Goal: Task Accomplishment & Management: Manage account settings

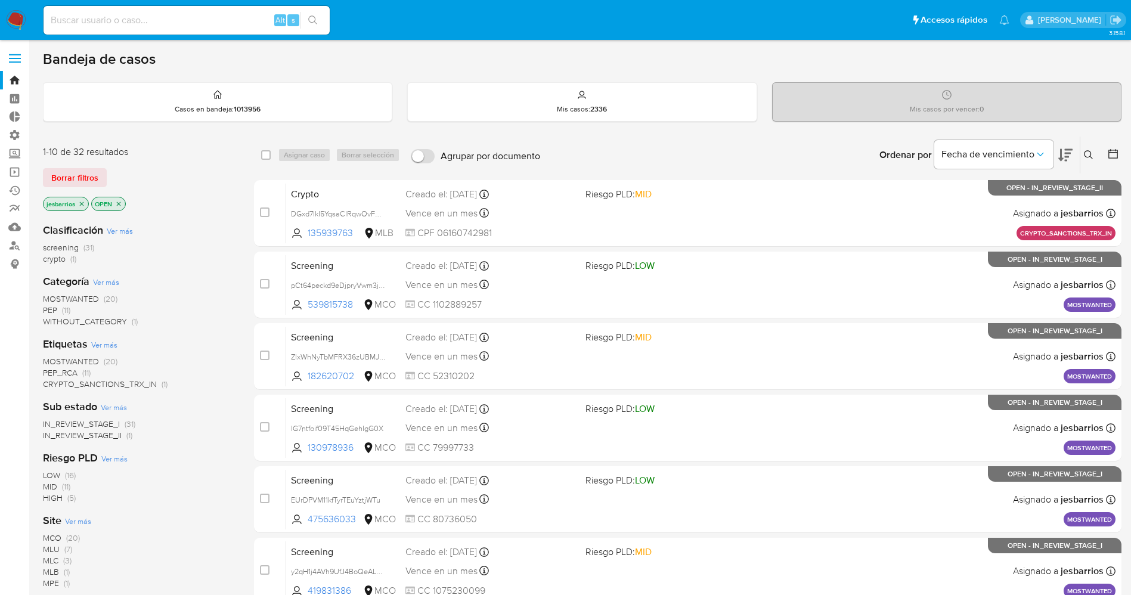
click at [20, 15] on img at bounding box center [16, 20] width 20 height 20
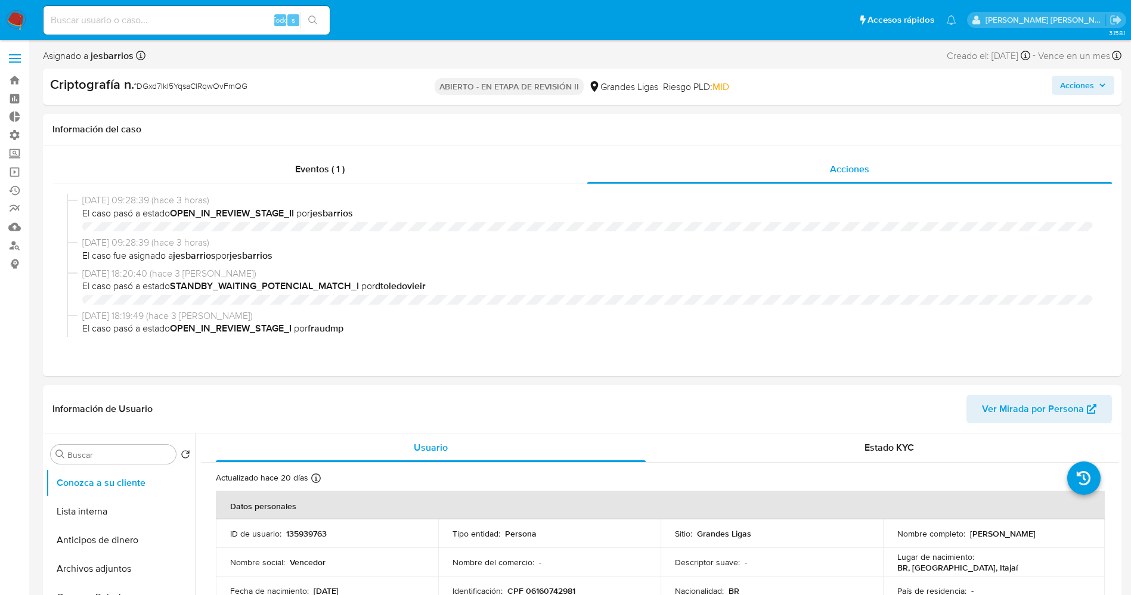
select select "10"
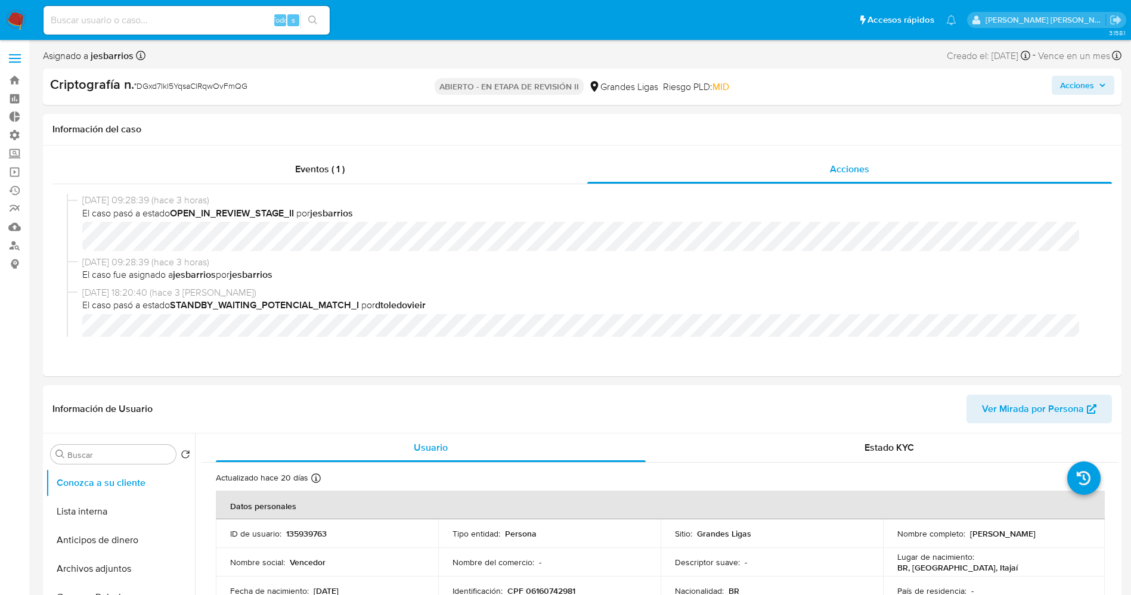
scroll to position [137, 0]
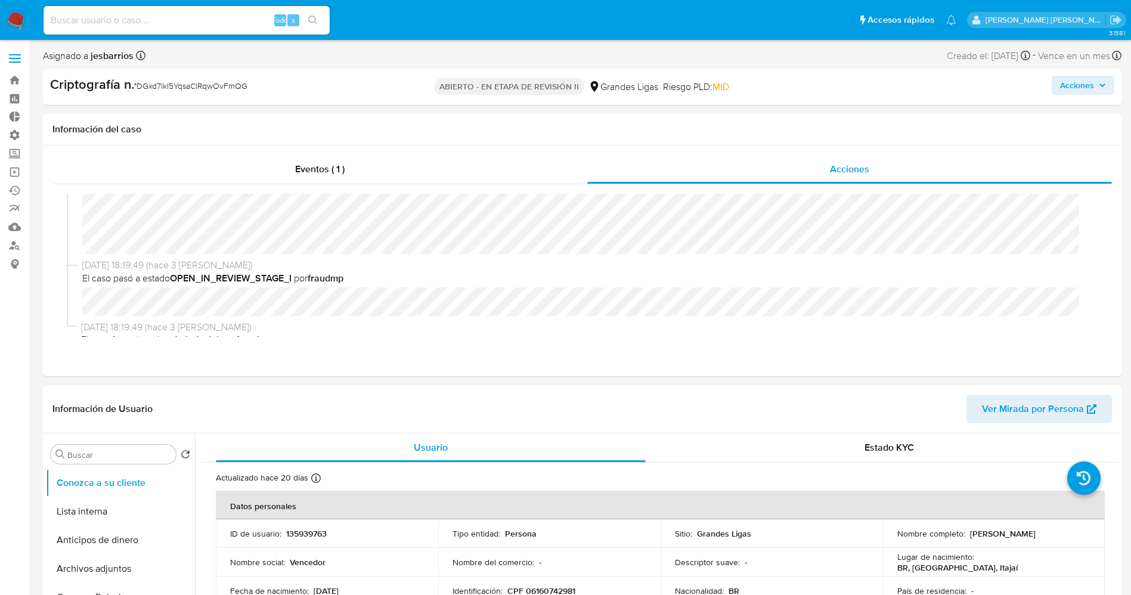
click at [17, 18] on img at bounding box center [16, 20] width 20 height 20
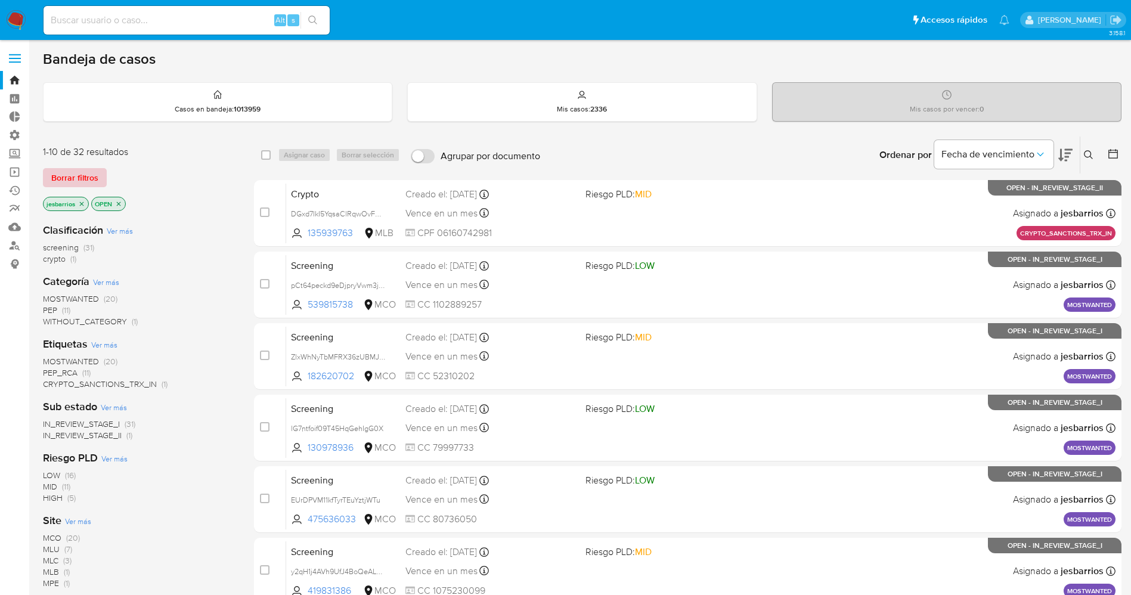
click at [91, 180] on span "Borrar filtros" at bounding box center [74, 177] width 47 height 17
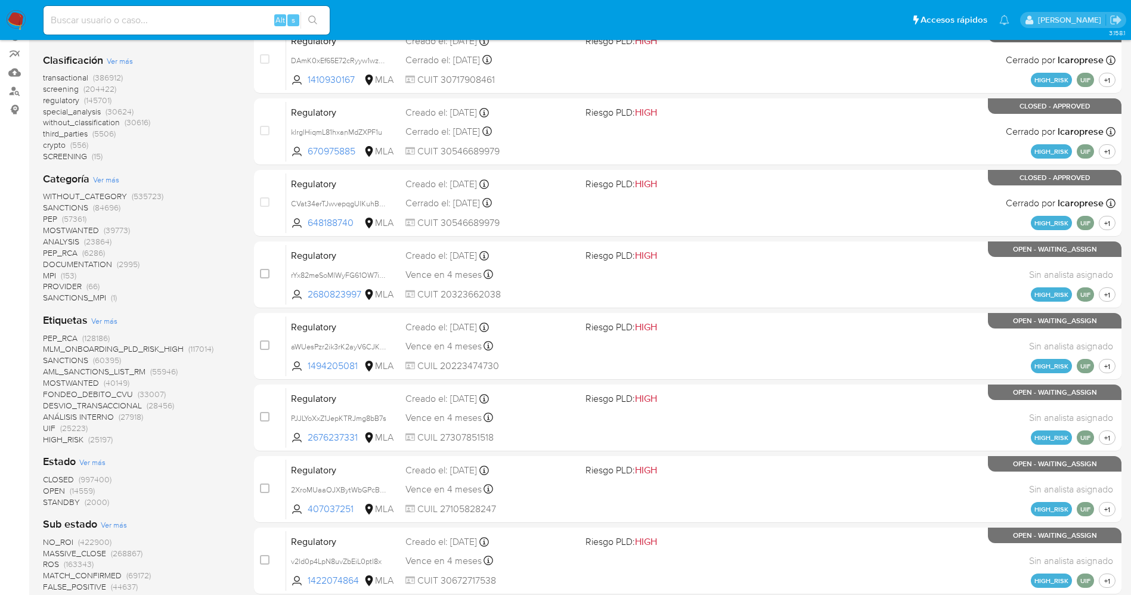
scroll to position [179, 0]
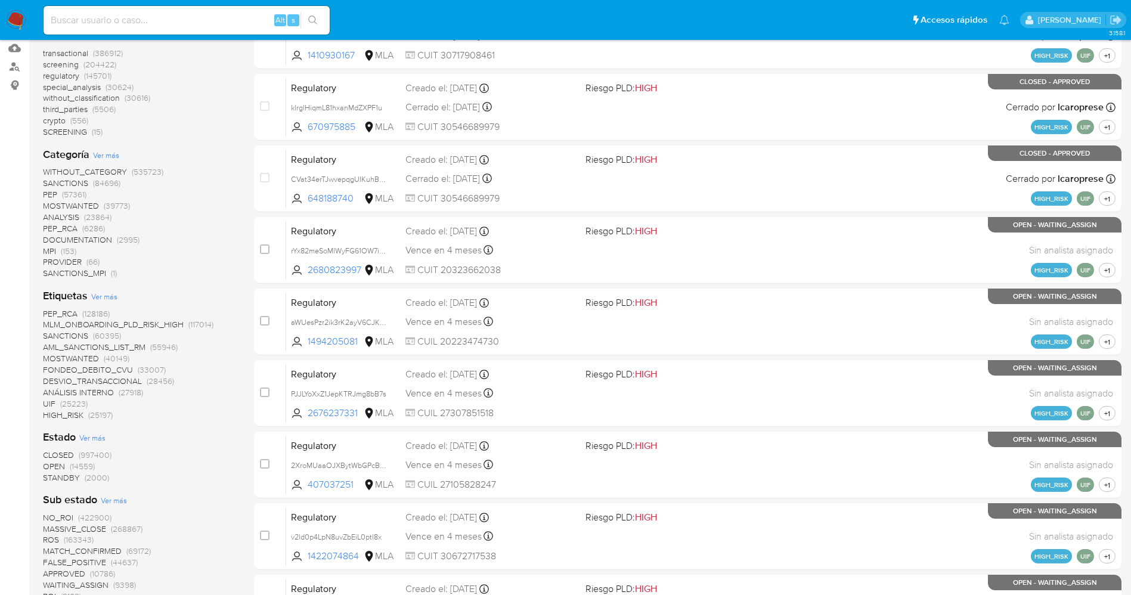
click at [73, 482] on span "STANDBY" at bounding box center [61, 477] width 37 height 12
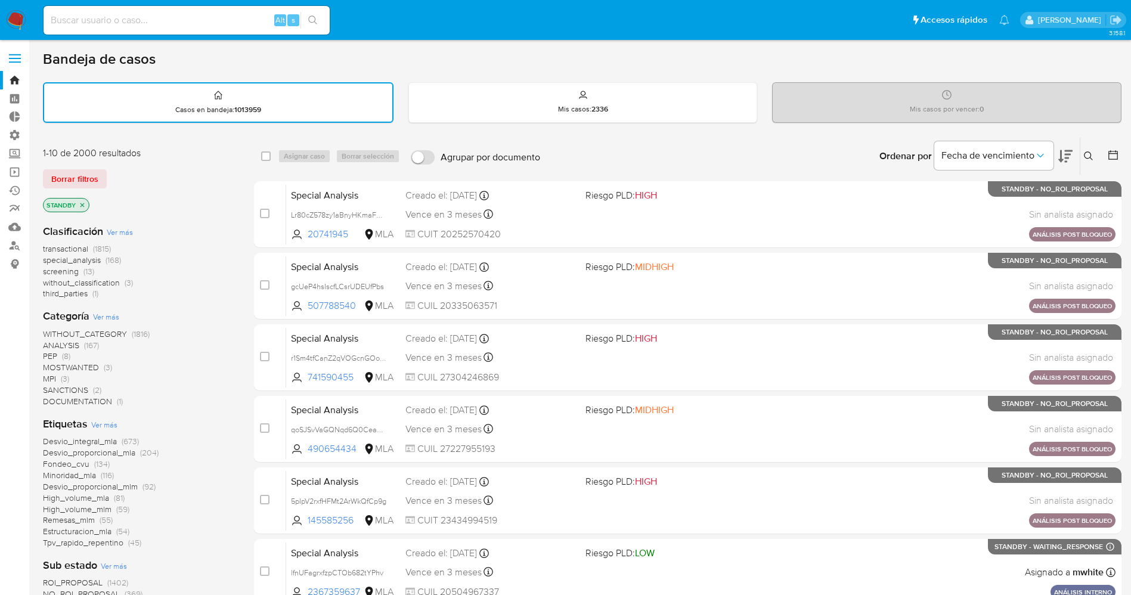
click at [86, 202] on p "STANDBY" at bounding box center [66, 204] width 45 height 13
click at [84, 201] on icon "close-filter" at bounding box center [82, 204] width 7 height 7
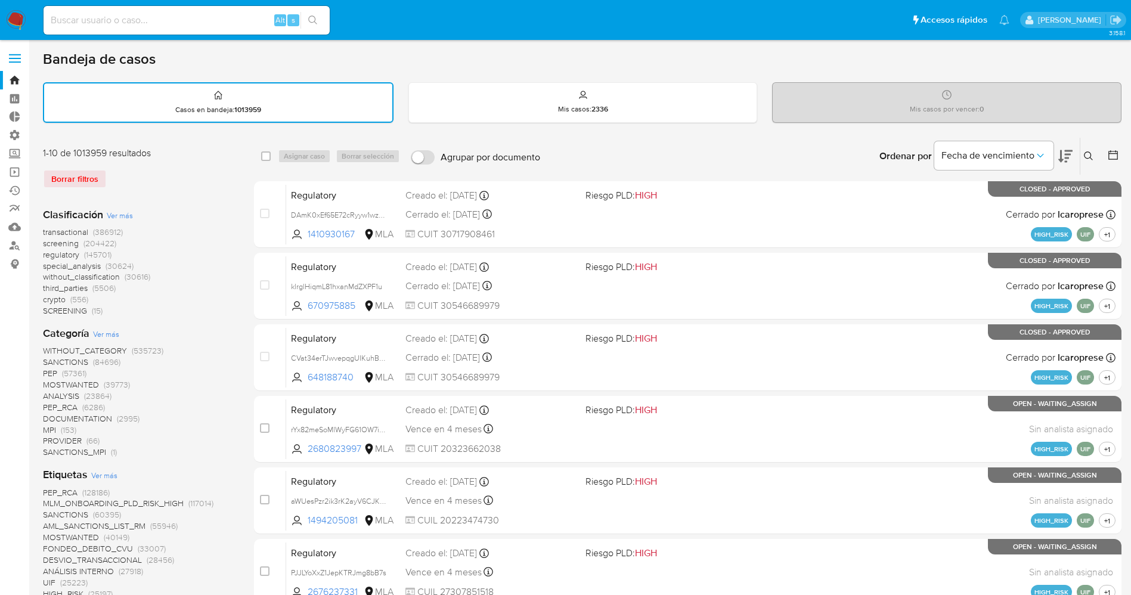
click at [66, 299] on span "crypto (556)" at bounding box center [65, 299] width 45 height 11
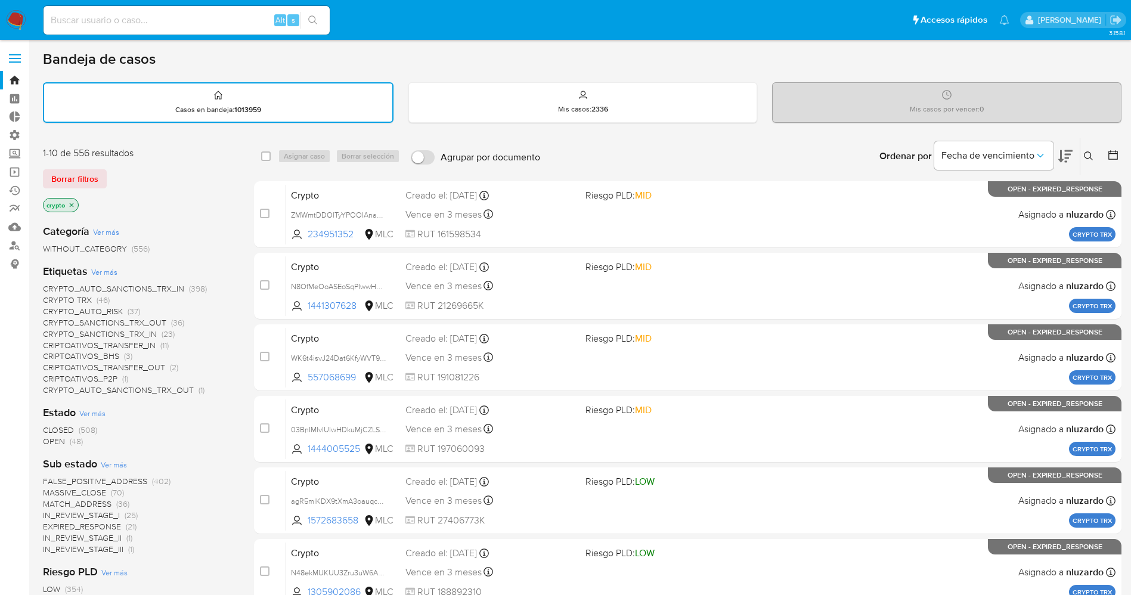
click at [147, 334] on span "CRYPTO_SANCTIONS_TRX_IN" at bounding box center [100, 334] width 114 height 12
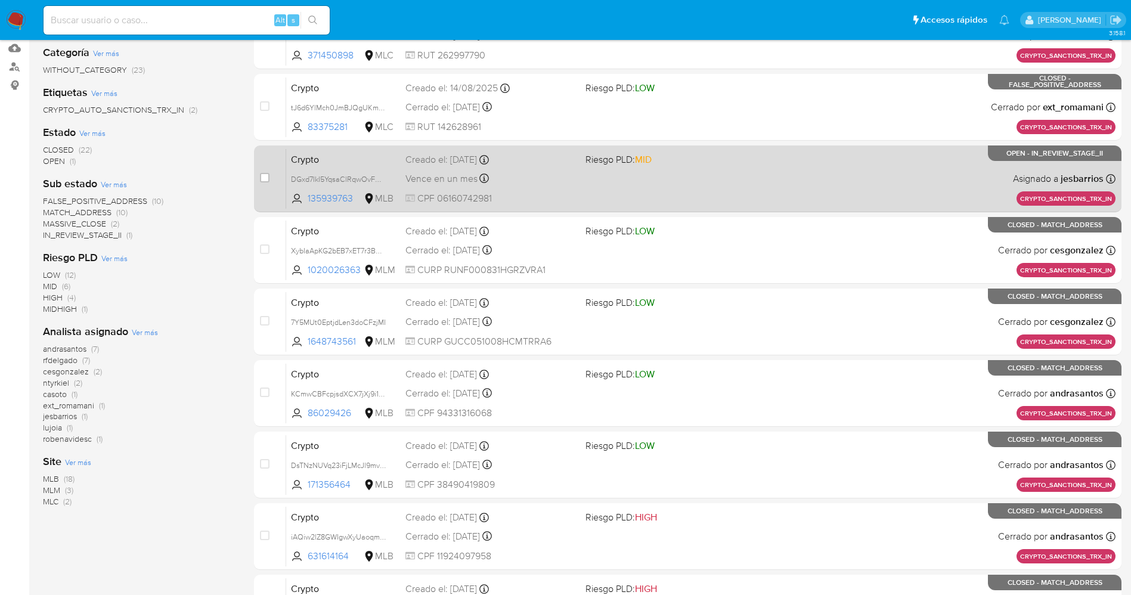
scroll to position [268, 0]
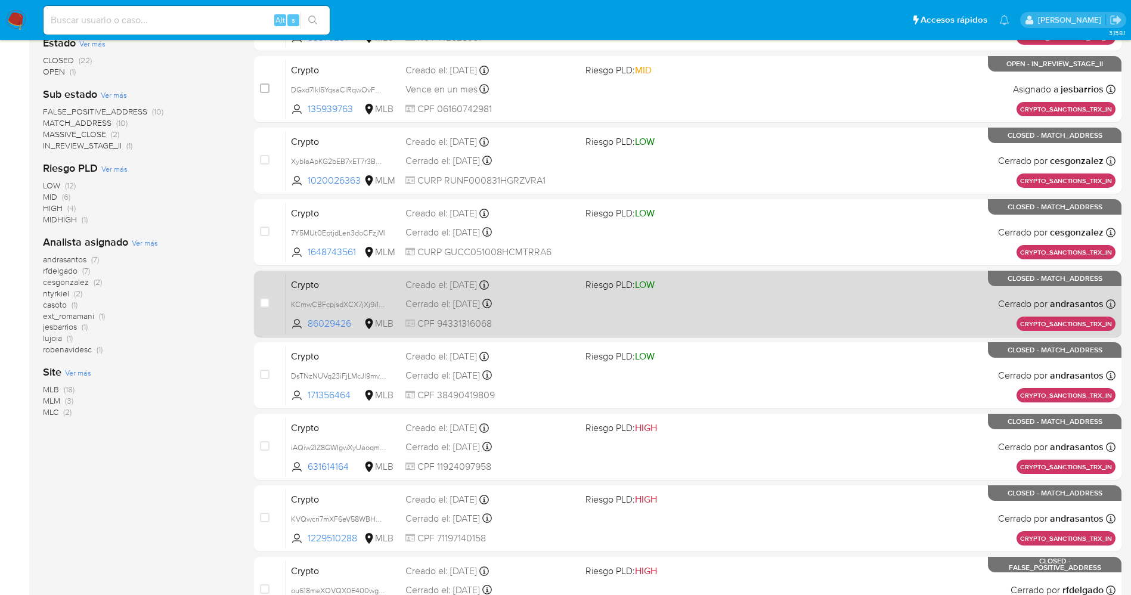
click at [786, 300] on div "Crypto KCmwCBFcpjsdXCX7jXj9i1DP 86029426 MLB Riesgo PLD: LOW Creado el: 09/06/2…" at bounding box center [700, 304] width 829 height 60
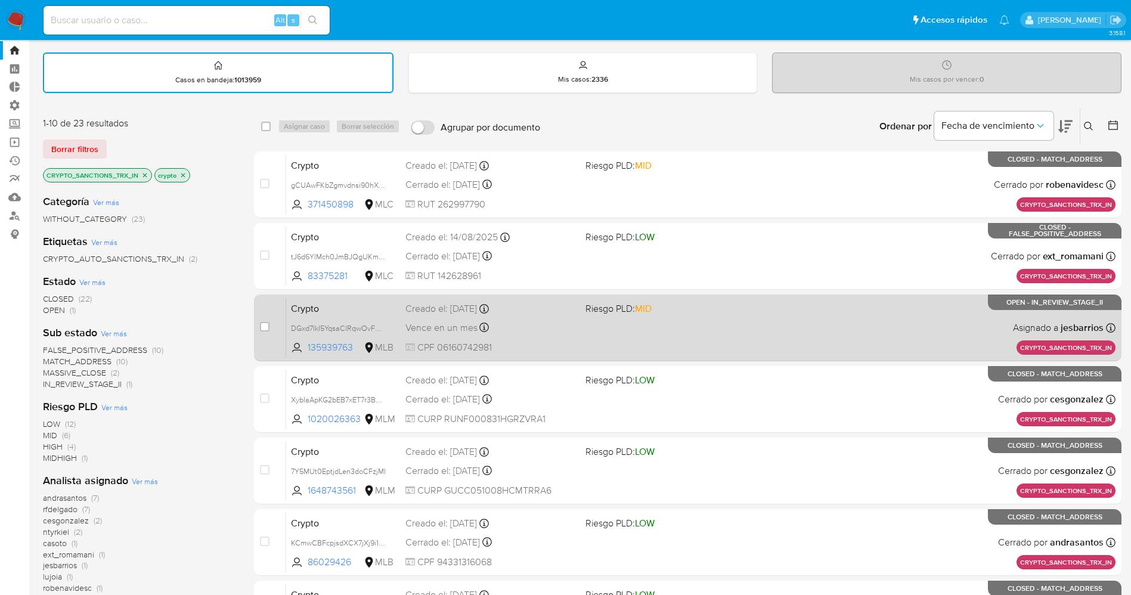
scroll to position [0, 0]
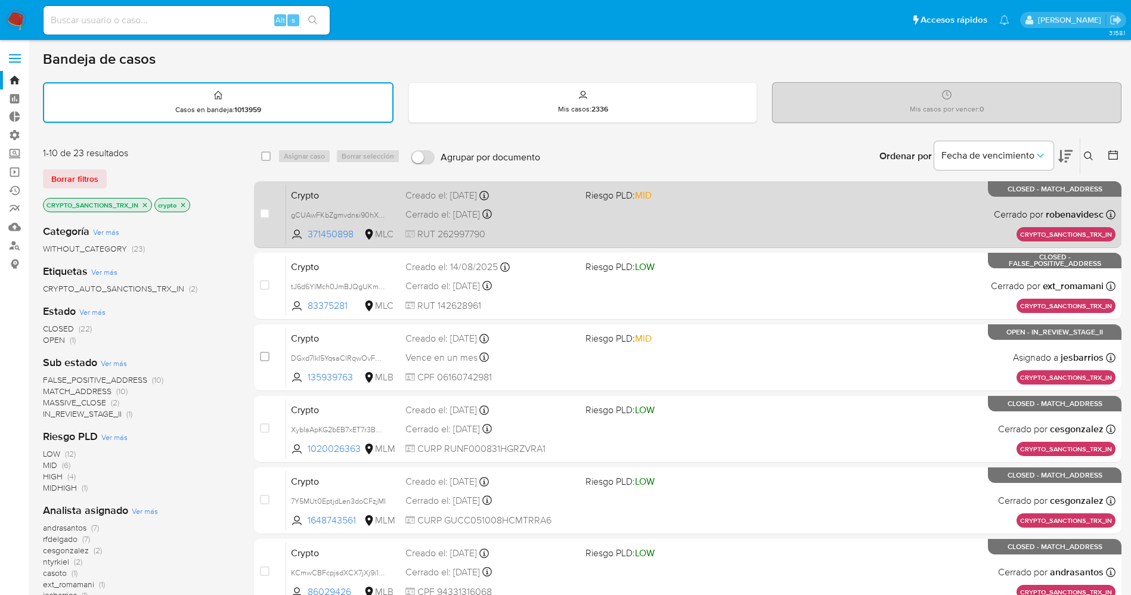
click at [606, 219] on div "Crypto gCUAwFKbZgmvdnsi90hXt8pz 371450898 MLC Riesgo PLD: MID Creado el: 02/09/…" at bounding box center [700, 214] width 829 height 60
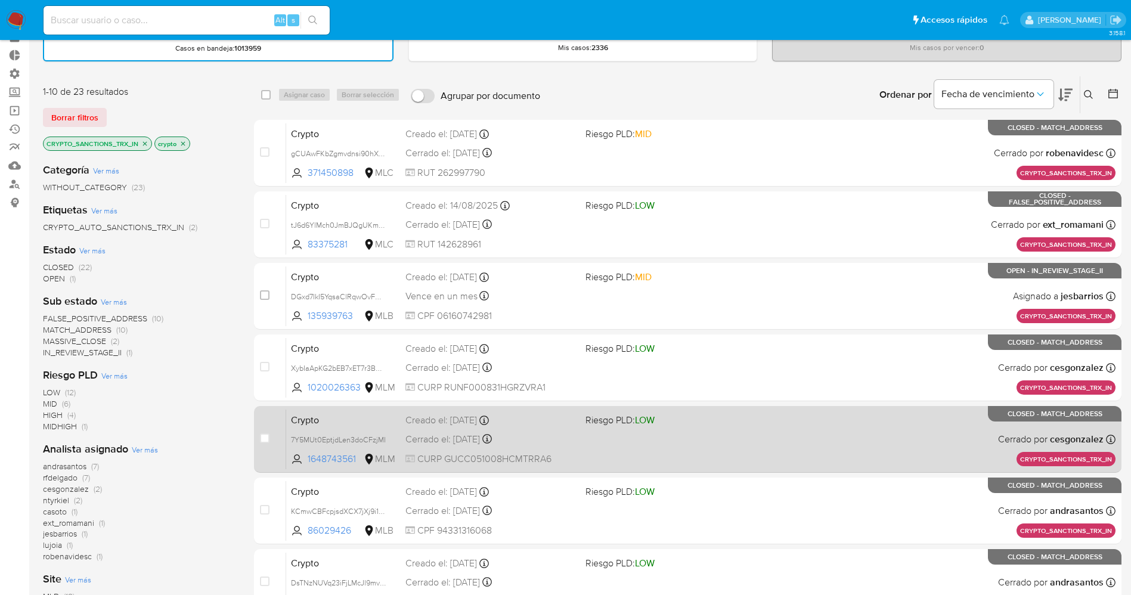
scroll to position [89, 0]
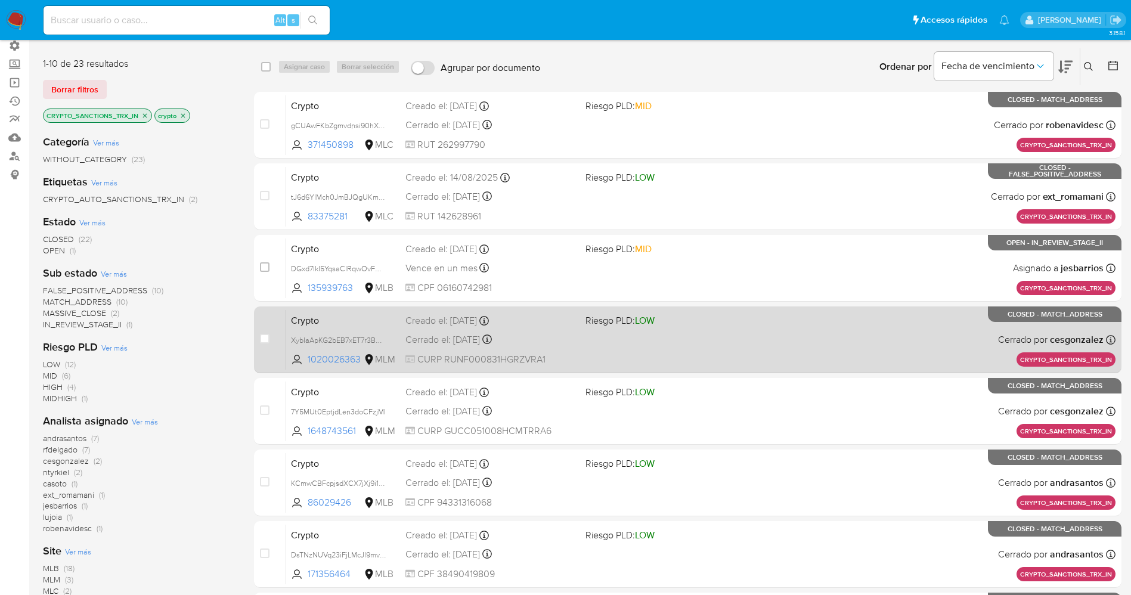
click at [696, 349] on div "Crypto XybIaApKG2bEB7xET7r3BREu 1020026363 MLM Riesgo PLD: LOW Creado el: 17/07…" at bounding box center [700, 339] width 829 height 60
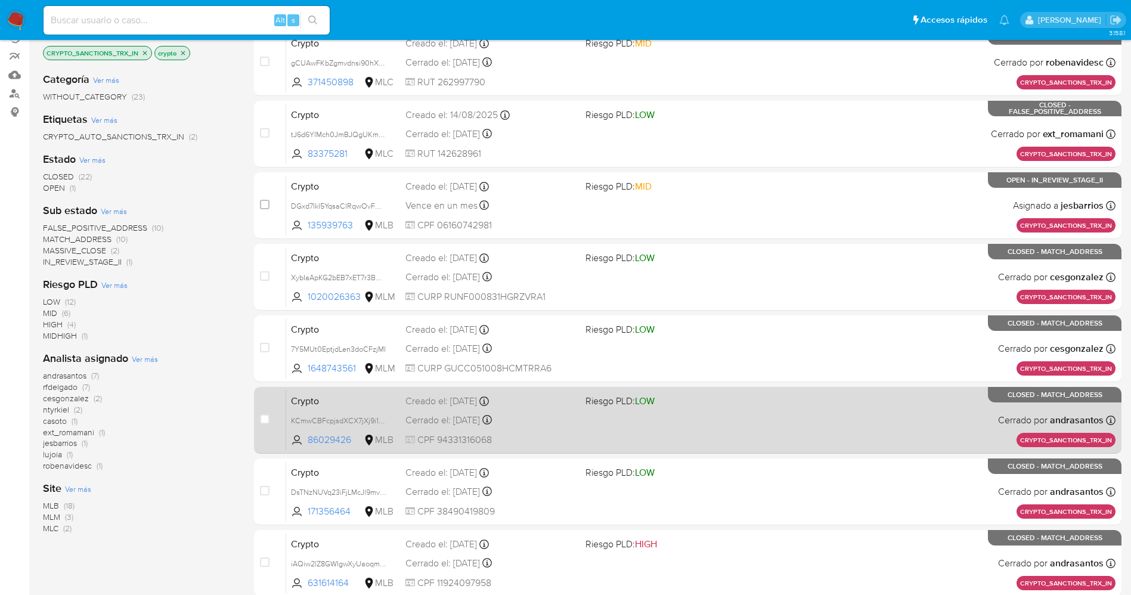
scroll to position [179, 0]
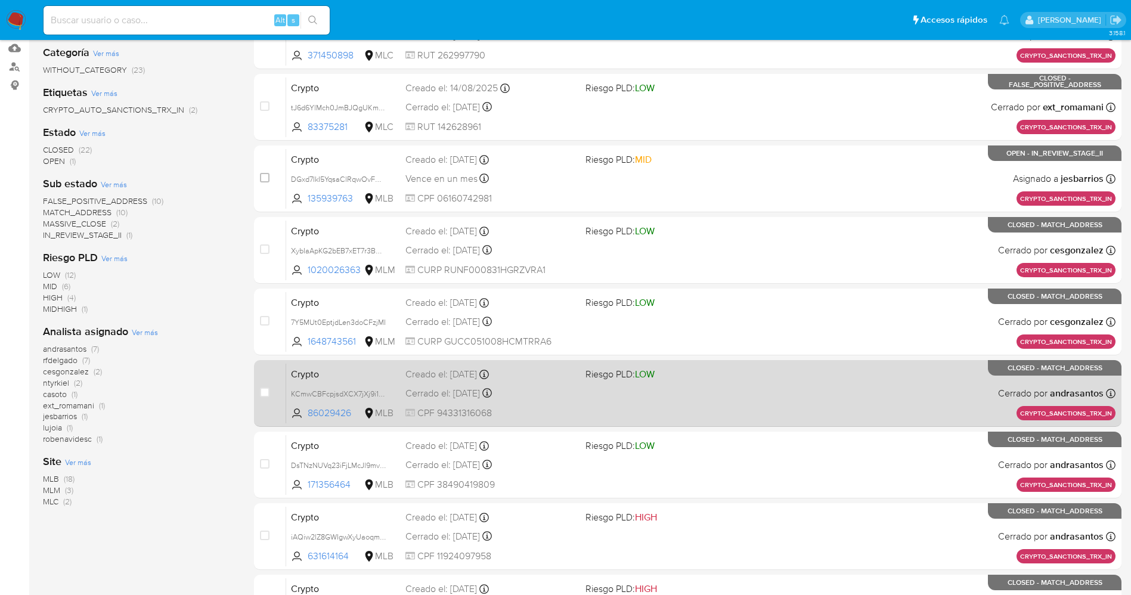
click at [682, 421] on div "Crypto KCmwCBFcpjsdXCX7jXj9i1DP 86029426 MLB Riesgo PLD: LOW Creado el: 09/06/2…" at bounding box center [700, 393] width 829 height 60
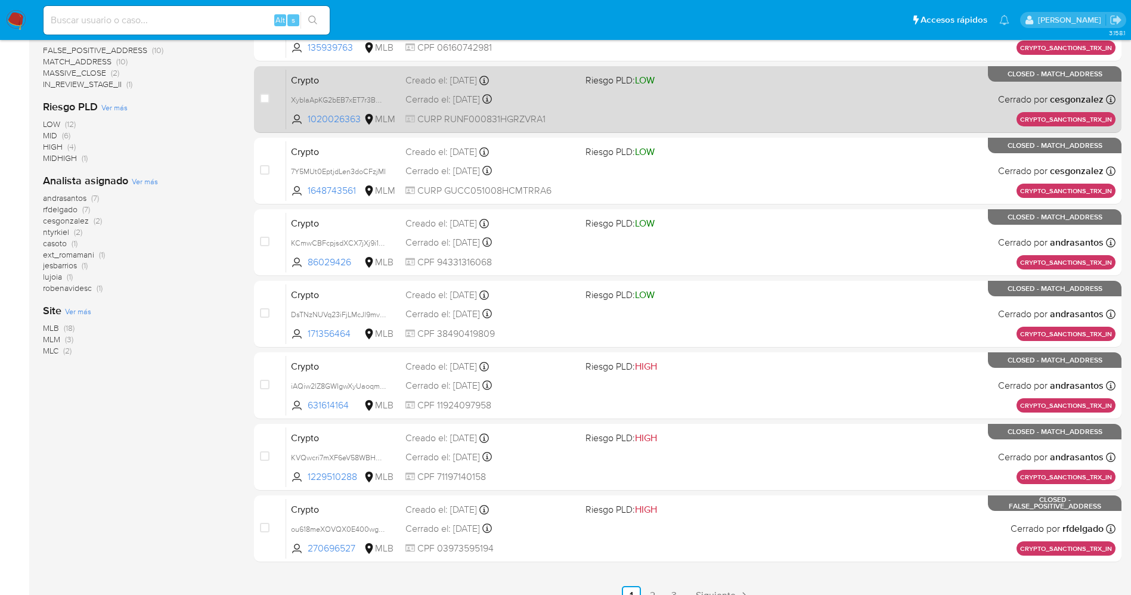
scroll to position [358, 0]
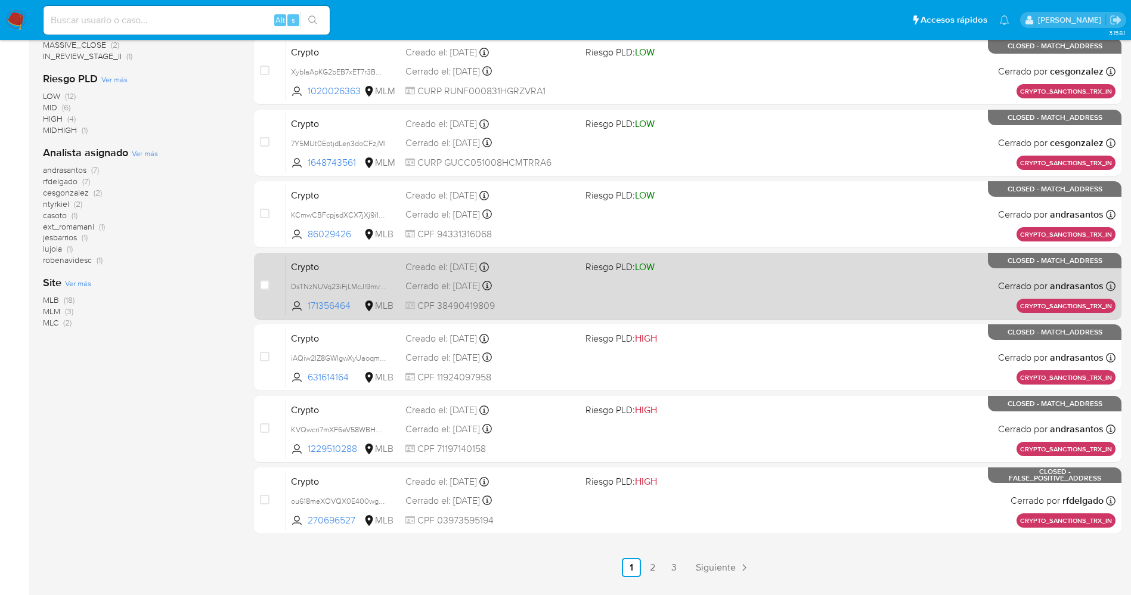
click at [589, 297] on div "Crypto DsTNzNUVq23iFjLMcJl9mv77 171356464 MLB Riesgo PLD: LOW Creado el: 23/05/…" at bounding box center [700, 286] width 829 height 60
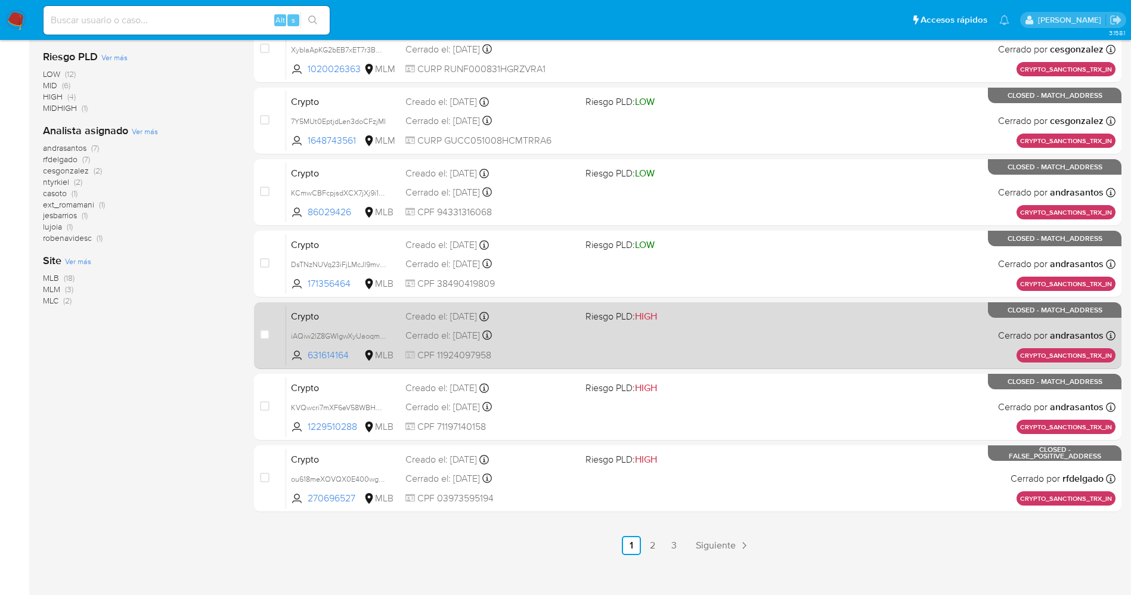
scroll to position [390, 0]
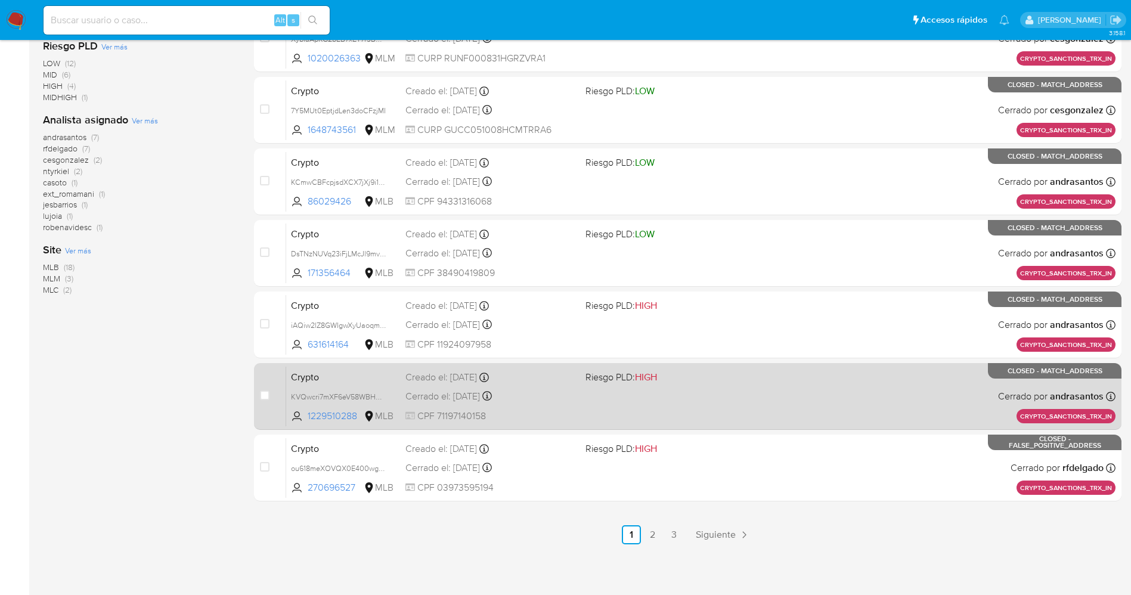
click at [741, 383] on span "Riesgo PLD: HIGH" at bounding box center [670, 375] width 170 height 15
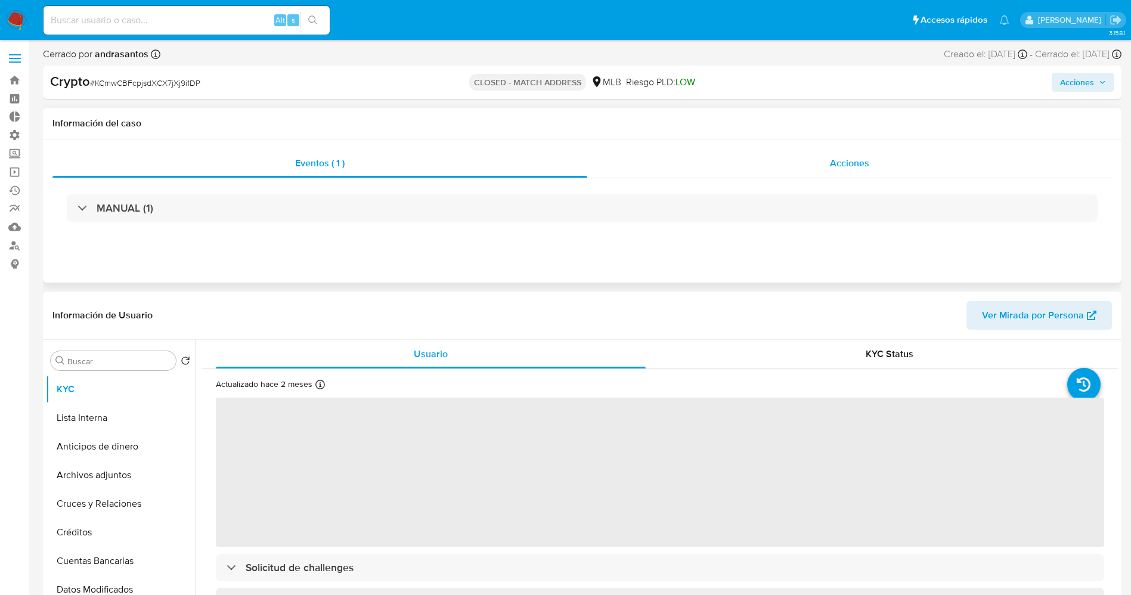
click at [832, 157] on span "Acciones" at bounding box center [849, 163] width 39 height 14
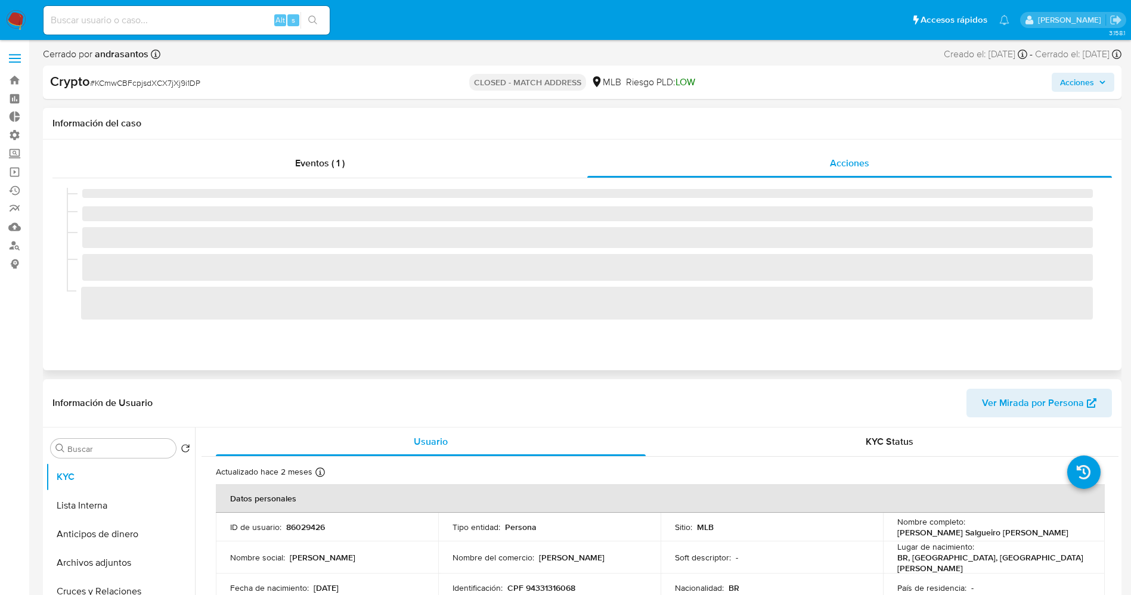
select select "10"
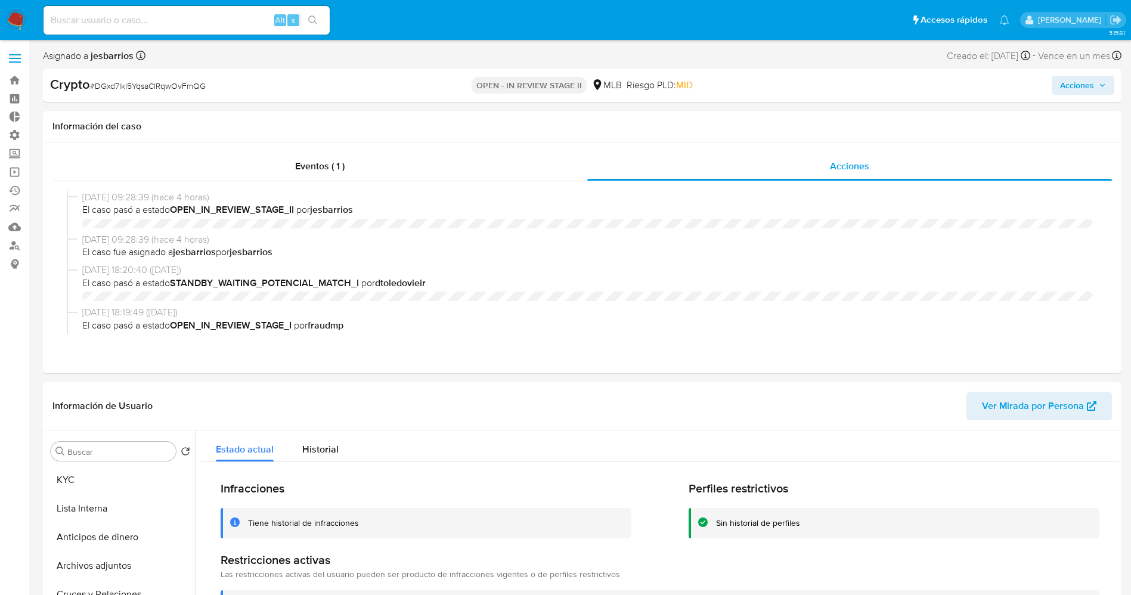
select select "10"
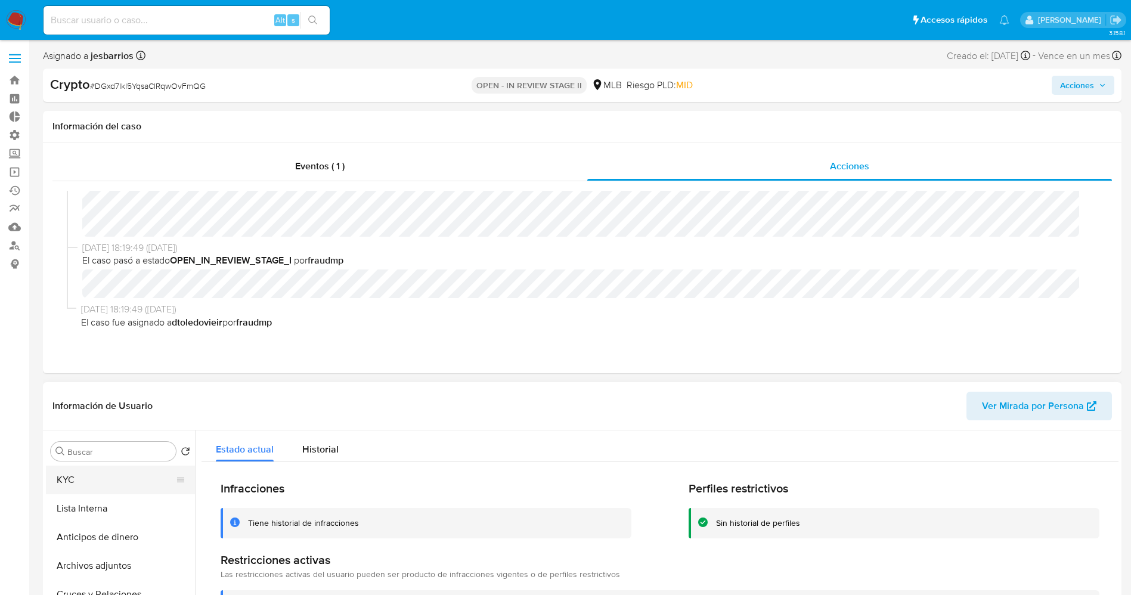
click at [72, 474] on button "KYC" at bounding box center [115, 479] width 139 height 29
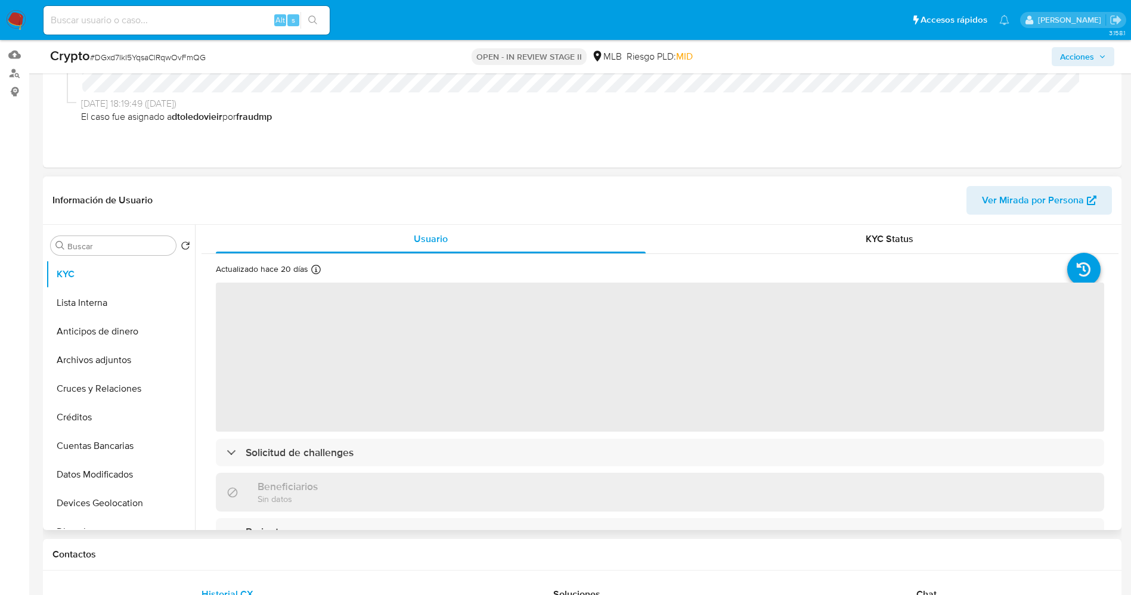
scroll to position [179, 0]
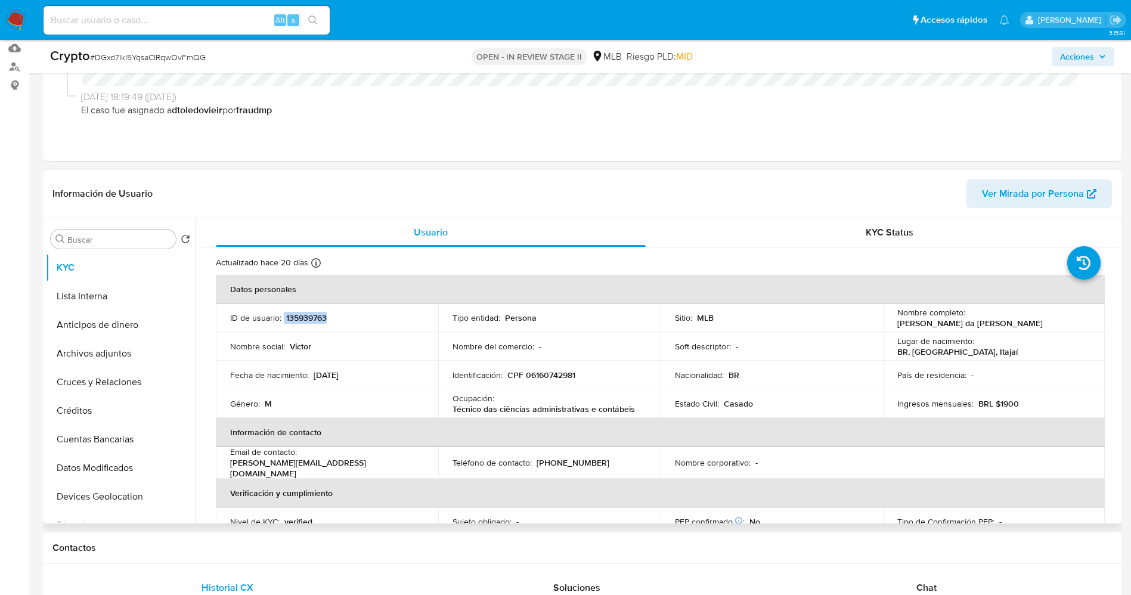
drag, startPoint x: 284, startPoint y: 320, endPoint x: 318, endPoint y: 320, distance: 34.0
click at [340, 320] on div "ID de usuario : 135939763" at bounding box center [327, 317] width 194 height 11
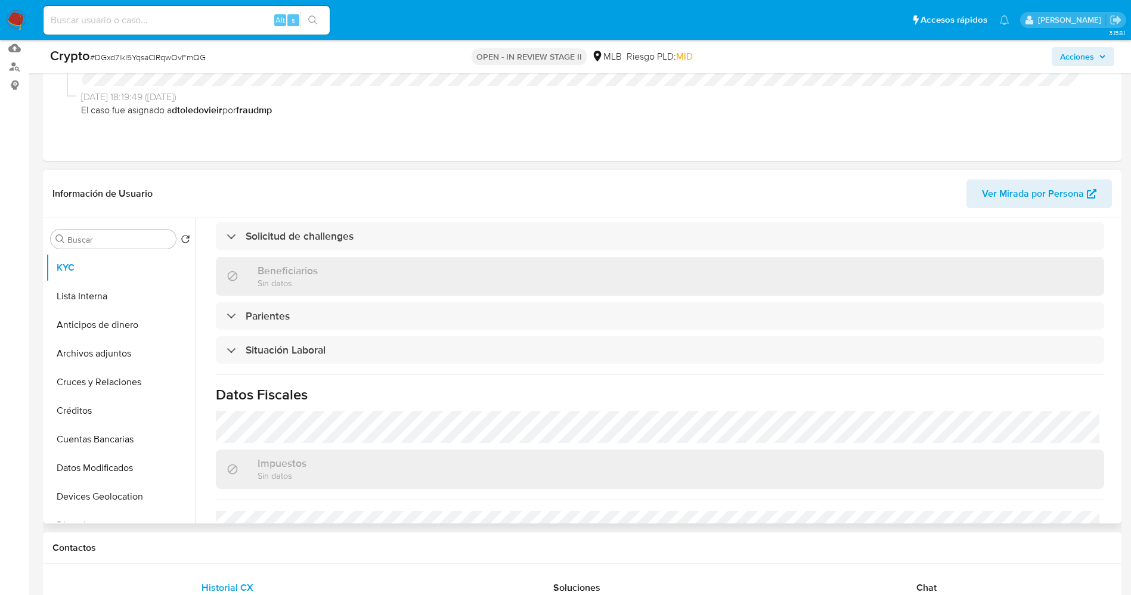
scroll to position [496, 0]
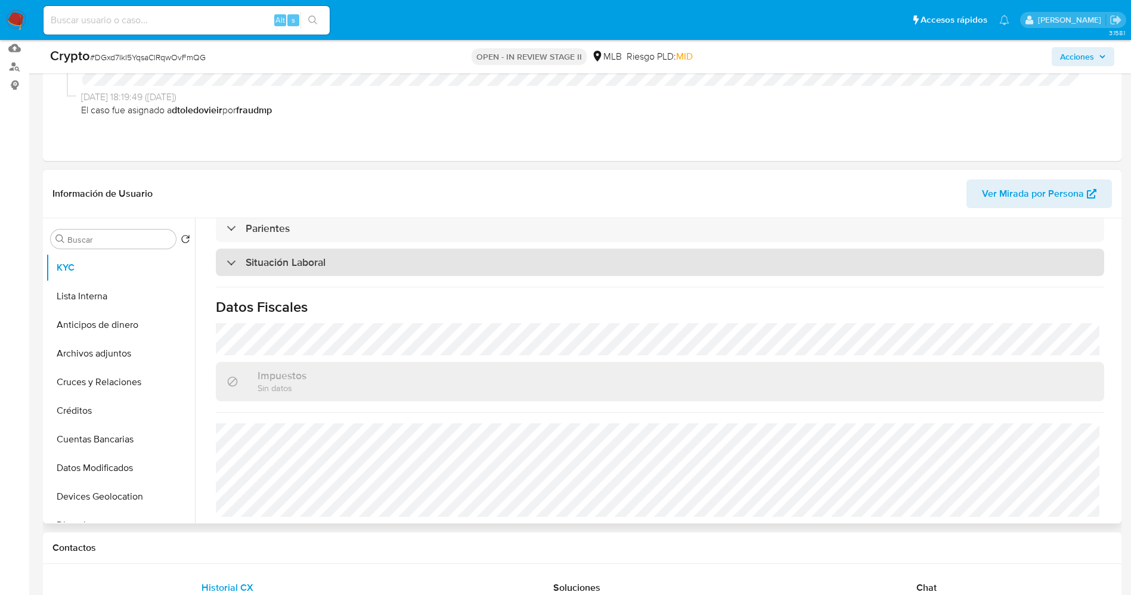
click at [352, 256] on div "Situación Laboral" at bounding box center [660, 262] width 888 height 27
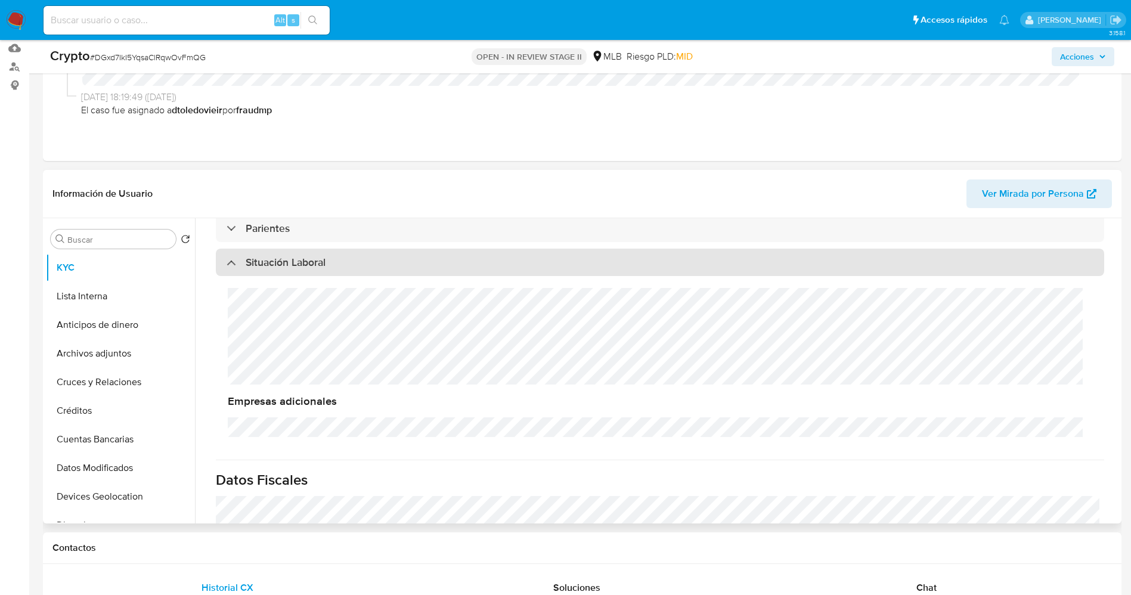
click at [352, 256] on div "Situación Laboral" at bounding box center [660, 262] width 888 height 27
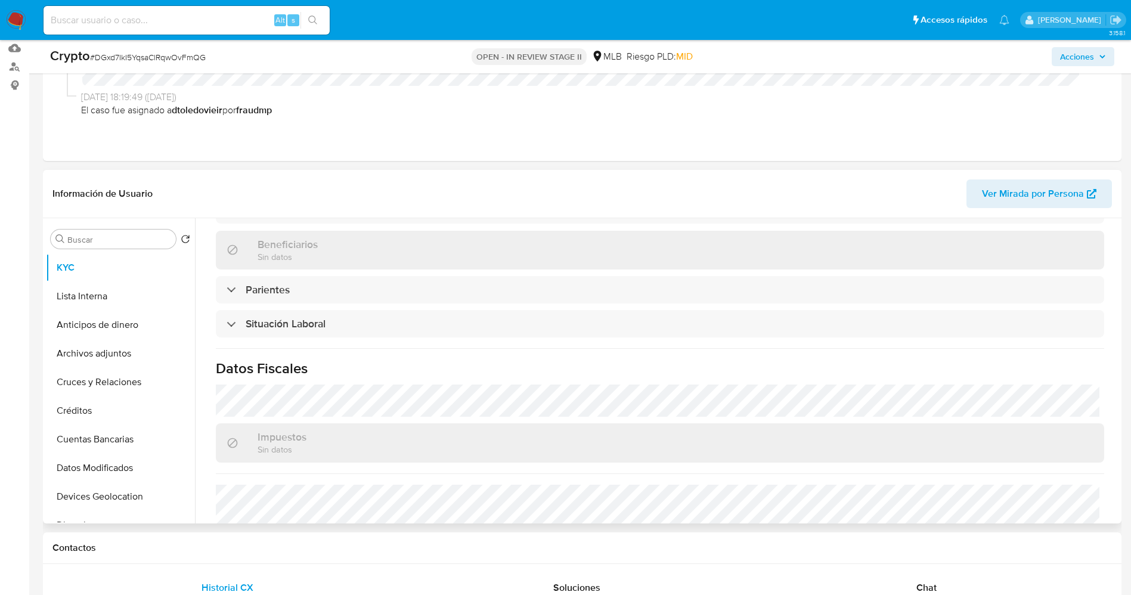
scroll to position [407, 0]
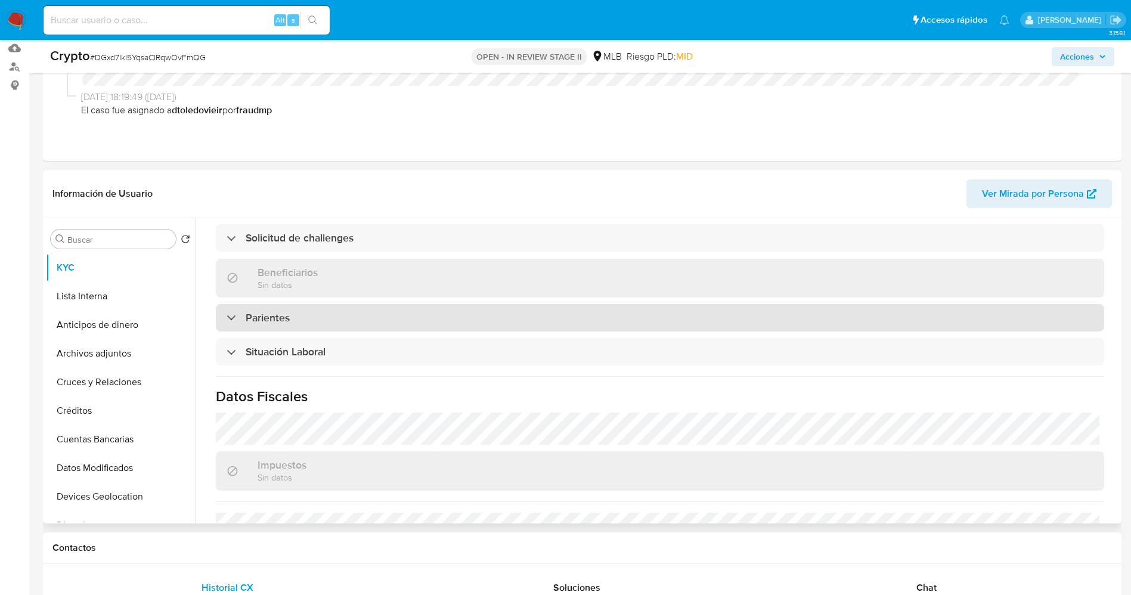
click at [312, 314] on div "Parientes" at bounding box center [660, 317] width 888 height 27
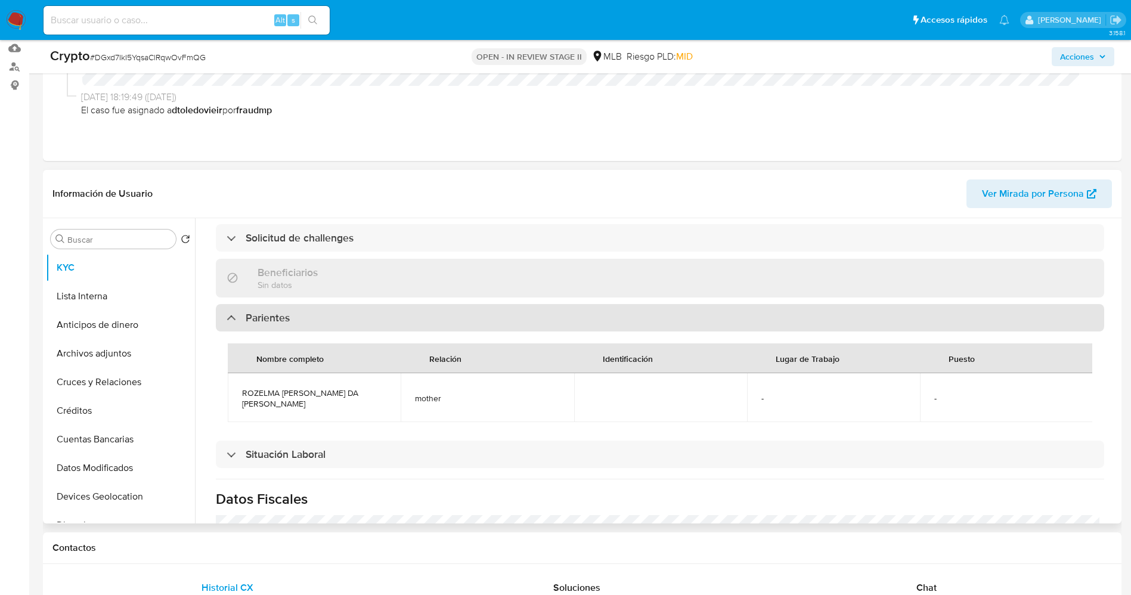
click at [312, 314] on div "Parientes" at bounding box center [660, 317] width 888 height 27
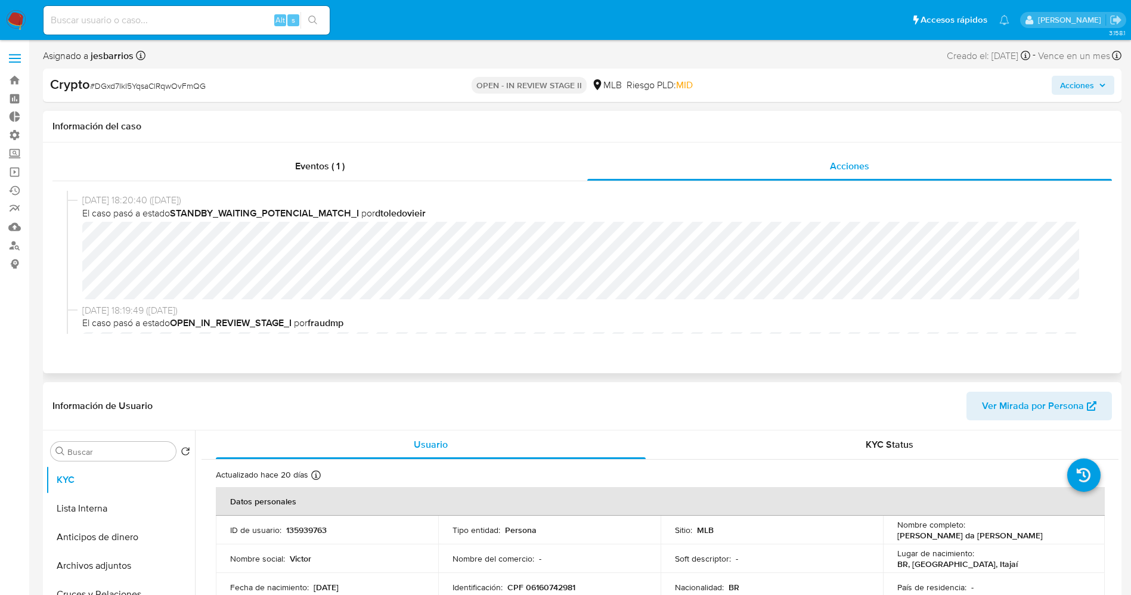
scroll to position [62, 0]
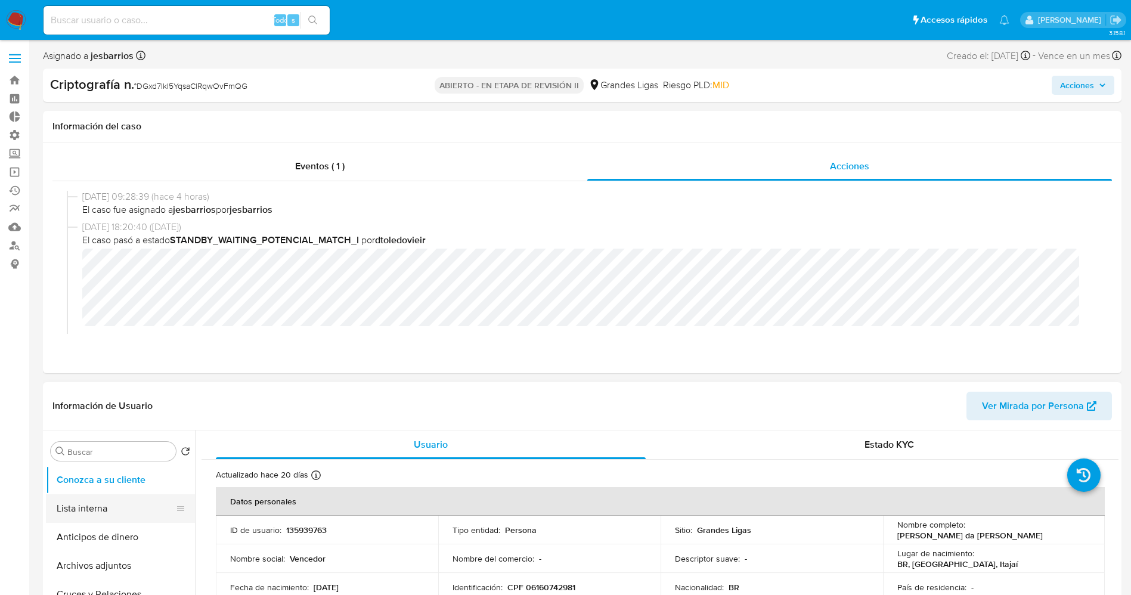
click at [82, 499] on button "Lista interna" at bounding box center [115, 508] width 139 height 29
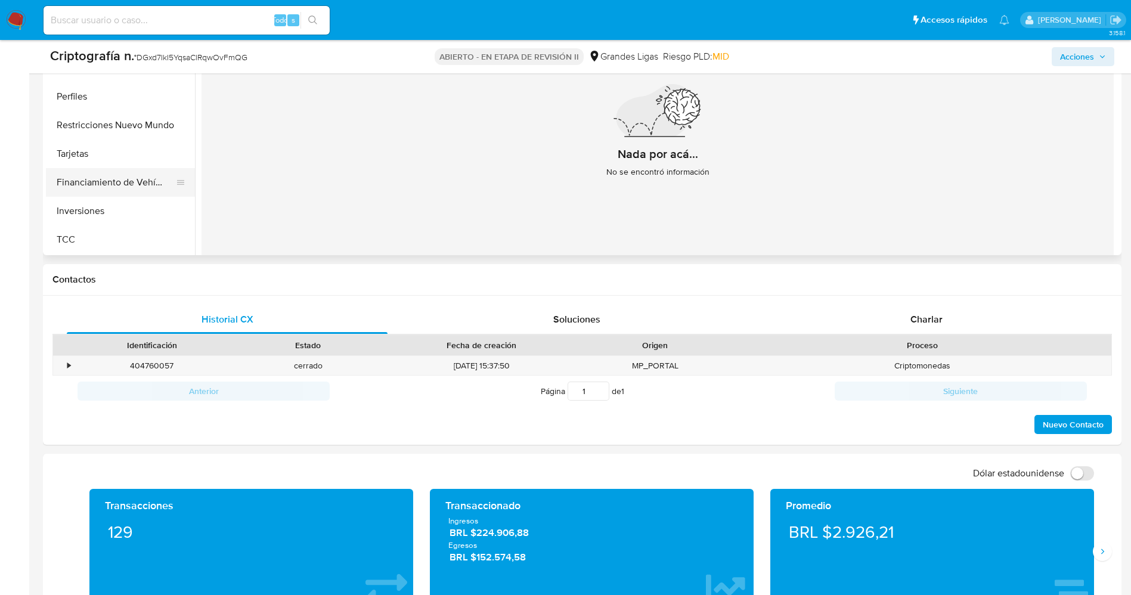
scroll to position [471, 0]
drag, startPoint x: 120, startPoint y: 210, endPoint x: 128, endPoint y: 212, distance: 7.4
click at [120, 210] on button "Restricciones Nuevo Mundo" at bounding box center [115, 214] width 139 height 29
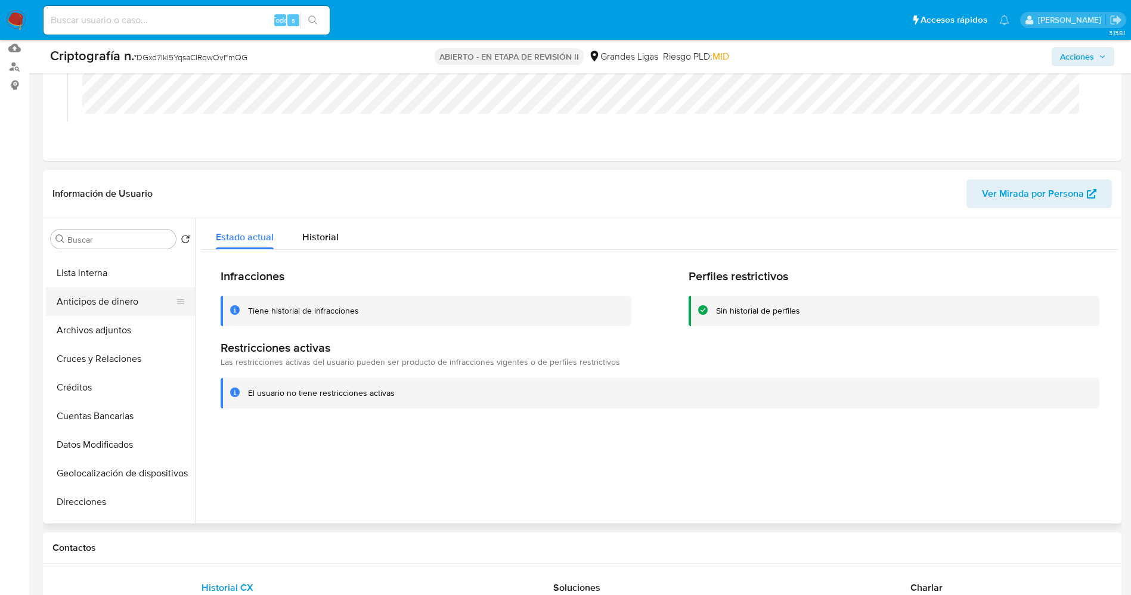
scroll to position [0, 0]
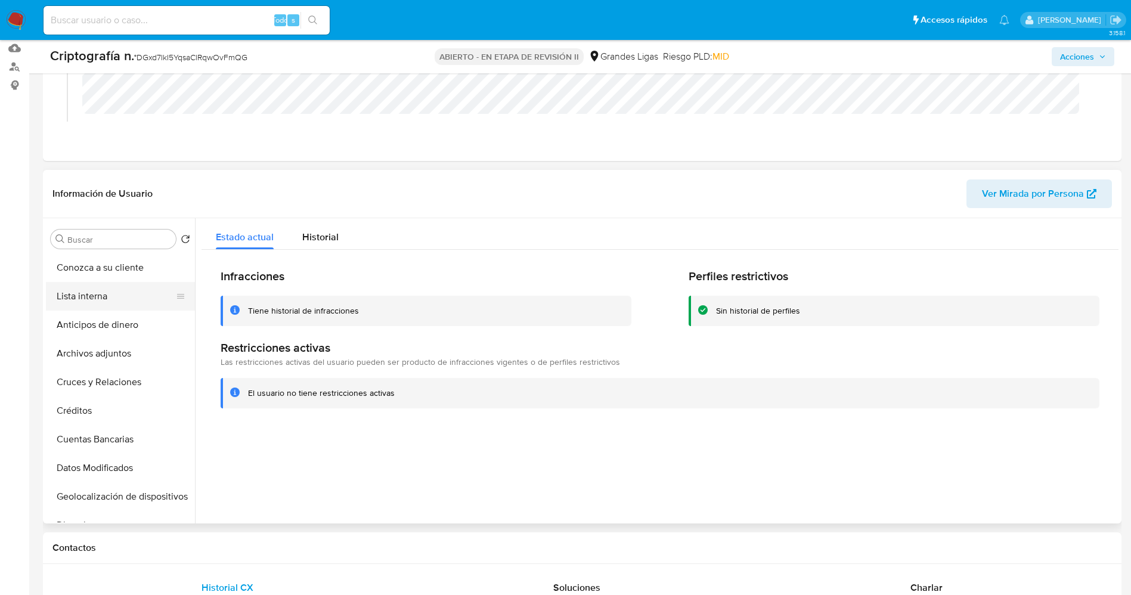
click at [106, 297] on button "Lista interna" at bounding box center [115, 296] width 139 height 29
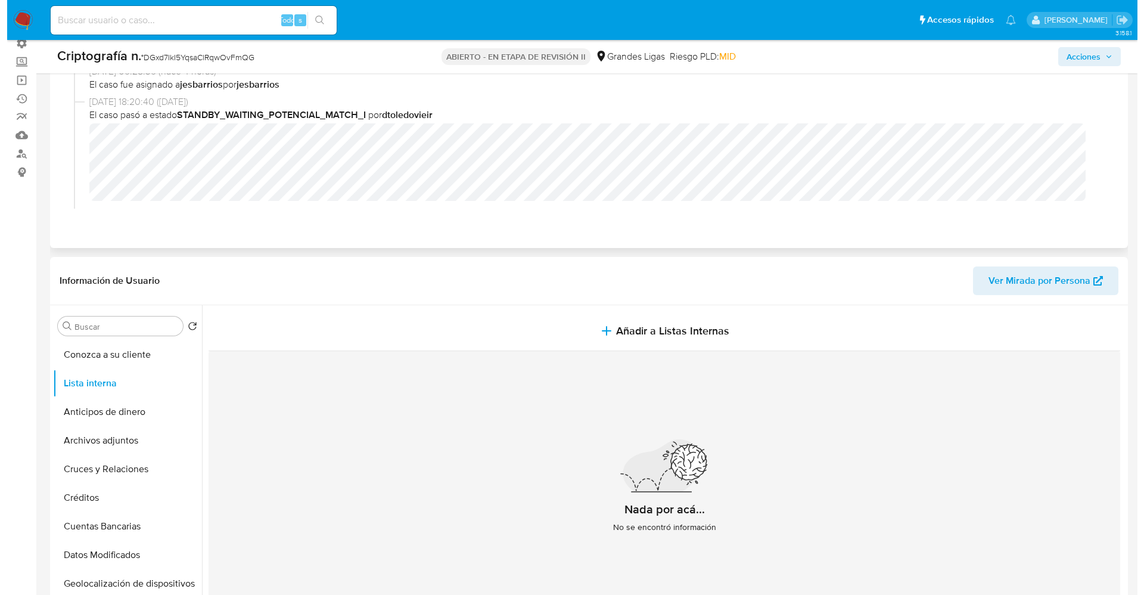
scroll to position [89, 0]
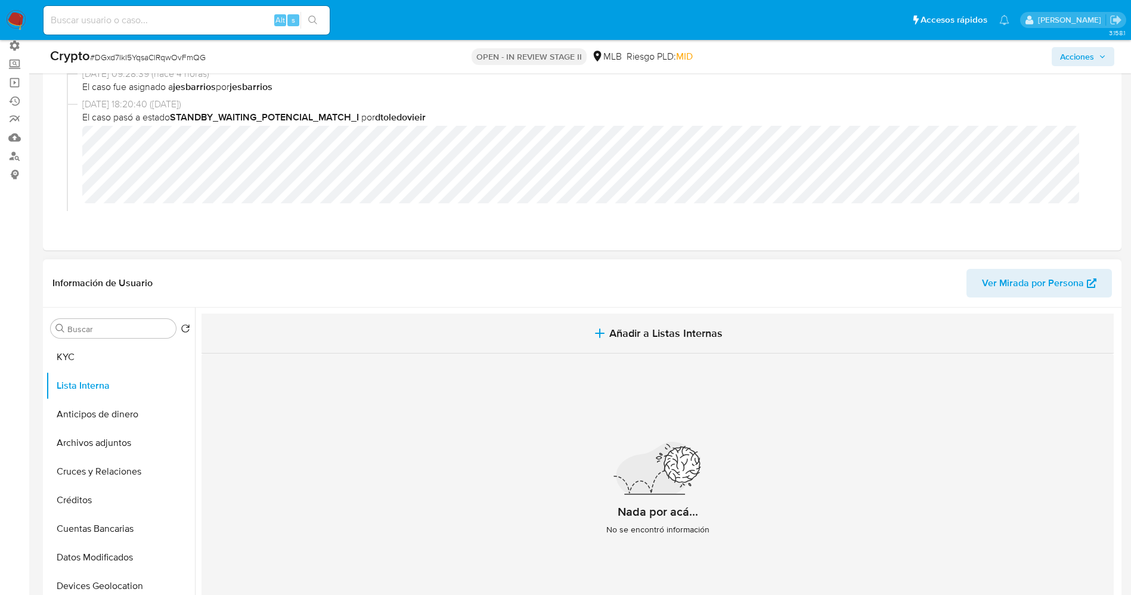
click at [638, 331] on span "Añadir a Listas Internas" at bounding box center [665, 333] width 113 height 13
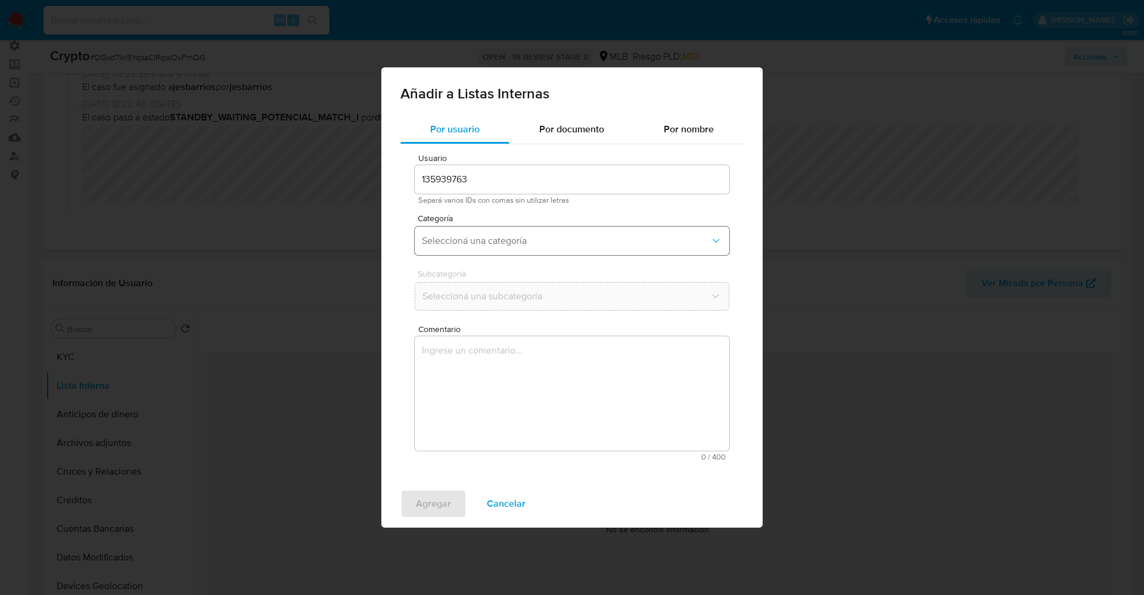
click at [467, 240] on span "Seleccioná una categoría" at bounding box center [566, 241] width 288 height 12
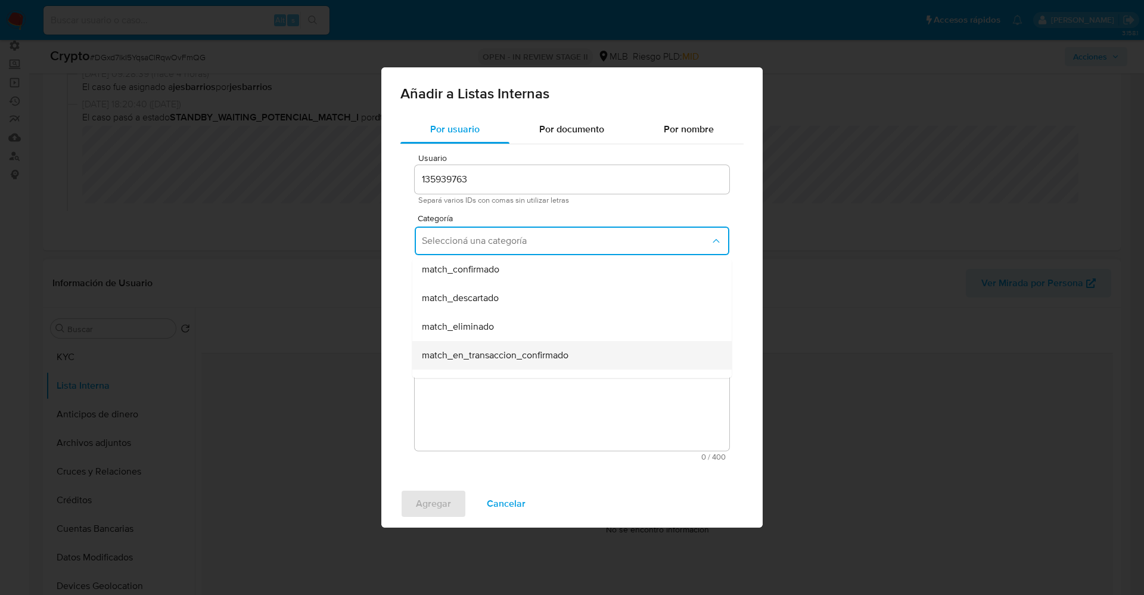
click at [554, 360] on span "match_en_transaccion_confirmado" at bounding box center [495, 355] width 147 height 12
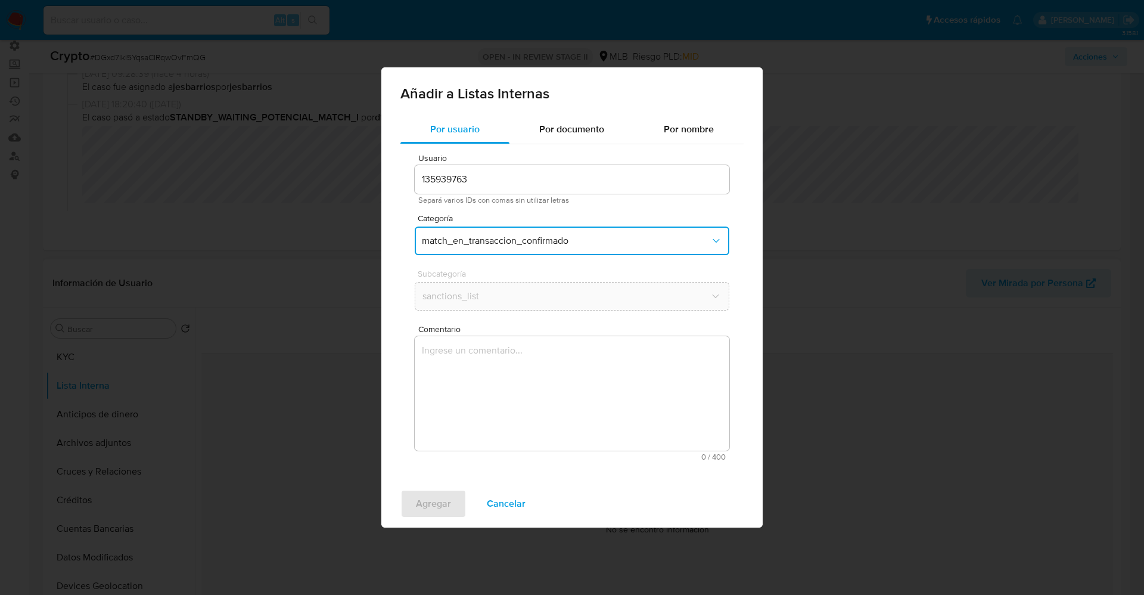
click at [528, 385] on textarea "Comentario" at bounding box center [572, 393] width 315 height 114
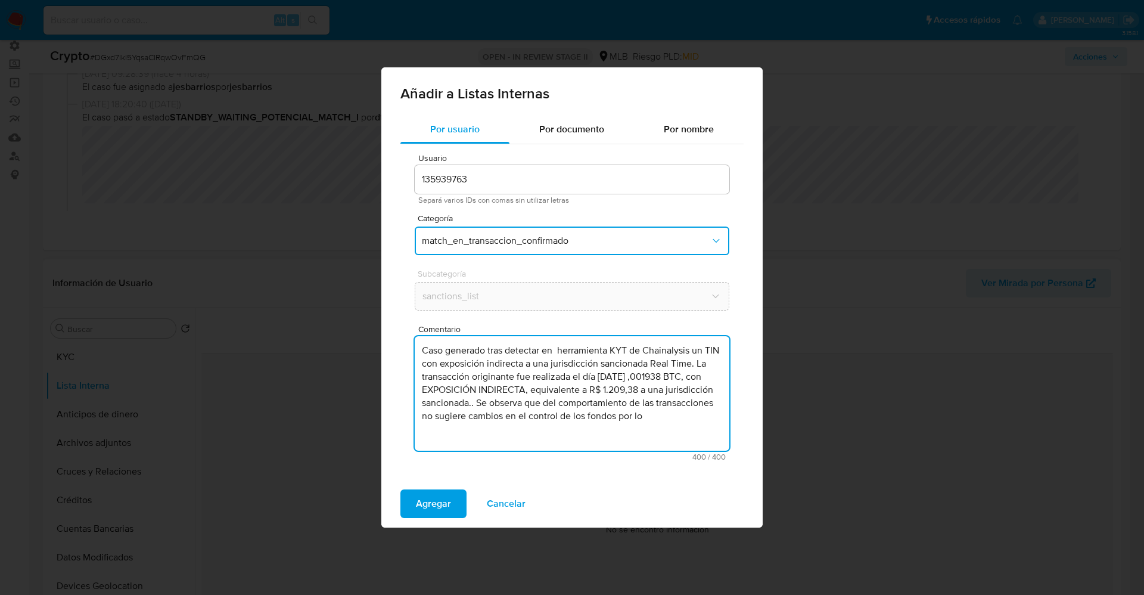
drag, startPoint x: 526, startPoint y: 406, endPoint x: 727, endPoint y: 411, distance: 200.9
click at [727, 411] on textarea "Caso generado tras detectar en herramienta KYT de Chainalysis un TIN con exposi…" at bounding box center [572, 393] width 315 height 114
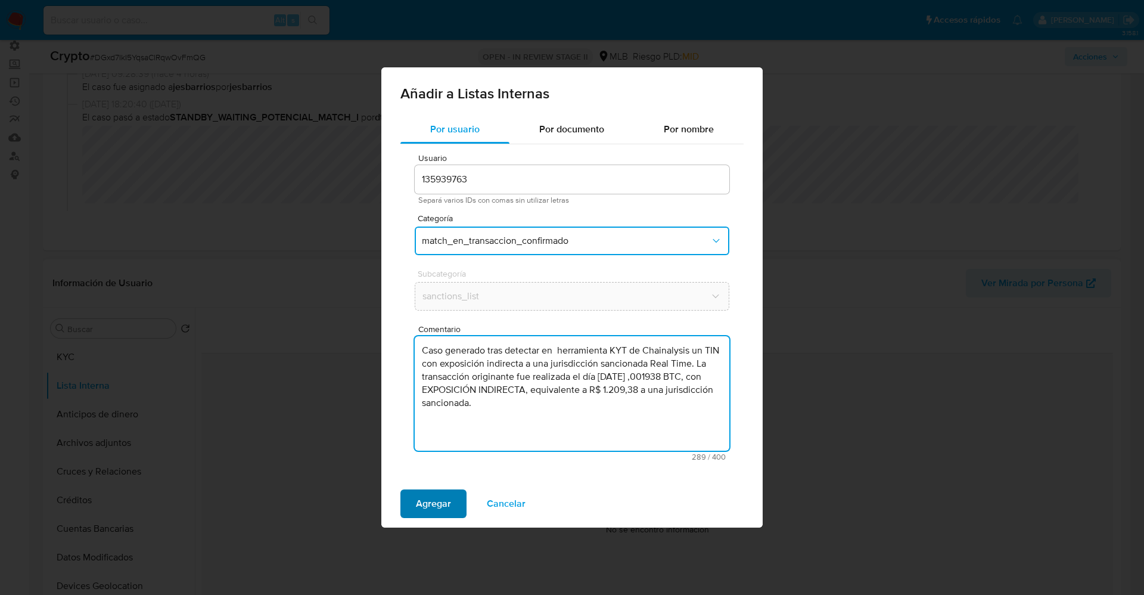
type textarea "Caso generado tras detectar en herramienta KYT de Chainalysis un TIN con exposi…"
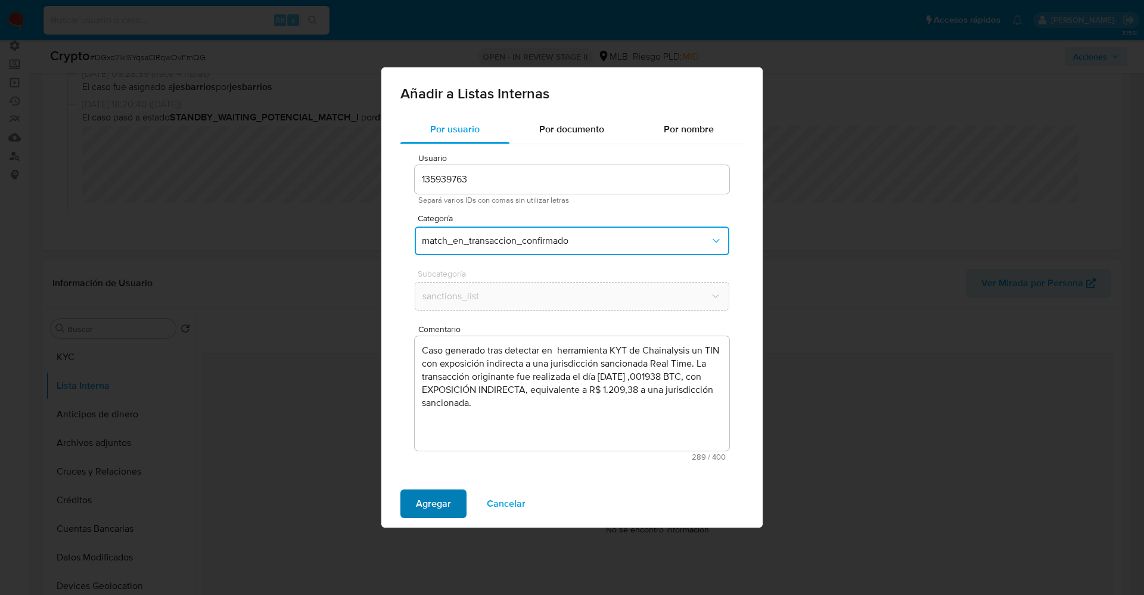
click at [438, 506] on span "Agregar" at bounding box center [433, 504] width 35 height 26
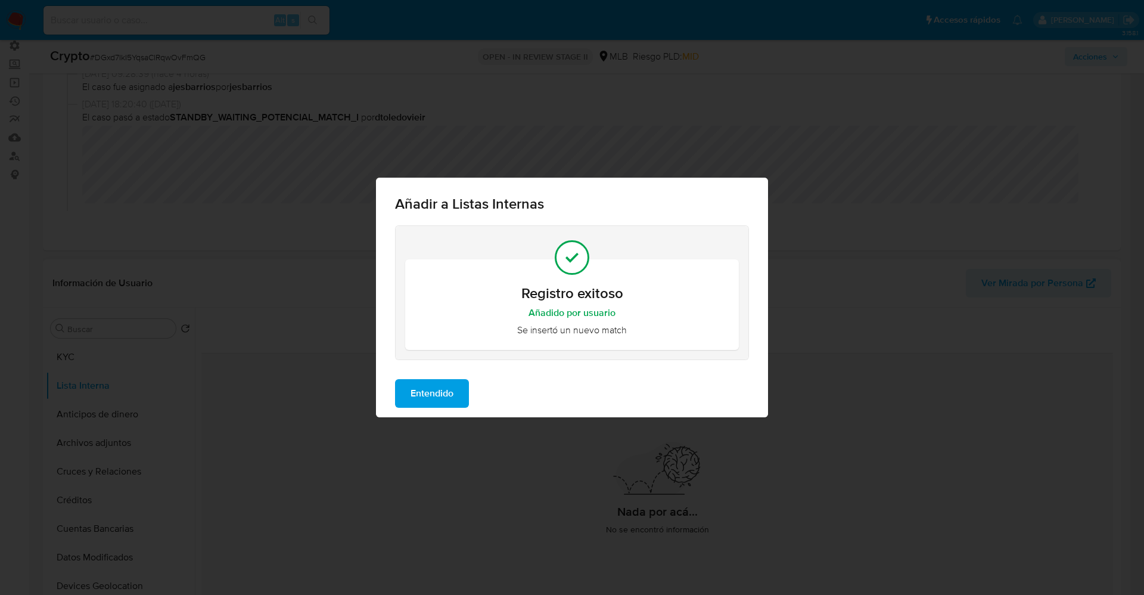
click at [411, 401] on span "Entendido" at bounding box center [432, 393] width 43 height 26
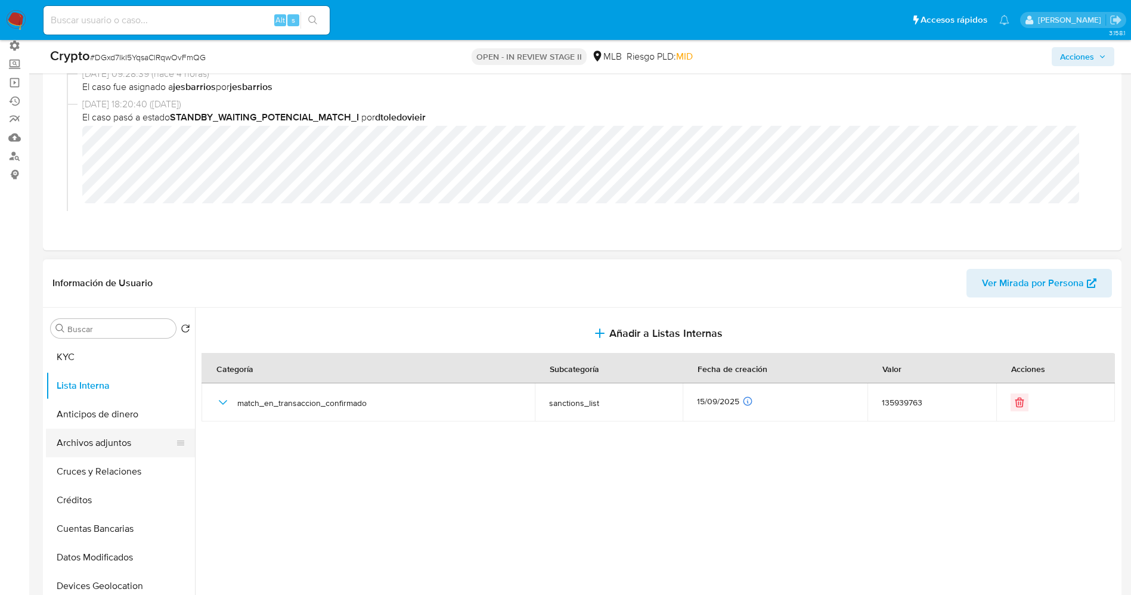
click at [95, 448] on button "Archivos adjuntos" at bounding box center [115, 443] width 139 height 29
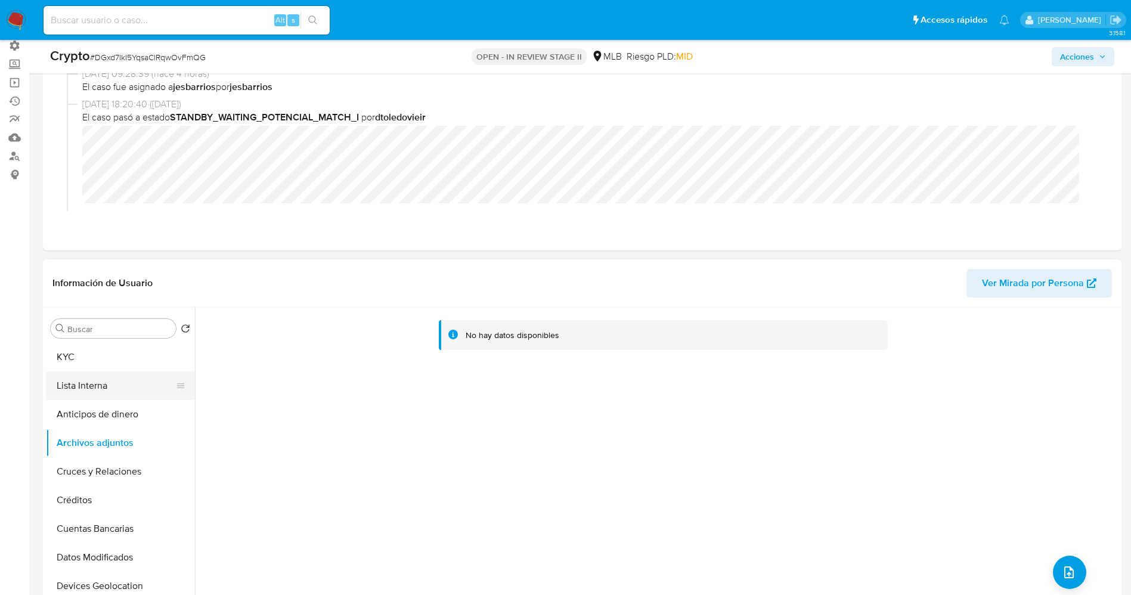
click at [95, 383] on button "Lista Interna" at bounding box center [115, 385] width 139 height 29
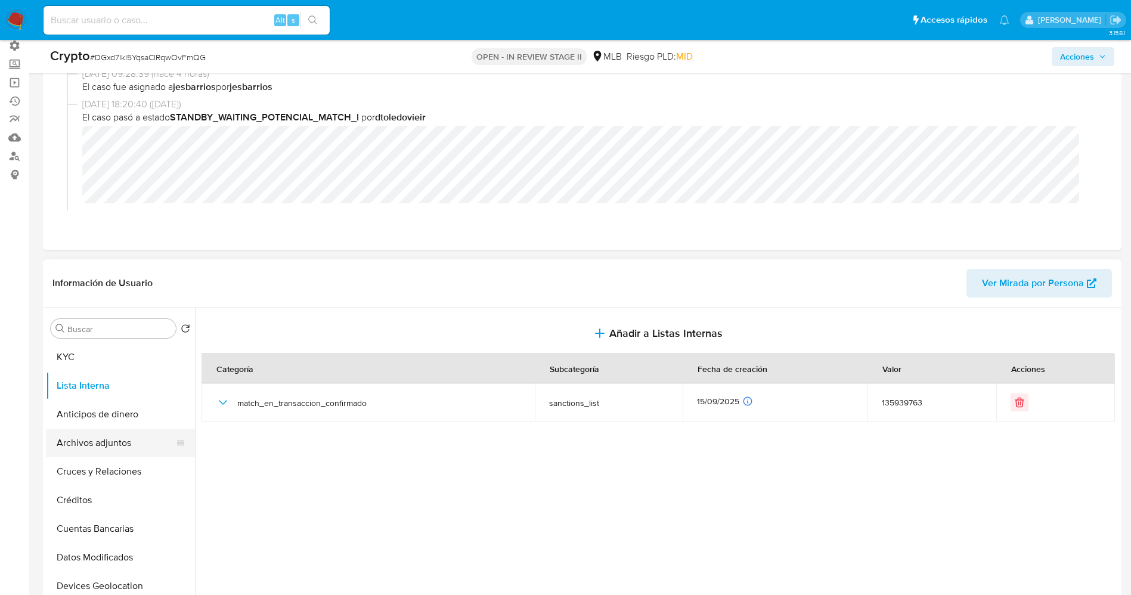
click at [94, 438] on button "Archivos adjuntos" at bounding box center [115, 443] width 139 height 29
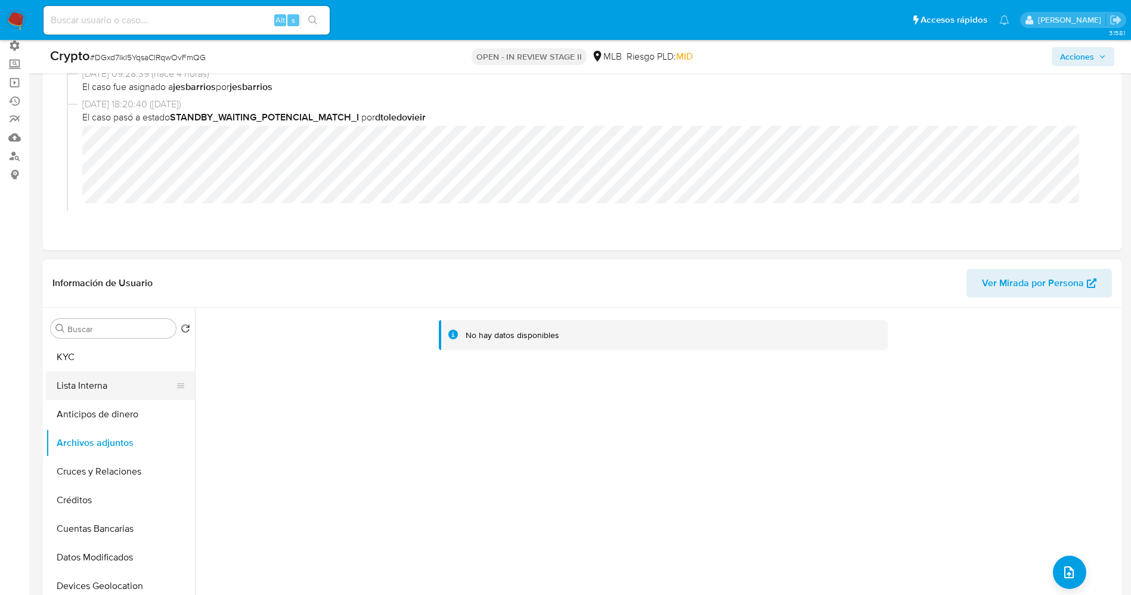
scroll to position [0, 0]
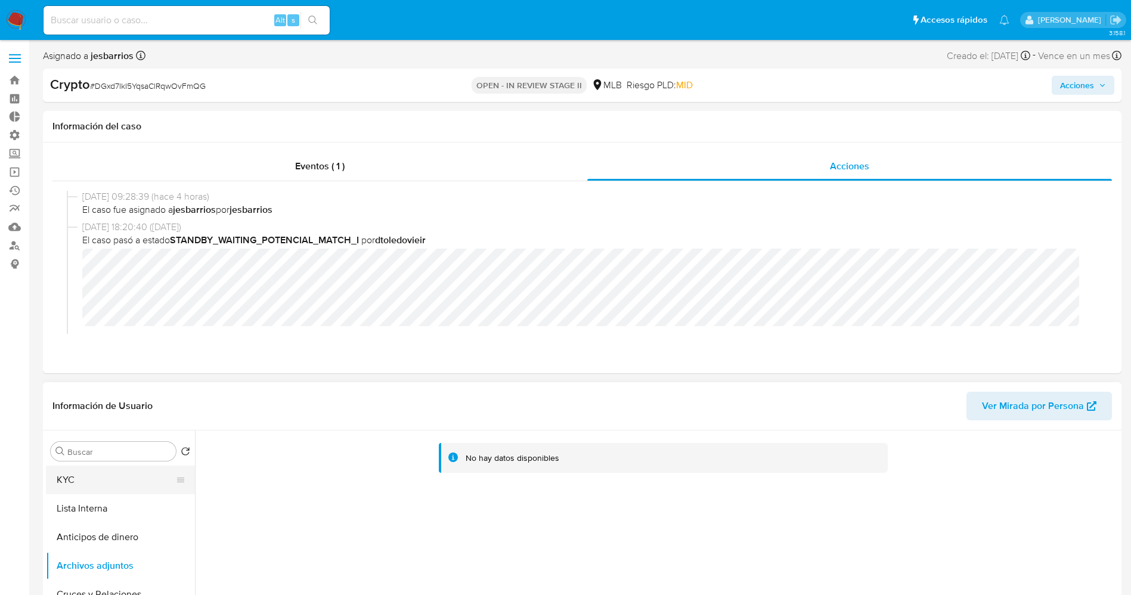
click at [89, 479] on button "KYC" at bounding box center [115, 479] width 139 height 29
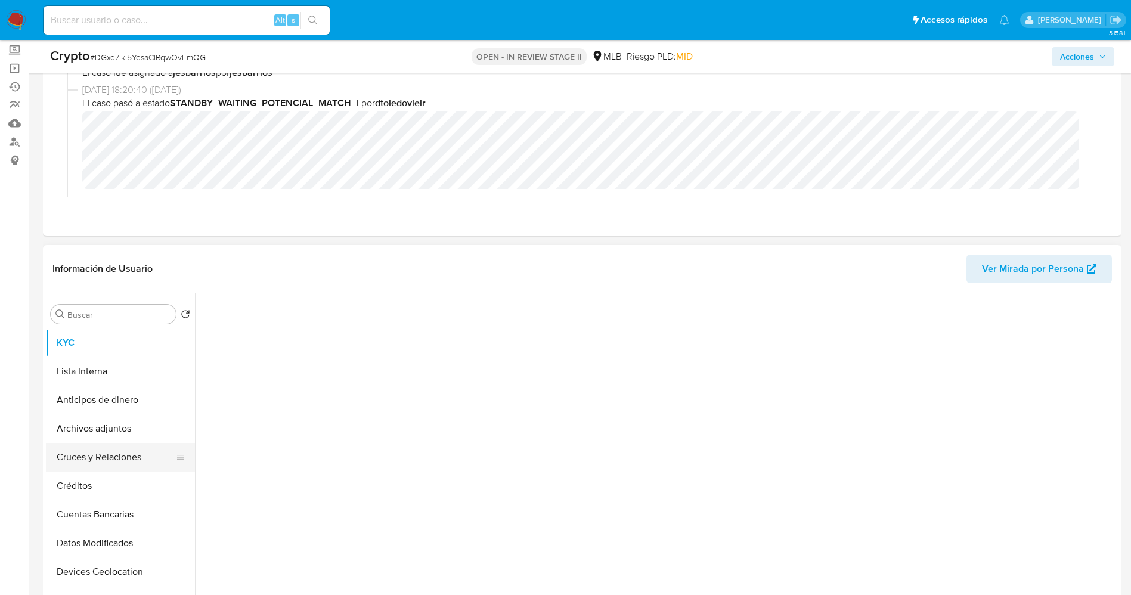
scroll to position [179, 0]
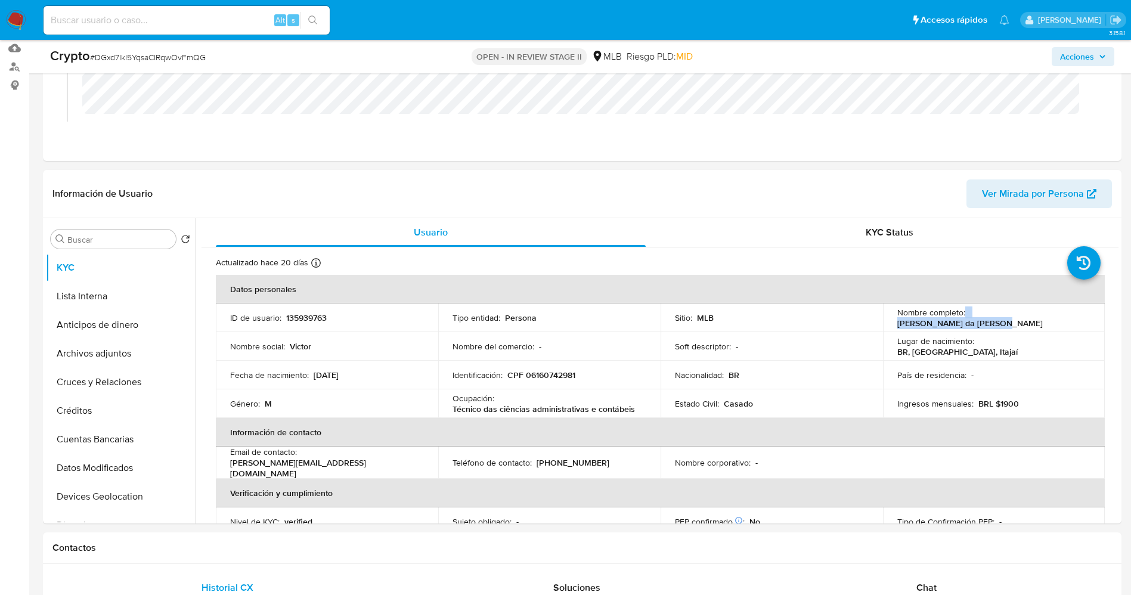
drag, startPoint x: 962, startPoint y: 318, endPoint x: 1045, endPoint y: 315, distance: 83.5
click at [1079, 317] on div "Nombre completo : Victor Ferreira da Veiga" at bounding box center [994, 317] width 194 height 21
copy div "Victor Ferreira da Veiga"
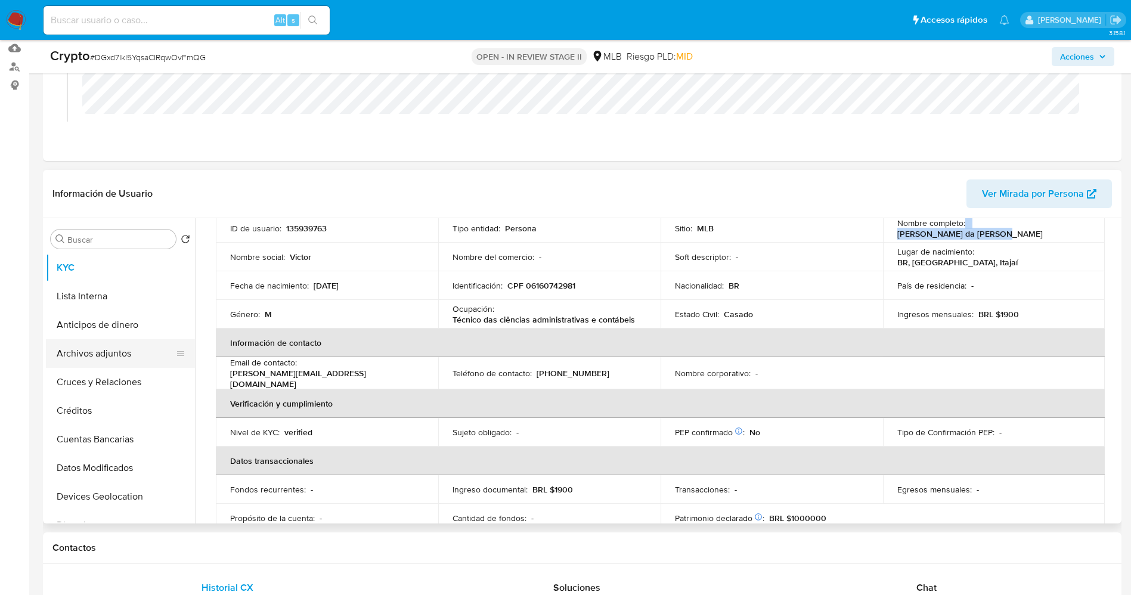
click at [88, 350] on button "Archivos adjuntos" at bounding box center [115, 353] width 139 height 29
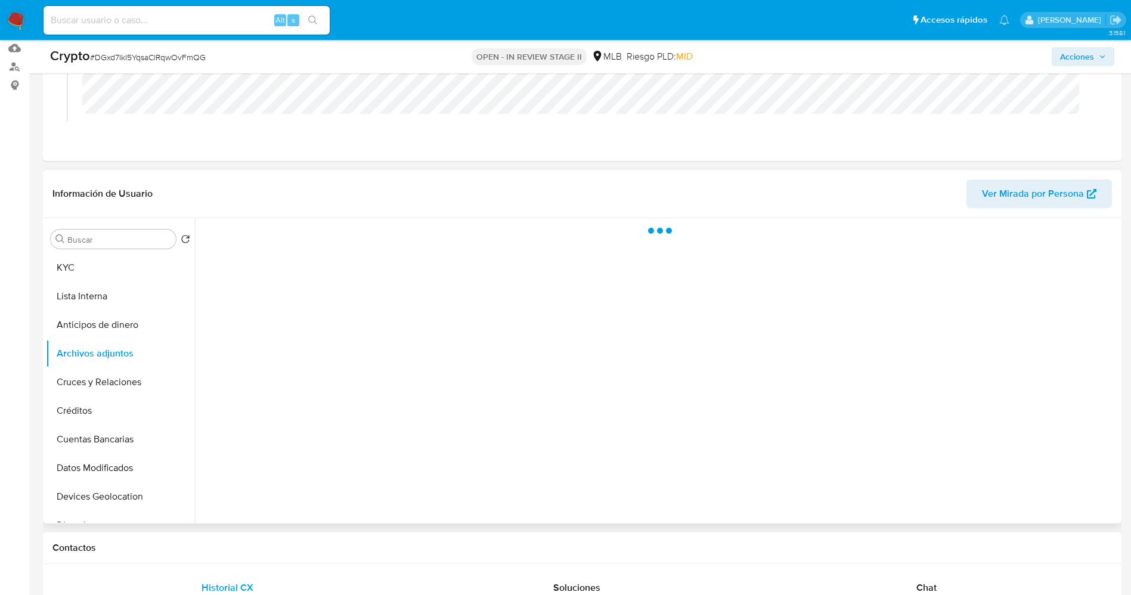
scroll to position [0, 0]
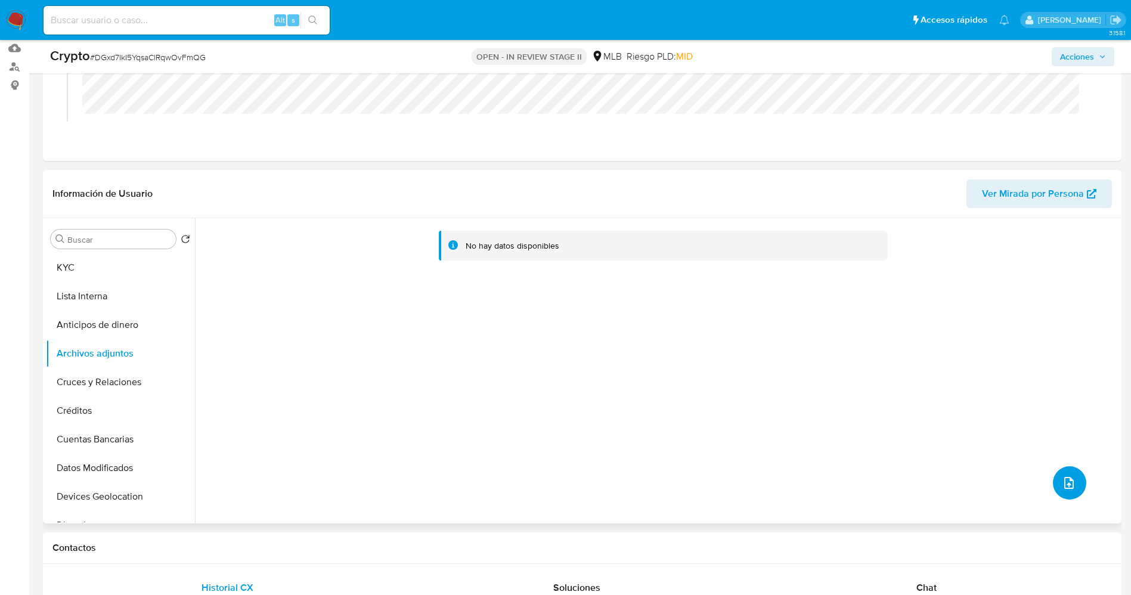
click at [1068, 485] on icon "upload-file" at bounding box center [1069, 483] width 14 height 14
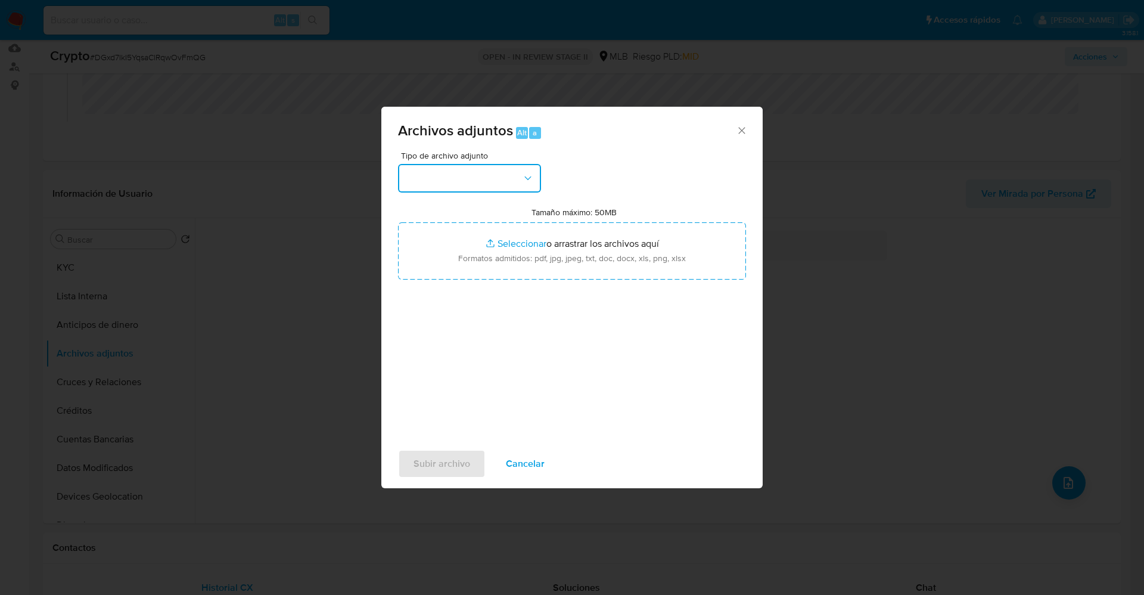
click at [484, 183] on button "button" at bounding box center [469, 178] width 143 height 29
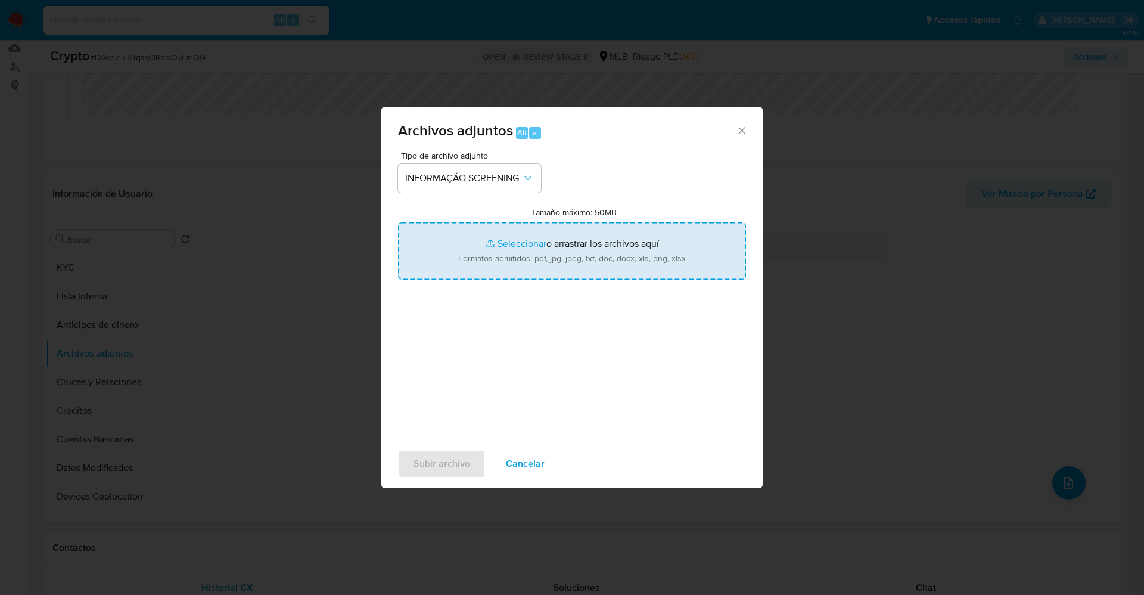
type input "C:\fakepath\CaseDossierReport_5jb6u4nfcwdn1k0pfr76hbin5.pdf"
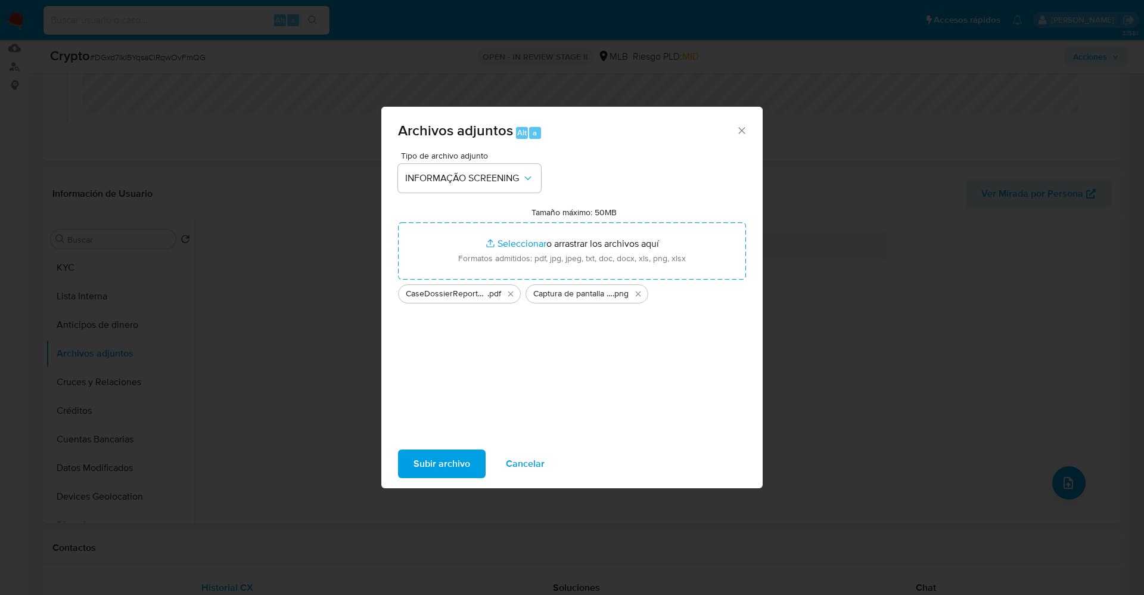
click at [436, 471] on span "Subir archivo" at bounding box center [442, 464] width 57 height 26
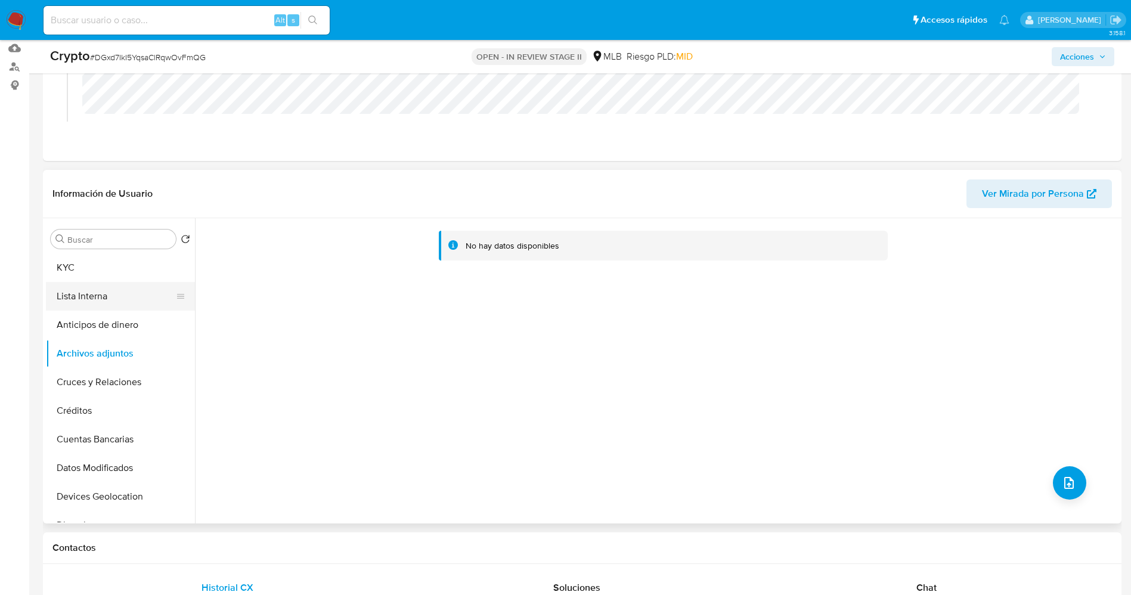
click at [86, 291] on button "Lista Interna" at bounding box center [115, 296] width 139 height 29
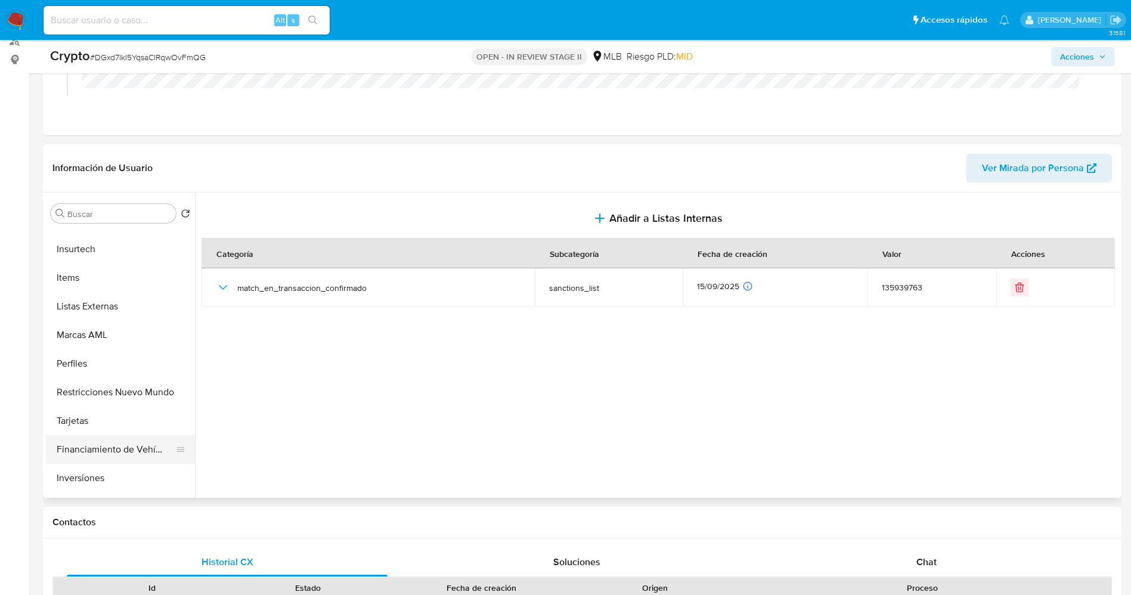
scroll to position [268, 0]
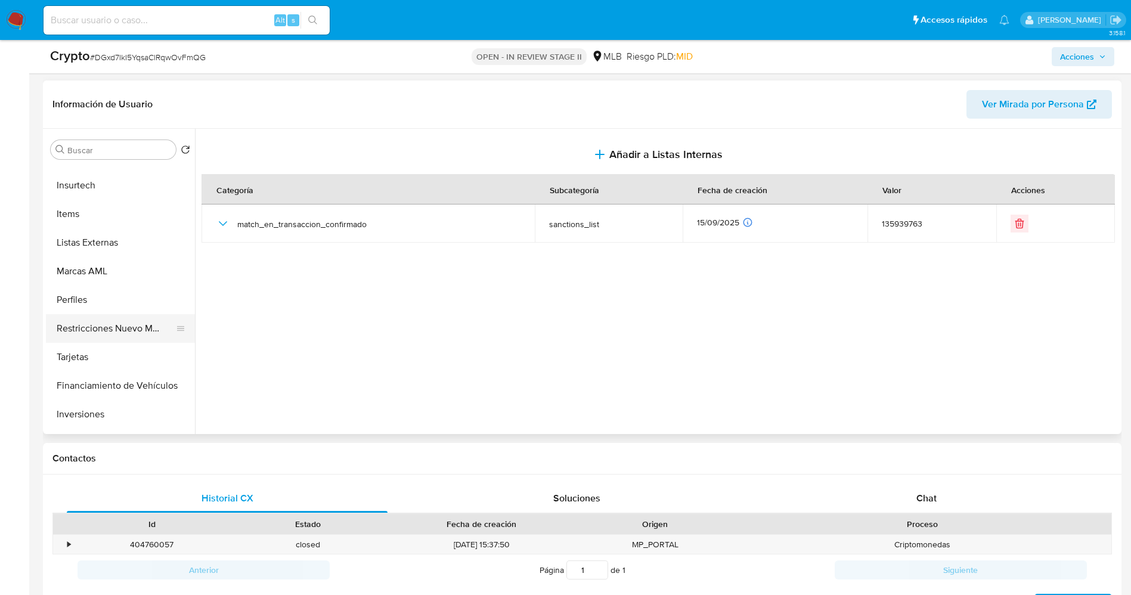
click at [128, 331] on button "Restricciones Nuevo Mundo" at bounding box center [115, 328] width 139 height 29
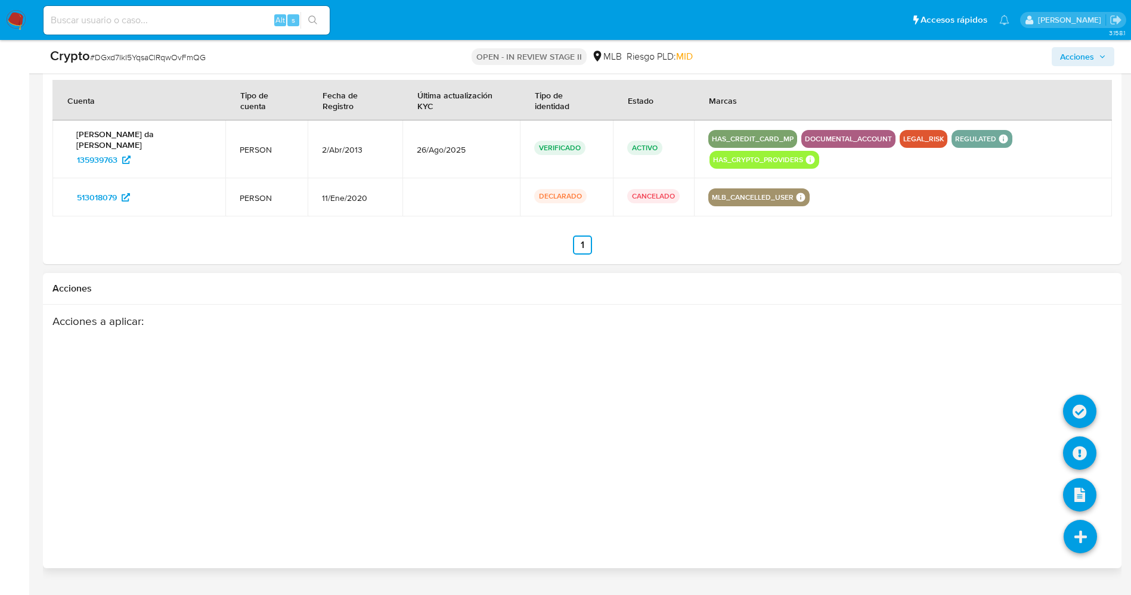
scroll to position [1830, 0]
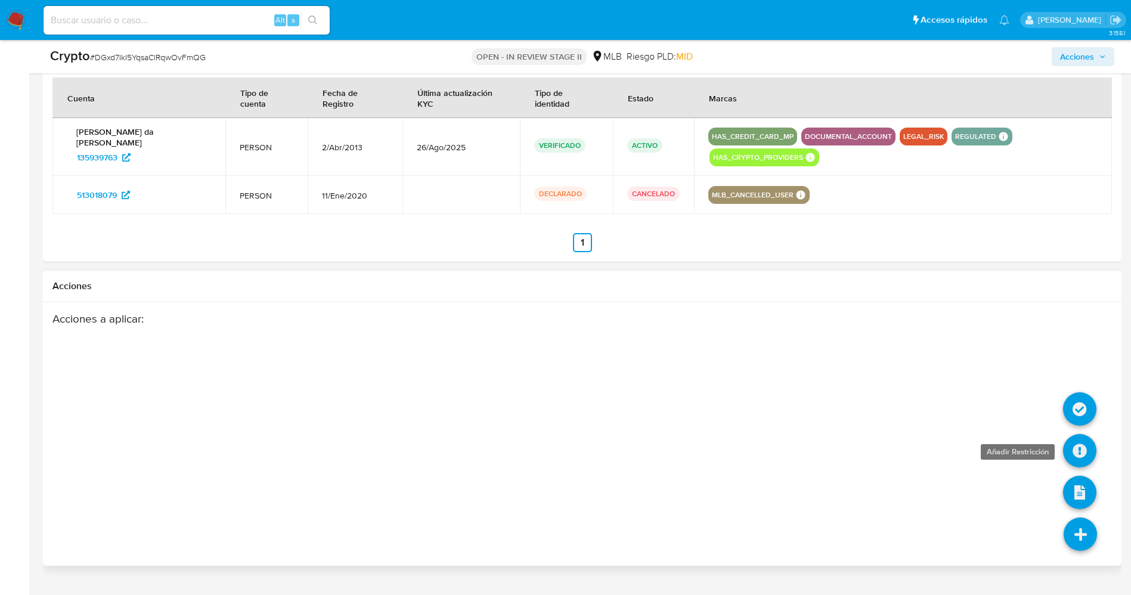
click at [1078, 434] on icon at bounding box center [1079, 450] width 33 height 33
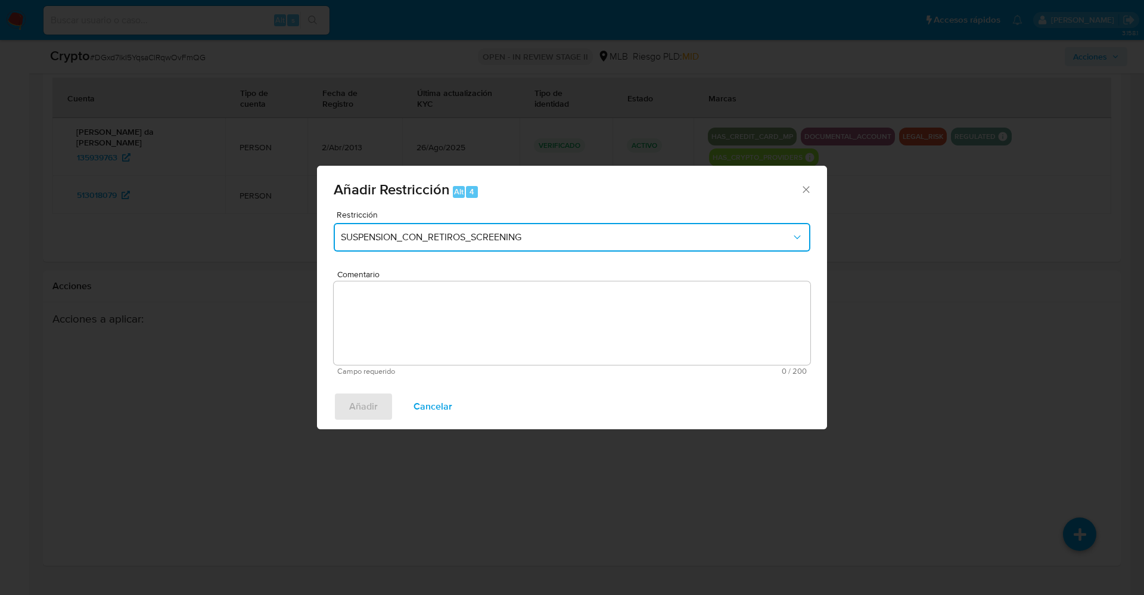
click at [500, 238] on span "SUSPENSION_CON_RETIROS_SCREENING" at bounding box center [566, 237] width 451 height 12
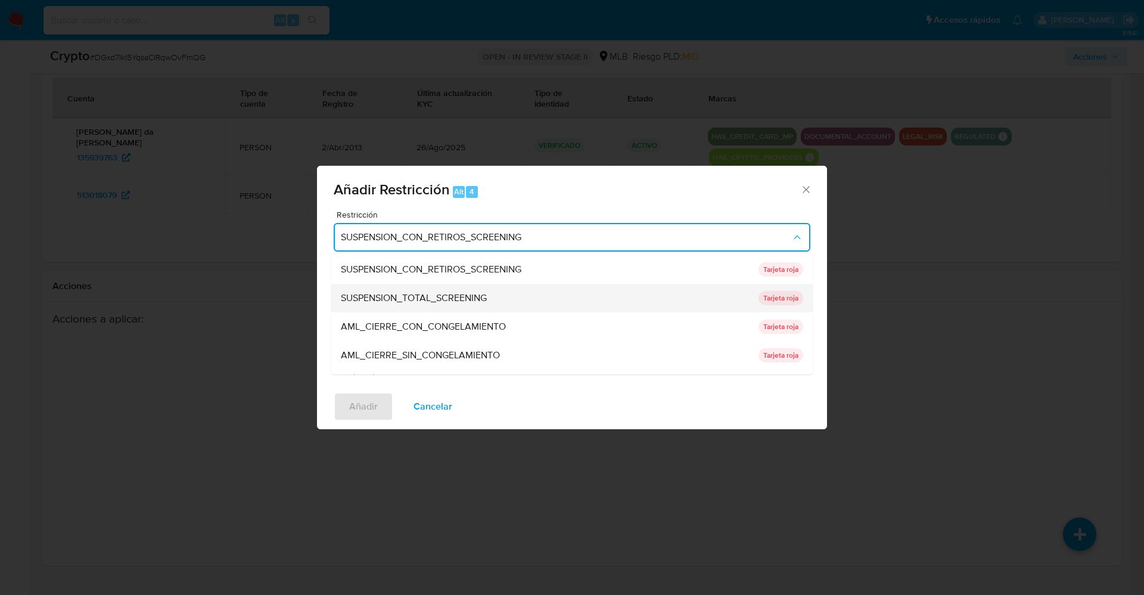
click at [456, 292] on span "SUSPENSION_TOTAL_SCREENING" at bounding box center [414, 298] width 146 height 12
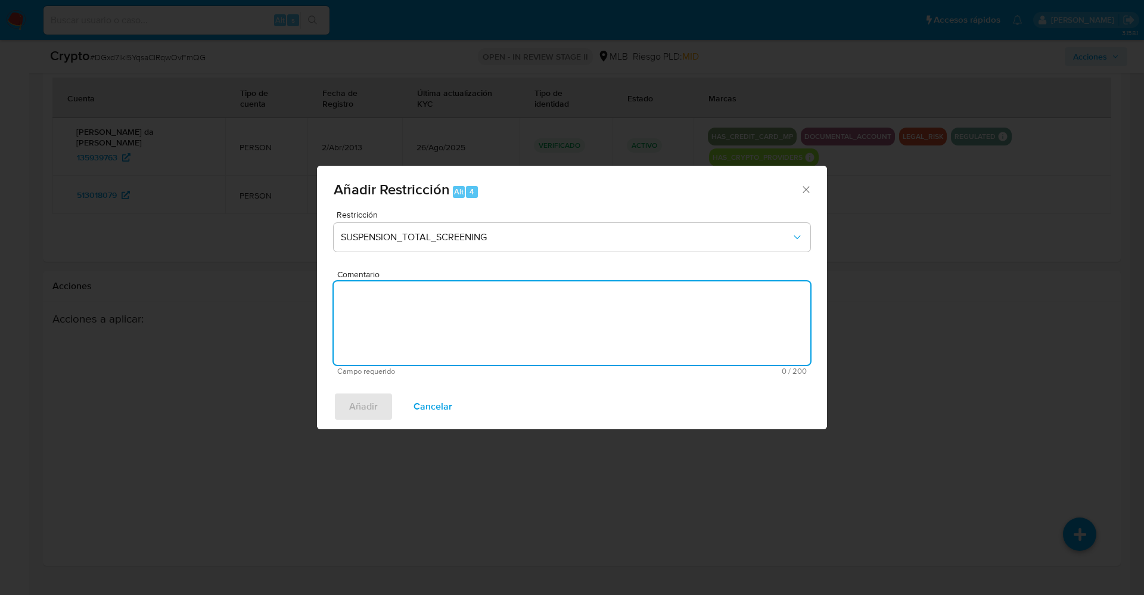
click at [475, 343] on textarea "Comentario" at bounding box center [572, 322] width 477 height 83
type textarea "x"
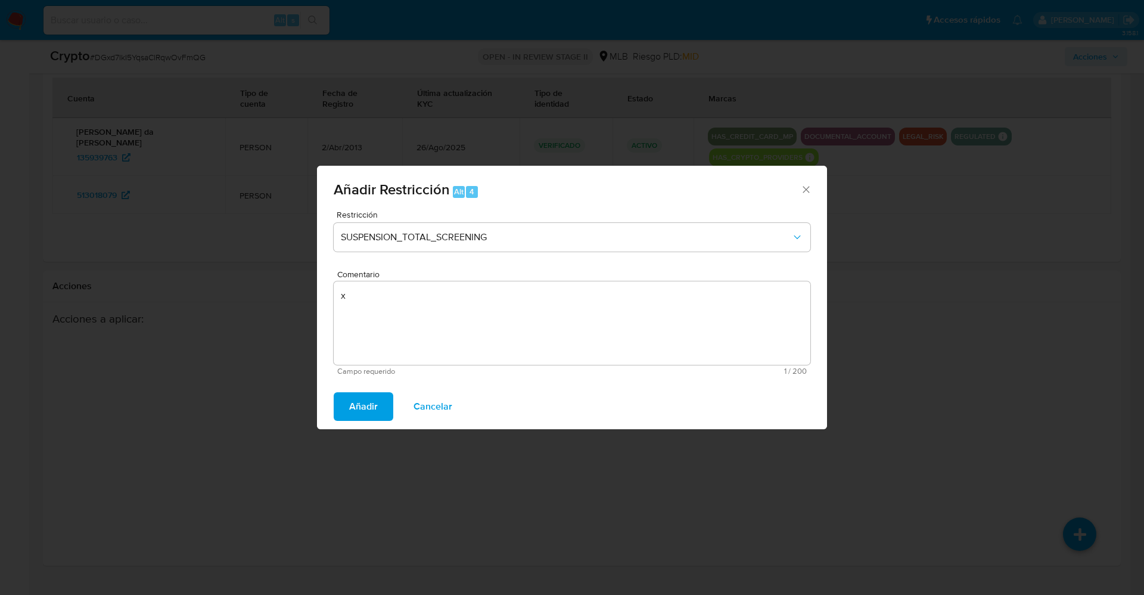
click at [362, 412] on span "Añadir" at bounding box center [363, 406] width 29 height 26
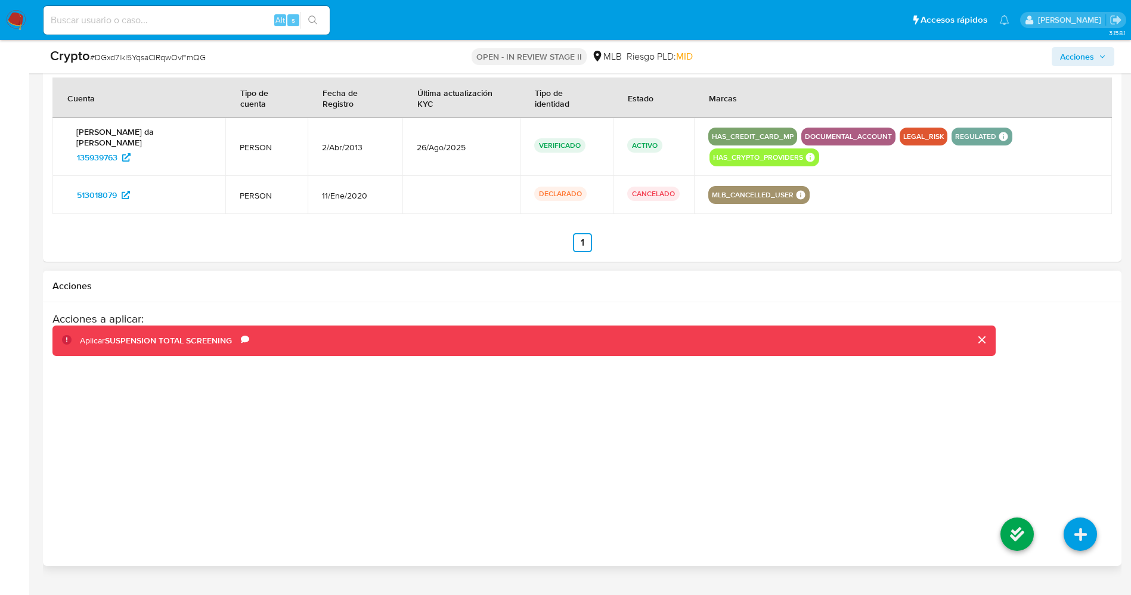
click at [998, 508] on li at bounding box center [1016, 535] width 63 height 67
click at [1011, 517] on icon at bounding box center [1016, 533] width 33 height 33
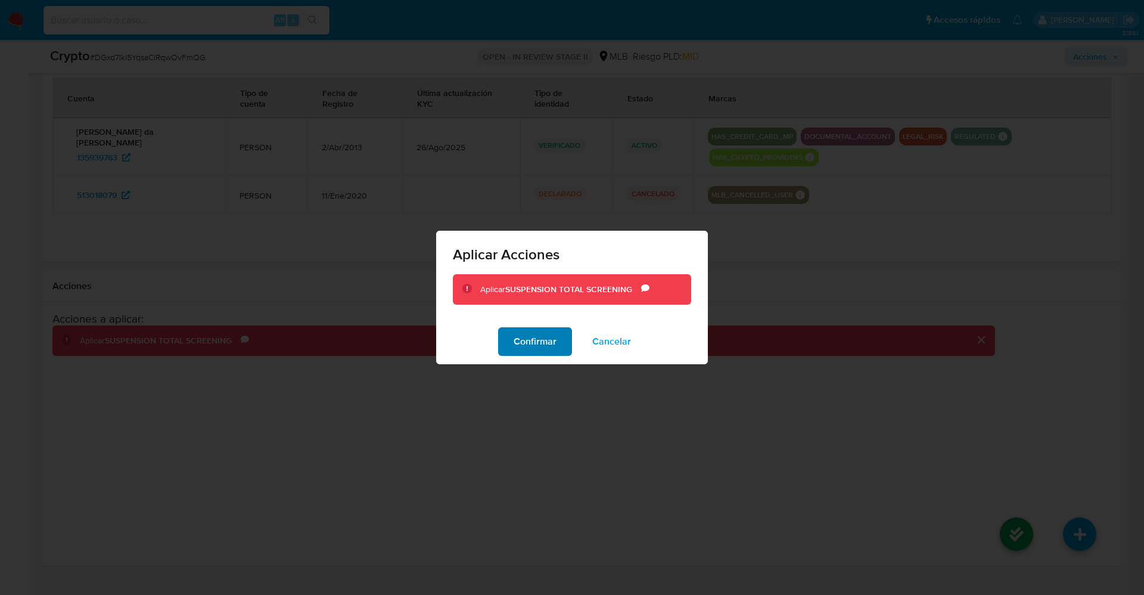
click at [540, 339] on span "Confirmar" at bounding box center [535, 341] width 43 height 26
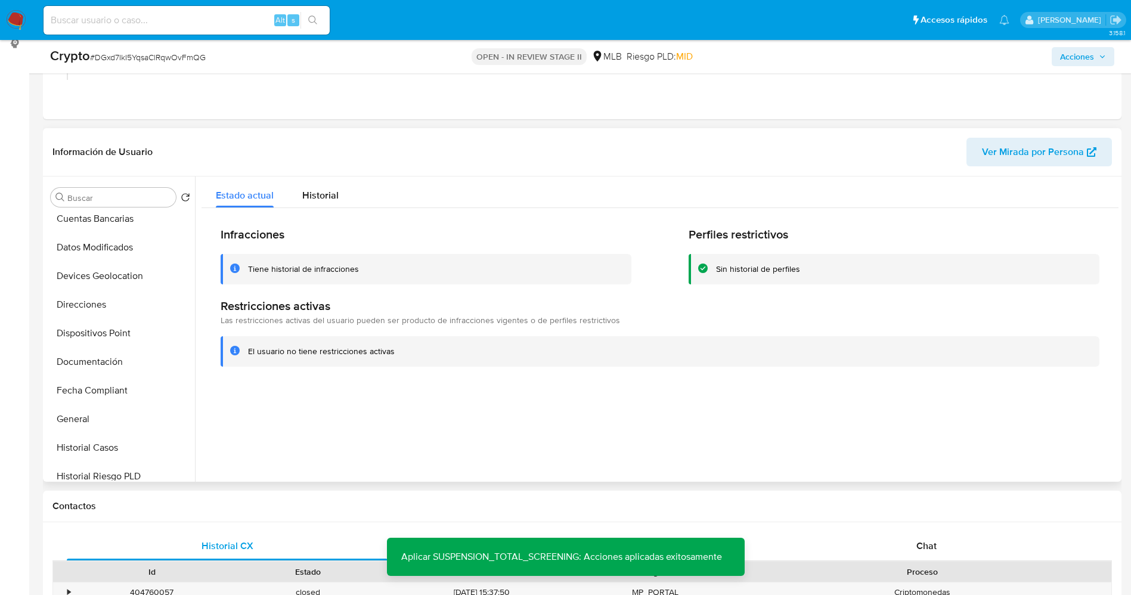
scroll to position [0, 0]
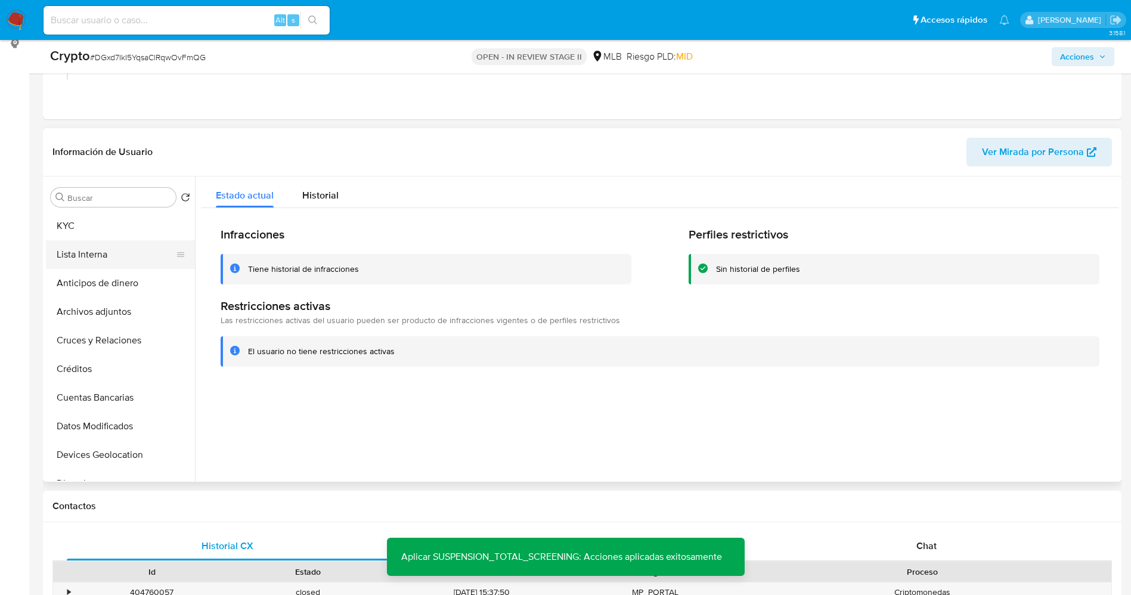
click at [86, 251] on button "Lista Interna" at bounding box center [115, 254] width 139 height 29
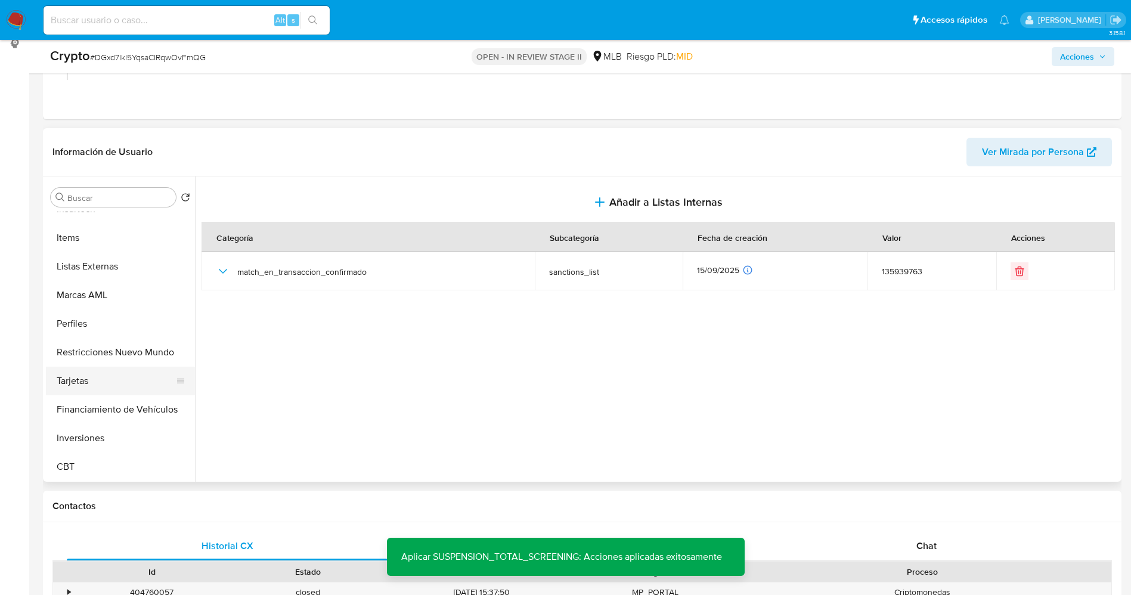
scroll to position [561, 0]
click at [147, 350] on button "Restricciones Nuevo Mundo" at bounding box center [115, 351] width 139 height 29
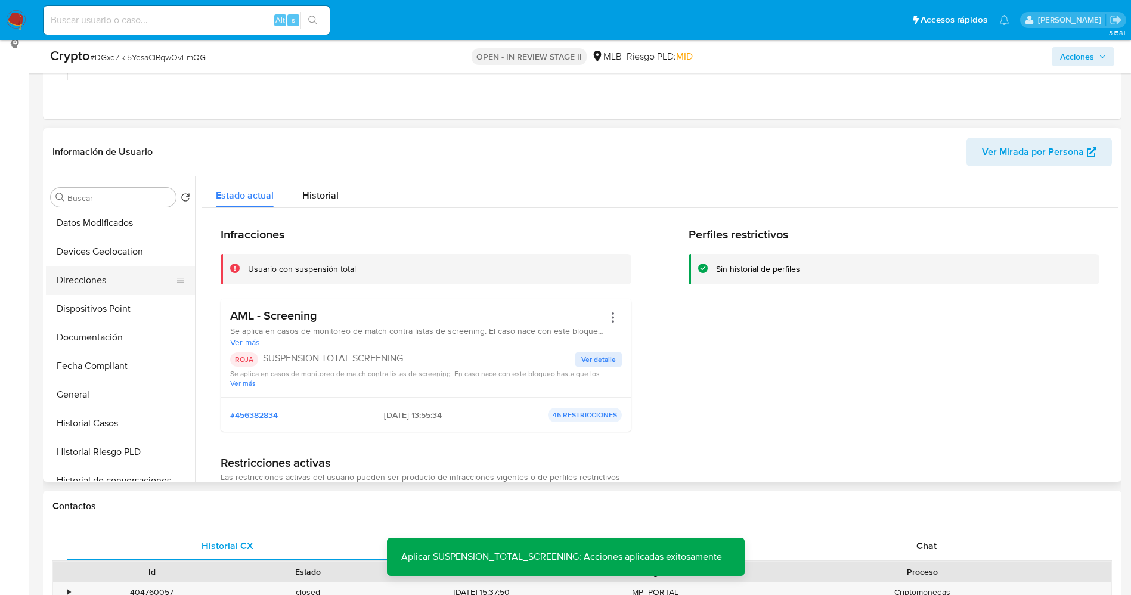
scroll to position [0, 0]
click at [96, 254] on button "Lista Interna" at bounding box center [115, 254] width 139 height 29
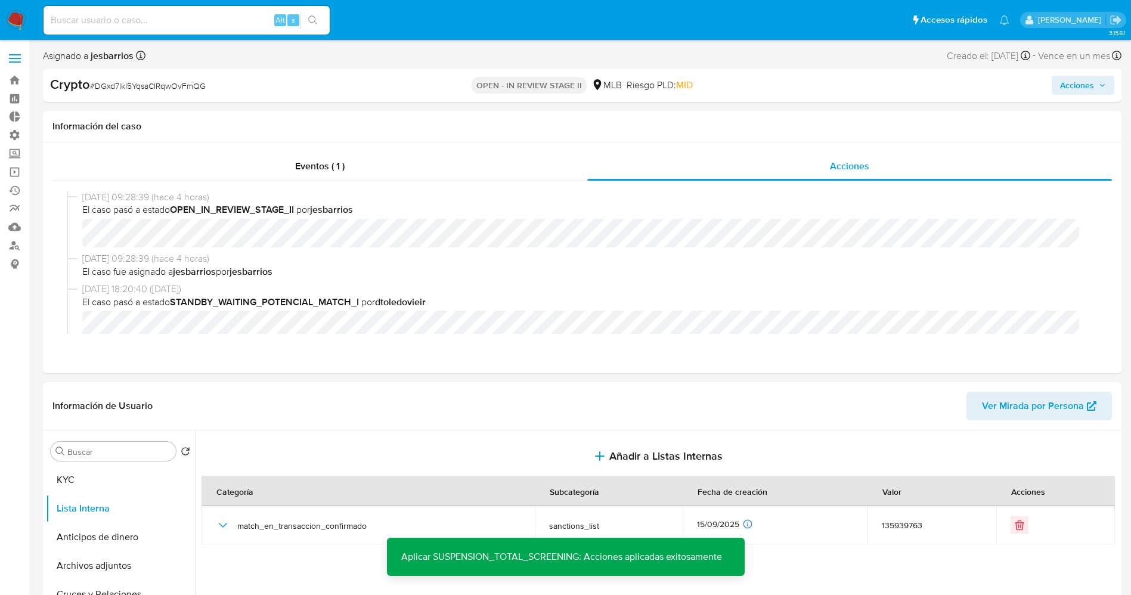
click at [1065, 85] on span "Acciones" at bounding box center [1077, 85] width 34 height 19
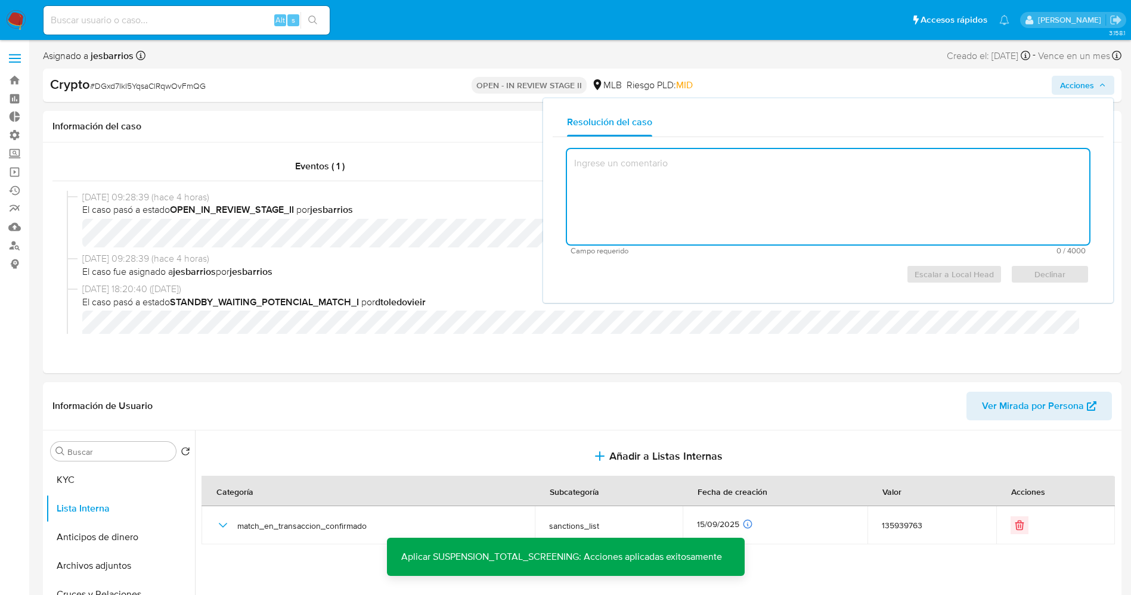
click at [745, 202] on textarea at bounding box center [828, 196] width 522 height 95
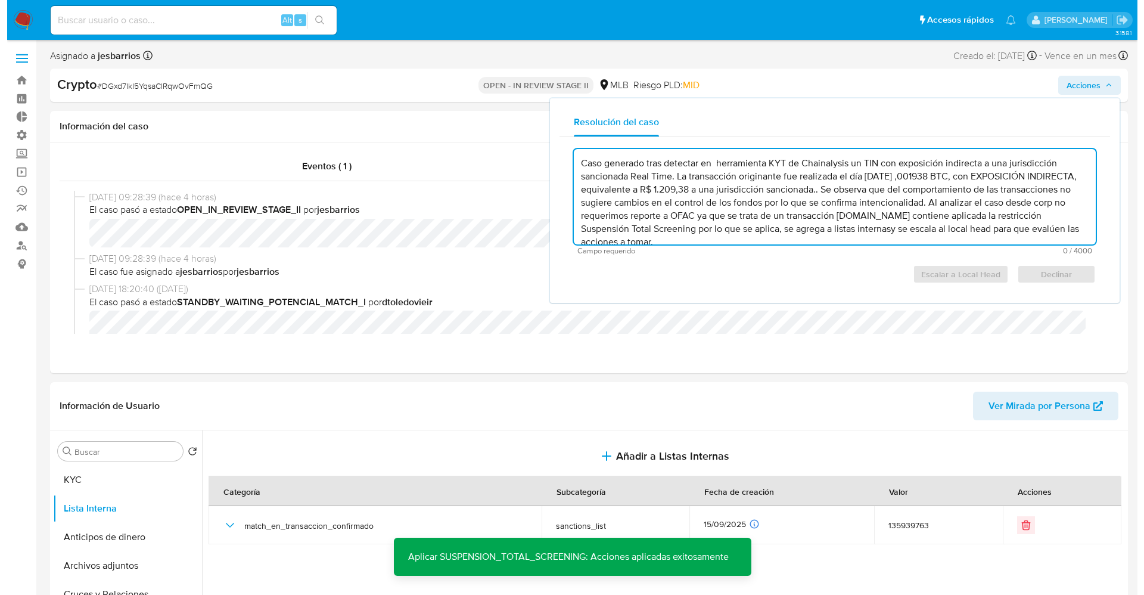
scroll to position [17, 0]
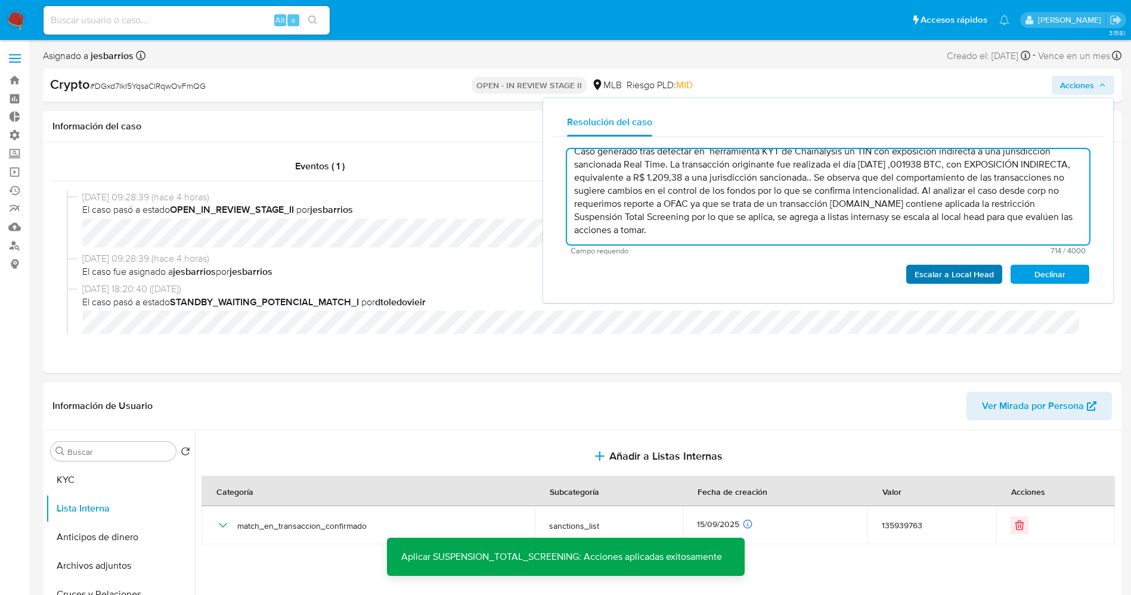
type textarea "Caso generado tras detectar en herramienta KYT de Chainalysis un TIN con exposi…"
click at [923, 270] on span "Escalar a Local Head" at bounding box center [953, 274] width 79 height 17
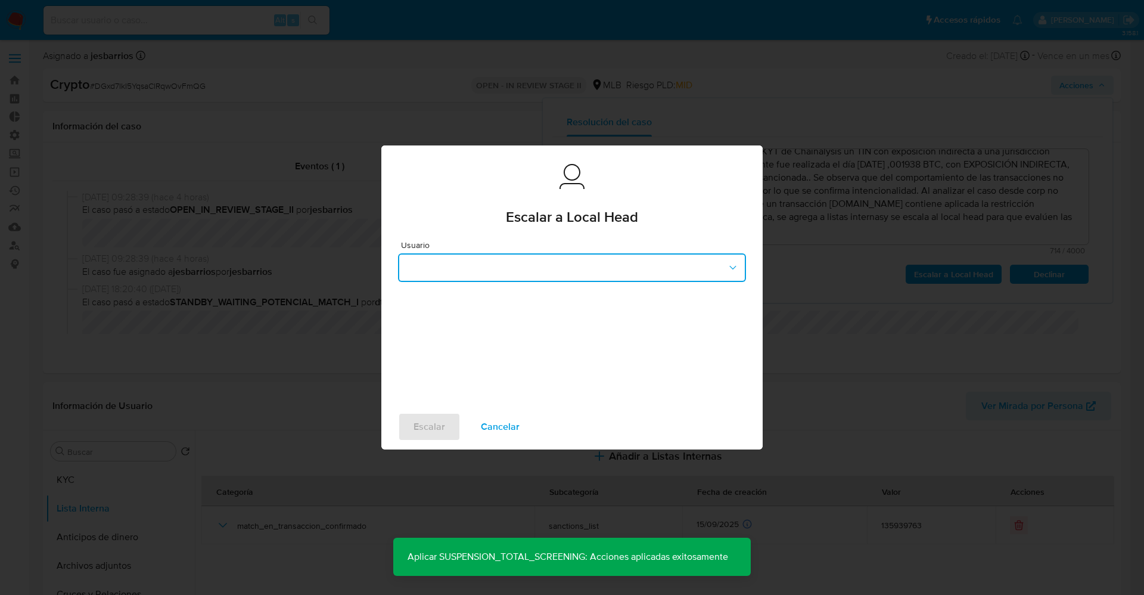
click at [519, 266] on button "button" at bounding box center [572, 267] width 348 height 29
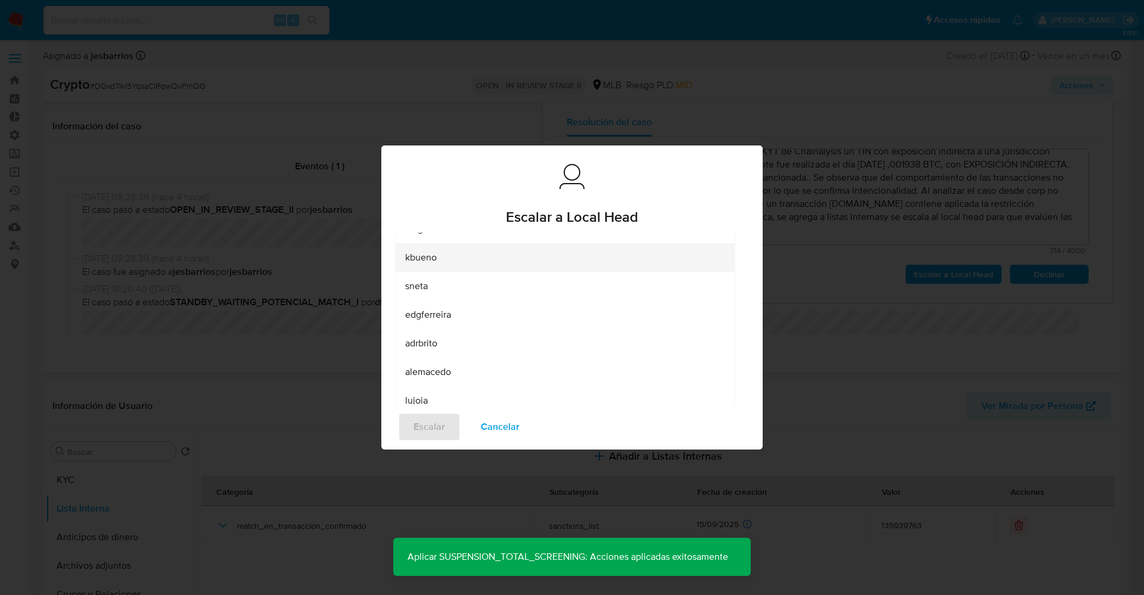
scroll to position [134, 0]
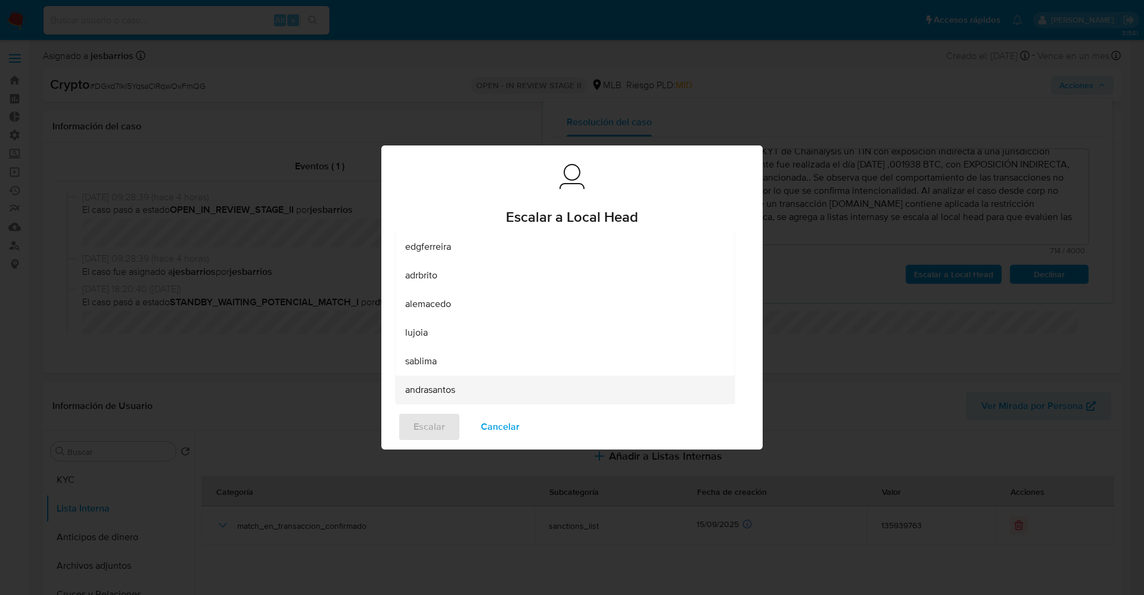
click at [452, 390] on span "andrasantos" at bounding box center [430, 390] width 50 height 12
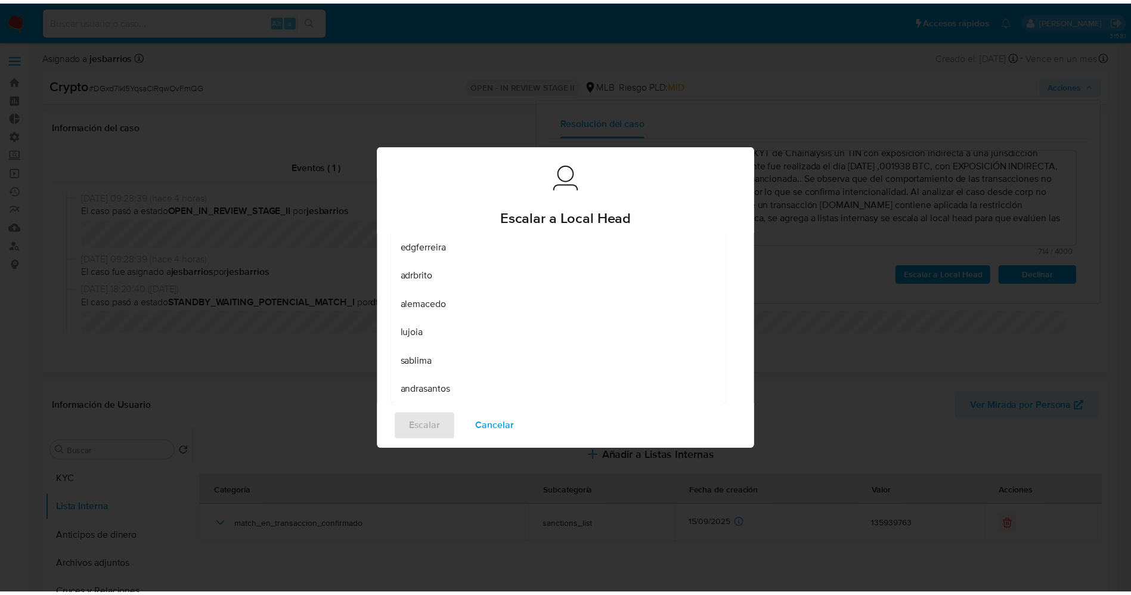
scroll to position [0, 0]
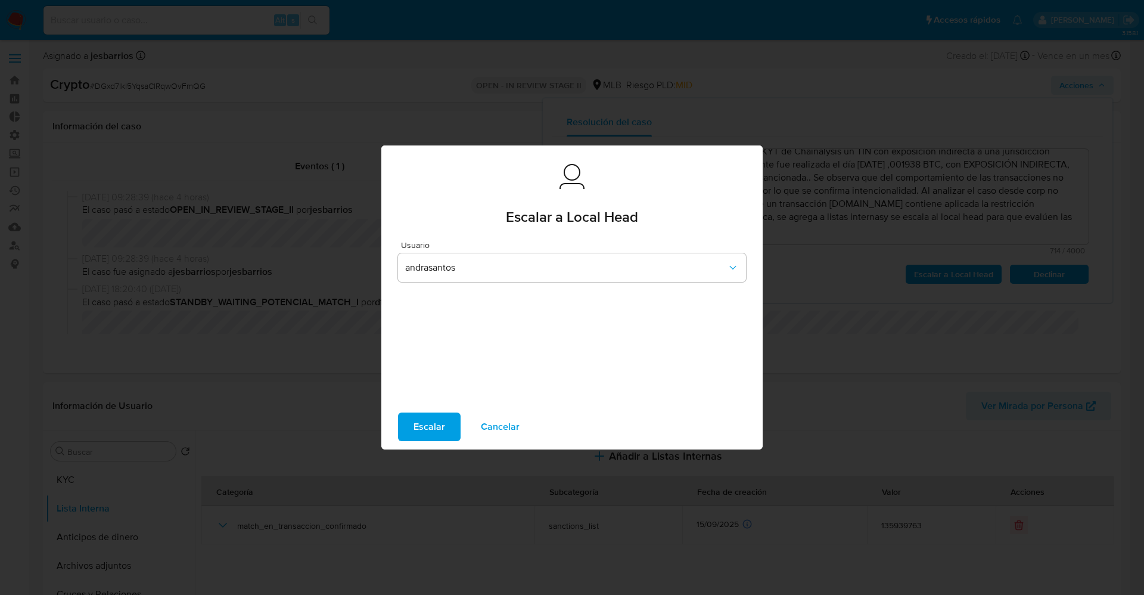
click at [439, 425] on span "Escalar" at bounding box center [430, 427] width 32 height 26
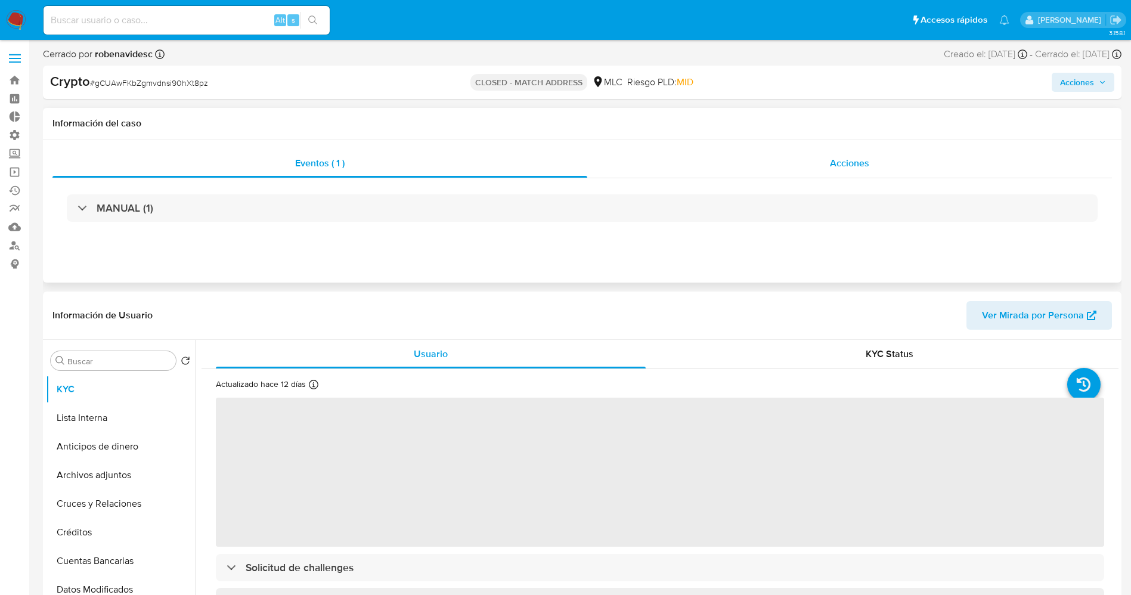
click at [836, 157] on span "Acciones" at bounding box center [849, 163] width 39 height 14
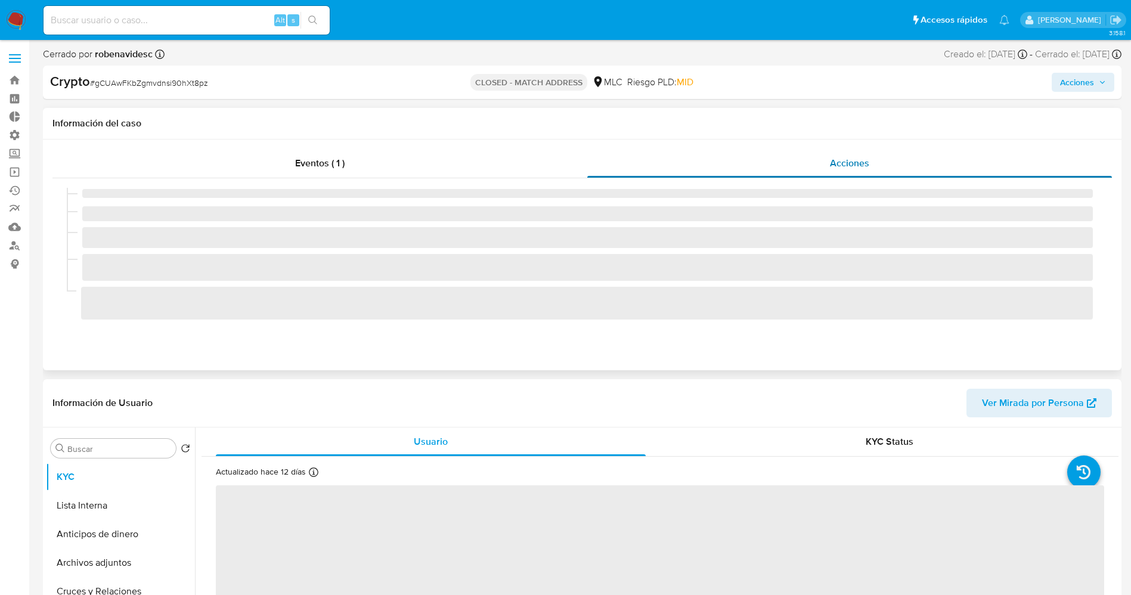
select select "10"
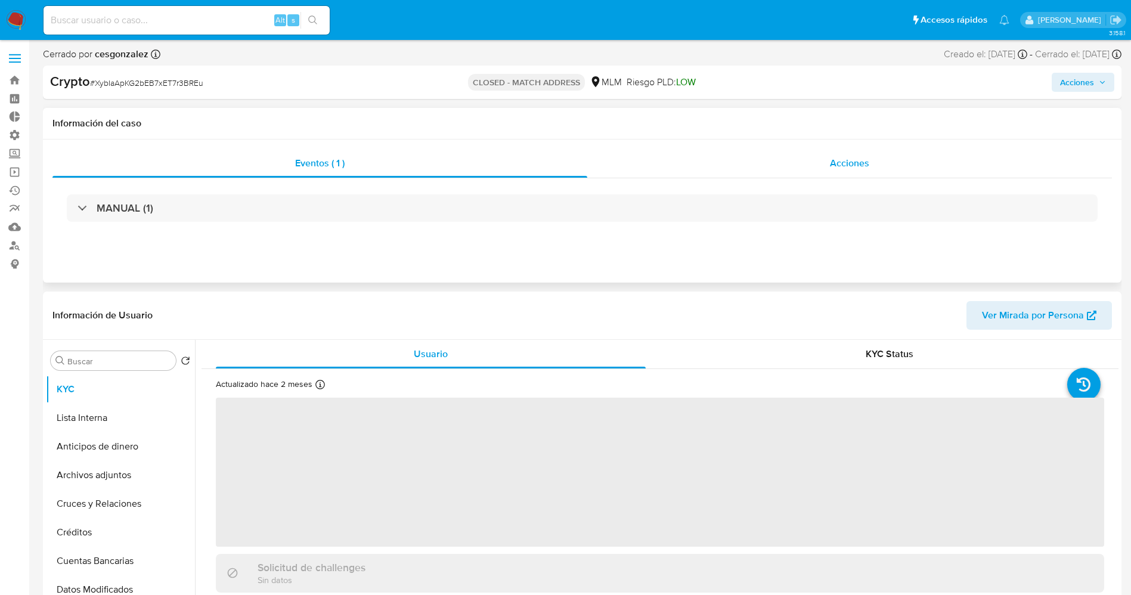
select select "10"
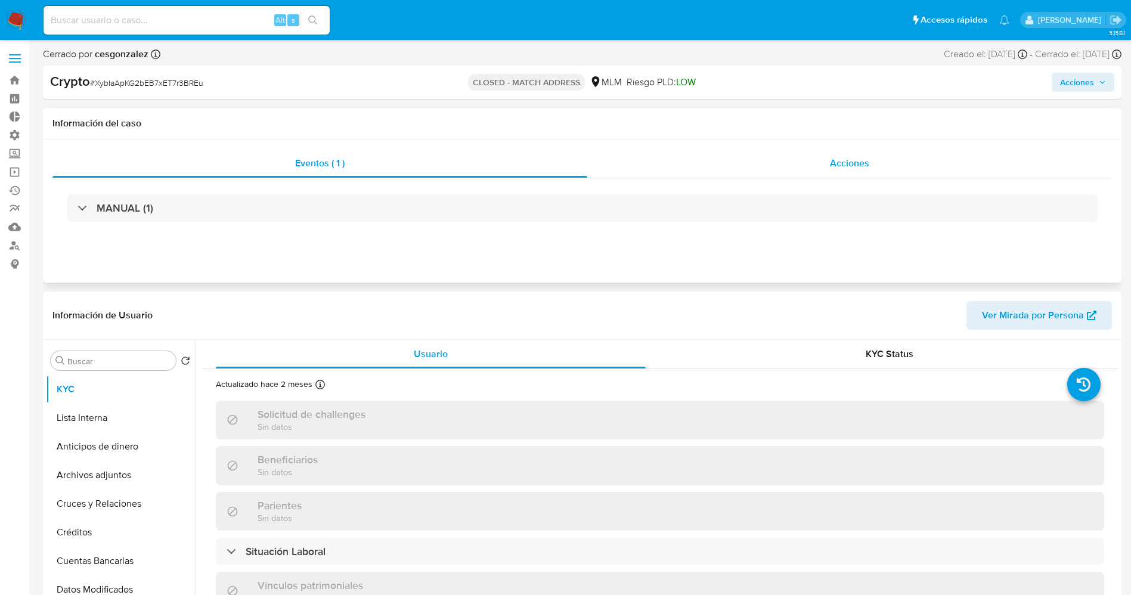
click at [870, 163] on div "Acciones" at bounding box center [849, 163] width 524 height 29
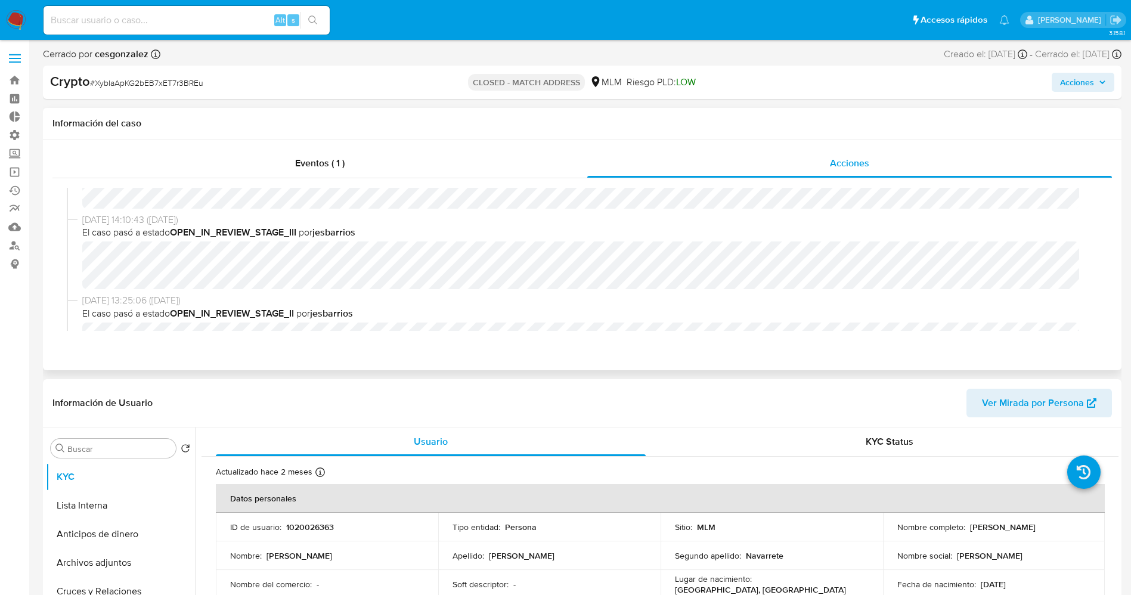
scroll to position [268, 0]
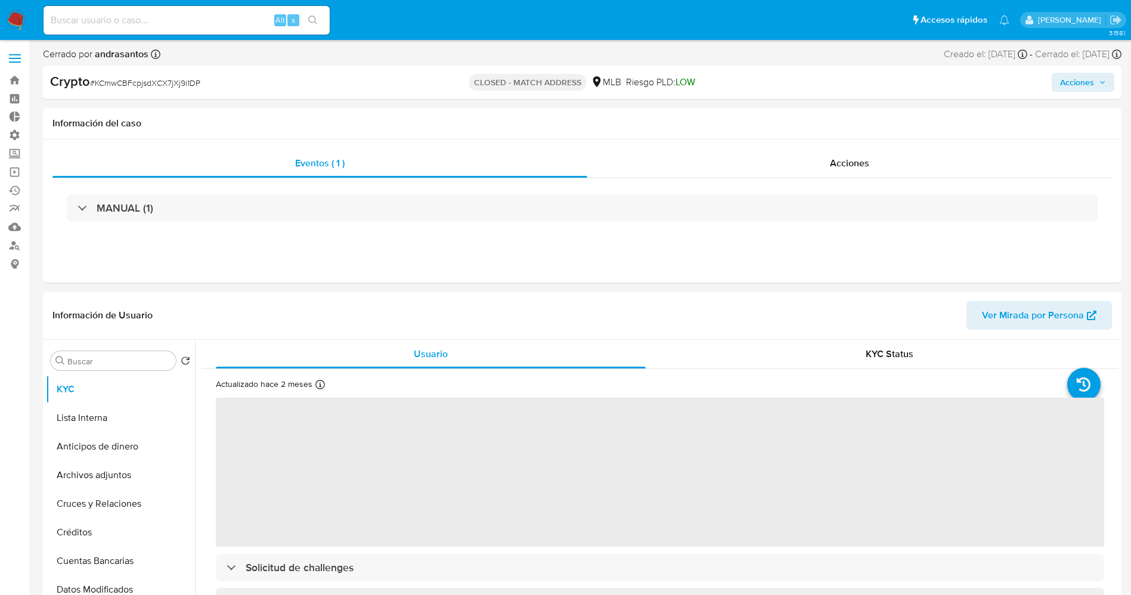
select select "10"
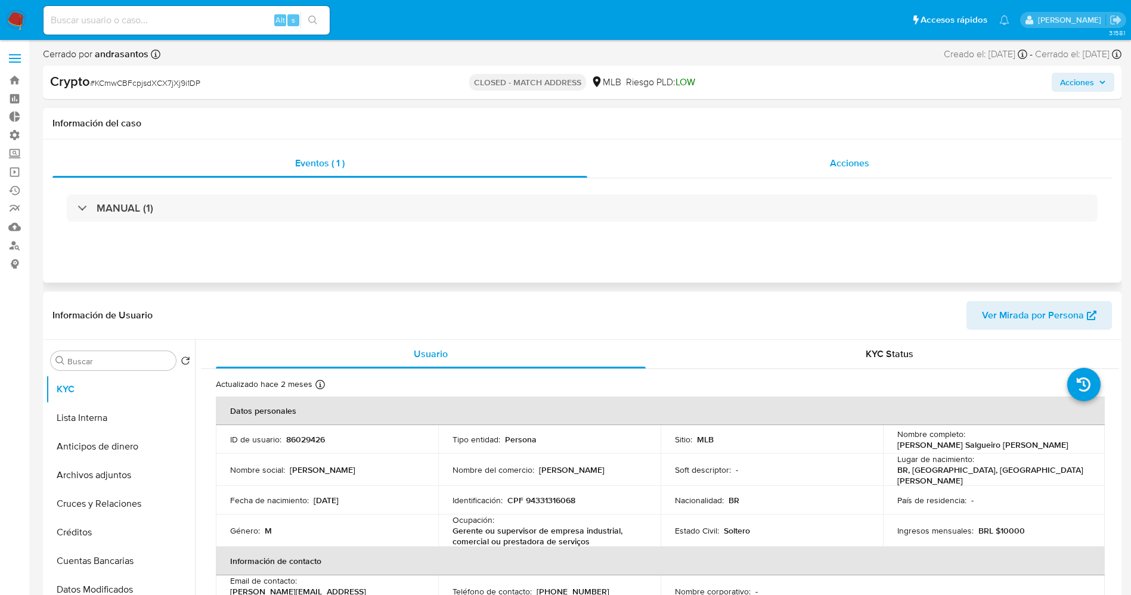
click at [883, 157] on div "Acciones" at bounding box center [849, 163] width 524 height 29
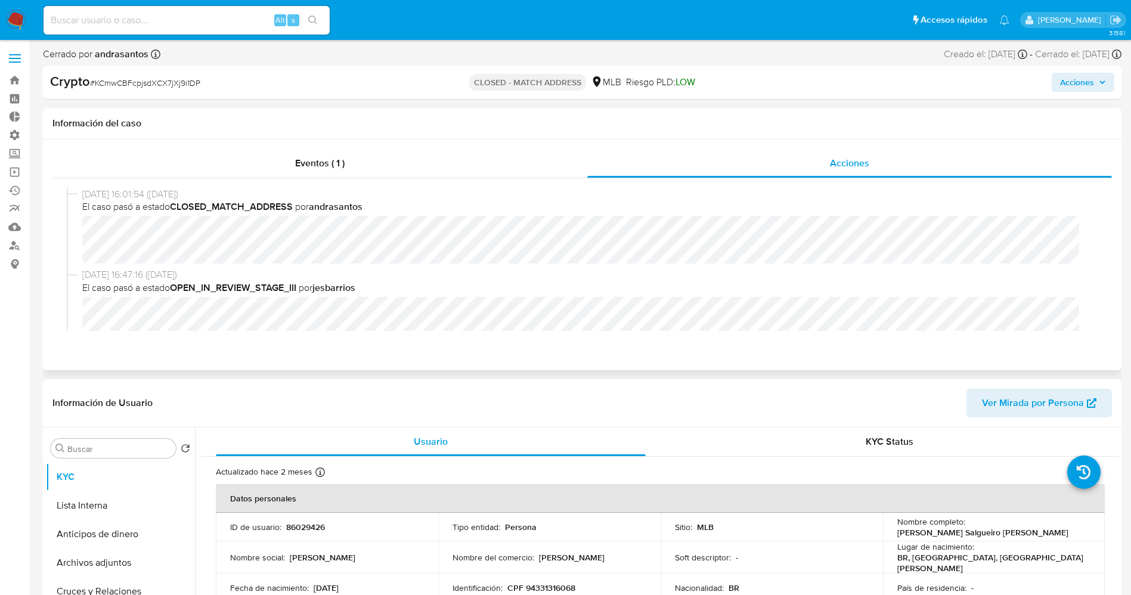
scroll to position [89, 0]
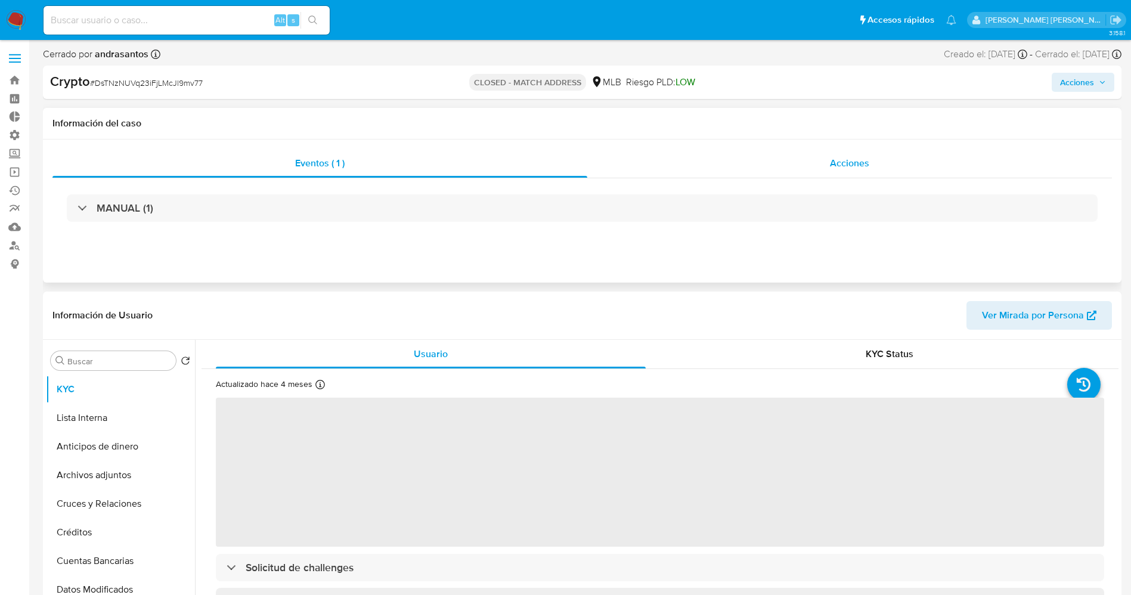
click at [835, 161] on span "Acciones" at bounding box center [849, 163] width 39 height 14
select select "10"
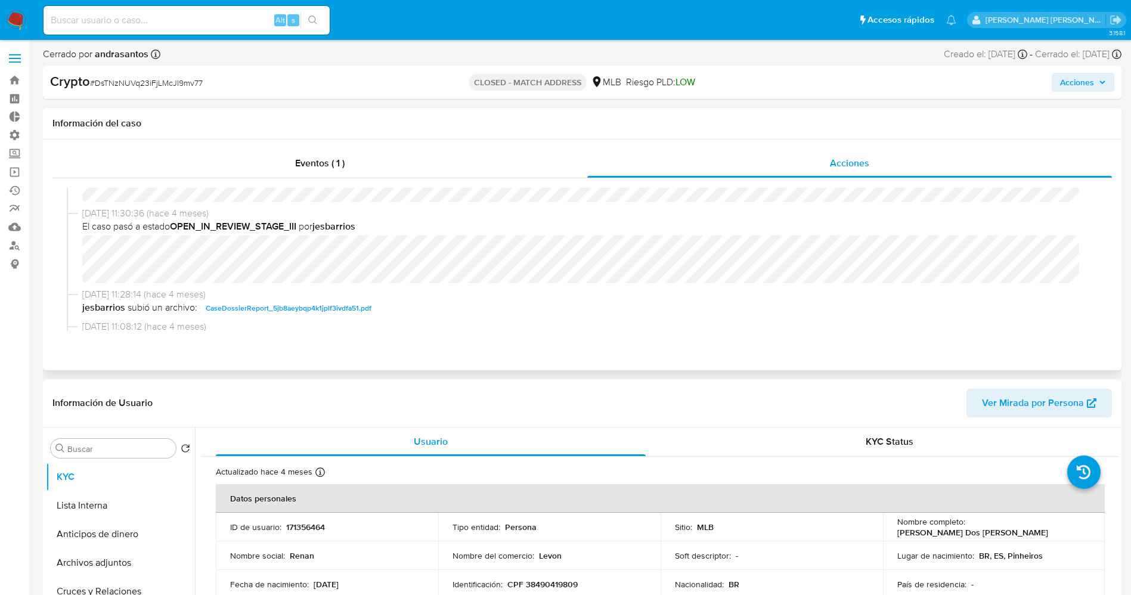
scroll to position [89, 0]
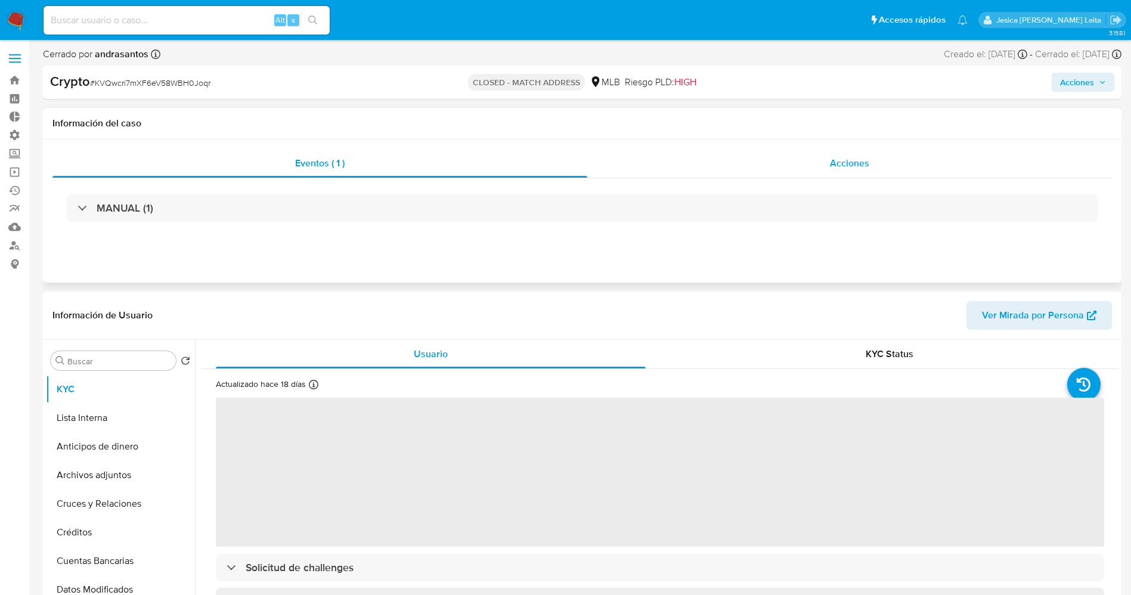
click at [856, 163] on span "Acciones" at bounding box center [849, 163] width 39 height 14
select select "10"
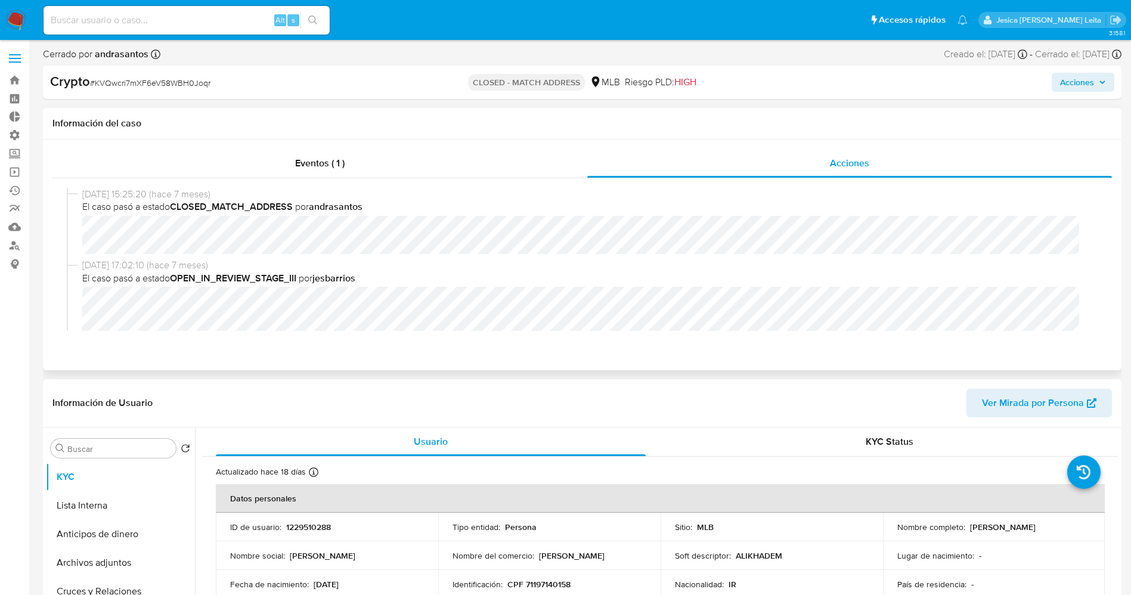
scroll to position [89, 0]
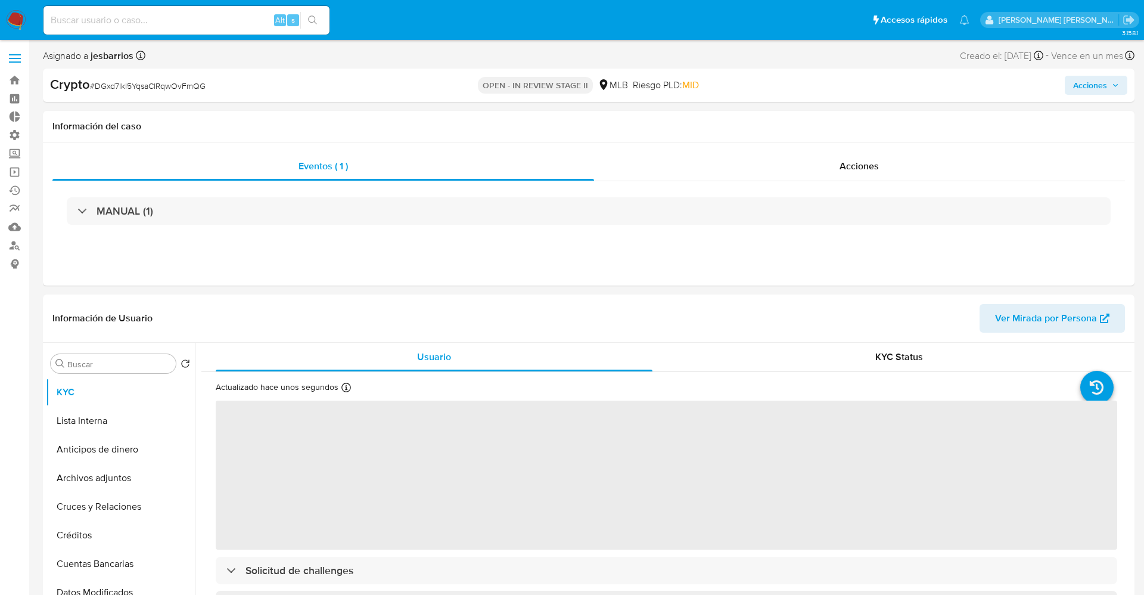
select select "10"
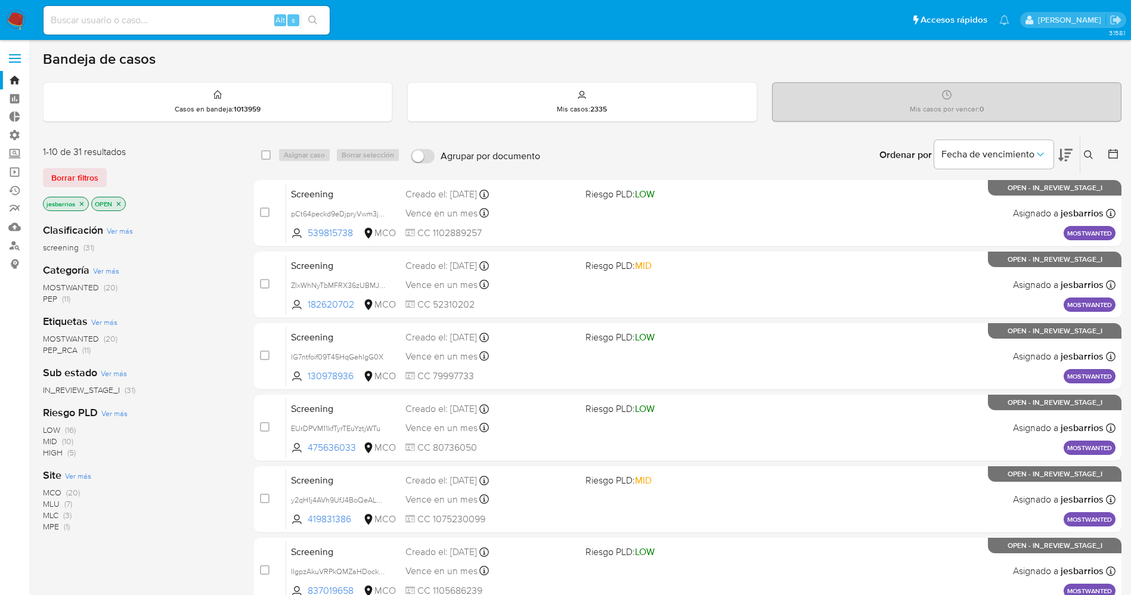
click at [88, 286] on span "MOSTWANTED" at bounding box center [71, 287] width 56 height 12
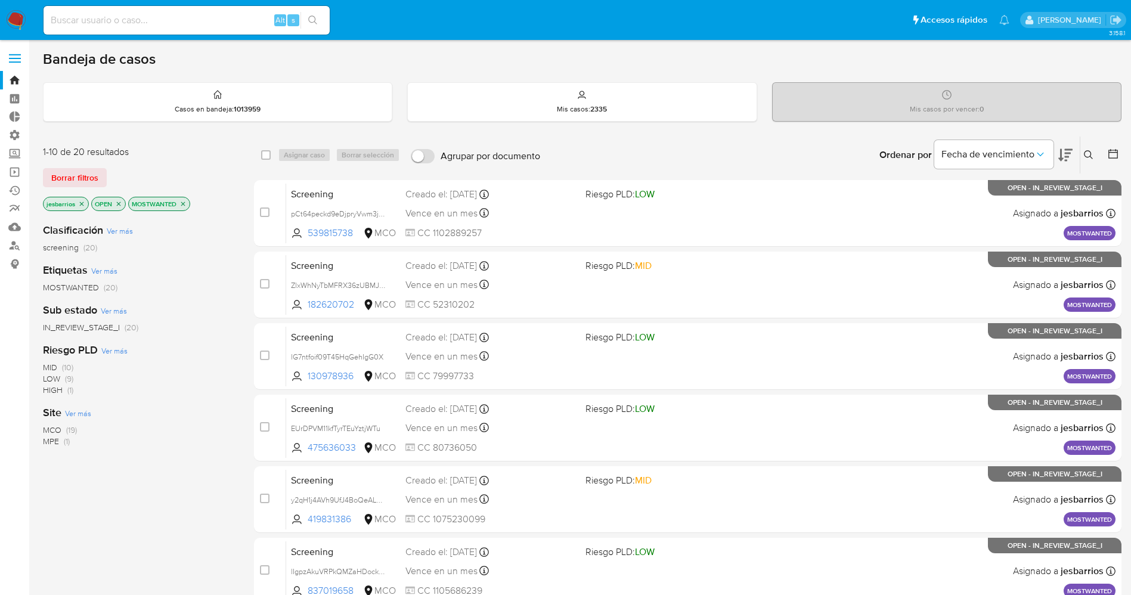
click at [185, 204] on icon "close-filter" at bounding box center [183, 203] width 4 height 4
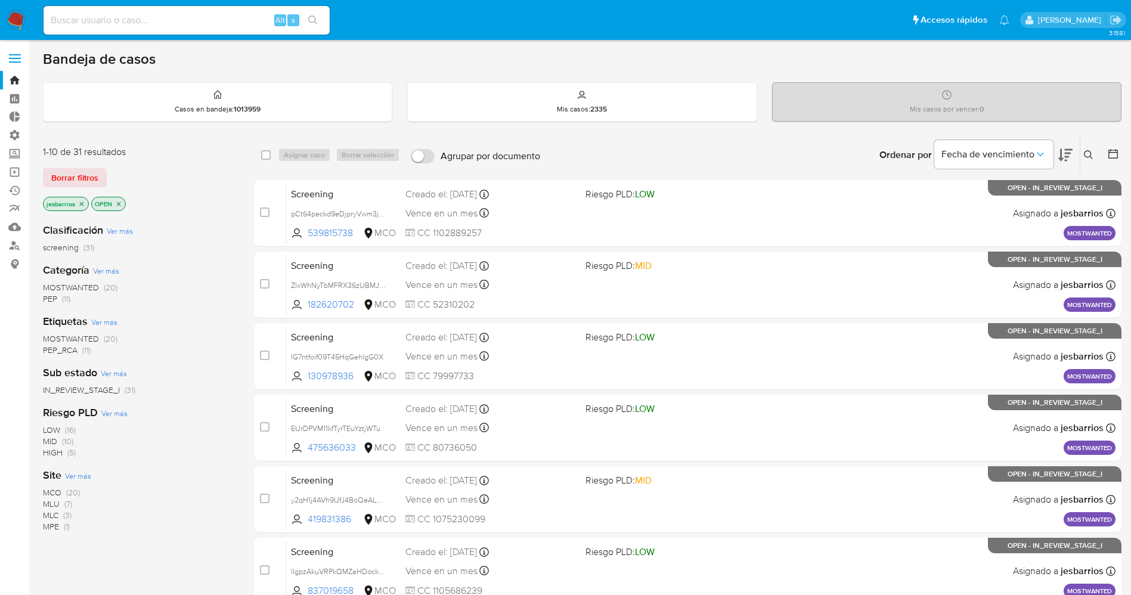
click at [60, 296] on span "PEP (11)" at bounding box center [56, 298] width 27 height 11
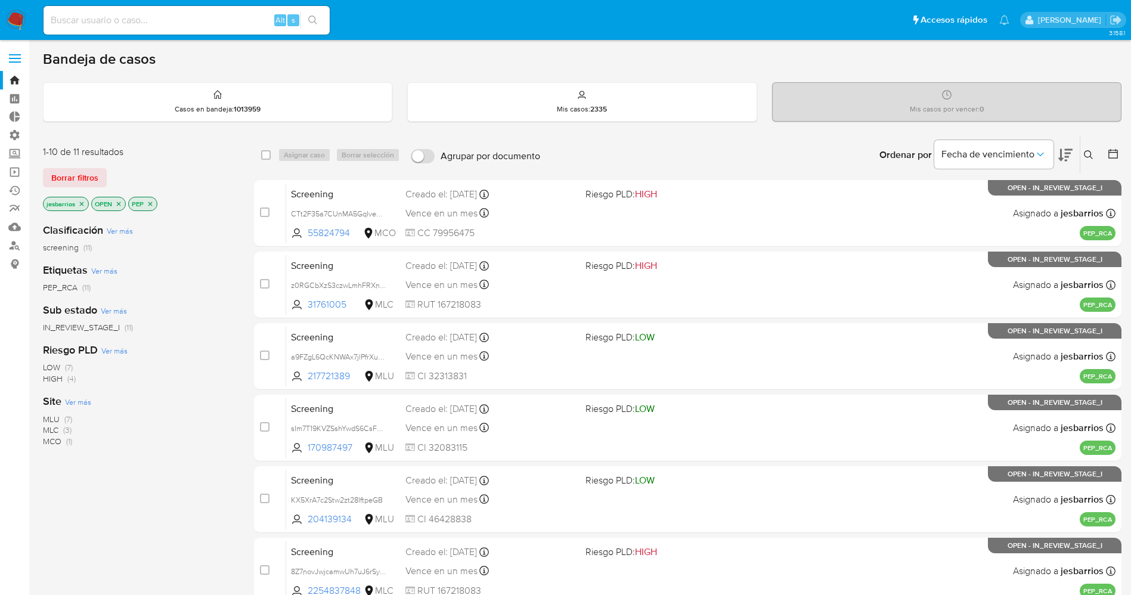
click at [153, 204] on icon "close-filter" at bounding box center [150, 203] width 7 height 7
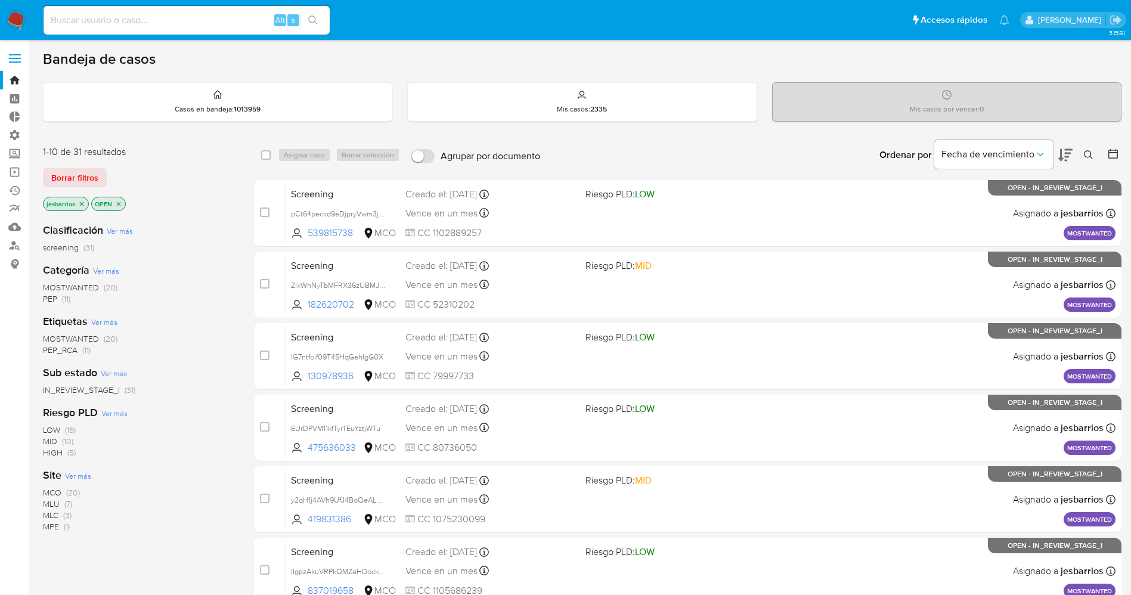
click at [85, 284] on span "MOSTWANTED" at bounding box center [71, 287] width 56 height 12
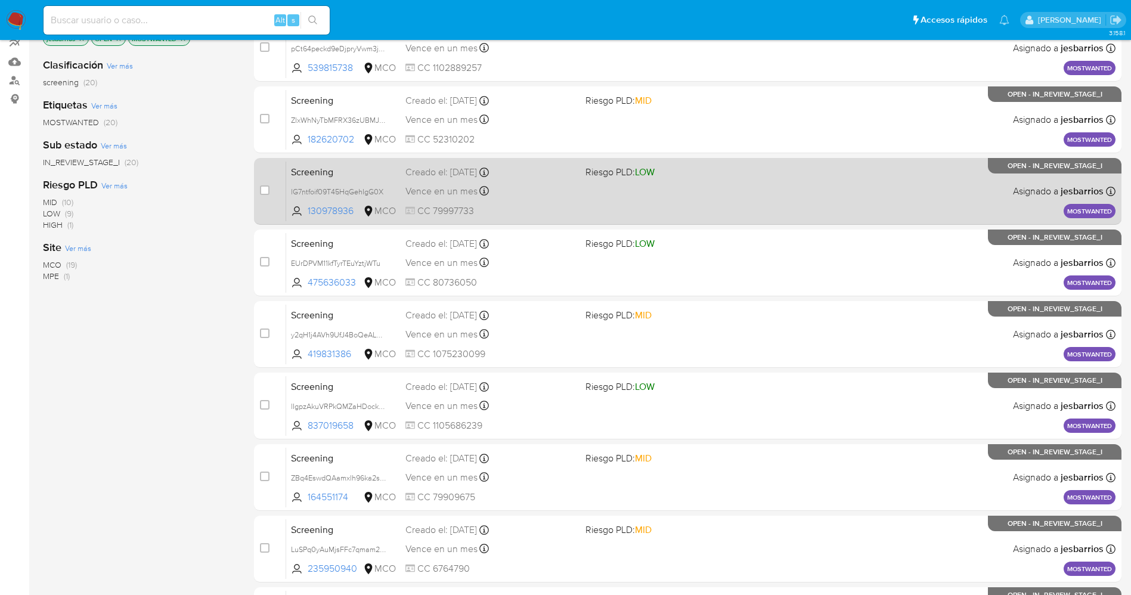
scroll to position [389, 0]
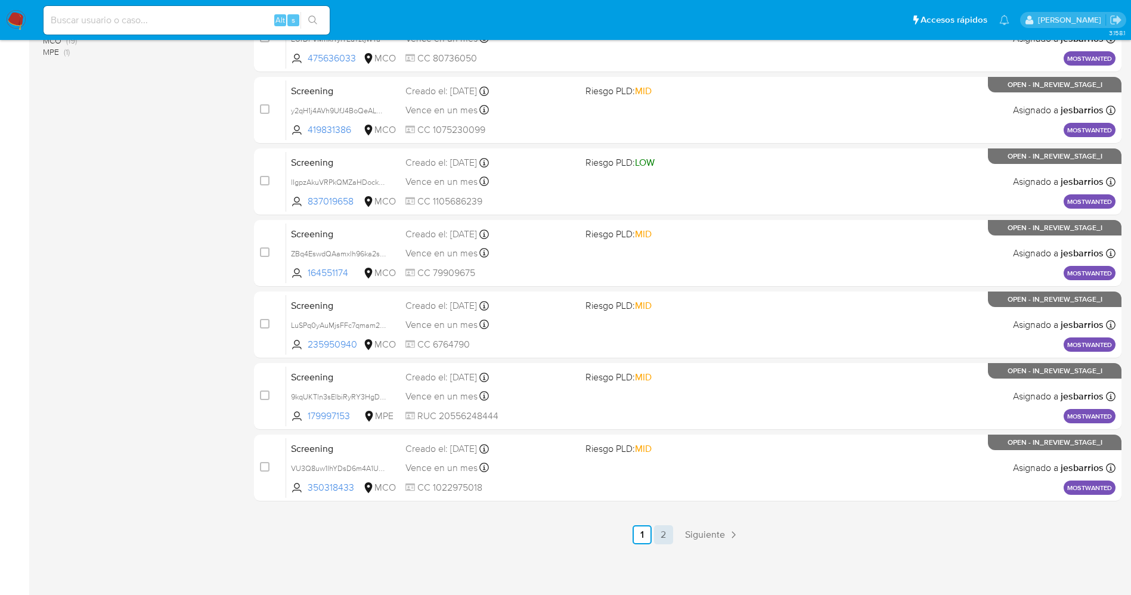
click at [660, 527] on link "2" at bounding box center [663, 534] width 19 height 19
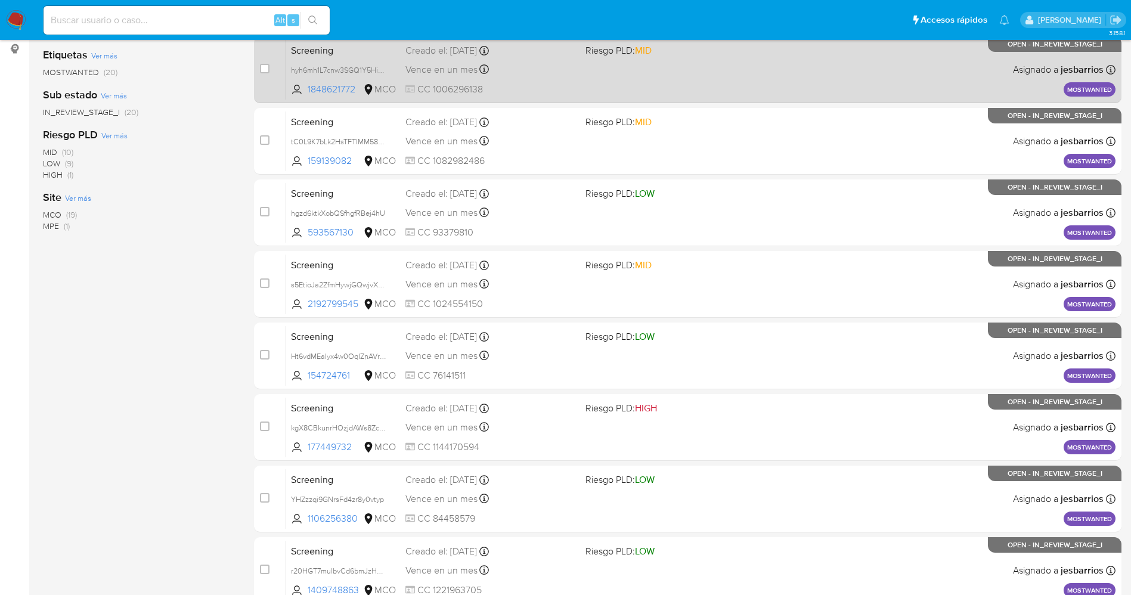
scroll to position [389, 0]
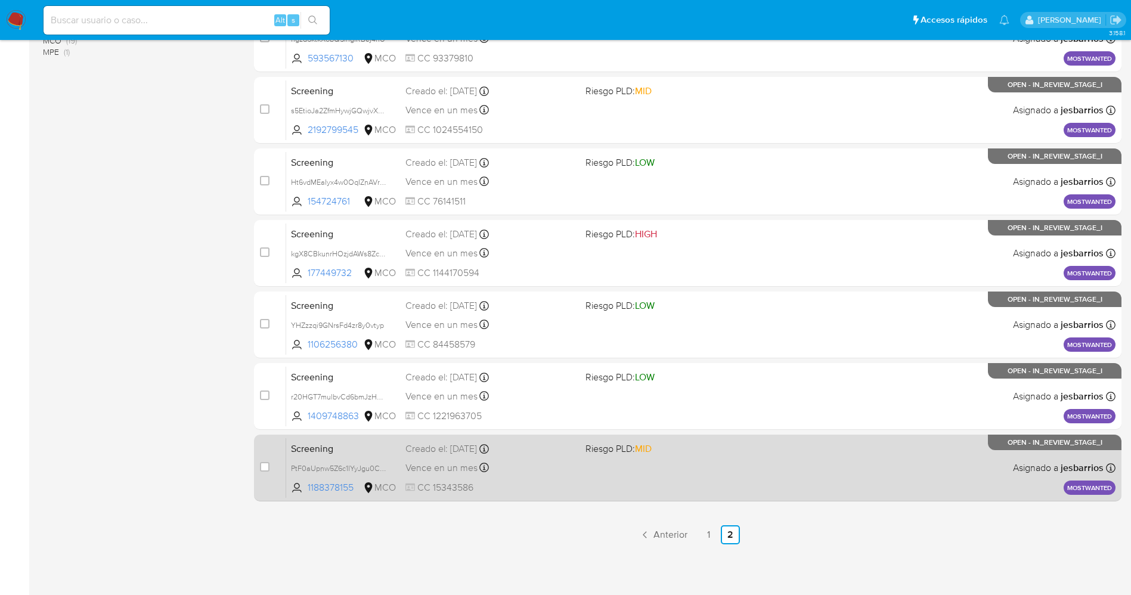
click at [564, 471] on div "Vence en un mes Vence el 14/10/2025 07:06:33" at bounding box center [490, 468] width 170 height 16
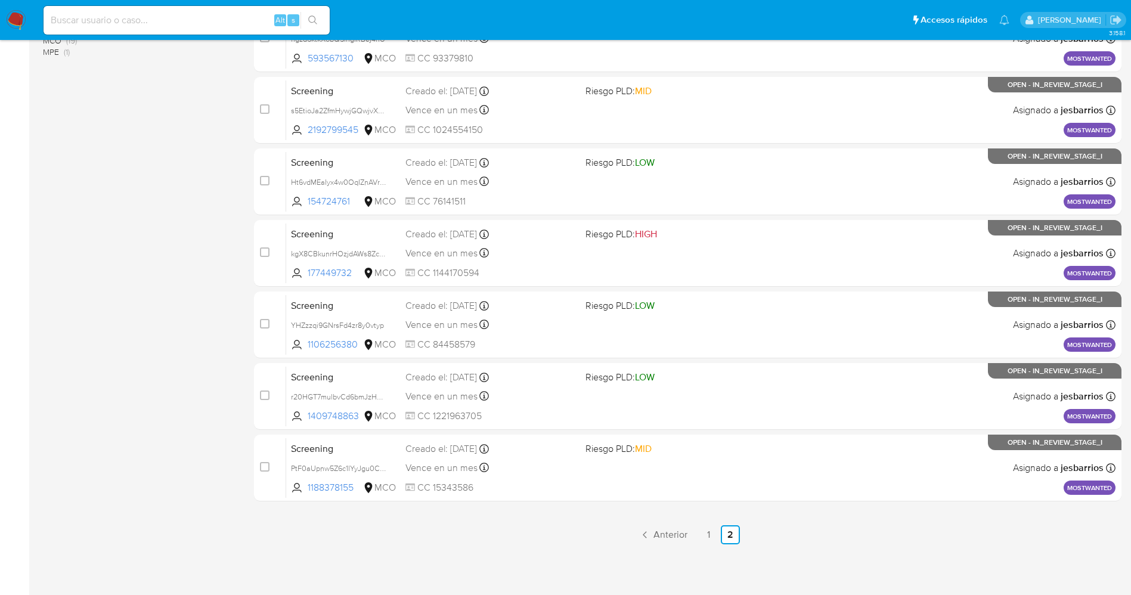
click at [20, 21] on img at bounding box center [16, 20] width 20 height 20
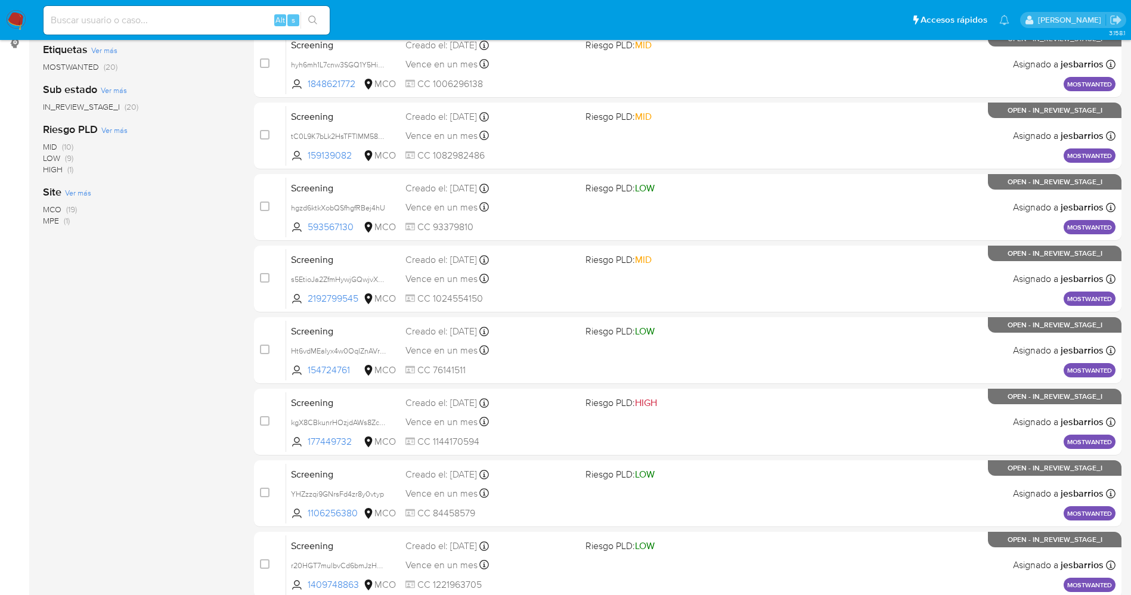
scroll to position [0, 0]
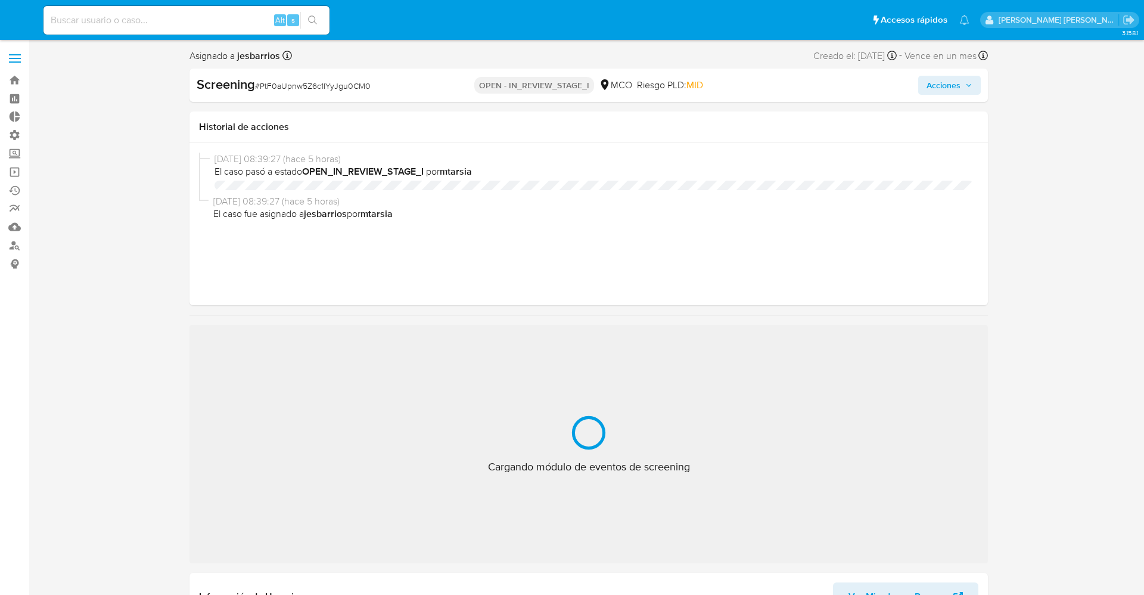
select select "10"
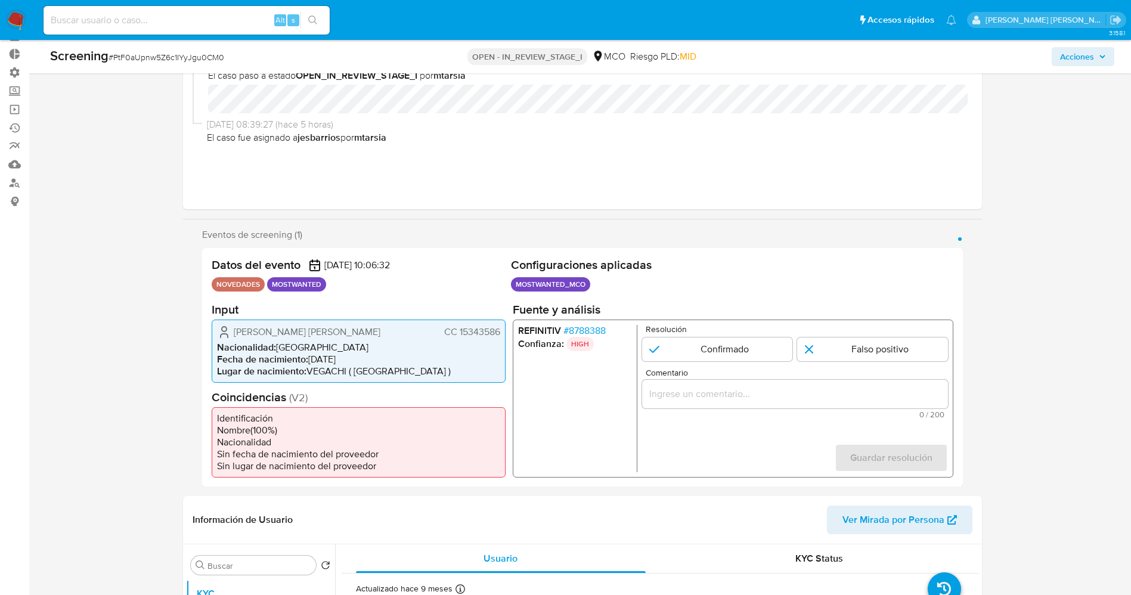
scroll to position [89, 0]
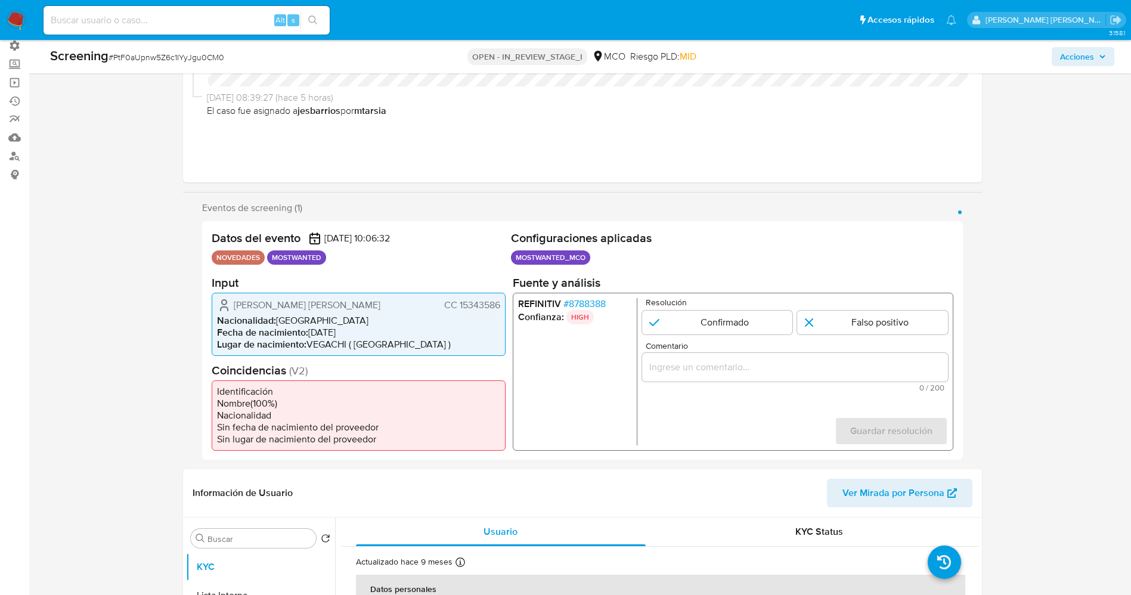
click at [591, 300] on span "# 8788388" at bounding box center [584, 303] width 42 height 12
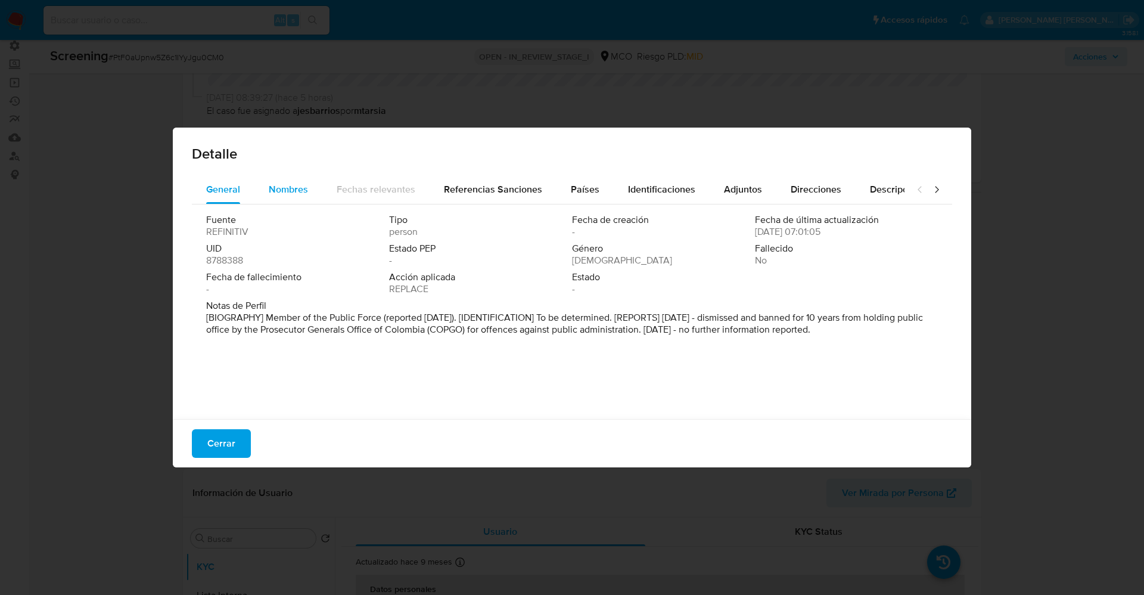
click at [278, 193] on span "Nombres" at bounding box center [288, 189] width 39 height 14
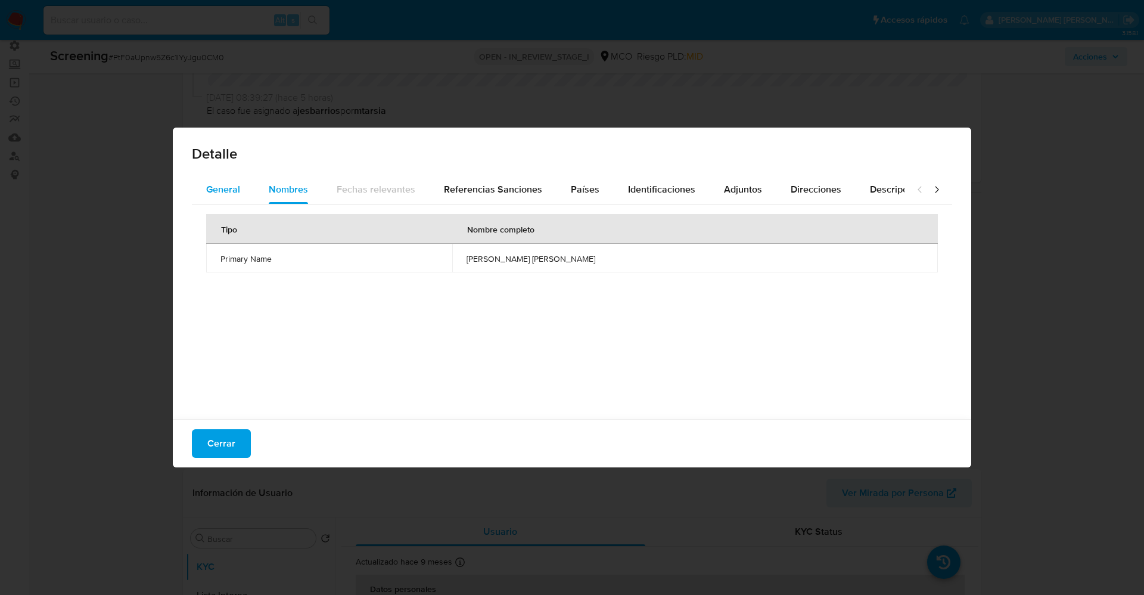
click at [243, 188] on button "General" at bounding box center [223, 189] width 63 height 29
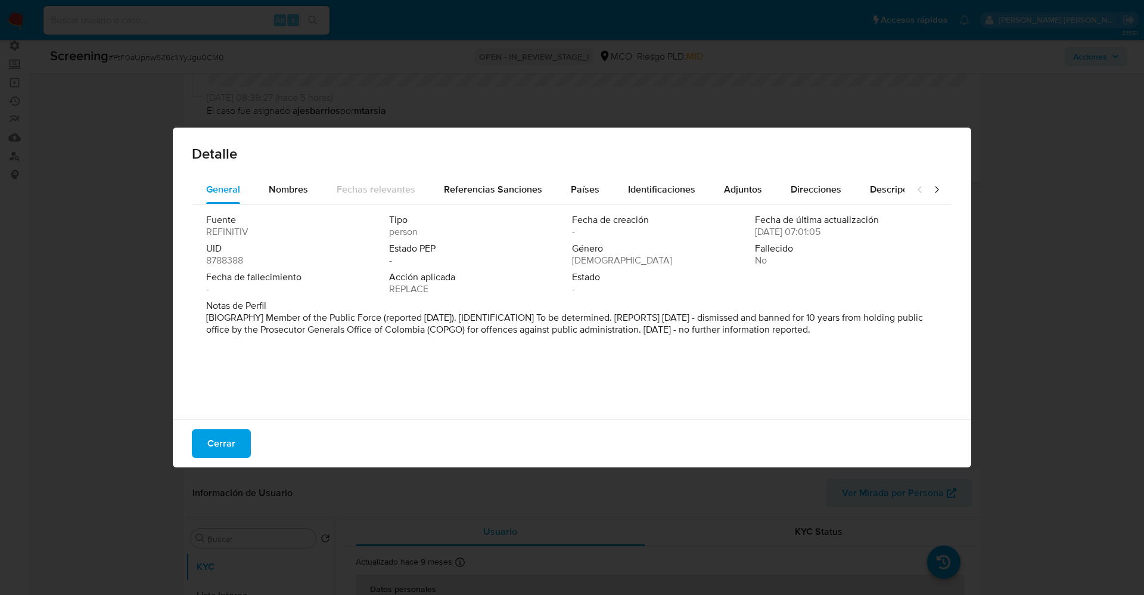
drag, startPoint x: 268, startPoint y: 320, endPoint x: 778, endPoint y: 360, distance: 512.3
click at [917, 374] on div "Fuente REFINITIV Tipo person Fecha de creación - Fecha de última actualización …" at bounding box center [572, 308] width 761 height 209
click at [281, 194] on span "Nombres" at bounding box center [288, 189] width 39 height 14
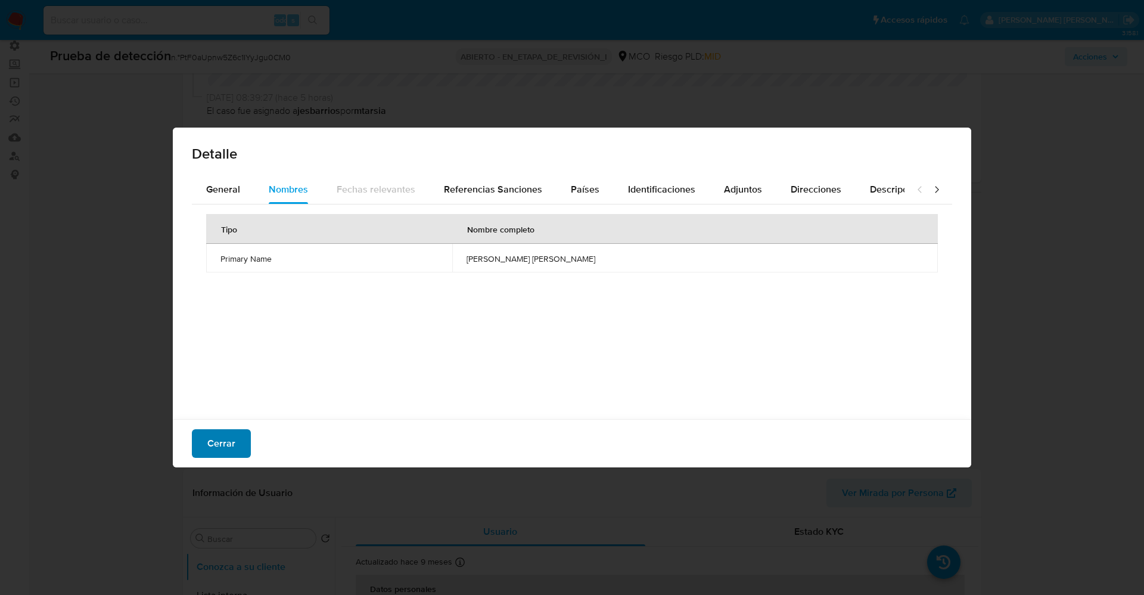
click at [225, 434] on span "Cerrar" at bounding box center [221, 443] width 28 height 26
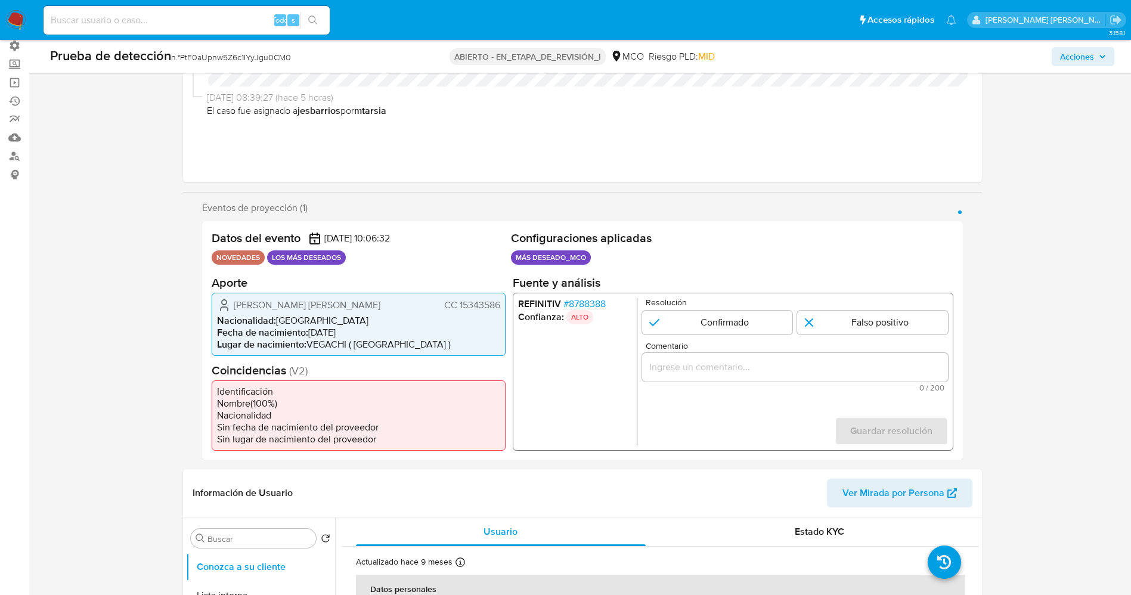
drag, startPoint x: 223, startPoint y: 303, endPoint x: 397, endPoint y: 300, distance: 174.1
click at [397, 300] on div "[PERSON_NAME] [PERSON_NAME] 15343586" at bounding box center [358, 304] width 283 height 14
drag, startPoint x: 457, startPoint y: 307, endPoint x: 505, endPoint y: 306, distance: 48.3
click at [505, 306] on div "[PERSON_NAME] [PERSON_NAME] 15343586 Nacionalidad : Colombia Fecha de nacimient…" at bounding box center [359, 323] width 294 height 63
drag, startPoint x: 230, startPoint y: 305, endPoint x: 396, endPoint y: 309, distance: 165.7
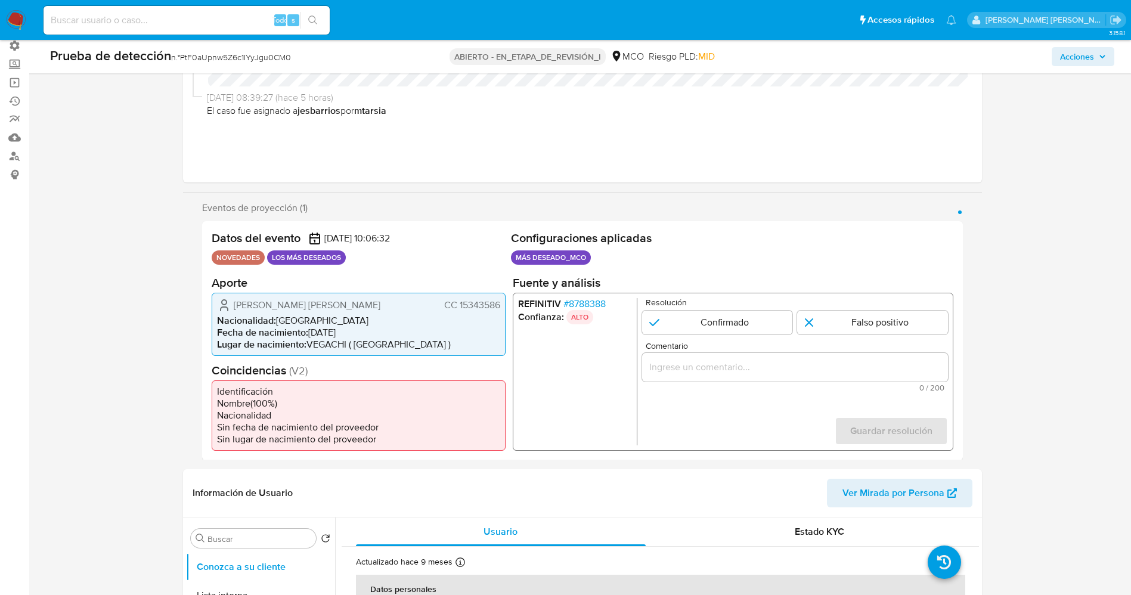
click at [398, 309] on div "[PERSON_NAME] [PERSON_NAME] 15343586" at bounding box center [358, 304] width 283 height 14
click at [245, 308] on span "[PERSON_NAME] [PERSON_NAME]" at bounding box center [307, 305] width 147 height 12
drag, startPoint x: 231, startPoint y: 303, endPoint x: 482, endPoint y: 302, distance: 250.9
click at [501, 302] on div "[PERSON_NAME] [PERSON_NAME] 15343586 Nacionalidad : Colombia Fecha de nacimient…" at bounding box center [359, 323] width 294 height 63
click at [726, 318] on input "1 de 1" at bounding box center [716, 322] width 151 height 24
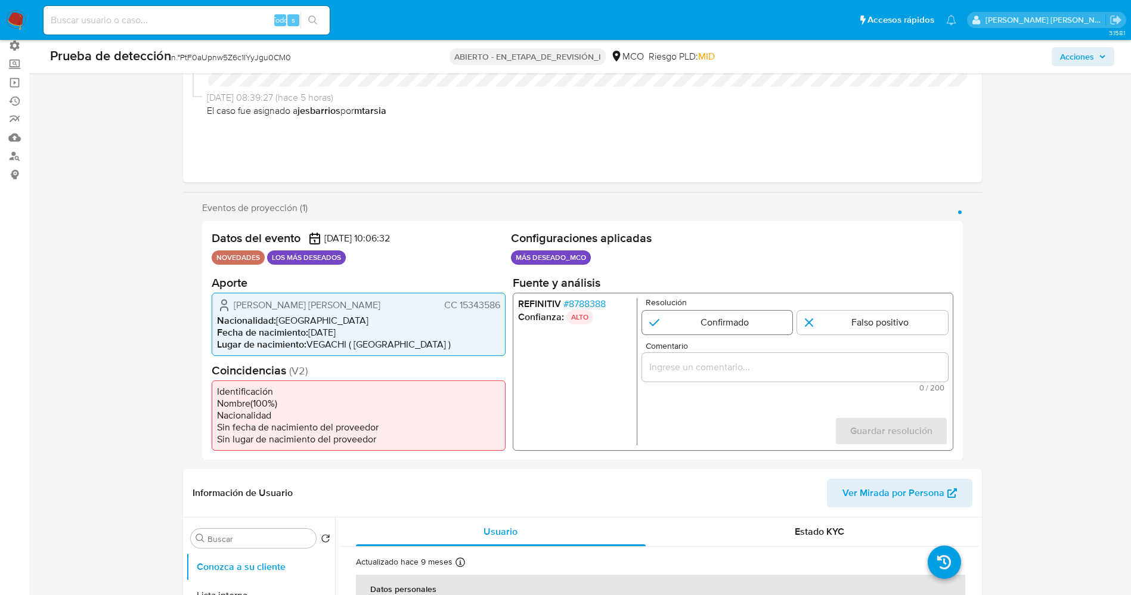
radio input "true"
click at [735, 376] on div "1 de 1" at bounding box center [794, 366] width 306 height 29
click at [733, 370] on input "Comentario" at bounding box center [794, 366] width 306 height 15
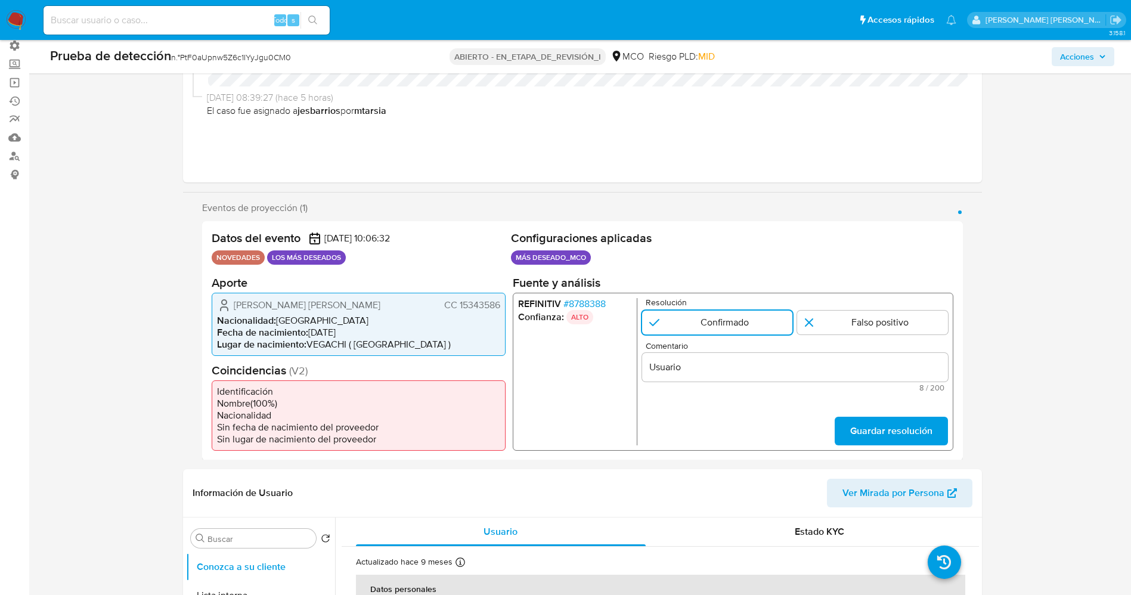
drag, startPoint x: 232, startPoint y: 312, endPoint x: 402, endPoint y: 302, distance: 170.8
click at [402, 302] on div "Luis Fernando Velasquez Vinasco CC 15343586 Nacionalidad : Colombia Fecha de na…" at bounding box center [359, 323] width 294 height 63
click at [402, 302] on div "Luis Fernando Velasquez Vinasco CC 15343586" at bounding box center [358, 304] width 283 height 14
drag, startPoint x: 222, startPoint y: 307, endPoint x: 502, endPoint y: 299, distance: 279.7
click at [502, 299] on div "Luis Fernando Velasquez Vinasco CC 15343586 Nacionalidad : Colombia Fecha de na…" at bounding box center [359, 323] width 294 height 63
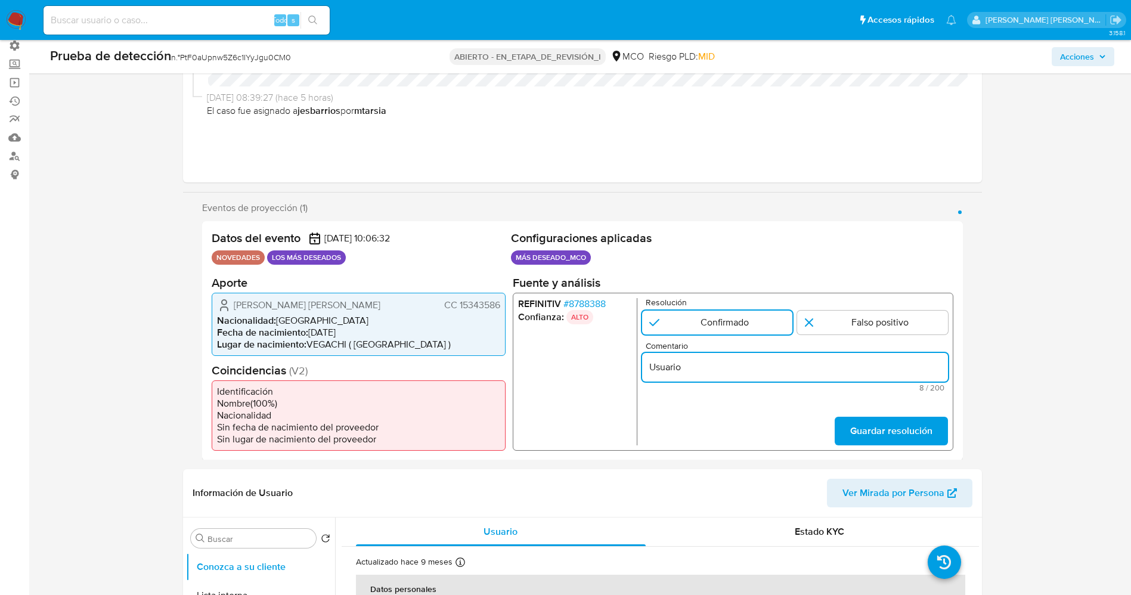
click at [720, 364] on input "Usuario" at bounding box center [794, 366] width 306 height 15
paste input "Luis Fernando Velasquez Vinasco CC 15343586"
type input "Usuario Luis Fernando Velasquez Vinasco CC 15343586 continuar listado en procur…"
click at [844, 423] on button "Guardar resolución" at bounding box center [890, 430] width 113 height 29
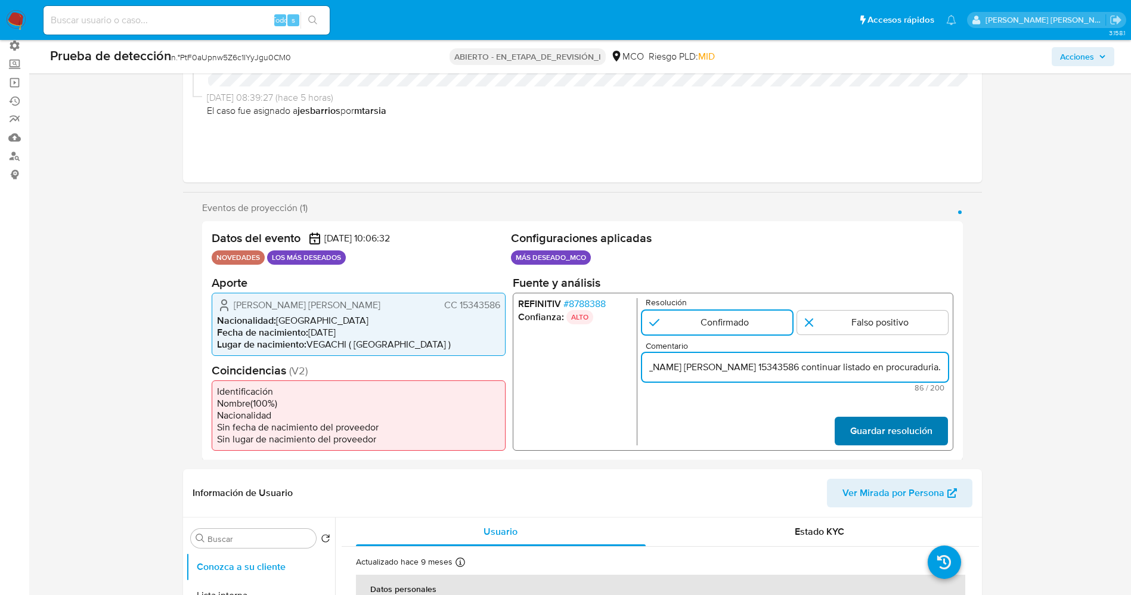
scroll to position [0, 0]
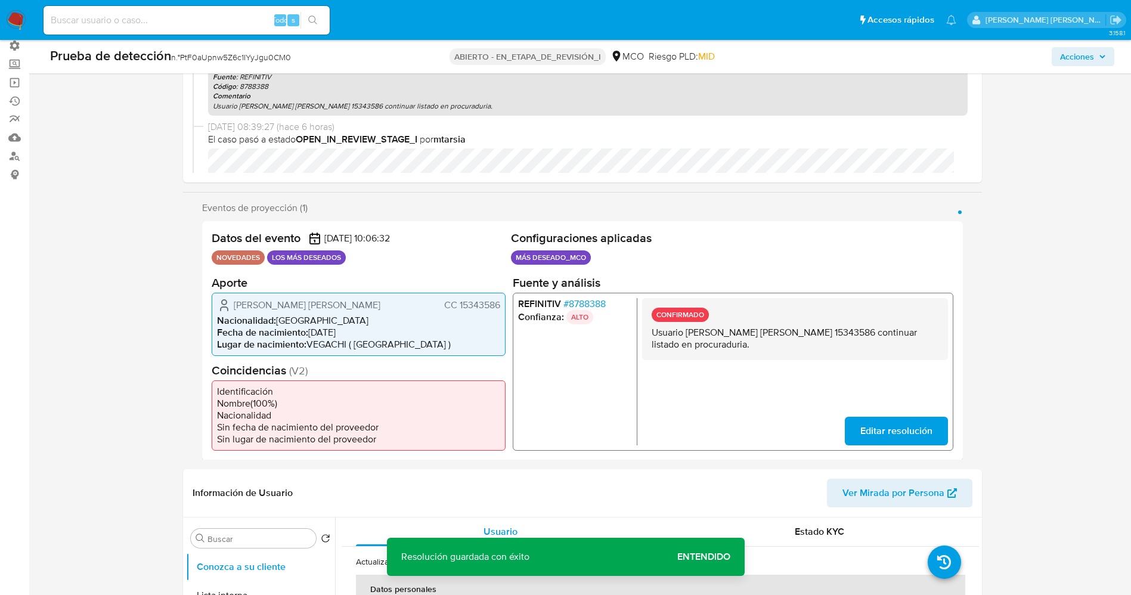
drag, startPoint x: 654, startPoint y: 336, endPoint x: 760, endPoint y: 344, distance: 106.4
click at [760, 344] on p "Usuario Luis Fernando Velasquez Vinasco CC 15343586 continuar listado en procur…" at bounding box center [794, 338] width 287 height 24
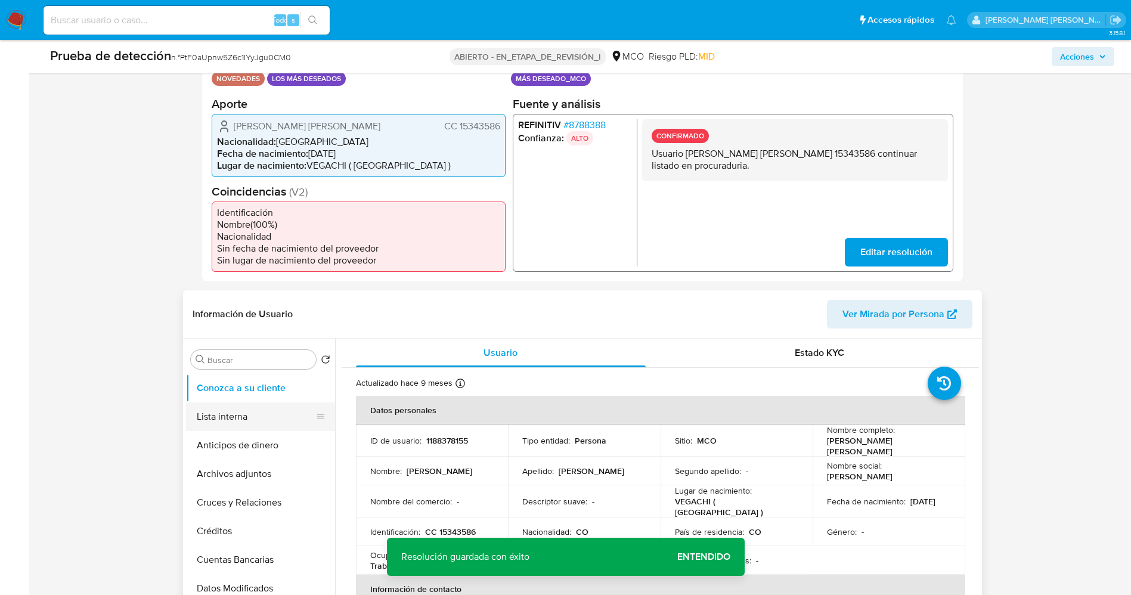
click at [247, 419] on button "Lista interna" at bounding box center [255, 416] width 139 height 29
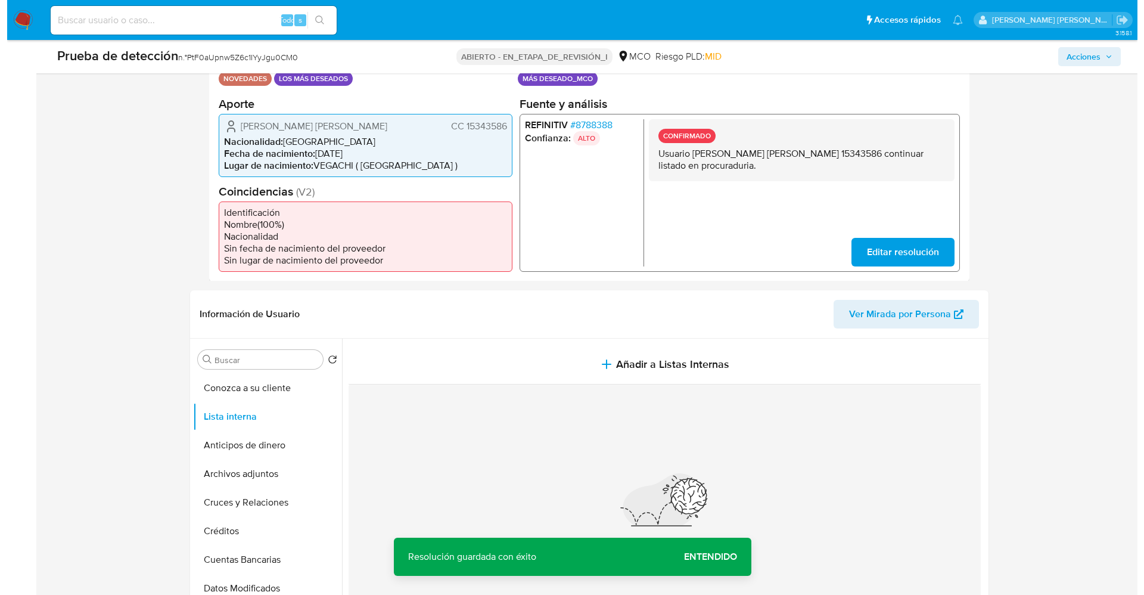
scroll to position [358, 0]
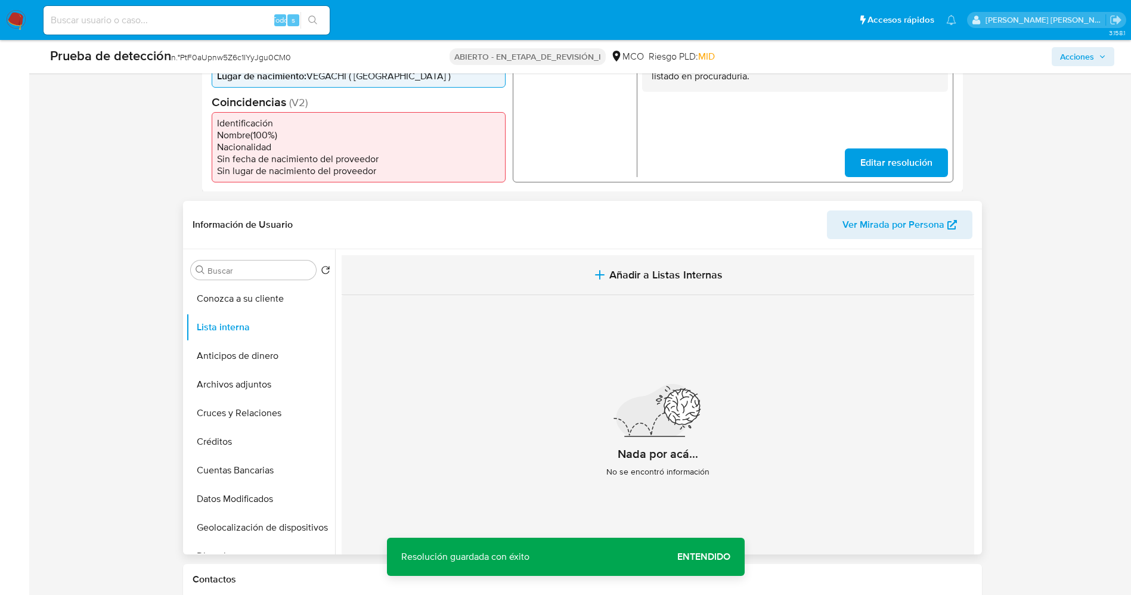
click at [660, 281] on span "Añadir a Listas Internas" at bounding box center [665, 274] width 113 height 13
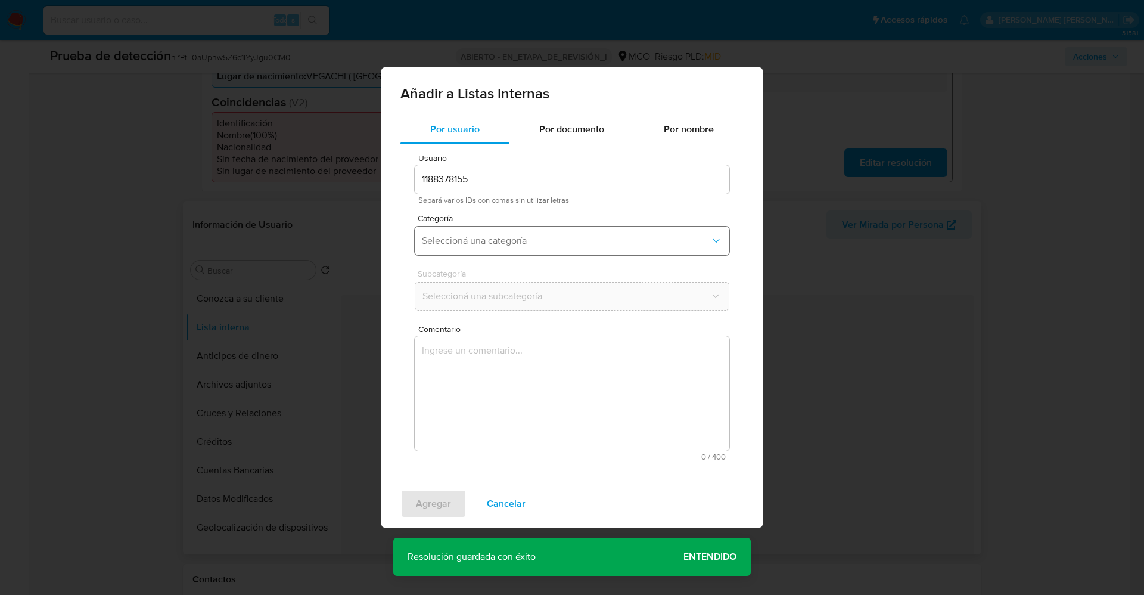
click at [577, 252] on button "Seleccioná una categoría" at bounding box center [572, 240] width 315 height 29
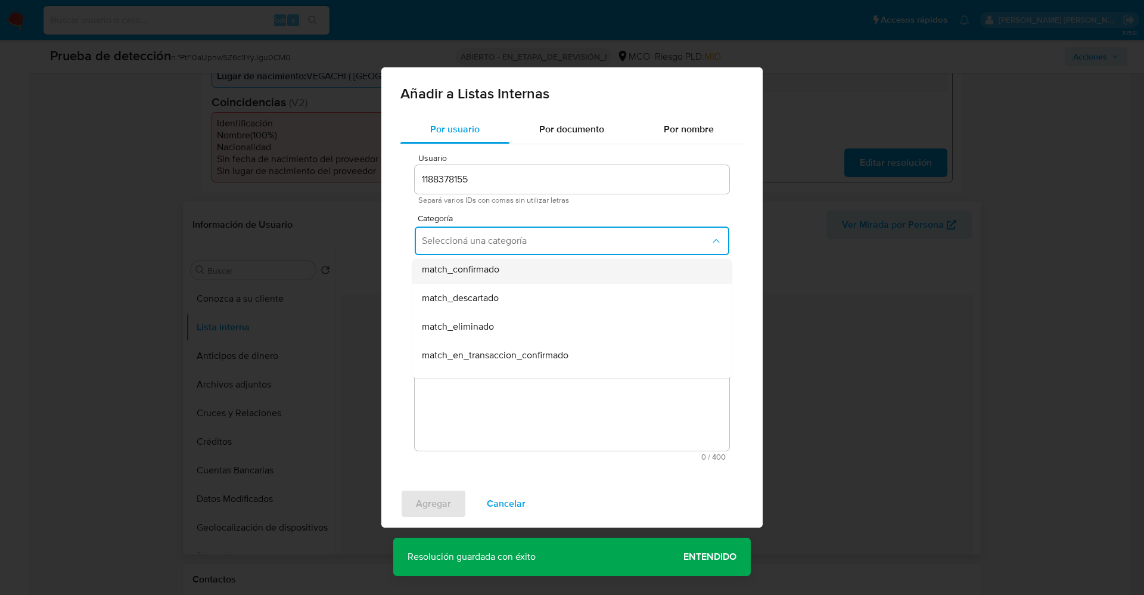
click at [540, 272] on div "match_confirmado" at bounding box center [568, 269] width 293 height 29
click at [530, 287] on button "Seleccioná una subcategoría" at bounding box center [572, 296] width 315 height 29
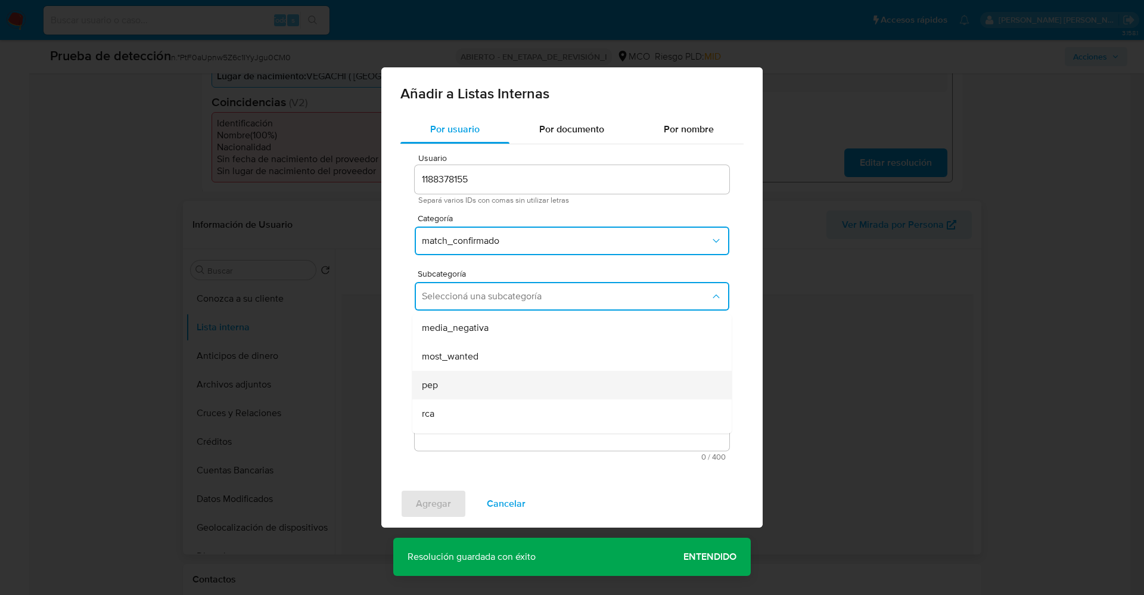
scroll to position [81, 0]
click at [523, 353] on div "pep" at bounding box center [568, 361] width 293 height 29
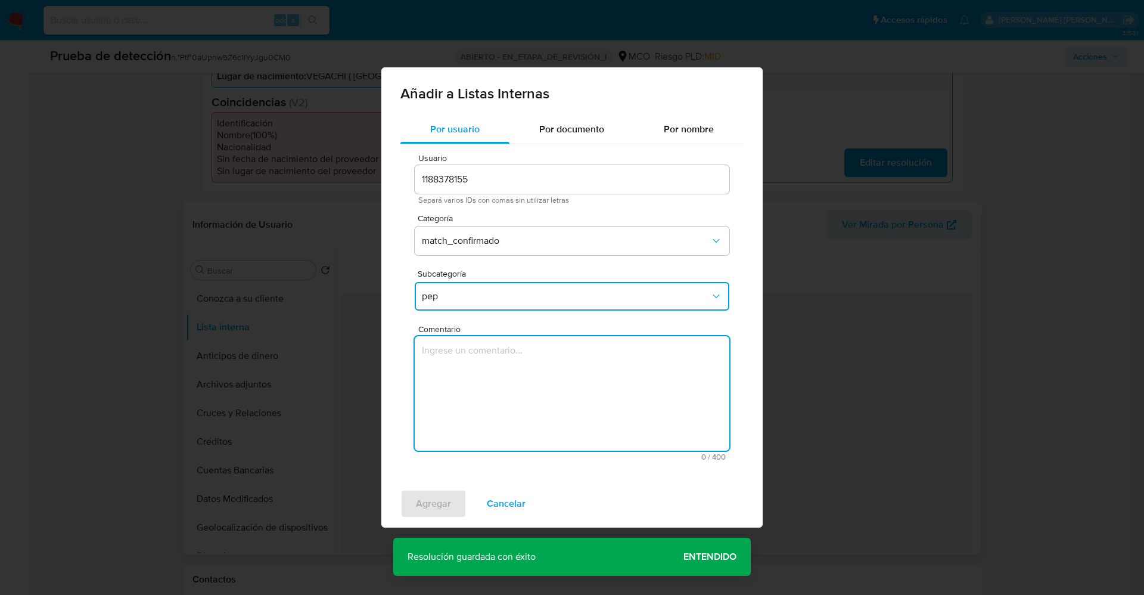
click at [523, 353] on textarea "Comentario" at bounding box center [572, 393] width 315 height 114
type textarea "Usuario Luis Fernando Velasquez Vinasco CC 15343586 continuar listado en procur…"
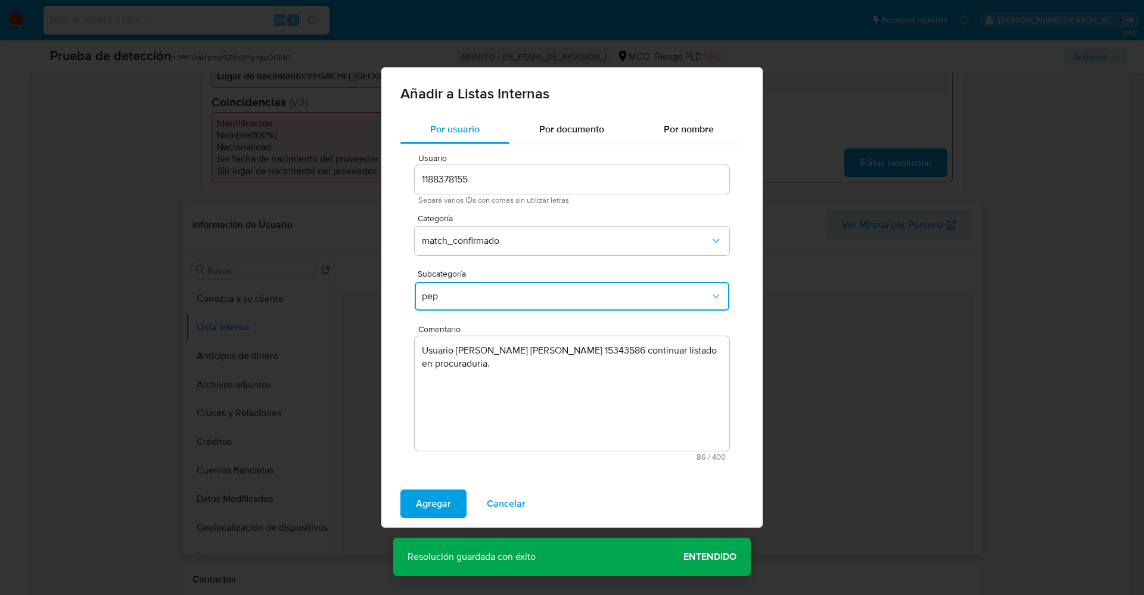
click at [500, 299] on span "pep" at bounding box center [566, 296] width 288 height 12
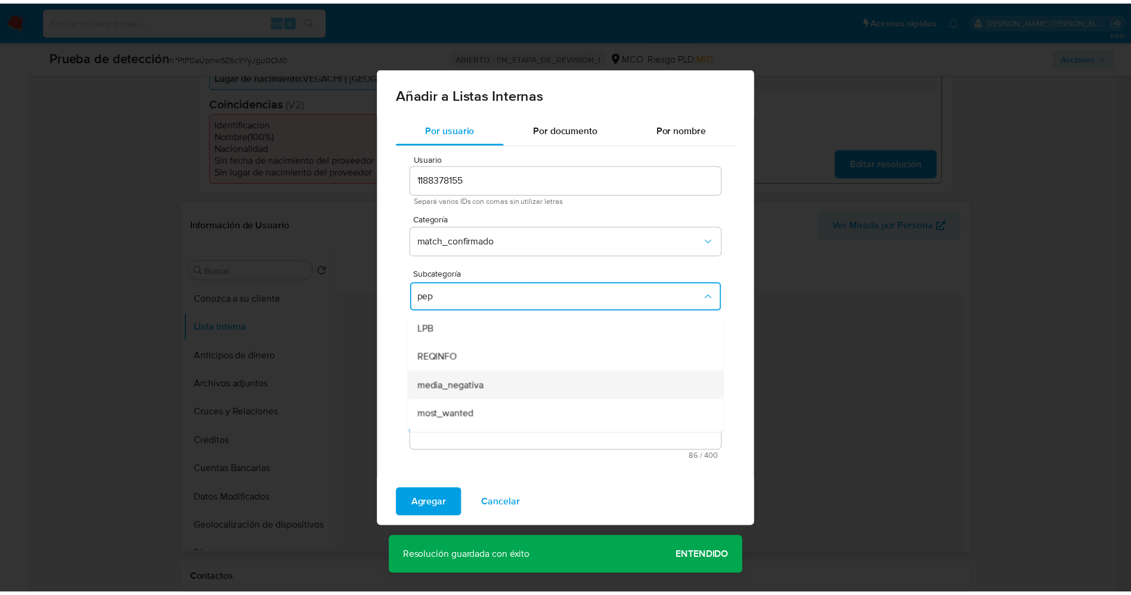
scroll to position [24, 0]
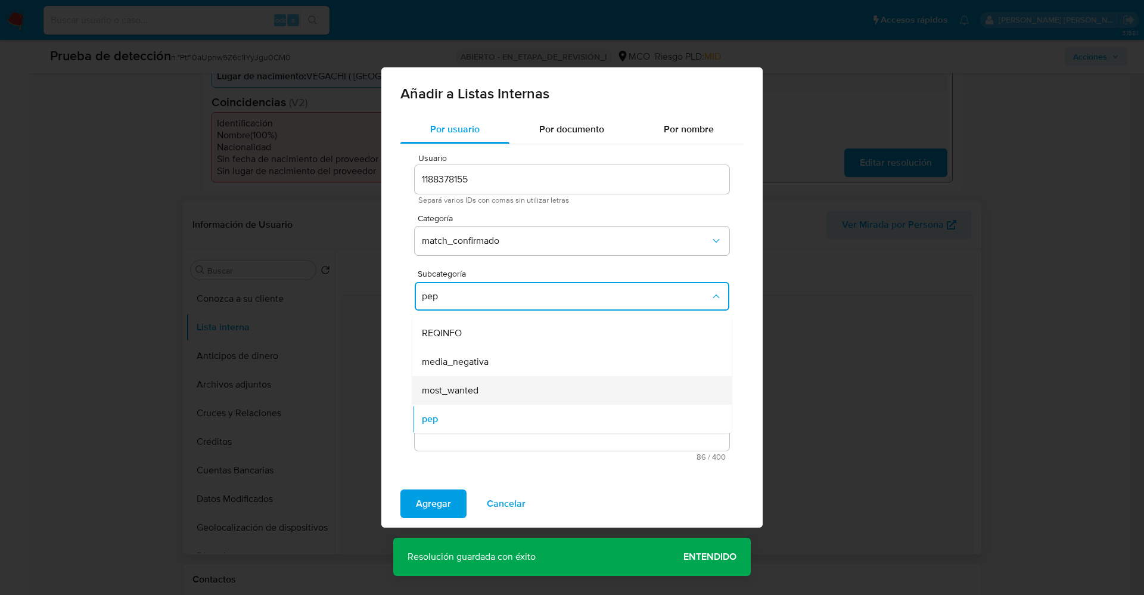
click at [465, 390] on span "most_wanted" at bounding box center [450, 390] width 57 height 12
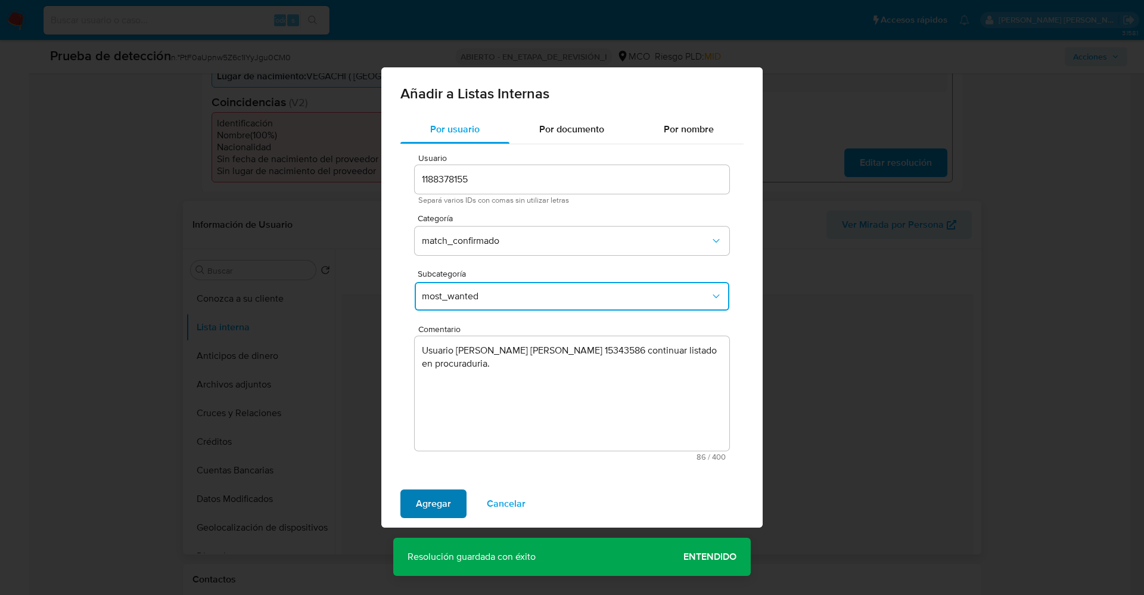
click at [442, 491] on span "Agregar" at bounding box center [433, 504] width 35 height 26
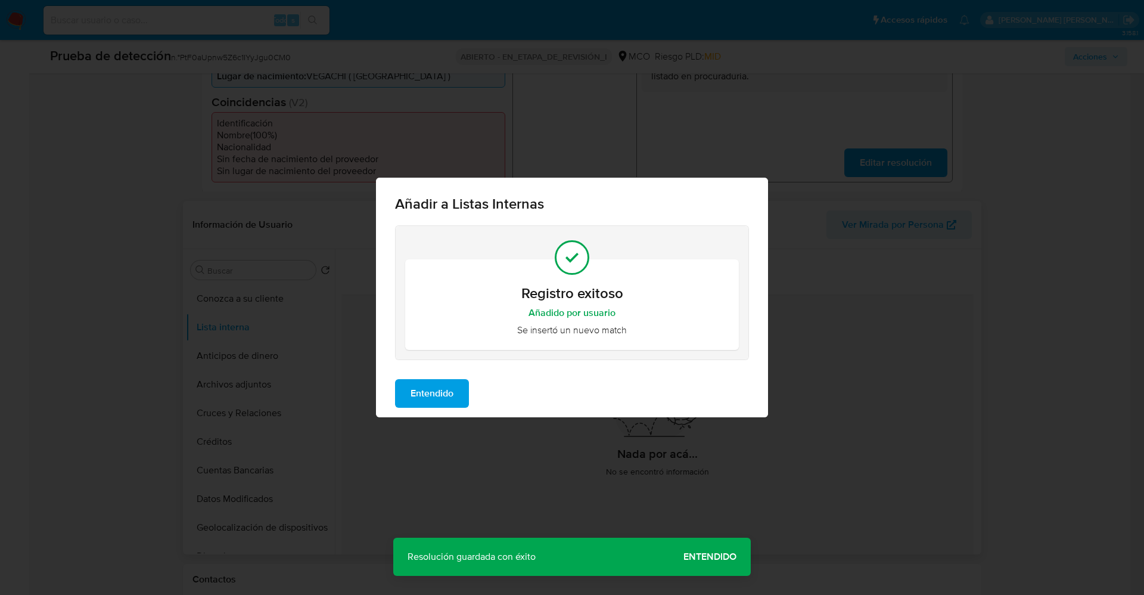
click at [449, 389] on span "Entendido" at bounding box center [432, 393] width 43 height 26
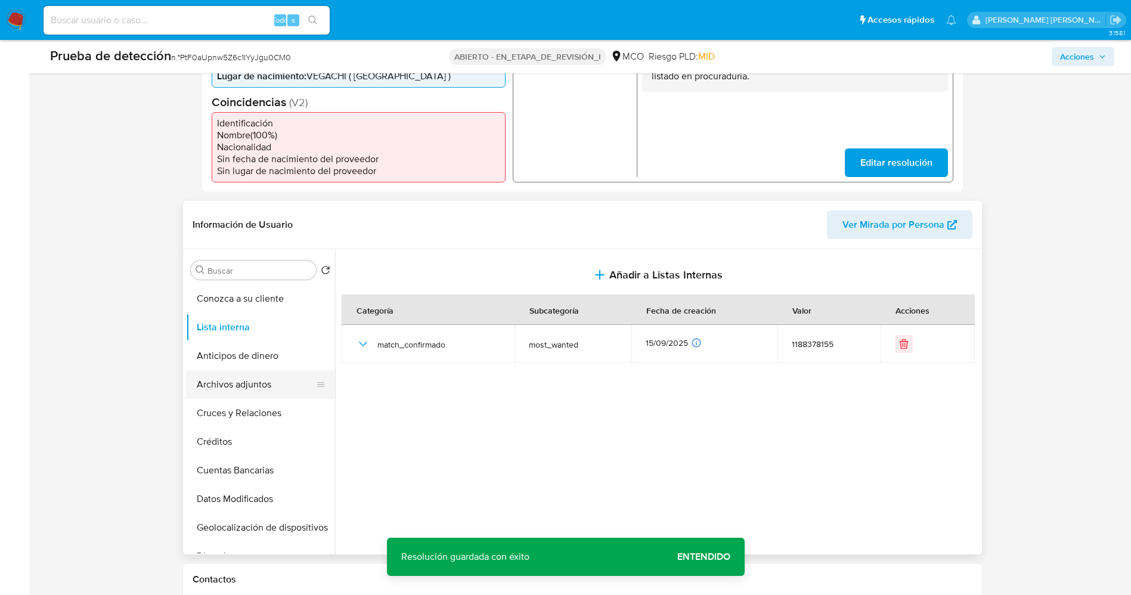
click at [246, 388] on button "Archivos adjuntos" at bounding box center [255, 384] width 139 height 29
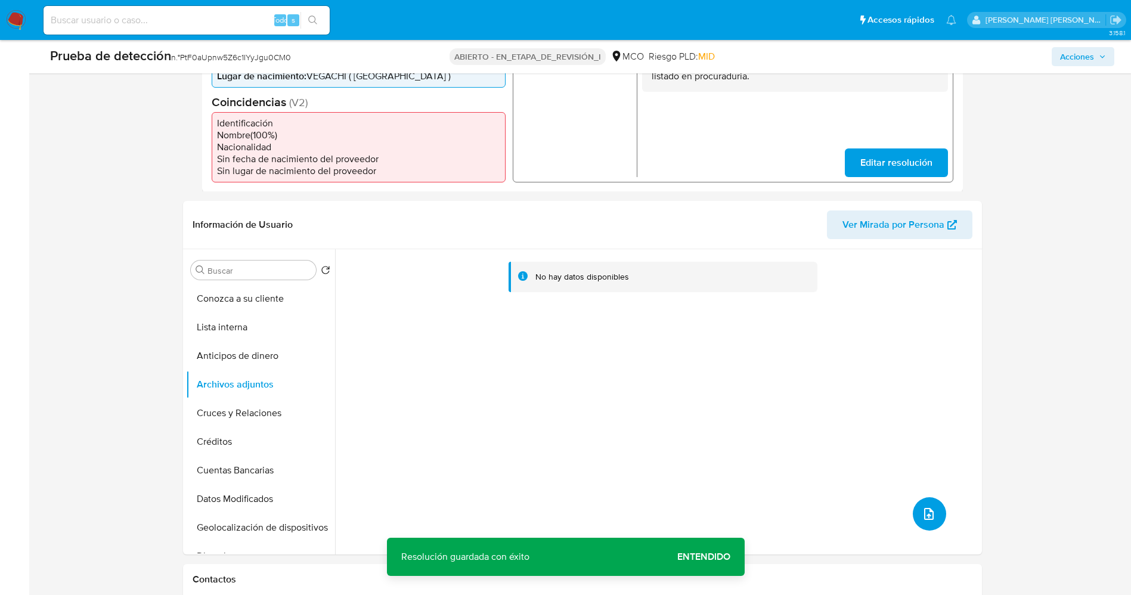
click at [928, 514] on icon "subir archivo" at bounding box center [929, 514] width 10 height 12
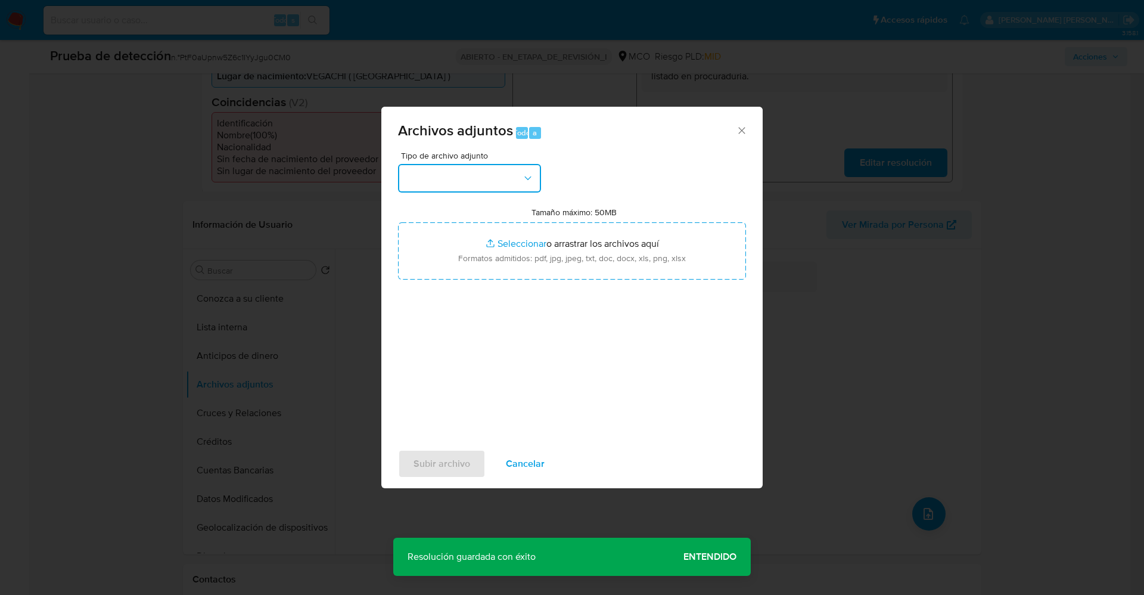
click at [496, 181] on button "button" at bounding box center [469, 178] width 143 height 29
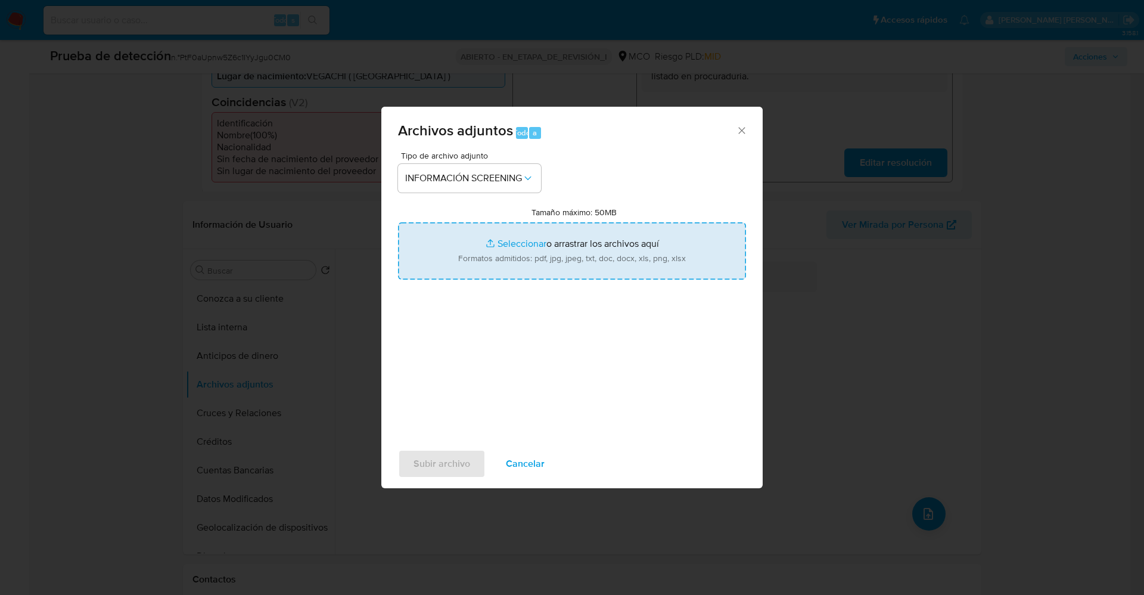
type input "C:\fakepath\Consulta de Antecedentes.pdf"
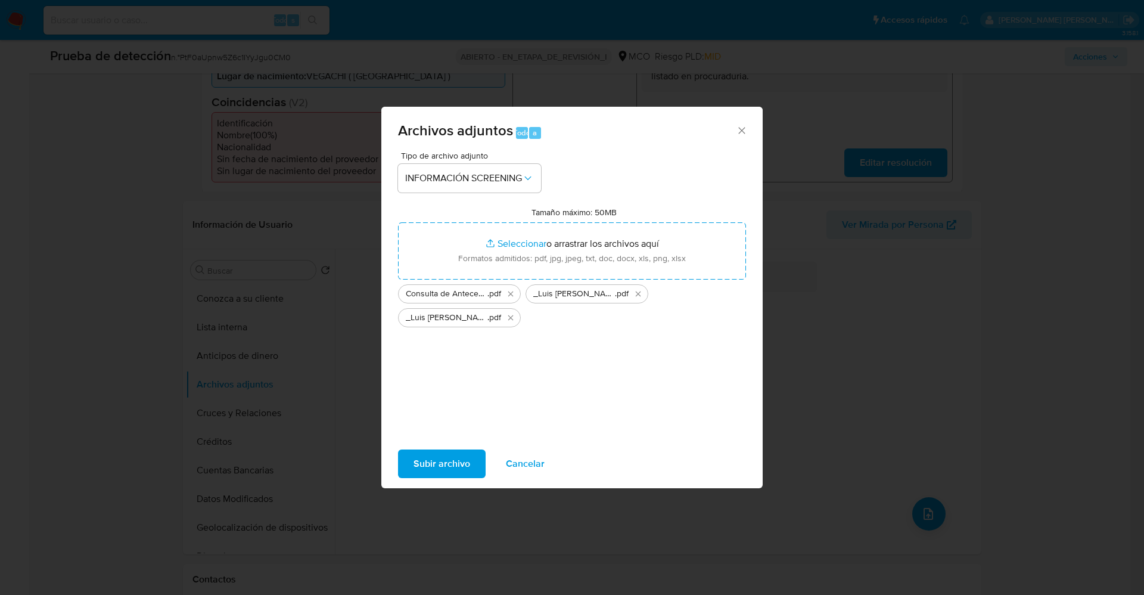
click at [461, 464] on span "Subir archivo" at bounding box center [442, 464] width 57 height 26
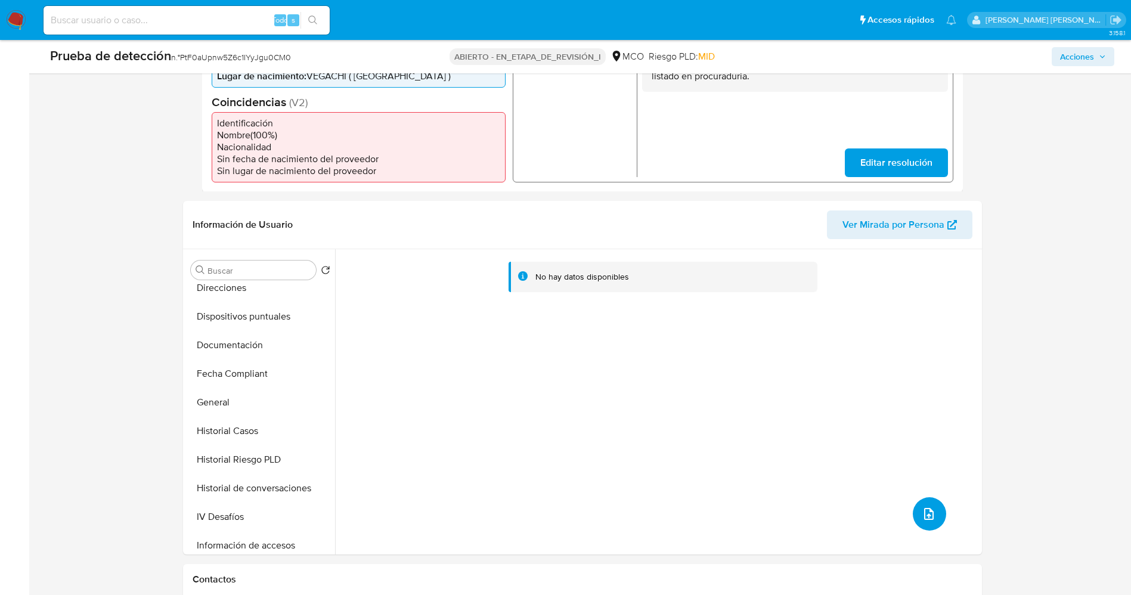
scroll to position [447, 0]
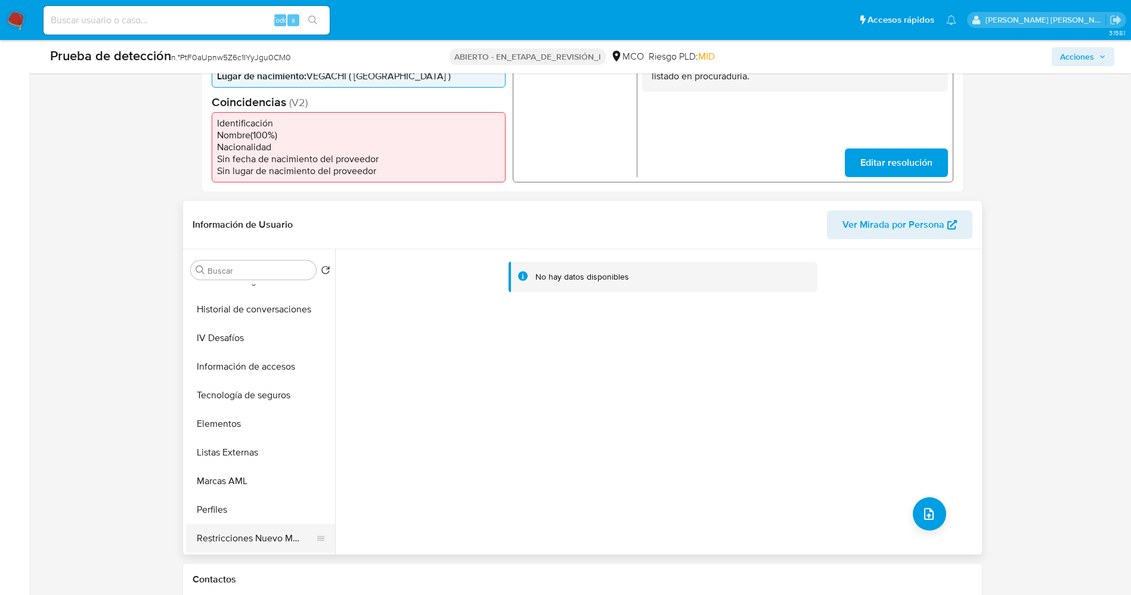
click at [255, 540] on button "Restricciones Nuevo Mundo" at bounding box center [255, 538] width 139 height 29
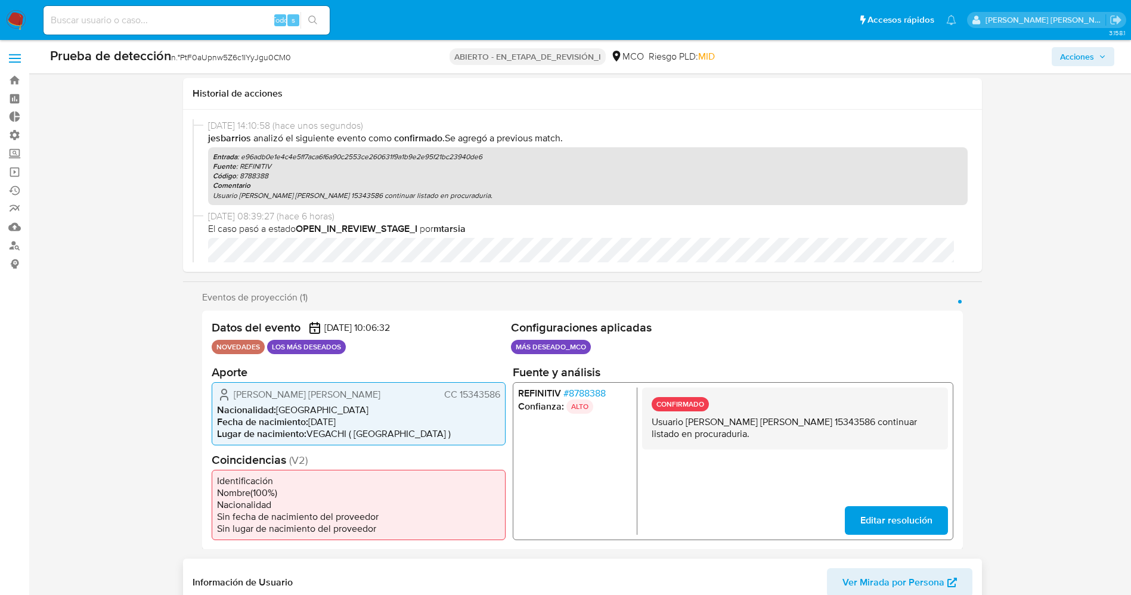
scroll to position [358, 0]
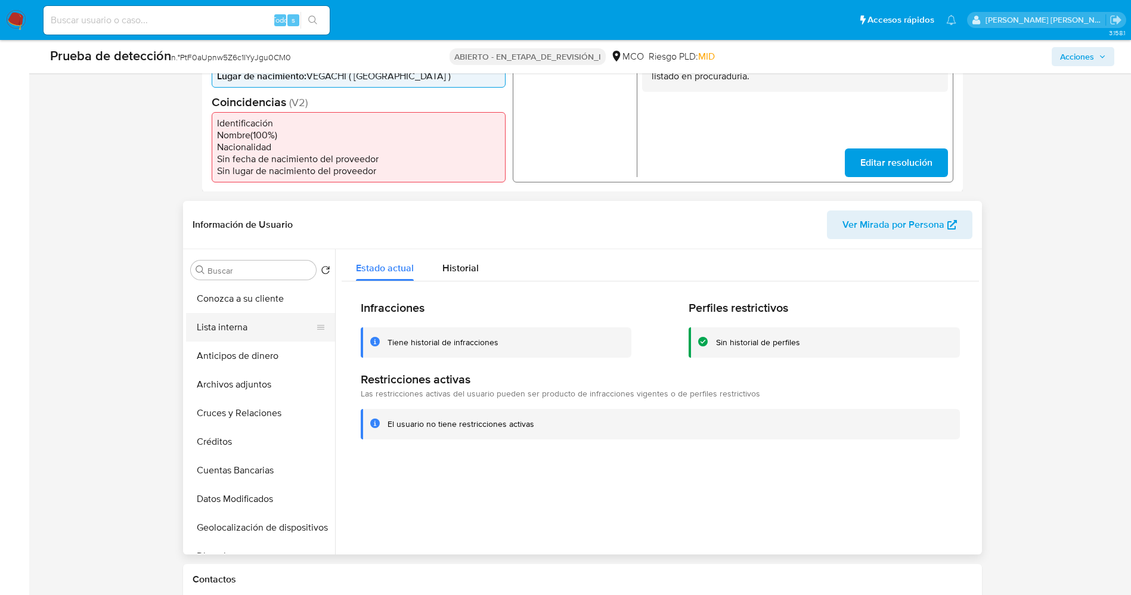
click at [254, 327] on button "Lista interna" at bounding box center [255, 327] width 139 height 29
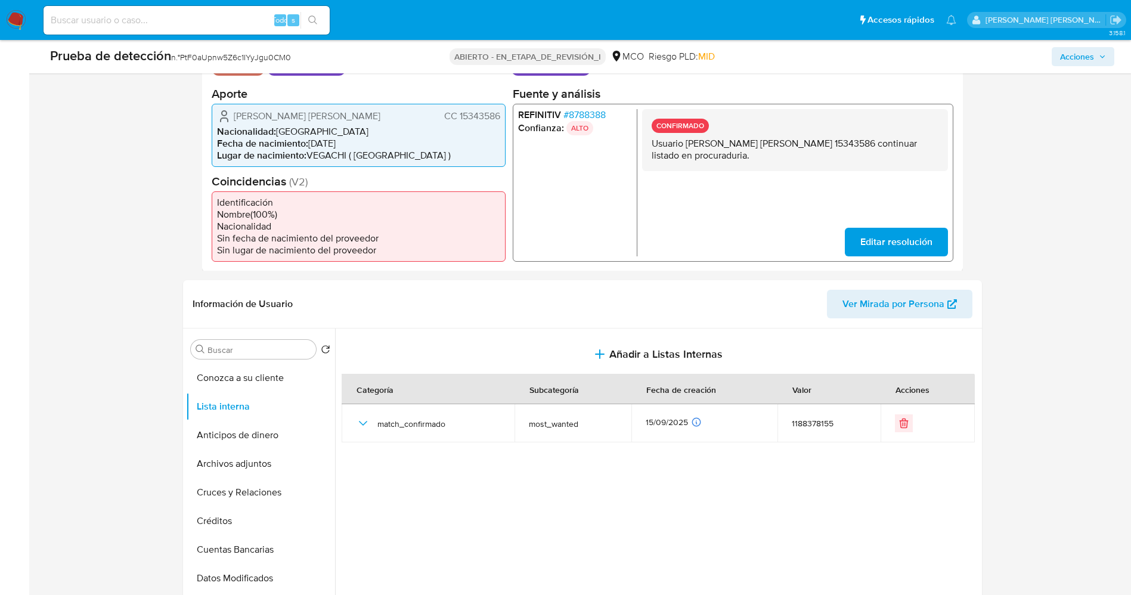
scroll to position [0, 0]
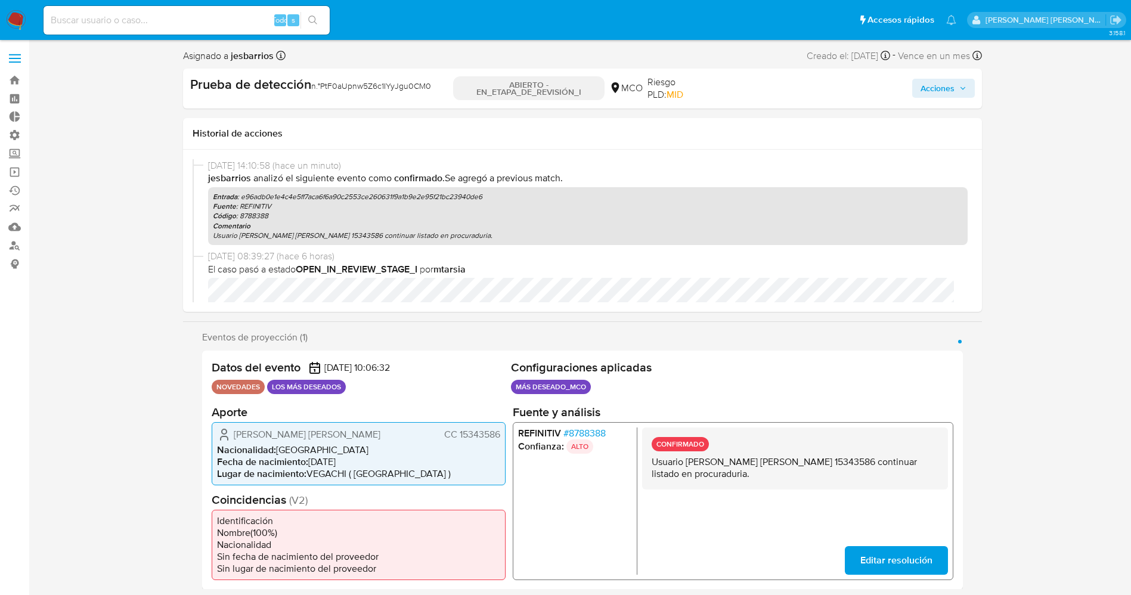
click at [947, 83] on span "Acciones" at bounding box center [937, 88] width 34 height 19
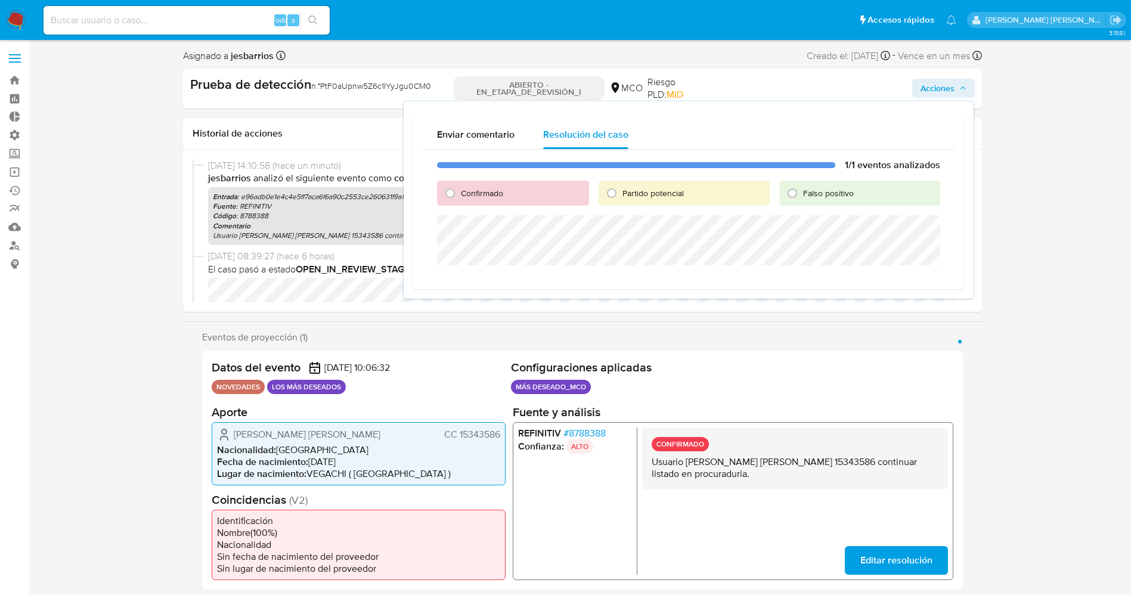
click at [498, 190] on font "Confirmado" at bounding box center [482, 193] width 42 height 12
click at [460, 190] on input "Confirmado" at bounding box center [449, 193] width 19 height 19
radio input "true"
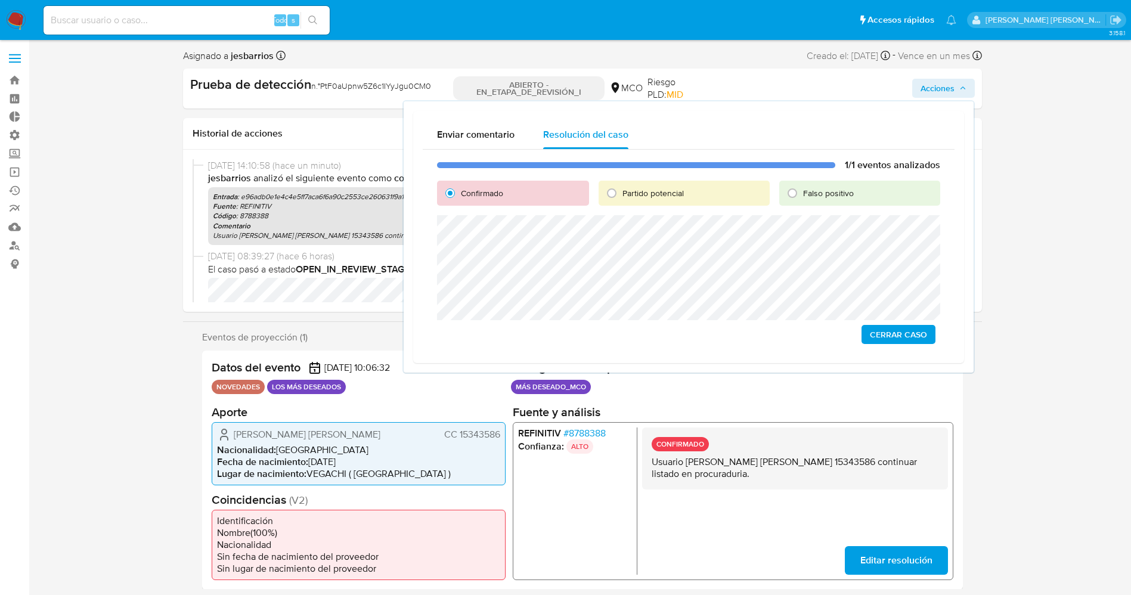
click at [920, 335] on span "Cerrar Caso" at bounding box center [898, 334] width 57 height 17
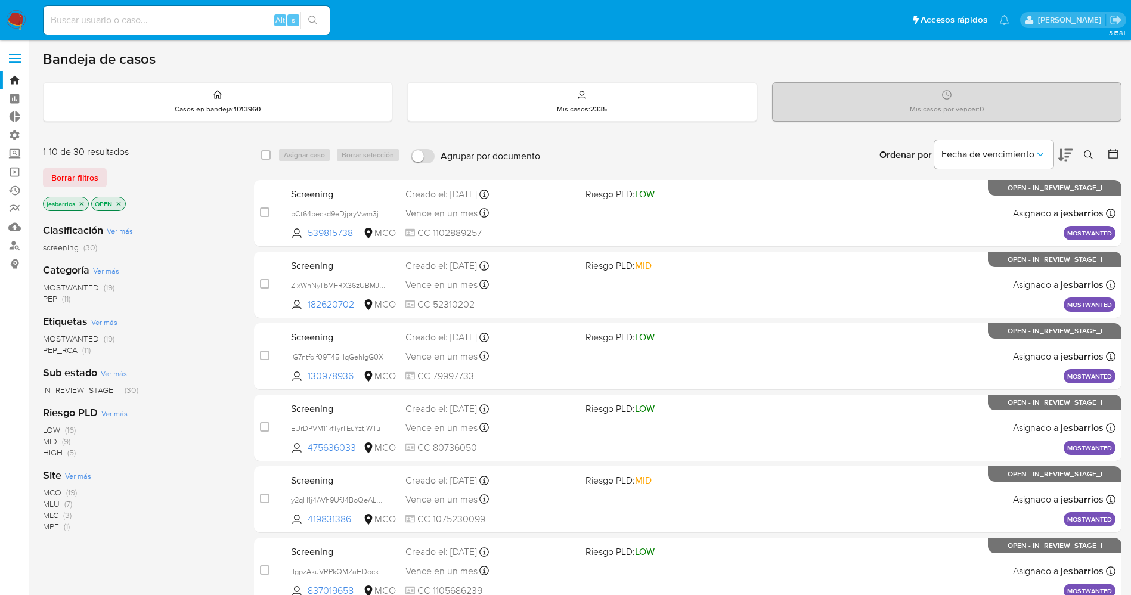
click at [79, 285] on span "MOSTWANTED" at bounding box center [71, 287] width 56 height 12
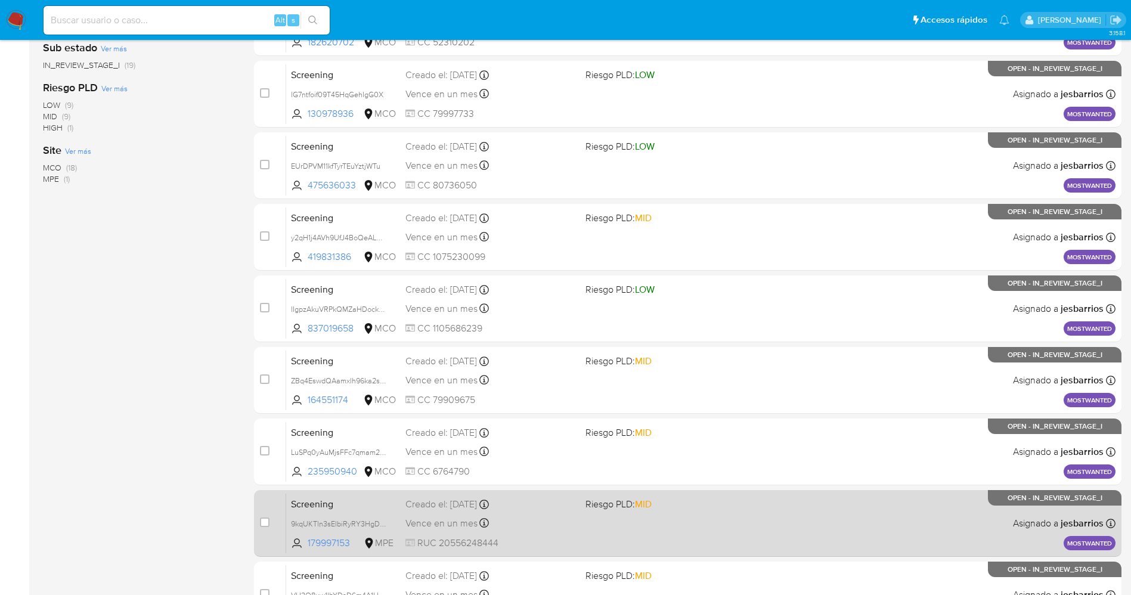
scroll to position [389, 0]
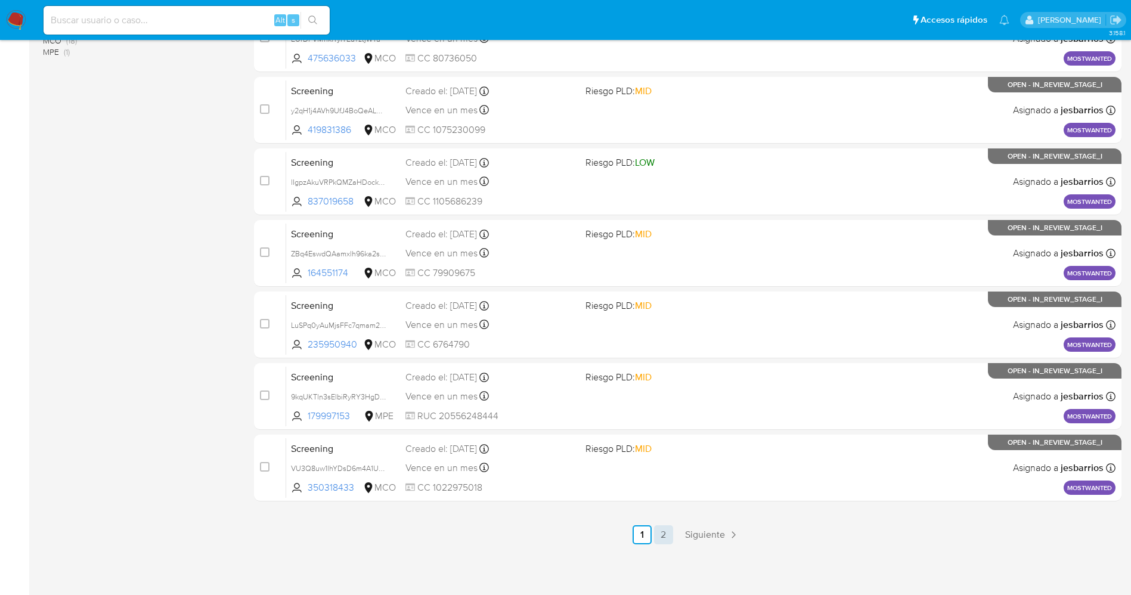
click at [664, 535] on link "2" at bounding box center [663, 534] width 19 height 19
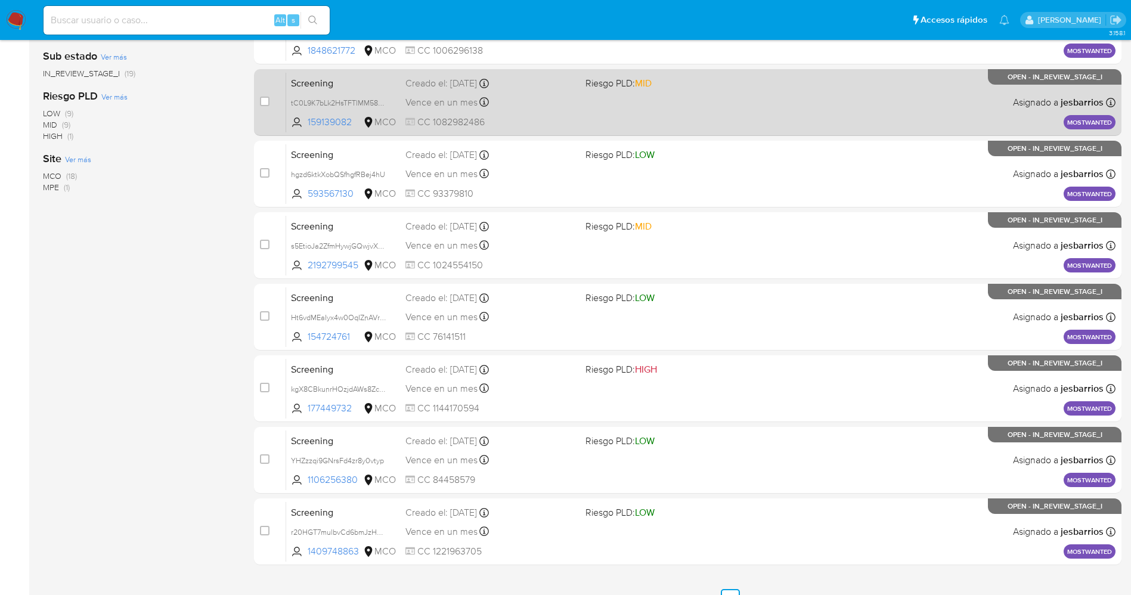
scroll to position [318, 0]
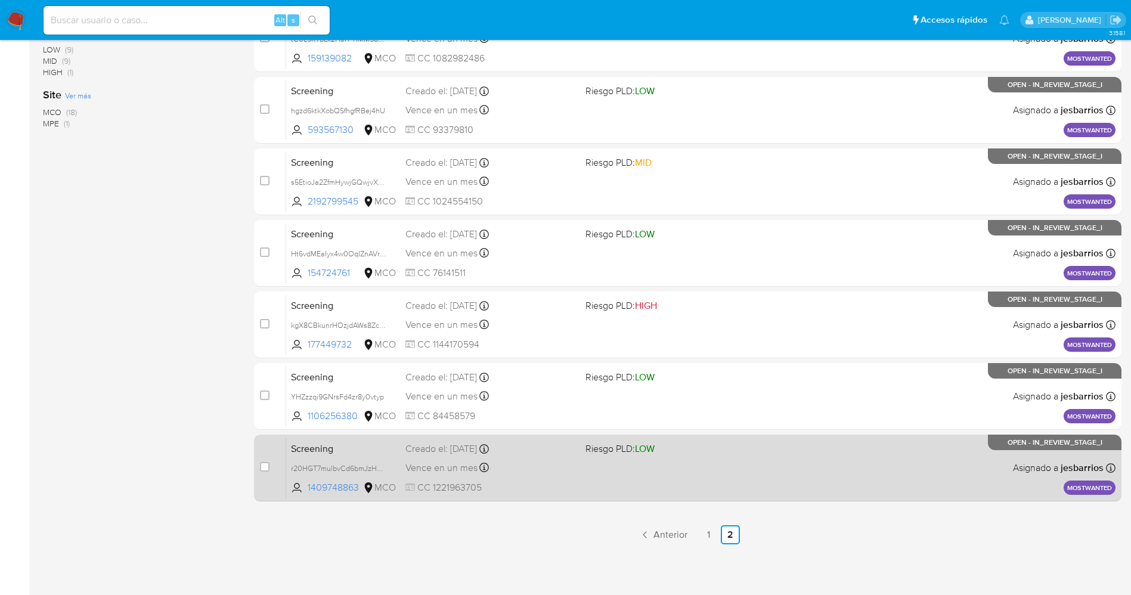
click at [604, 484] on div "Screening r20HGT7mulbvCd6bmJzH6sij 1409748863 MCO Riesgo PLD: LOW Creado el: [D…" at bounding box center [700, 467] width 829 height 60
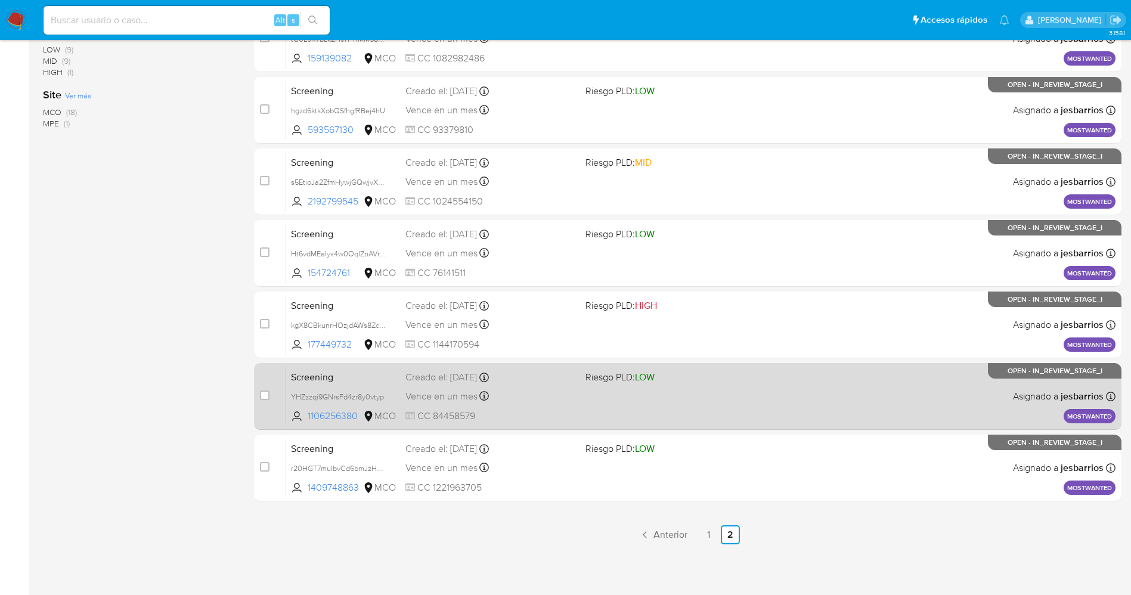
click at [722, 393] on div "Screening YHZzzqi9GNrsFd4zr8y0vtyp 1106256380 MCO Riesgo PLD: LOW Creado el: [D…" at bounding box center [700, 396] width 829 height 60
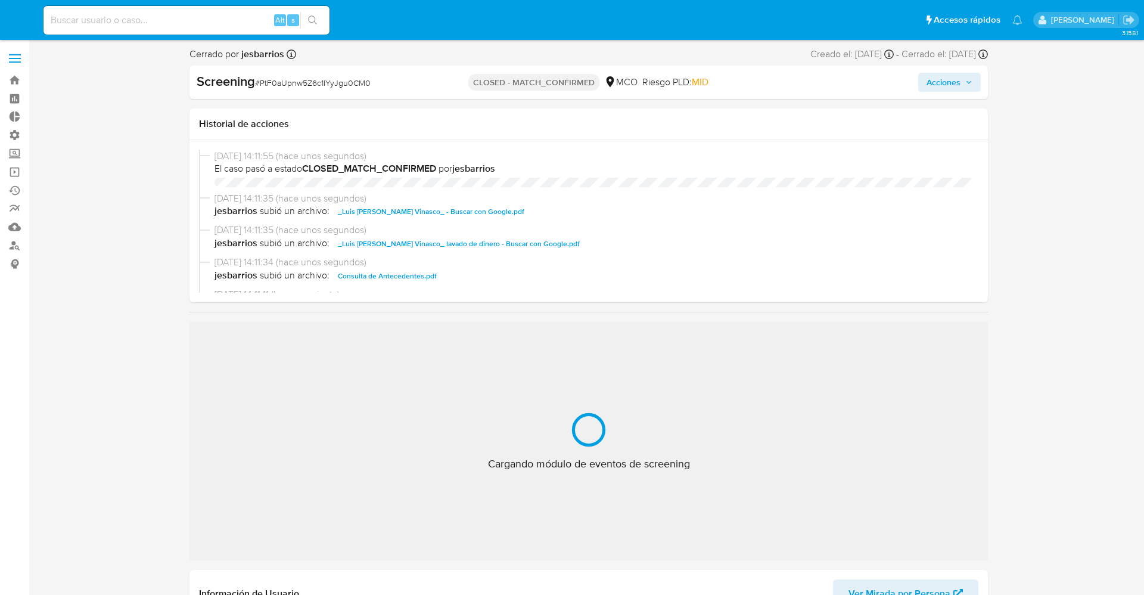
select select "10"
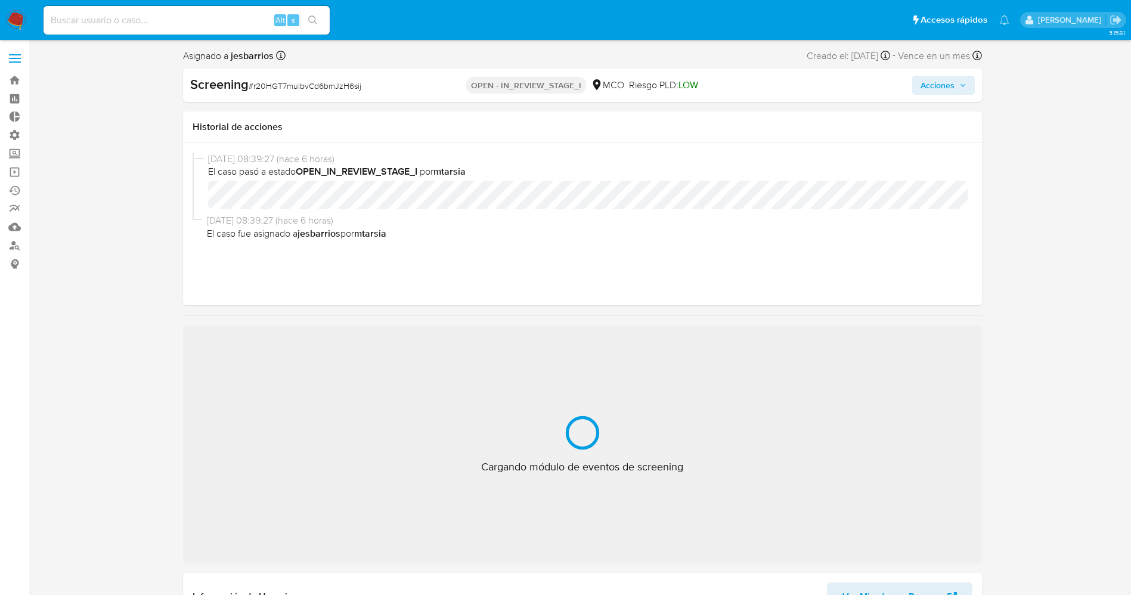
select select "10"
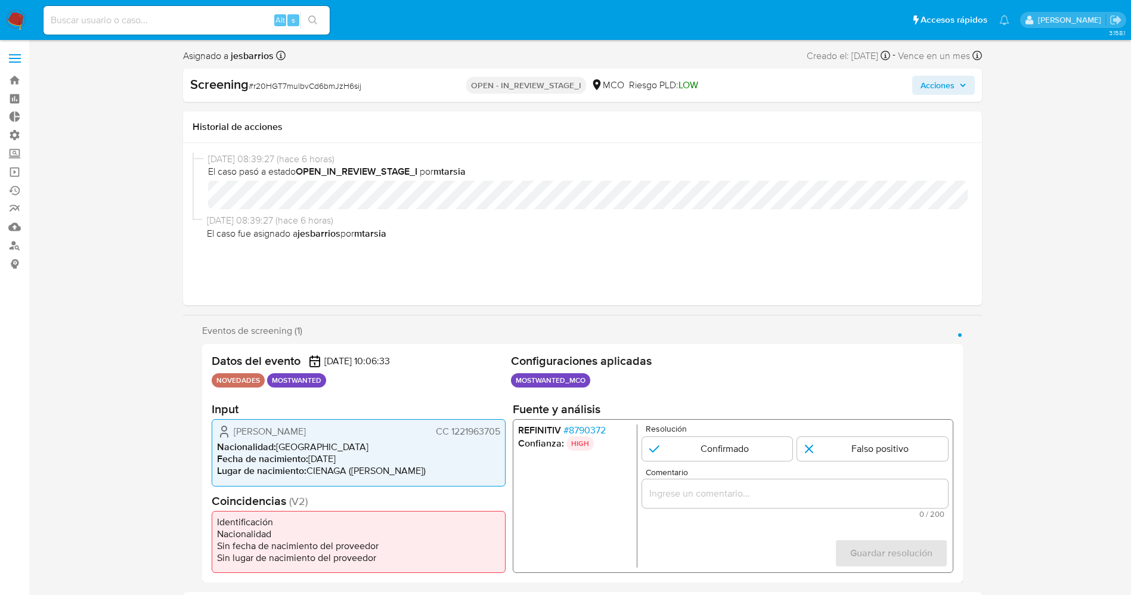
scroll to position [89, 0]
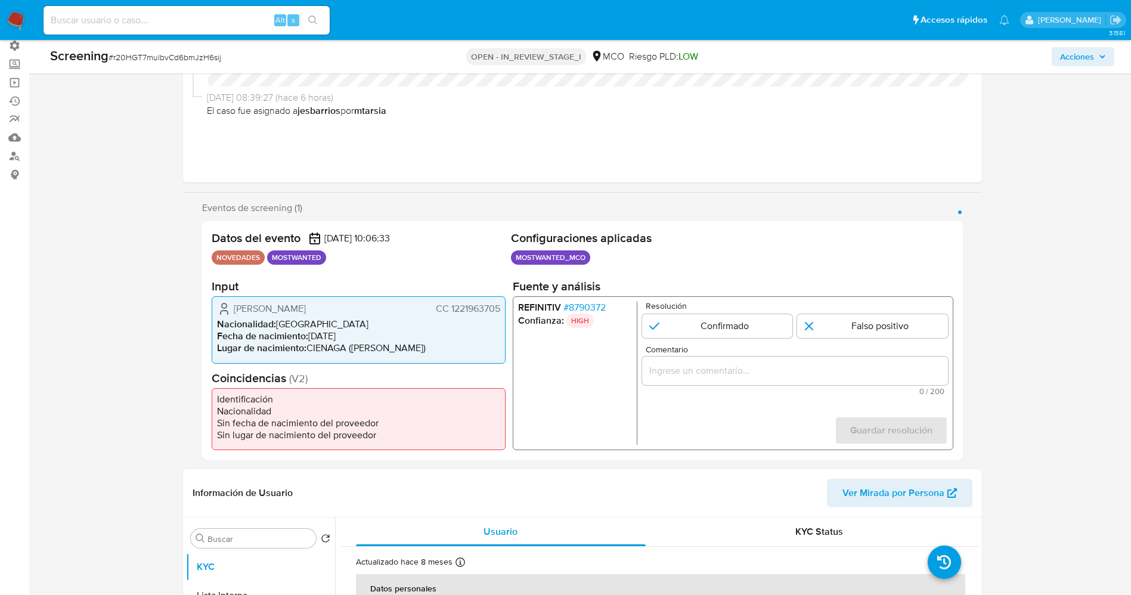
click at [585, 303] on span "# 8790372" at bounding box center [584, 308] width 42 height 12
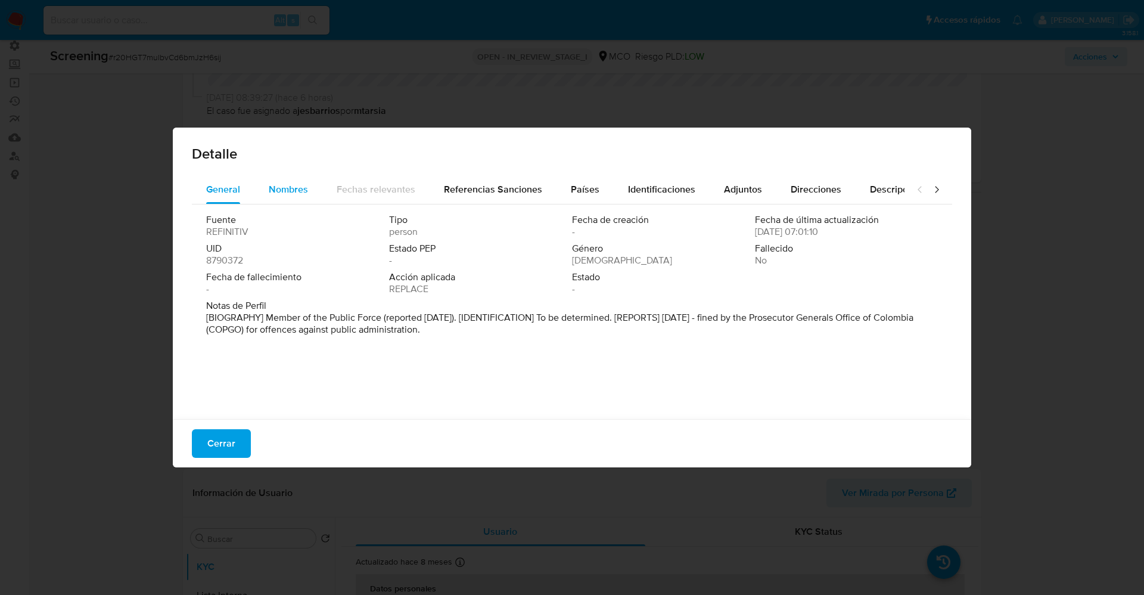
click at [279, 187] on span "Nombres" at bounding box center [288, 189] width 39 height 14
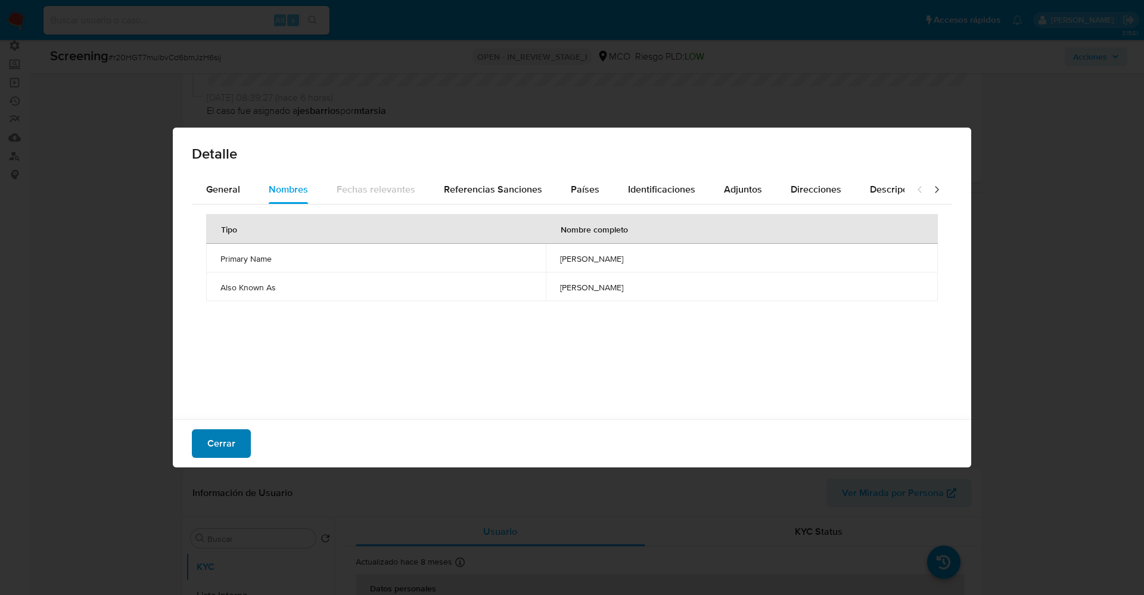
click at [214, 450] on span "Cerrar" at bounding box center [221, 443] width 28 height 26
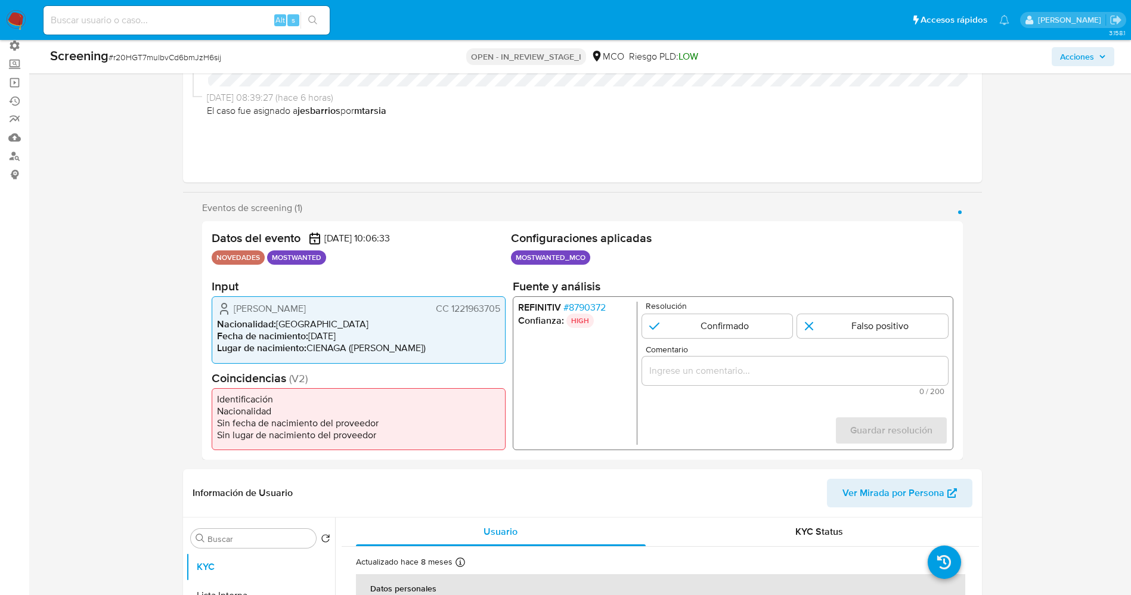
click at [586, 303] on span "# 8790372" at bounding box center [584, 308] width 42 height 12
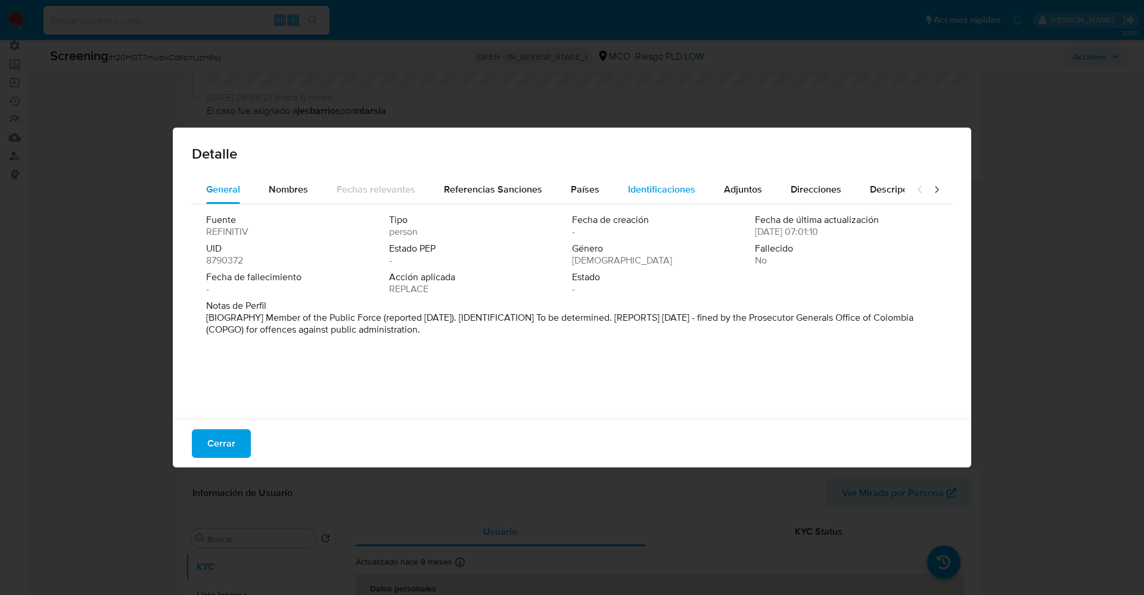
click at [628, 184] on span "Identificaciones" at bounding box center [661, 189] width 67 height 14
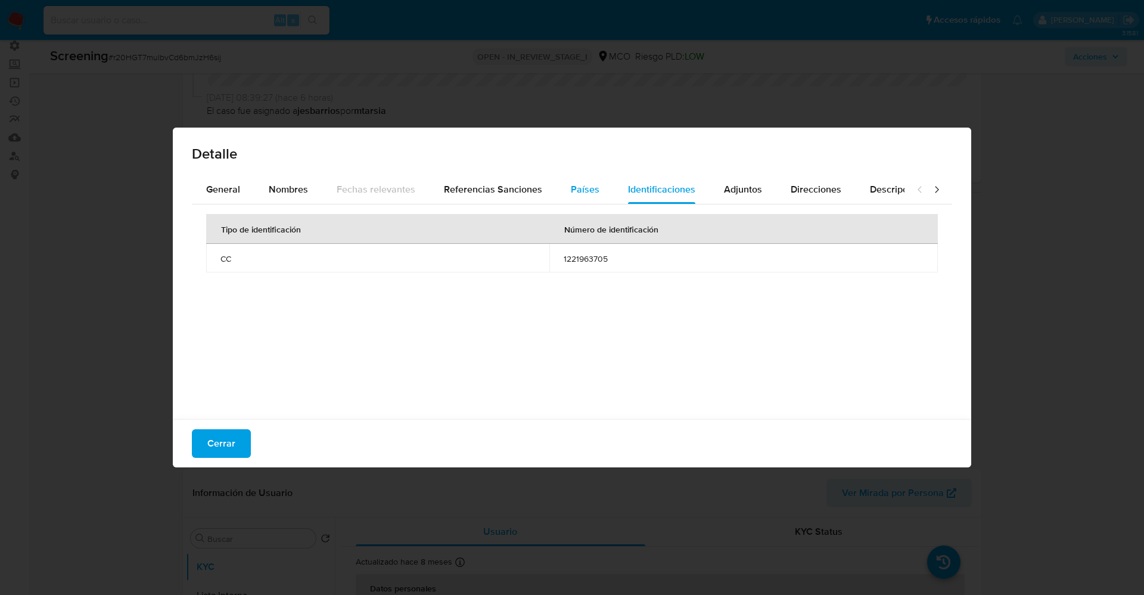
click at [589, 184] on span "Países" at bounding box center [585, 189] width 29 height 14
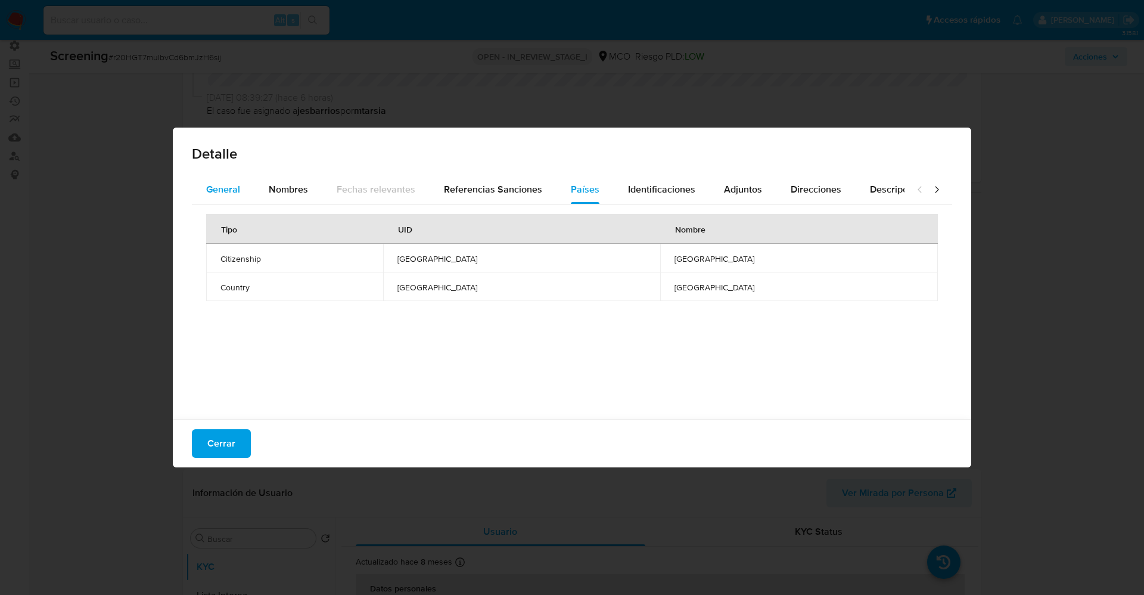
click at [219, 194] on span "General" at bounding box center [223, 189] width 34 height 14
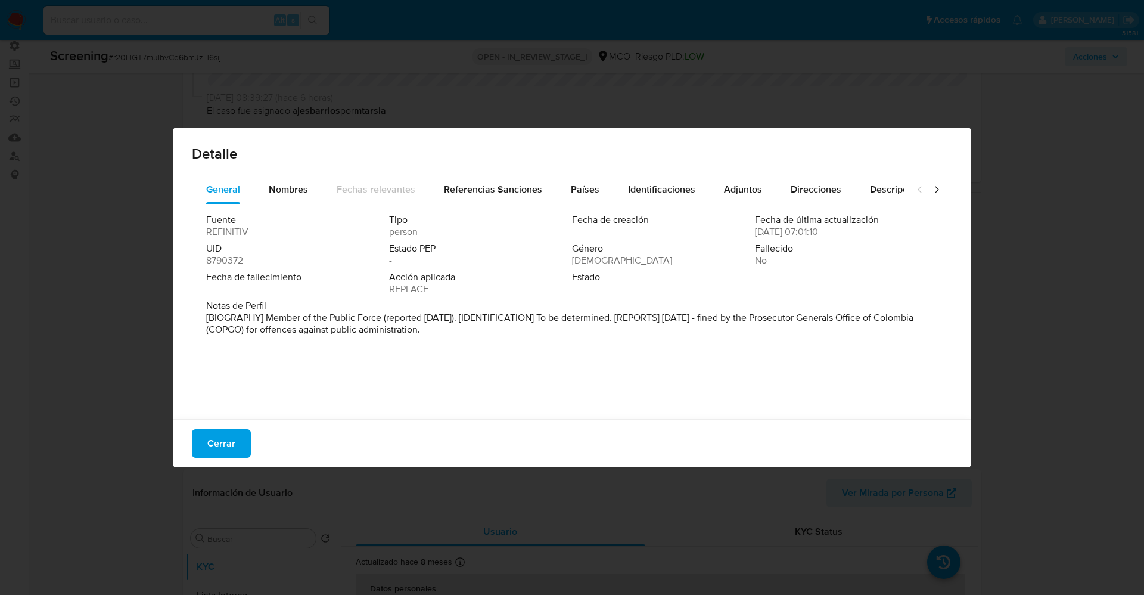
drag, startPoint x: 238, startPoint y: 310, endPoint x: 502, endPoint y: 342, distance: 265.3
click at [502, 342] on div "Fuente REFINITIV Tipo person Fecha de creación - Fecha de última actualización …" at bounding box center [572, 308] width 761 height 209
click at [280, 185] on span "Nombres" at bounding box center [288, 189] width 39 height 14
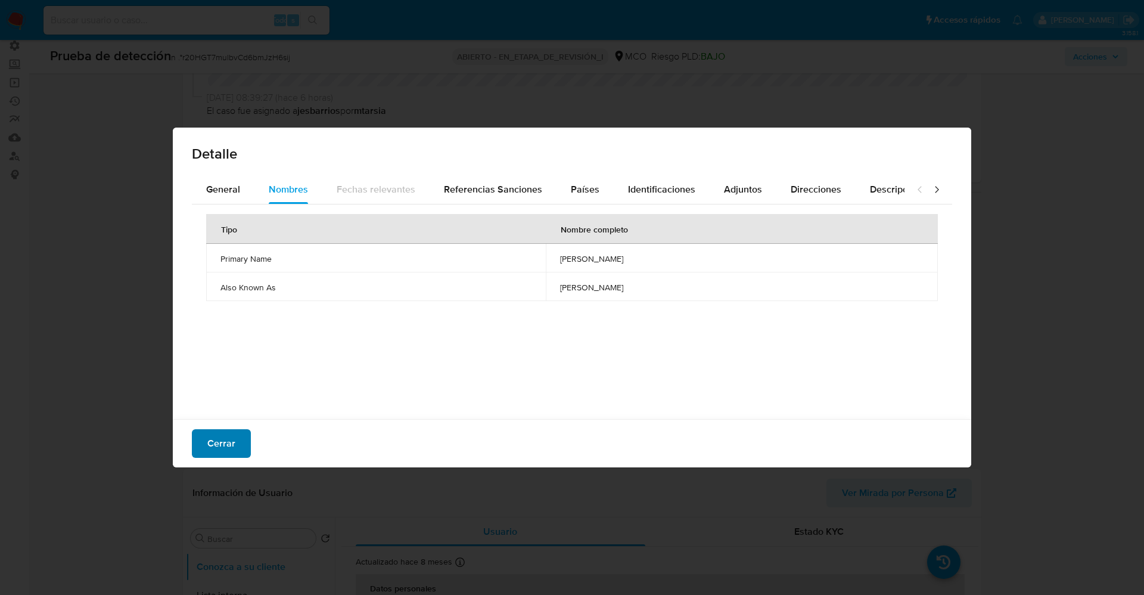
click at [214, 445] on span "Cerrar" at bounding box center [221, 443] width 28 height 26
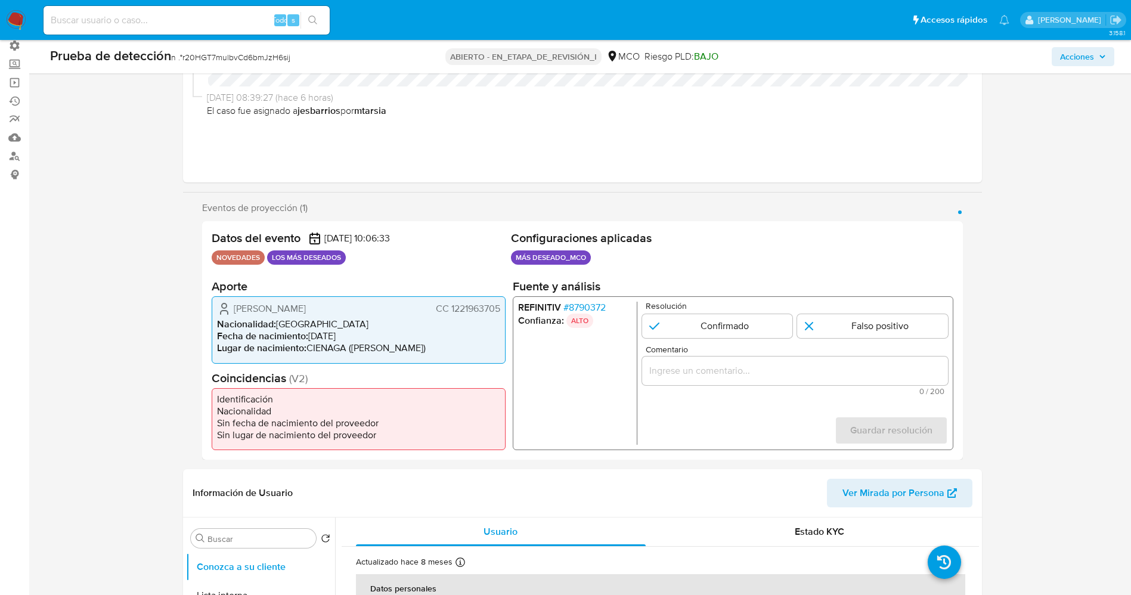
drag, startPoint x: 449, startPoint y: 309, endPoint x: 509, endPoint y: 305, distance: 59.7
click at [509, 305] on div "Datos del evento 14/09/2025 10:06:33 NOVEDADES LOS MÁS DESEADOS Configuraciones…" at bounding box center [582, 340] width 761 height 238
click at [479, 304] on font "CC 1221963705" at bounding box center [467, 309] width 64 height 14
drag, startPoint x: 449, startPoint y: 309, endPoint x: 482, endPoint y: 311, distance: 32.2
click at [501, 308] on div "Jose Andres Castillo Muñoz CC 1221963705 Nacionalidad : Colombia Fecha de nacim…" at bounding box center [359, 329] width 294 height 67
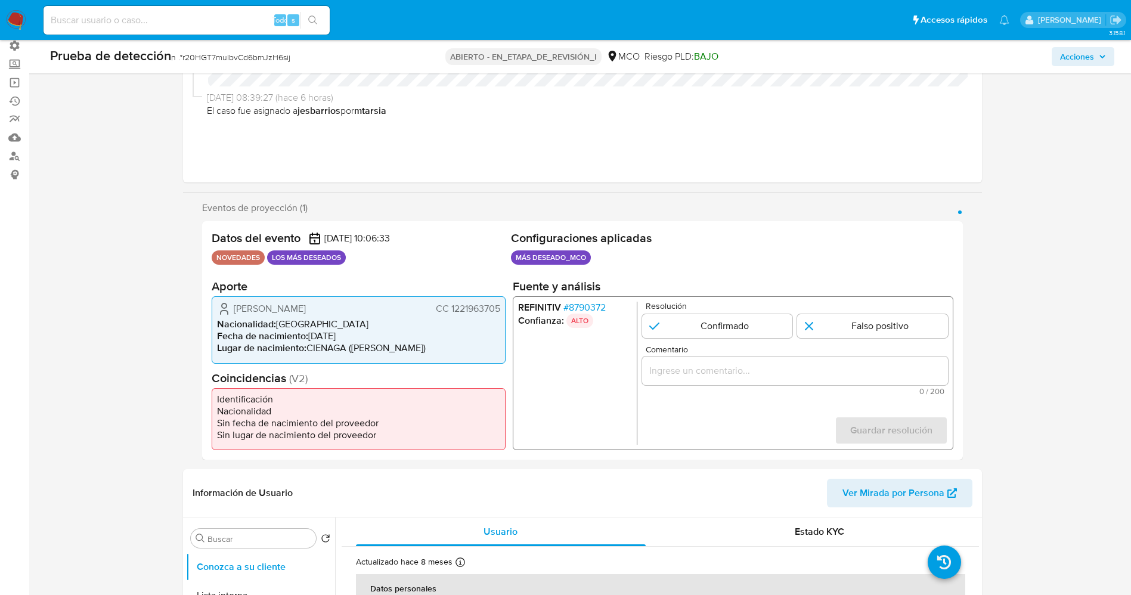
drag, startPoint x: 226, startPoint y: 311, endPoint x: 363, endPoint y: 311, distance: 136.5
click at [370, 312] on div "Jose Andres Castillo Muñoz CC 1221963705" at bounding box center [358, 309] width 283 height 14
drag, startPoint x: 479, startPoint y: 311, endPoint x: 491, endPoint y: 309, distance: 12.6
click at [503, 310] on div "Jose Andres Castillo Muñoz CC 1221963705 Nacionalidad : Colombia Fecha de nacim…" at bounding box center [359, 329] width 294 height 67
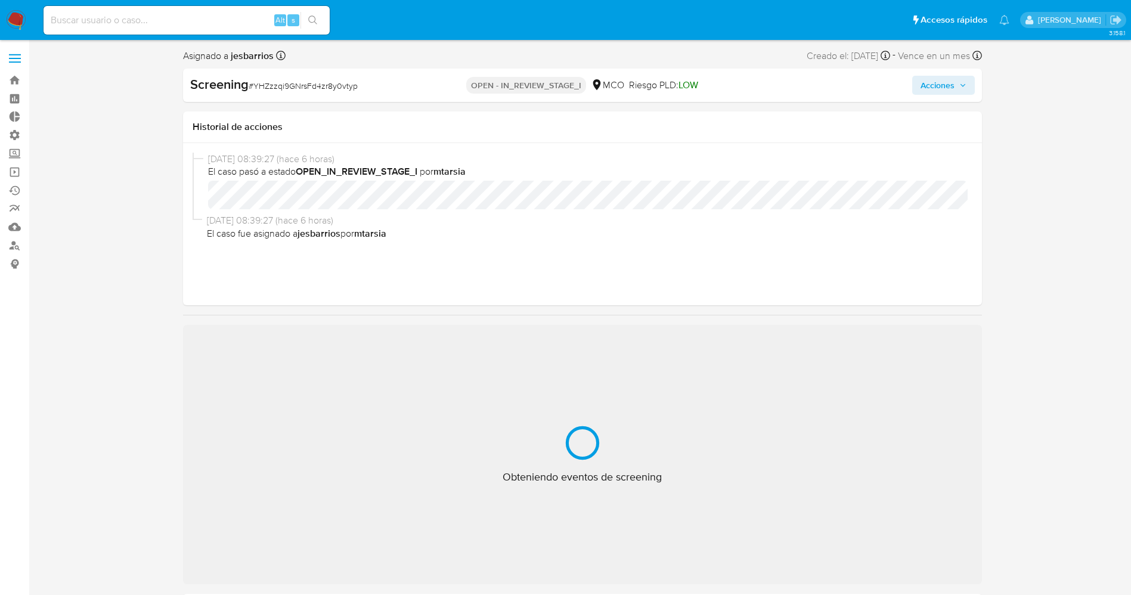
select select "10"
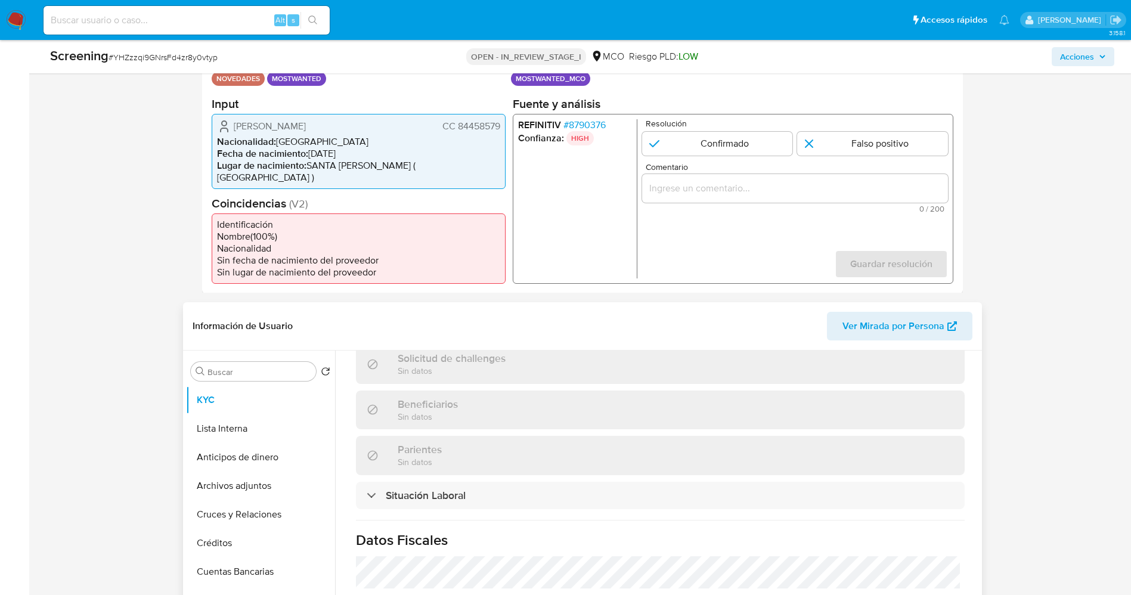
scroll to position [536, 0]
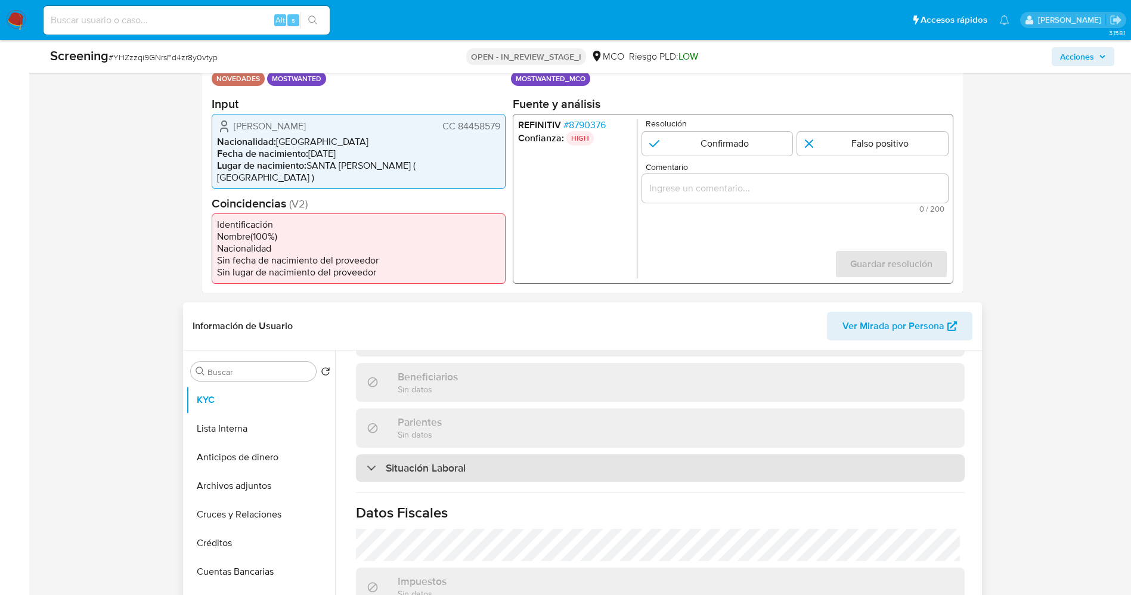
click at [562, 460] on div "Situación Laboral" at bounding box center [660, 467] width 609 height 27
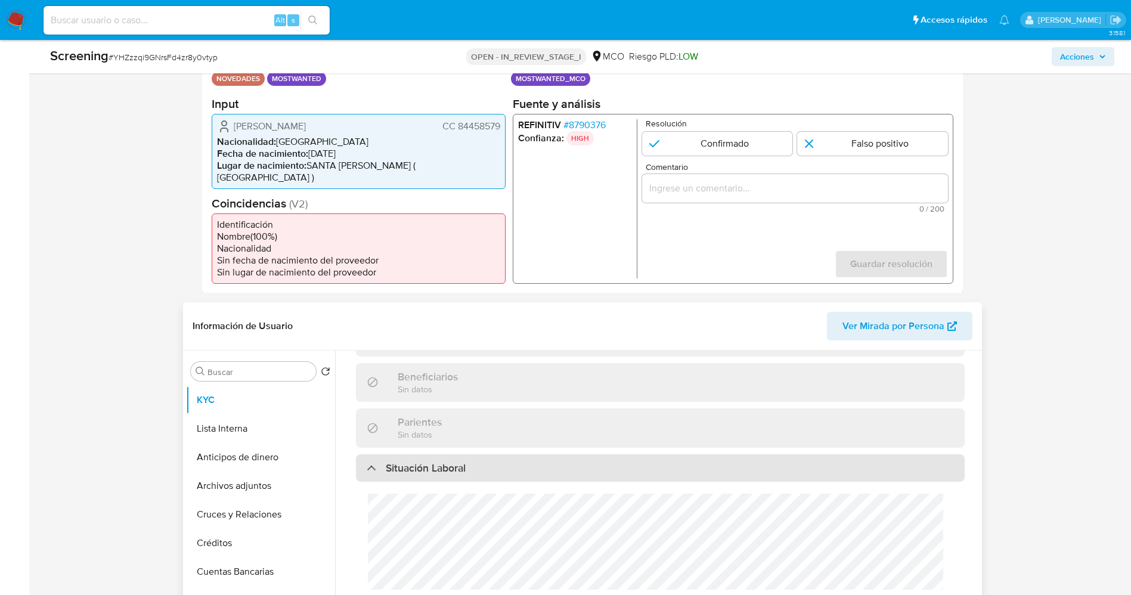
click at [562, 460] on div "Situación Laboral" at bounding box center [660, 467] width 609 height 27
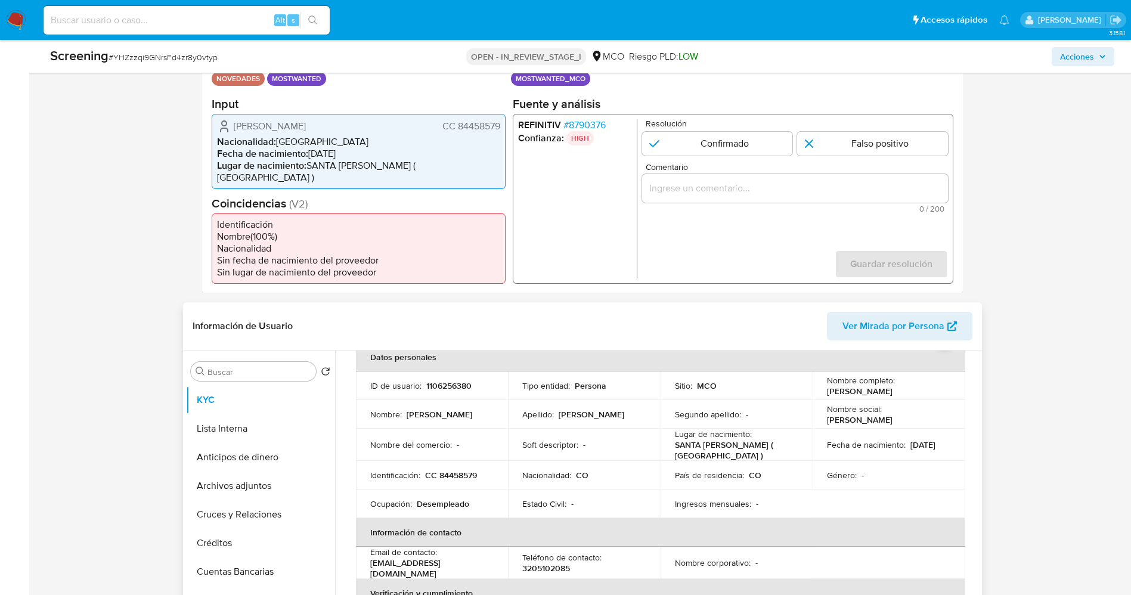
scroll to position [0, 0]
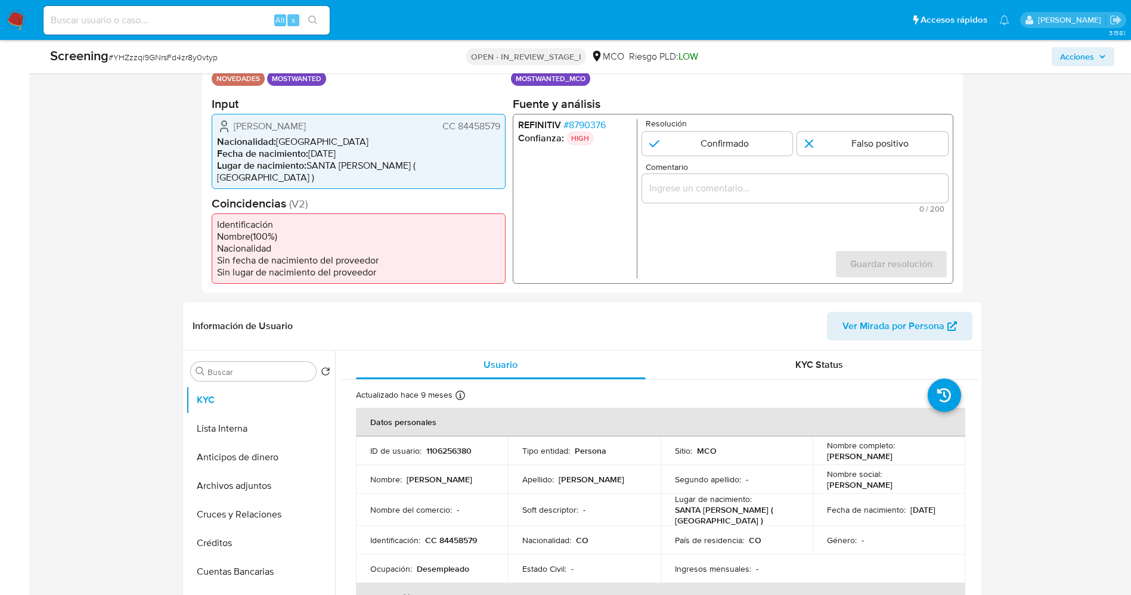
click at [582, 127] on span "# 8790376" at bounding box center [584, 125] width 42 height 12
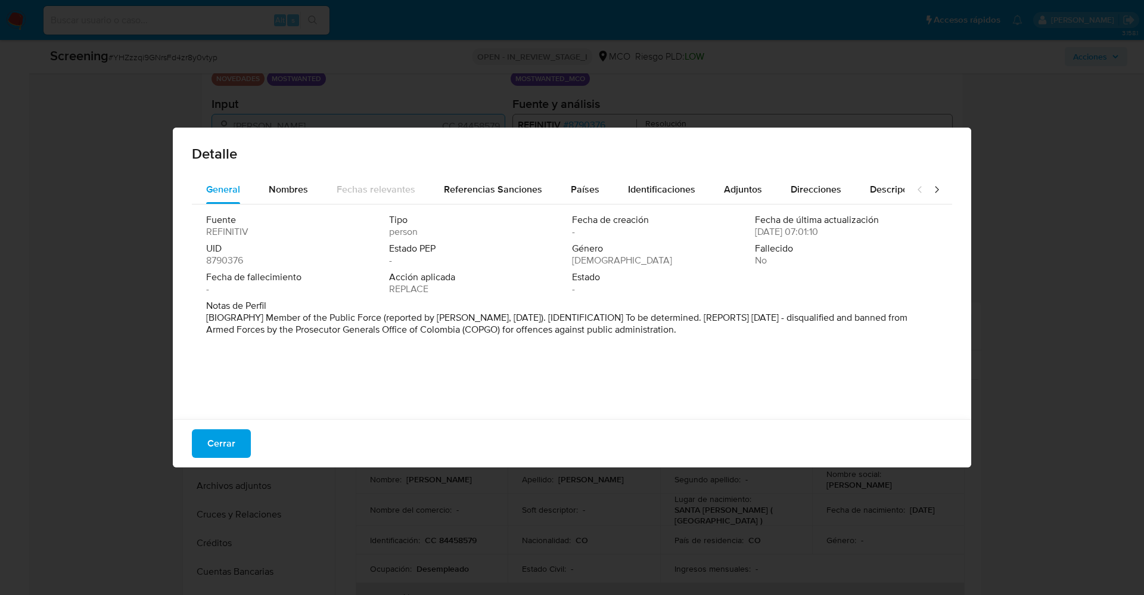
click at [307, 170] on div "Detalle" at bounding box center [572, 152] width 799 height 48
click at [295, 194] on span "Nombres" at bounding box center [288, 189] width 39 height 14
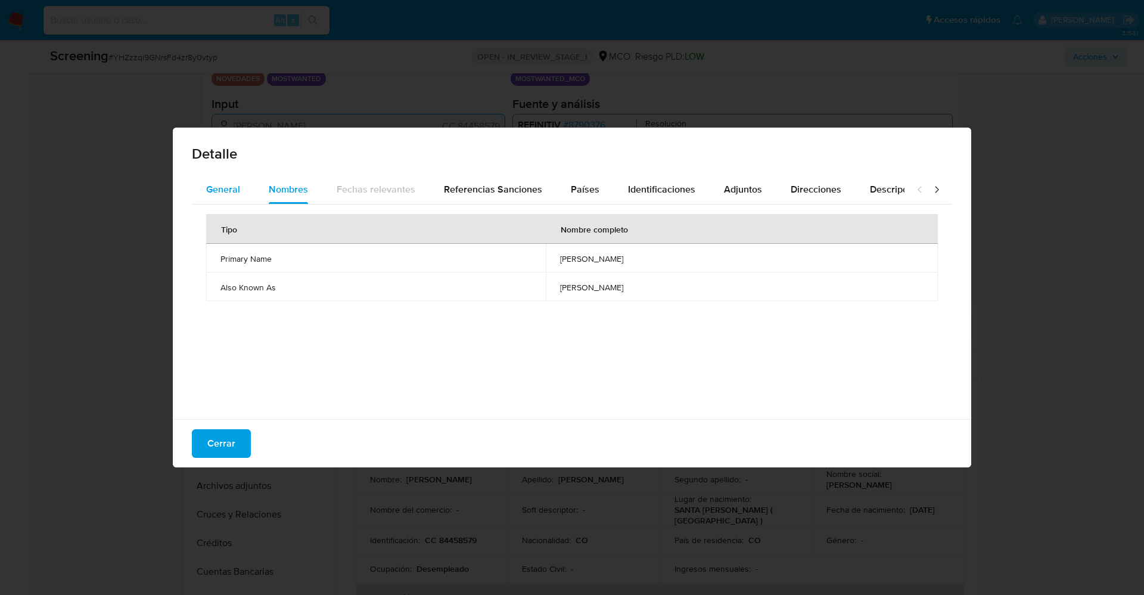
click at [201, 198] on button "General" at bounding box center [223, 189] width 63 height 29
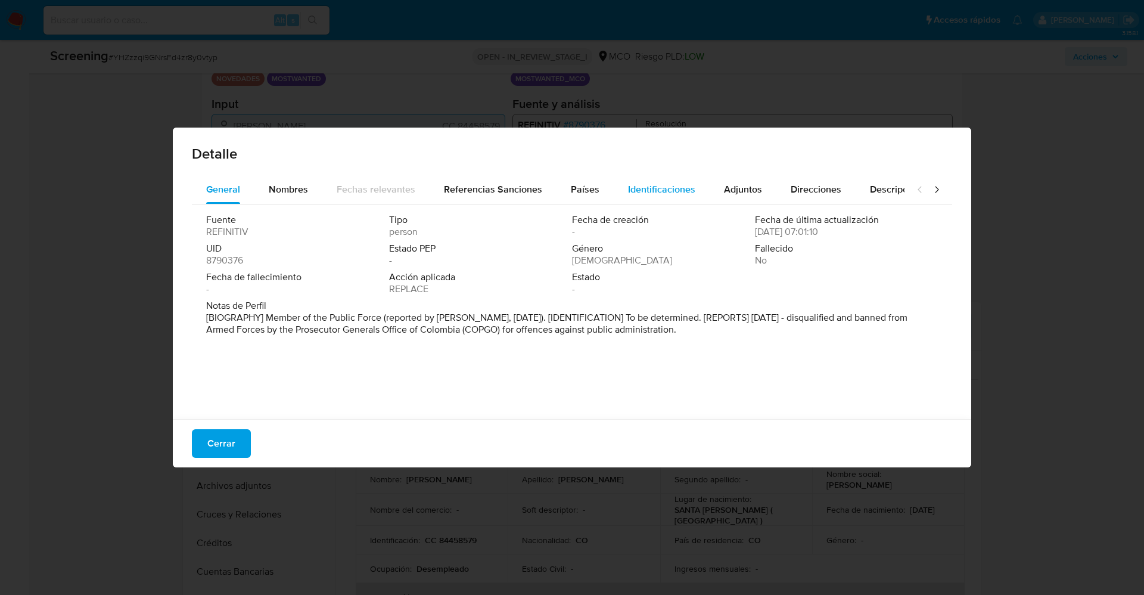
click at [614, 192] on button "Identificaciones" at bounding box center [662, 189] width 96 height 29
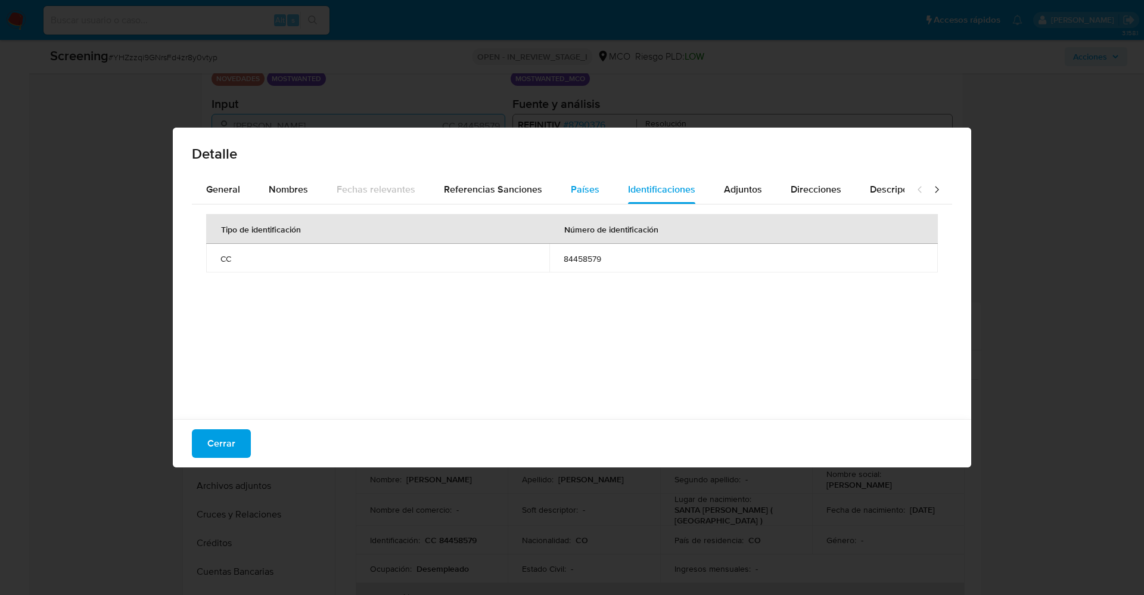
click at [579, 191] on span "Países" at bounding box center [585, 189] width 29 height 14
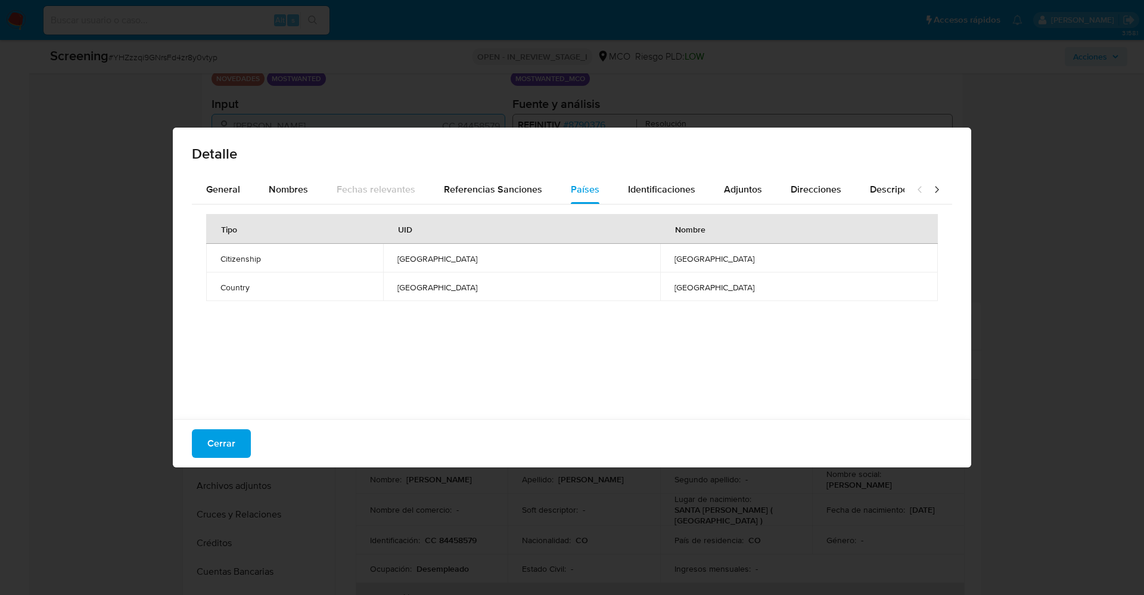
click at [226, 174] on div "Detalle" at bounding box center [572, 152] width 799 height 48
click at [227, 185] on span "General" at bounding box center [223, 189] width 34 height 14
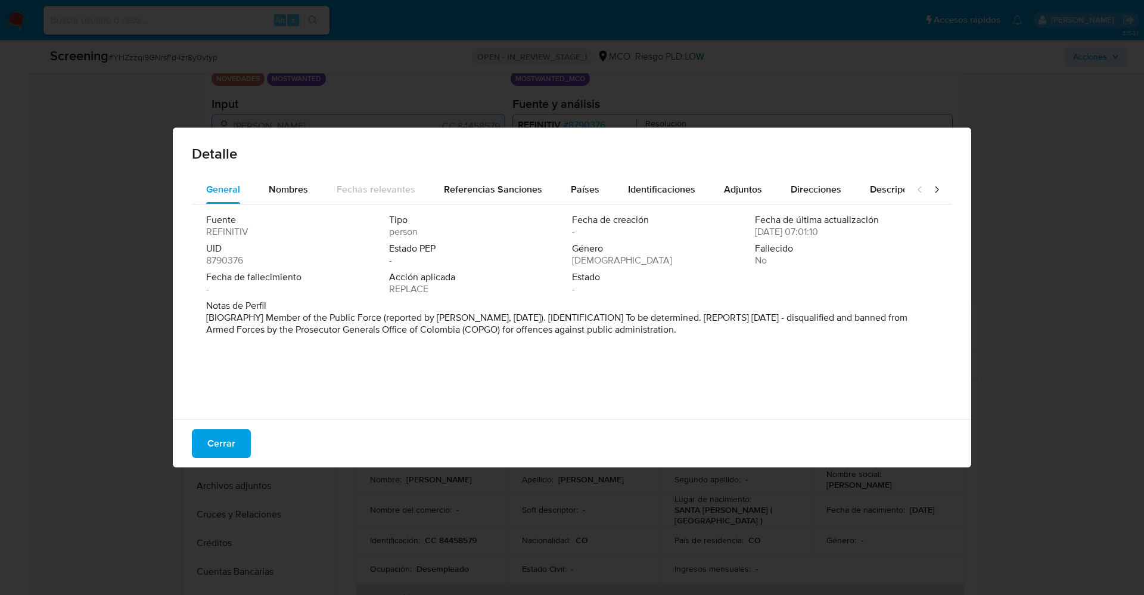
drag, startPoint x: 199, startPoint y: 308, endPoint x: 849, endPoint y: 370, distance: 652.6
click at [849, 370] on div "Fuente REFINITIV Tipo person Fecha de creación - Fecha de última actualización …" at bounding box center [572, 308] width 761 height 209
click at [281, 195] on span "Nombres" at bounding box center [288, 189] width 39 height 14
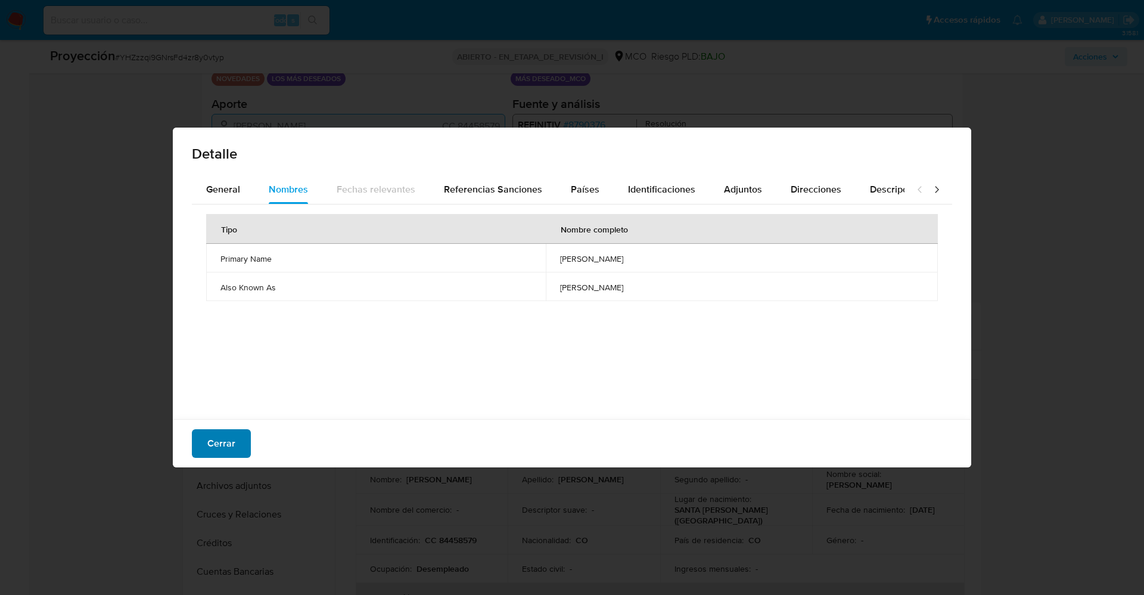
click at [227, 445] on span "Cerrar" at bounding box center [221, 443] width 28 height 26
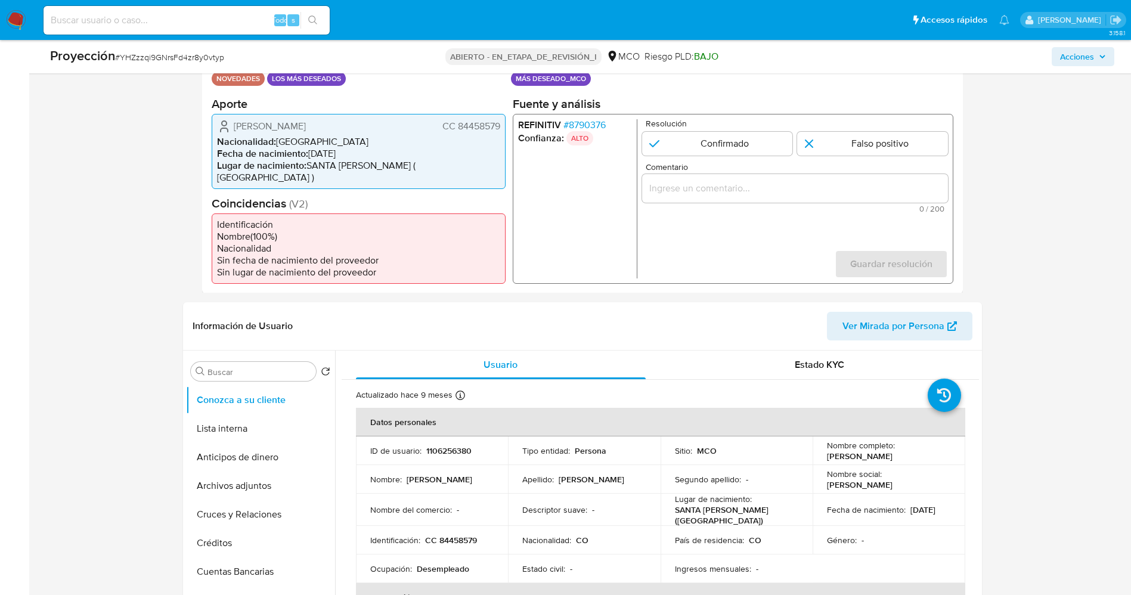
drag, startPoint x: 455, startPoint y: 124, endPoint x: 500, endPoint y: 125, distance: 44.7
click at [500, 125] on div "Deiver Alexander Jimenez Acuña CC 84458579 Nacionalidad : Colombia Fecha de nac…" at bounding box center [359, 150] width 294 height 75
drag, startPoint x: 234, startPoint y: 118, endPoint x: 377, endPoint y: 116, distance: 143.1
click at [377, 116] on div "Deiver Alexander Jimenez Acuña CC 84458579 Nacionalidad : Colombia Fecha de nac…" at bounding box center [359, 150] width 294 height 75
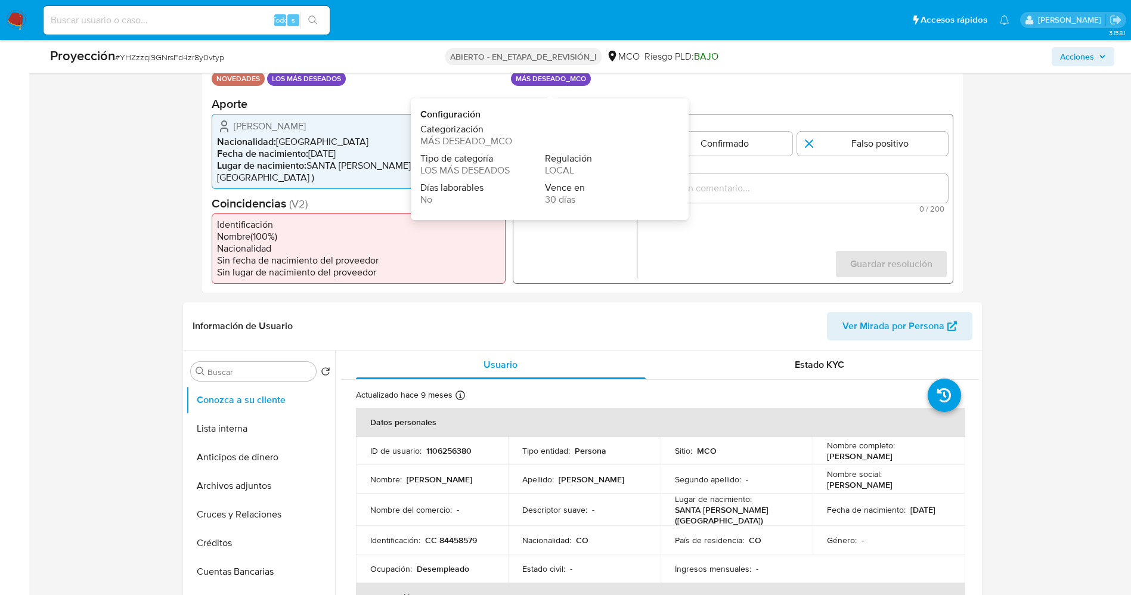
drag, startPoint x: 332, startPoint y: 151, endPoint x: 496, endPoint y: 126, distance: 165.9
click at [341, 148] on li "Fecha de nacimiento : 23/10/1983" at bounding box center [358, 153] width 283 height 12
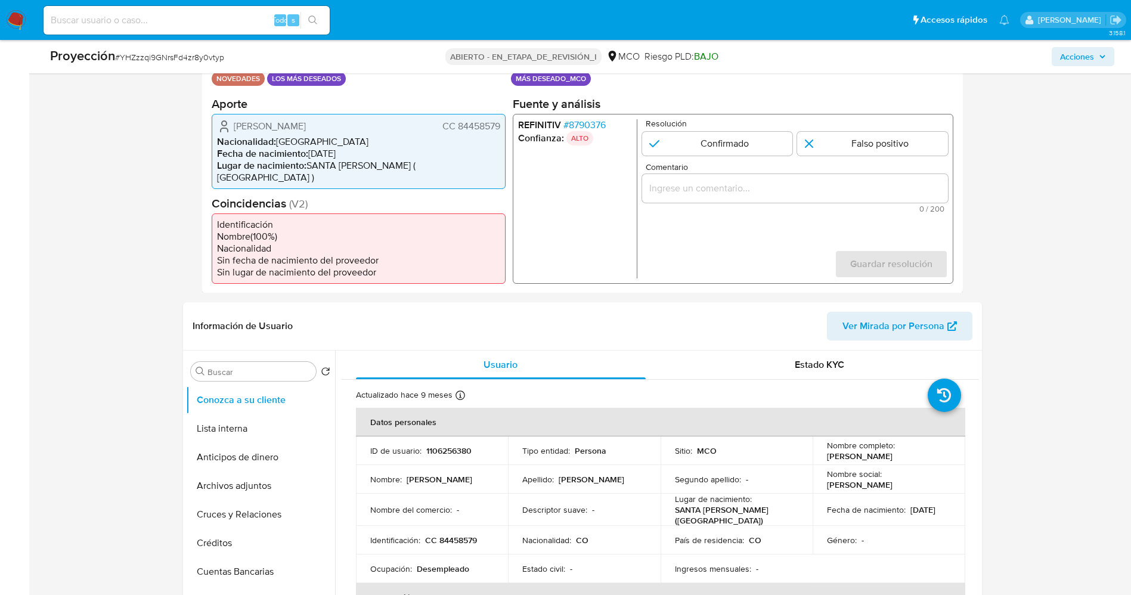
drag, startPoint x: 455, startPoint y: 129, endPoint x: 505, endPoint y: 123, distance: 51.1
click at [507, 123] on div "Datos del evento 14/09/2025 10:06:32 NOVEDADES LOS MÁS DESEADOS Configuraciones…" at bounding box center [582, 167] width 761 height 251
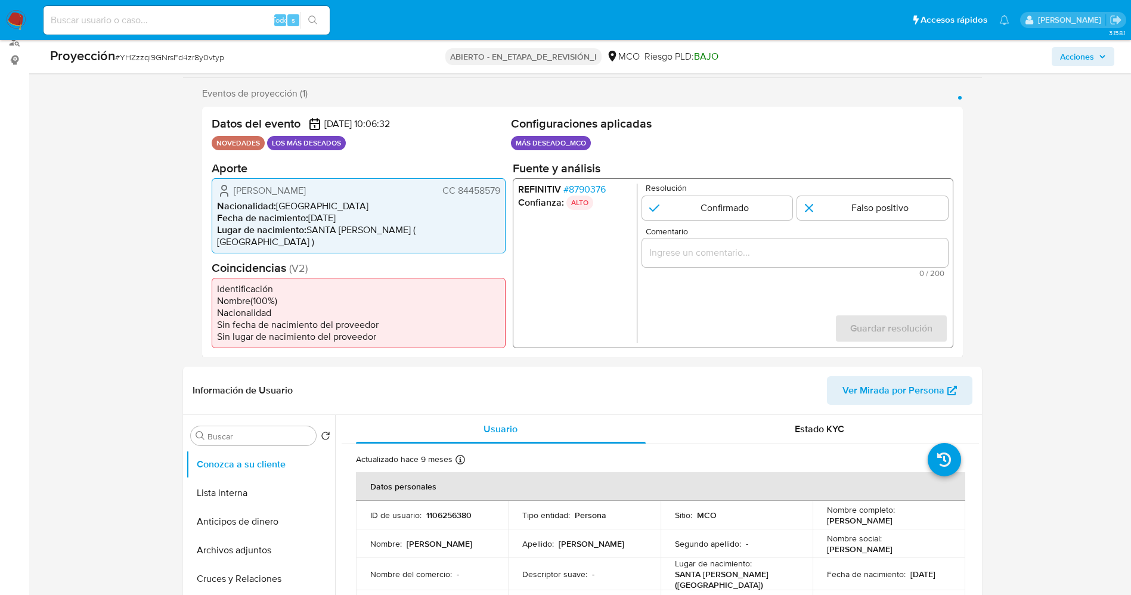
scroll to position [179, 0]
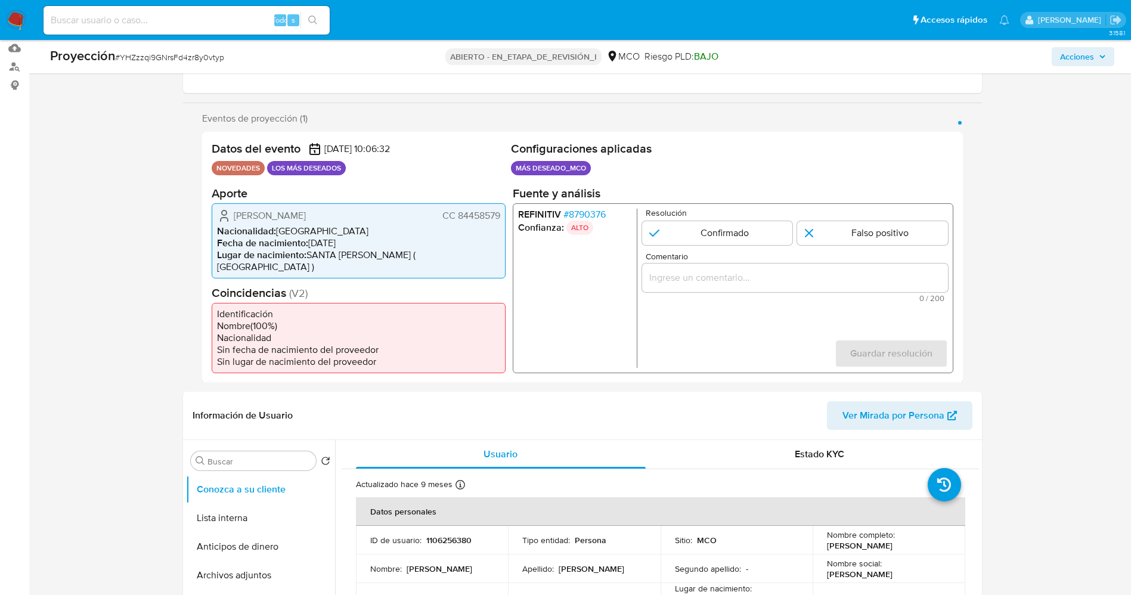
click at [290, 226] on li "Nacionalidad : Colombia" at bounding box center [358, 231] width 283 height 12
drag, startPoint x: 338, startPoint y: 212, endPoint x: 502, endPoint y: 216, distance: 164.0
click at [502, 216] on div "Deiver Alexander Jimenez Acuña CC 84458579 Nacionalidad : Colombia Fecha de nac…" at bounding box center [359, 240] width 294 height 75
click at [741, 232] on input "1 de 1" at bounding box center [716, 233] width 151 height 24
radio input "true"
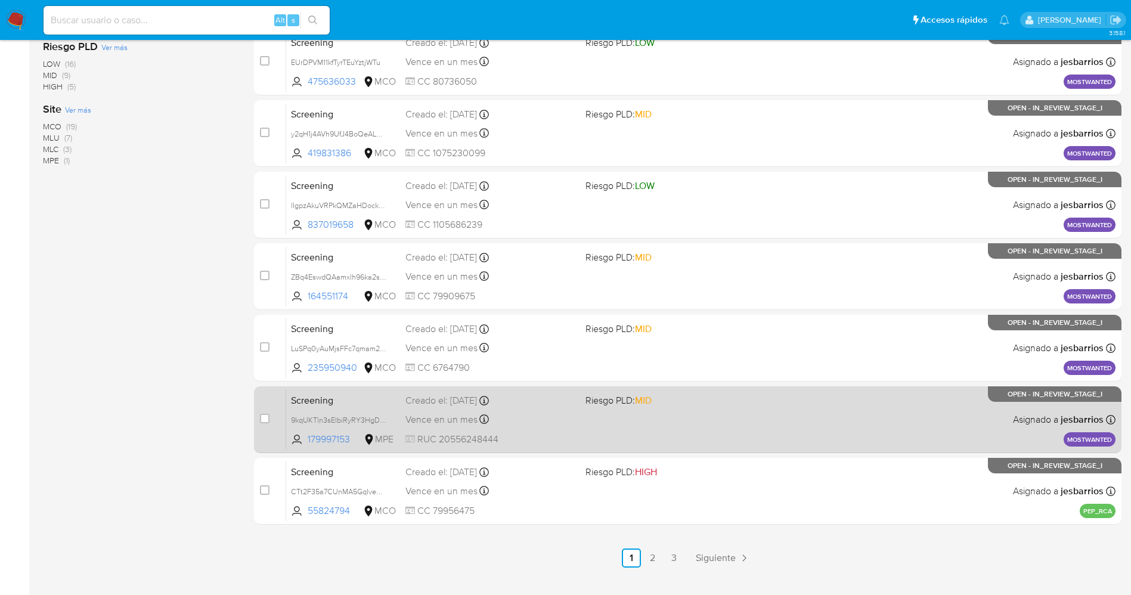
scroll to position [389, 0]
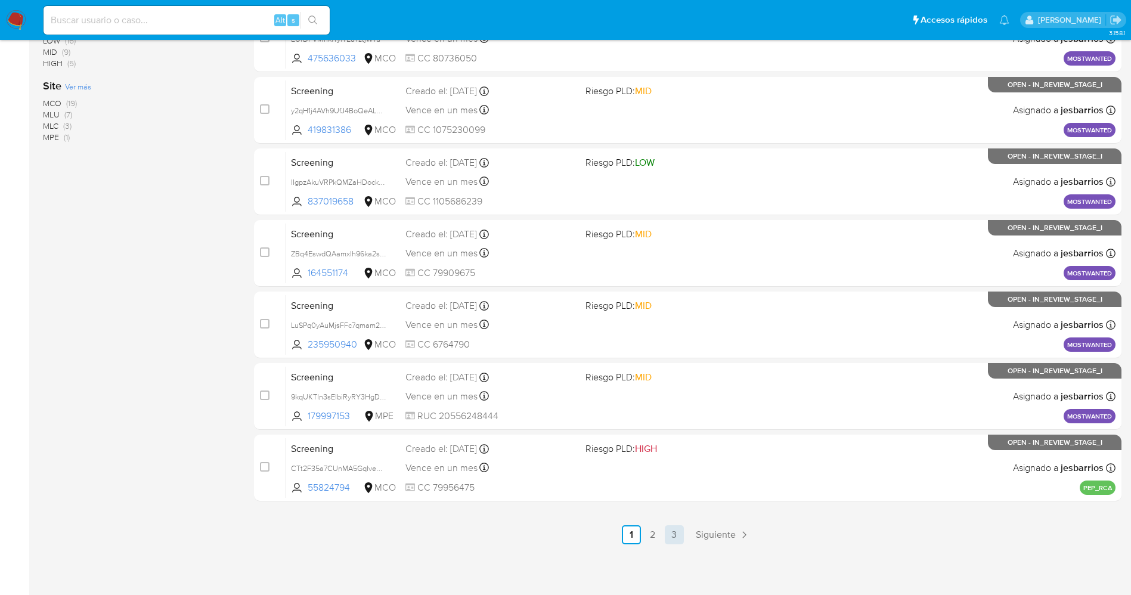
click at [681, 541] on link "3" at bounding box center [674, 534] width 19 height 19
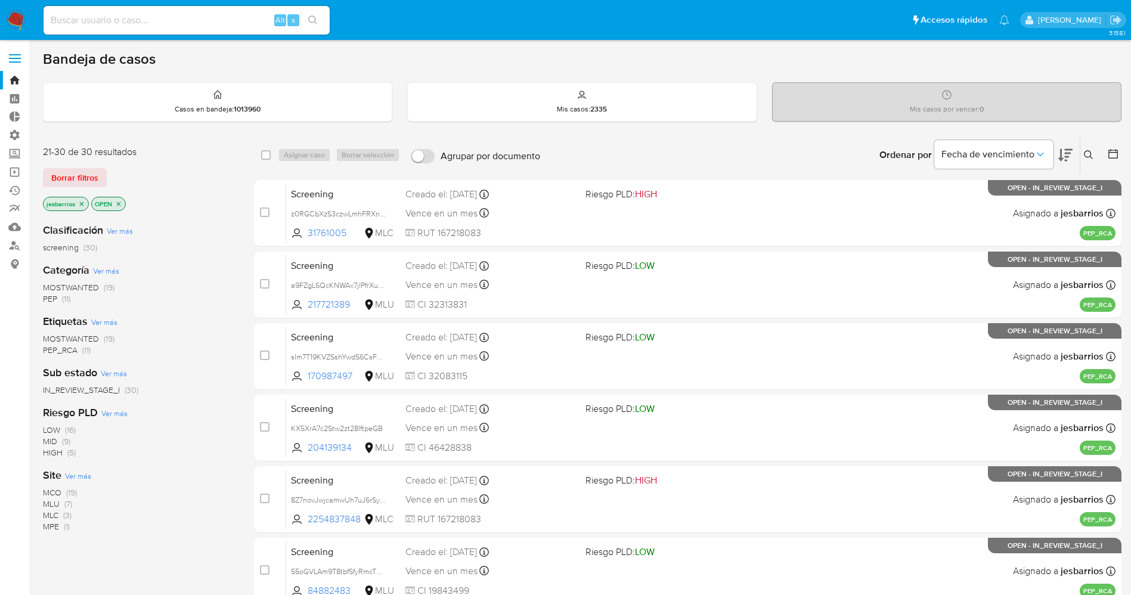
click at [85, 287] on span "MOSTWANTED" at bounding box center [71, 287] width 56 height 12
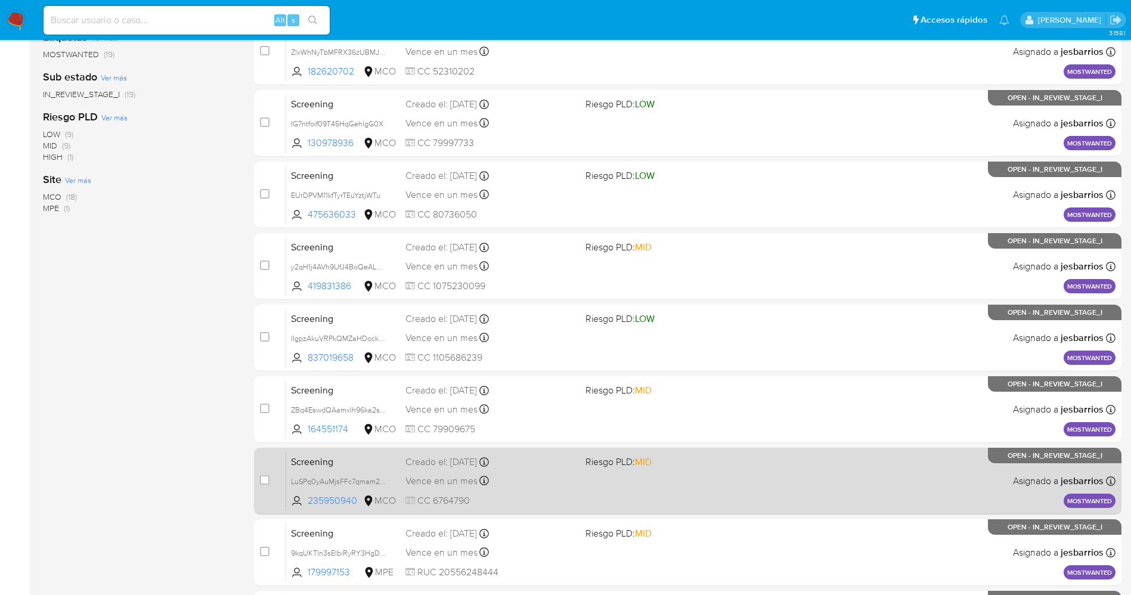
scroll to position [389, 0]
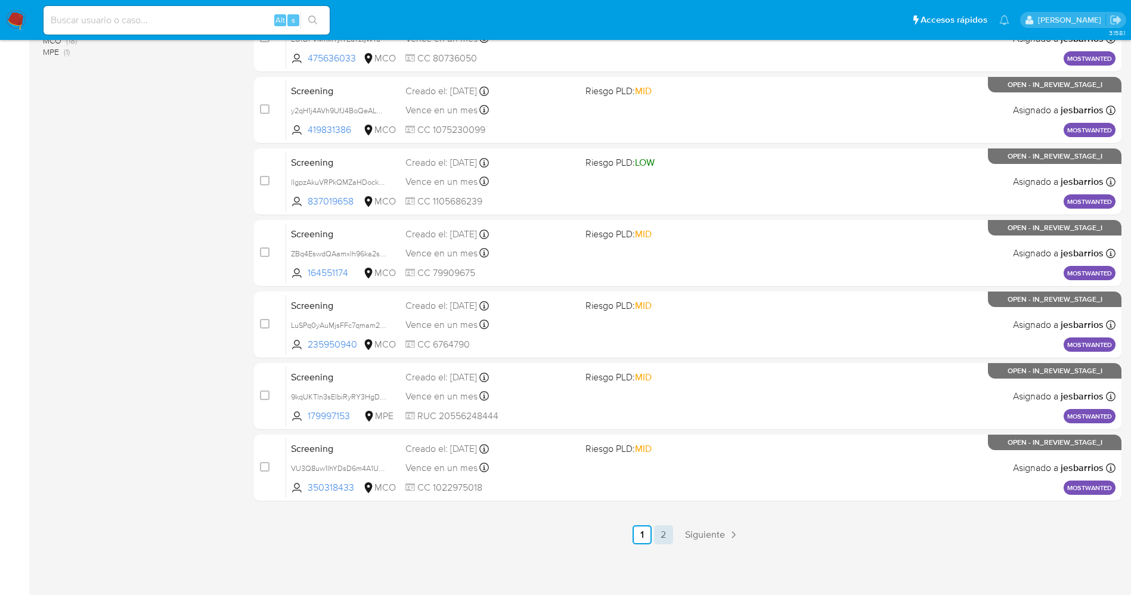
click at [657, 535] on link "2" at bounding box center [663, 534] width 19 height 19
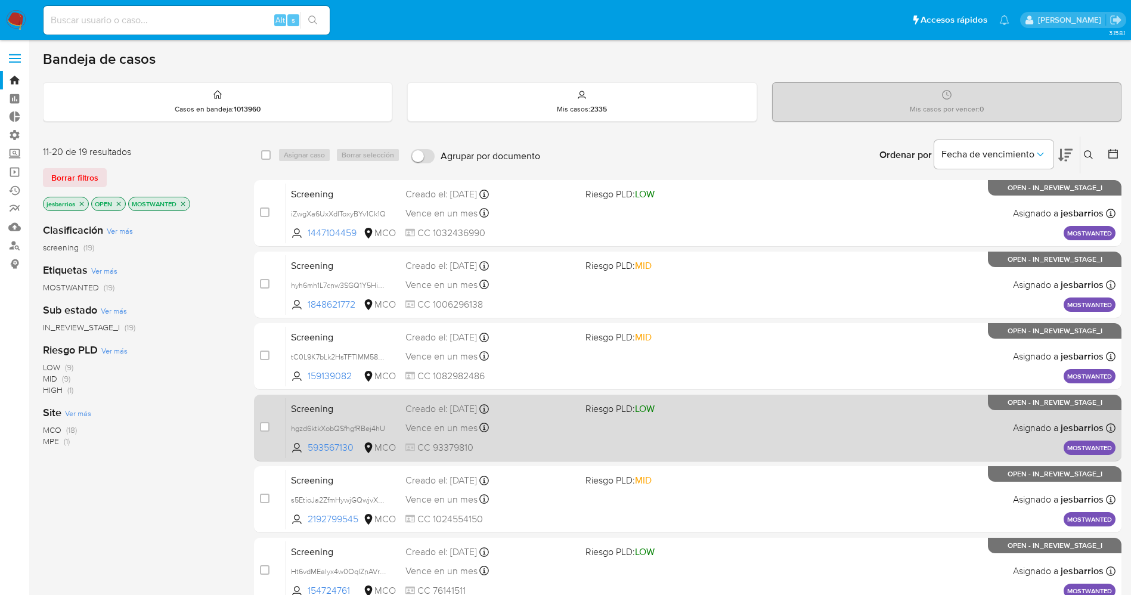
scroll to position [318, 0]
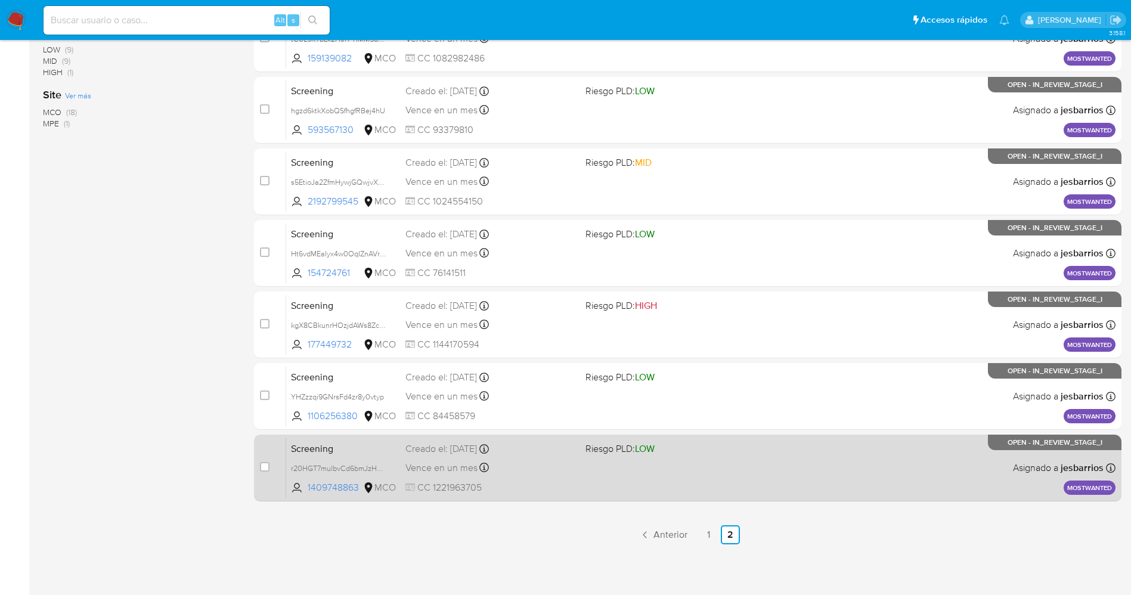
click at [581, 479] on div "Screening r20HGT7mulbvCd6bmJzH6sij 1409748863 MCO Riesgo PLD: LOW Creado el: [D…" at bounding box center [700, 467] width 829 height 60
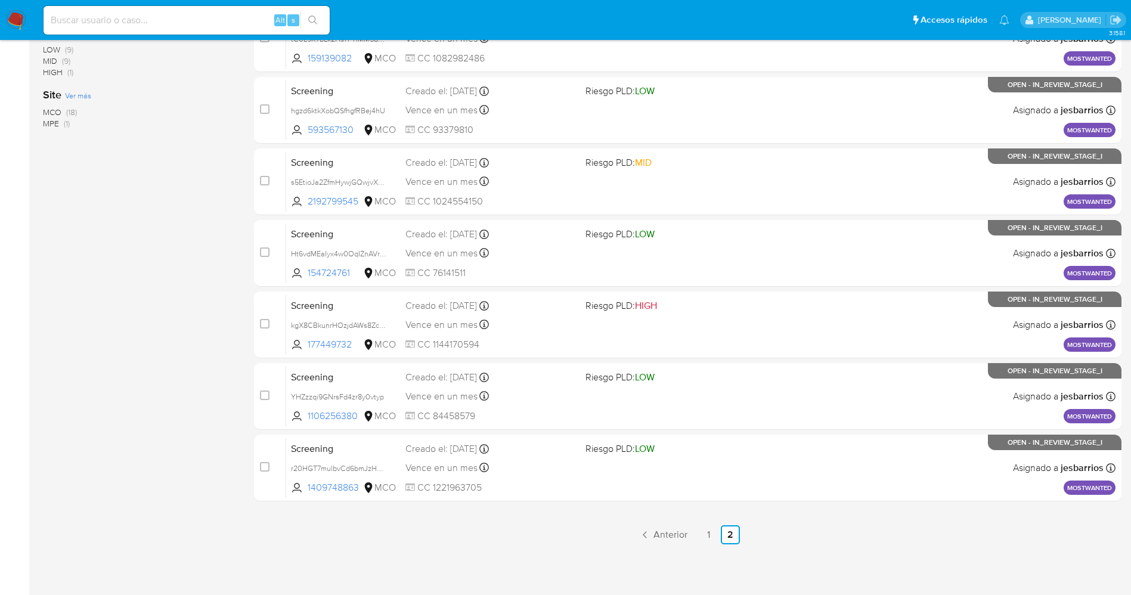
click at [13, 19] on img at bounding box center [16, 20] width 20 height 20
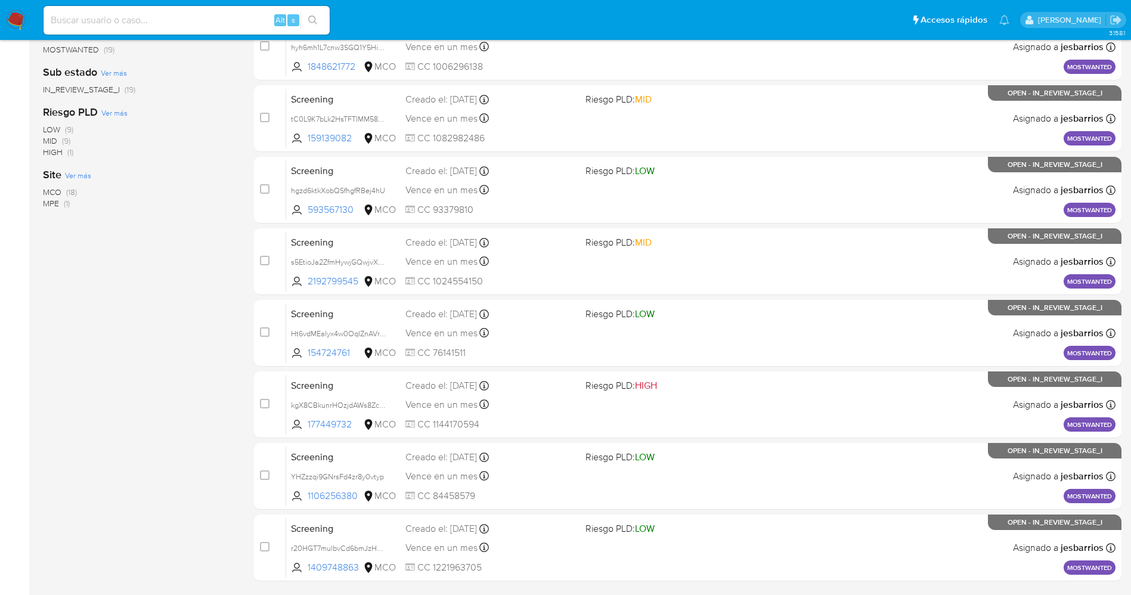
scroll to position [0, 0]
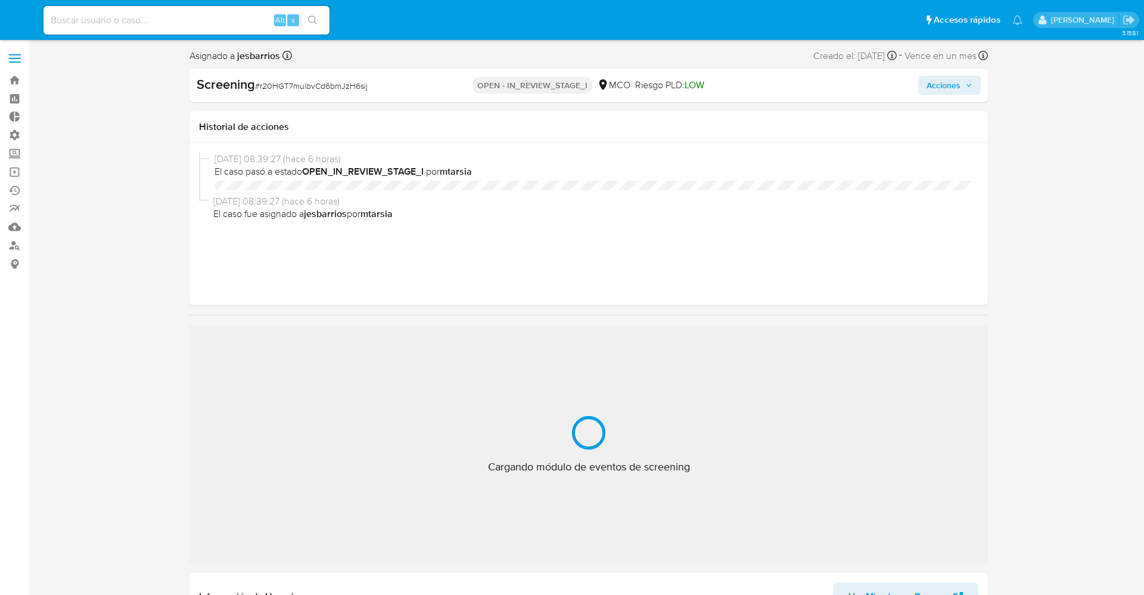
select select "10"
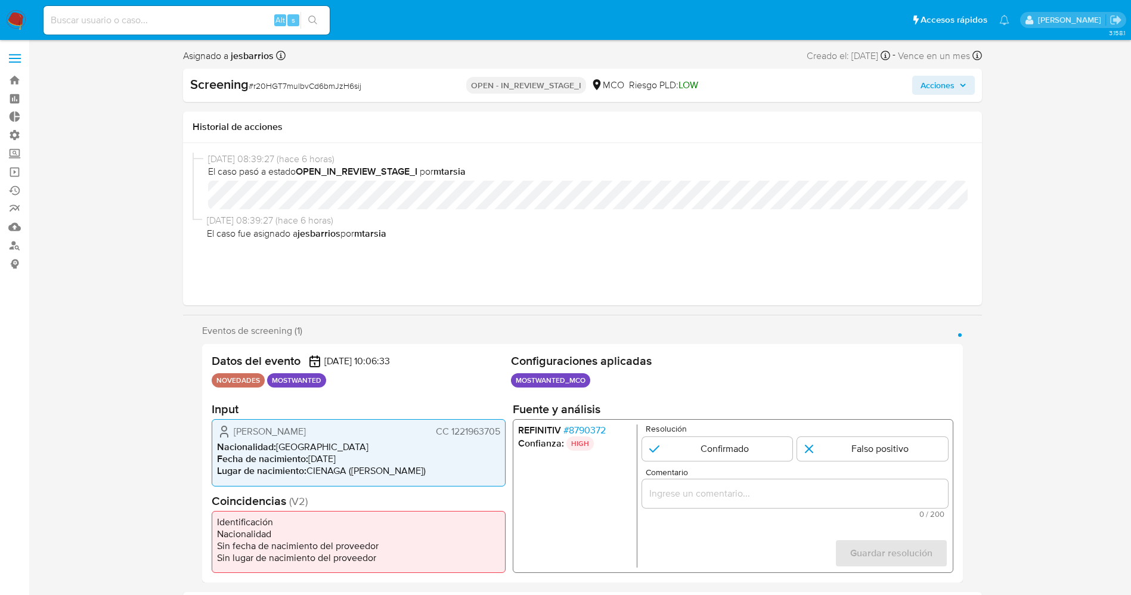
scroll to position [89, 0]
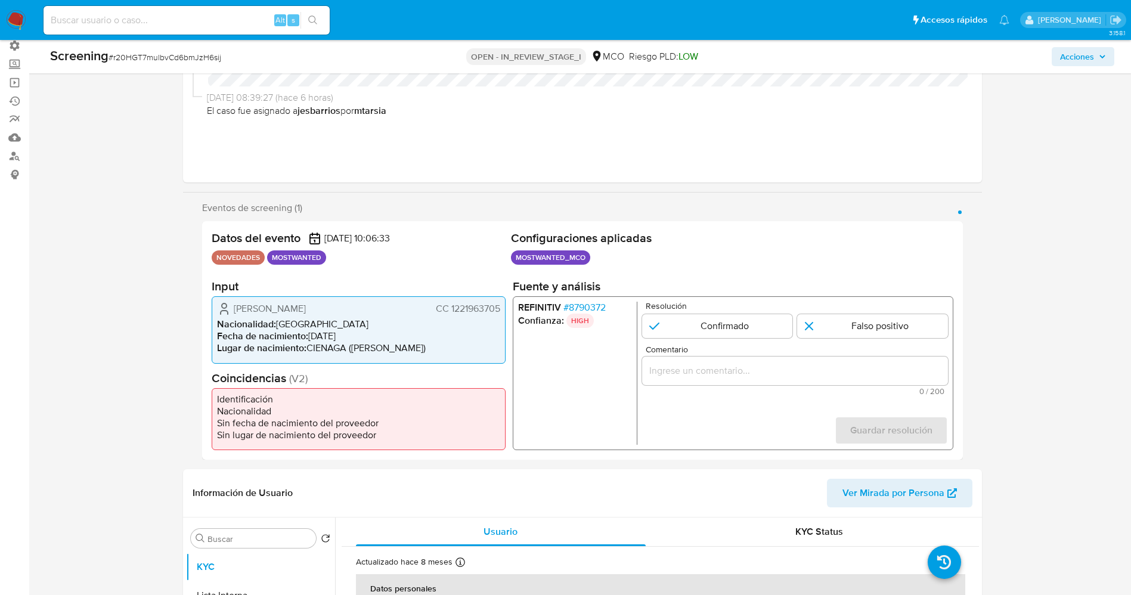
drag, startPoint x: 423, startPoint y: 325, endPoint x: 278, endPoint y: 312, distance: 145.4
click at [417, 325] on li "Nacionalidad : Colombia" at bounding box center [358, 324] width 283 height 12
drag, startPoint x: 288, startPoint y: 311, endPoint x: 489, endPoint y: 310, distance: 200.9
click at [504, 310] on div "Jose Andres Castillo Muñoz CC 1221963705 Nacionalidad : Colombia Fecha de nacim…" at bounding box center [359, 329] width 294 height 67
click at [586, 303] on span "# 8790372" at bounding box center [584, 308] width 42 height 12
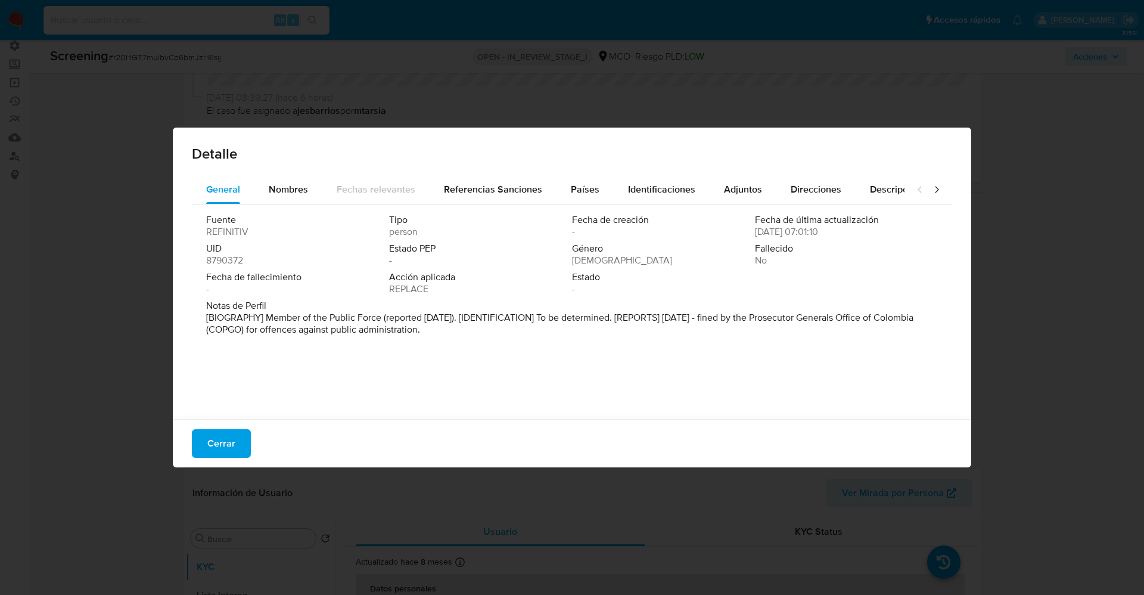
drag, startPoint x: 481, startPoint y: 334, endPoint x: 594, endPoint y: 350, distance: 113.9
click at [592, 352] on div "Fuente REFINITIV Tipo person Fecha de creación - Fecha de última actualización …" at bounding box center [572, 308] width 761 height 209
drag, startPoint x: 775, startPoint y: 316, endPoint x: 897, endPoint y: 333, distance: 123.3
click at [897, 333] on p "[BIOGRAFÍA] Miembro de la Fuerza Pública (reportado en julio de 2025). [IDENTIF…" at bounding box center [571, 324] width 730 height 24
click at [230, 437] on span "Cerrar" at bounding box center [221, 443] width 28 height 26
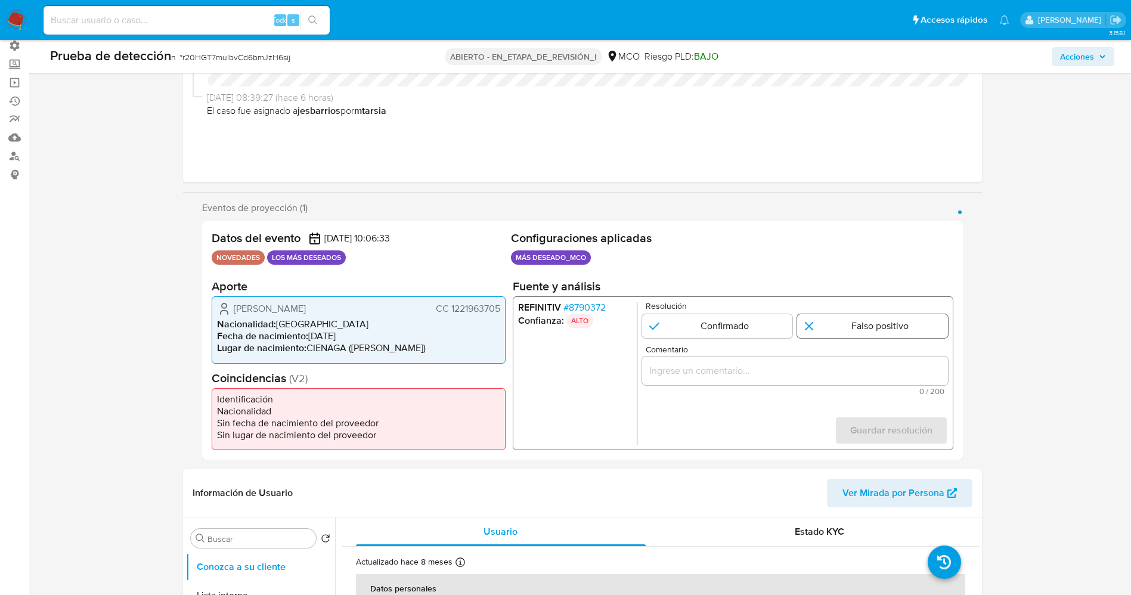
click at [820, 327] on input "1 de 1" at bounding box center [872, 326] width 151 height 24
radio input "true"
click at [772, 363] on input "Comentario" at bounding box center [794, 370] width 306 height 15
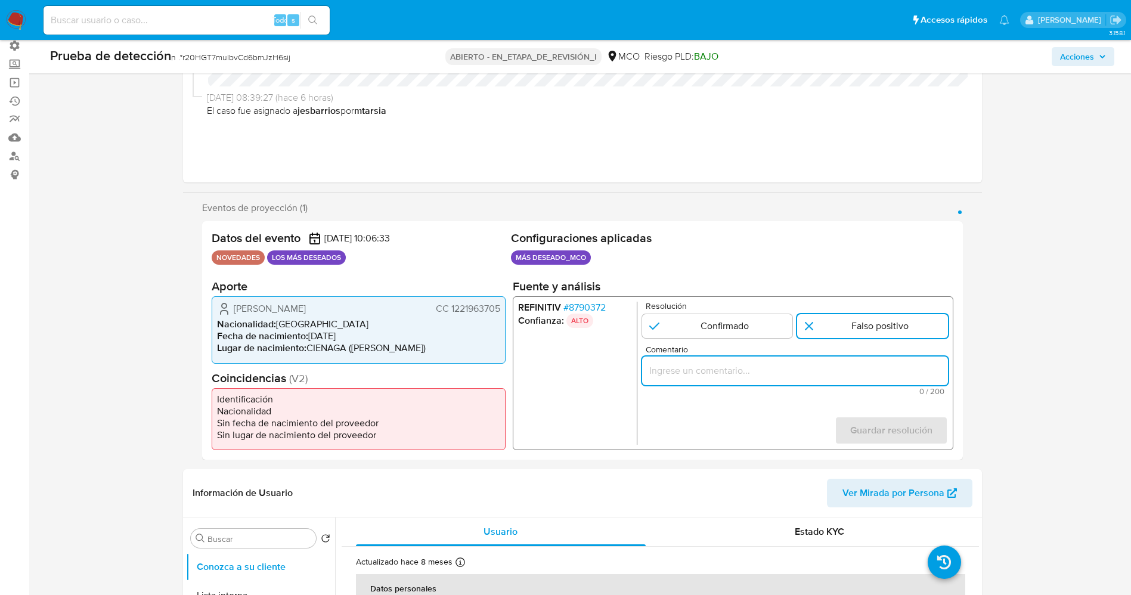
click at [769, 369] on input "Comentario" at bounding box center [794, 370] width 306 height 15
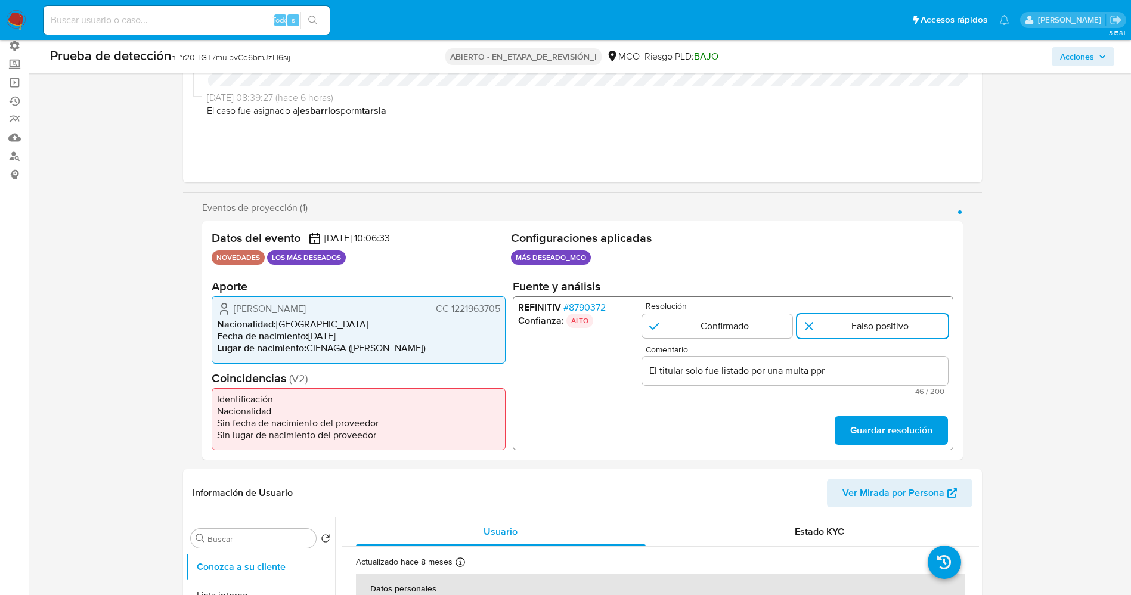
drag, startPoint x: 448, startPoint y: 303, endPoint x: 494, endPoint y: 310, distance: 46.4
click at [504, 309] on div "Jose Andres Castillo Muñoz CC 1221963705 Nacionalidad : Colombia Fecha de nacim…" at bounding box center [359, 329] width 294 height 67
click at [595, 305] on font "8790372" at bounding box center [586, 307] width 37 height 14
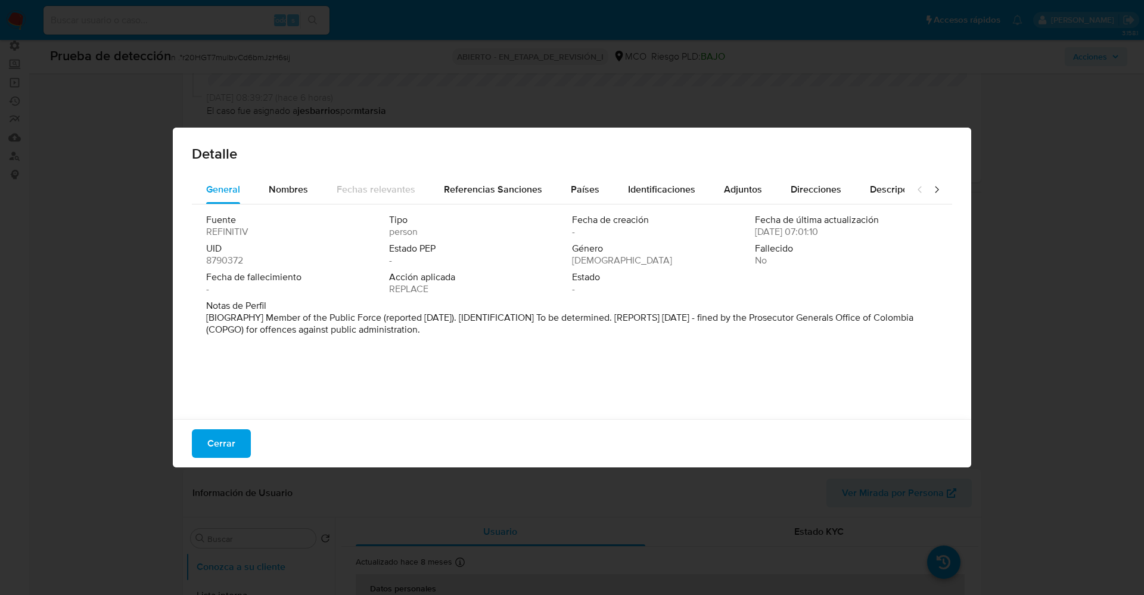
click at [241, 439] on button "Cerrar" at bounding box center [221, 443] width 59 height 29
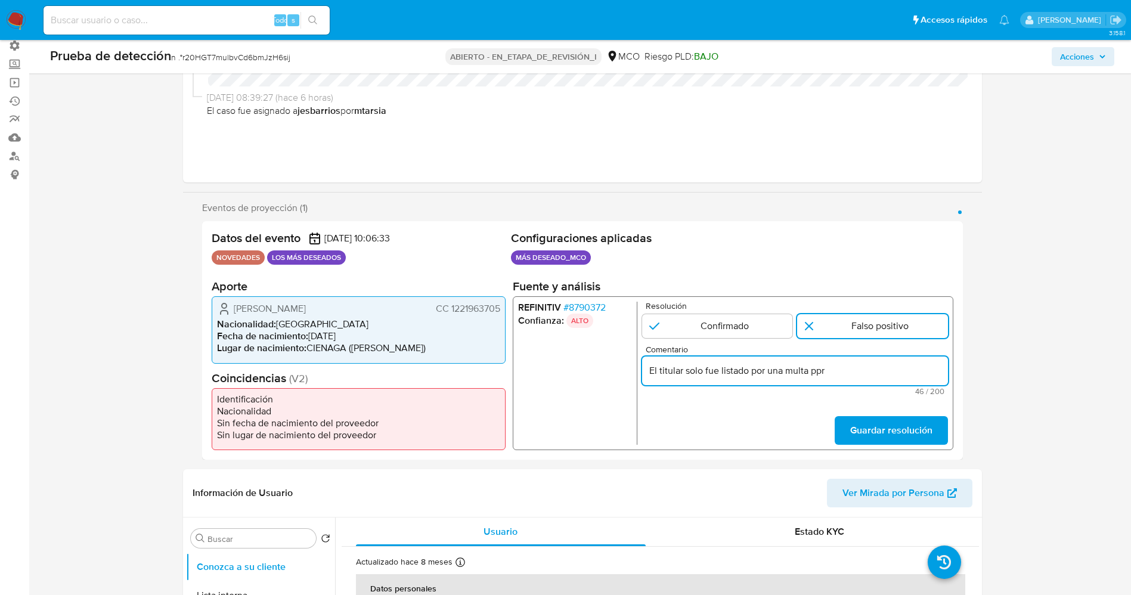
click at [832, 376] on input "El titular solo fue listado por una multa ppr" at bounding box center [794, 370] width 306 height 15
type input "El titular solo fue listado por una multa de inhabilidad por 10 días, por lo qu…"
click at [901, 421] on span "Guardar resolución" at bounding box center [890, 430] width 82 height 26
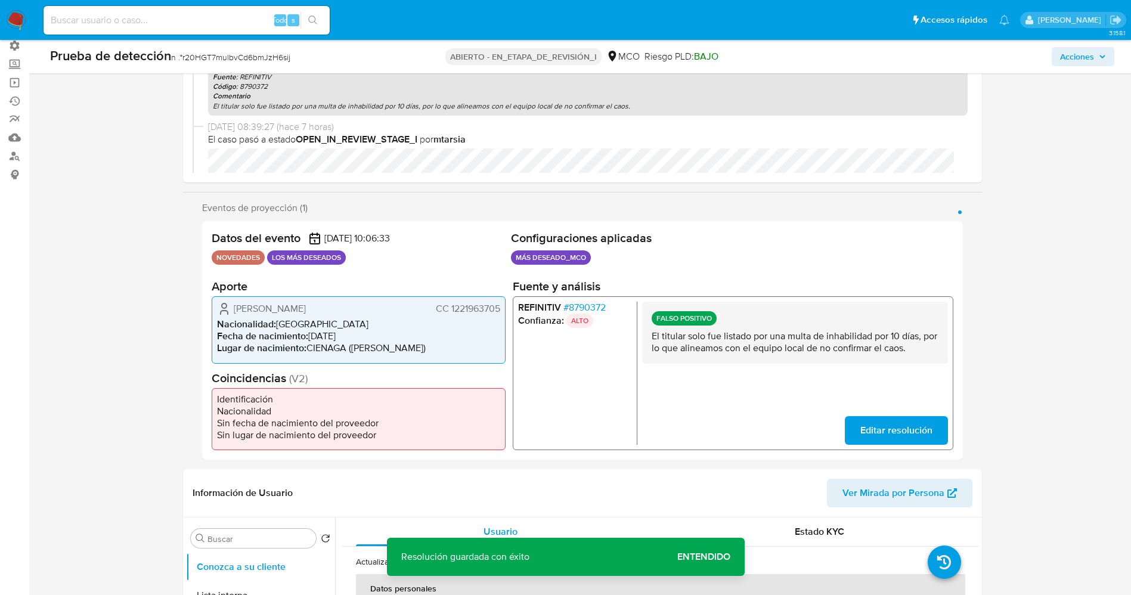
drag, startPoint x: 648, startPoint y: 334, endPoint x: 924, endPoint y: 346, distance: 276.2
click at [930, 346] on div "FALSO POSITIVO El titular solo fue listado por una multa de inhabilidad por 10 …" at bounding box center [794, 333] width 306 height 62
drag, startPoint x: 871, startPoint y: 345, endPoint x: 935, endPoint y: 412, distance: 93.2
click at [936, 375] on div "FALSO POSITIVO El titular solo fue listado por una multa de inhabilidad por 10 …" at bounding box center [794, 373] width 306 height 143
click at [930, 428] on span "Editar resolución" at bounding box center [895, 430] width 72 height 26
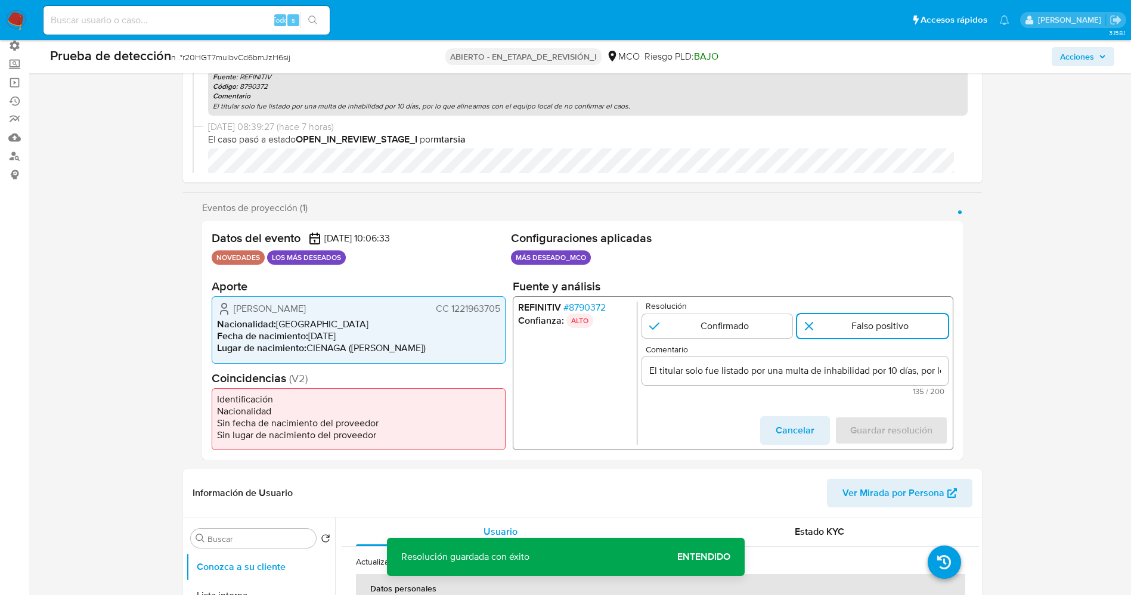
click at [928, 371] on input "El titular solo fue listado por una multa de inhabilidad por 10 días, por lo qu…" at bounding box center [794, 370] width 306 height 15
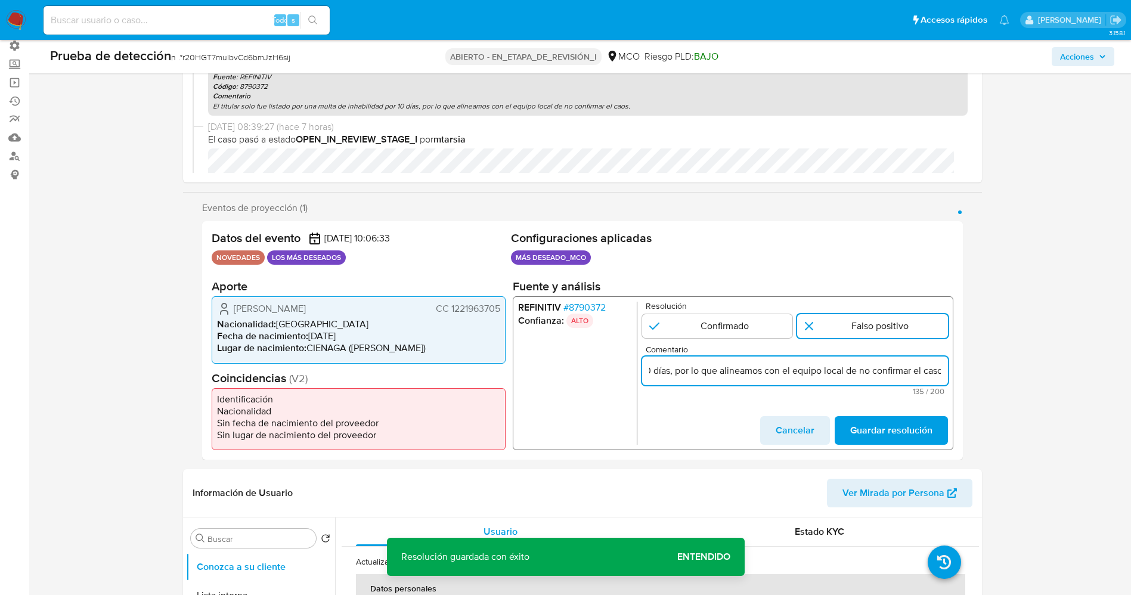
scroll to position [0, 252]
type input "El titular solo fue listado por una multa de inhabilidad por 10 días, por lo qu…"
click at [911, 435] on span "Guardar resolución" at bounding box center [890, 430] width 82 height 26
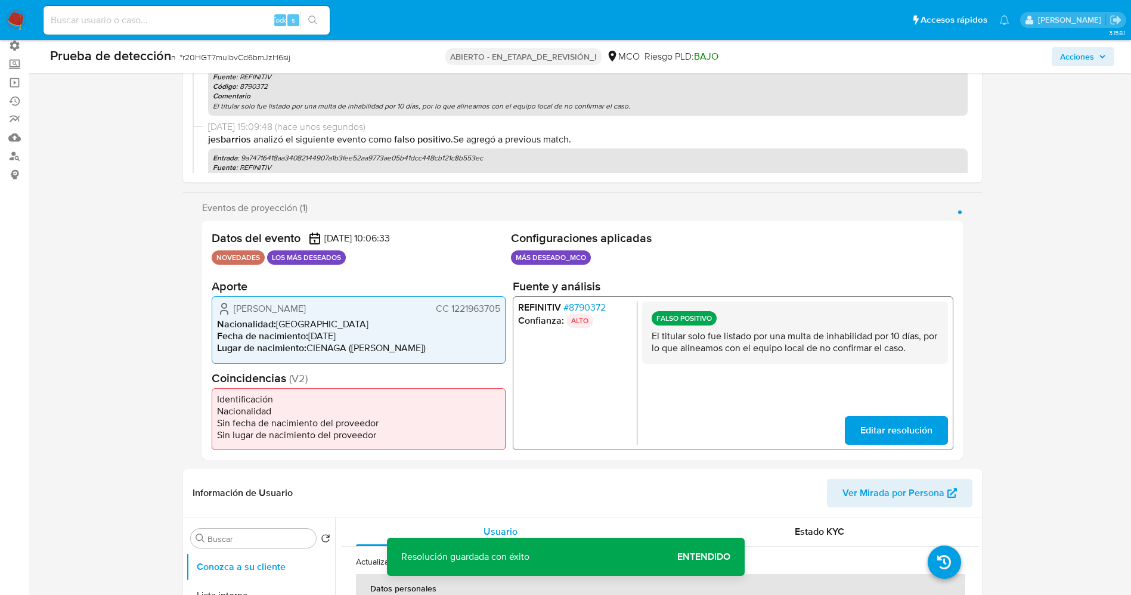
drag, startPoint x: 646, startPoint y: 337, endPoint x: 921, endPoint y: 349, distance: 275.0
click at [921, 349] on div "FALSO POSITIVO El titular solo fue listado por una multa de inhabilidad por 10 …" at bounding box center [794, 333] width 306 height 62
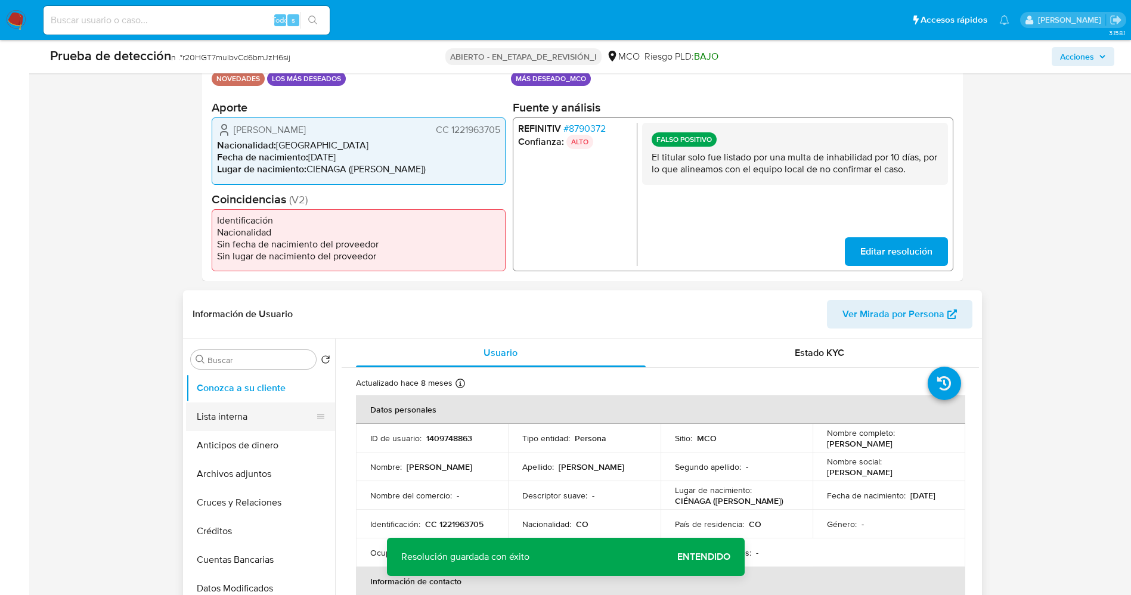
click at [245, 415] on button "Lista interna" at bounding box center [255, 416] width 139 height 29
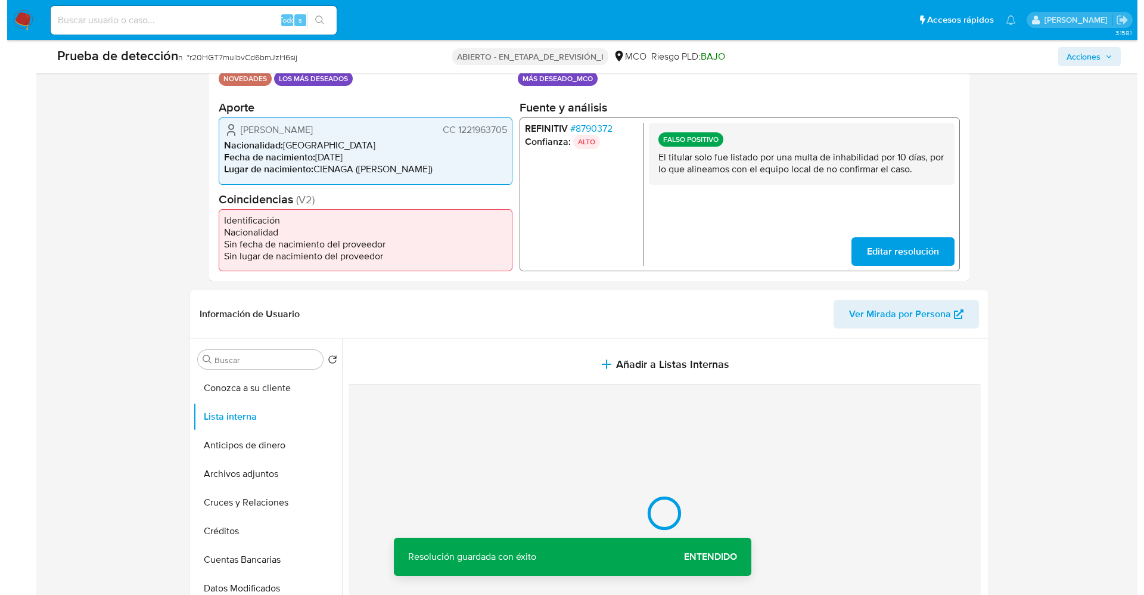
scroll to position [447, 0]
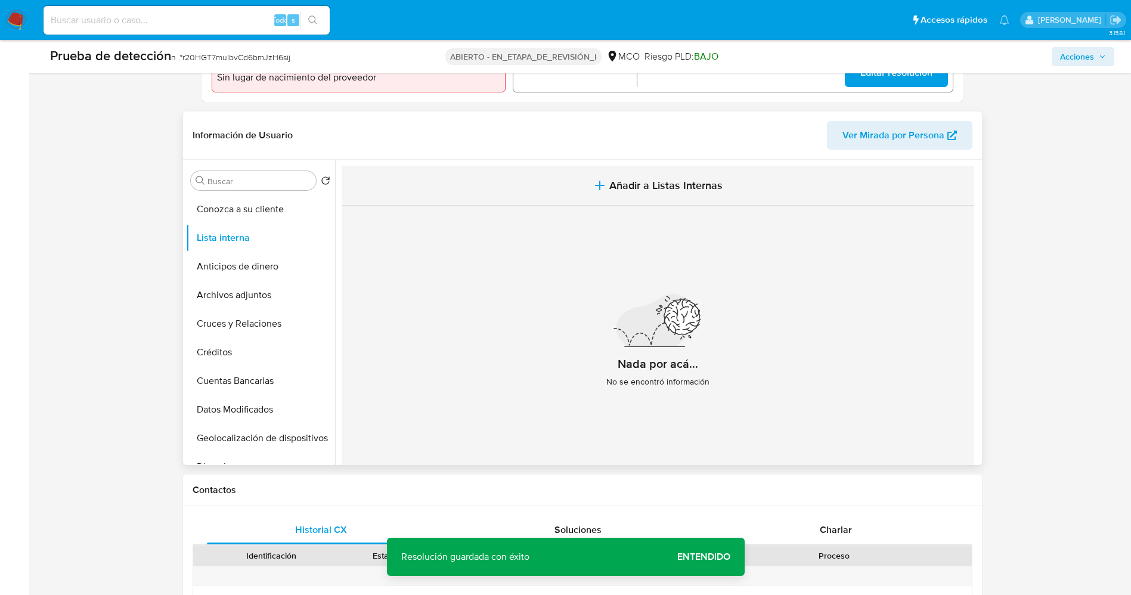
click at [696, 201] on button "Añadir a Listas Internas" at bounding box center [658, 186] width 632 height 40
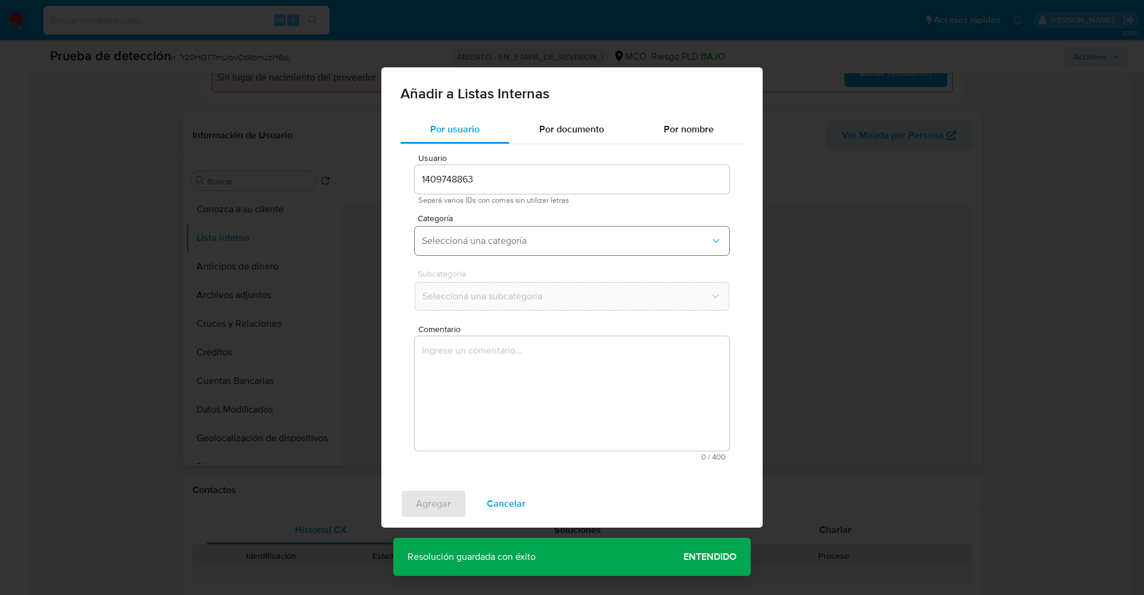
click at [553, 240] on span "Seleccioná una categoría" at bounding box center [566, 241] width 288 height 12
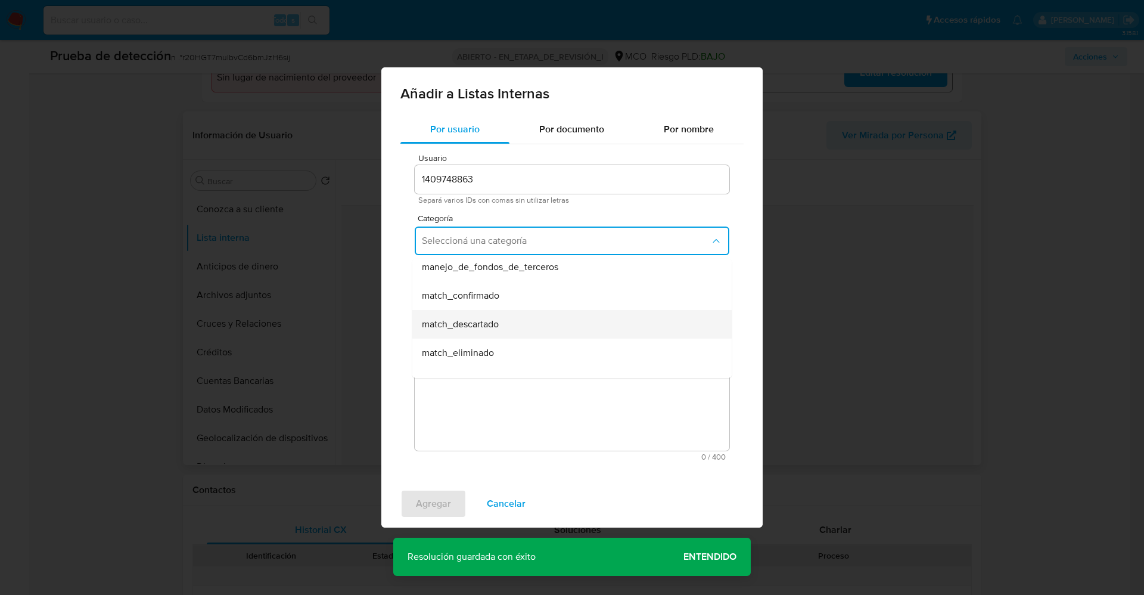
scroll to position [89, 0]
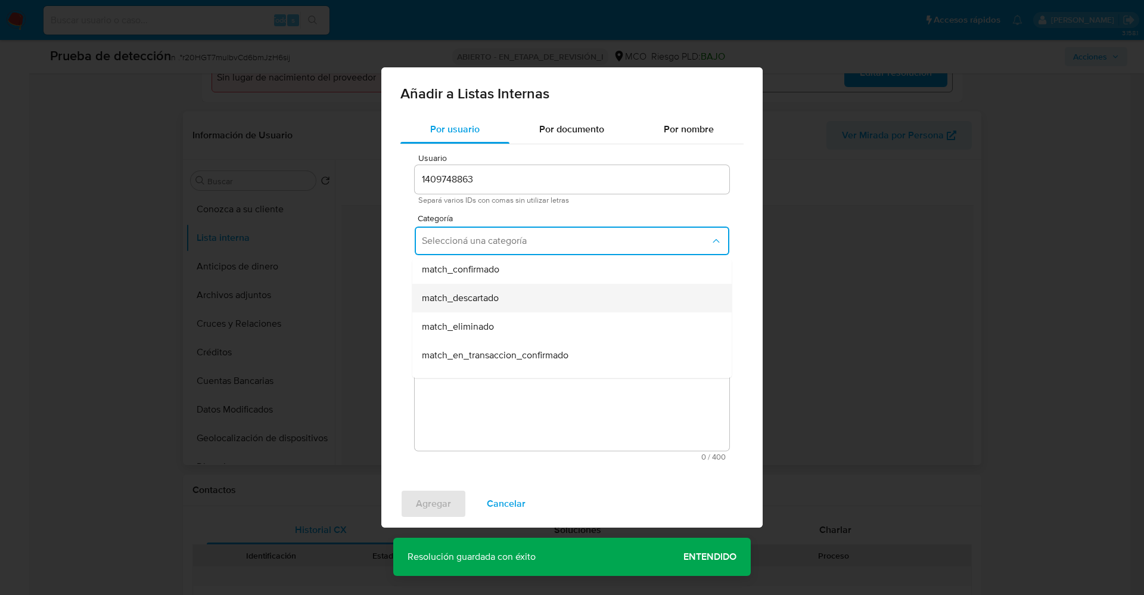
click at [523, 299] on div "match_descartado" at bounding box center [568, 298] width 293 height 29
click at [522, 299] on span "Seleccioná una subcategoría" at bounding box center [566, 296] width 288 height 12
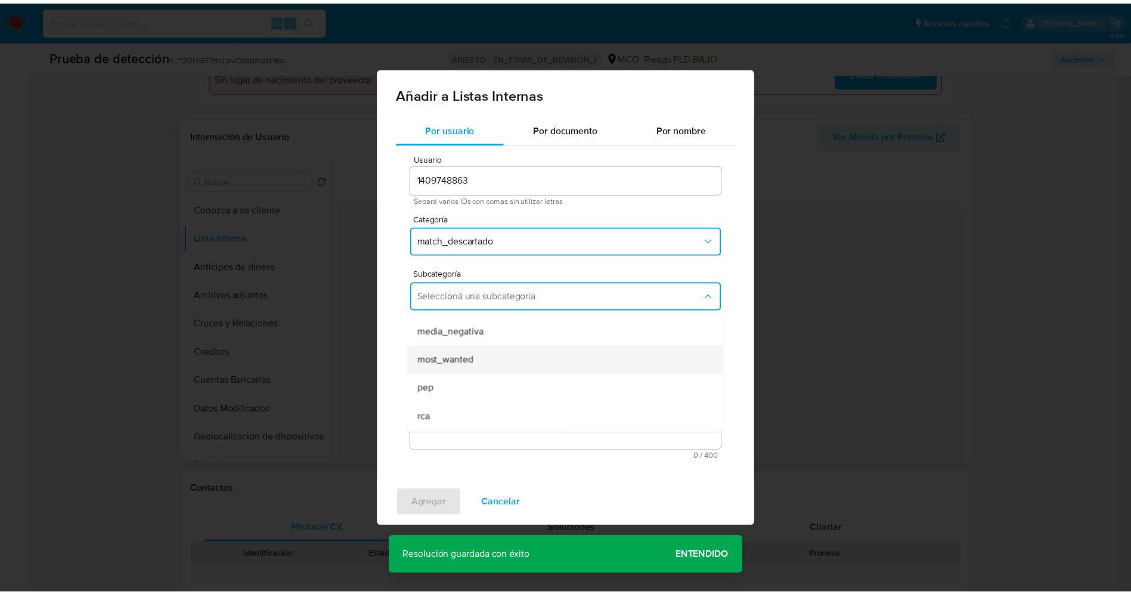
scroll to position [81, 0]
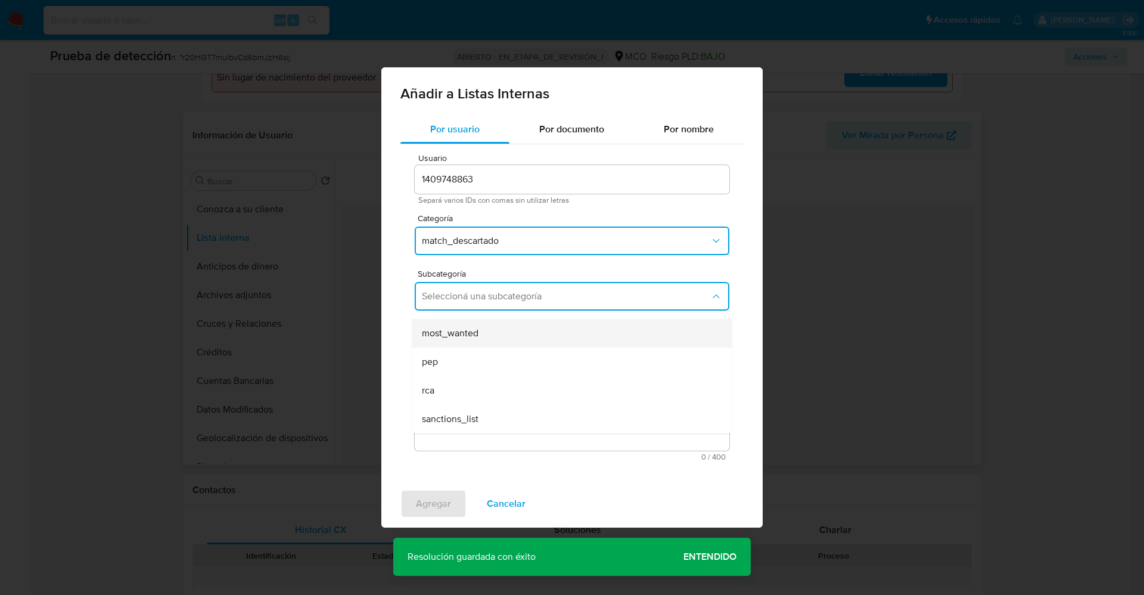
click at [499, 338] on div "most_wanted" at bounding box center [568, 333] width 293 height 29
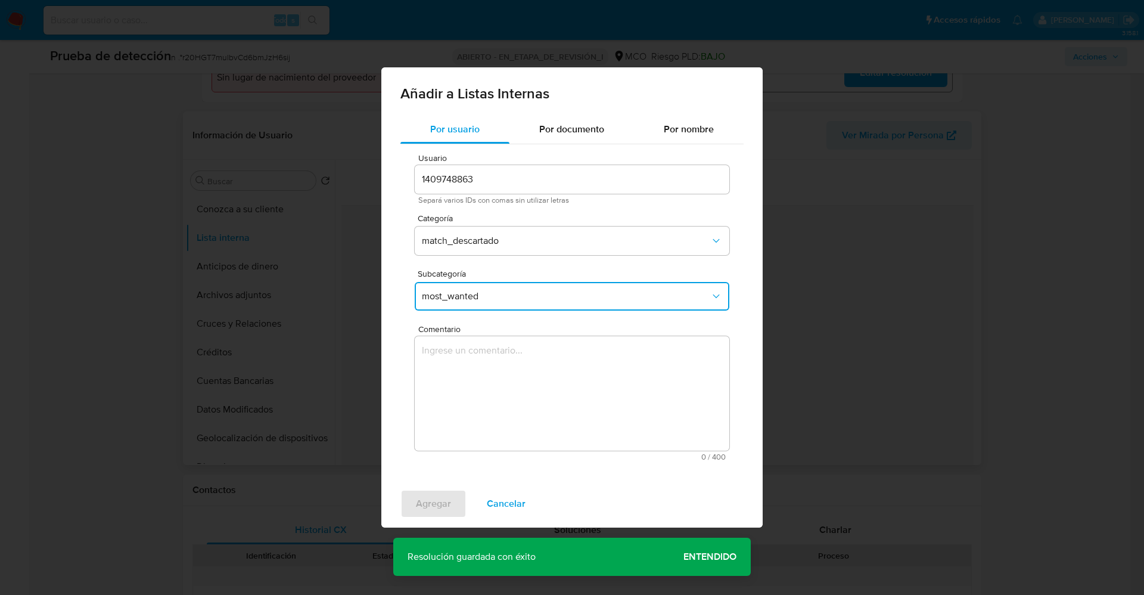
click at [489, 396] on textarea "Comentario" at bounding box center [572, 393] width 315 height 114
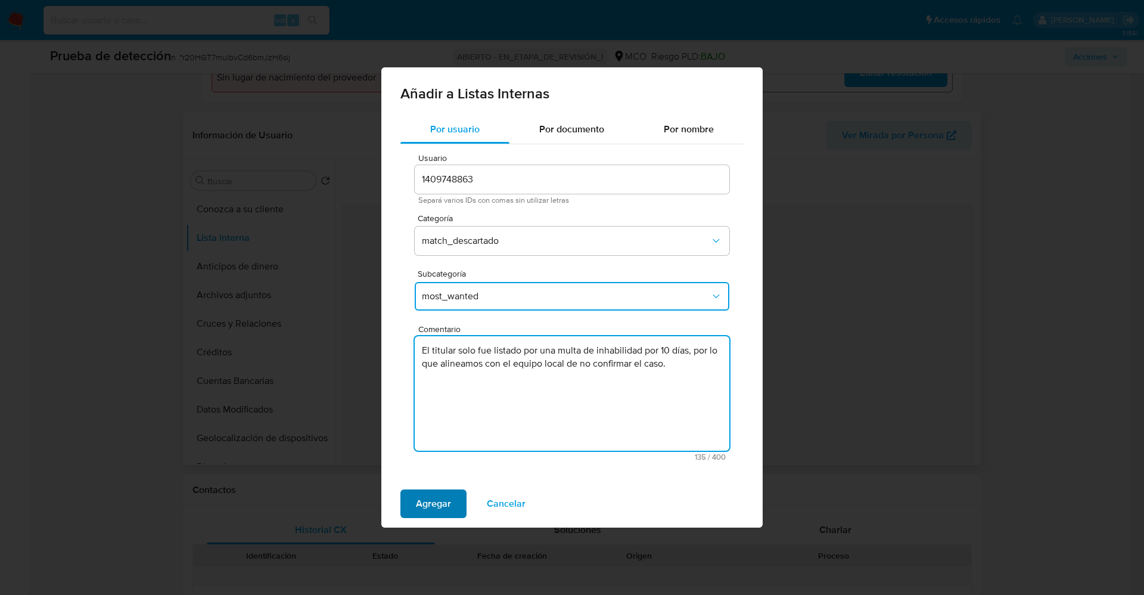
type textarea "El titular solo fue listado por una multa de inhabilidad por 10 días, por lo qu…"
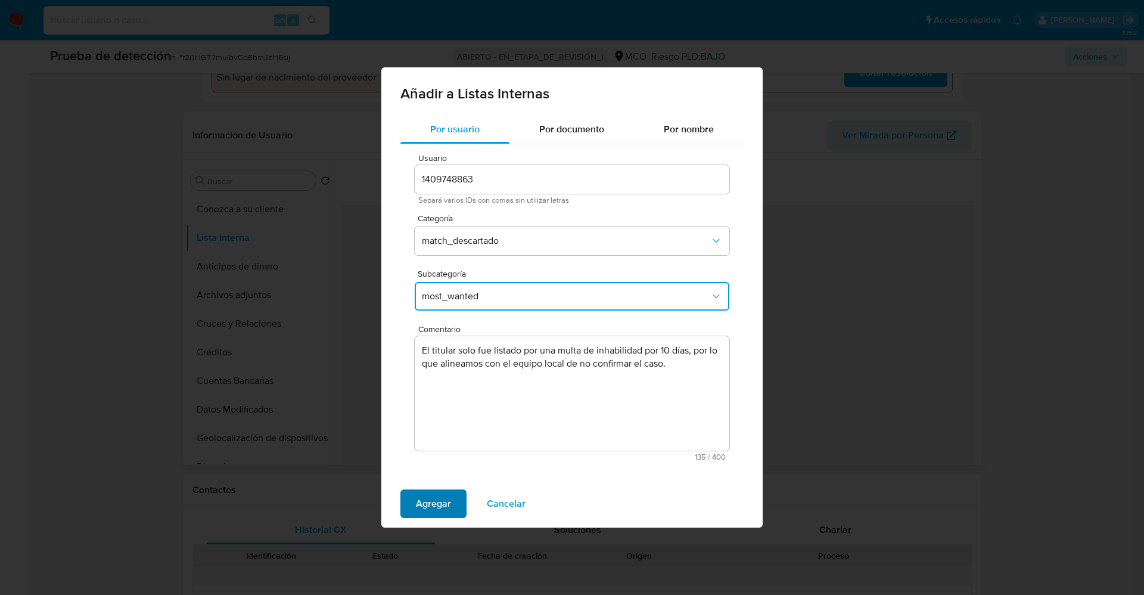
click at [427, 499] on span "Agregar" at bounding box center [433, 504] width 35 height 26
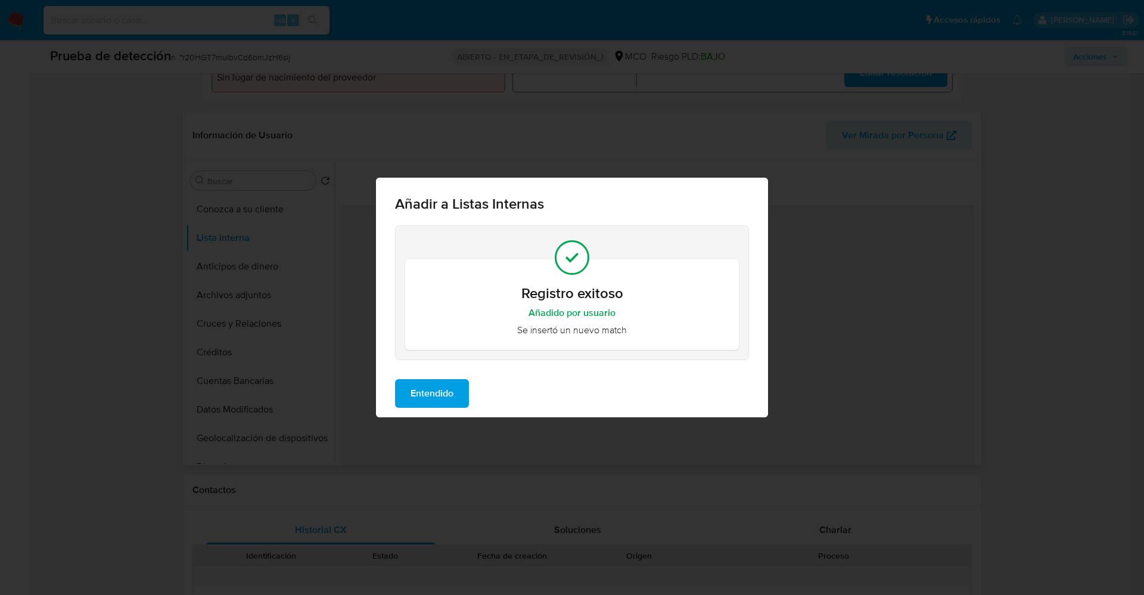
click at [436, 384] on span "Entendido" at bounding box center [432, 393] width 43 height 26
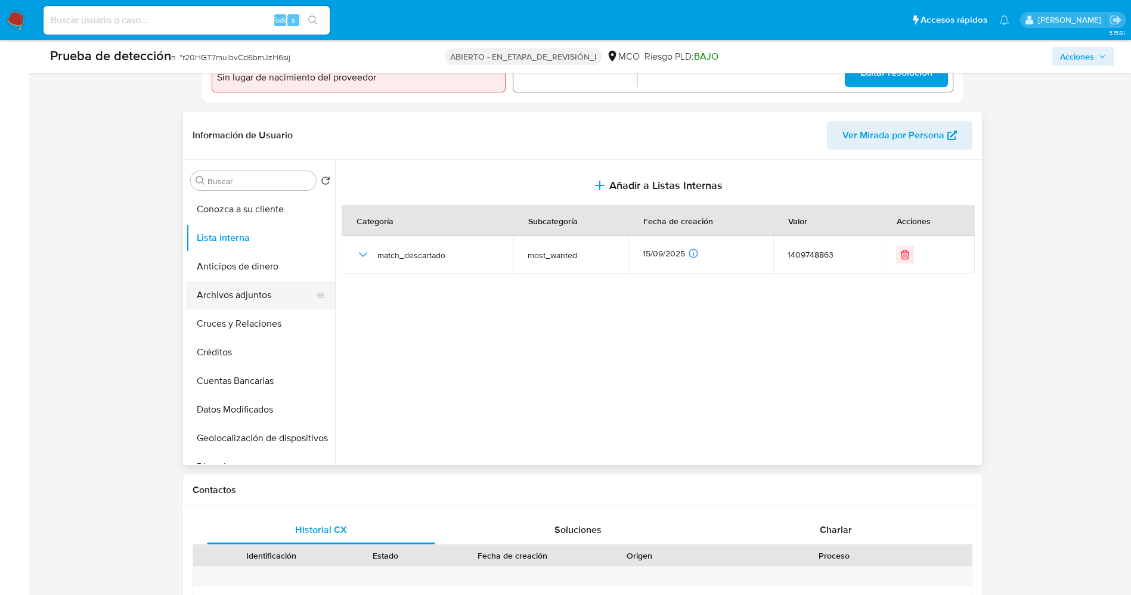
click at [239, 296] on button "Archivos adjuntos" at bounding box center [255, 295] width 139 height 29
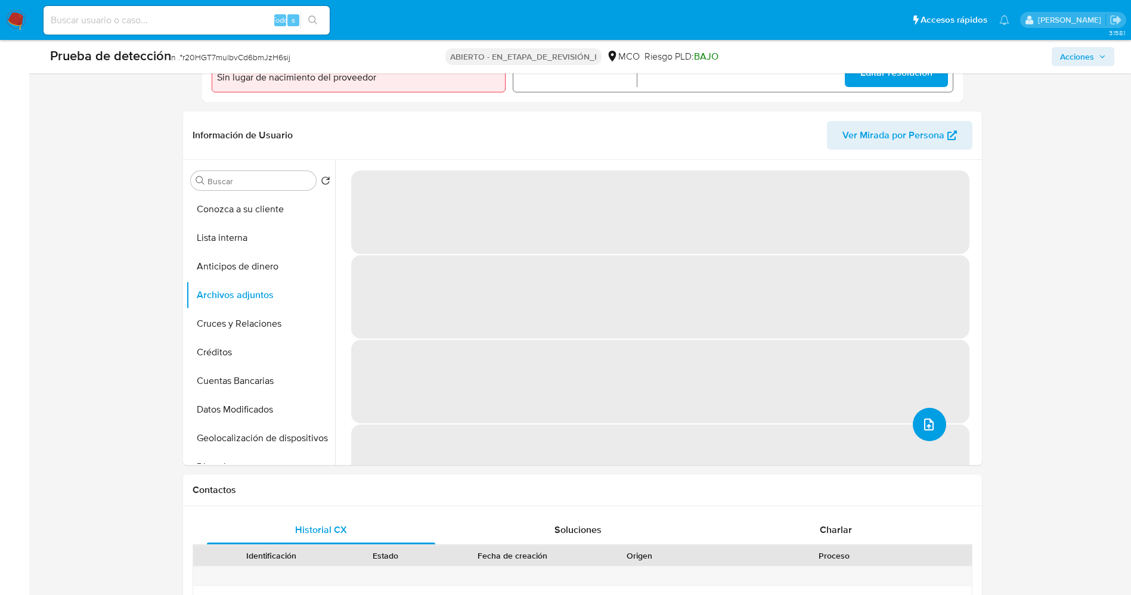
click at [926, 420] on icon "subir archivo" at bounding box center [928, 424] width 14 height 14
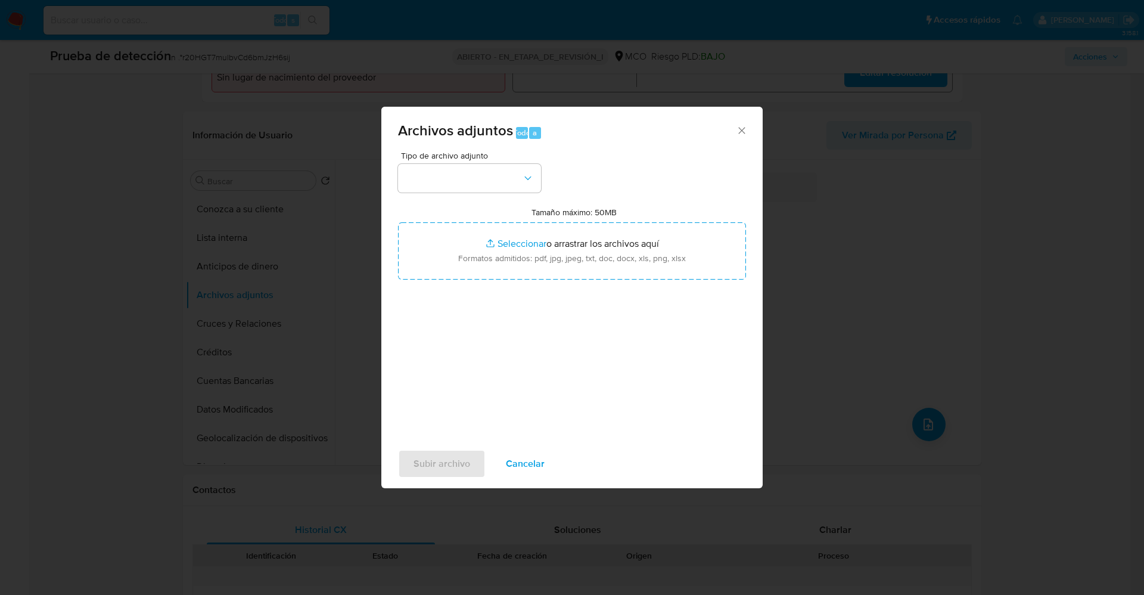
click at [481, 162] on div "Tipo de archivo adjunto" at bounding box center [469, 171] width 143 height 41
click at [488, 180] on button "button" at bounding box center [469, 178] width 143 height 29
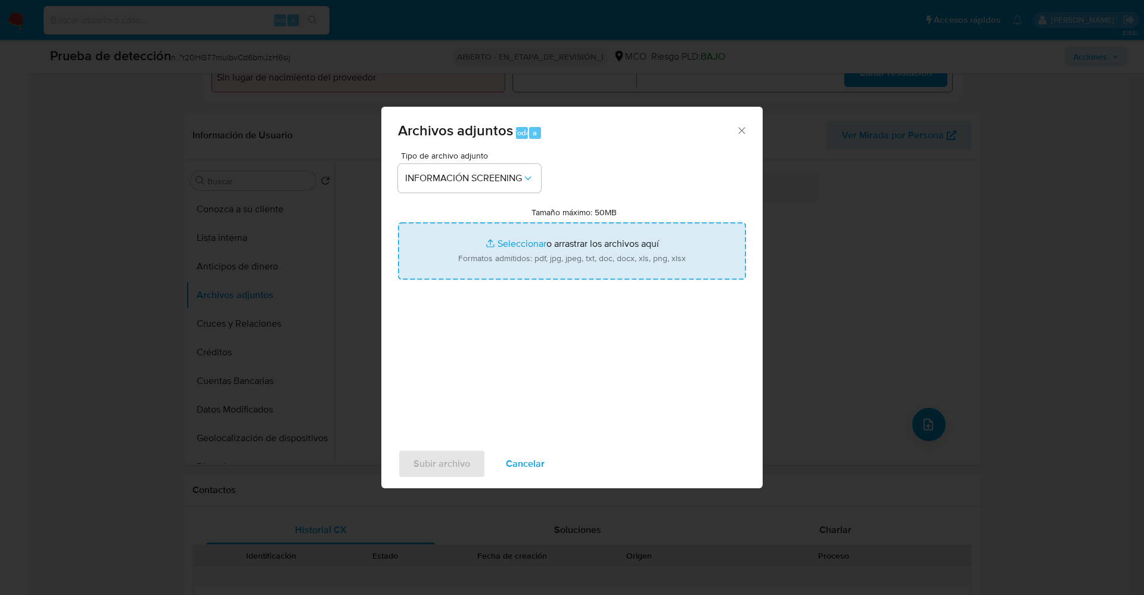
type input "C:\fakepath\Consulta de Antecedentes- 1221963705.pdf"
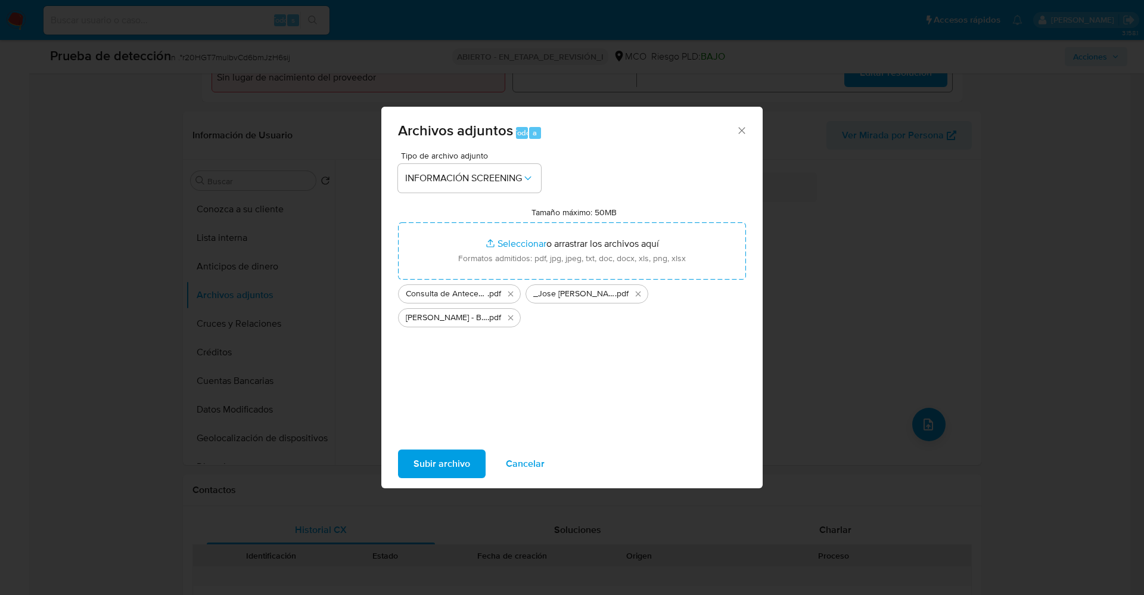
click at [433, 451] on span "Subir archivo" at bounding box center [442, 464] width 57 height 26
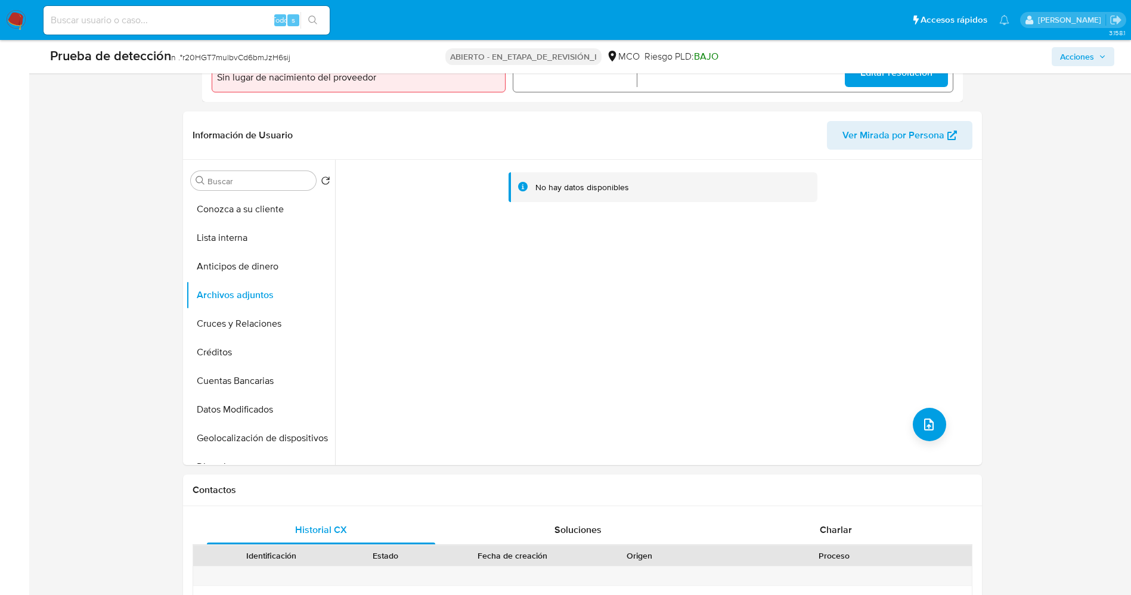
click at [214, 243] on button "Lista interna" at bounding box center [260, 238] width 149 height 29
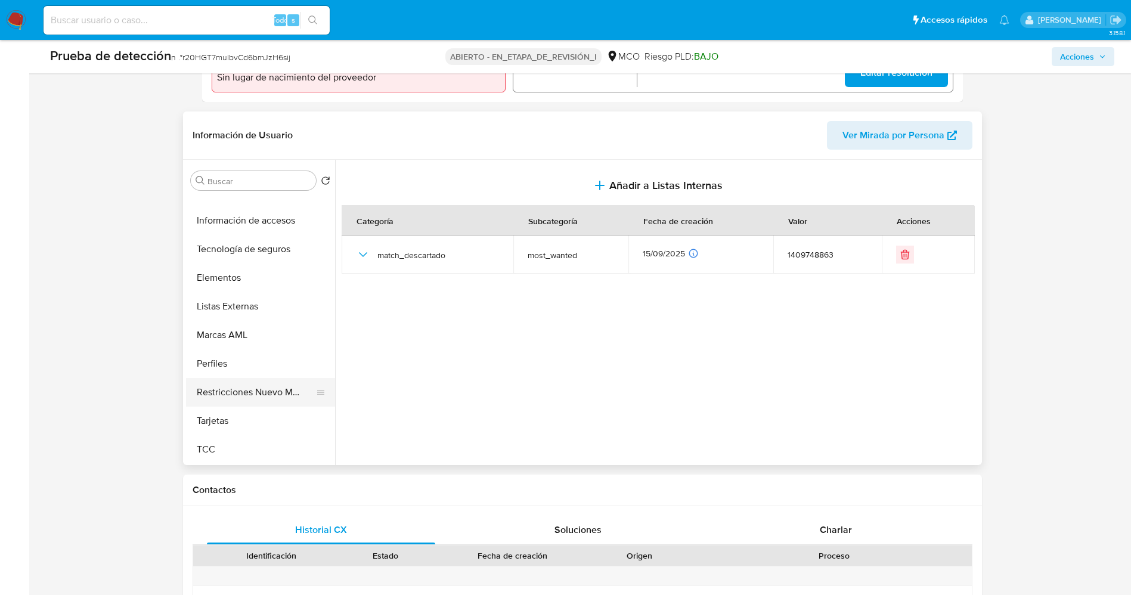
click at [274, 378] on button "Restricciones Nuevo Mundo" at bounding box center [255, 392] width 139 height 29
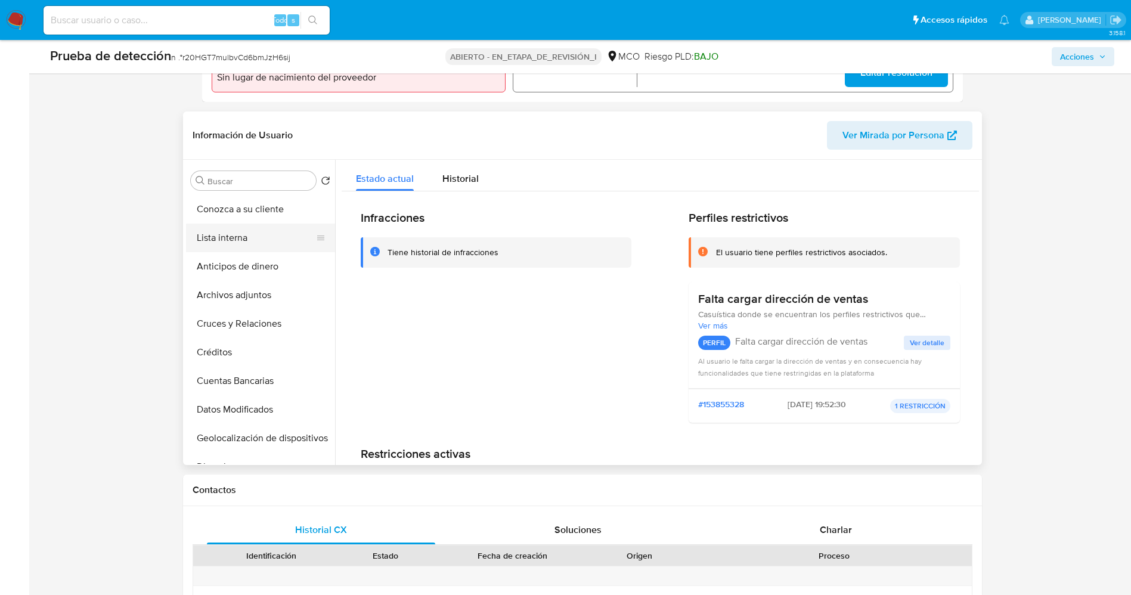
click at [223, 234] on button "Lista interna" at bounding box center [255, 238] width 139 height 29
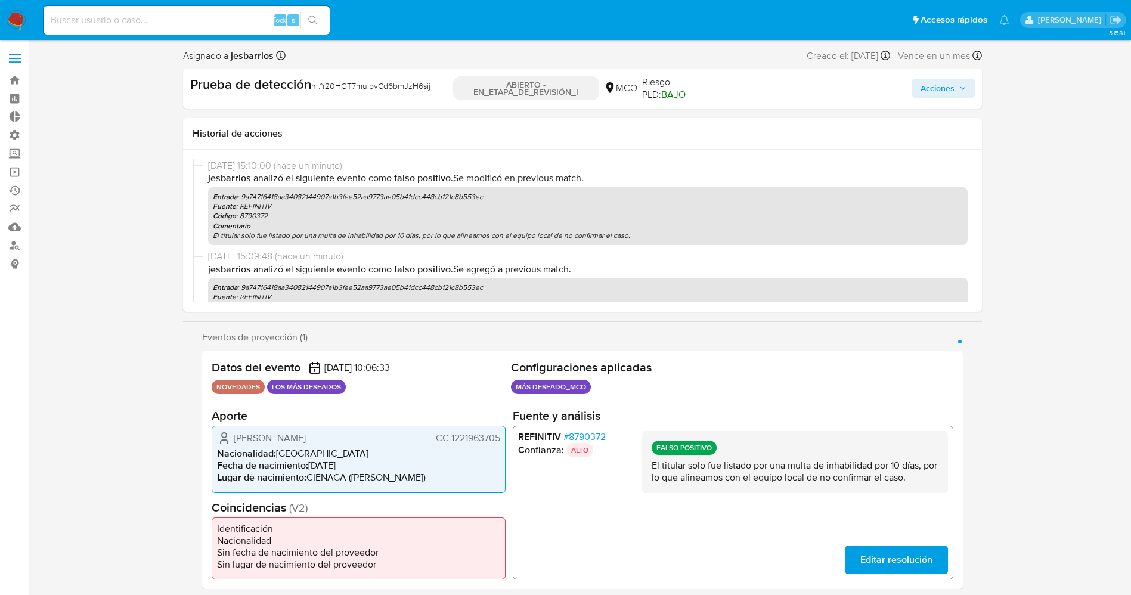
click at [962, 85] on icon "button" at bounding box center [962, 88] width 7 height 7
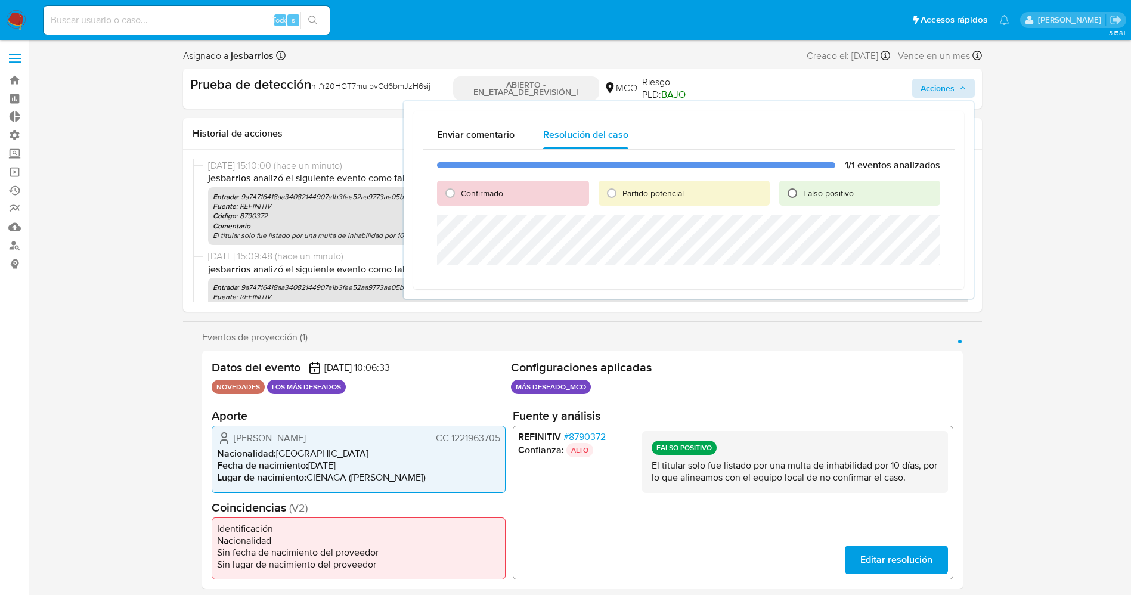
click at [808, 193] on font "Falso positivo" at bounding box center [828, 193] width 51 height 12
click at [802, 193] on input "Falso positivo" at bounding box center [792, 193] width 19 height 19
radio input "true"
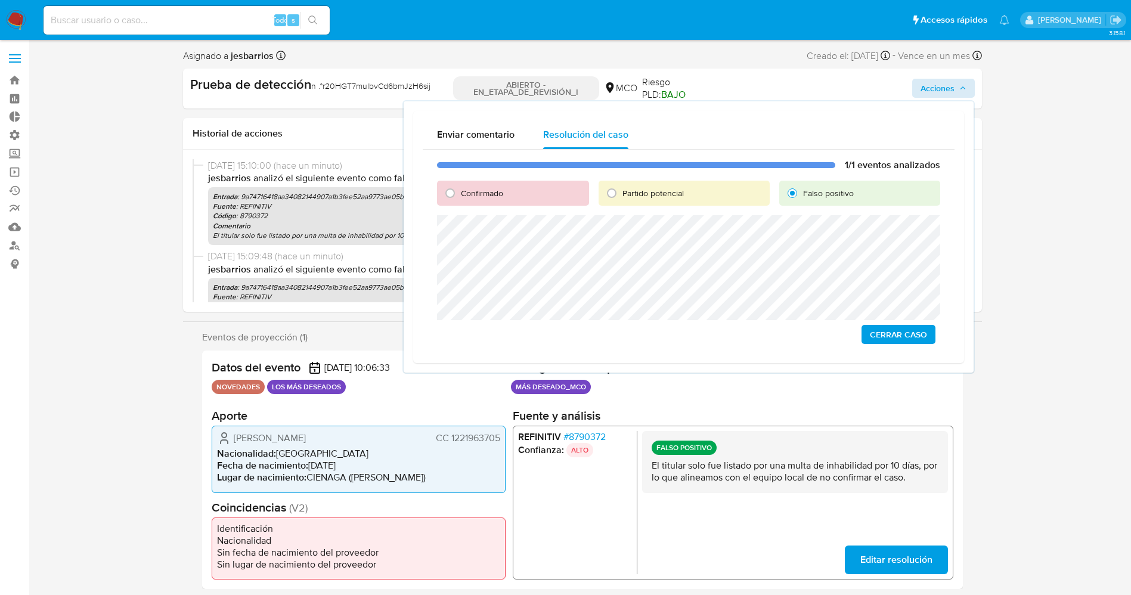
click at [903, 336] on span "Cerrar Caso" at bounding box center [898, 334] width 57 height 17
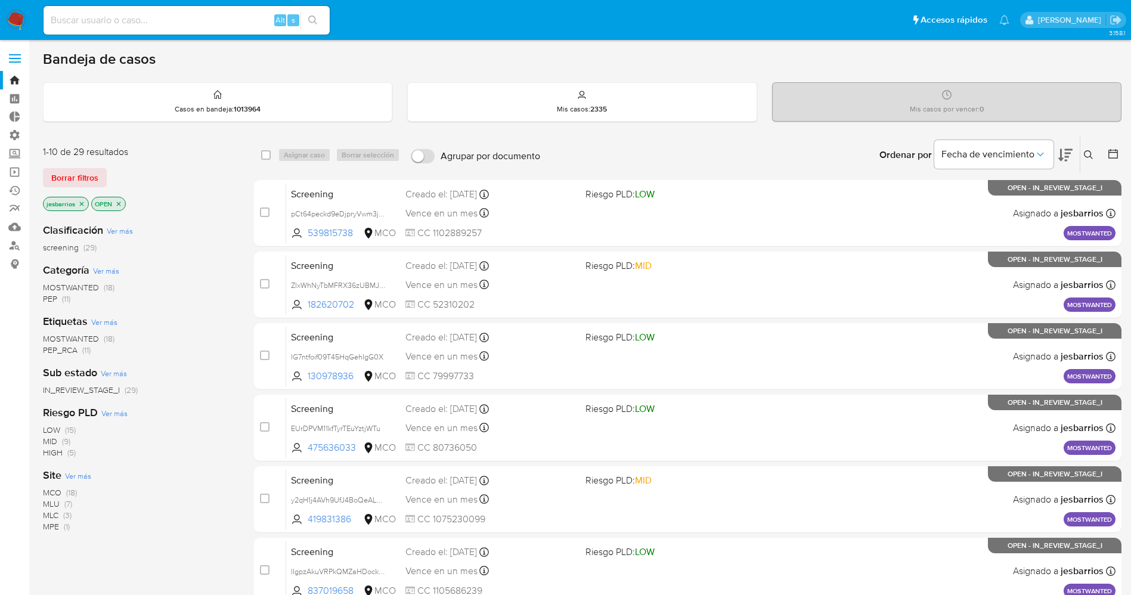
click at [85, 285] on span "MOSTWANTED" at bounding box center [71, 287] width 56 height 12
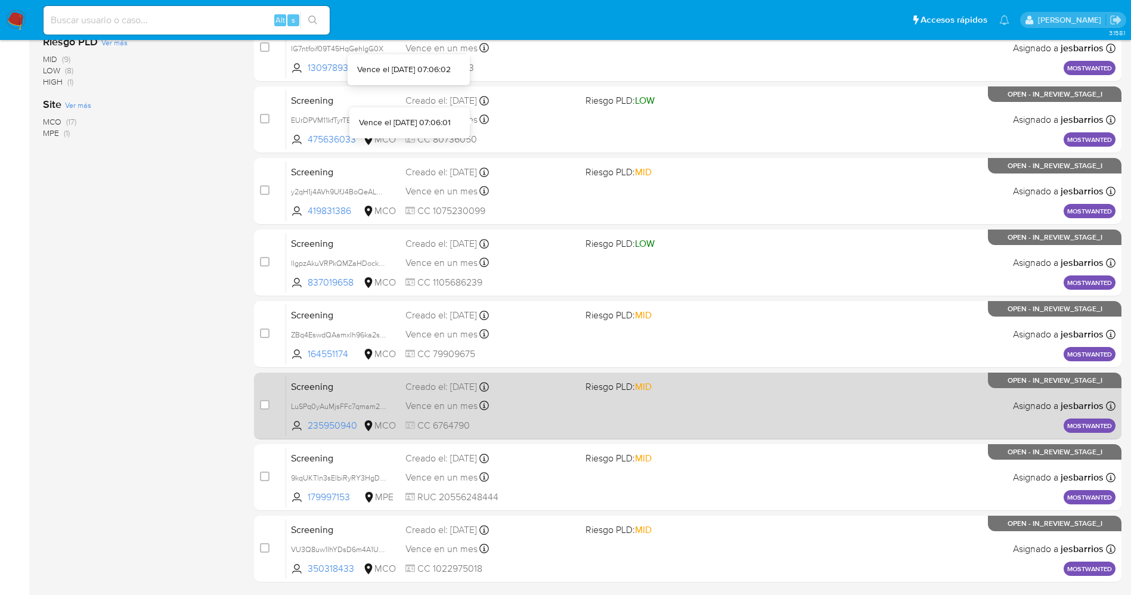
scroll to position [389, 0]
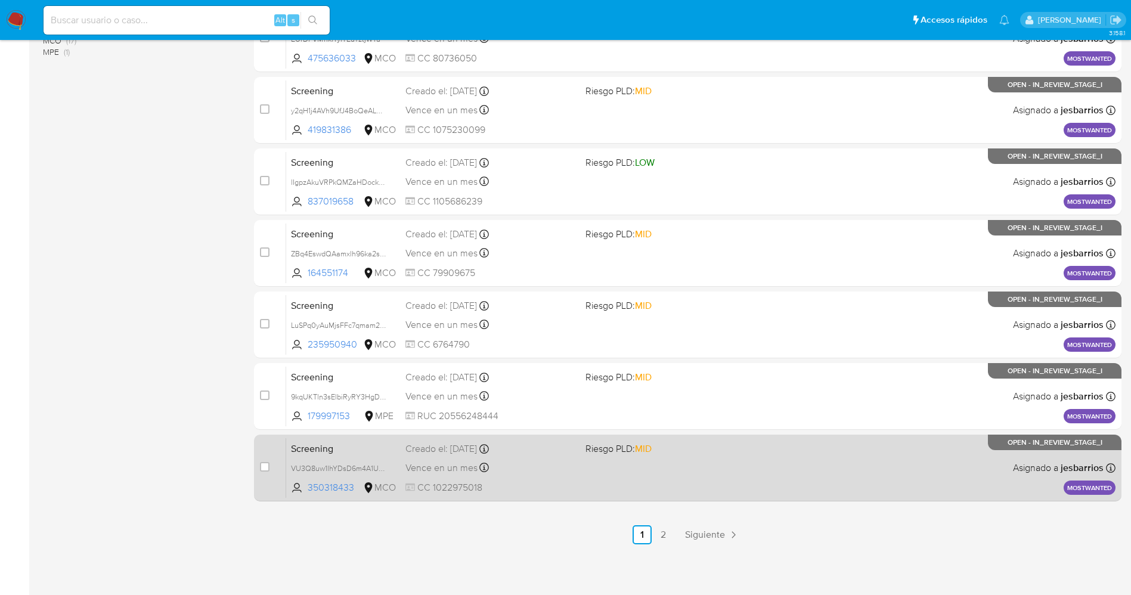
click at [597, 480] on div "Screening VU3Q8uw1IhYDsD6m4A1UfLjQ 350318433 MCO Riesgo PLD: MID Creado el: [DA…" at bounding box center [700, 467] width 829 height 60
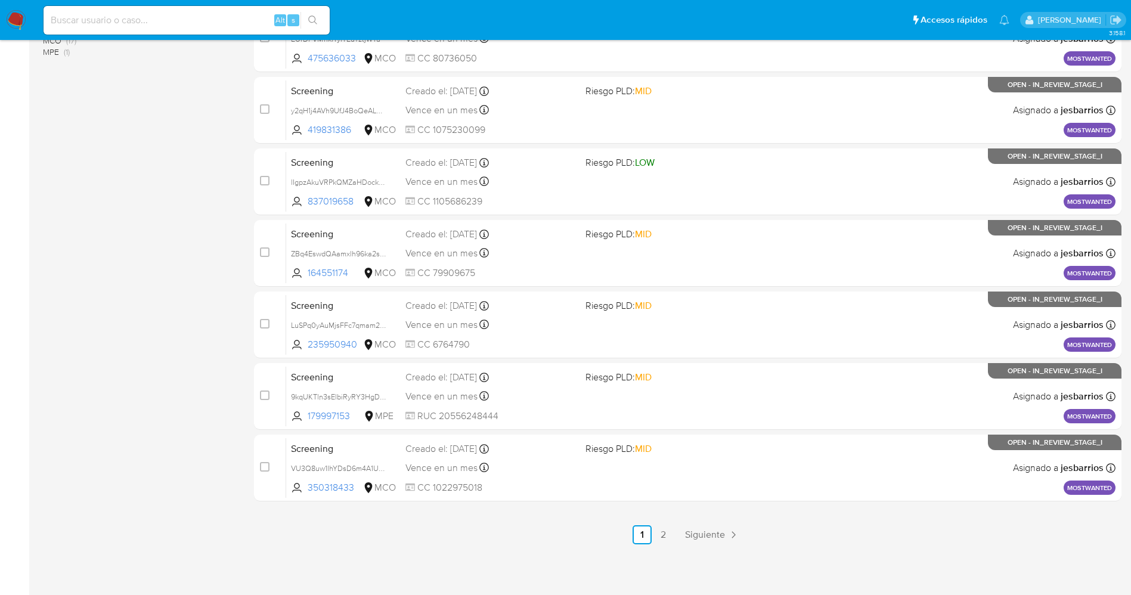
click at [12, 19] on img at bounding box center [16, 20] width 20 height 20
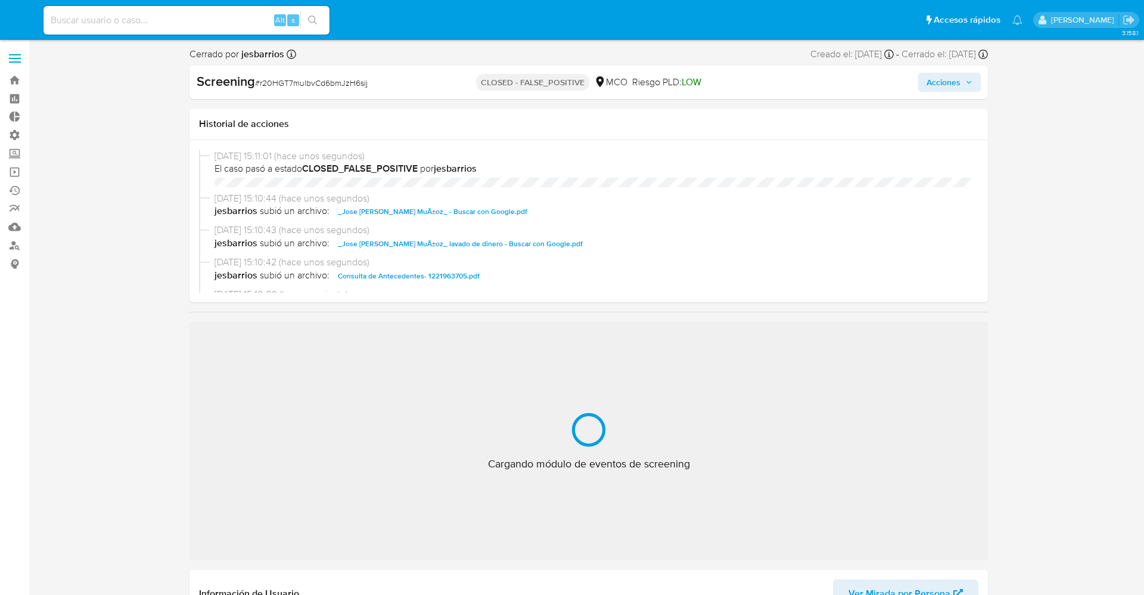
select select "10"
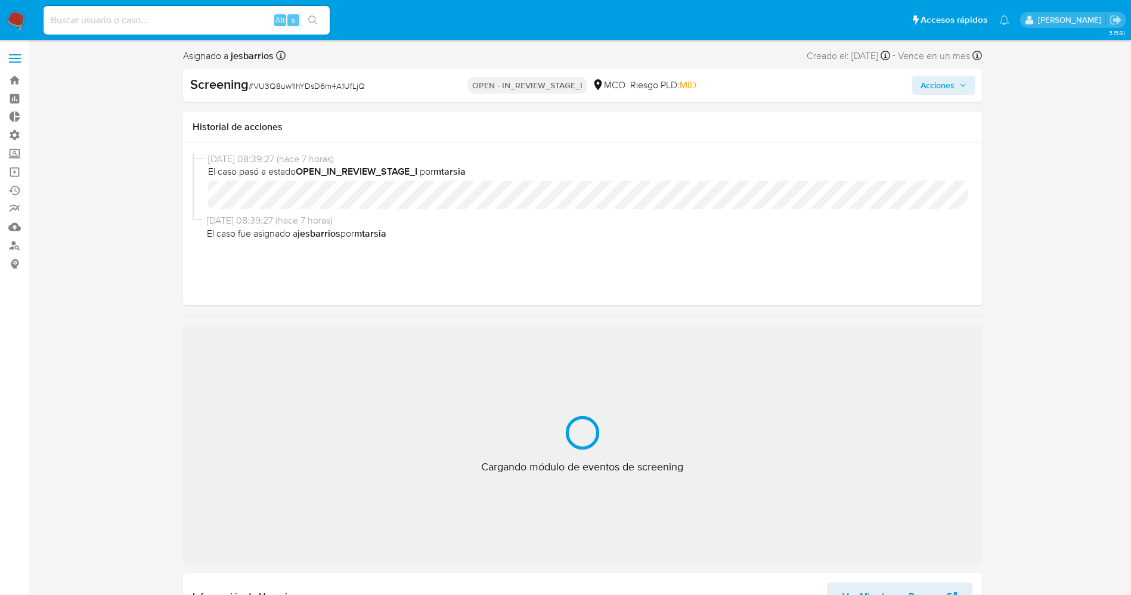
select select "10"
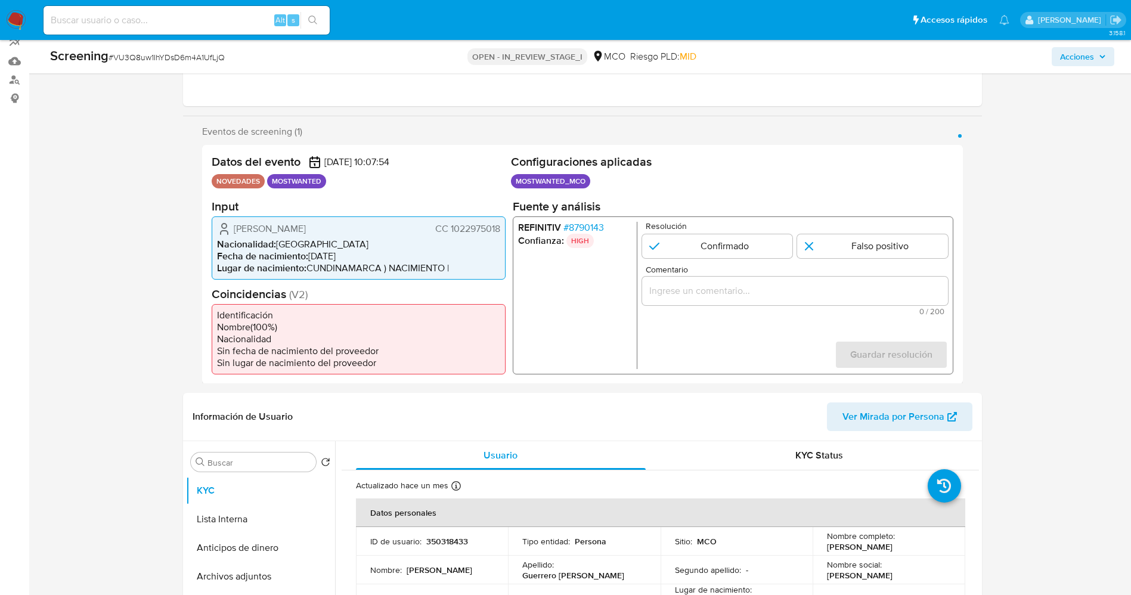
scroll to position [179, 0]
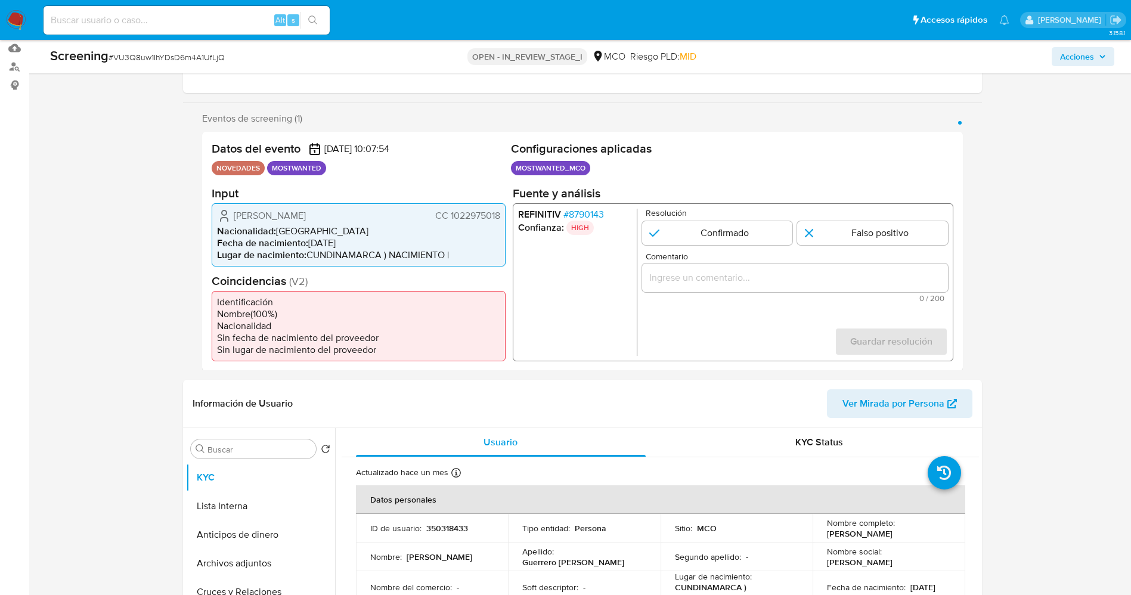
drag, startPoint x: 448, startPoint y: 214, endPoint x: 501, endPoint y: 212, distance: 53.1
click at [501, 212] on div "[PERSON_NAME] CC 1022975018 Nacionalidad : [DEMOGRAPHIC_DATA] Fecha de nacimien…" at bounding box center [359, 234] width 294 height 63
drag, startPoint x: 230, startPoint y: 207, endPoint x: 362, endPoint y: 210, distance: 131.8
click at [362, 210] on div "Jose Luis Guerrero Angel CC 1022975018 Nacionalidad : Colombia Fecha de nacimie…" at bounding box center [359, 234] width 294 height 63
click at [598, 213] on span "# 8790143" at bounding box center [583, 214] width 41 height 12
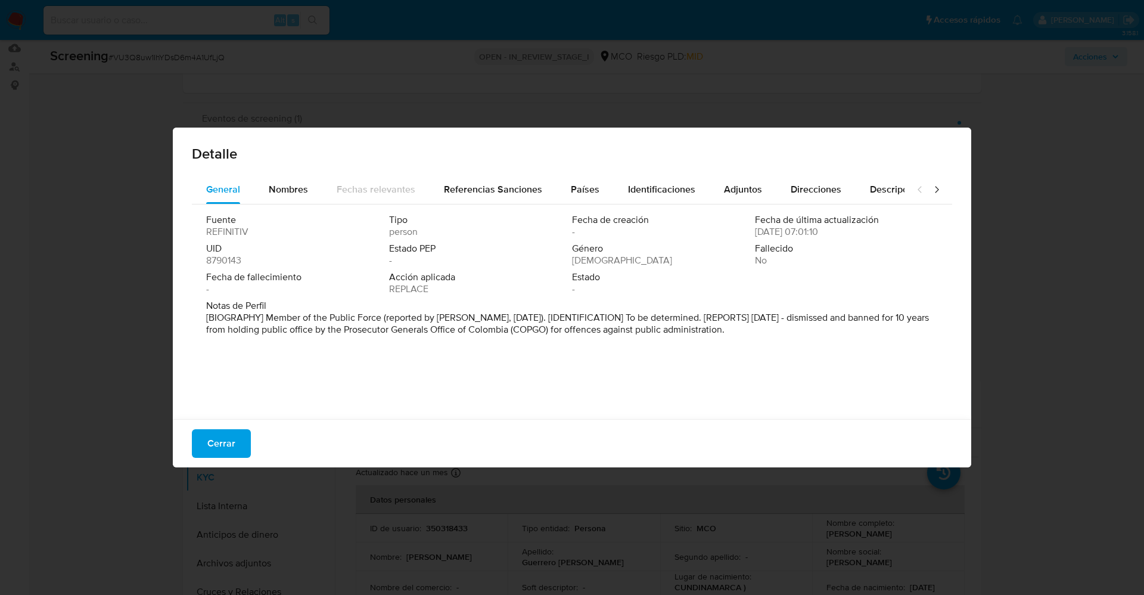
click at [228, 439] on span "Cerrar" at bounding box center [221, 443] width 28 height 26
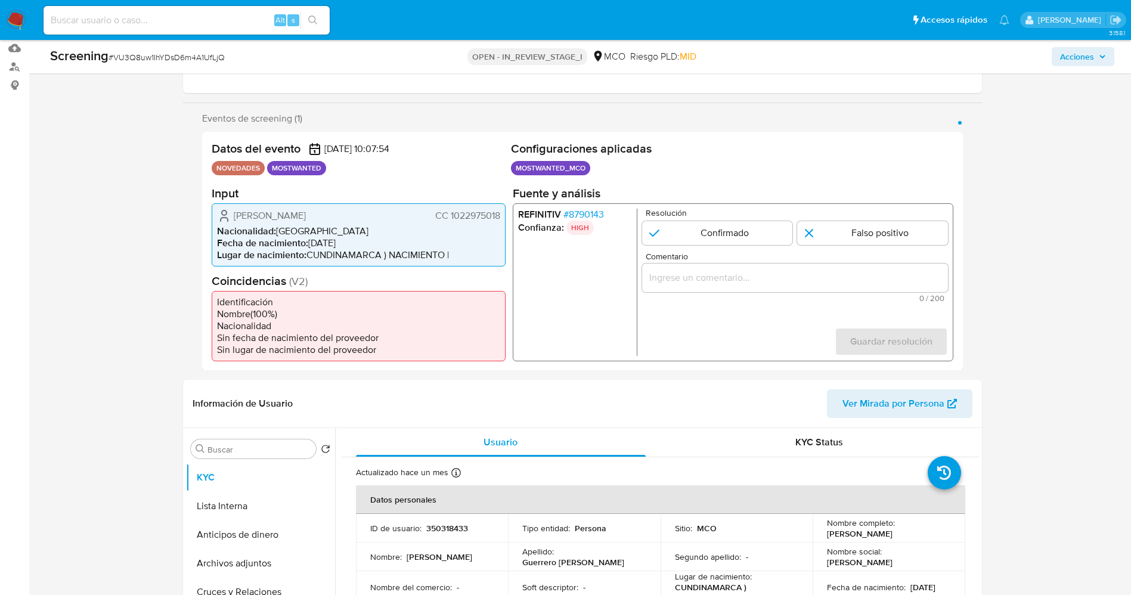
drag, startPoint x: 246, startPoint y: 209, endPoint x: 351, endPoint y: 209, distance: 104.9
click at [351, 209] on div "Jose Luis Guerrero Angel CC 1022975018" at bounding box center [358, 215] width 283 height 14
click at [297, 211] on span "Jose Luis Guerrero Angel" at bounding box center [270, 215] width 72 height 12
drag, startPoint x: 234, startPoint y: 211, endPoint x: 318, endPoint y: 209, distance: 84.1
click at [355, 212] on div "Jose Luis Guerrero Angel CC 1022975018" at bounding box center [358, 215] width 283 height 14
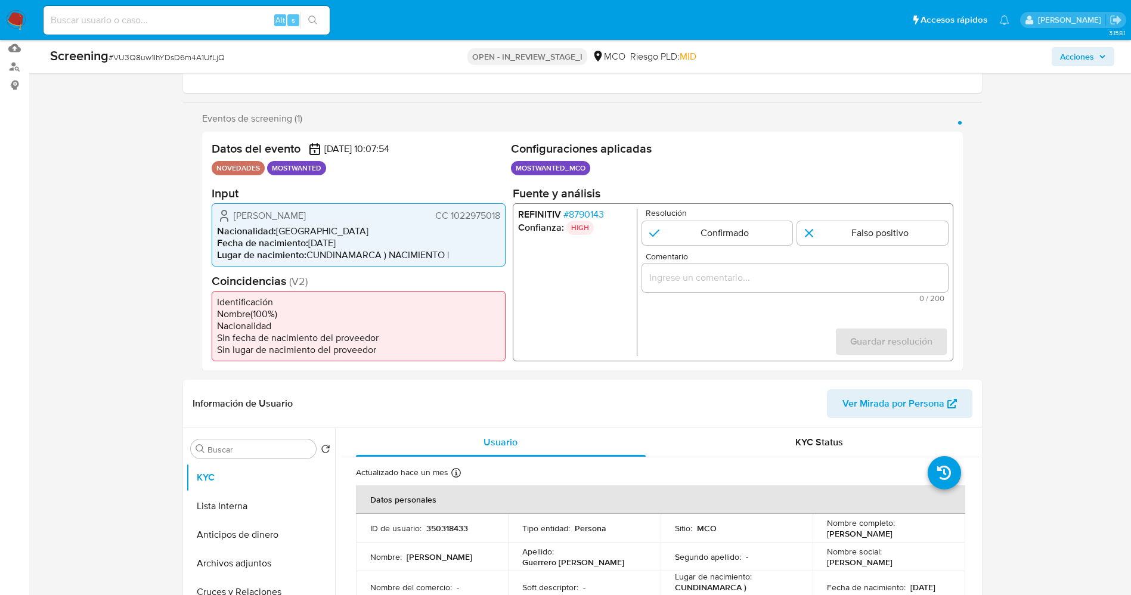
drag, startPoint x: 306, startPoint y: 219, endPoint x: 295, endPoint y: 221, distance: 11.4
click at [306, 220] on span "Jose Luis Guerrero Angel" at bounding box center [270, 215] width 72 height 12
click at [224, 217] on icon "1 de 1" at bounding box center [224, 219] width 7 height 4
drag, startPoint x: 252, startPoint y: 217, endPoint x: 500, endPoint y: 209, distance: 248.1
click at [500, 209] on div "Jose Luis Guerrero Angel CC 1022975018 Nacionalidad : Colombia Fecha de nacimie…" at bounding box center [359, 234] width 294 height 63
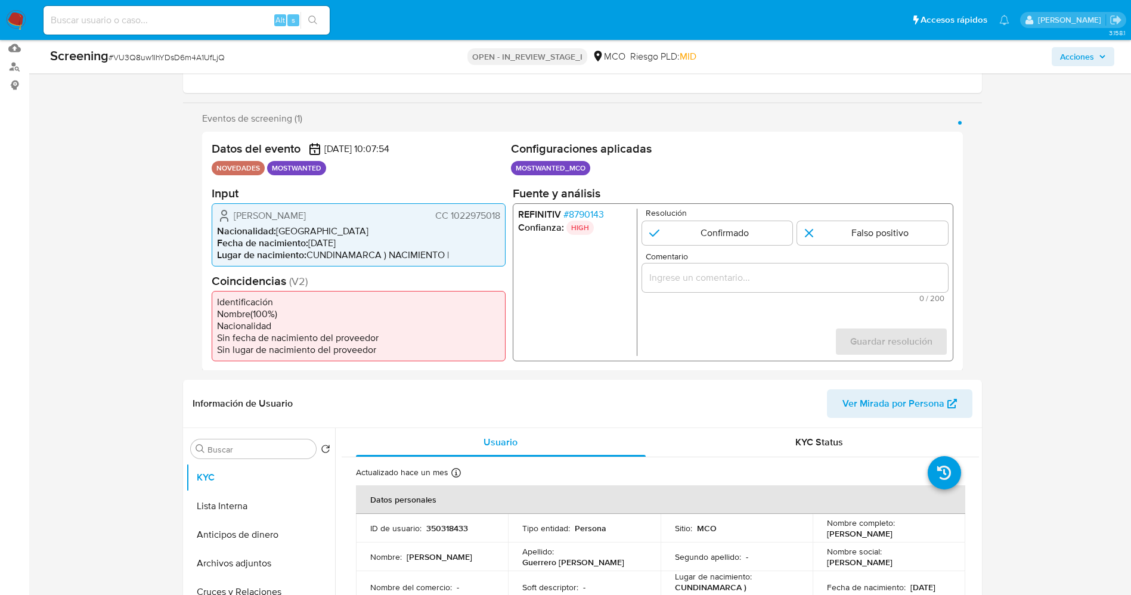
drag, startPoint x: 249, startPoint y: 255, endPoint x: 249, endPoint y: 242, distance: 13.1
click at [249, 252] on span "Lugar de nacimiento :" at bounding box center [261, 254] width 89 height 14
drag, startPoint x: 234, startPoint y: 219, endPoint x: 502, endPoint y: 216, distance: 268.2
click at [502, 216] on div "Jose Luis Guerrero Angel CC 1022975018 Nacionalidad : Colombia Fecha de nacimie…" at bounding box center [359, 234] width 294 height 63
click at [695, 235] on input "1 de 1" at bounding box center [716, 233] width 151 height 24
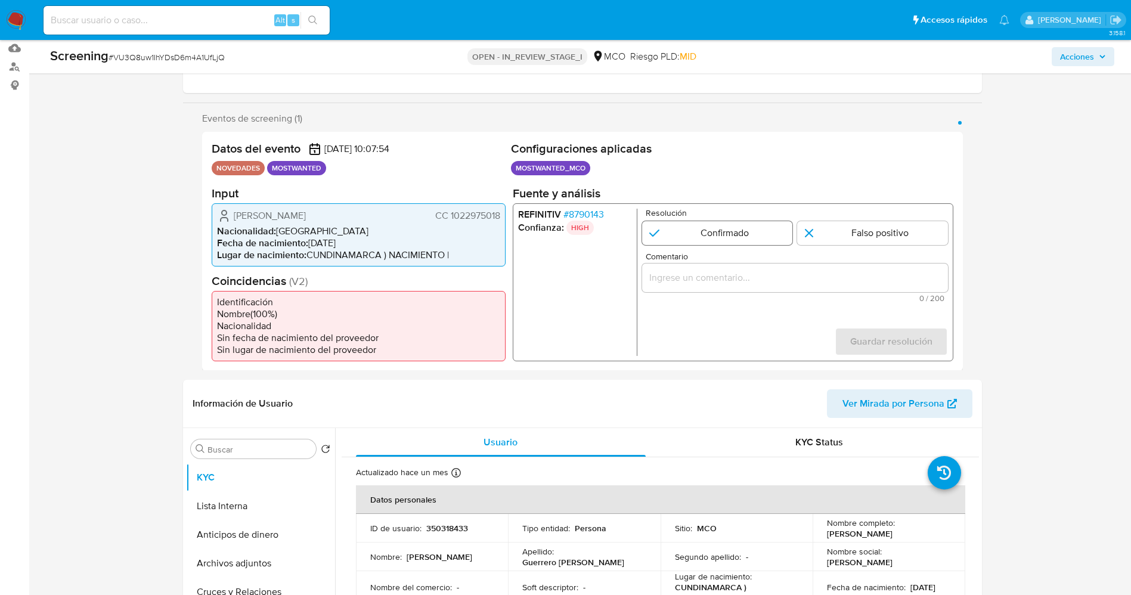
radio input "true"
click at [707, 271] on input "Comentario" at bounding box center [794, 276] width 306 height 15
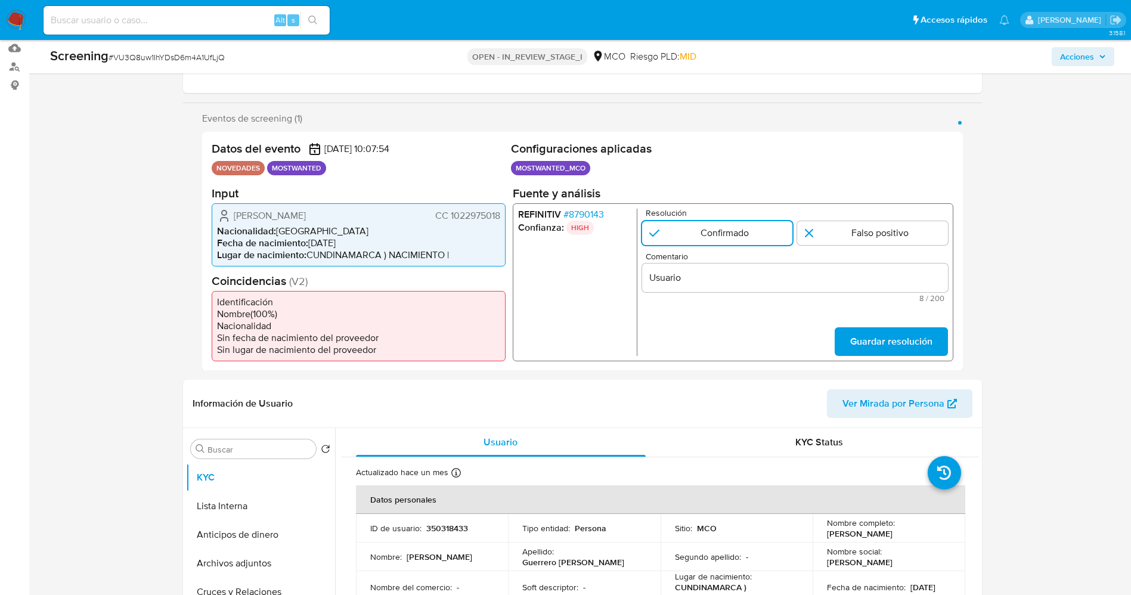
drag, startPoint x: 233, startPoint y: 213, endPoint x: 507, endPoint y: 212, distance: 273.6
click at [507, 212] on div "Datos del evento 14/09/2025 10:07:54 NOVEDADES MOSTWANTED Configuraciones aplic…" at bounding box center [582, 251] width 761 height 239
click at [752, 283] on input "Usuario" at bounding box center [794, 276] width 306 height 15
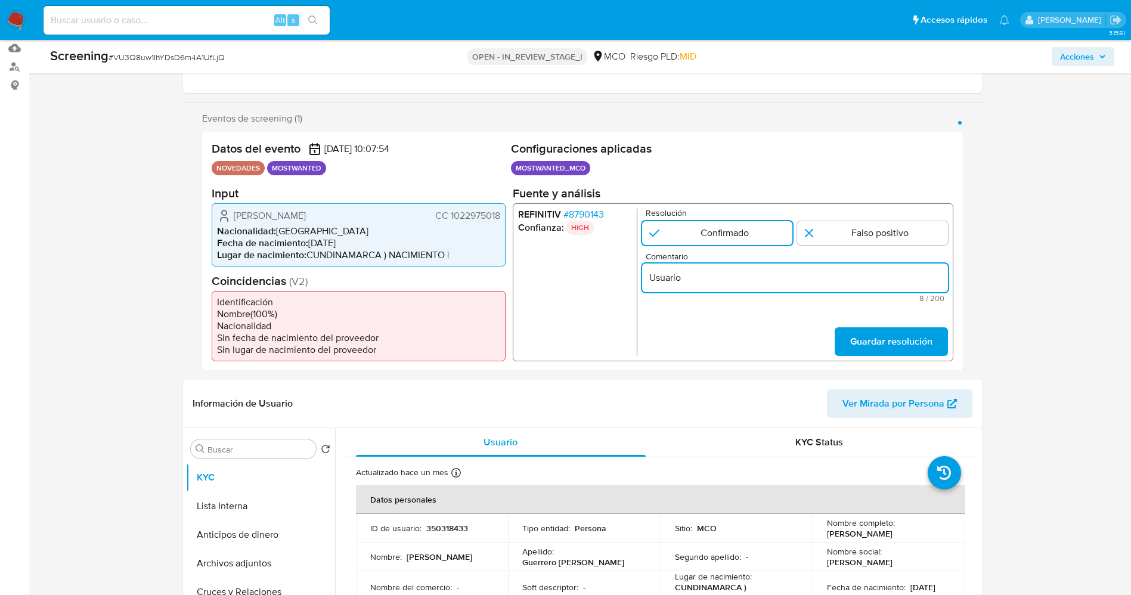
paste input "Jose Luis Guerrero Angel CC 1022975018"
click at [797, 274] on input "Usuario Jose Luis Guerrero Angel CC 1022975018" at bounding box center [794, 276] width 306 height 15
click at [864, 272] on input "Usuario Jose Luis Guerrero Angel,CC 1022975018" at bounding box center [794, 276] width 306 height 15
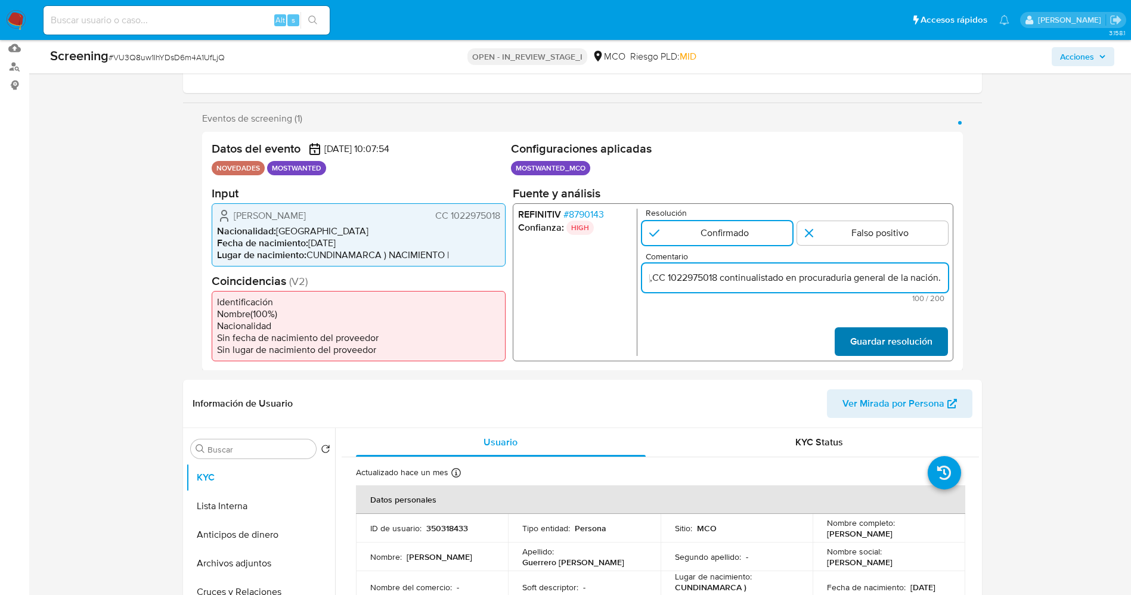
type input "Usuario Jose Luis Guerrero Angel,CC 1022975018 continualistado en procuraduria …"
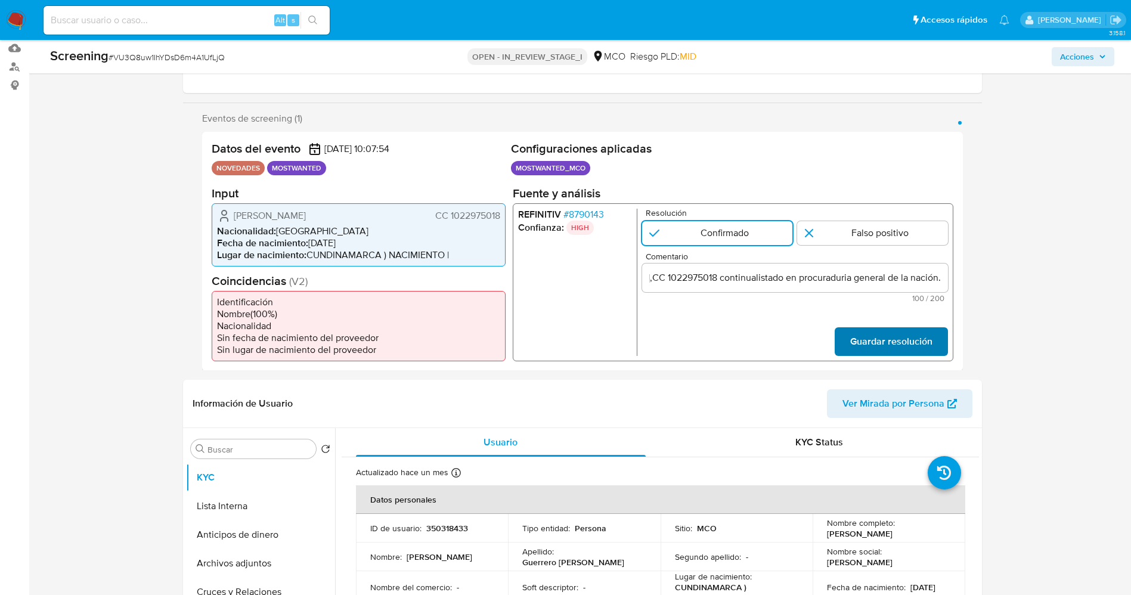
click at [885, 334] on span "Guardar resolución" at bounding box center [890, 341] width 82 height 26
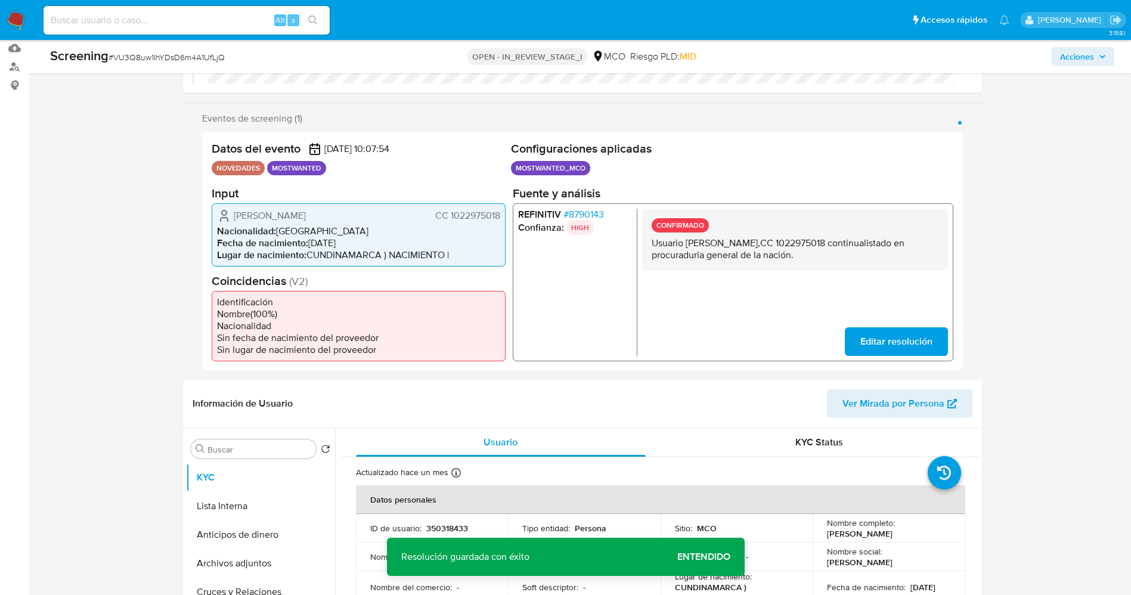
drag, startPoint x: 650, startPoint y: 245, endPoint x: 805, endPoint y: 254, distance: 154.7
click at [886, 275] on div "CONFIRMADO Usuario Jose Luis Guerrero Angel,CC 1022975018 continualistado en pr…" at bounding box center [794, 281] width 306 height 147
click at [235, 498] on button "Lista Interna" at bounding box center [255, 506] width 139 height 29
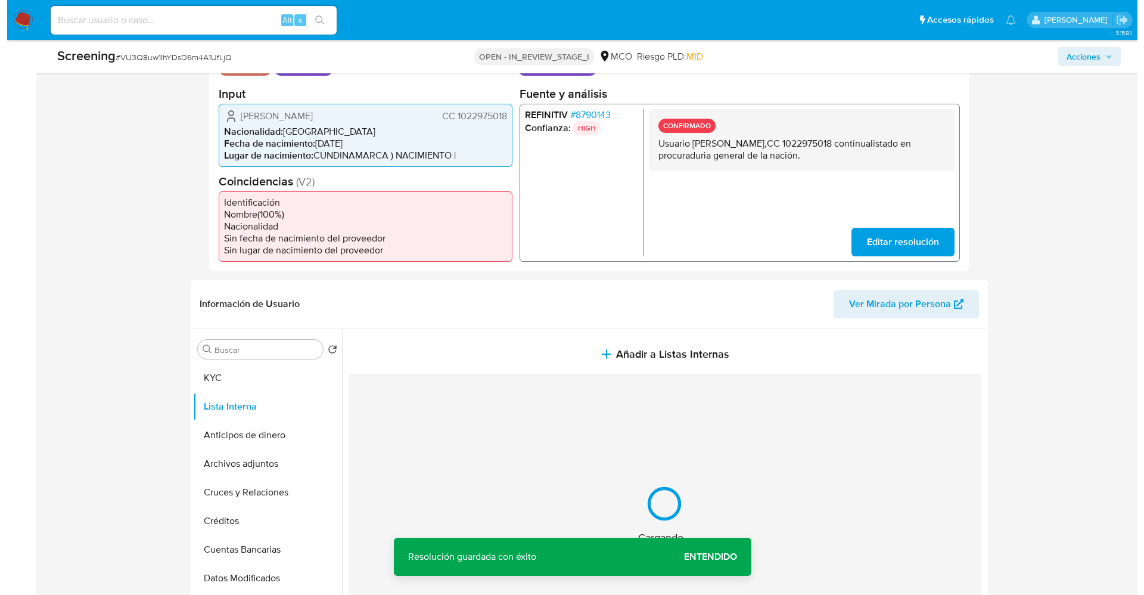
scroll to position [358, 0]
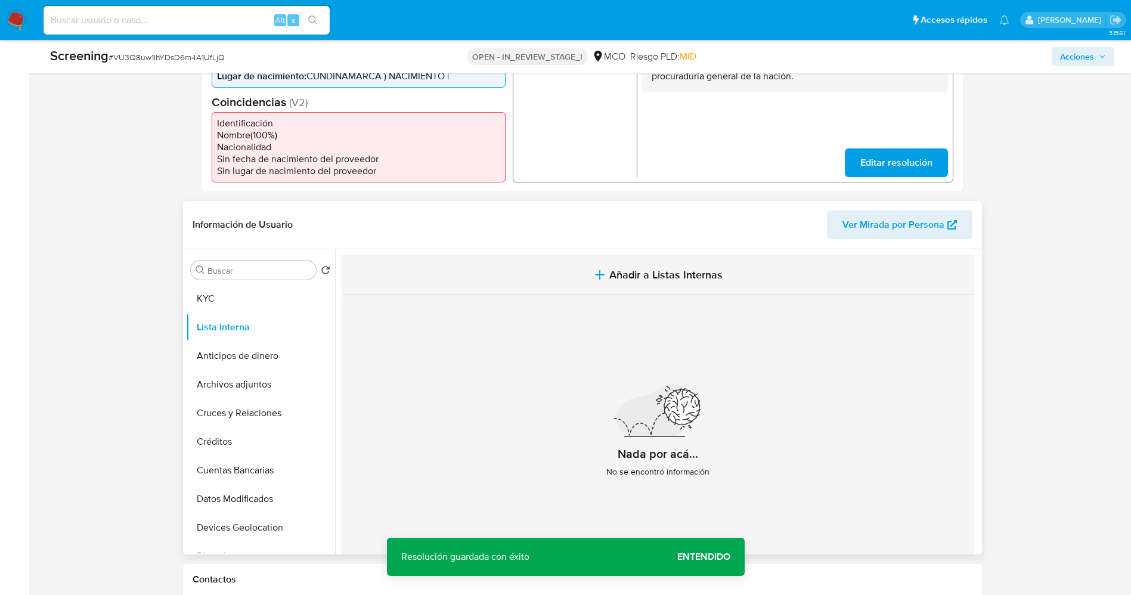
click at [620, 285] on button "Añadir a Listas Internas" at bounding box center [658, 275] width 632 height 40
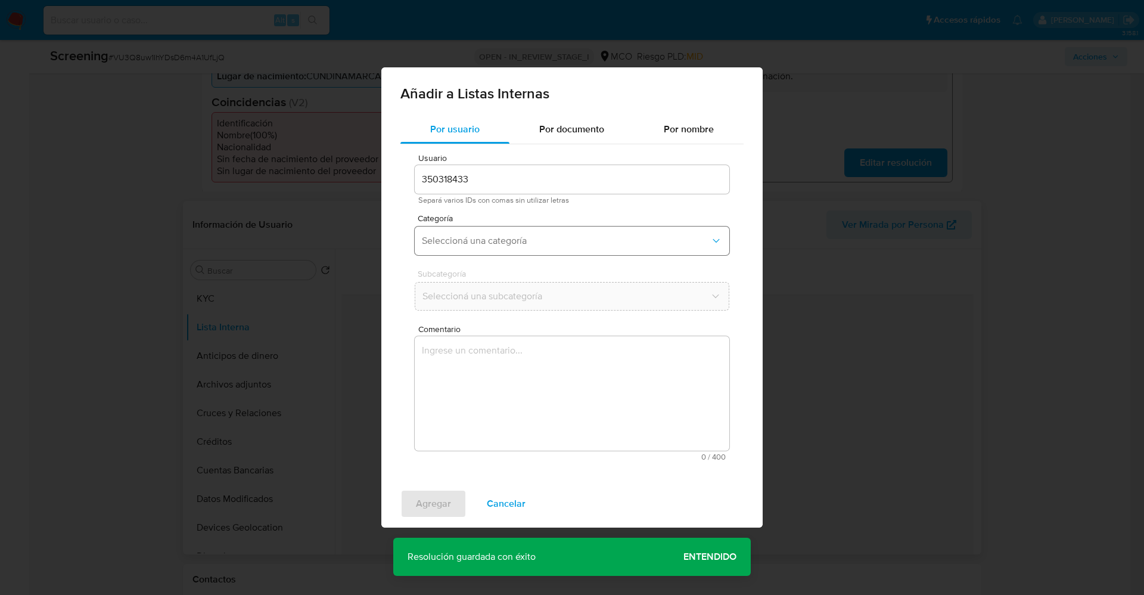
click at [563, 236] on span "Seleccioná una categoría" at bounding box center [566, 241] width 288 height 12
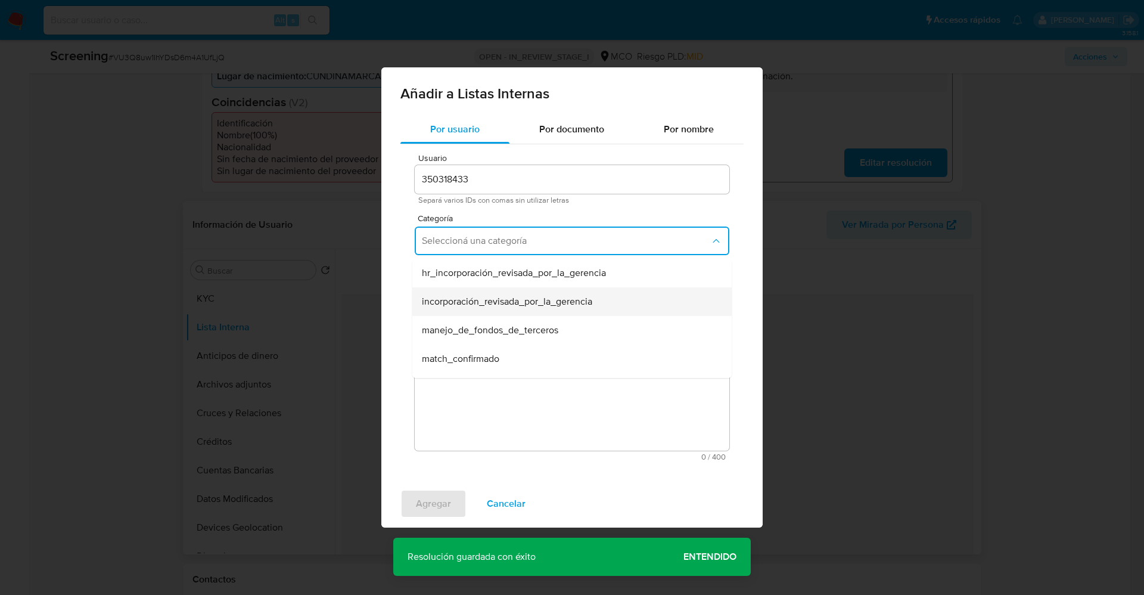
scroll to position [89, 0]
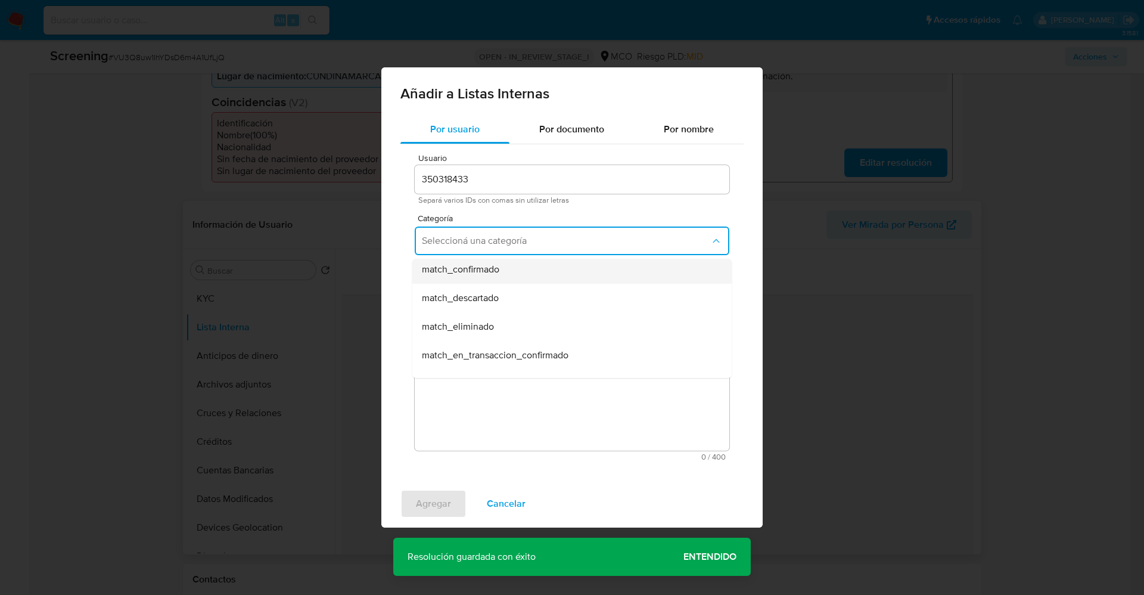
click at [518, 270] on div "match_confirmado" at bounding box center [568, 269] width 293 height 29
click at [519, 280] on div "Subcategoría Seleccioná una subcategoría" at bounding box center [572, 292] width 315 height 46
click at [525, 301] on span "Seleccioná una subcategoría" at bounding box center [566, 296] width 288 height 12
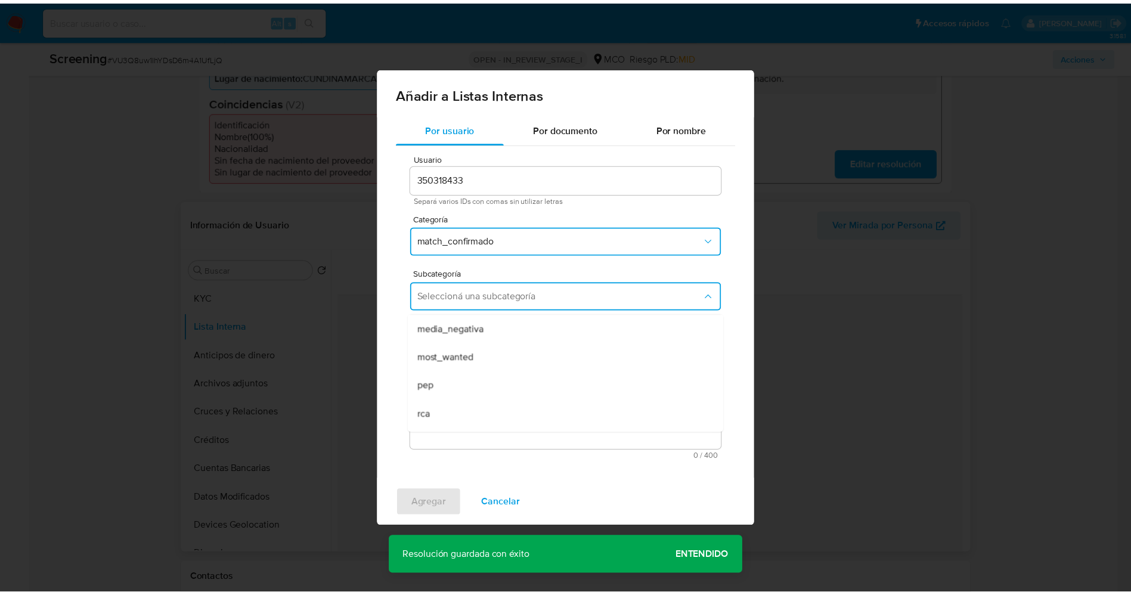
scroll to position [81, 0]
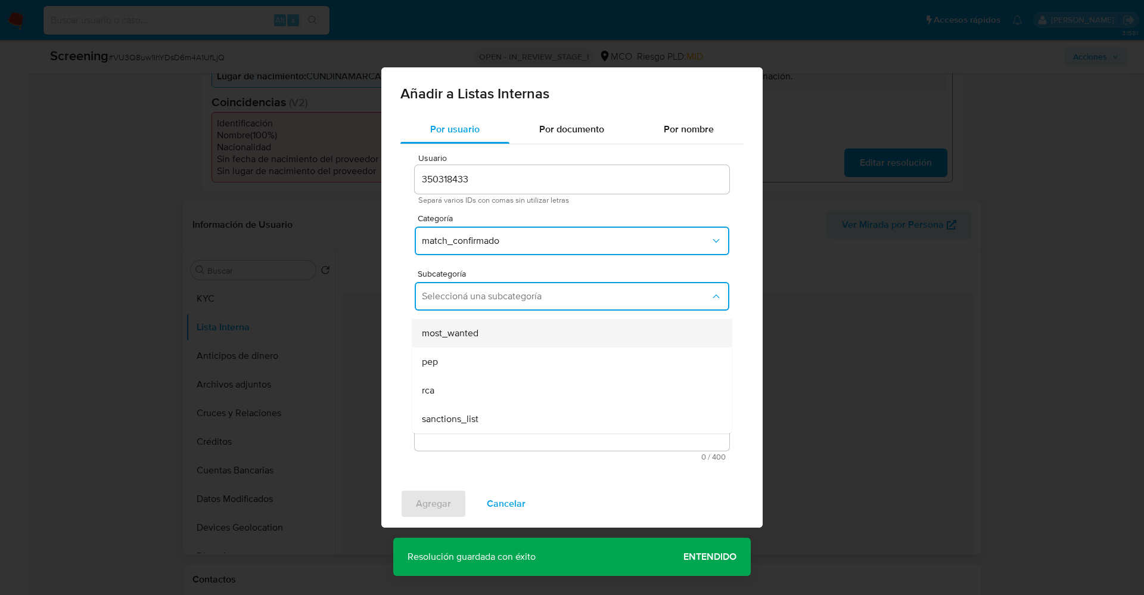
click at [498, 324] on div "most_wanted" at bounding box center [568, 333] width 293 height 29
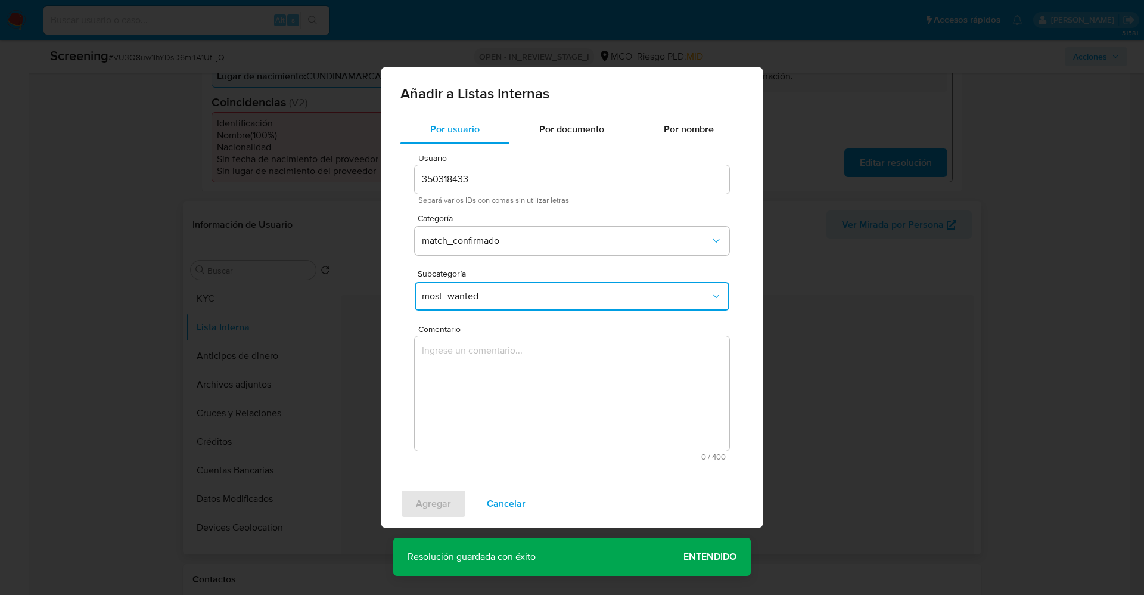
click at [498, 377] on textarea "Comentario" at bounding box center [572, 393] width 315 height 114
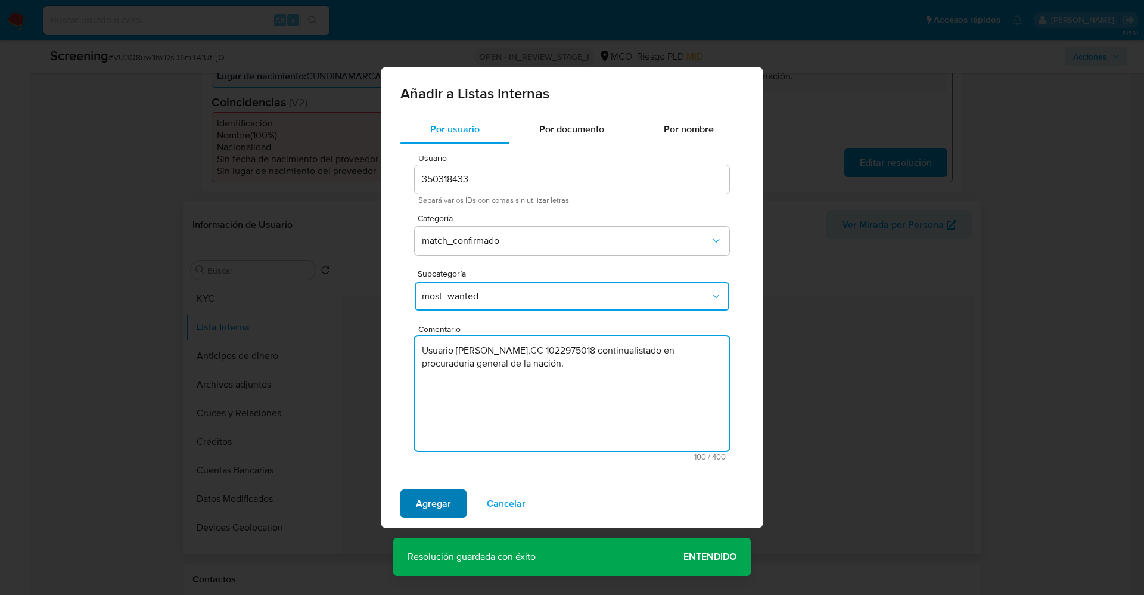
type textarea "Usuario Jose Luis Guerrero Angel,CC 1022975018 continualistado en procuraduria …"
click at [445, 504] on span "Agregar" at bounding box center [433, 504] width 35 height 26
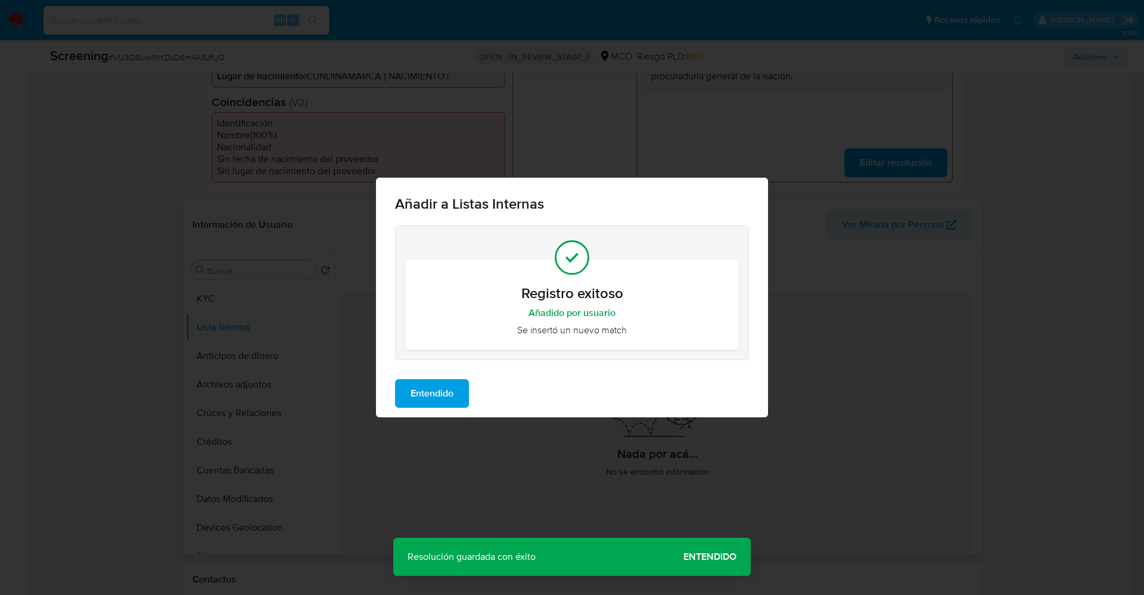
click at [439, 402] on span "Entendido" at bounding box center [432, 393] width 43 height 26
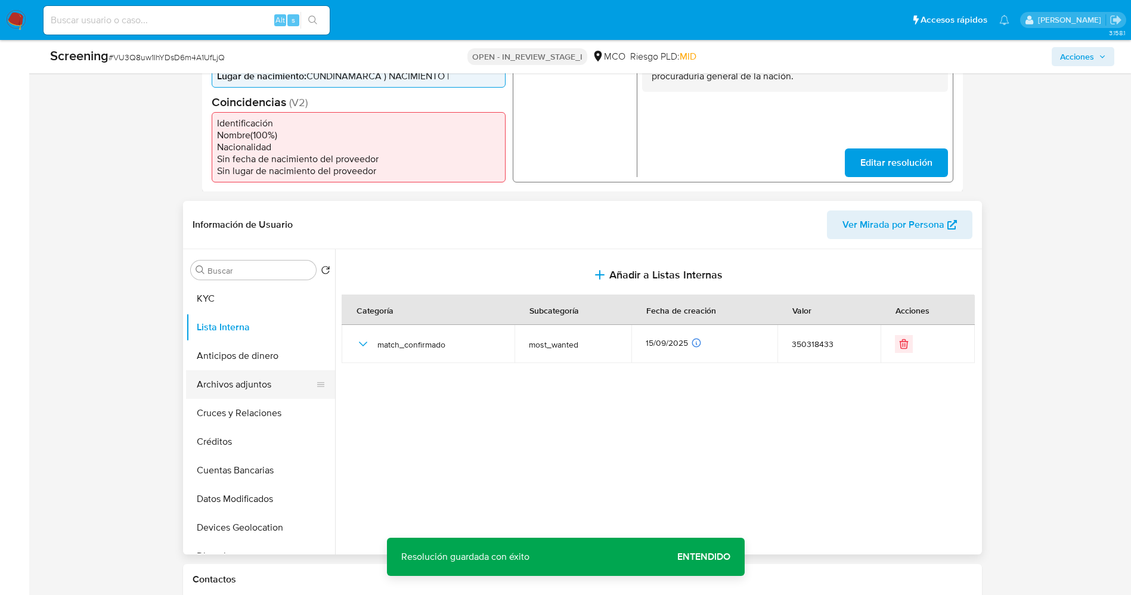
click at [234, 384] on button "Archivos adjuntos" at bounding box center [255, 384] width 139 height 29
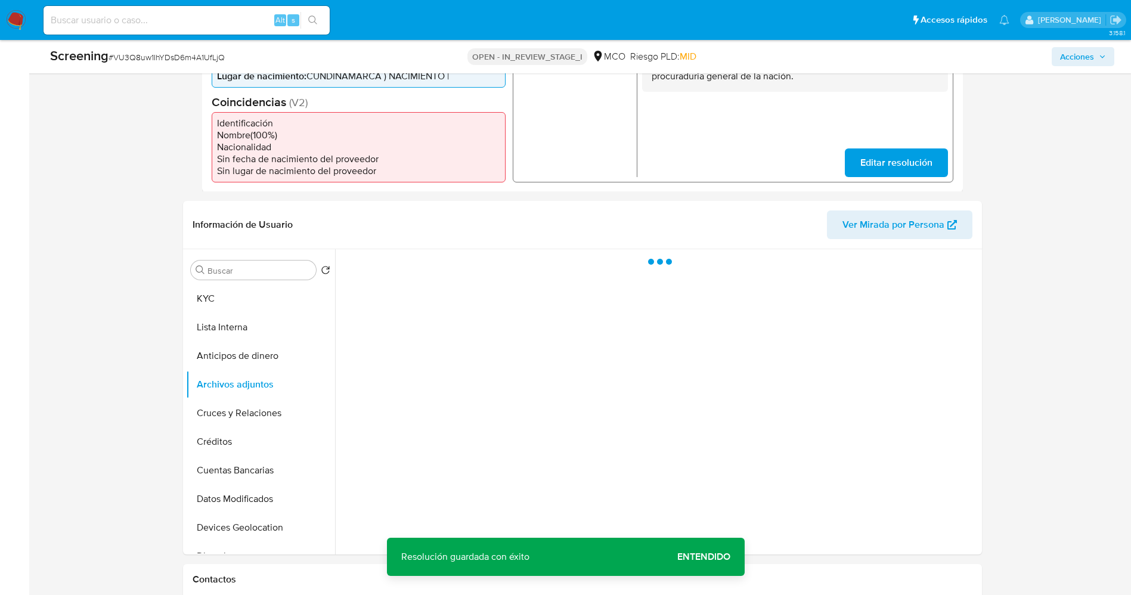
scroll to position [447, 0]
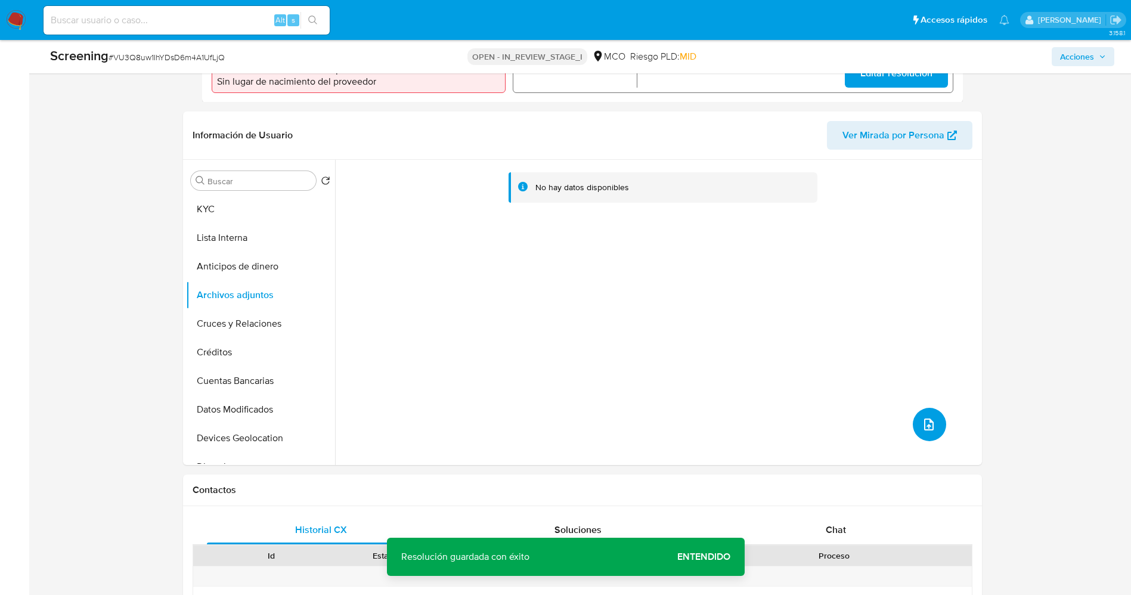
click at [933, 419] on button "upload-file" at bounding box center [929, 424] width 33 height 33
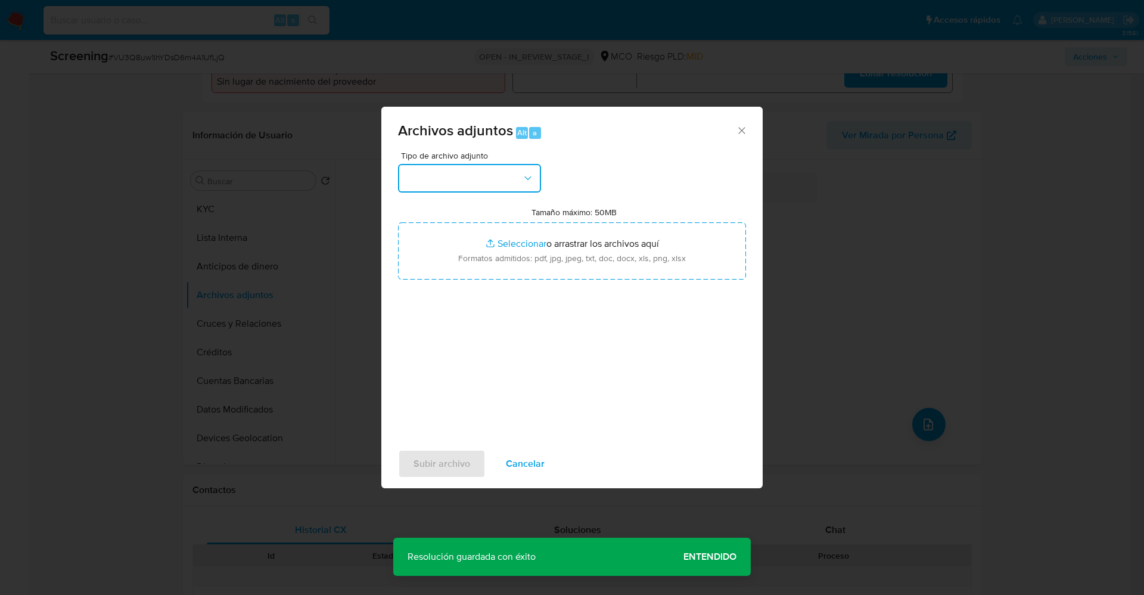
click at [511, 188] on button "button" at bounding box center [469, 178] width 143 height 29
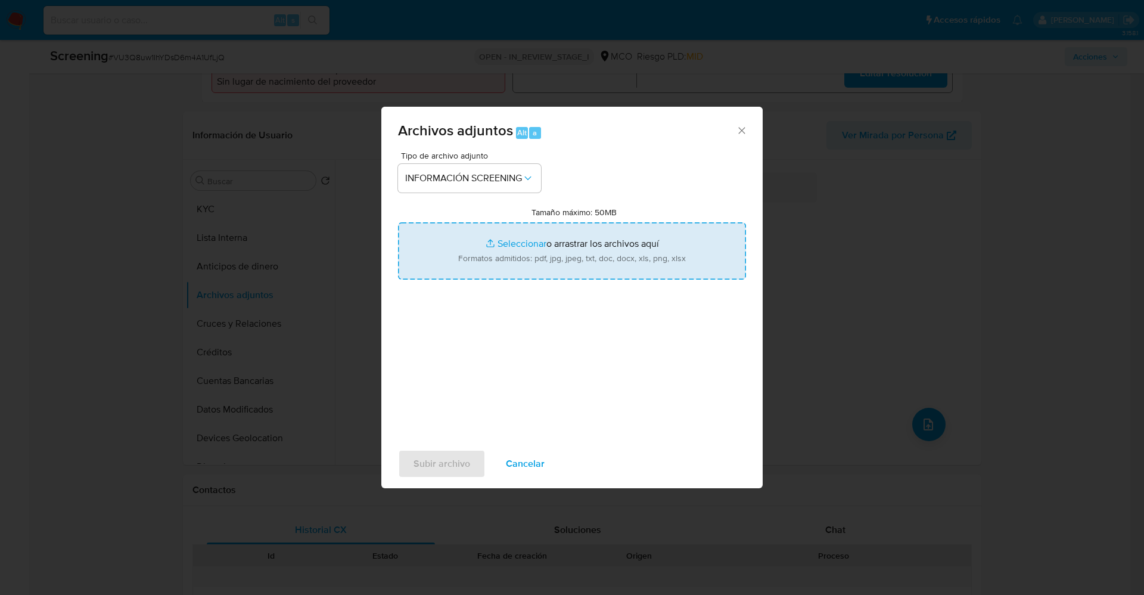
type input "C:\fakepath\Consulta de Antecedentes.pdf"
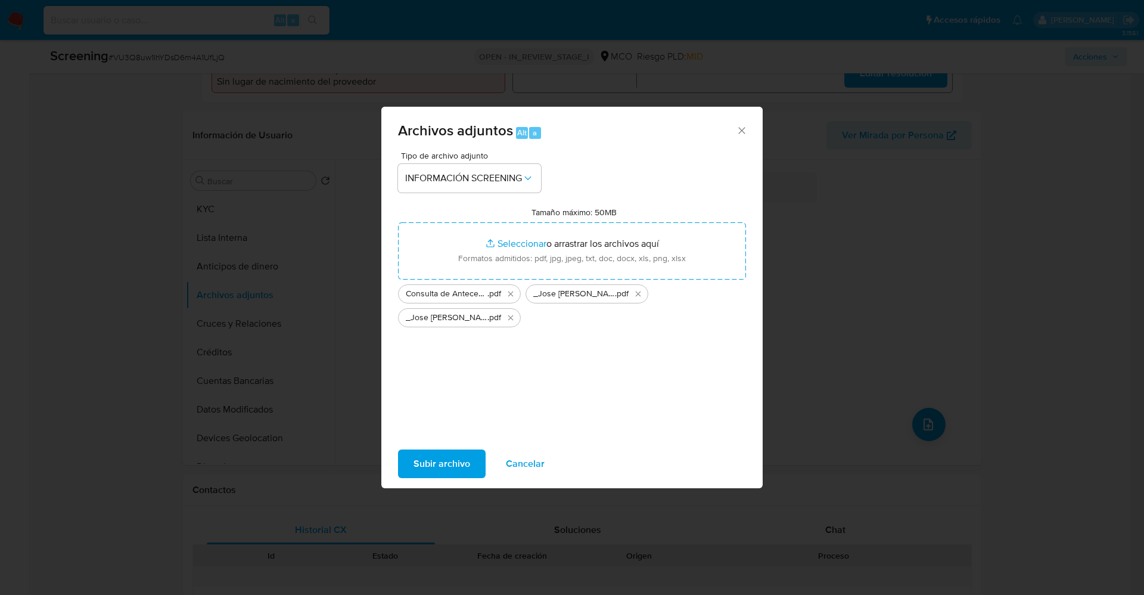
click at [454, 465] on span "Subir archivo" at bounding box center [442, 464] width 57 height 26
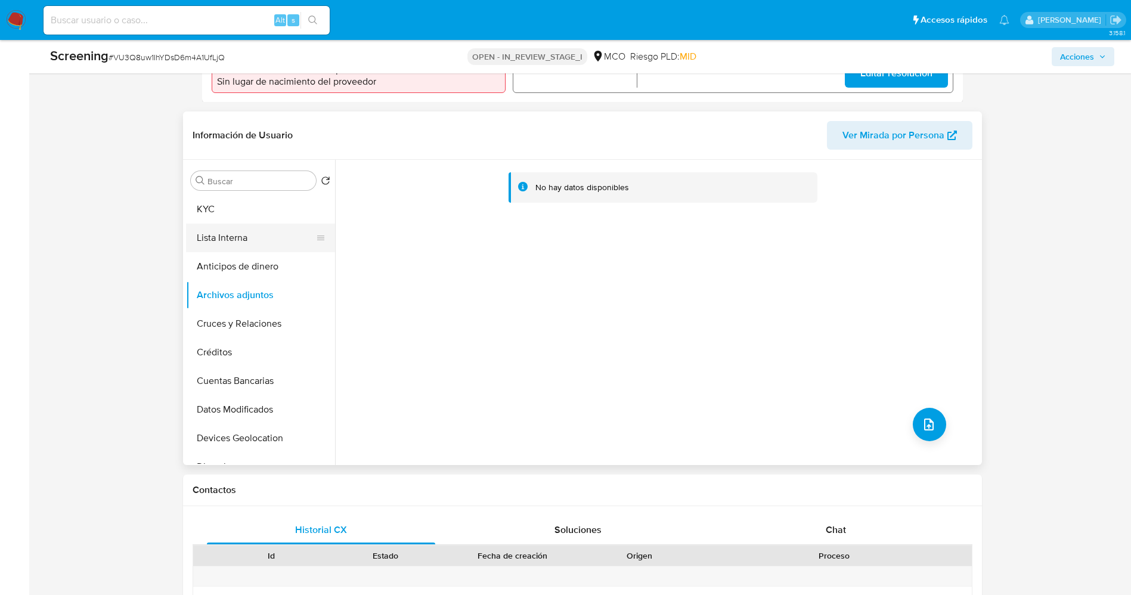
click at [222, 242] on button "Lista Interna" at bounding box center [255, 238] width 139 height 29
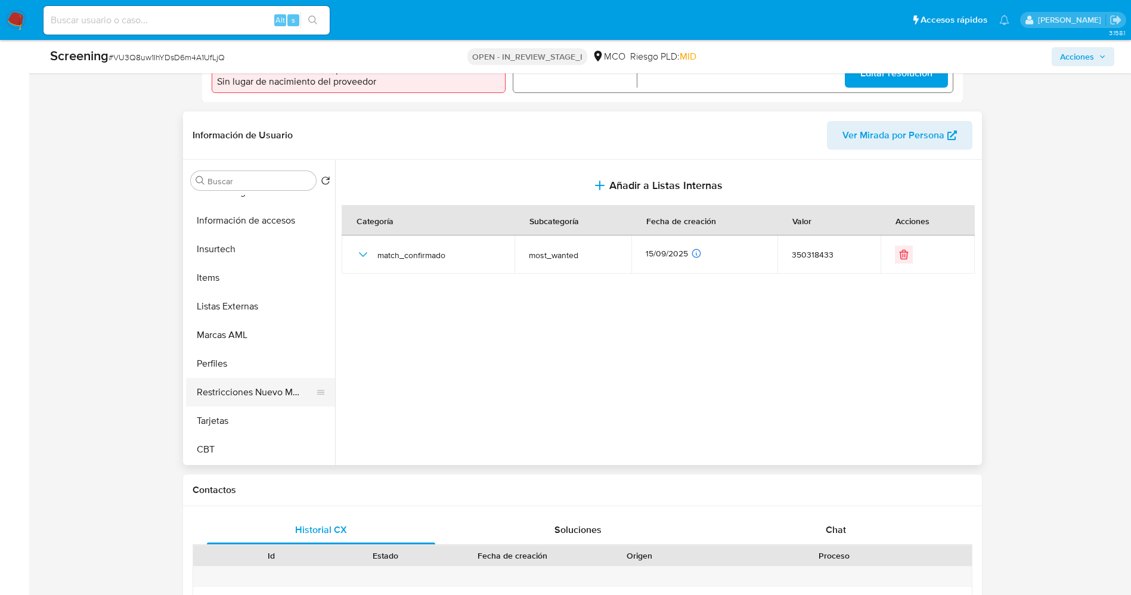
click at [288, 392] on button "Restricciones Nuevo Mundo" at bounding box center [255, 392] width 139 height 29
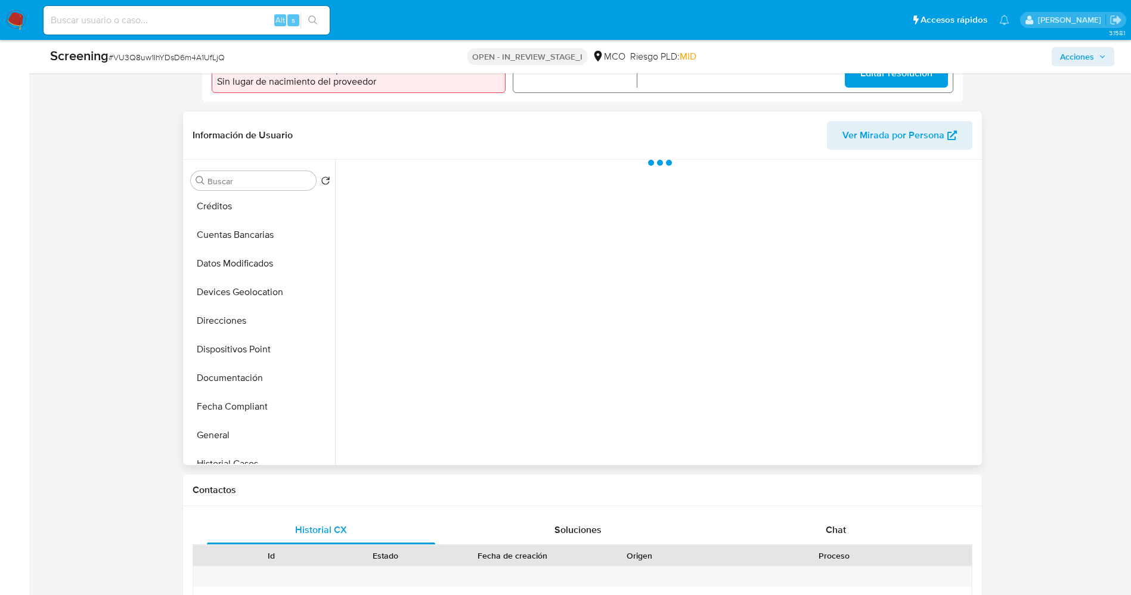
scroll to position [0, 0]
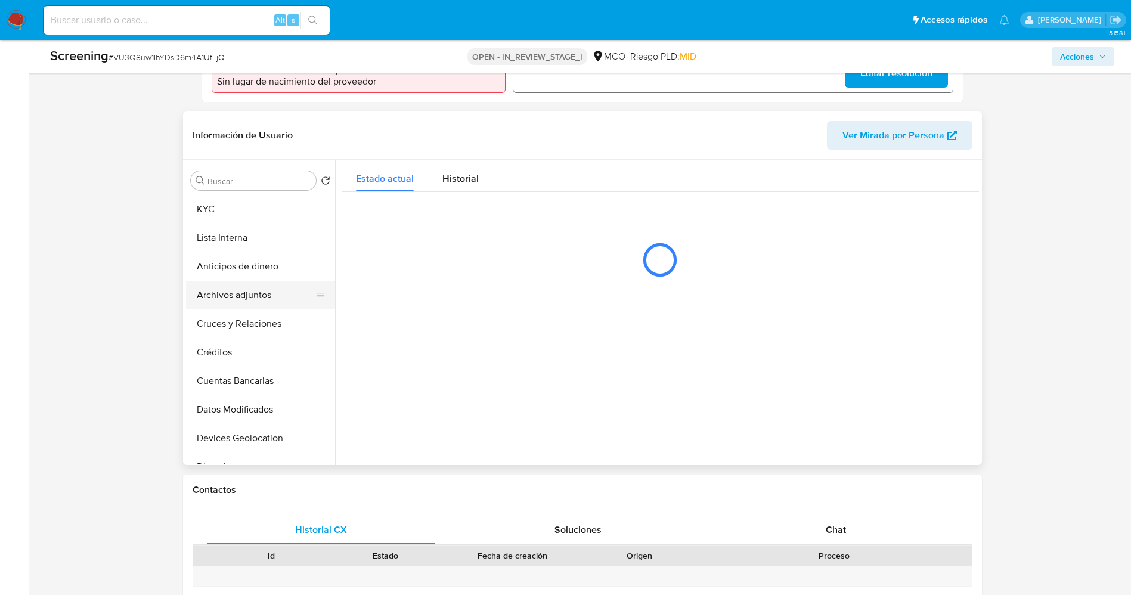
click at [254, 300] on button "Archivos adjuntos" at bounding box center [255, 295] width 139 height 29
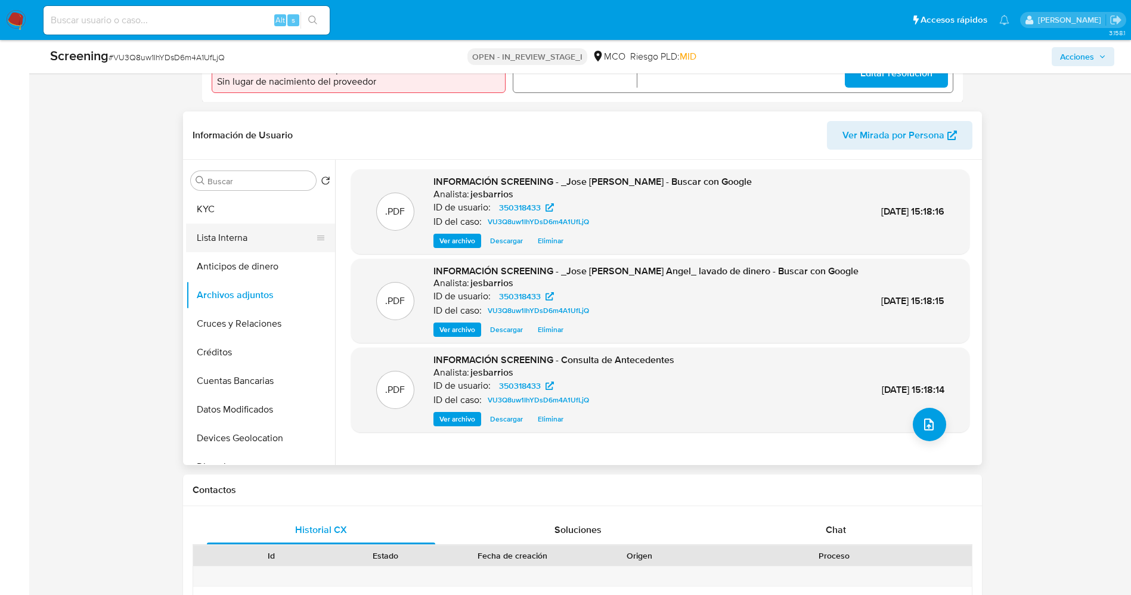
click at [239, 245] on button "Lista Interna" at bounding box center [255, 238] width 139 height 29
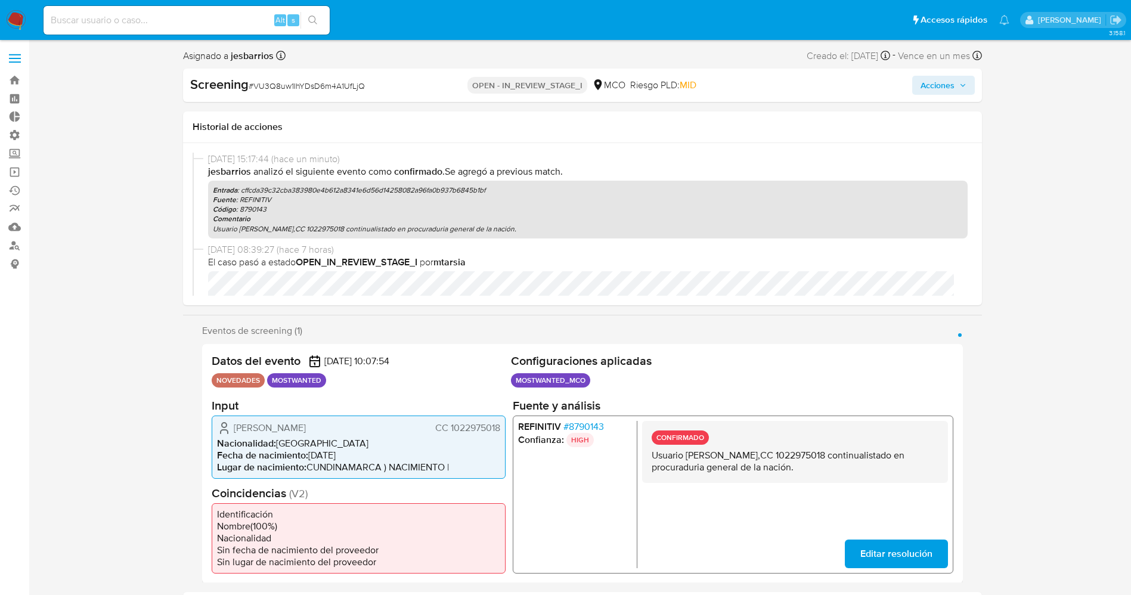
click at [945, 90] on span "Acciones" at bounding box center [937, 85] width 34 height 19
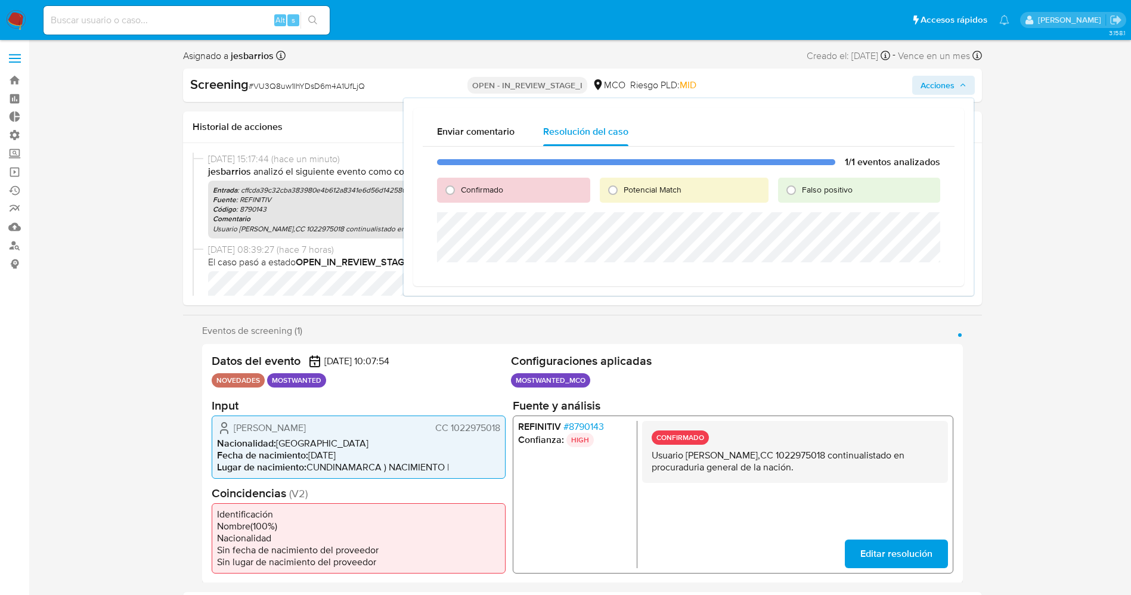
click at [474, 187] on span "Confirmado" at bounding box center [482, 190] width 42 height 12
click at [460, 187] on input "Confirmado" at bounding box center [449, 190] width 19 height 19
radio input "true"
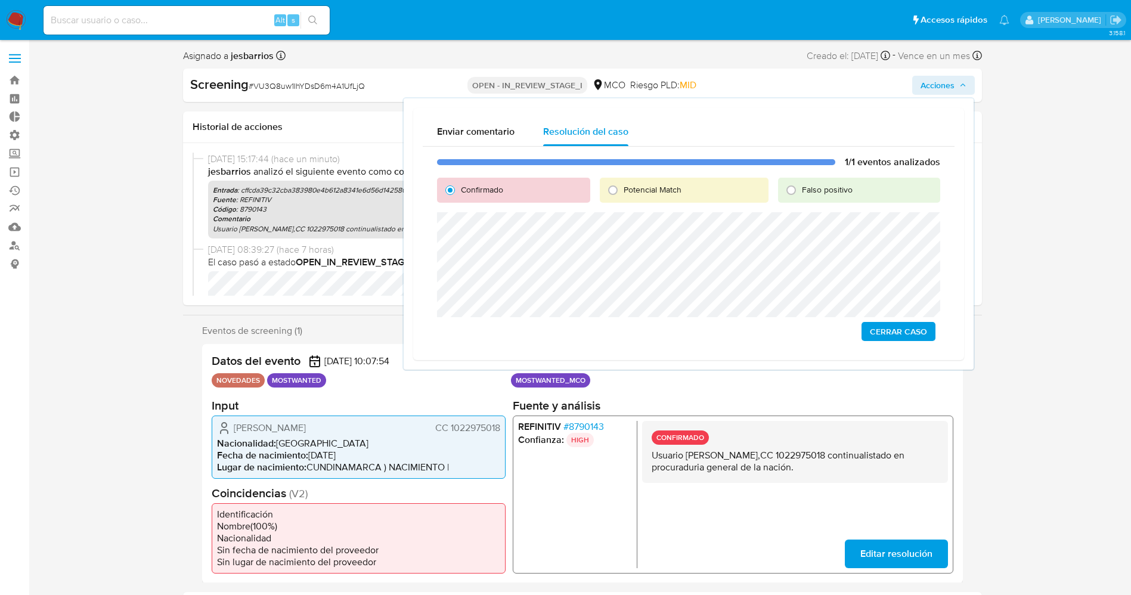
click at [928, 338] on button "Cerrar Caso" at bounding box center [898, 331] width 74 height 19
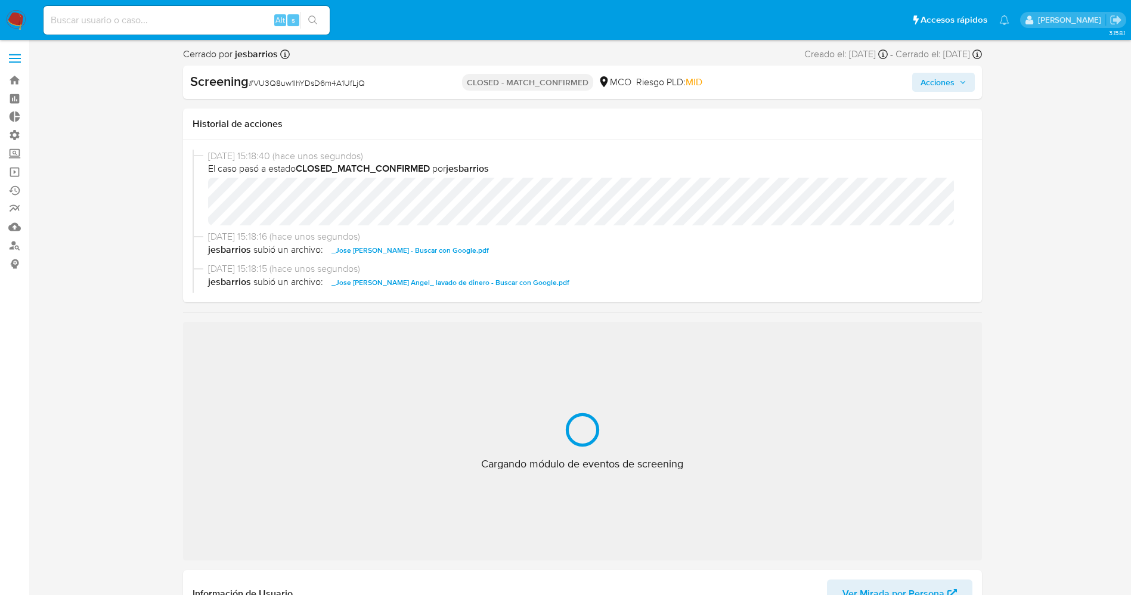
select select "10"
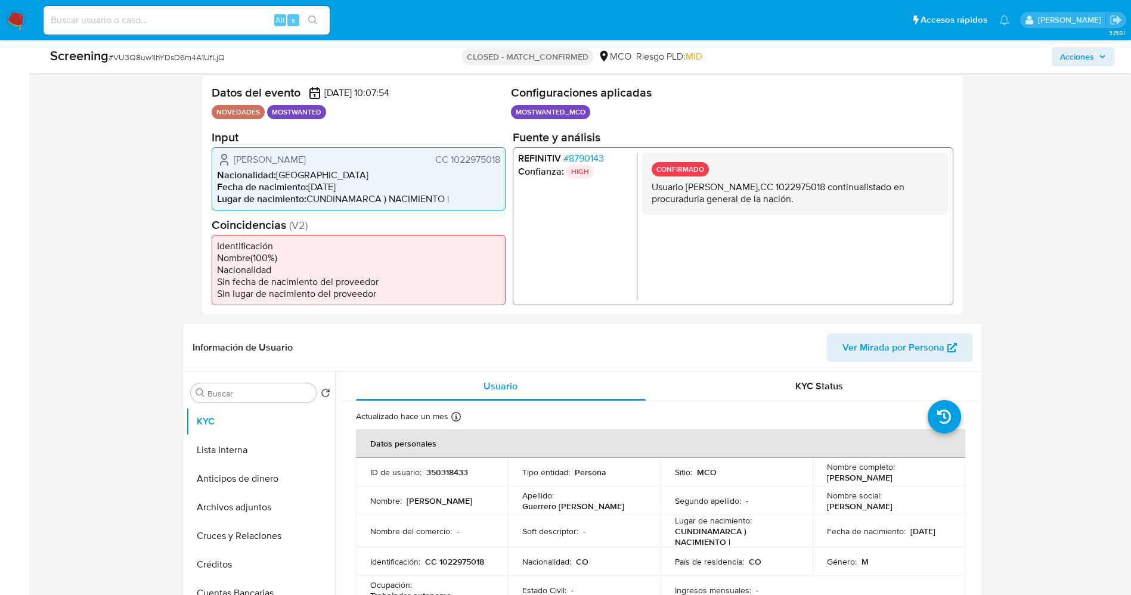
scroll to position [358, 0]
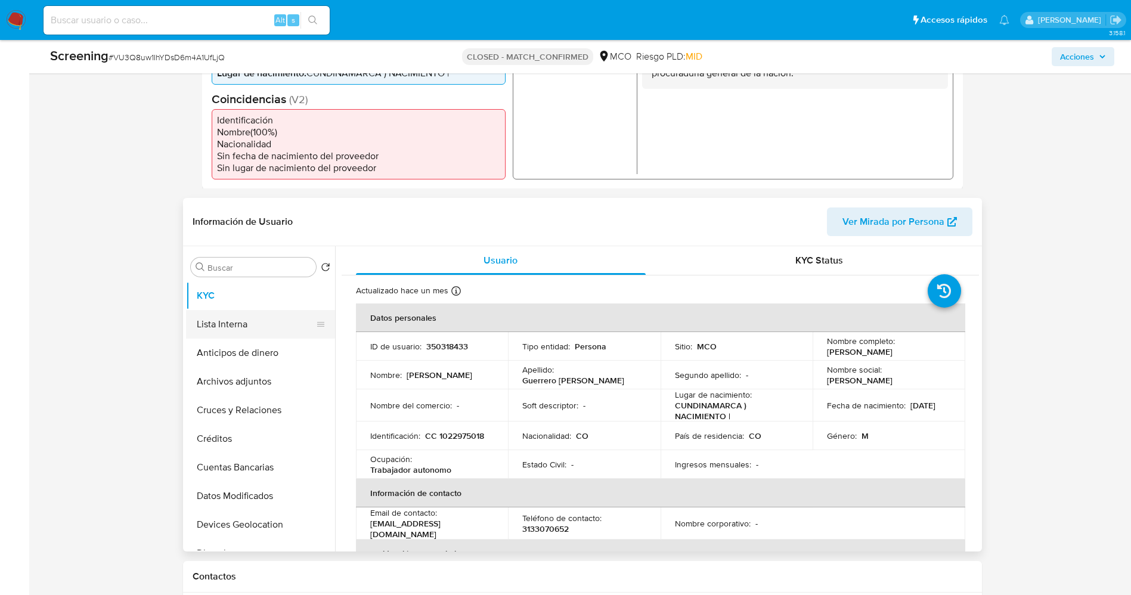
click at [239, 323] on button "Lista Interna" at bounding box center [255, 324] width 139 height 29
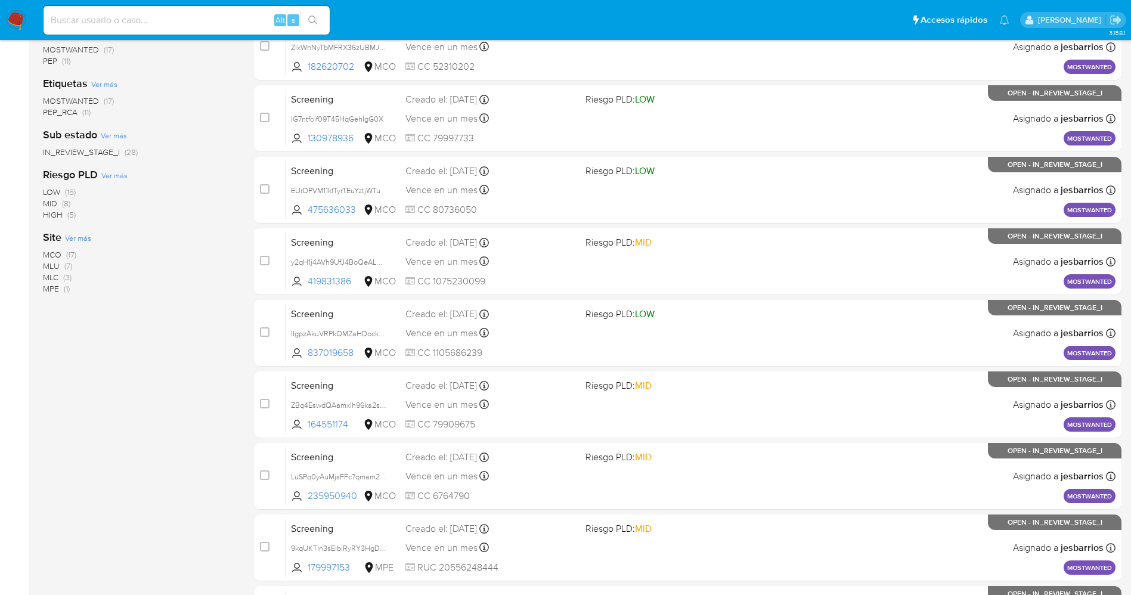
scroll to position [121, 0]
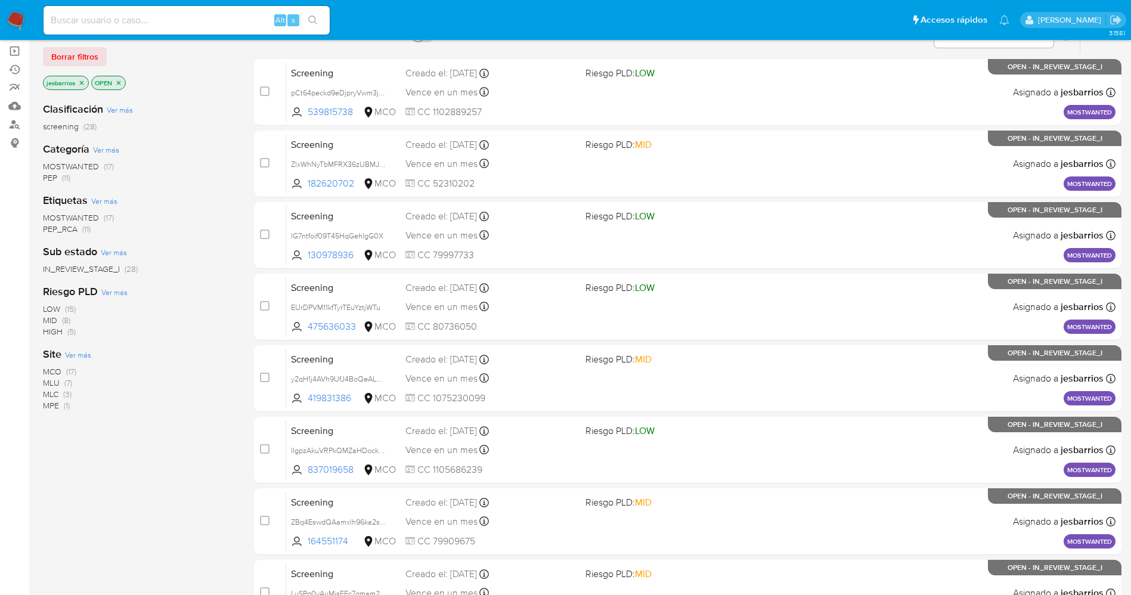
click at [89, 165] on span "MOSTWANTED" at bounding box center [71, 166] width 56 height 12
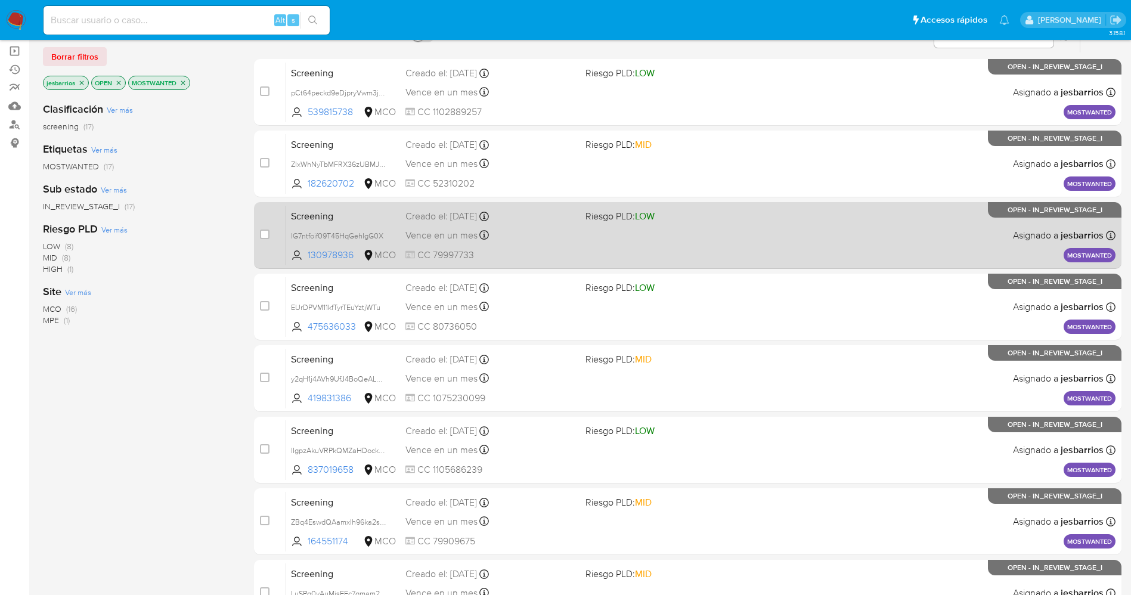
scroll to position [389, 0]
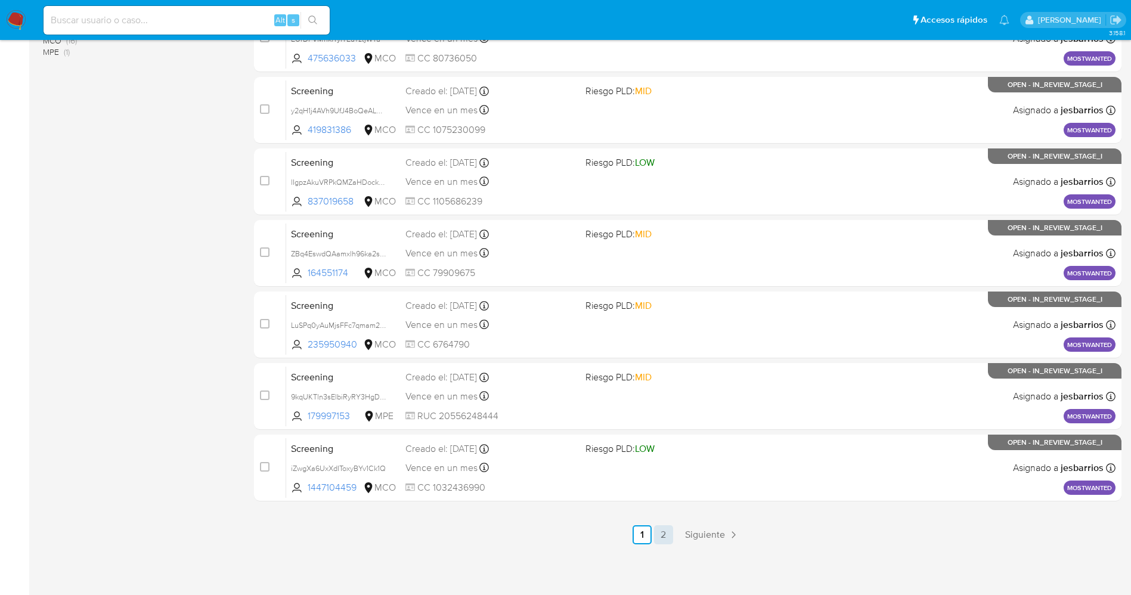
click at [665, 538] on link "2" at bounding box center [663, 534] width 19 height 19
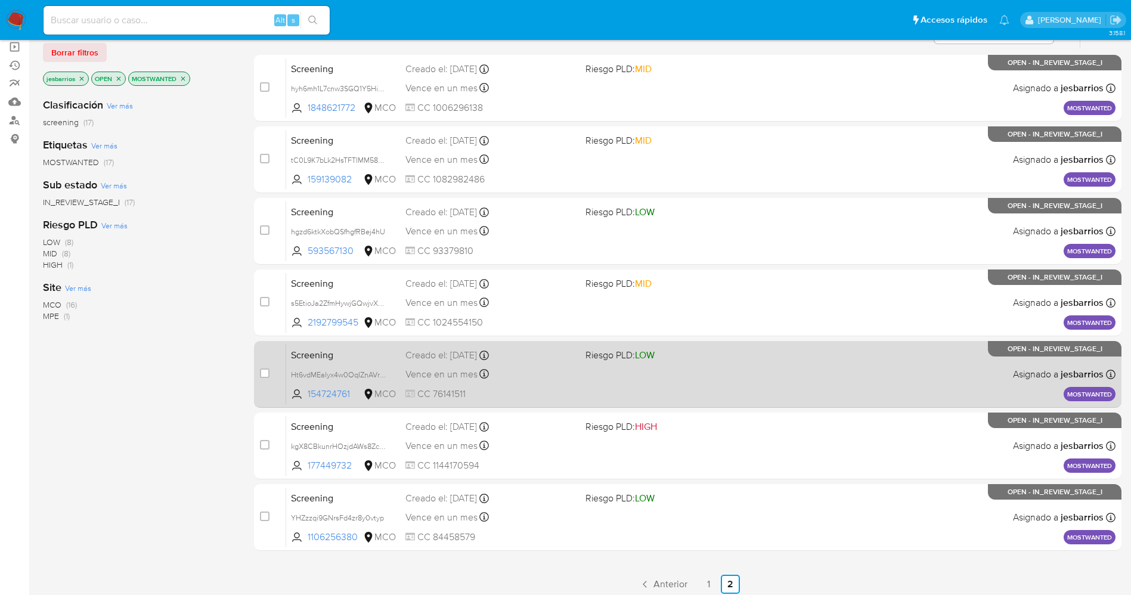
scroll to position [175, 0]
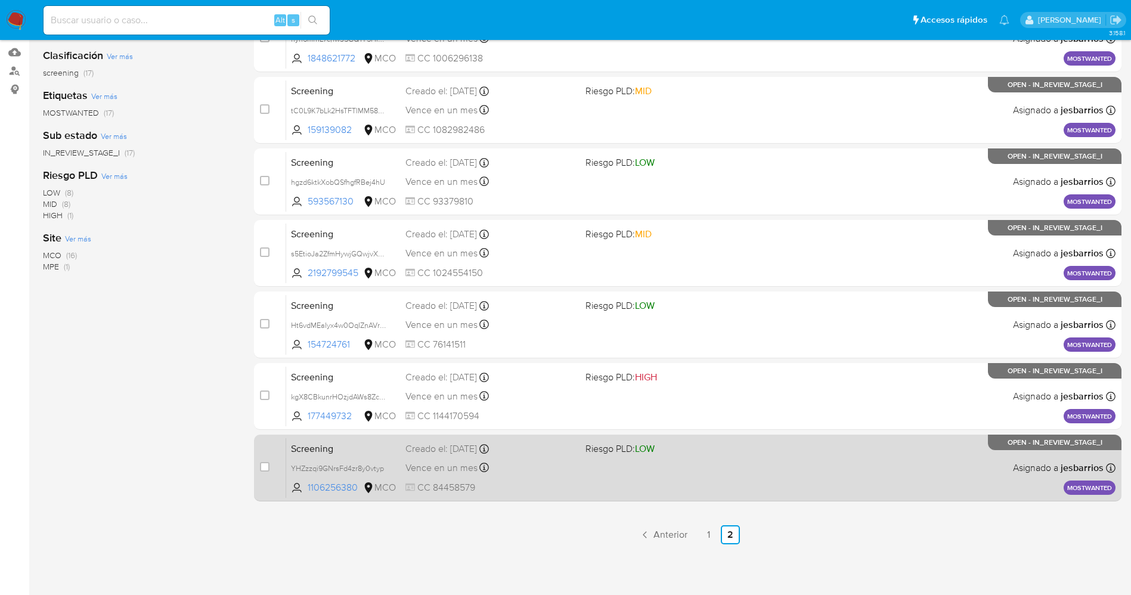
click at [560, 481] on span "CC 84458579" at bounding box center [490, 487] width 170 height 13
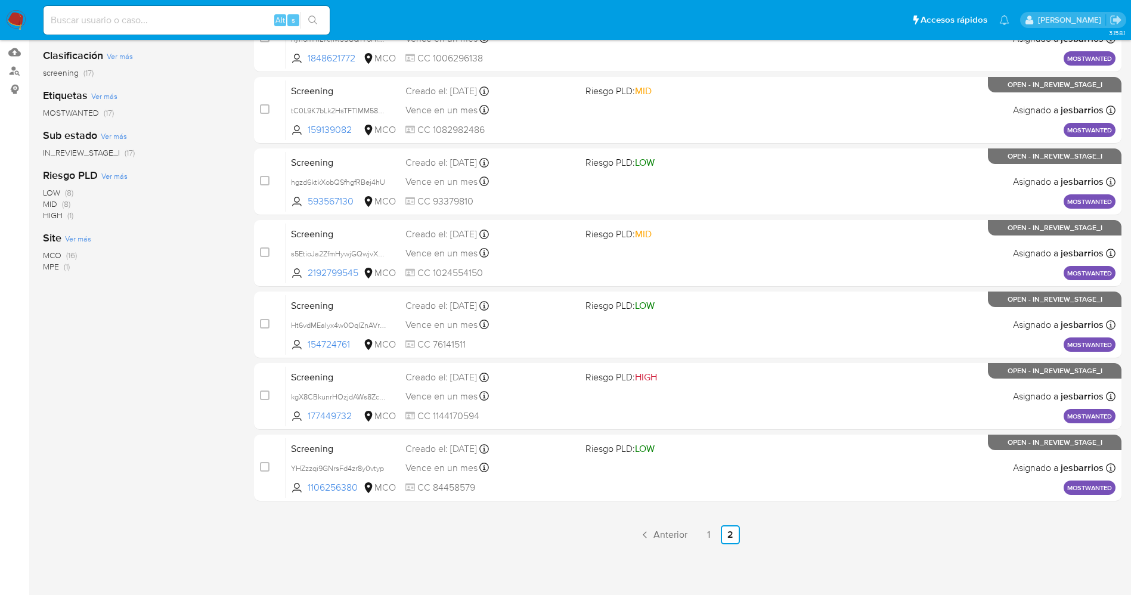
scroll to position [0, 0]
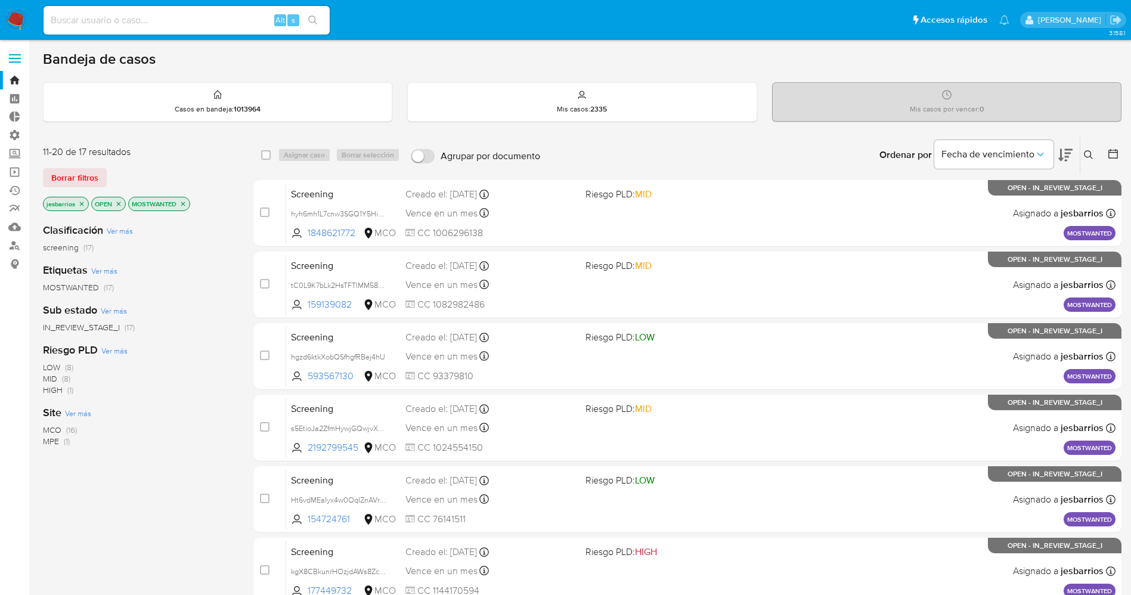
click at [15, 14] on img at bounding box center [16, 20] width 20 height 20
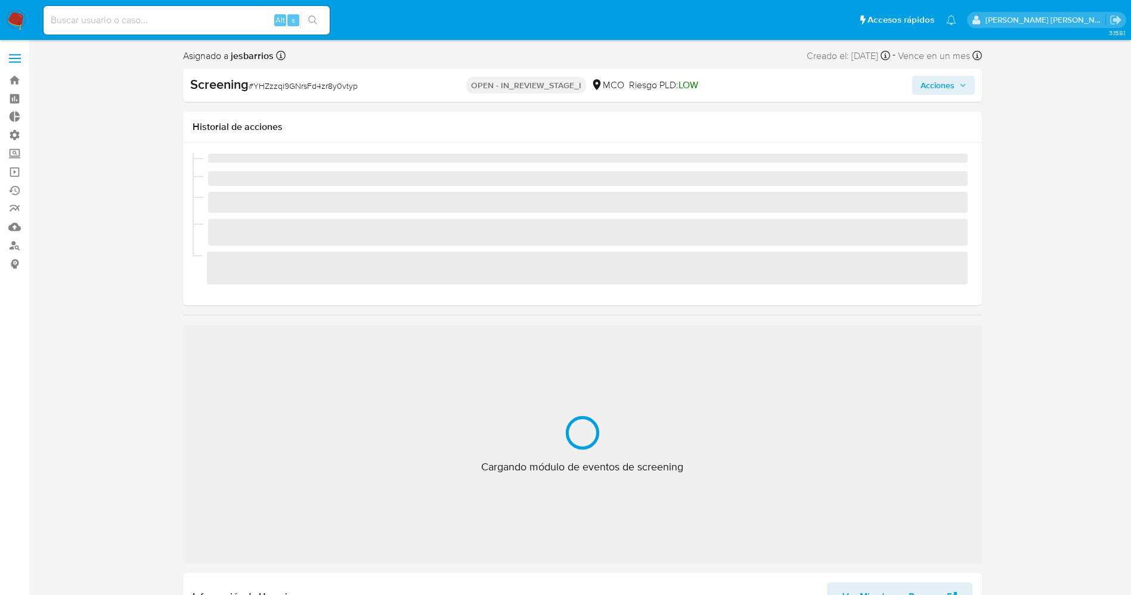
select select "10"
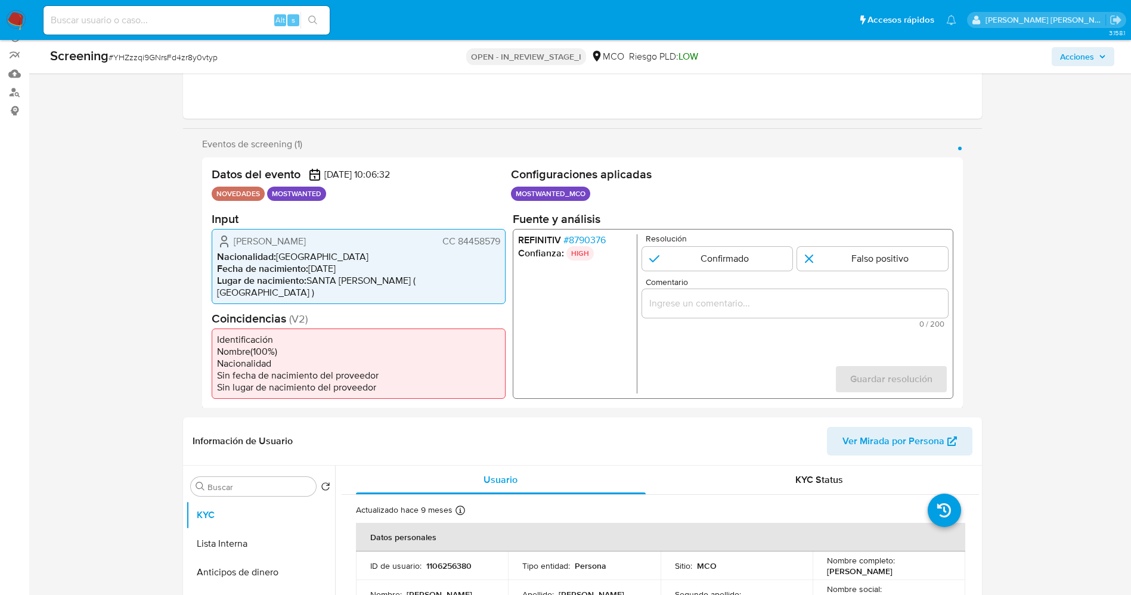
scroll to position [179, 0]
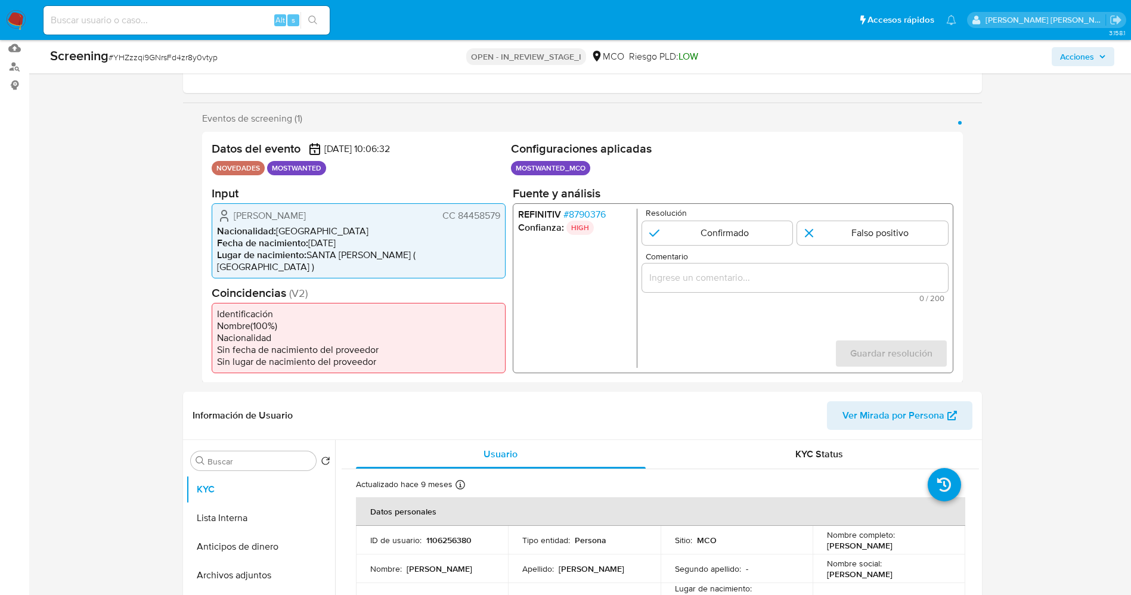
click at [572, 213] on span "# 8790376" at bounding box center [584, 214] width 42 height 12
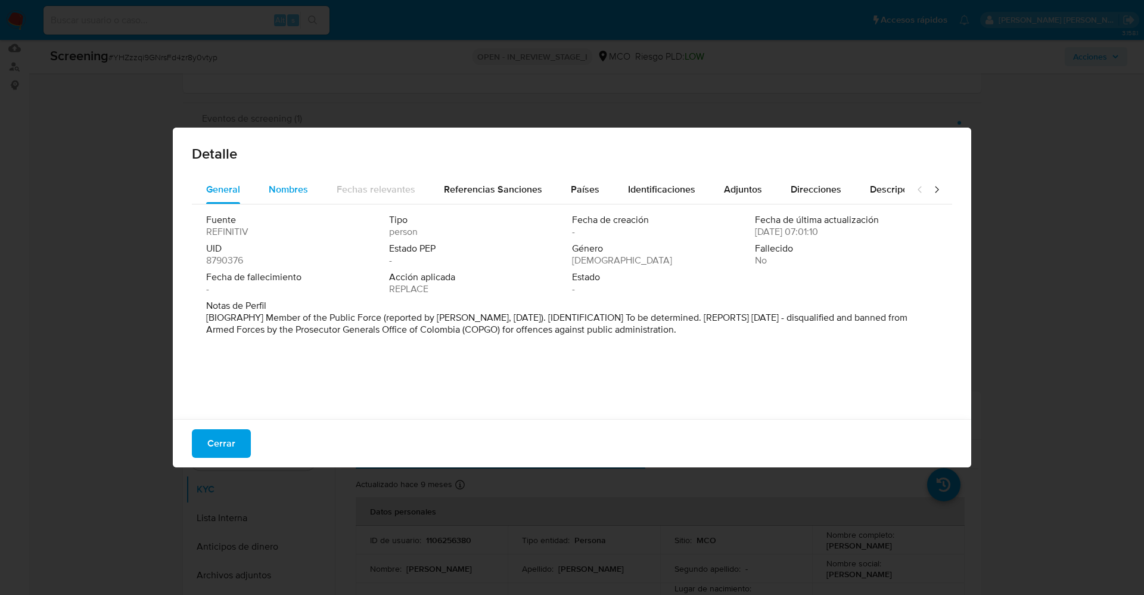
click at [303, 195] on span "Nombres" at bounding box center [288, 189] width 39 height 14
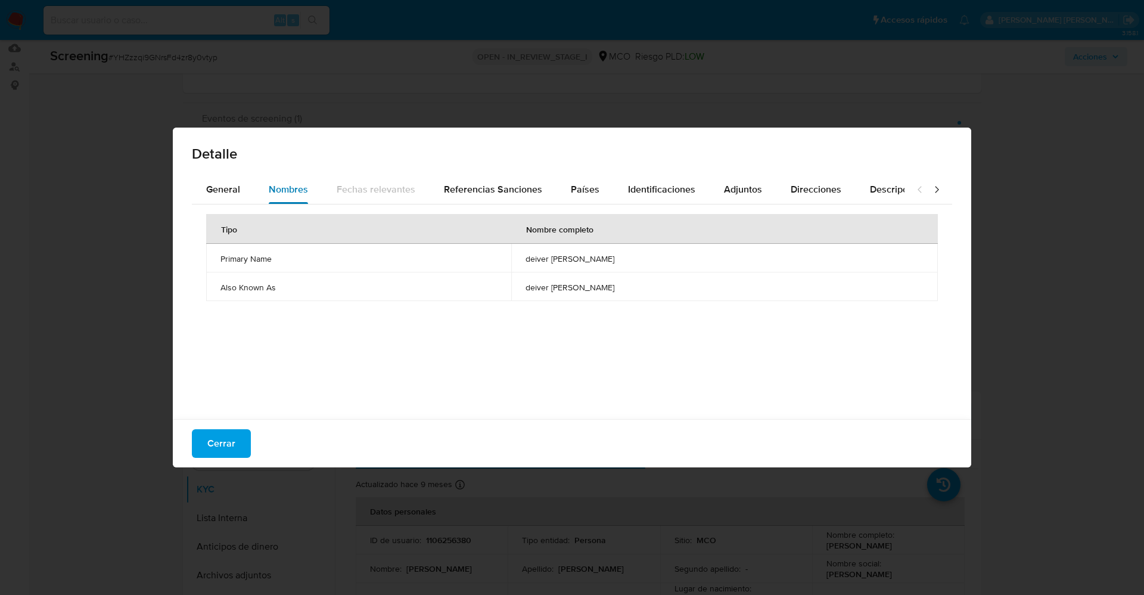
click at [256, 188] on button "Nombres" at bounding box center [288, 189] width 68 height 29
click at [231, 436] on span "Cerrar" at bounding box center [221, 443] width 28 height 26
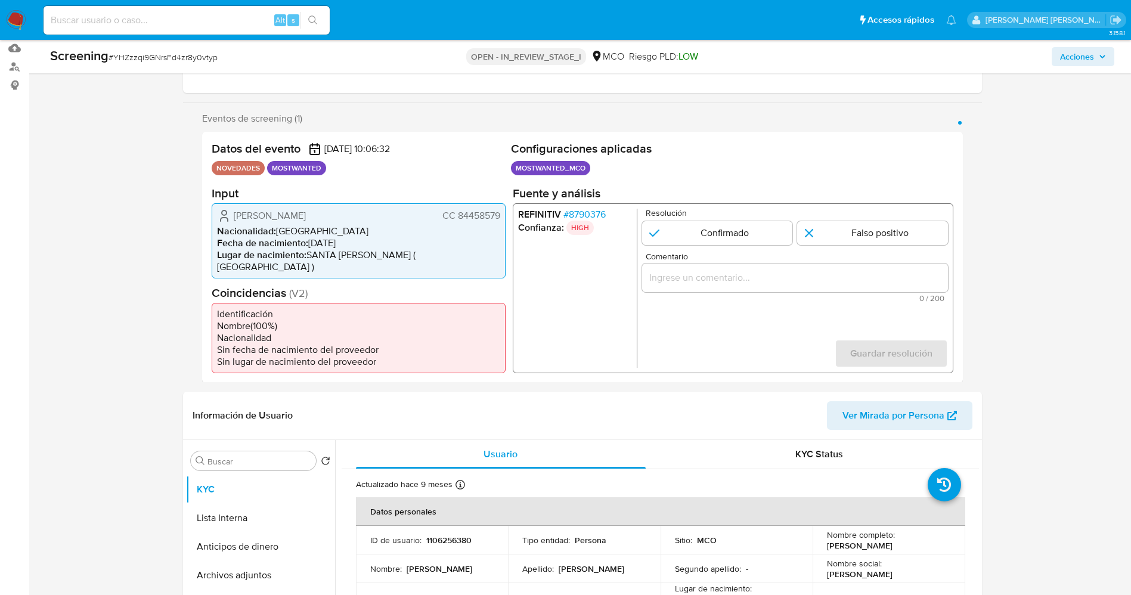
drag, startPoint x: 458, startPoint y: 215, endPoint x: 517, endPoint y: 211, distance: 59.7
click at [517, 211] on div "Datos del evento [DATE] 10:06:32 NOVEDADES MOSTWANTED Configuraciones aplicadas…" at bounding box center [582, 257] width 761 height 251
click at [493, 213] on span "CC 84458579" at bounding box center [471, 215] width 58 height 12
drag, startPoint x: 492, startPoint y: 215, endPoint x: 505, endPoint y: 212, distance: 13.4
click at [505, 212] on div "Deiver [PERSON_NAME] [PERSON_NAME] 84458579 Nacionalidad : Colombia Fecha de na…" at bounding box center [359, 240] width 294 height 75
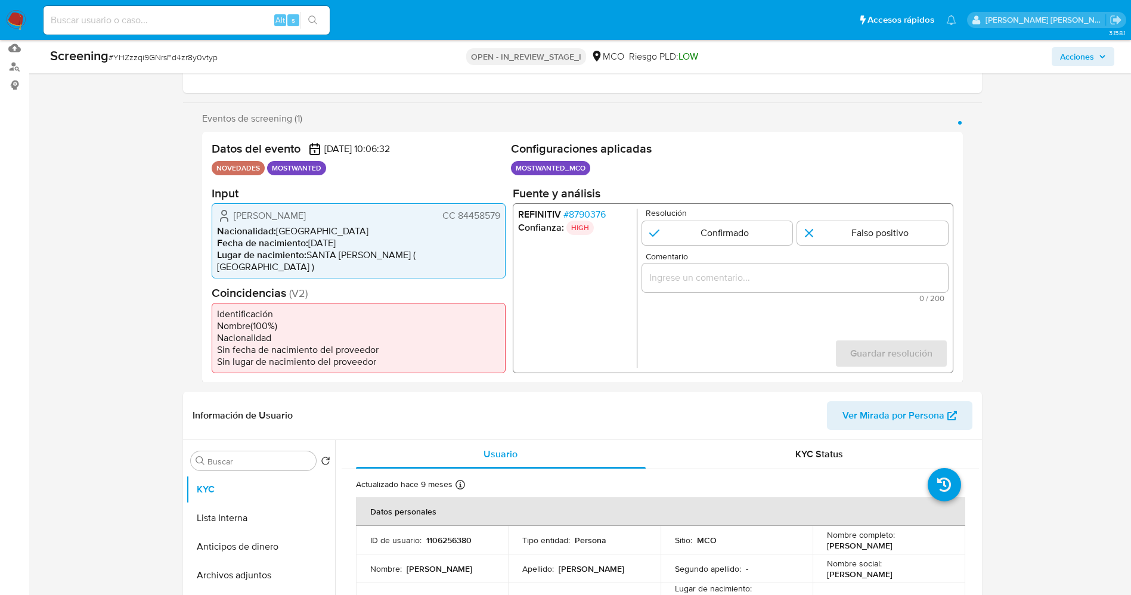
click at [584, 214] on span "# 8790376" at bounding box center [584, 214] width 42 height 12
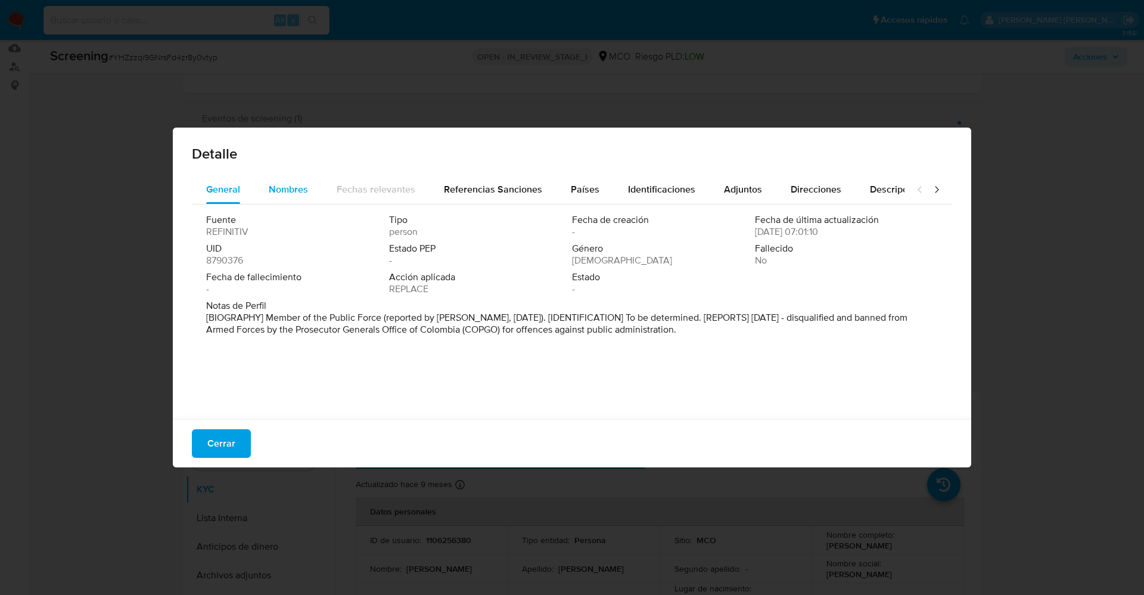
click at [303, 179] on div "Nombres" at bounding box center [288, 189] width 39 height 29
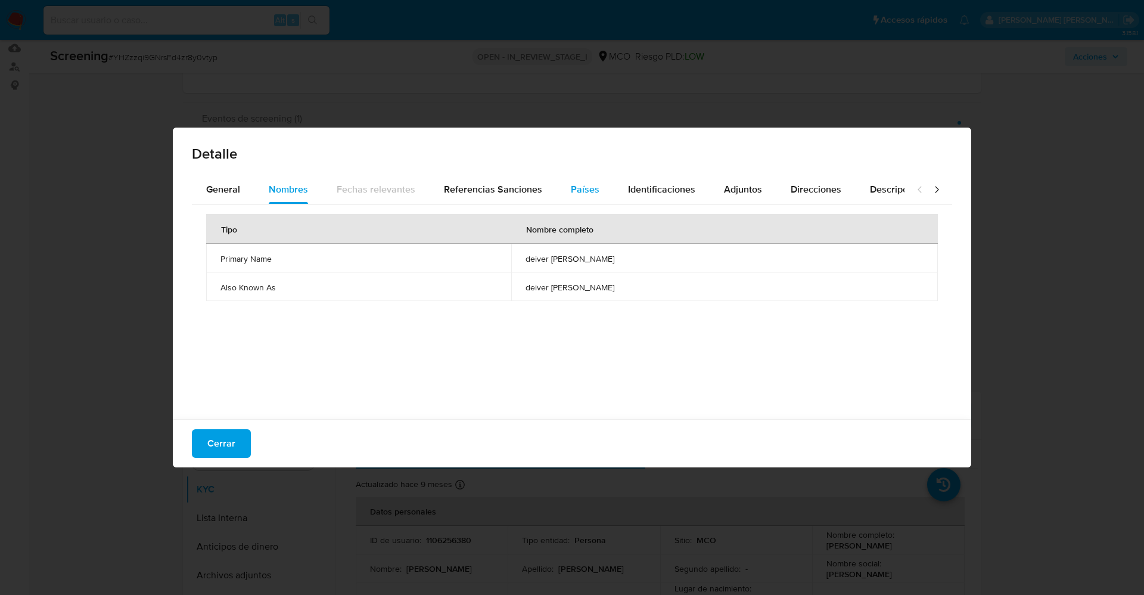
click at [588, 187] on span "Países" at bounding box center [585, 189] width 29 height 14
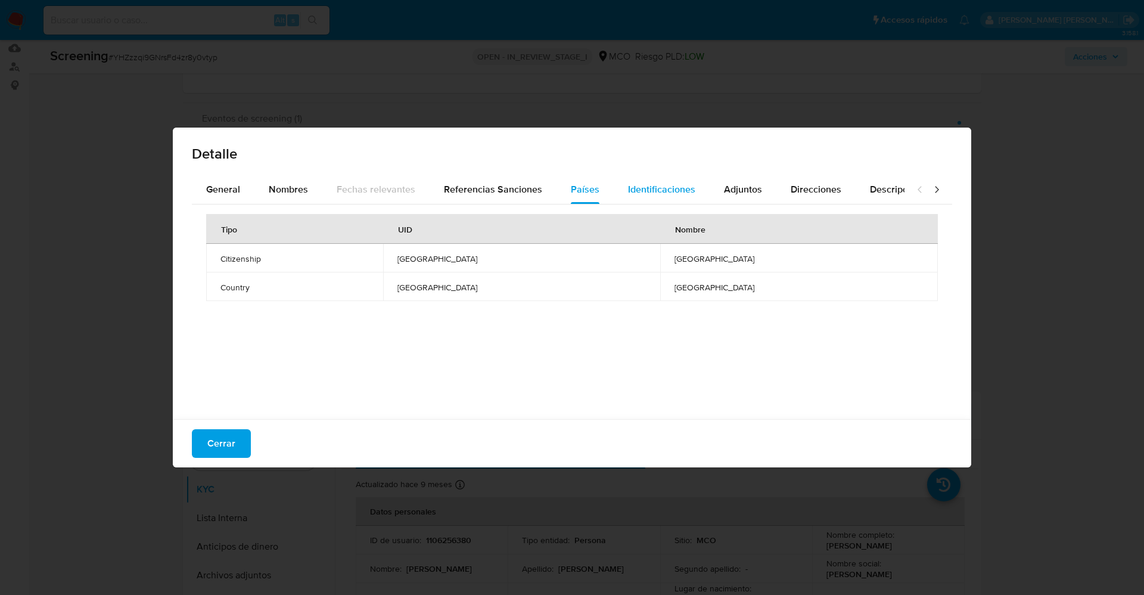
click at [694, 200] on button "Identificaciones" at bounding box center [662, 189] width 96 height 29
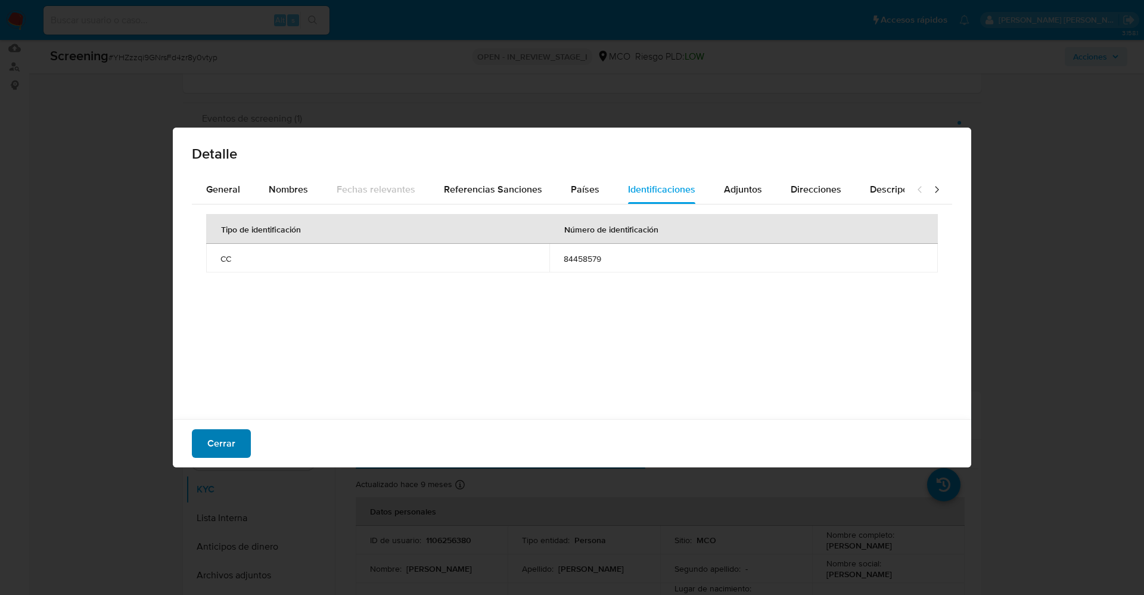
click at [221, 436] on span "Cerrar" at bounding box center [221, 443] width 28 height 26
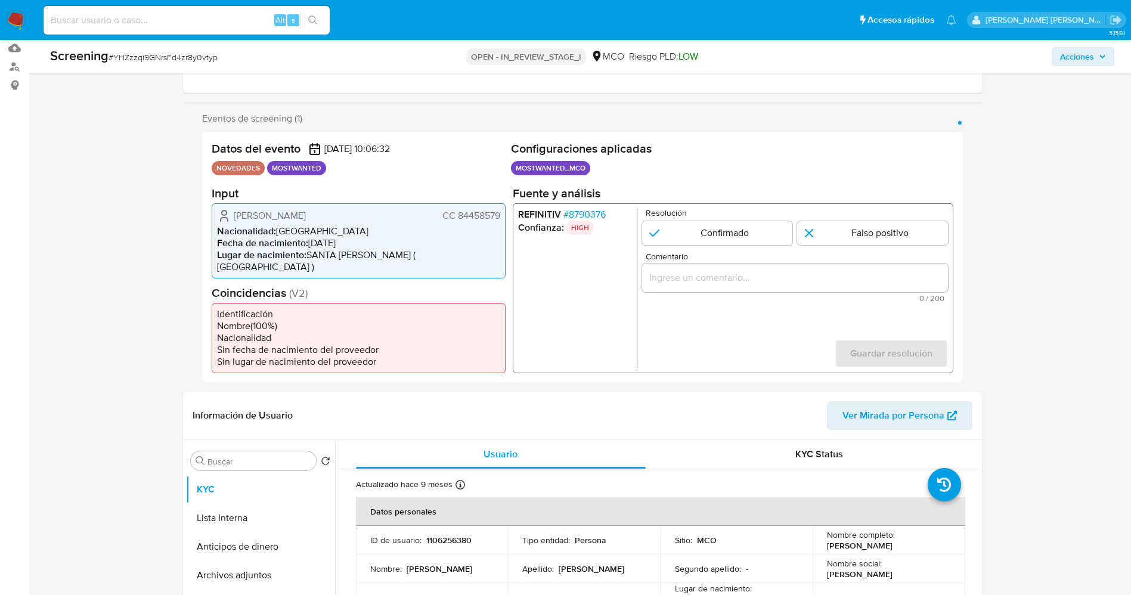
drag, startPoint x: 228, startPoint y: 209, endPoint x: 374, endPoint y: 222, distance: 146.6
click at [374, 222] on div "Deiver [PERSON_NAME] [PERSON_NAME] 84458579" at bounding box center [358, 215] width 283 height 14
drag, startPoint x: 456, startPoint y: 212, endPoint x: 507, endPoint y: 212, distance: 51.3
click at [507, 212] on div "Datos del evento [DATE] 10:06:32 NOVEDADES MOSTWANTED Configuraciones aplicadas…" at bounding box center [582, 257] width 761 height 251
drag, startPoint x: 231, startPoint y: 219, endPoint x: 375, endPoint y: 221, distance: 144.2
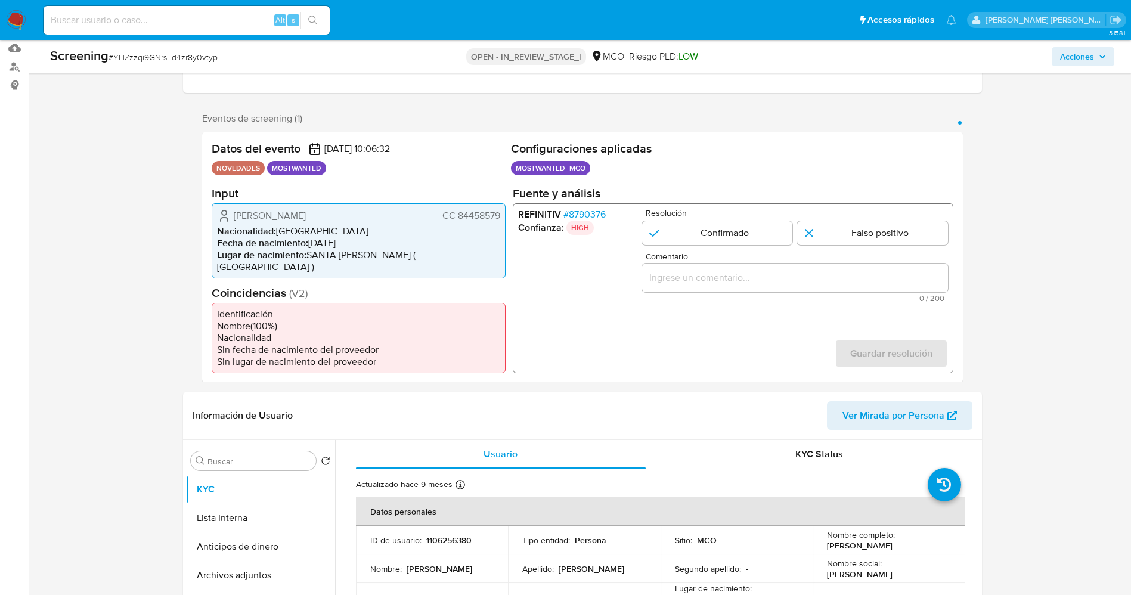
click at [375, 221] on div "Deiver [PERSON_NAME] [PERSON_NAME] 84458579" at bounding box center [358, 215] width 283 height 14
click at [308, 227] on li "Nacionalidad : [GEOGRAPHIC_DATA]" at bounding box center [358, 231] width 283 height 12
drag, startPoint x: 229, startPoint y: 216, endPoint x: 502, endPoint y: 209, distance: 273.7
click at [502, 209] on div "Deiver [PERSON_NAME] [PERSON_NAME] 84458579 Nacionalidad : Colombia Fecha de na…" at bounding box center [359, 240] width 294 height 75
click at [711, 231] on input "1 de 1" at bounding box center [716, 233] width 151 height 24
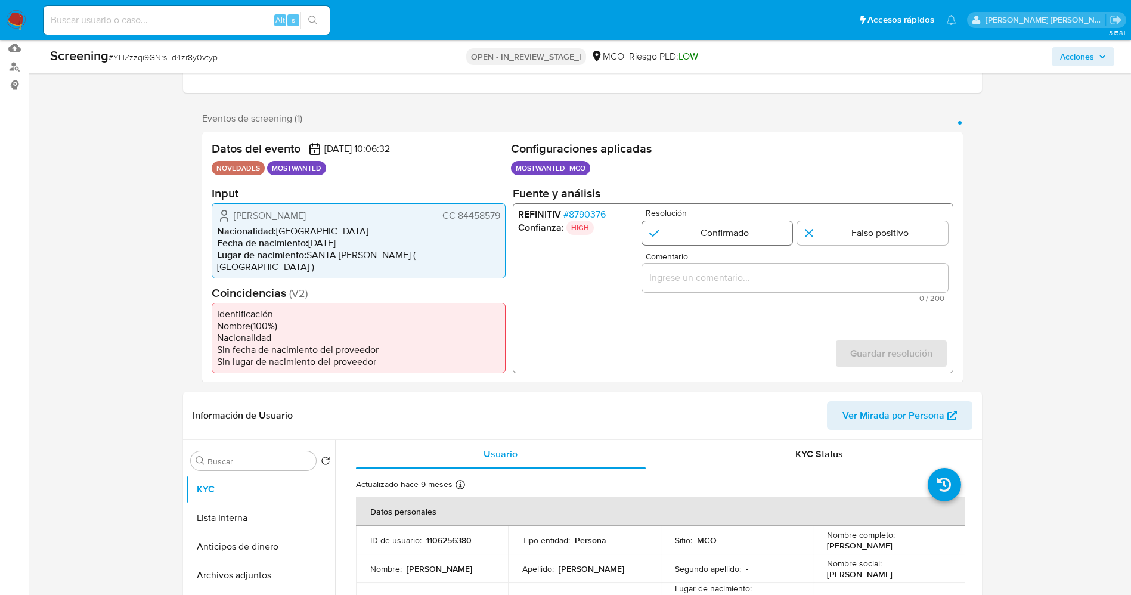
radio input "true"
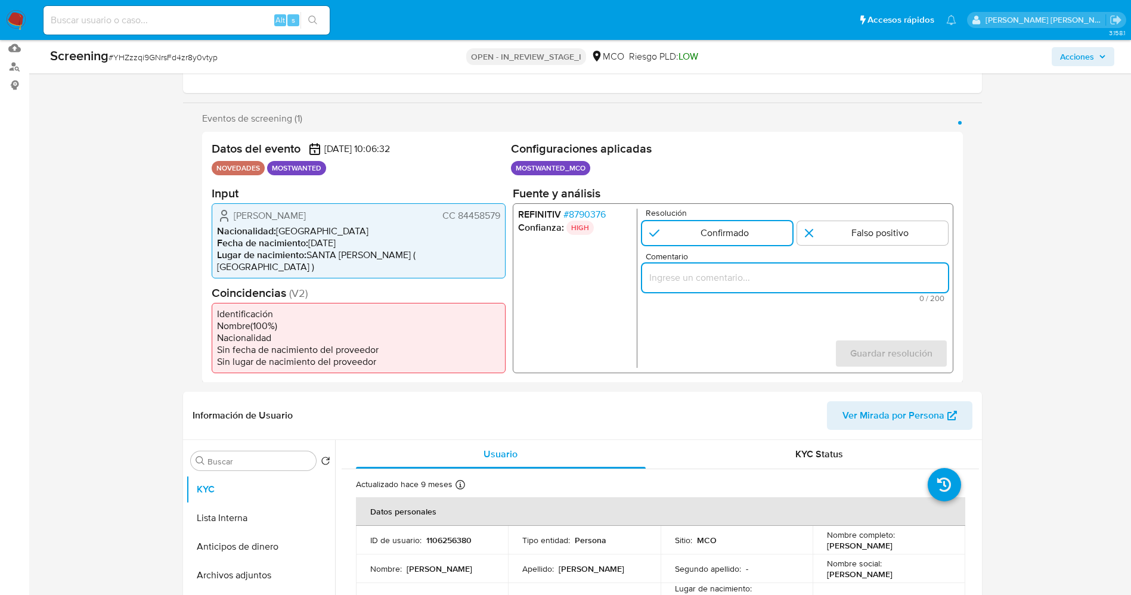
click at [714, 283] on input "Comentario" at bounding box center [794, 276] width 306 height 15
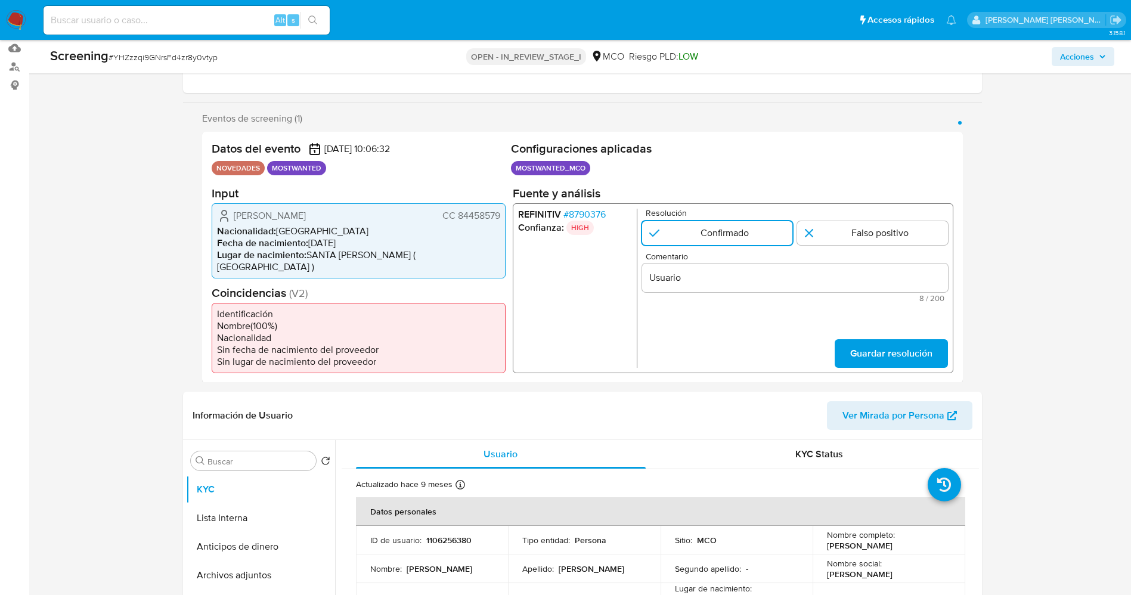
drag, startPoint x: 235, startPoint y: 216, endPoint x: 505, endPoint y: 216, distance: 270.0
click at [507, 216] on div "Datos del evento [DATE] 10:06:32 NOVEDADES MOSTWANTED Configuraciones aplicadas…" at bounding box center [582, 257] width 761 height 251
click at [738, 274] on input "Usuario" at bounding box center [794, 276] width 306 height 15
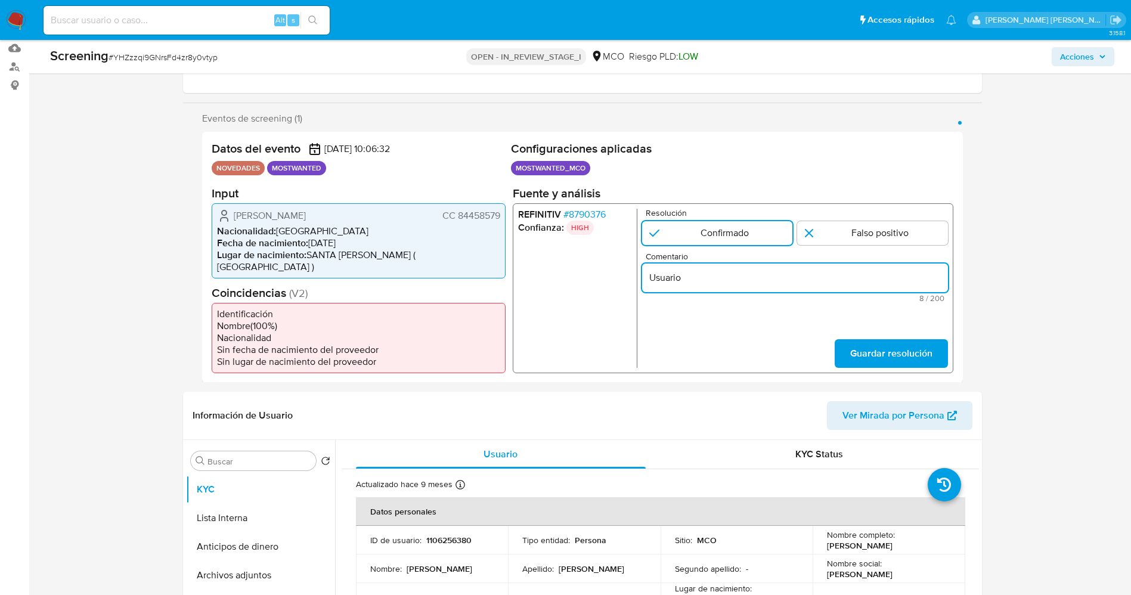
paste input "[PERSON_NAME] [PERSON_NAME] 84458579"
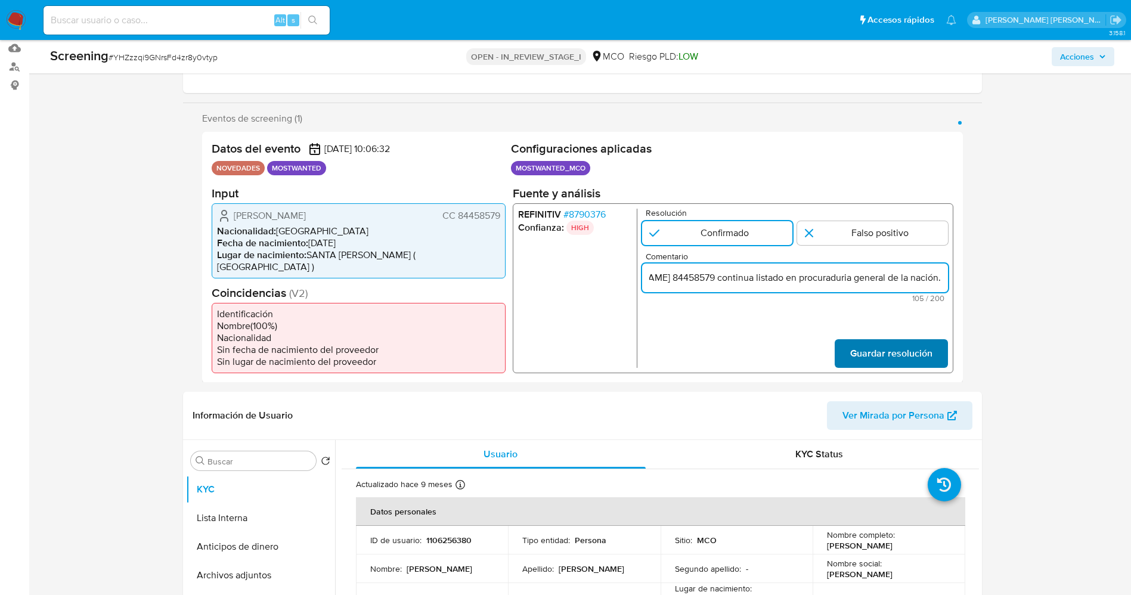
type input "Usuario [PERSON_NAME] [PERSON_NAME] 84458579 continua listado en procuraduria g…"
click at [855, 344] on span "Guardar resolución" at bounding box center [890, 353] width 82 height 26
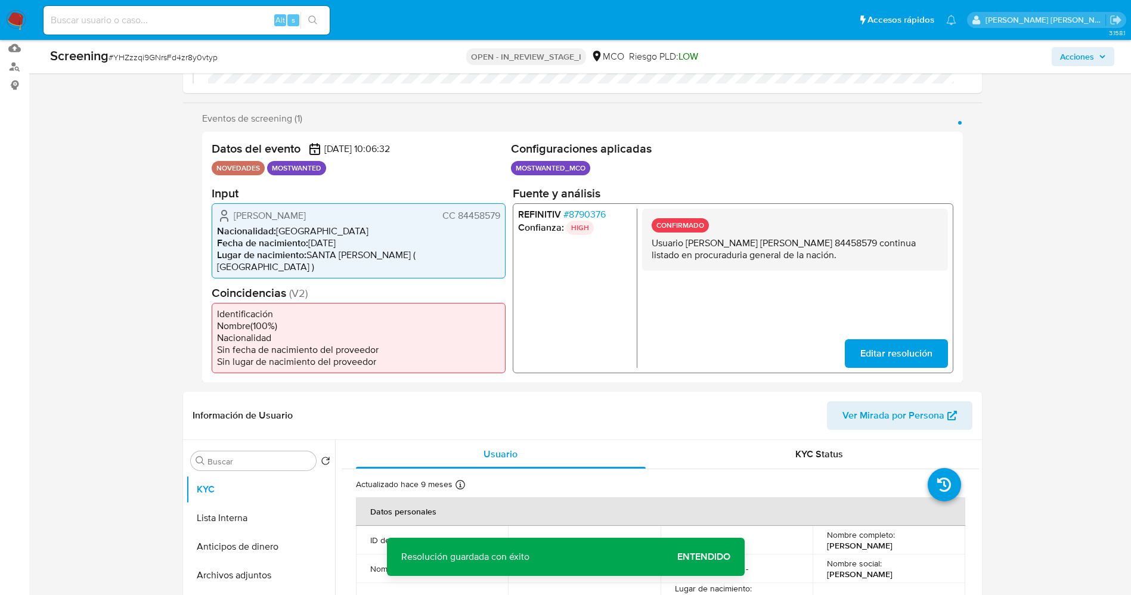
drag, startPoint x: 675, startPoint y: 247, endPoint x: 856, endPoint y: 266, distance: 182.3
click at [861, 266] on div "CONFIRMADO Usuario [PERSON_NAME] [PERSON_NAME] 84458579 continua listado en pro…" at bounding box center [794, 239] width 306 height 62
click at [252, 509] on button "Lista Interna" at bounding box center [255, 518] width 139 height 29
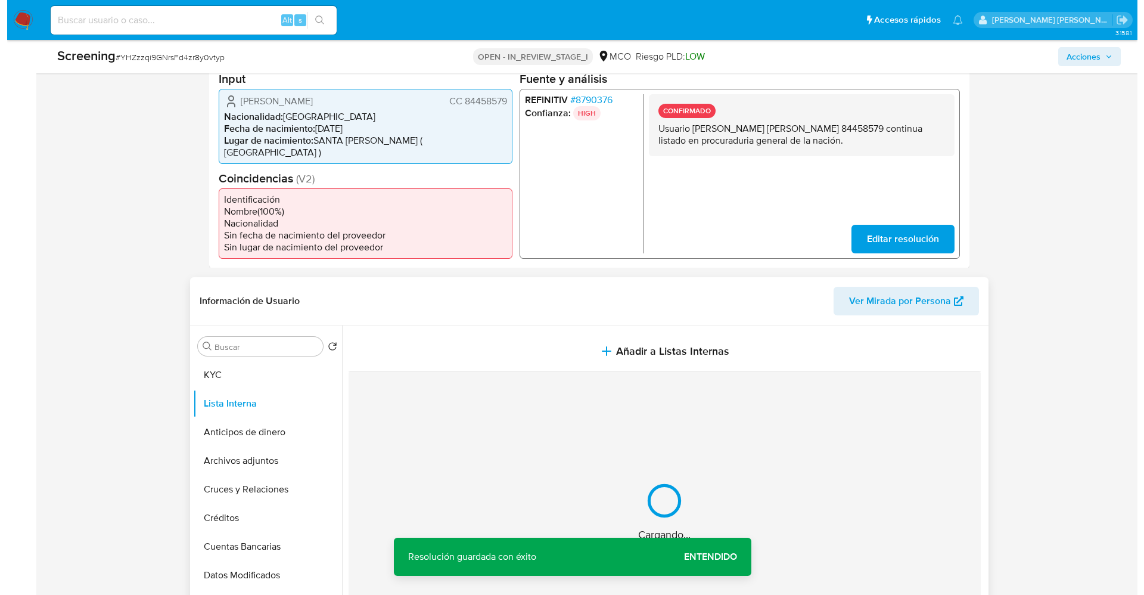
scroll to position [447, 0]
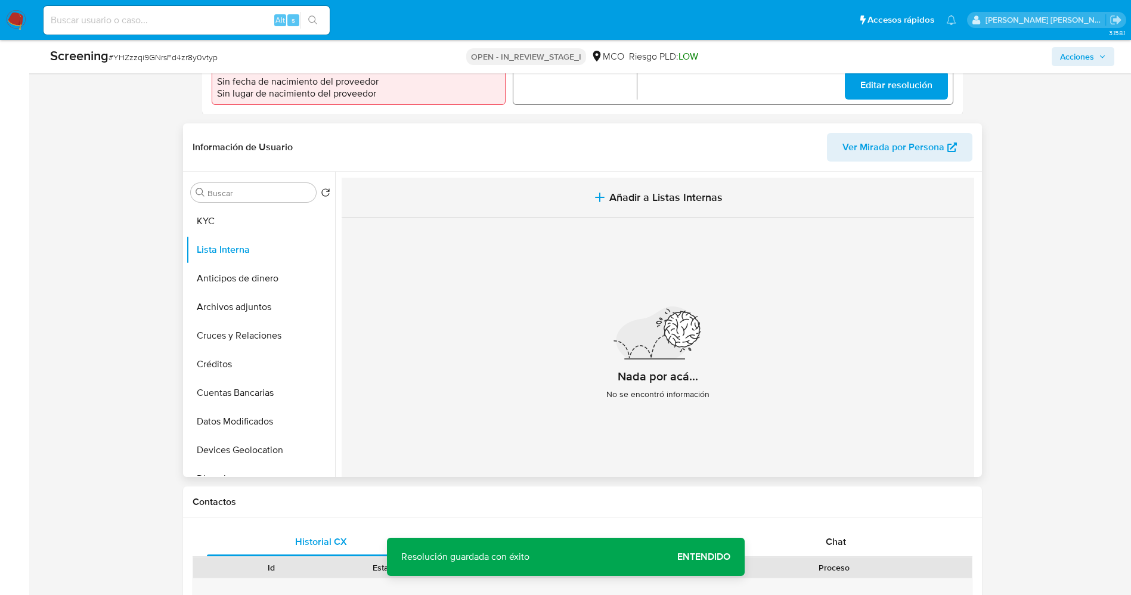
click at [620, 192] on span "Añadir a Listas Internas" at bounding box center [665, 197] width 113 height 13
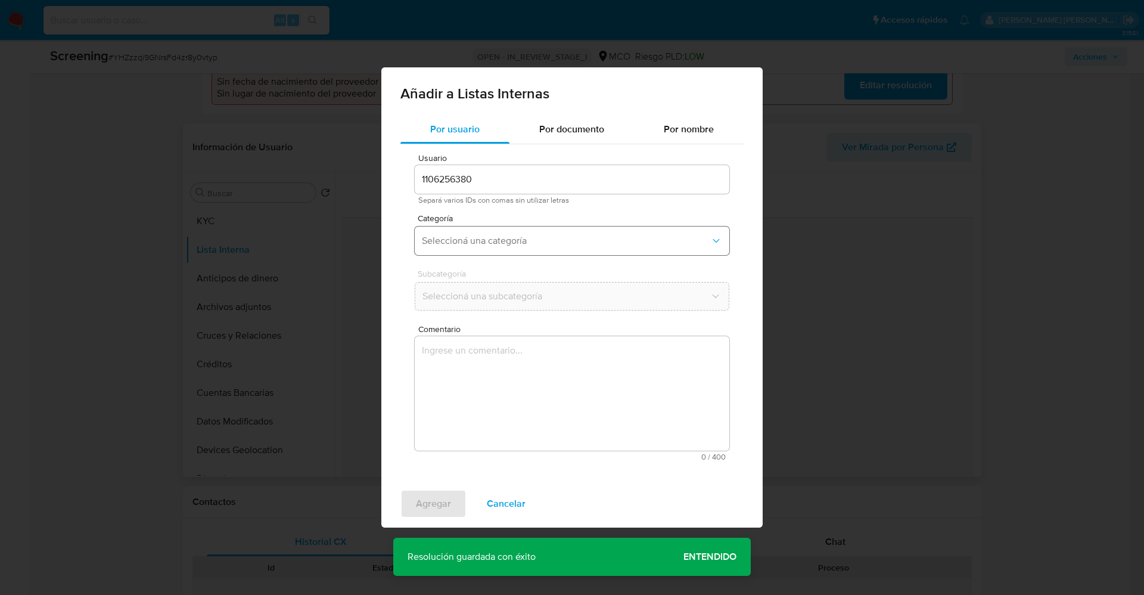
click at [525, 241] on span "Seleccioná una categoría" at bounding box center [566, 241] width 288 height 12
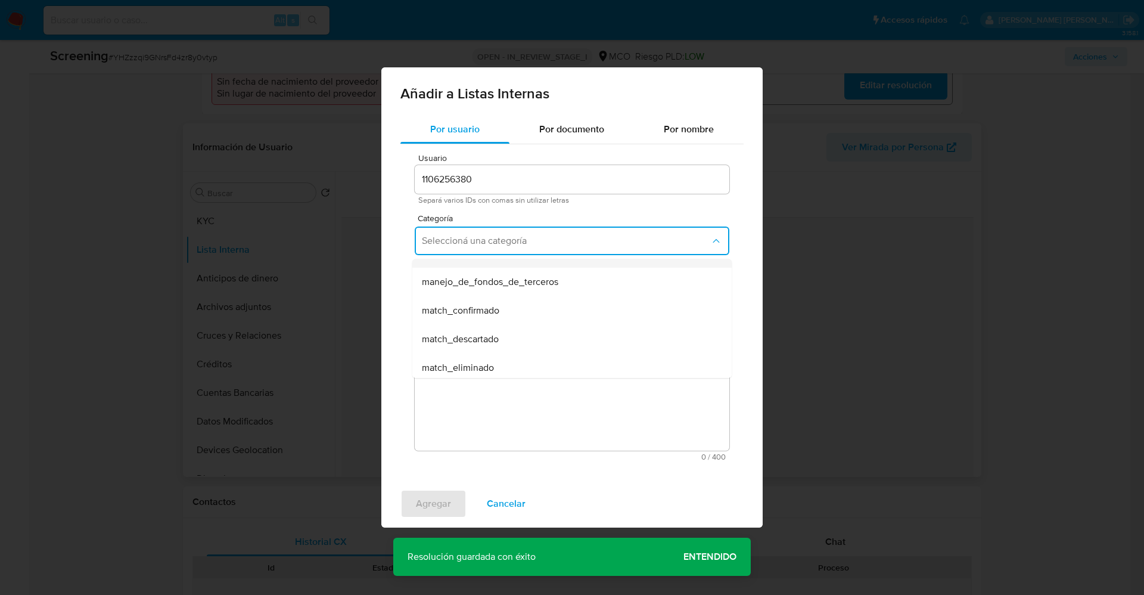
scroll to position [89, 0]
click at [503, 269] on div "match_confirmado" at bounding box center [568, 269] width 293 height 29
click at [508, 288] on button "Seleccioná una subcategoría" at bounding box center [572, 296] width 315 height 29
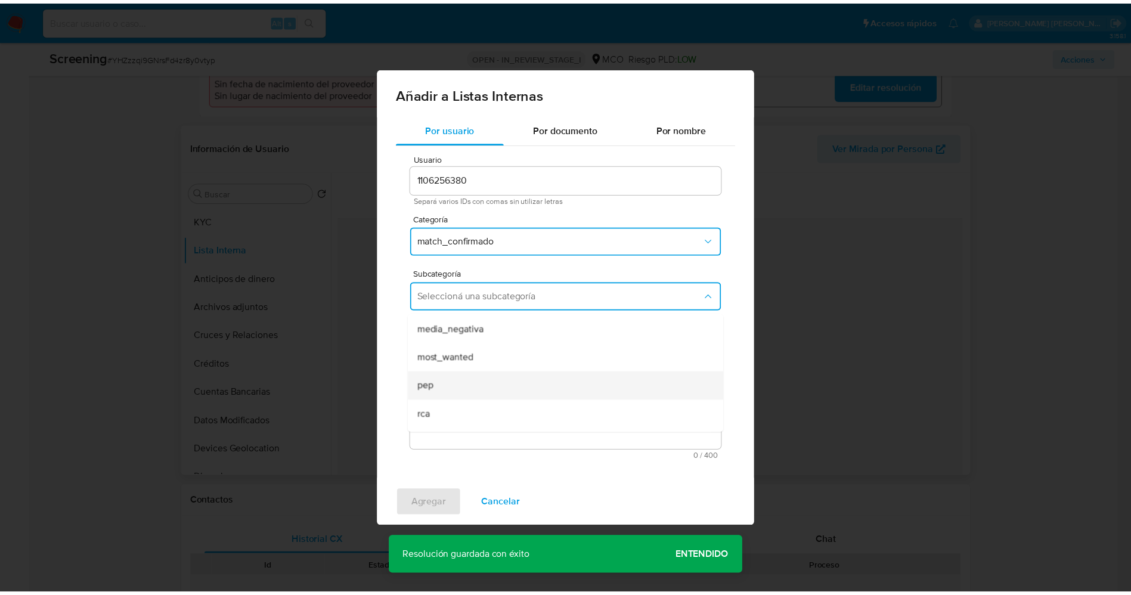
scroll to position [81, 0]
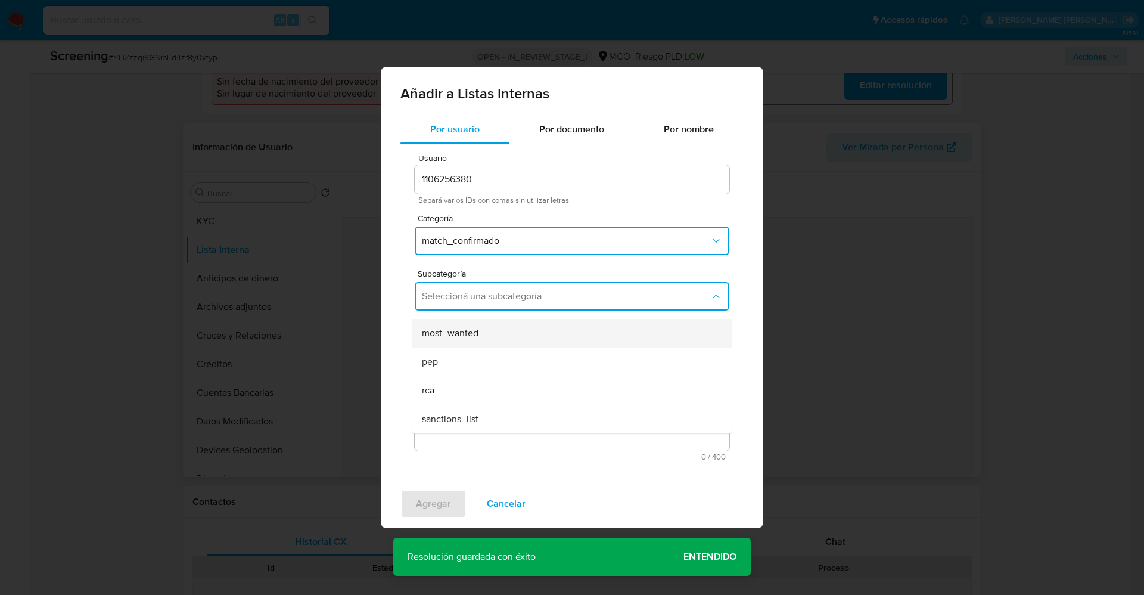
click at [486, 335] on div "most_wanted" at bounding box center [568, 333] width 293 height 29
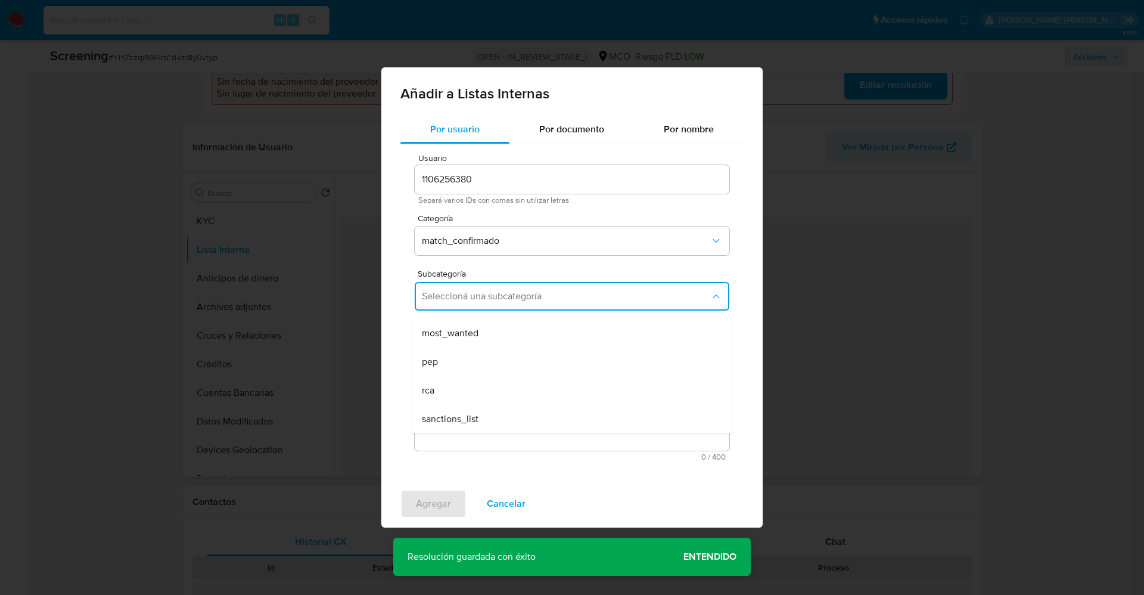
click at [491, 378] on textarea "Comentario" at bounding box center [572, 393] width 315 height 114
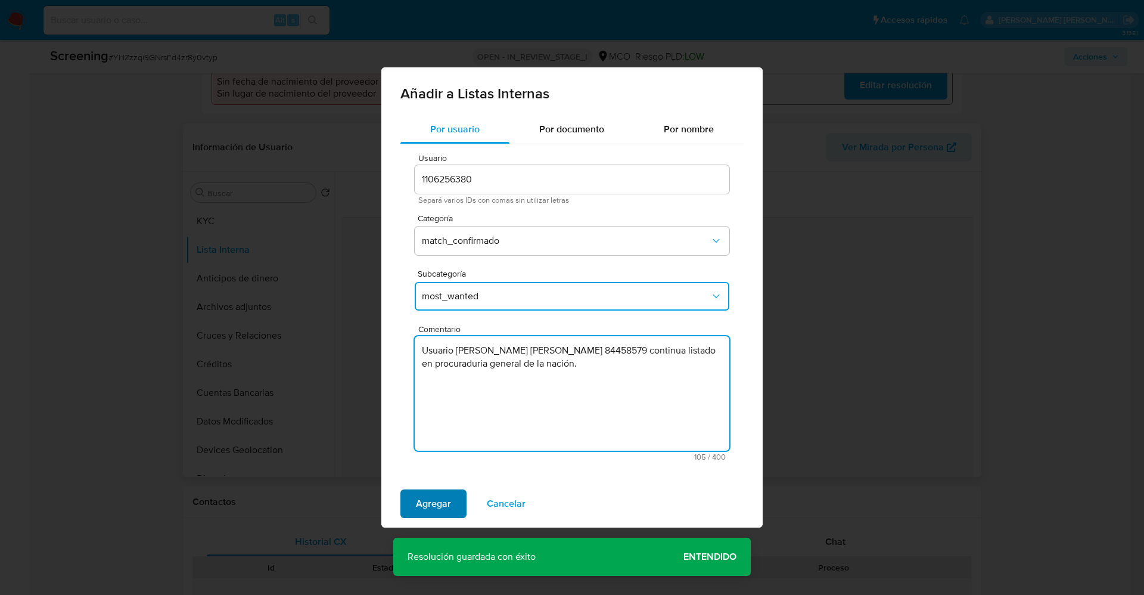
type textarea "Usuario Deiver Alexander Jimenez Acuña CC 84458579 continua listado en procurad…"
click at [455, 498] on button "Agregar" at bounding box center [434, 503] width 66 height 29
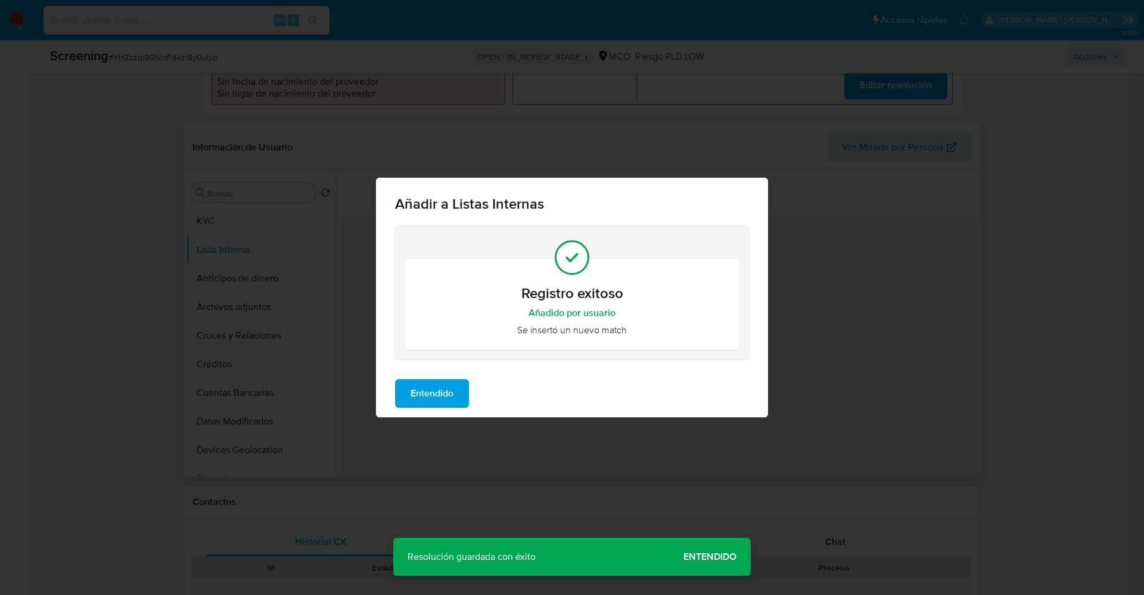
click at [431, 391] on span "Entendido" at bounding box center [432, 393] width 43 height 26
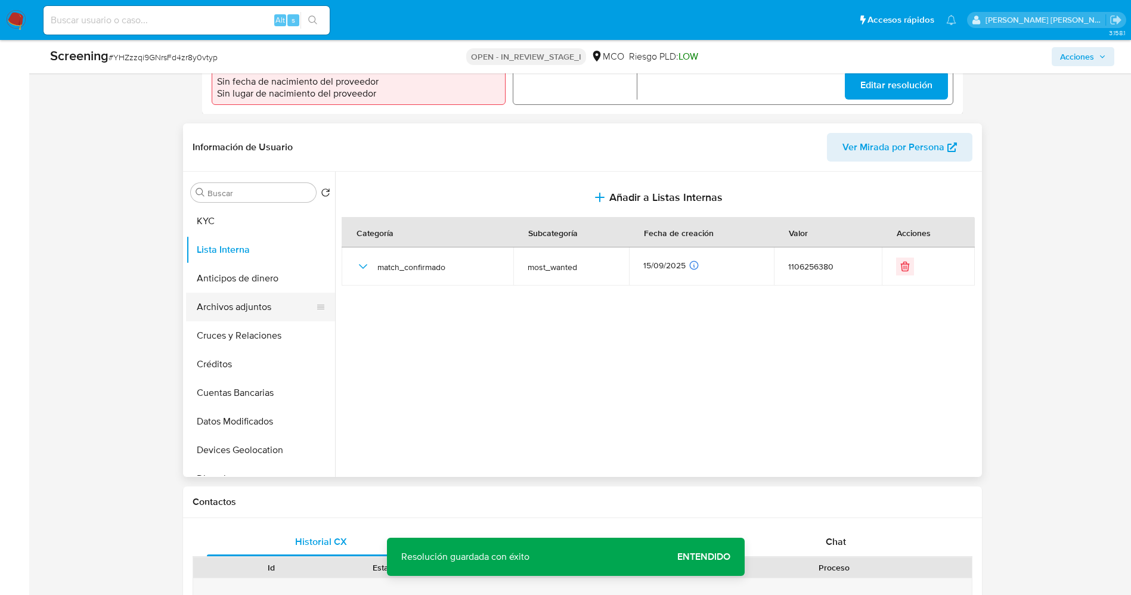
click at [254, 302] on button "Archivos adjuntos" at bounding box center [255, 307] width 139 height 29
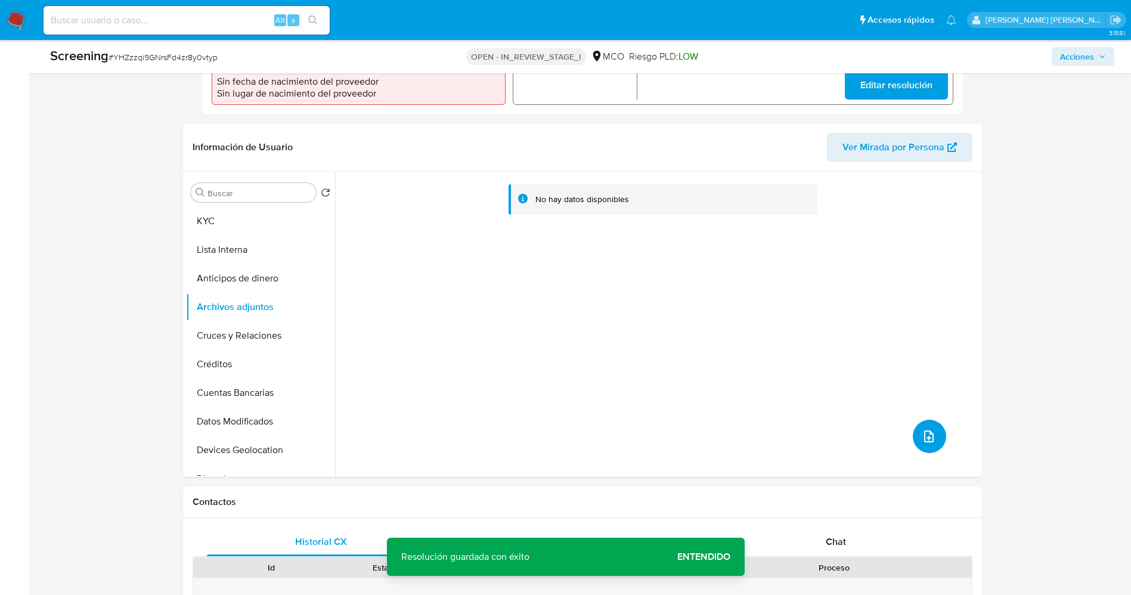
click at [933, 424] on button "upload-file" at bounding box center [929, 436] width 33 height 33
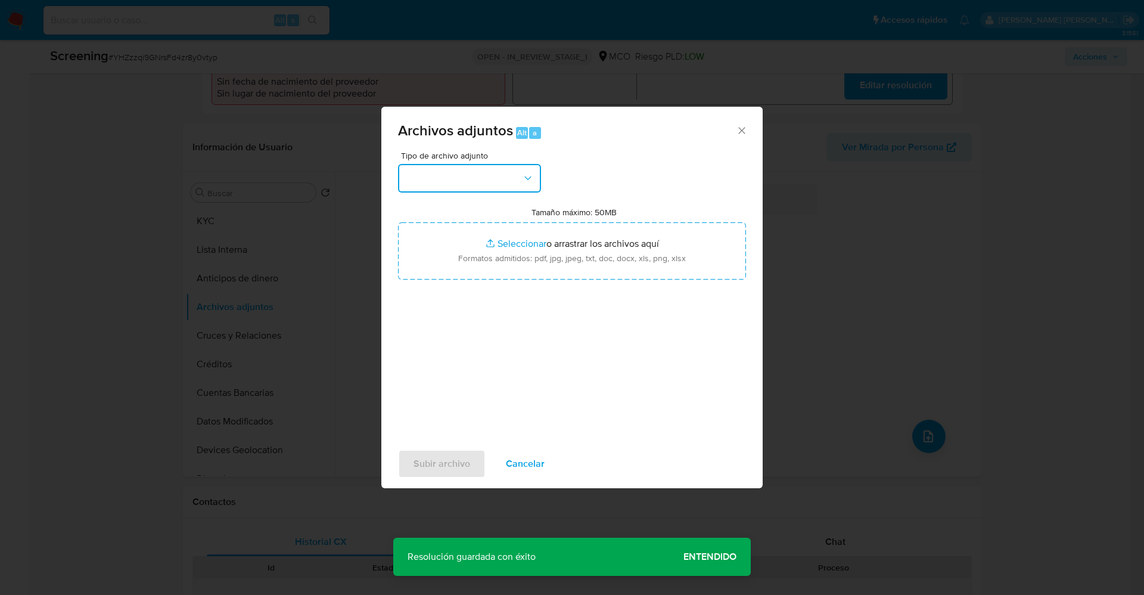
click at [499, 175] on button "button" at bounding box center [469, 178] width 143 height 29
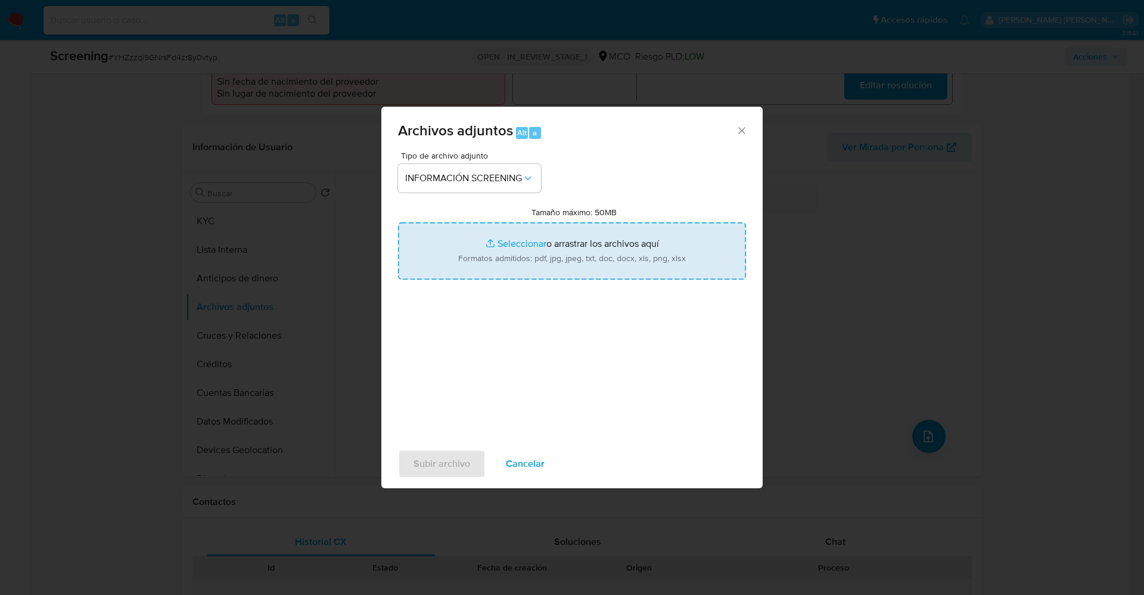
type input "C:\fakepath\_Deiver Alexander Jimenez Acuña_ lavado de dinero - Buscar con Goog…"
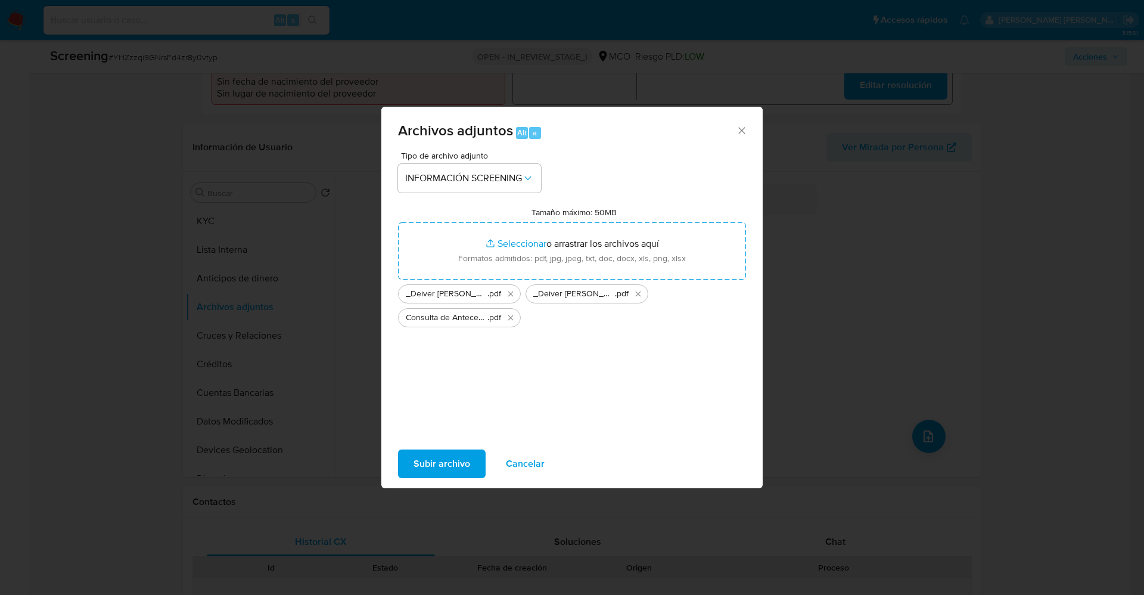
click at [464, 458] on span "Subir archivo" at bounding box center [442, 464] width 57 height 26
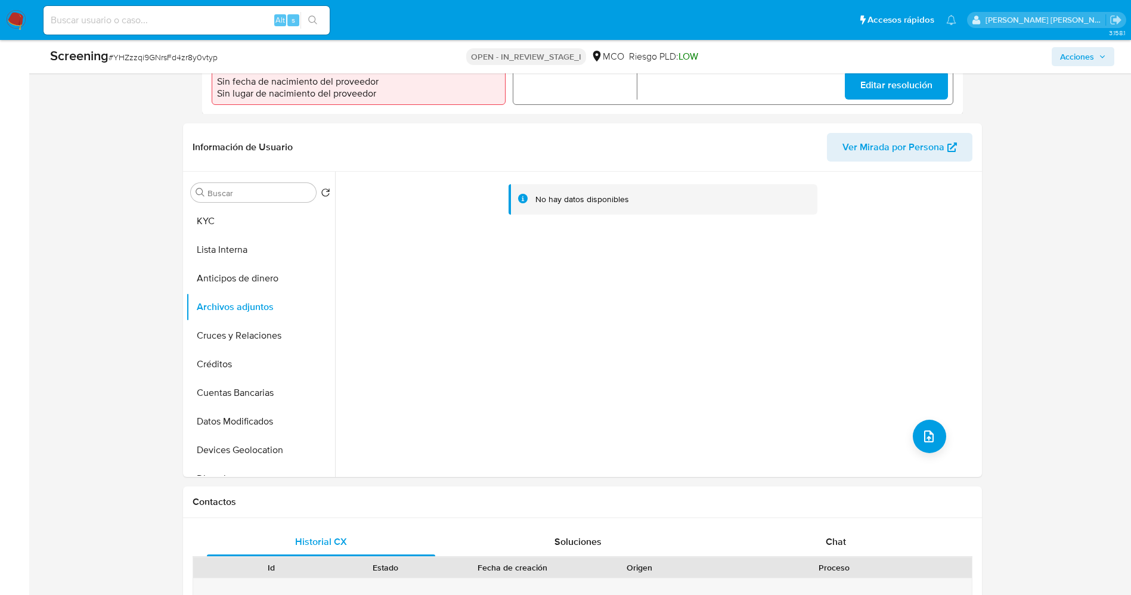
click at [242, 238] on button "Lista Interna" at bounding box center [260, 249] width 149 height 29
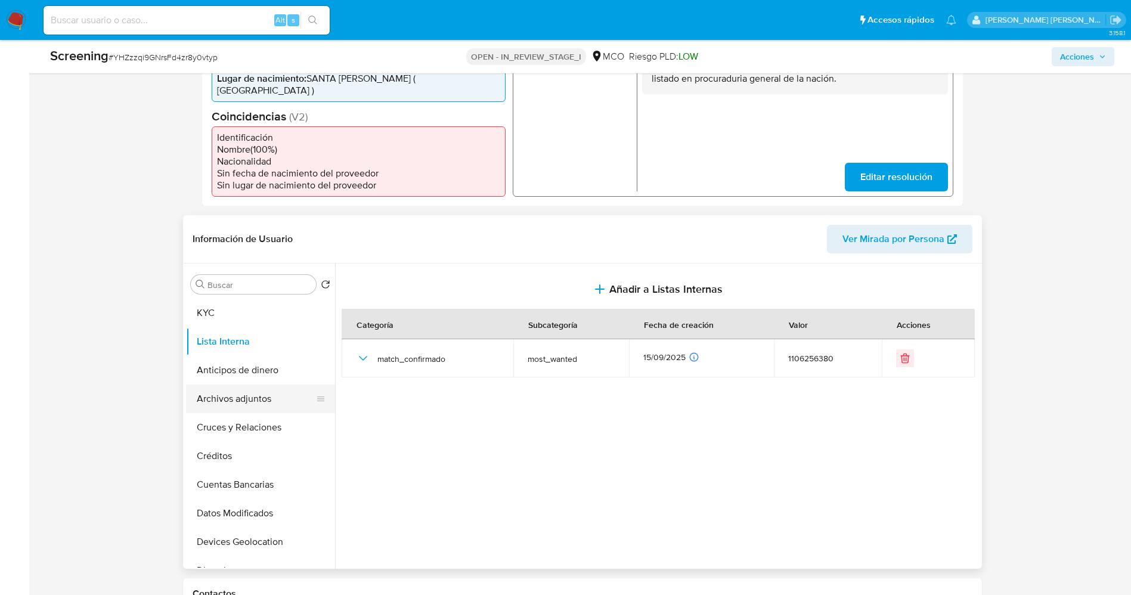
scroll to position [358, 0]
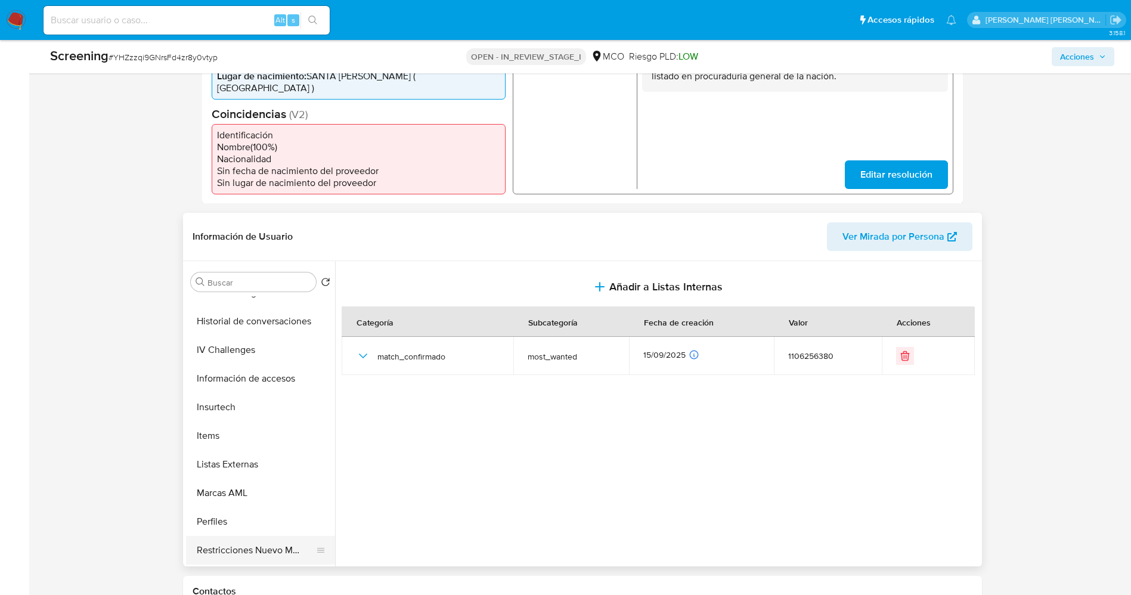
click at [244, 536] on button "Restricciones Nuevo Mundo" at bounding box center [255, 550] width 139 height 29
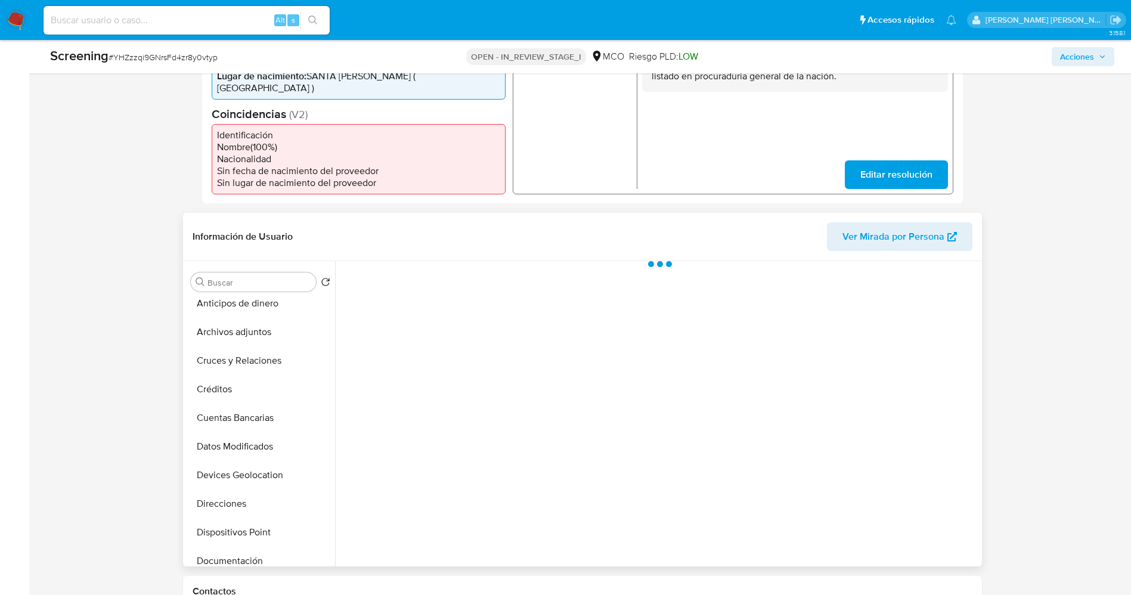
scroll to position [0, 0]
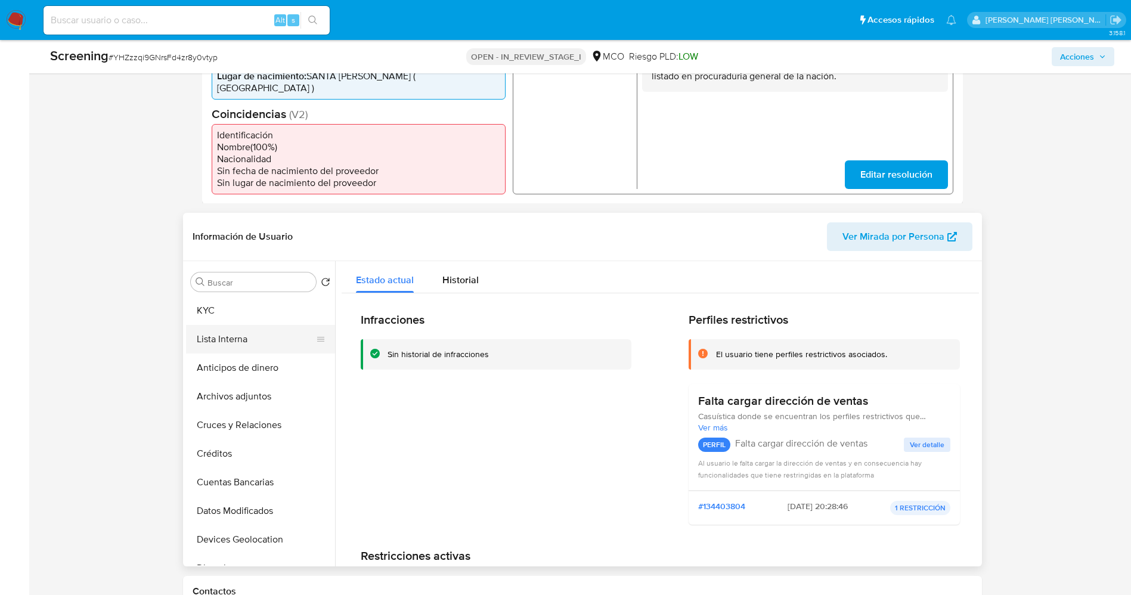
click at [228, 328] on button "Lista Interna" at bounding box center [255, 339] width 139 height 29
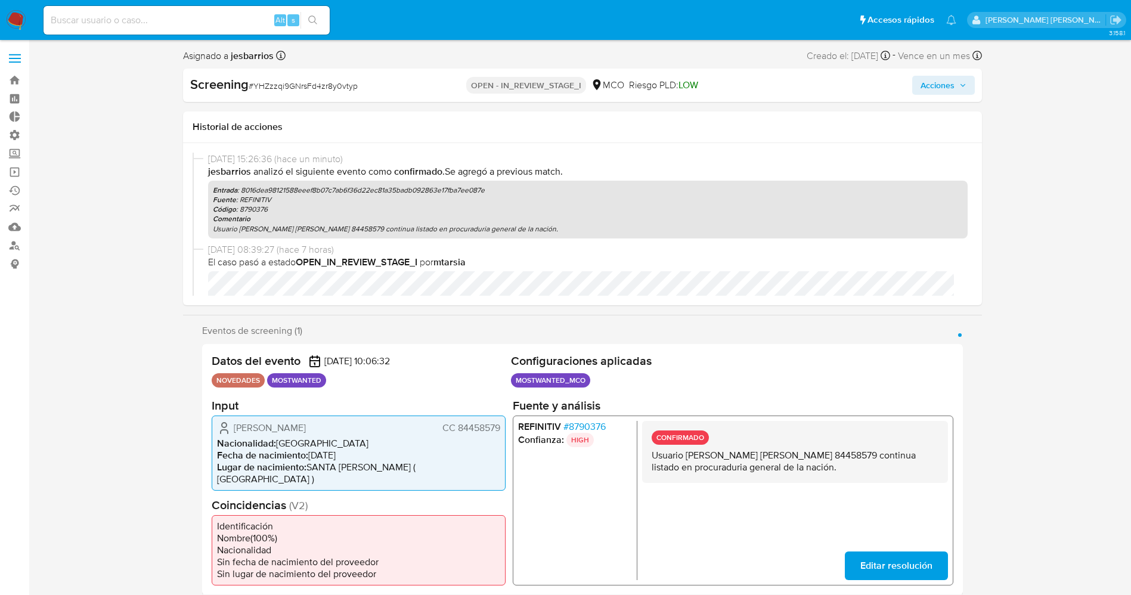
click at [941, 79] on span "Acciones" at bounding box center [937, 85] width 34 height 19
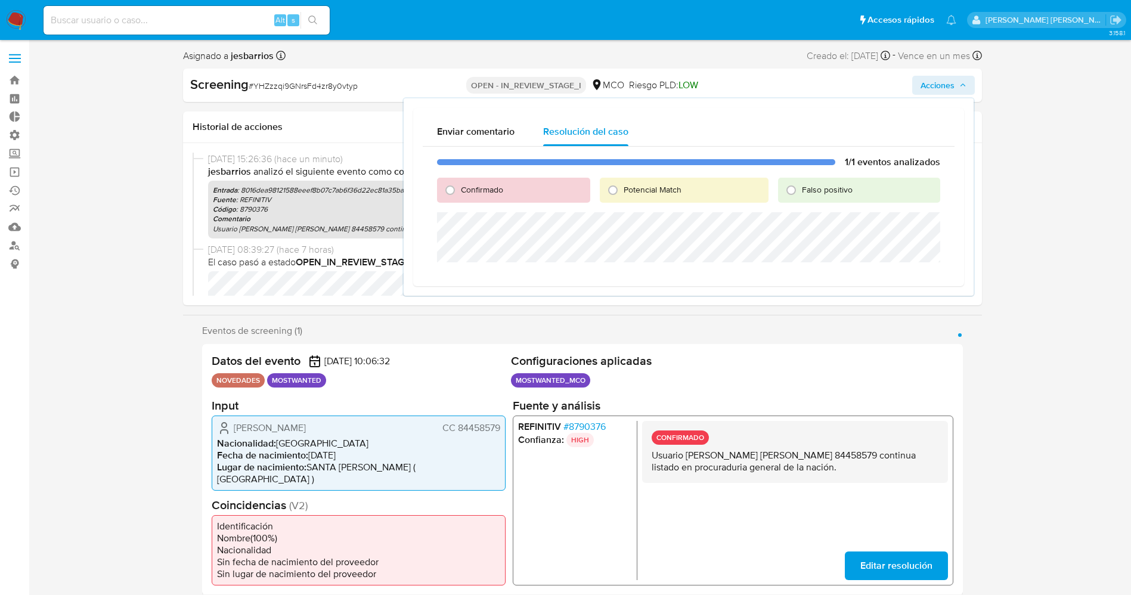
click at [642, 184] on span "Potencial Match" at bounding box center [652, 190] width 58 height 12
click at [622, 183] on input "Potencial Match" at bounding box center [612, 190] width 19 height 19
radio input "true"
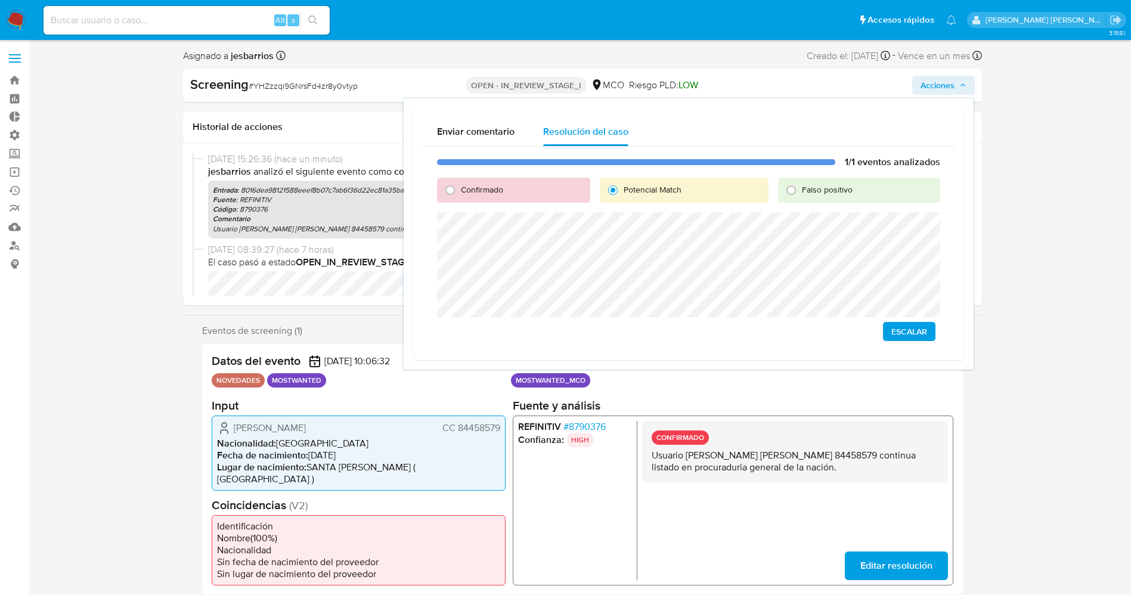
click at [471, 196] on div "Confirmado" at bounding box center [513, 190] width 153 height 25
click at [471, 195] on span "Confirmado" at bounding box center [482, 190] width 42 height 12
click at [460, 195] on input "Confirmado" at bounding box center [449, 190] width 19 height 19
radio input "true"
click at [906, 328] on span "Cerrar Caso" at bounding box center [898, 331] width 57 height 17
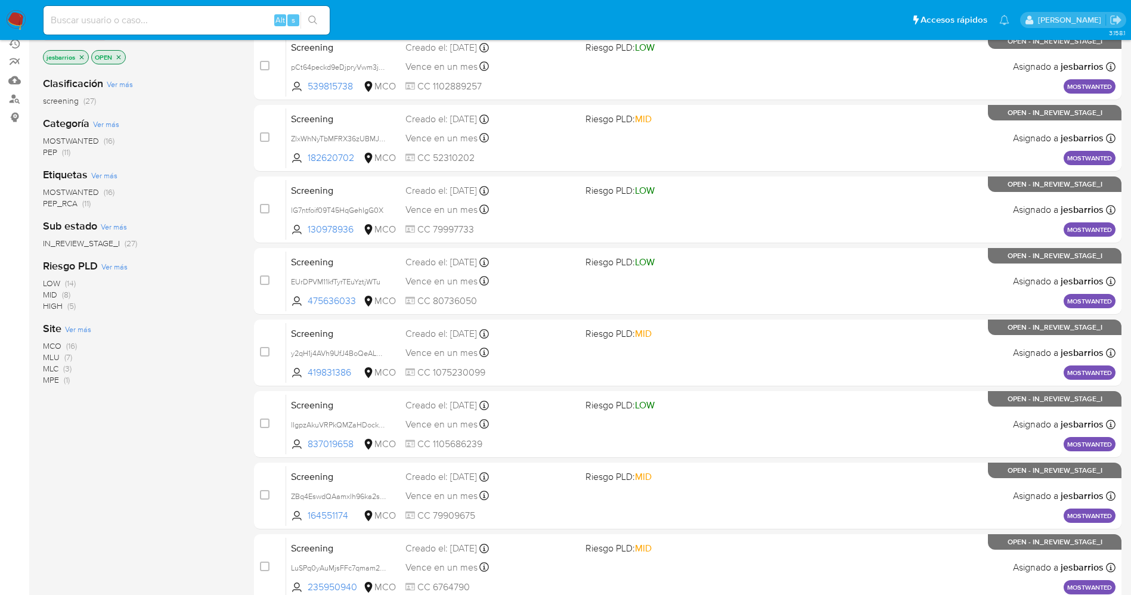
scroll to position [32, 0]
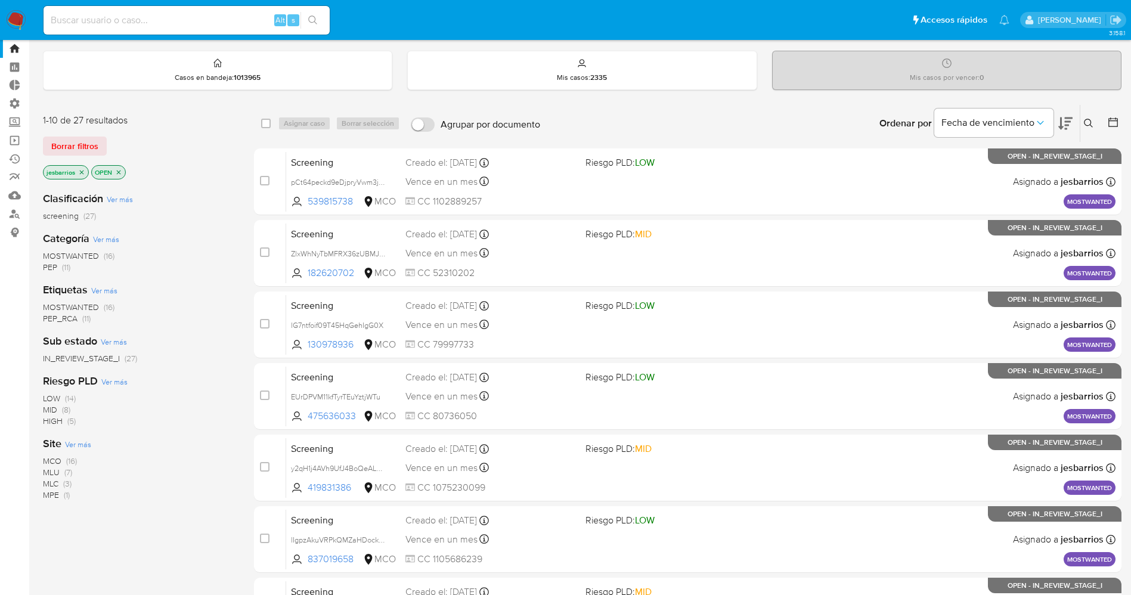
click at [79, 249] on div "Categoría Ver más MOSTWANTED (16) PEP (11)" at bounding box center [139, 252] width 192 height 42
click at [85, 261] on span "MOSTWANTED" at bounding box center [71, 256] width 56 height 12
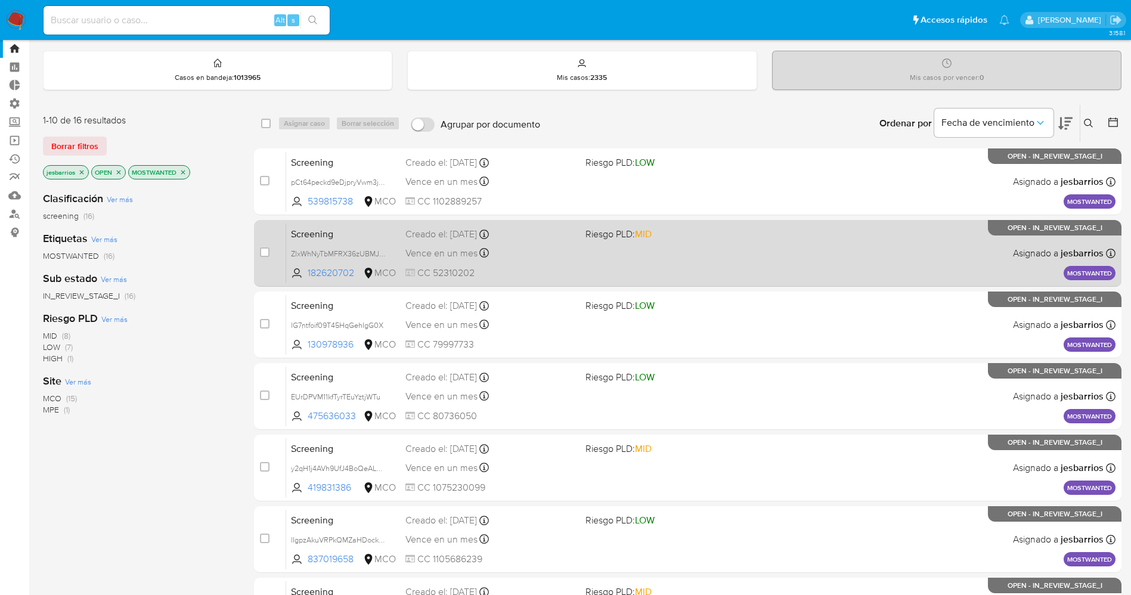
scroll to position [389, 0]
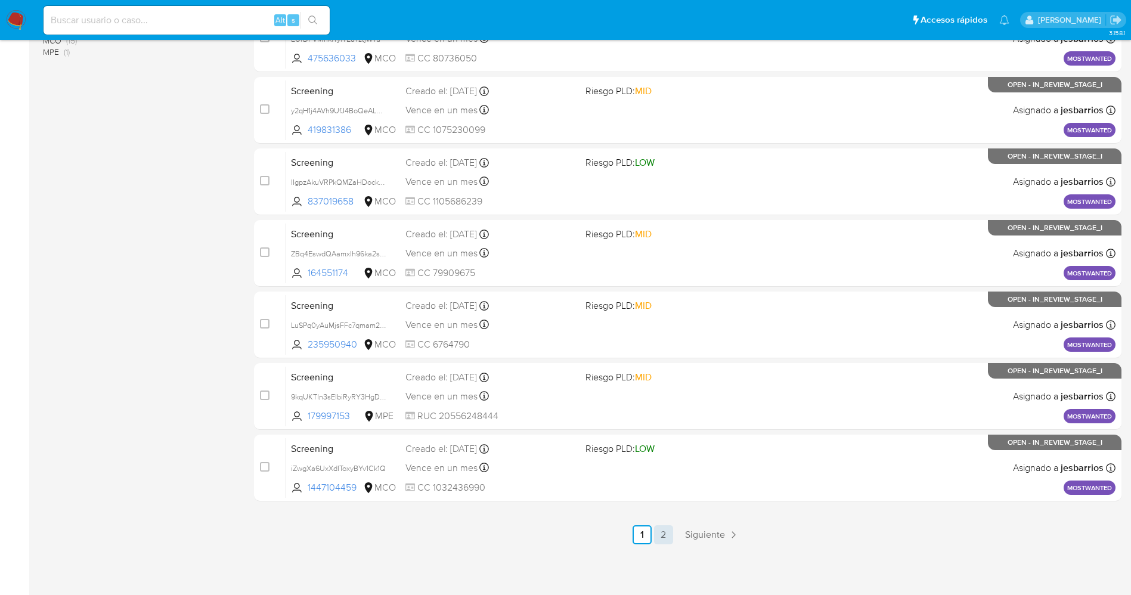
click at [662, 533] on link "2" at bounding box center [663, 534] width 19 height 19
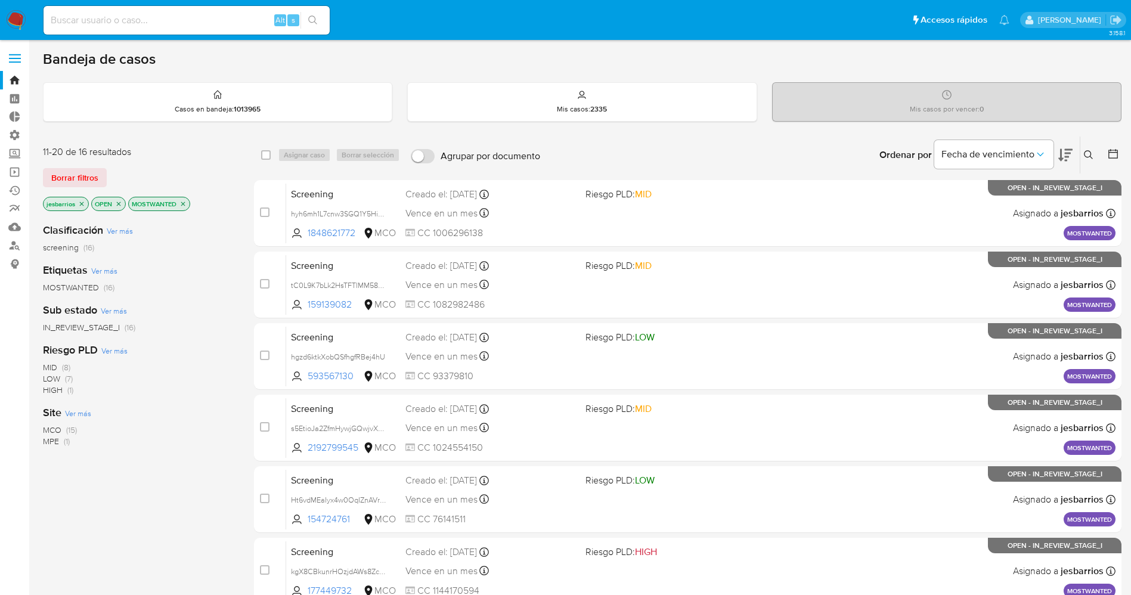
scroll to position [131, 0]
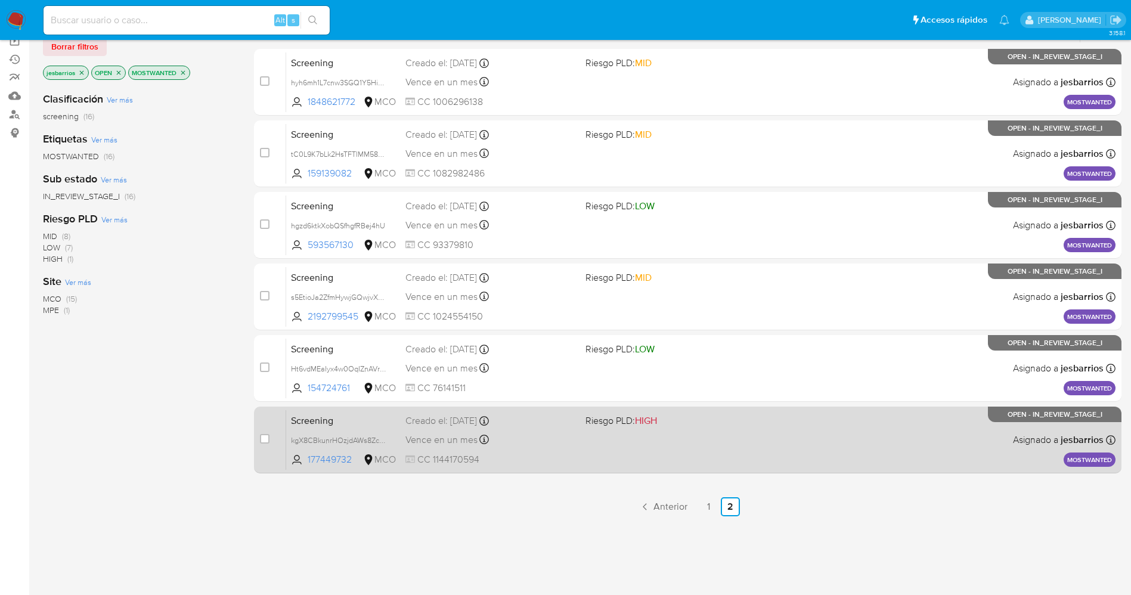
click at [616, 455] on div "Screening kgX8CBkunrHOzjdAWs8ZcoZe 177449732 MCO Riesgo PLD: HIGH Creado el: [D…" at bounding box center [700, 439] width 829 height 60
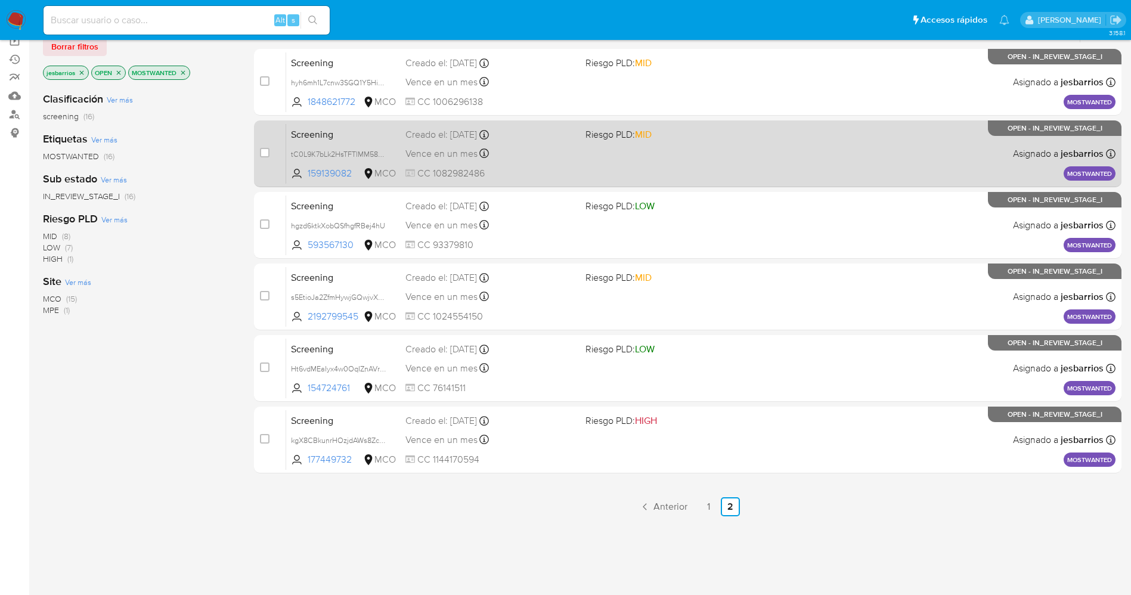
scroll to position [42, 0]
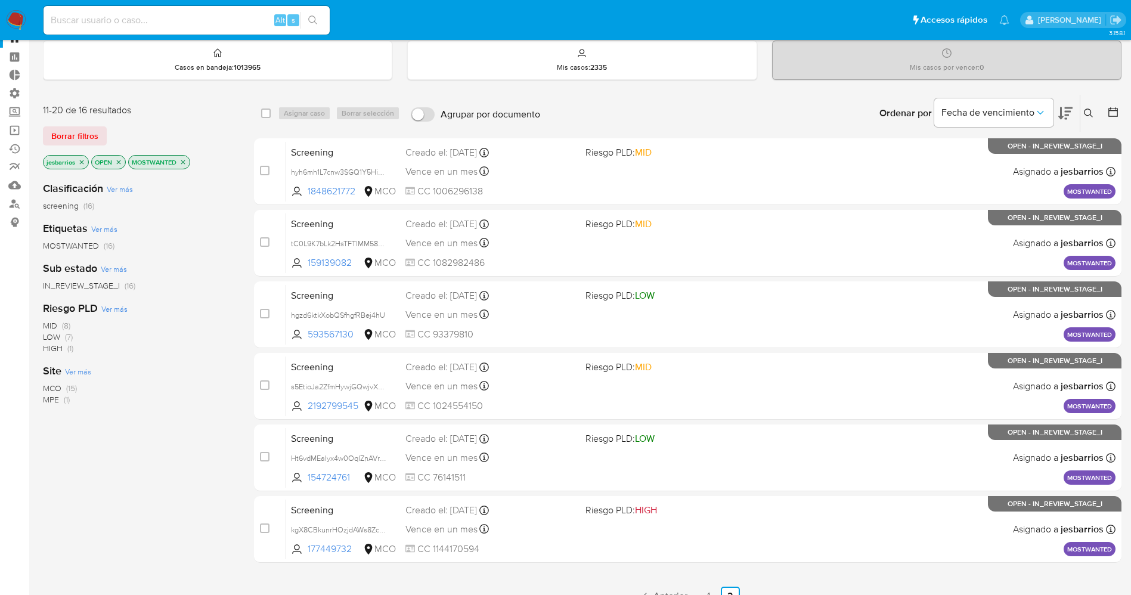
click at [8, 15] on img at bounding box center [16, 20] width 20 height 20
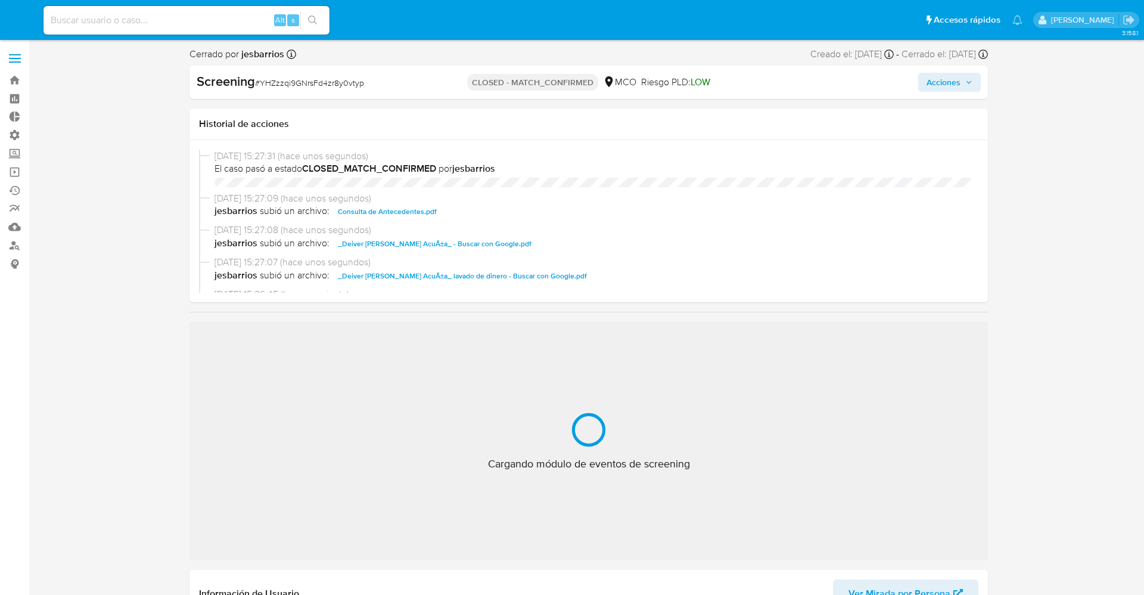
select select "10"
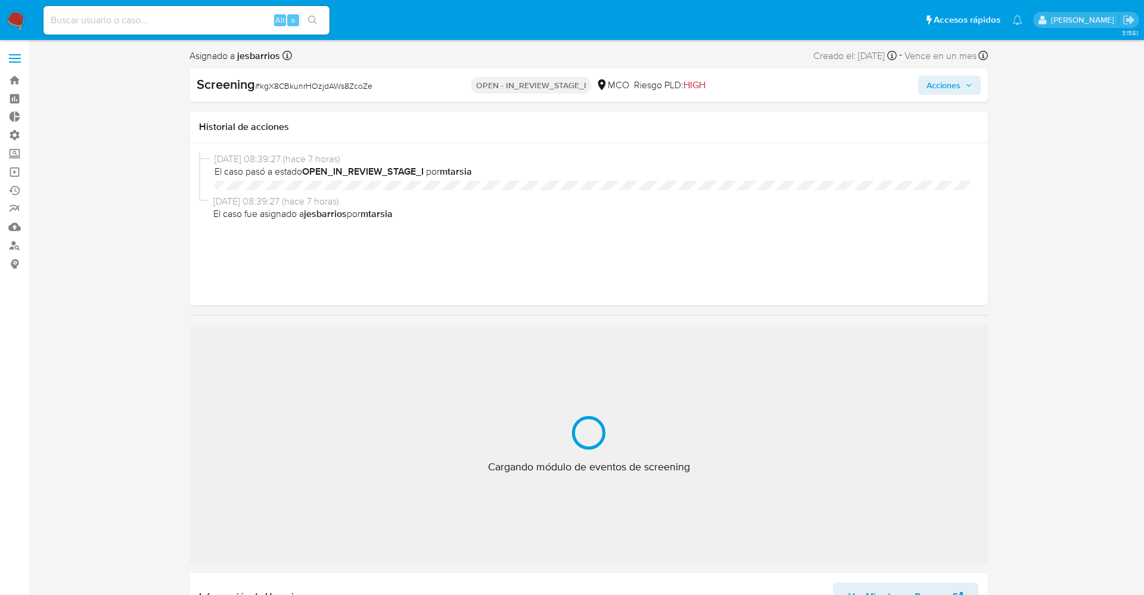
select select "10"
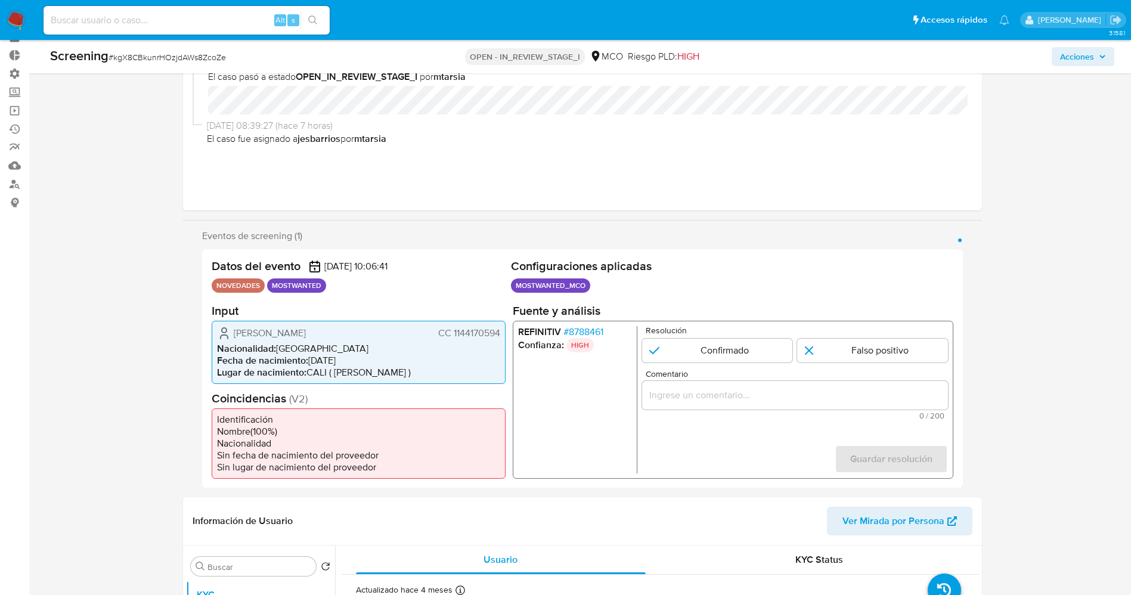
scroll to position [89, 0]
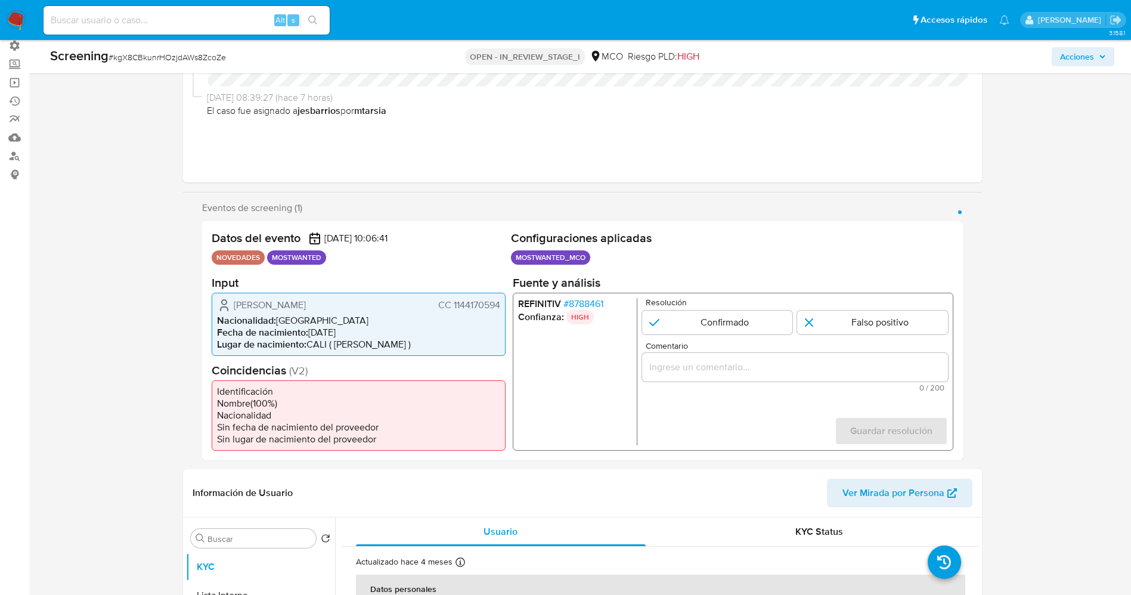
click at [578, 305] on span "# 8788461" at bounding box center [583, 303] width 40 height 12
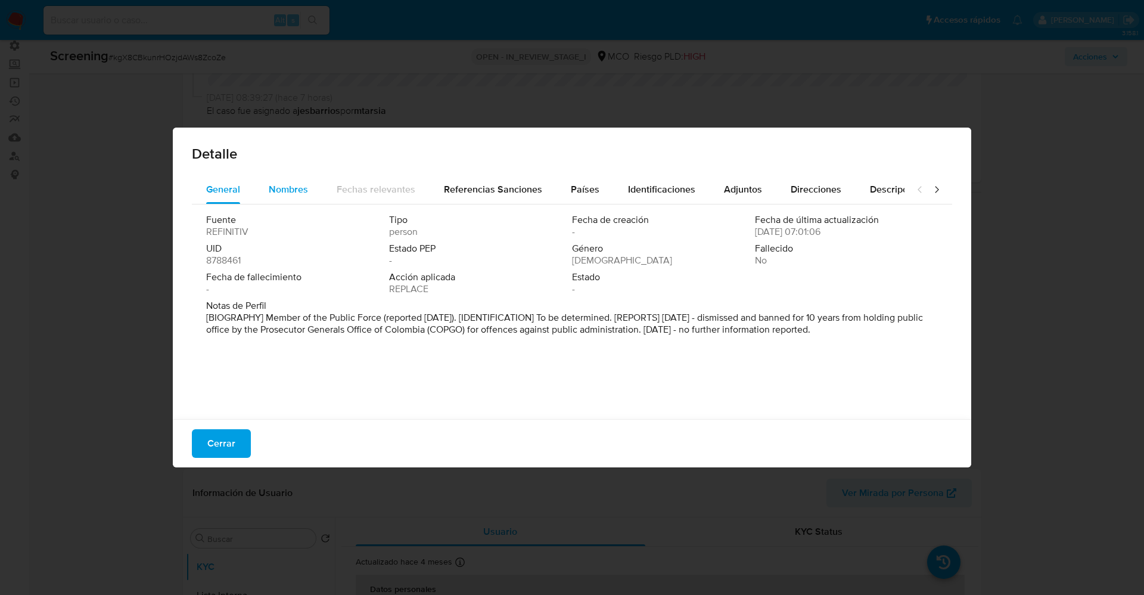
click at [300, 195] on span "Nombres" at bounding box center [288, 189] width 39 height 14
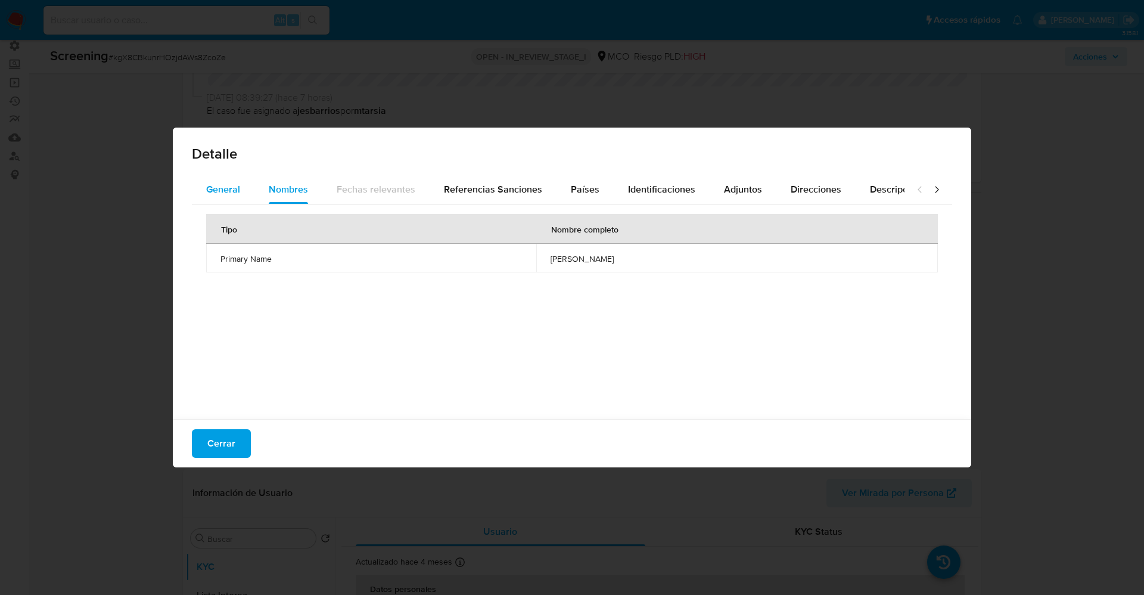
click at [221, 191] on span "General" at bounding box center [223, 189] width 34 height 14
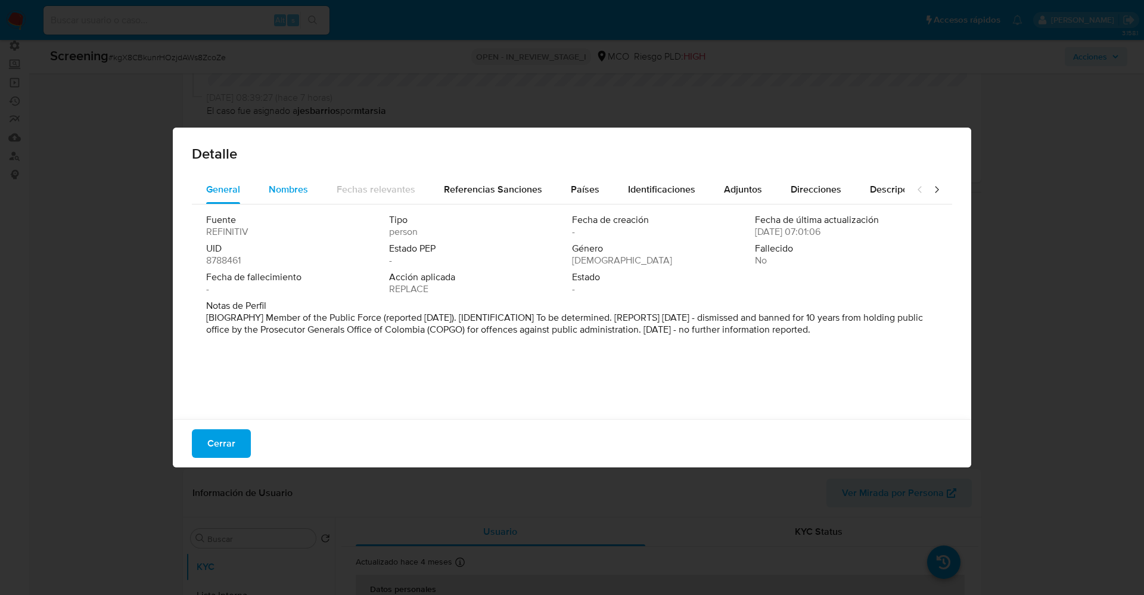
click at [275, 190] on span "Nombres" at bounding box center [288, 189] width 39 height 14
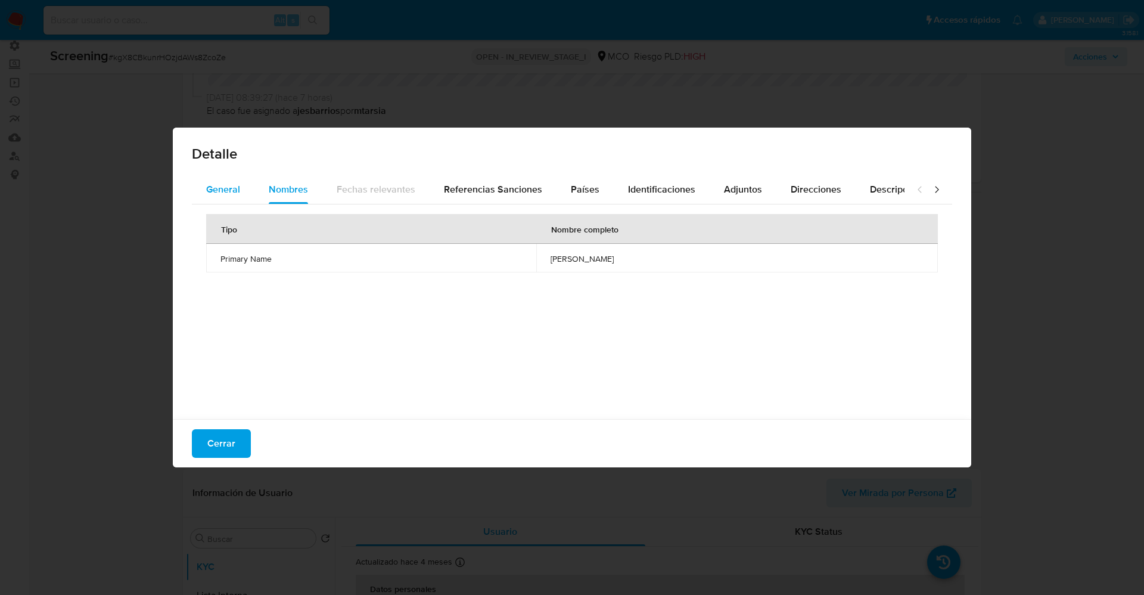
click at [216, 185] on span "General" at bounding box center [223, 189] width 34 height 14
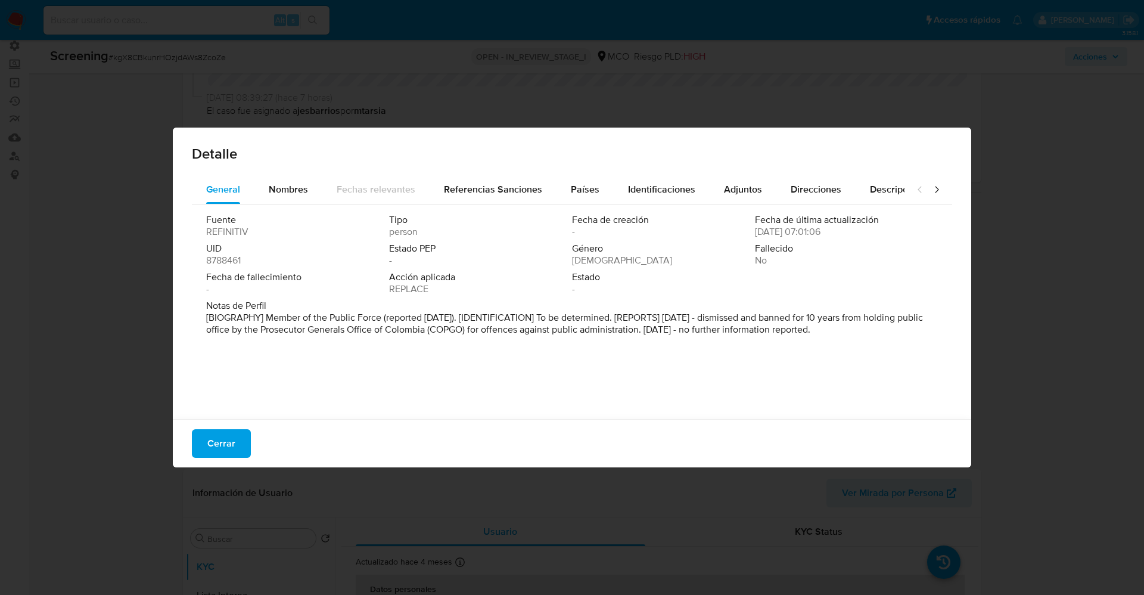
drag, startPoint x: 265, startPoint y: 317, endPoint x: 927, endPoint y: 343, distance: 662.7
click at [927, 343] on div "Fuente REFINITIV Tipo person Fecha de creación - Fecha de última actualización …" at bounding box center [572, 308] width 761 height 209
drag, startPoint x: 777, startPoint y: 305, endPoint x: 289, endPoint y: 179, distance: 504.1
click at [289, 179] on div "Nombres" at bounding box center [288, 189] width 39 height 29
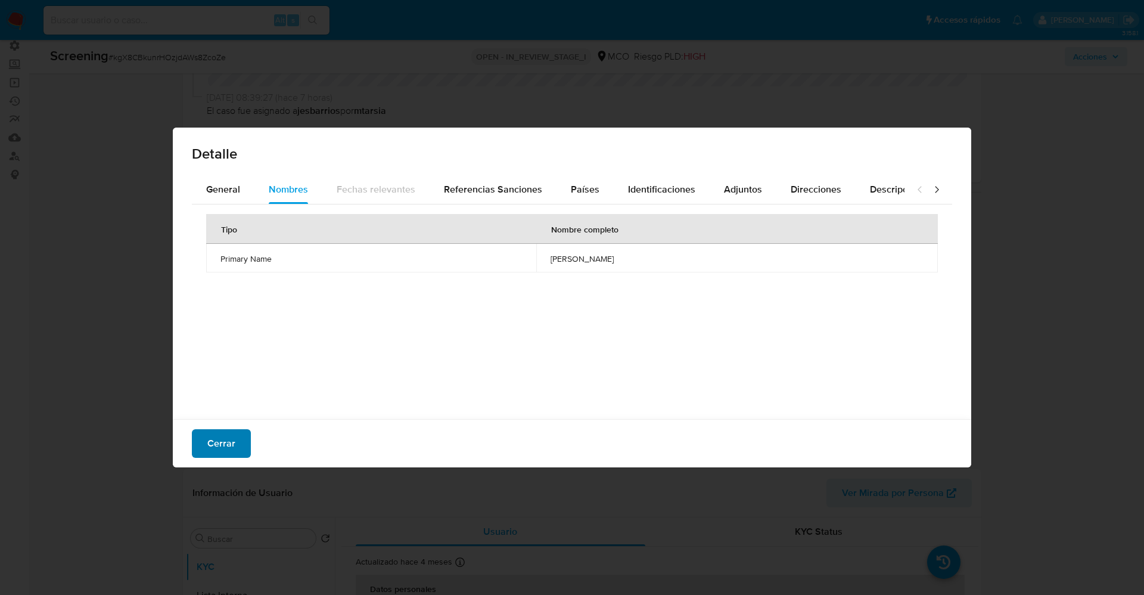
click at [234, 442] on span "Cerrar" at bounding box center [221, 443] width 28 height 26
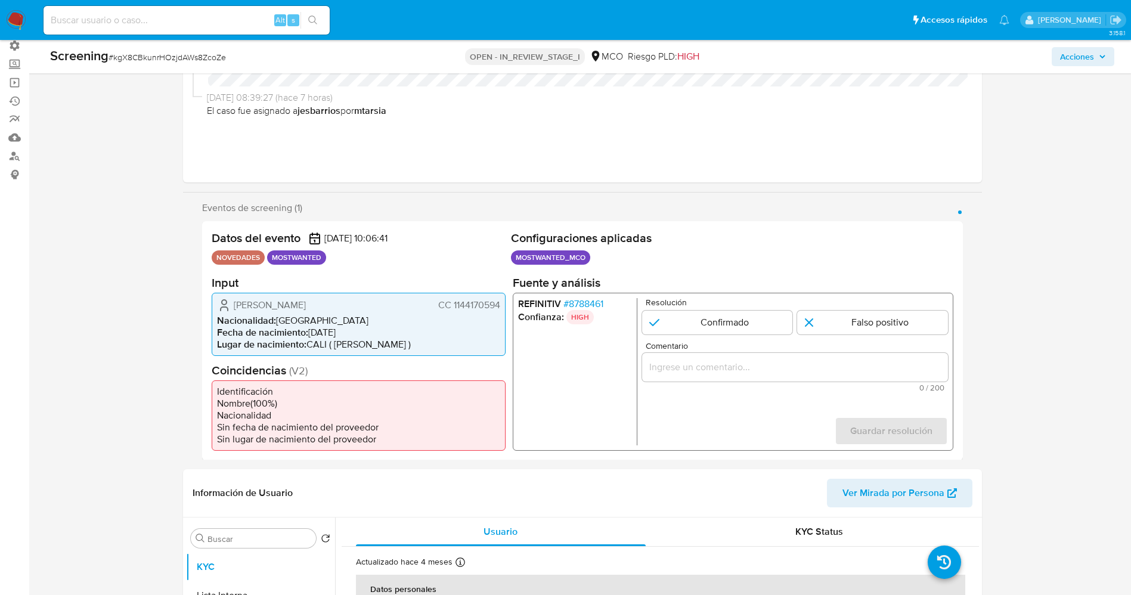
click at [603, 302] on span "# 8788461" at bounding box center [583, 303] width 40 height 12
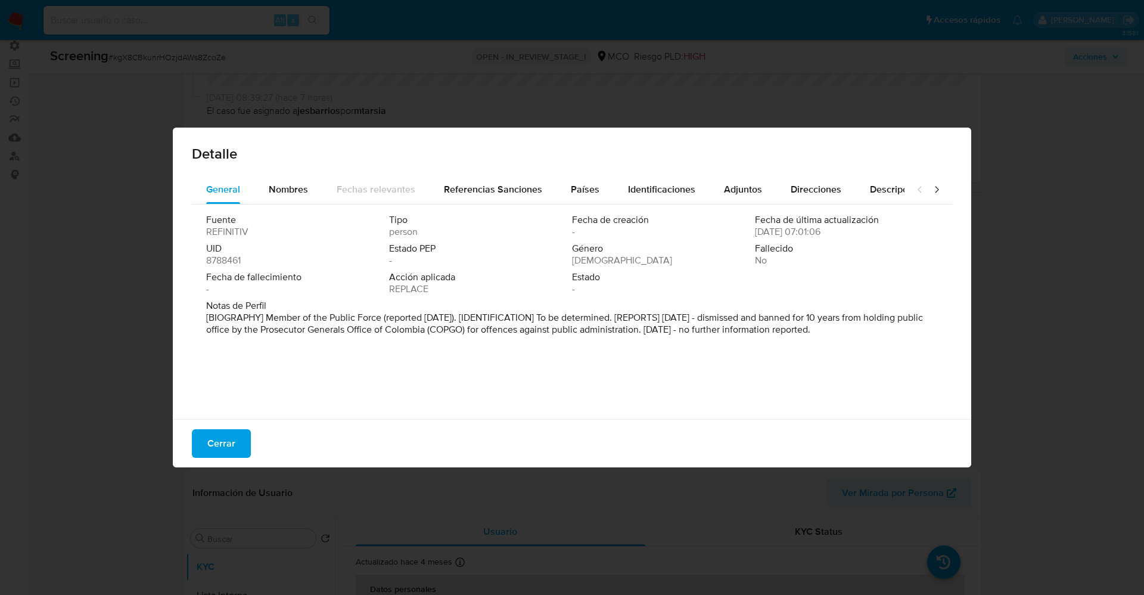
drag, startPoint x: 524, startPoint y: 340, endPoint x: 825, endPoint y: 322, distance: 301.0
click at [941, 351] on div "General Nombres Fechas relevantes Referencias Sanciones Países Identificaciones…" at bounding box center [572, 298] width 799 height 247
click at [304, 188] on span "Nombres" at bounding box center [288, 189] width 39 height 14
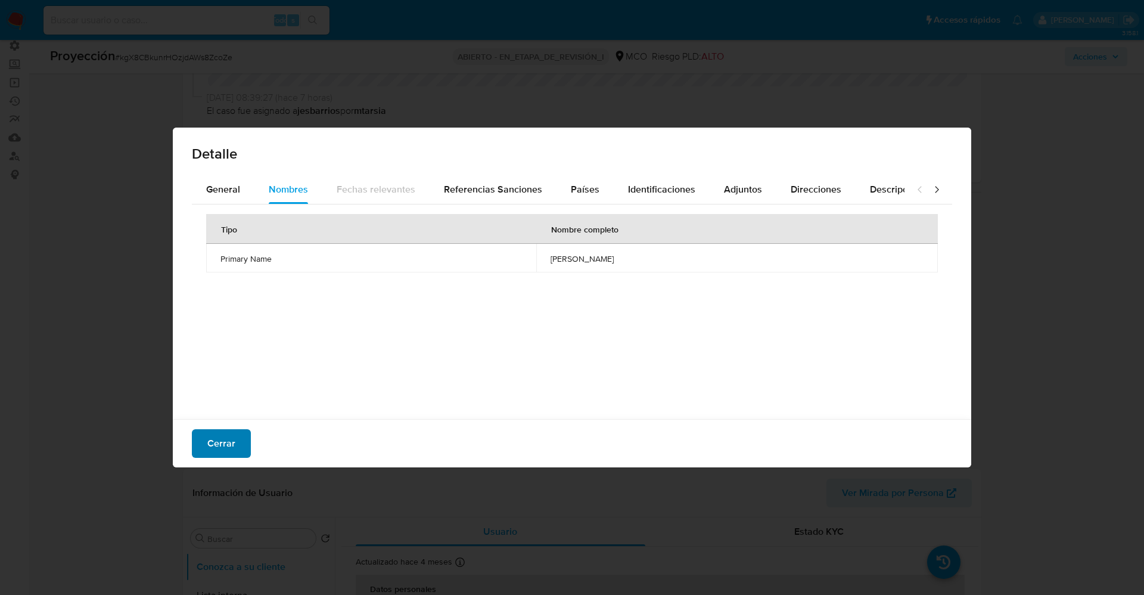
click at [219, 449] on span "Cerrar" at bounding box center [221, 443] width 28 height 26
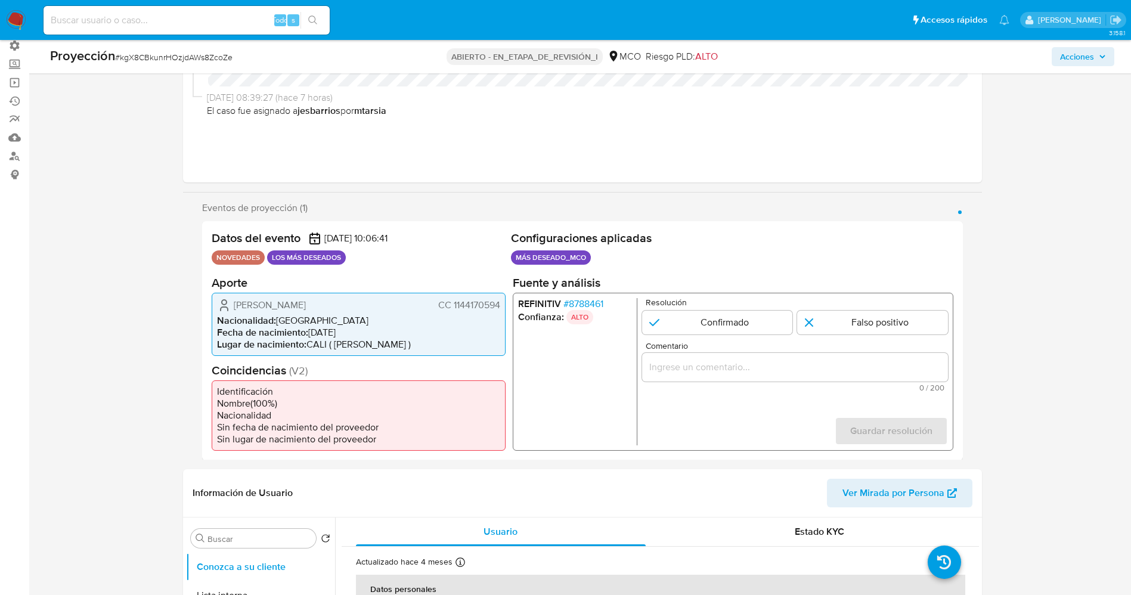
drag, startPoint x: 450, startPoint y: 305, endPoint x: 503, endPoint y: 306, distance: 53.1
click at [503, 306] on div "Andres Felipe Villamil Gonzalez CC 1144170594 Nacionalidad : Colombia Fecha de …" at bounding box center [359, 323] width 294 height 63
drag, startPoint x: 235, startPoint y: 304, endPoint x: 382, endPoint y: 312, distance: 147.4
click at [382, 312] on div "Andres Felipe Villamil Gonzalez CC 1144170594" at bounding box center [358, 304] width 283 height 14
click at [279, 325] on span "Fecha de nacimiento :" at bounding box center [262, 332] width 91 height 14
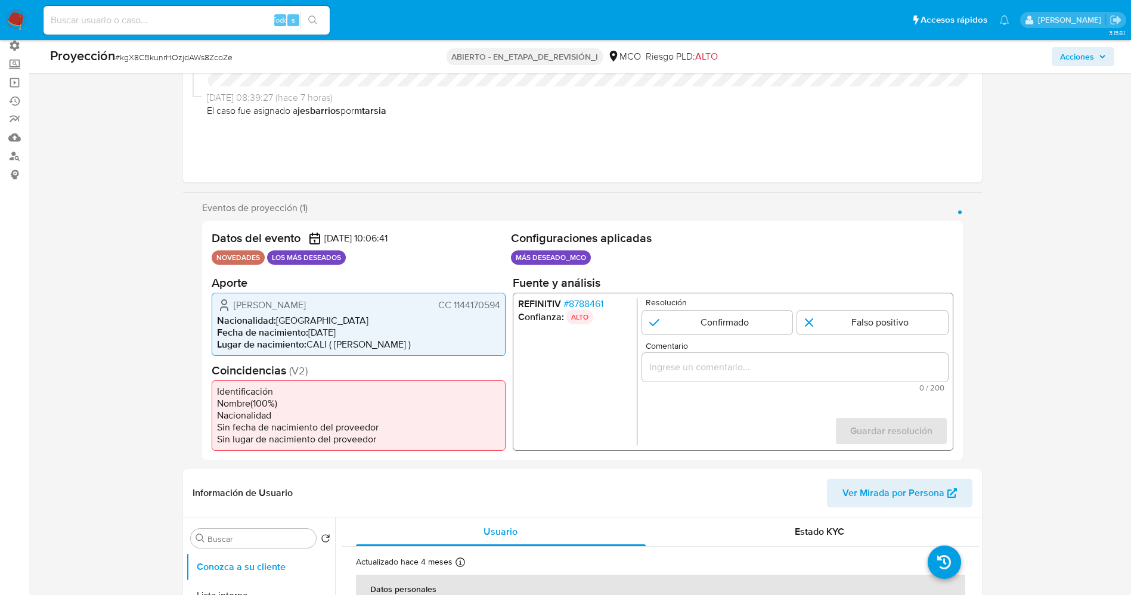
drag, startPoint x: 232, startPoint y: 305, endPoint x: 487, endPoint y: 306, distance: 254.5
click at [500, 305] on div "Andres Felipe Villamil Gonzalez CC 1144170594 Nacionalidad : Colombia Fecha de …" at bounding box center [359, 323] width 294 height 63
click at [712, 324] on input "1 de 1" at bounding box center [716, 322] width 151 height 24
radio input "true"
click at [727, 375] on div "1 de 1" at bounding box center [794, 366] width 306 height 29
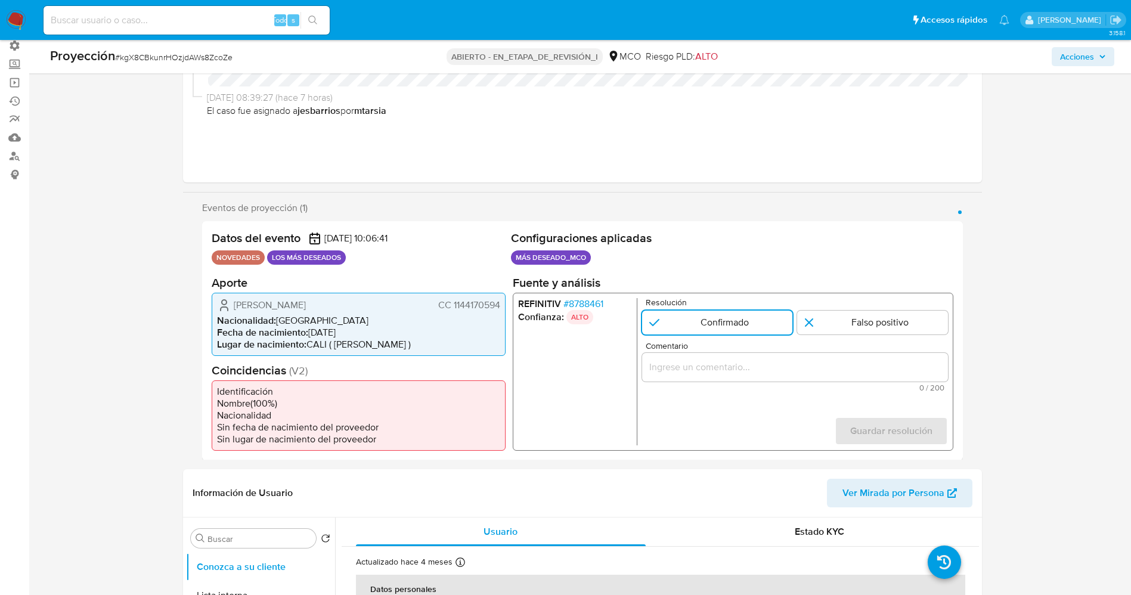
click at [724, 353] on div "1 de 1" at bounding box center [794, 366] width 306 height 29
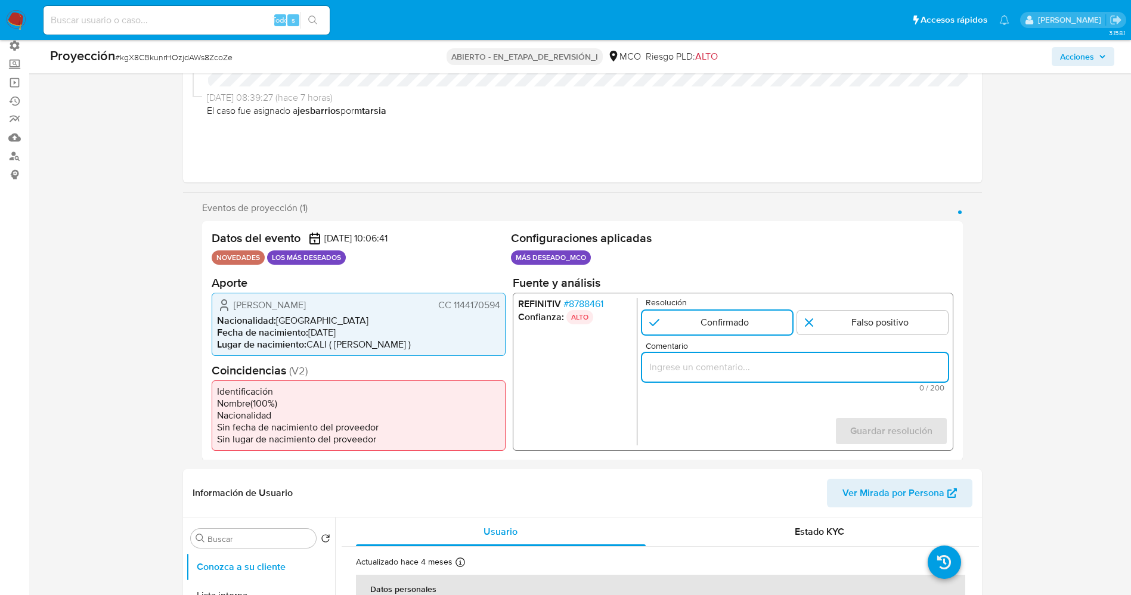
click at [724, 364] on input "Comentario" at bounding box center [794, 366] width 306 height 15
type input "u"
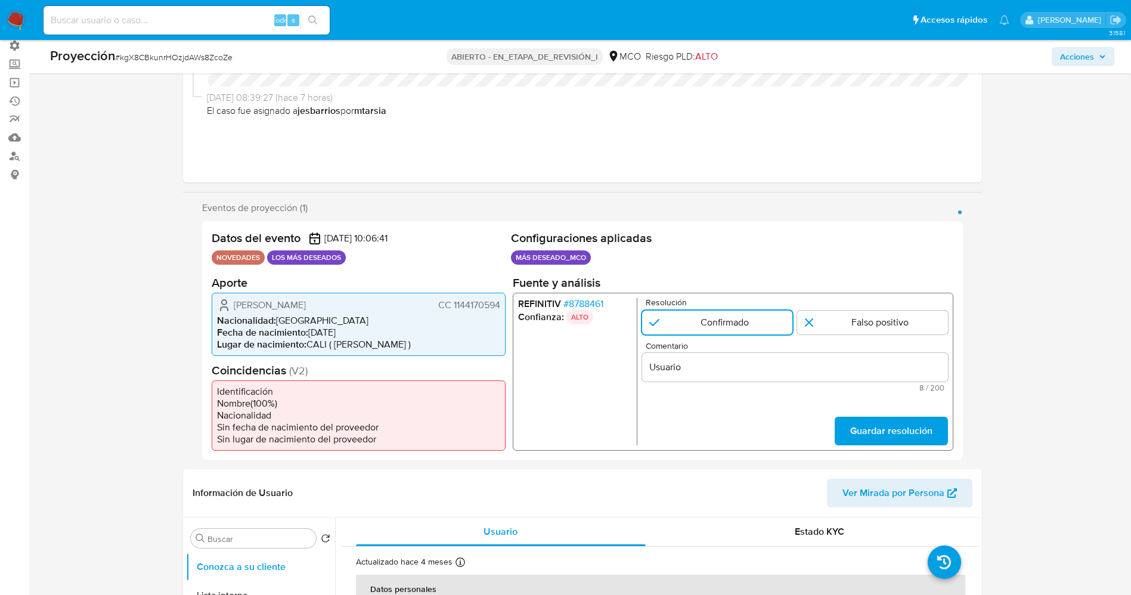
drag, startPoint x: 228, startPoint y: 308, endPoint x: 500, endPoint y: 305, distance: 271.8
click at [500, 305] on div "Andres Felipe Villamil Gonzalez CC 1144170594 Nacionalidad : Colombia Fecha de …" at bounding box center [359, 323] width 294 height 63
click at [729, 377] on div "Usuario" at bounding box center [794, 366] width 306 height 29
click at [728, 369] on input "Usuario" at bounding box center [794, 366] width 306 height 15
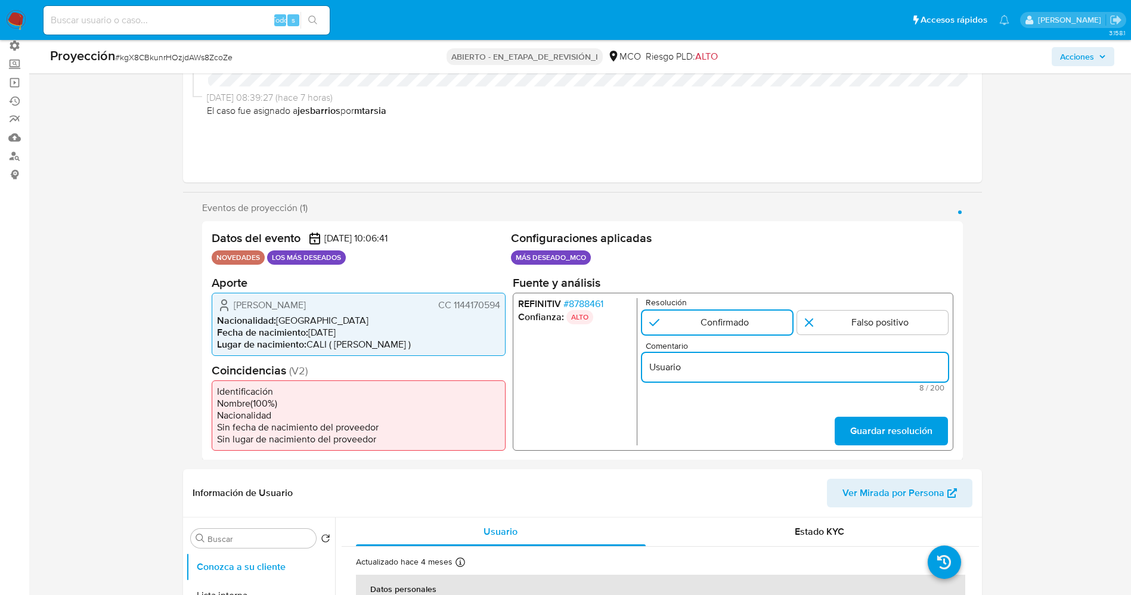
paste input "Andres Felipe Villamil Gonzalez CC 1144170594"
type input "Usuario Andres Felipe Villamil Gonzalez CC 1144170594 continua listado por proc…"
click at [853, 433] on span "Guardar resolución" at bounding box center [890, 430] width 82 height 26
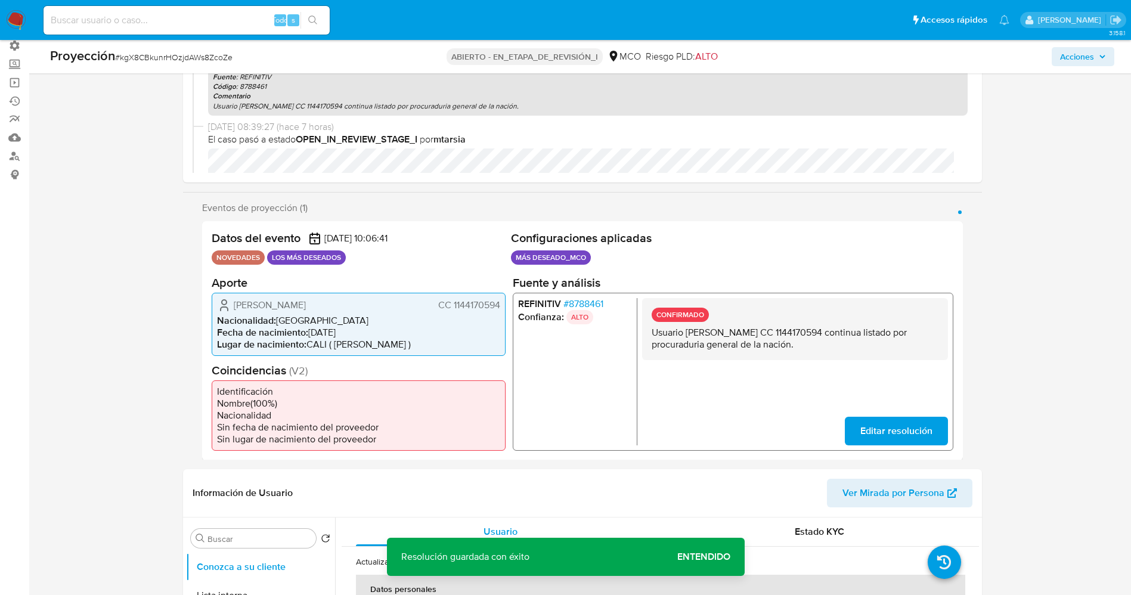
drag, startPoint x: 650, startPoint y: 337, endPoint x: 842, endPoint y: 355, distance: 192.7
click at [845, 355] on div "CONFIRMADO Usuario Andres Felipe Villamil Gonzalez CC 1144170594 continua lista…" at bounding box center [794, 328] width 306 height 62
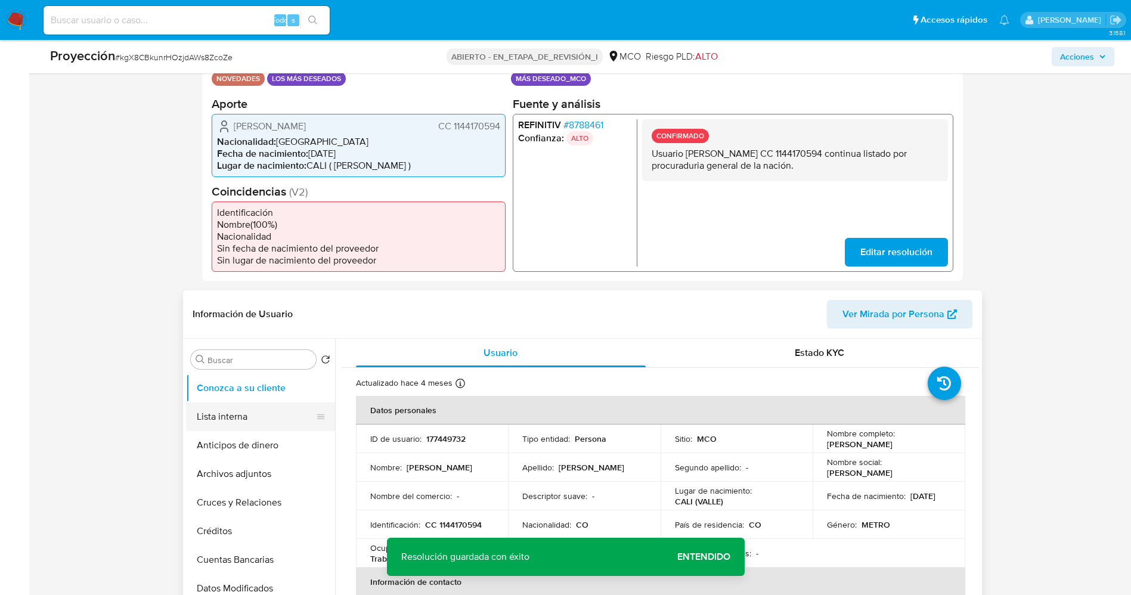
click at [247, 420] on button "Lista interna" at bounding box center [255, 416] width 139 height 29
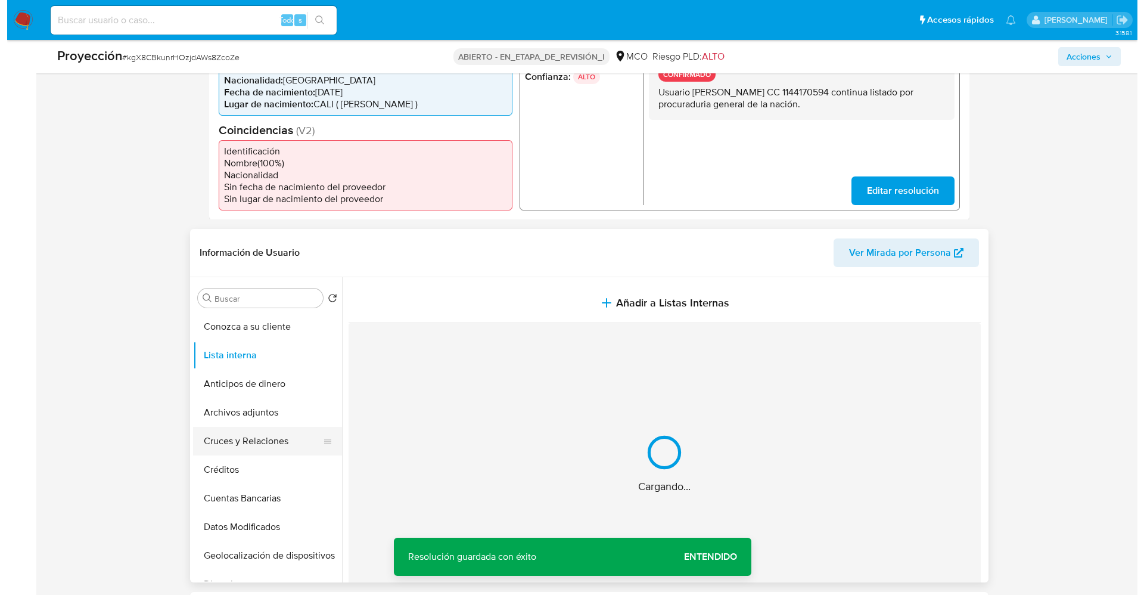
scroll to position [358, 0]
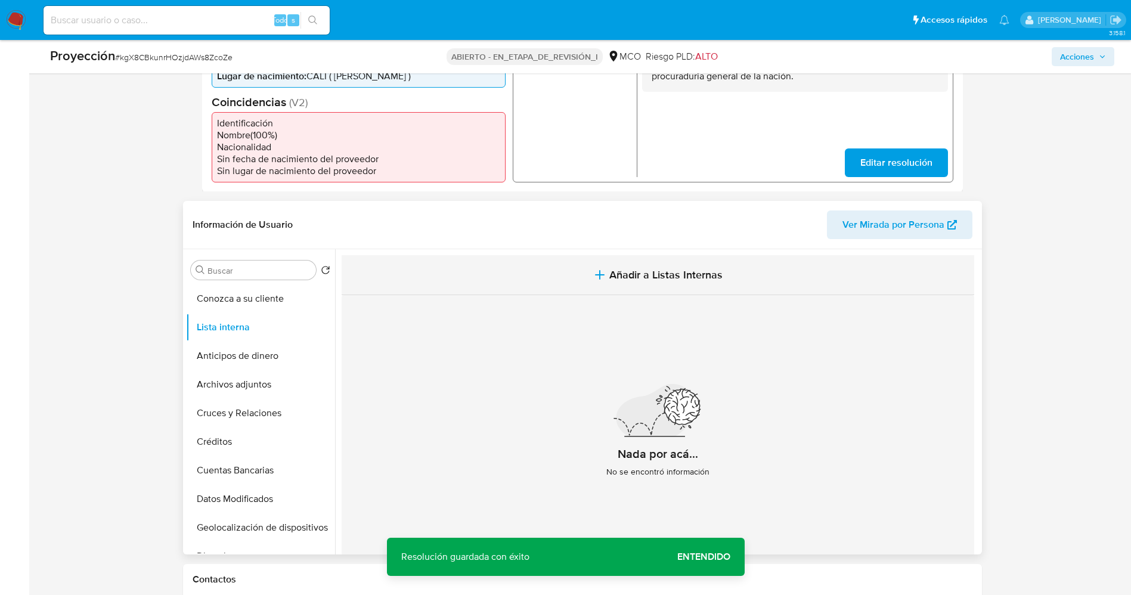
click at [574, 269] on button "Añadir a Listas Internas" at bounding box center [658, 275] width 632 height 40
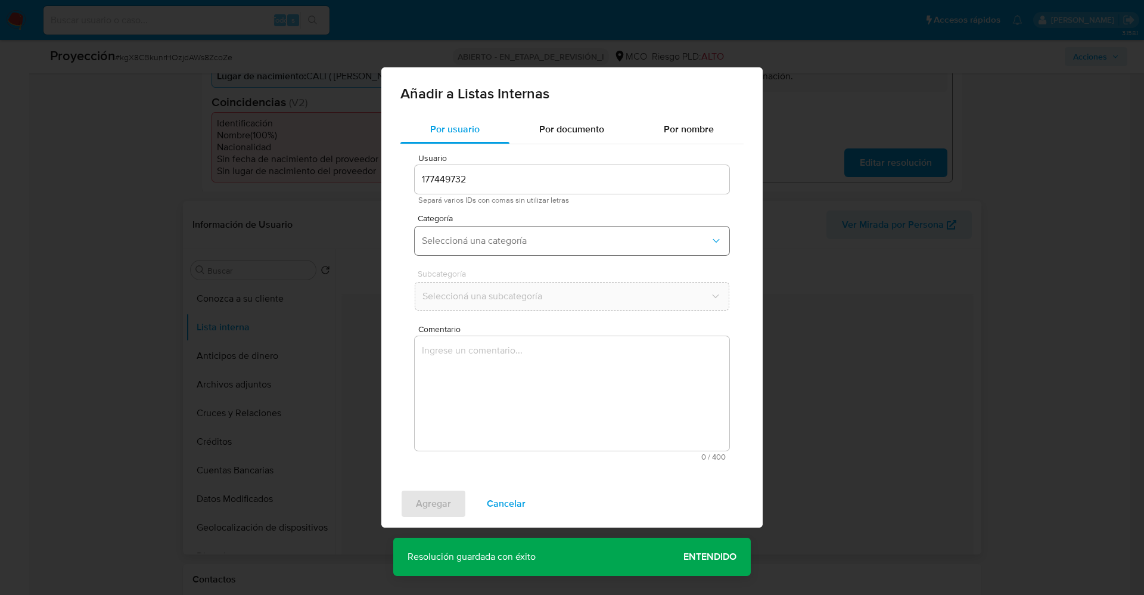
click at [510, 244] on span "Seleccioná una categoría" at bounding box center [566, 241] width 288 height 12
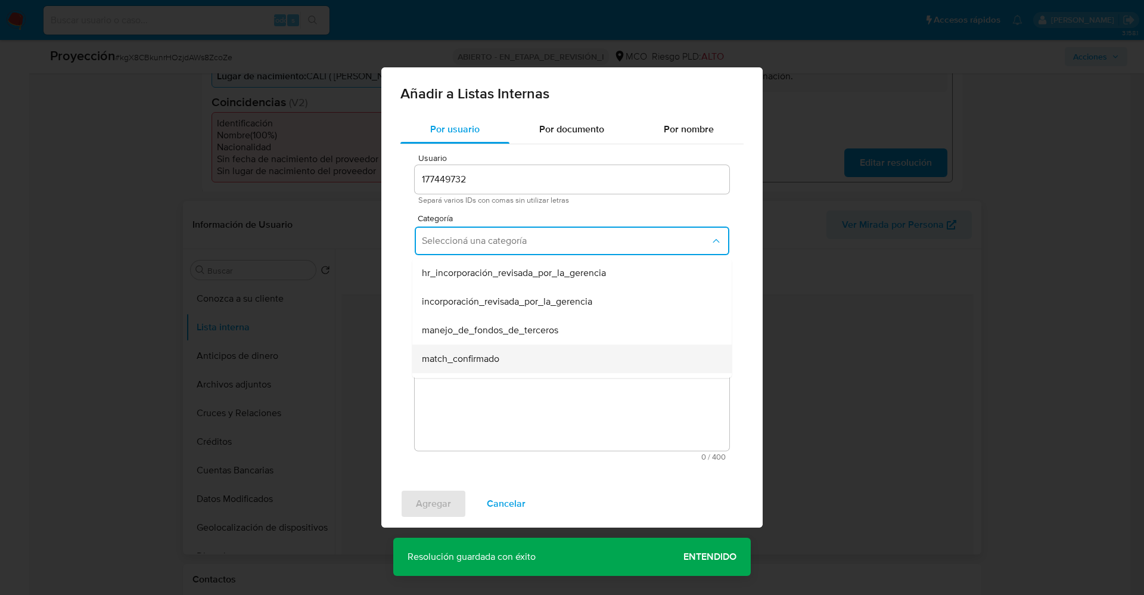
click at [468, 353] on span "match_confirmado" at bounding box center [460, 359] width 77 height 12
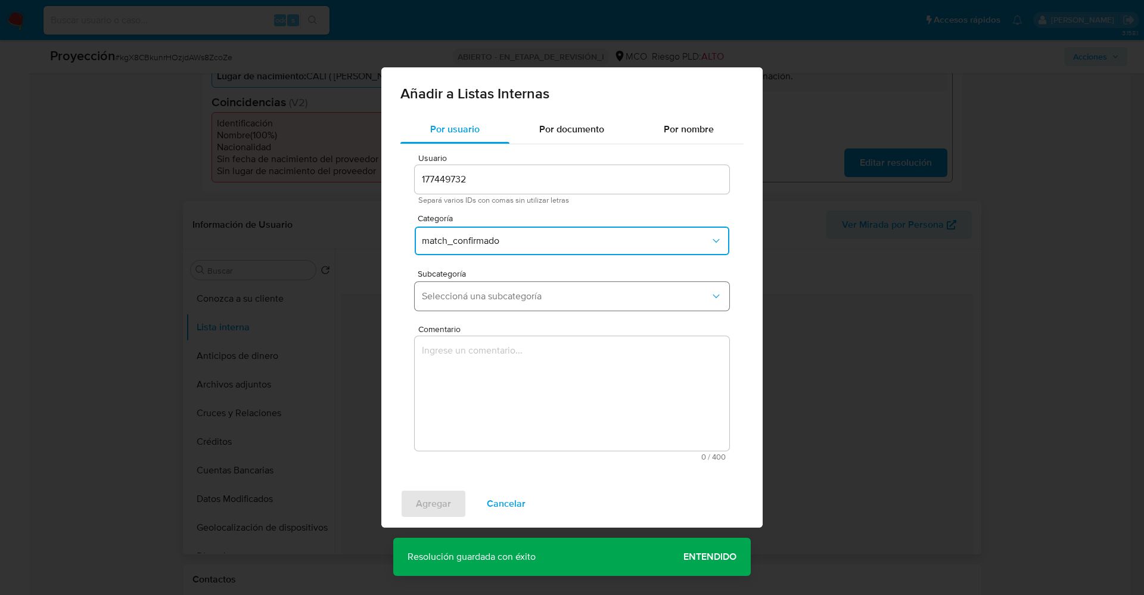
click at [485, 290] on span "Seleccioná una subcategoría" at bounding box center [566, 296] width 288 height 12
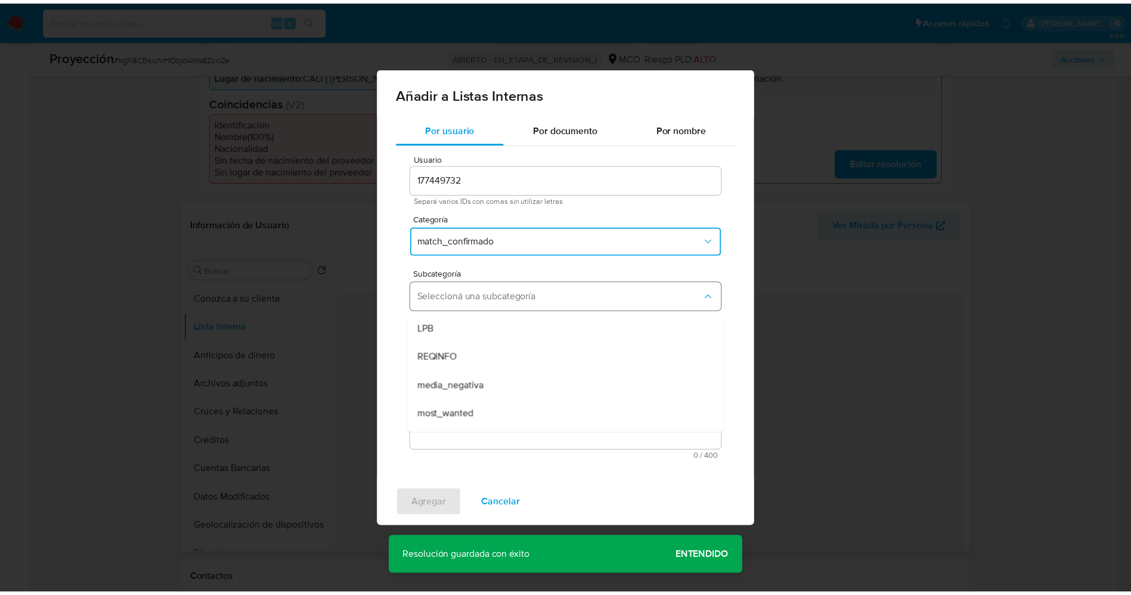
scroll to position [81, 0]
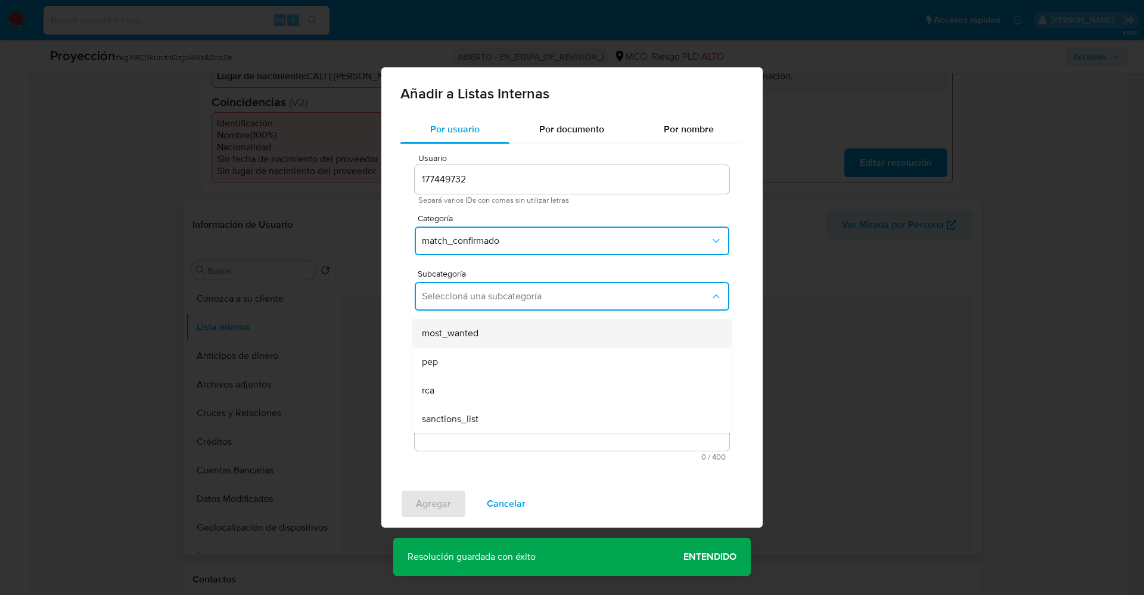
click at [479, 337] on div "most_wanted" at bounding box center [568, 333] width 293 height 29
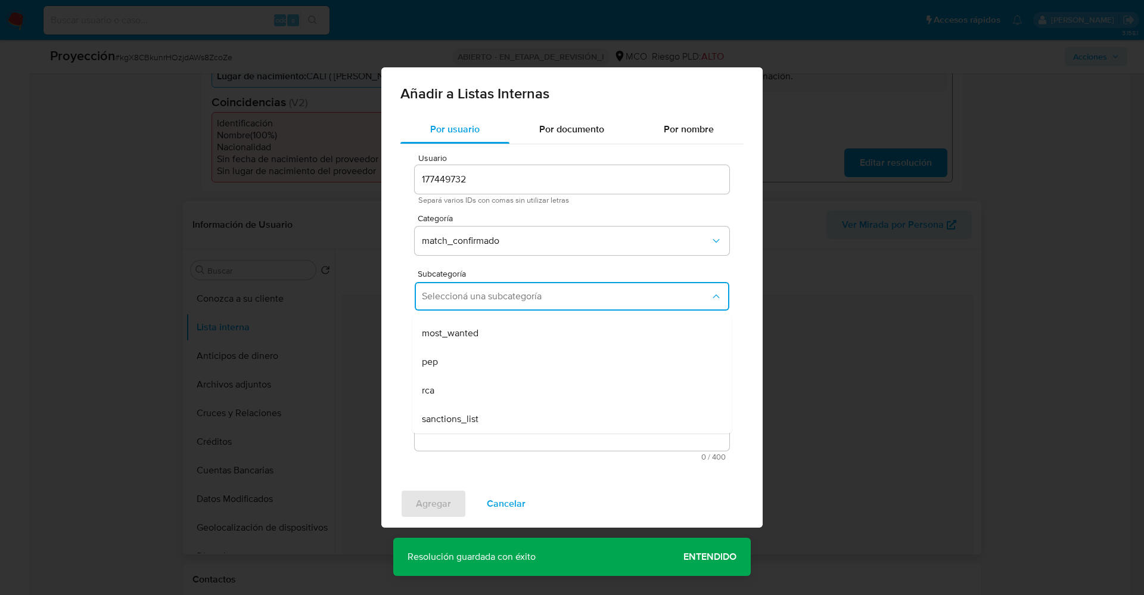
click at [480, 379] on textarea "Comentario" at bounding box center [572, 393] width 315 height 114
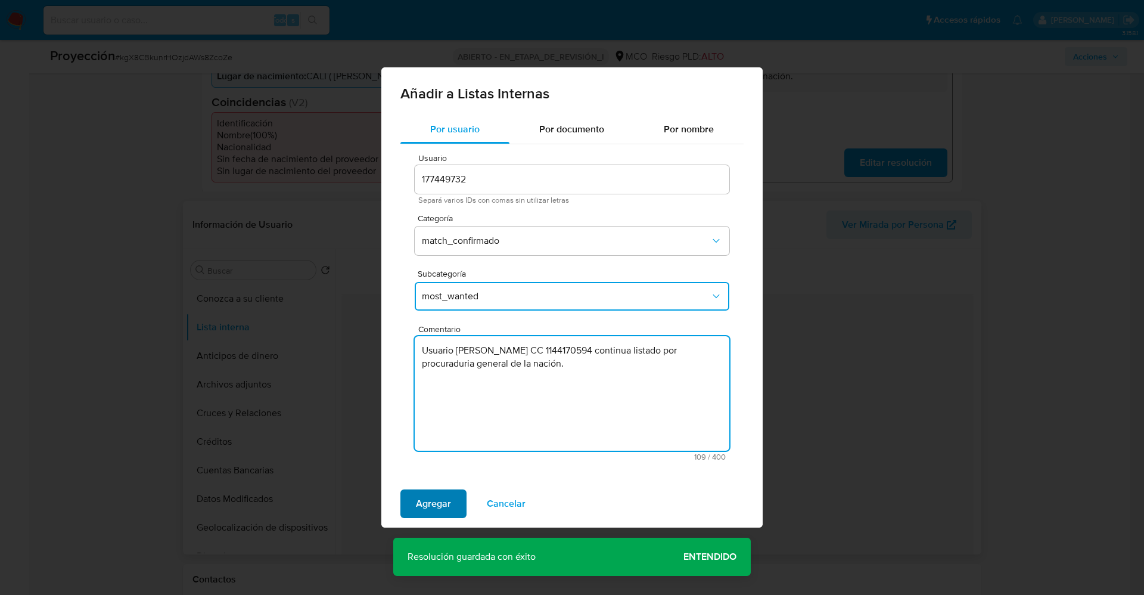
type textarea "Usuario Andres Felipe Villamil Gonzalez CC 1144170594 continua listado por proc…"
click at [451, 500] on button "Agregar" at bounding box center [434, 503] width 66 height 29
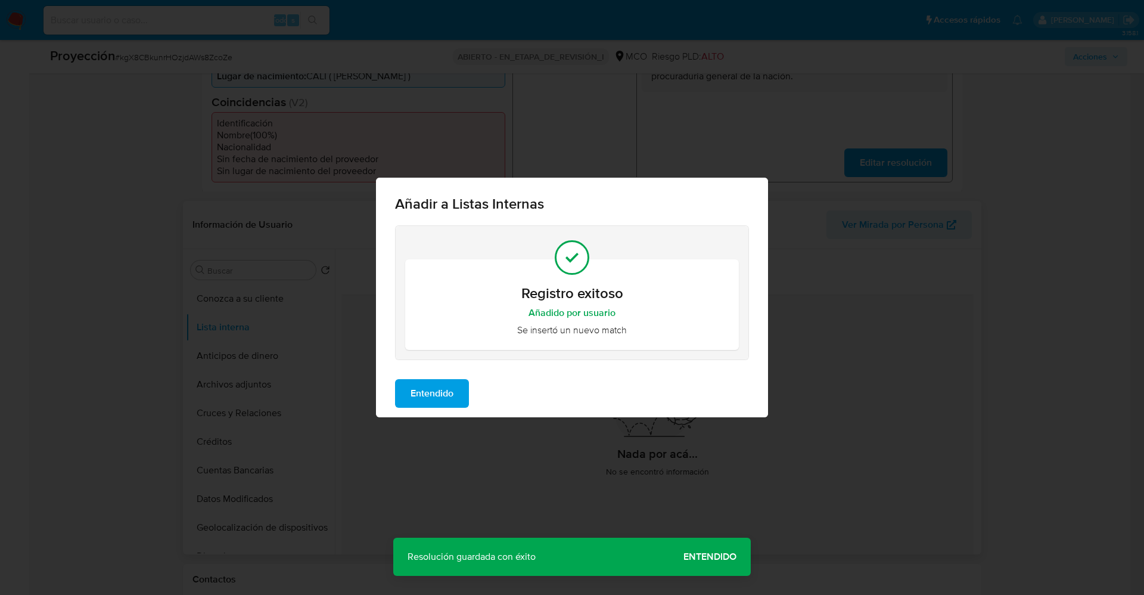
click at [423, 387] on span "Entendido" at bounding box center [432, 393] width 43 height 26
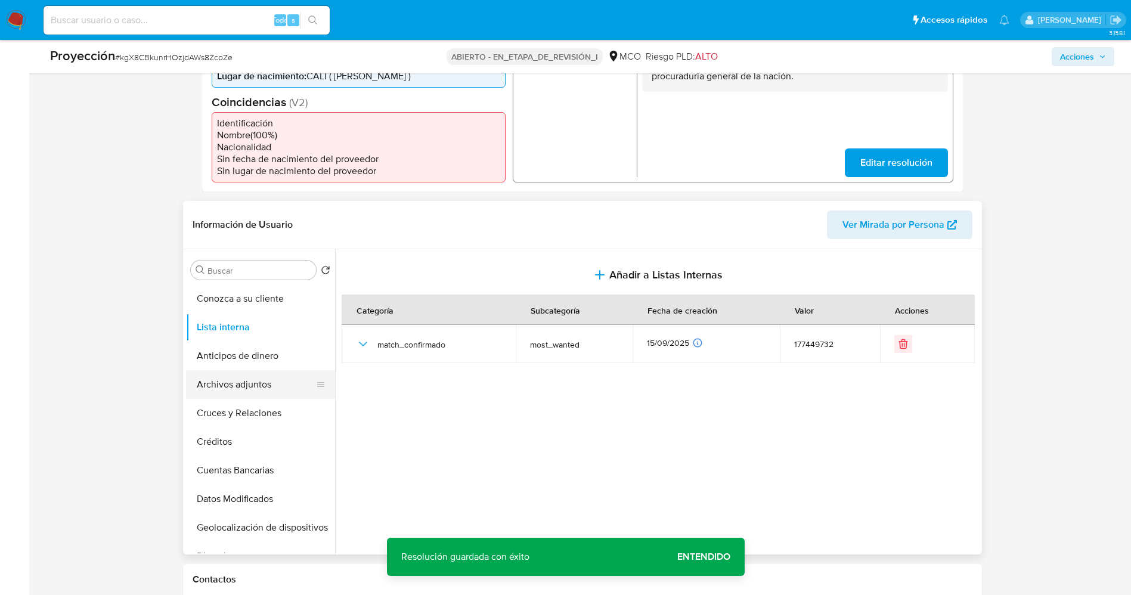
click at [268, 389] on button "Archivos adjuntos" at bounding box center [255, 384] width 139 height 29
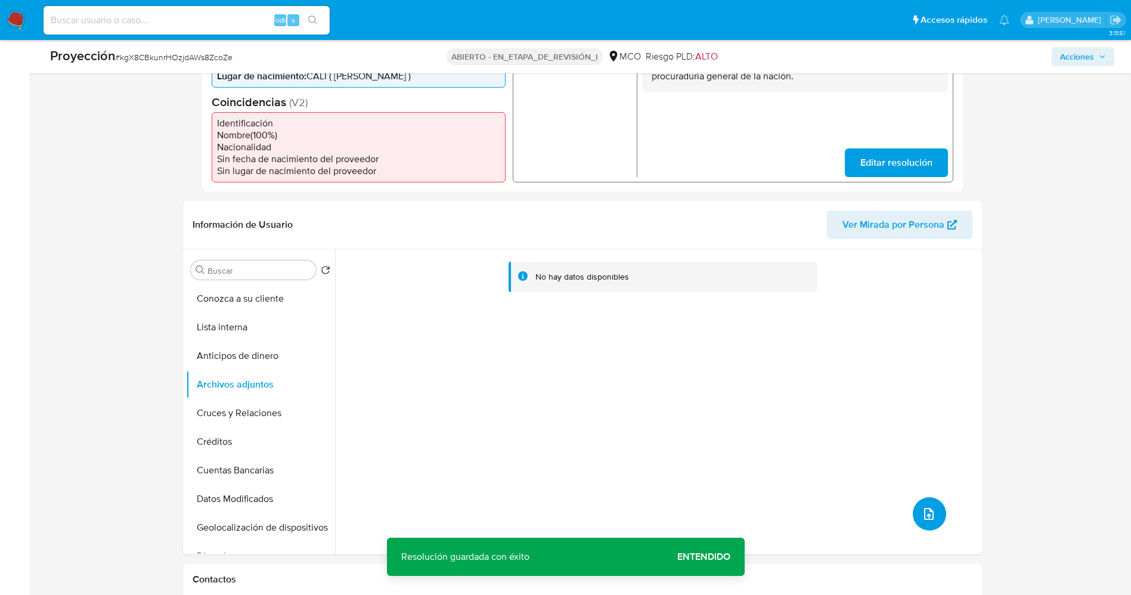
click at [921, 509] on icon "subir archivo" at bounding box center [928, 514] width 14 height 14
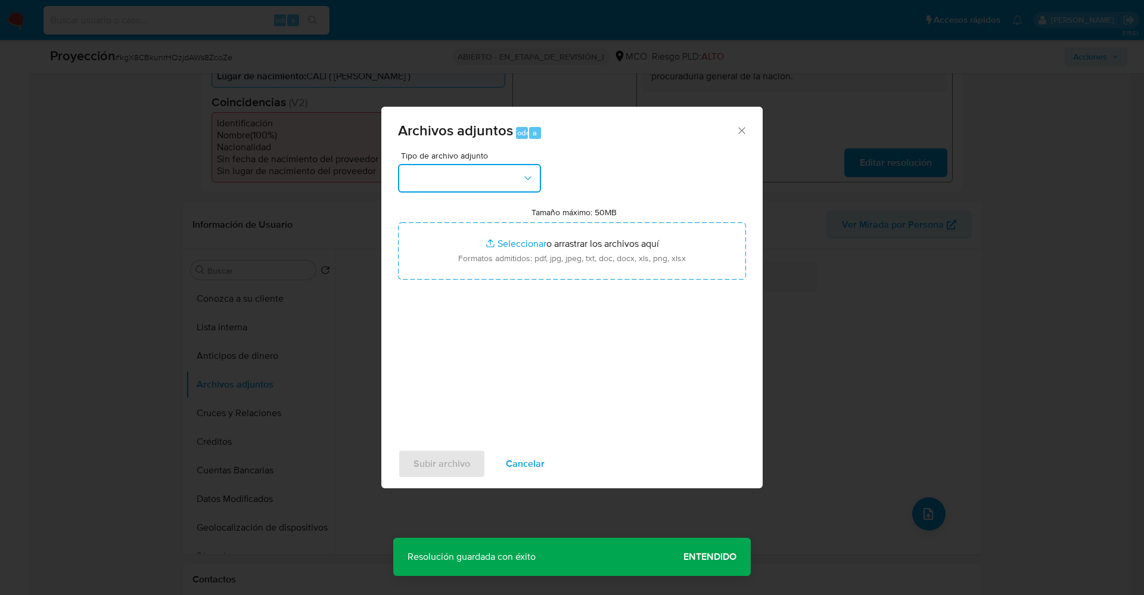
click at [434, 181] on button "button" at bounding box center [469, 178] width 143 height 29
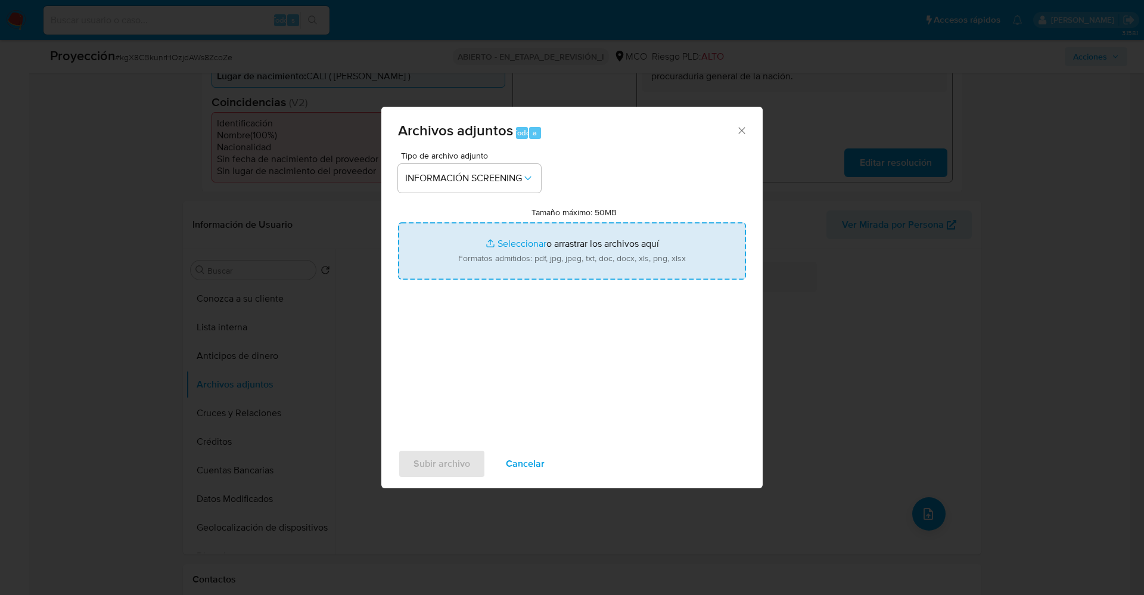
type input "C:\fakepath\_Andres Felipe Villamil Gonzalez_ LAVADO DE DINERO - Buscar con Goo…"
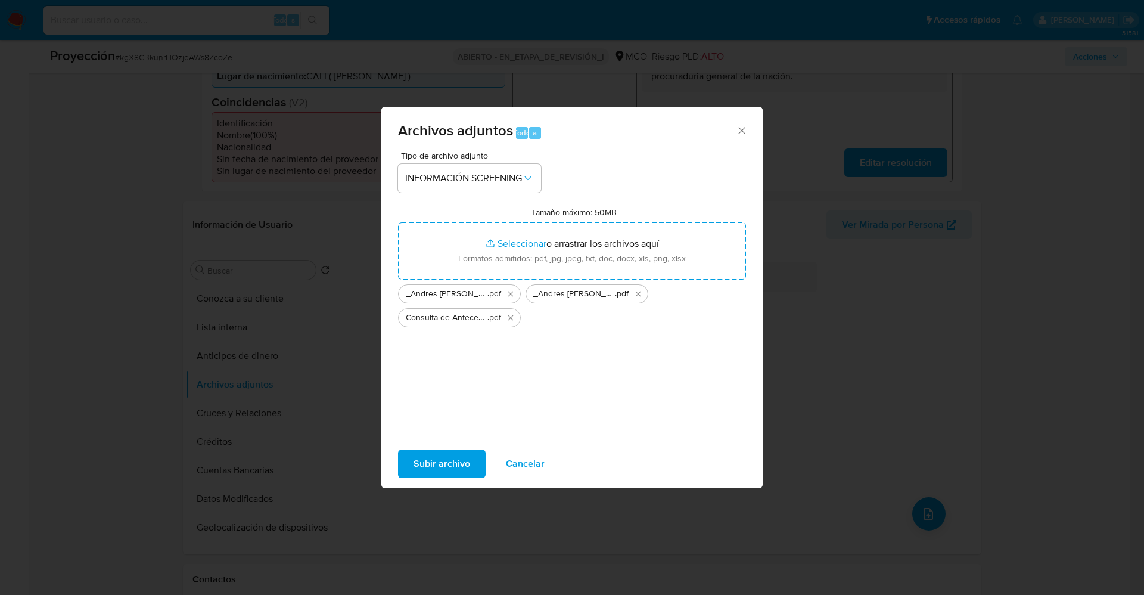
click at [432, 468] on span "Subir archivo" at bounding box center [442, 464] width 57 height 26
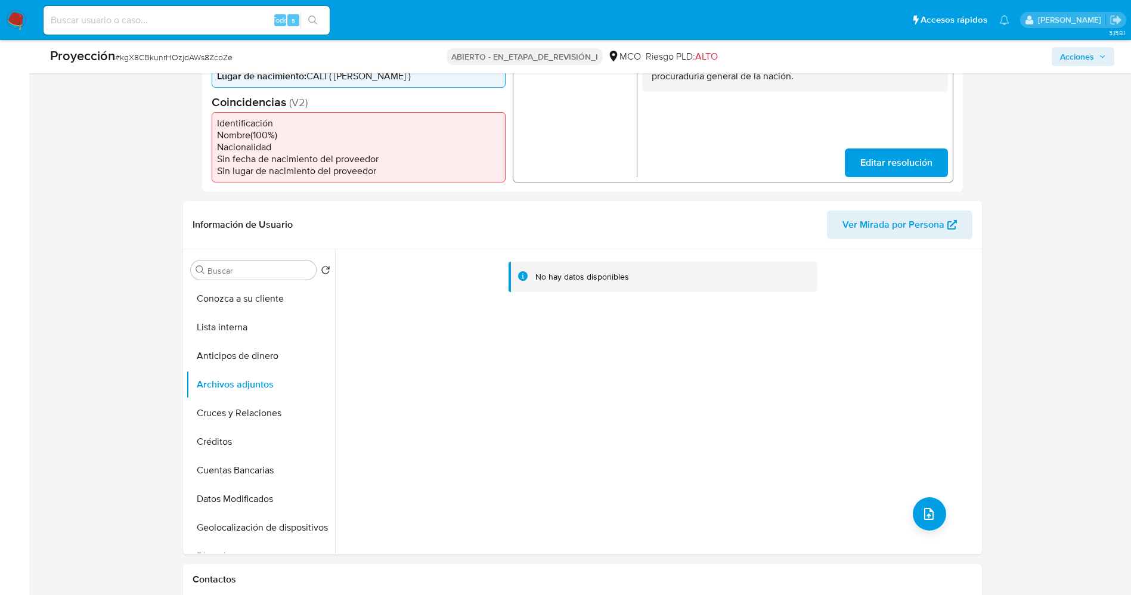
click at [227, 325] on button "Lista interna" at bounding box center [260, 327] width 149 height 29
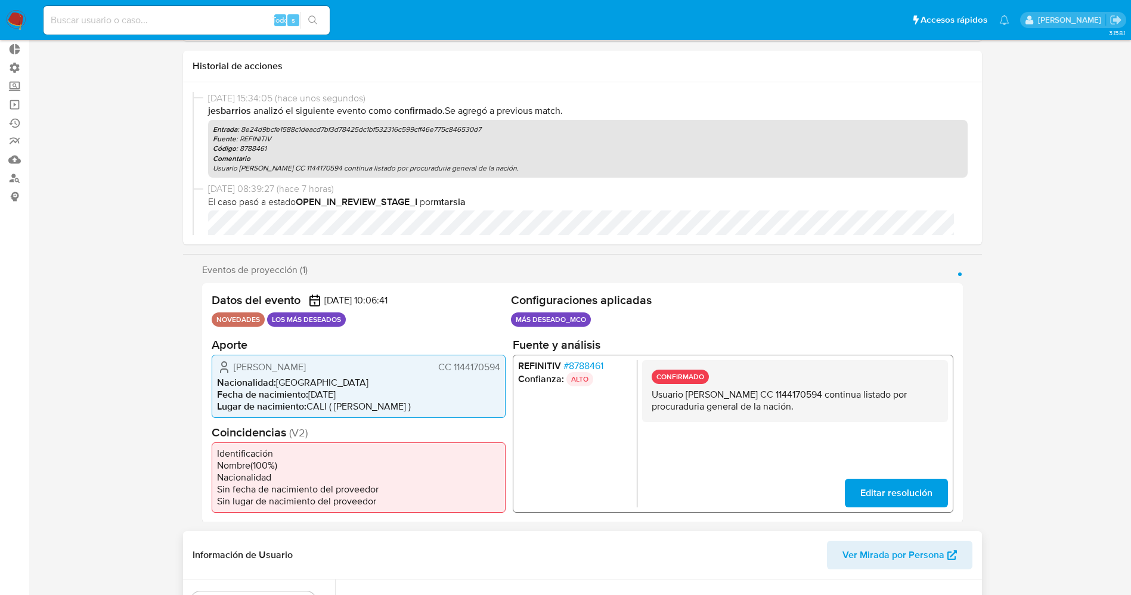
scroll to position [0, 0]
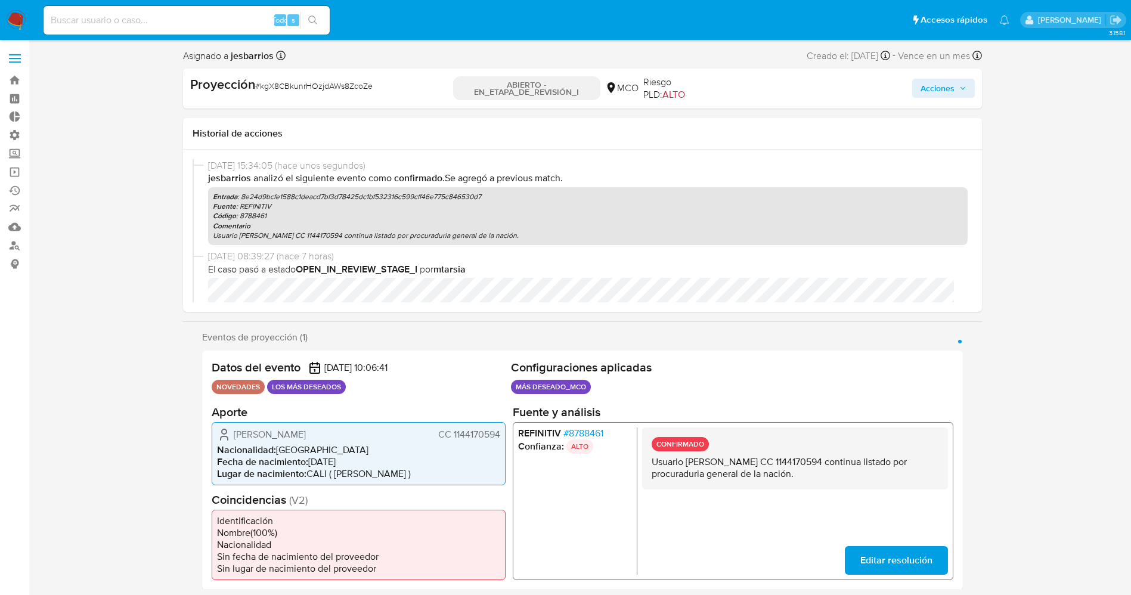
click at [955, 89] on span "Acciones" at bounding box center [943, 88] width 46 height 17
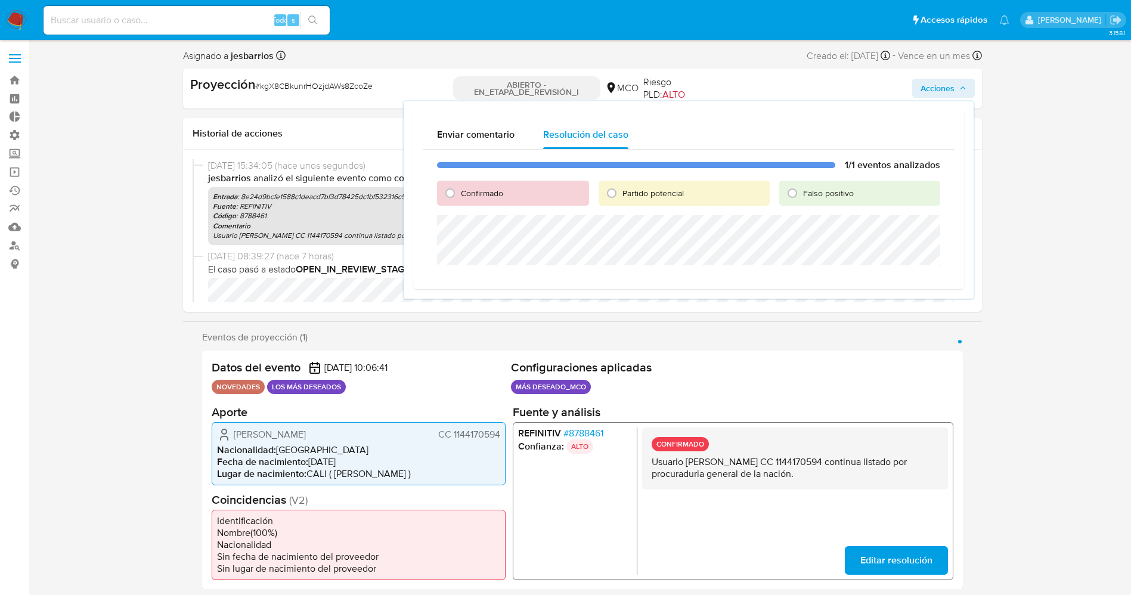
drag, startPoint x: 501, startPoint y: 186, endPoint x: 504, endPoint y: 212, distance: 26.4
click at [495, 188] on font "Confirmado" at bounding box center [482, 193] width 42 height 12
click at [460, 188] on input "Confirmado" at bounding box center [449, 193] width 19 height 19
radio input "true"
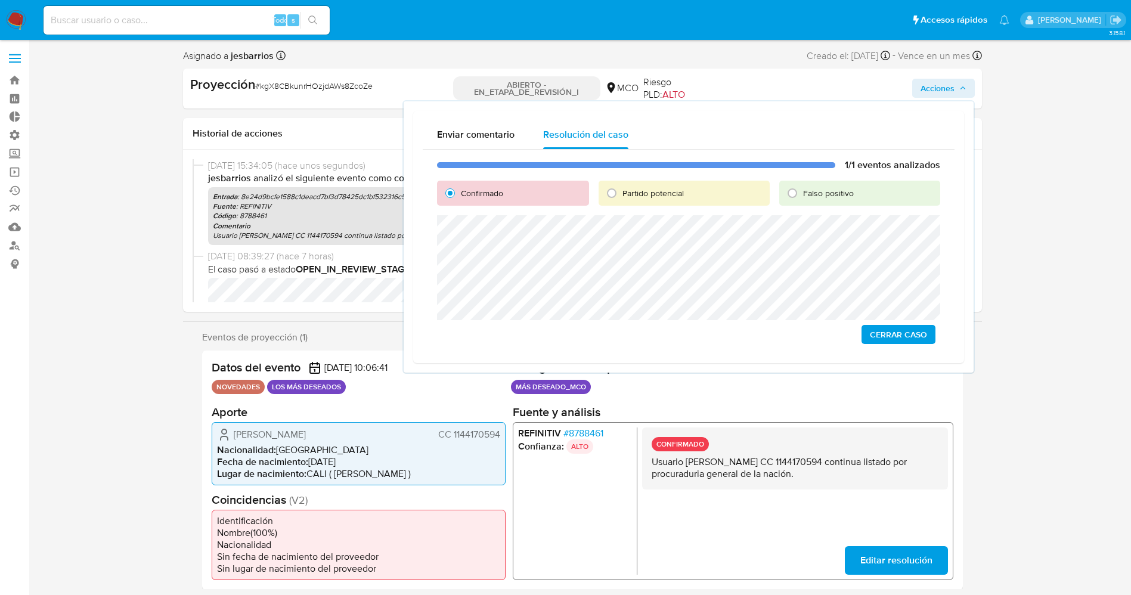
click at [882, 330] on span "Cerrar Caso" at bounding box center [898, 334] width 57 height 17
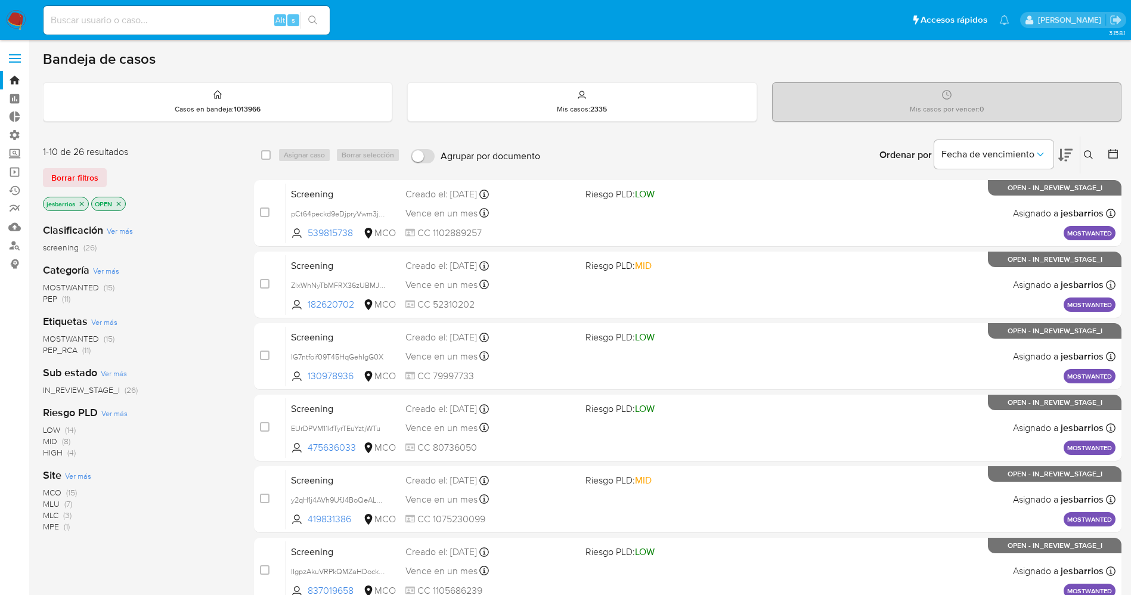
click at [79, 287] on span "MOSTWANTED" at bounding box center [71, 287] width 56 height 12
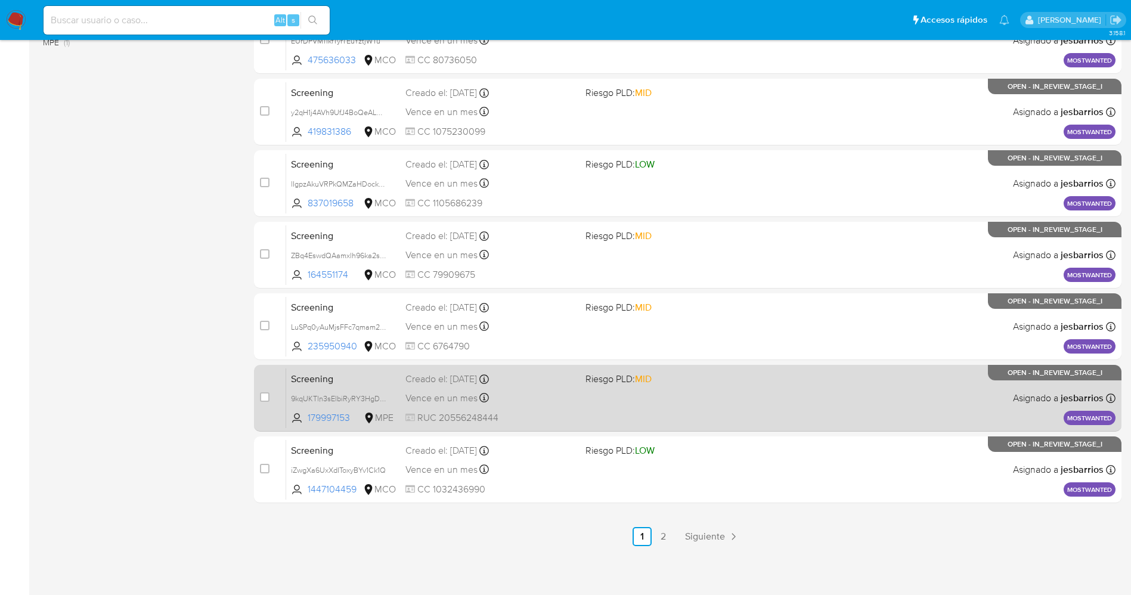
scroll to position [389, 0]
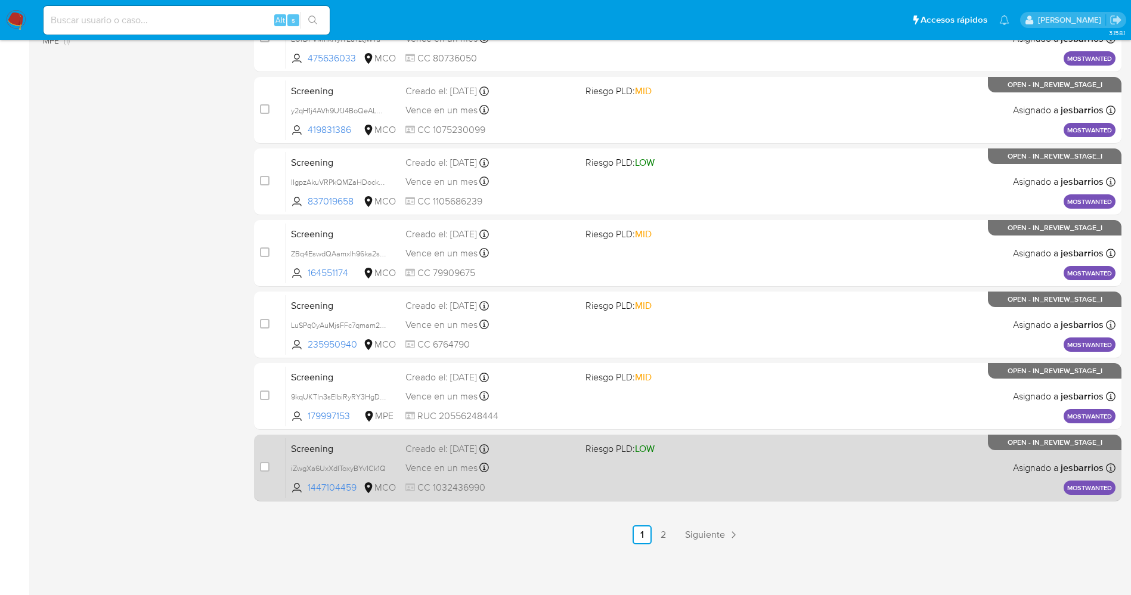
click at [718, 472] on div "Screening iZwgXa6UxXdIToxyBYv1Ck1Q 1447104459 MCO Riesgo PLD: LOW Creado el: [D…" at bounding box center [700, 467] width 829 height 60
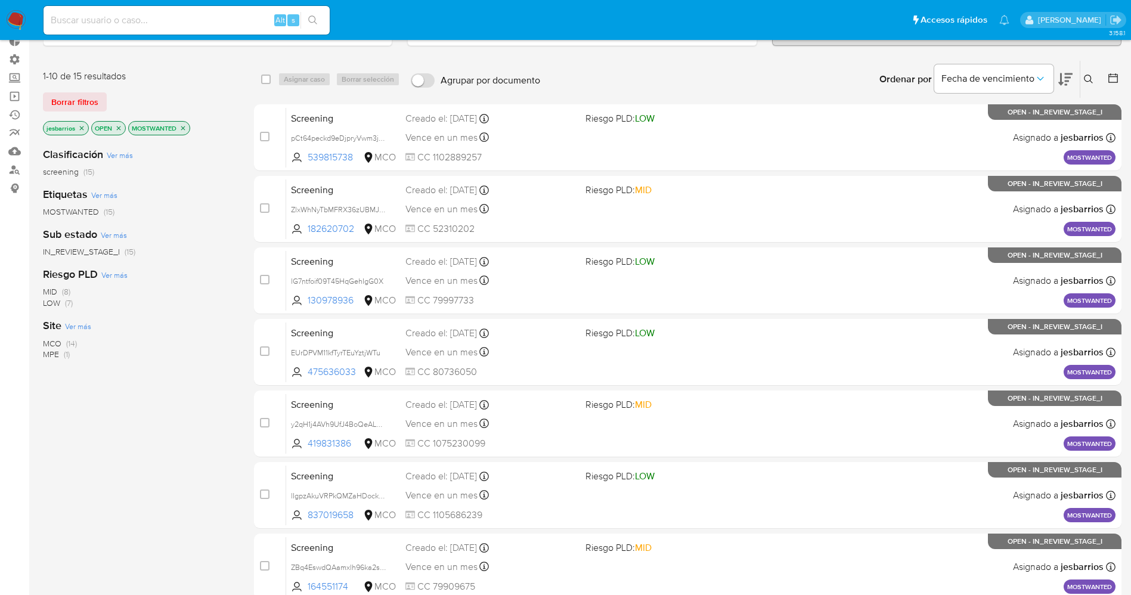
scroll to position [32, 0]
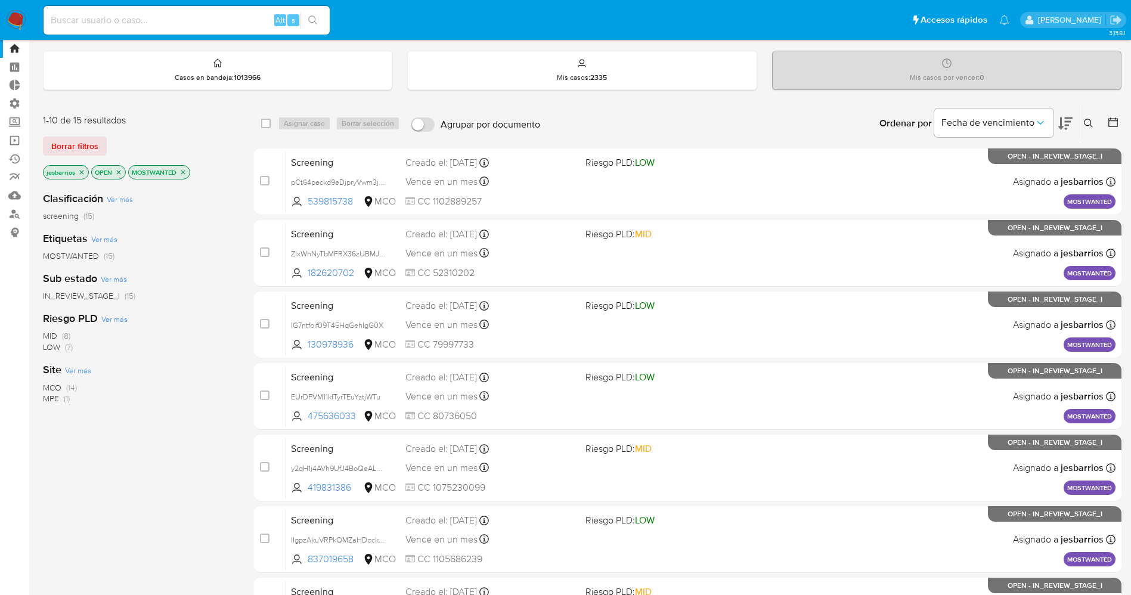
click at [86, 259] on span "MOSTWANTED" at bounding box center [71, 256] width 56 height 12
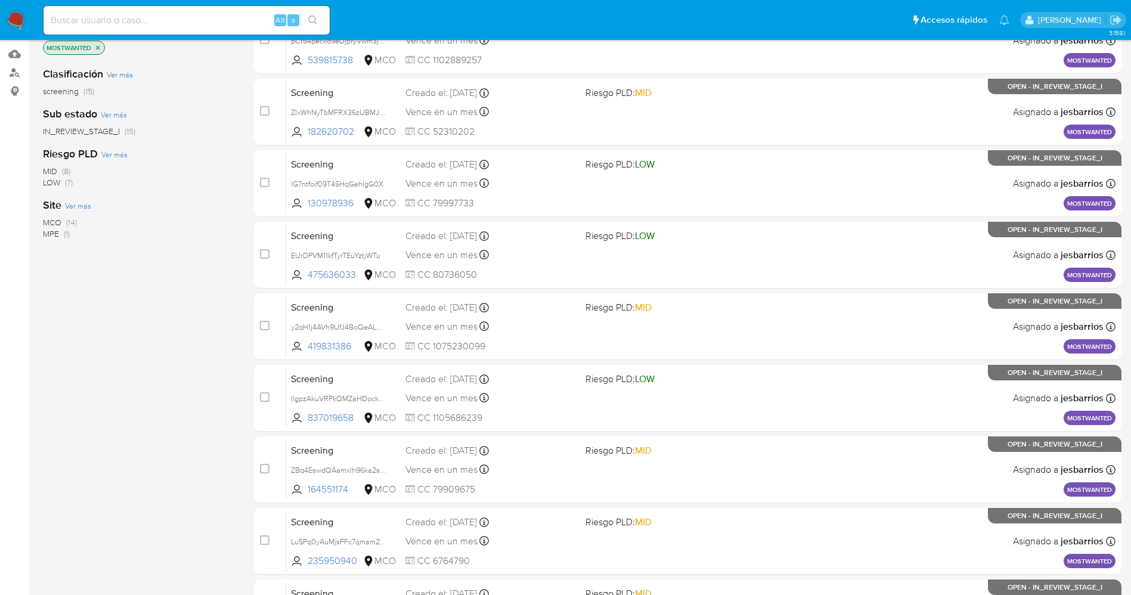
scroll to position [389, 0]
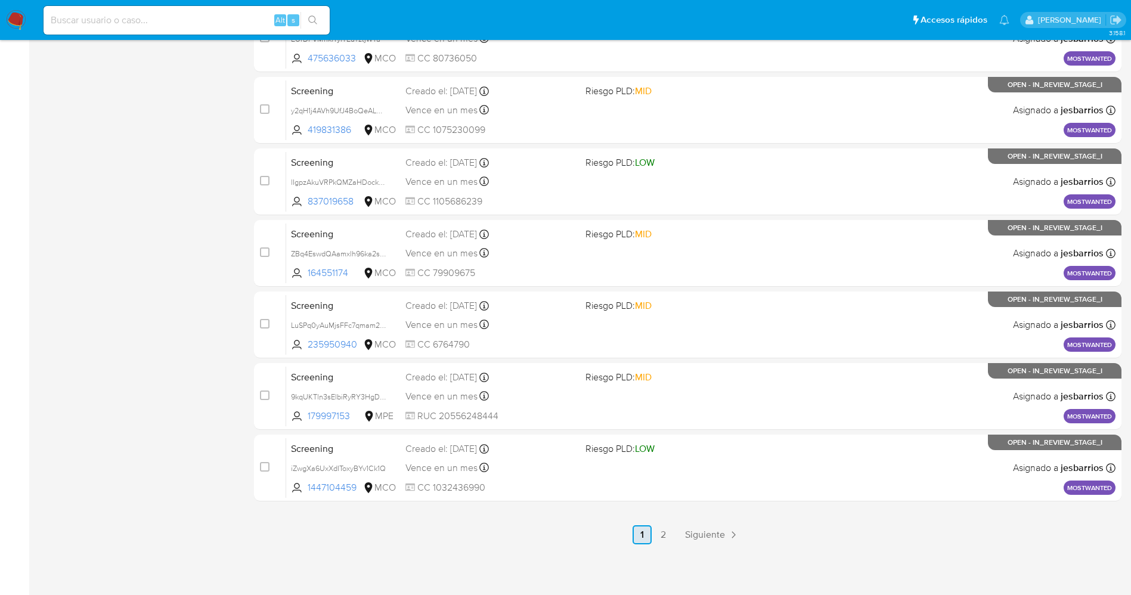
click at [650, 525] on link "1" at bounding box center [641, 534] width 19 height 19
click at [660, 537] on link "2" at bounding box center [663, 534] width 19 height 19
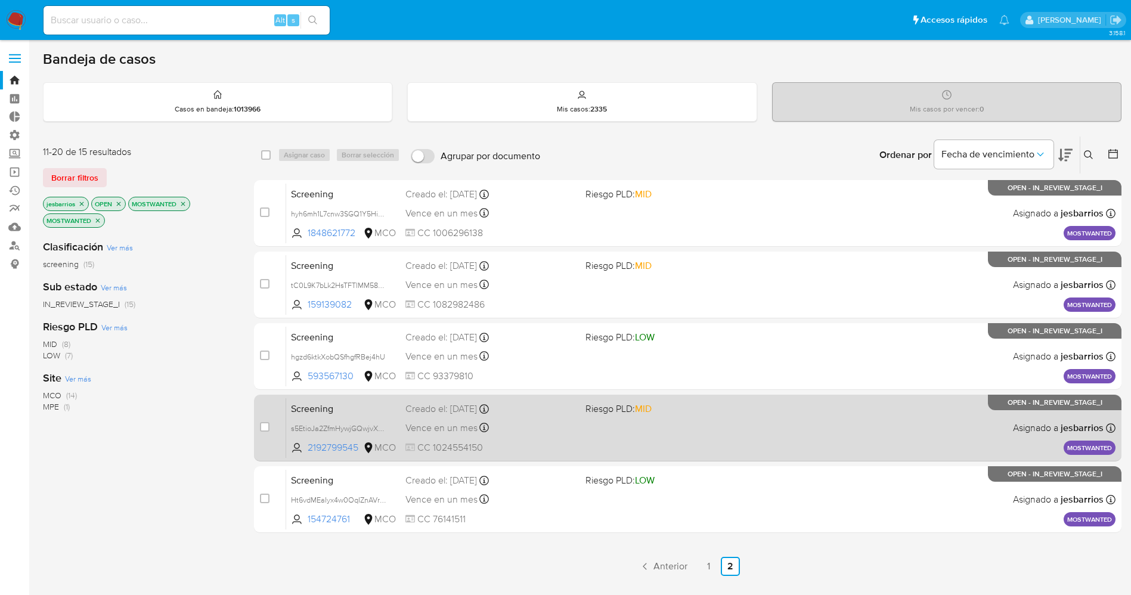
scroll to position [148, 0]
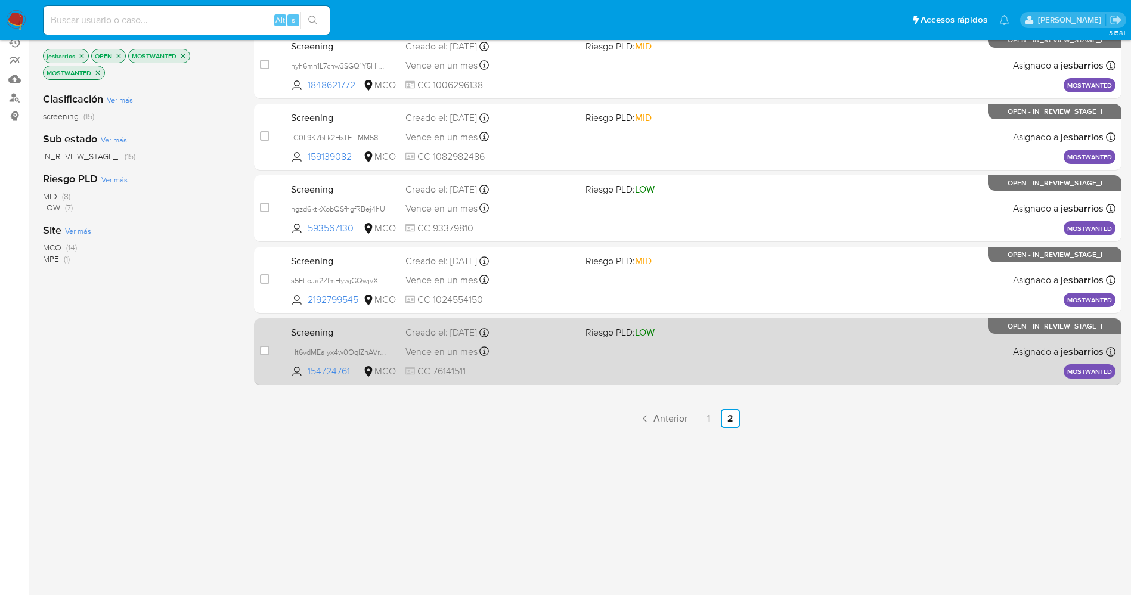
click at [614, 343] on div "Screening Ht6vdMEaIyx4w0OqIZnAVr8a 154724761 MCO Riesgo PLD: LOW Creado el: [DA…" at bounding box center [700, 351] width 829 height 60
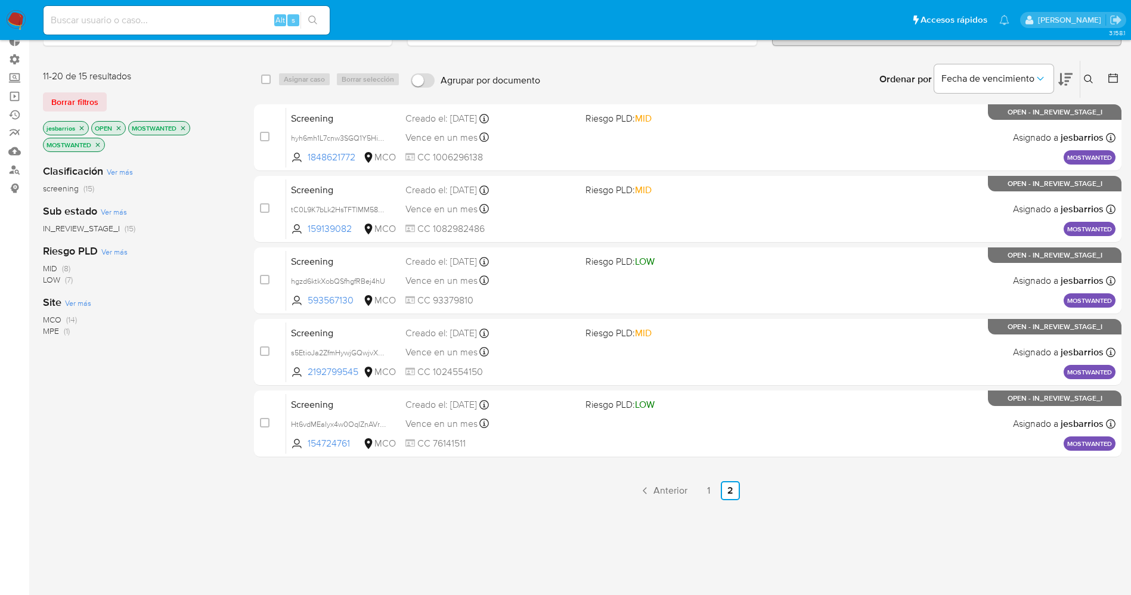
scroll to position [58, 0]
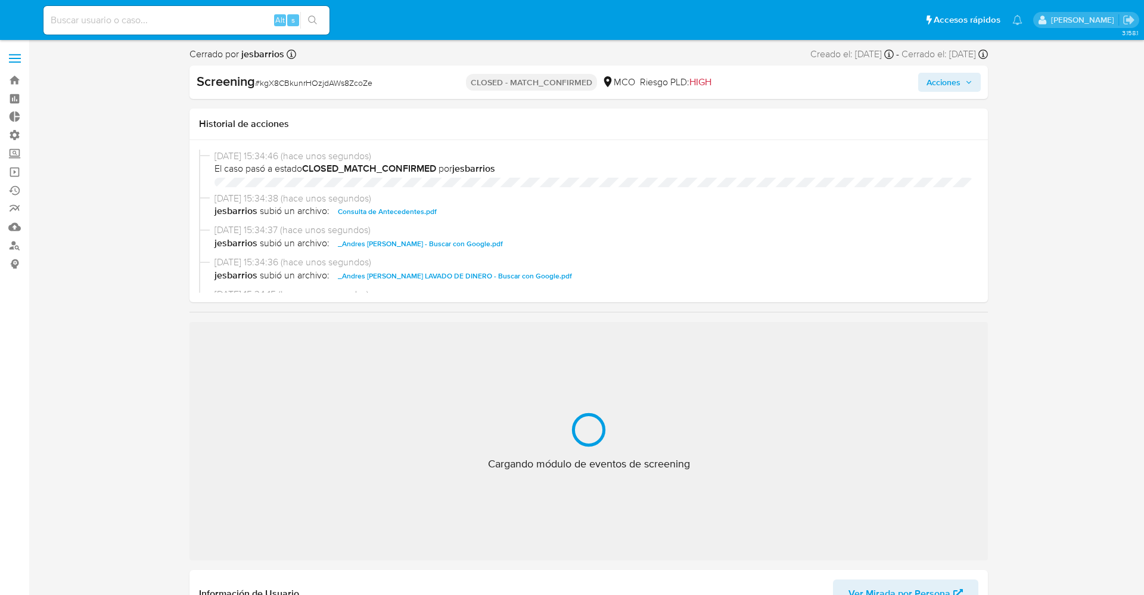
select select "10"
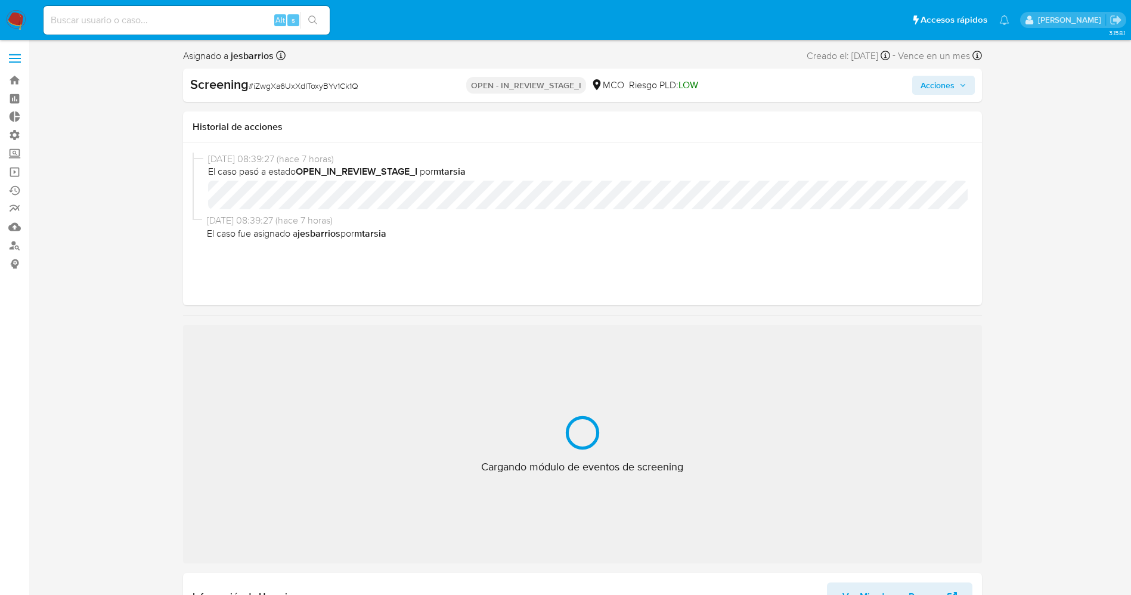
select select "10"
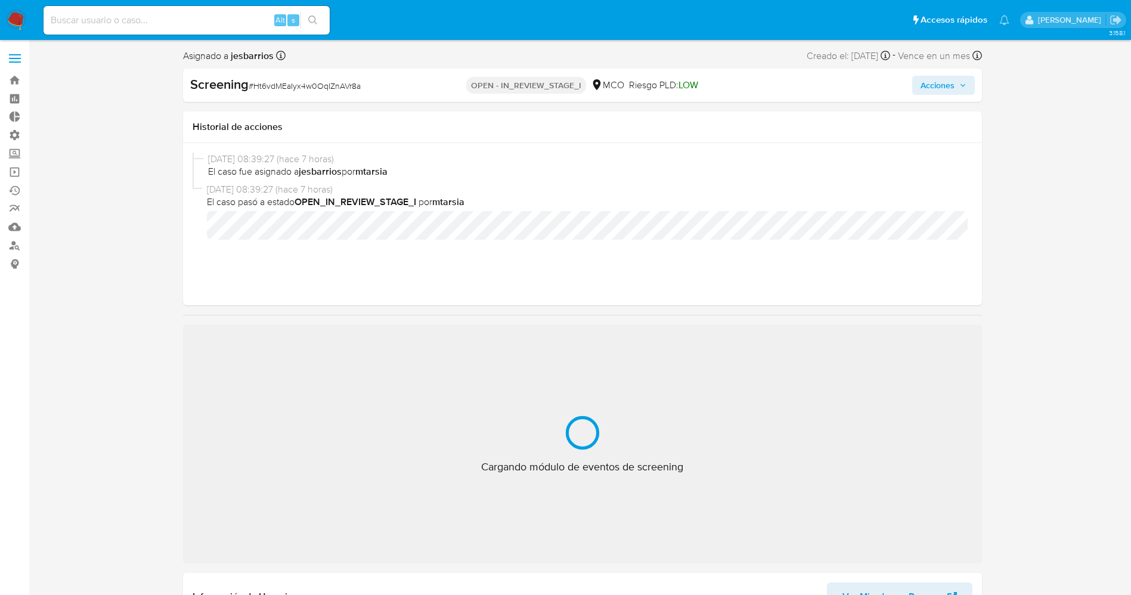
select select "10"
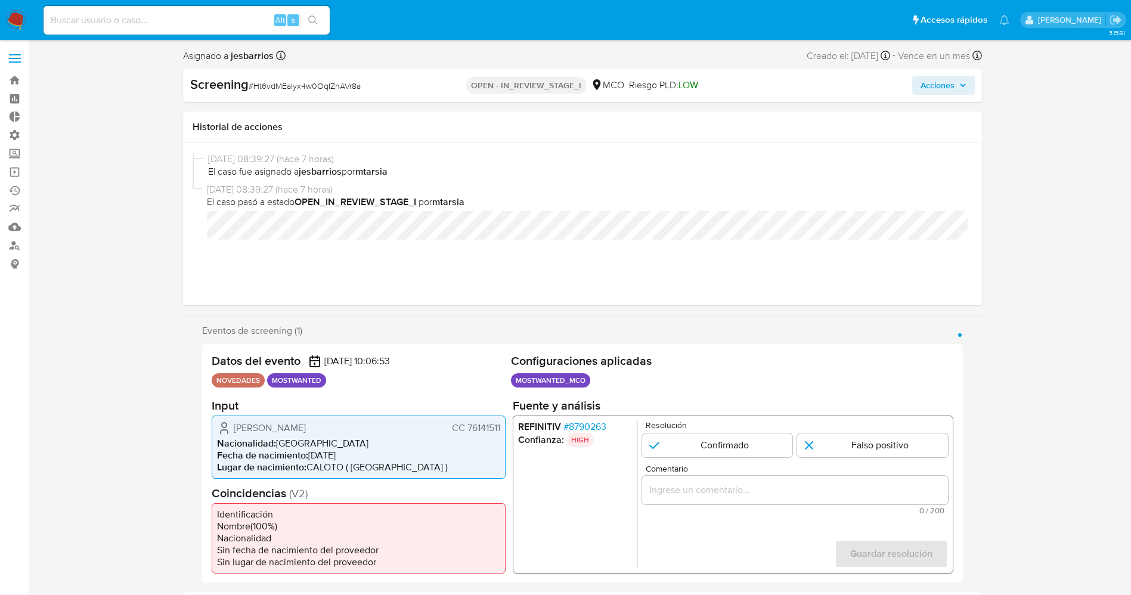
drag, startPoint x: 0, startPoint y: 0, endPoint x: 614, endPoint y: 343, distance: 703.4
click at [614, 344] on div "Datos del evento [DATE] 10:06:53 NOVEDADES MOSTWANTED Configuraciones aplicadas…" at bounding box center [582, 463] width 761 height 239
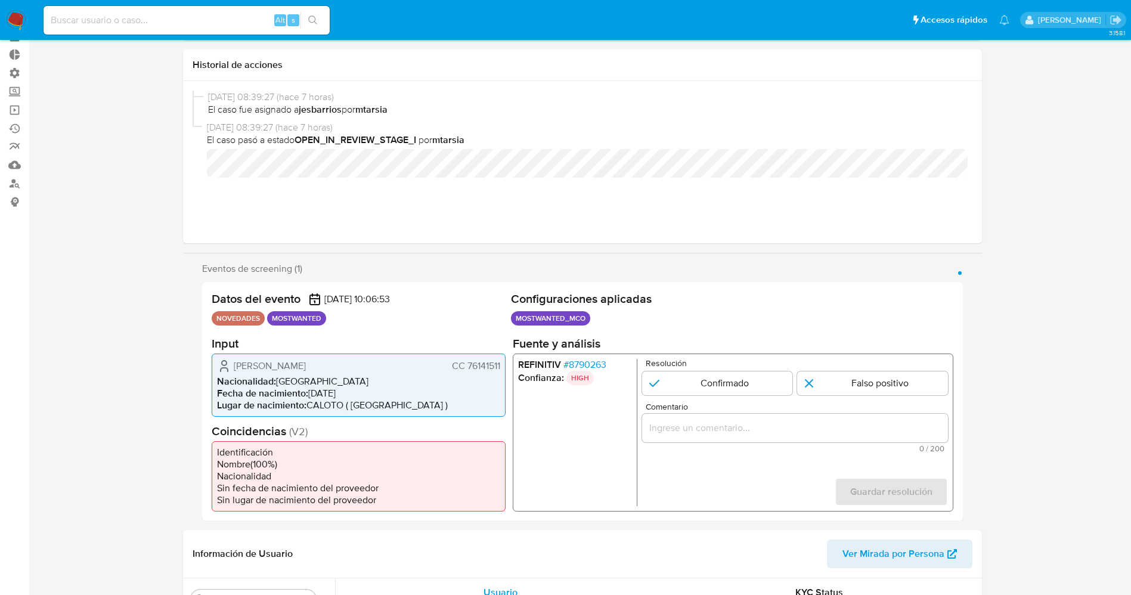
scroll to position [89, 0]
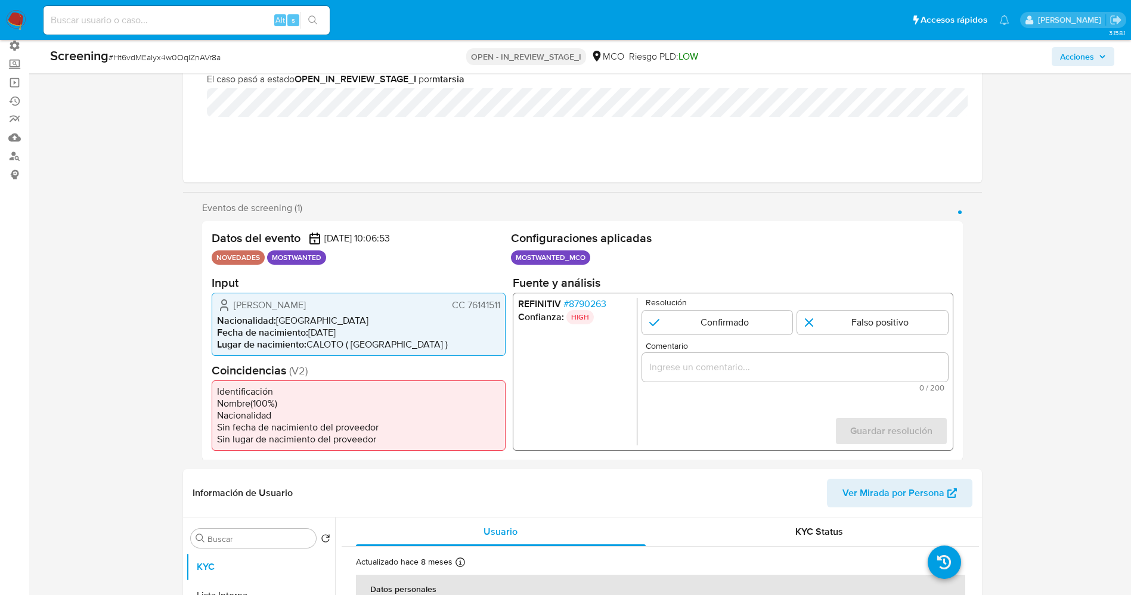
click at [576, 303] on span "# 8790263" at bounding box center [584, 303] width 43 height 12
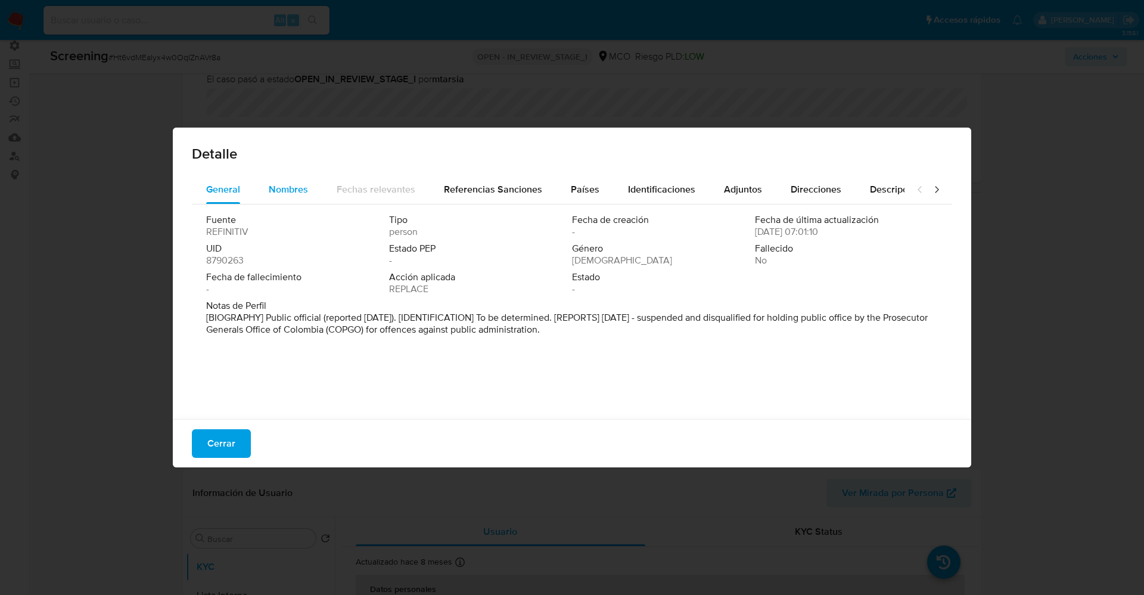
click at [285, 197] on div "Nombres" at bounding box center [288, 189] width 39 height 29
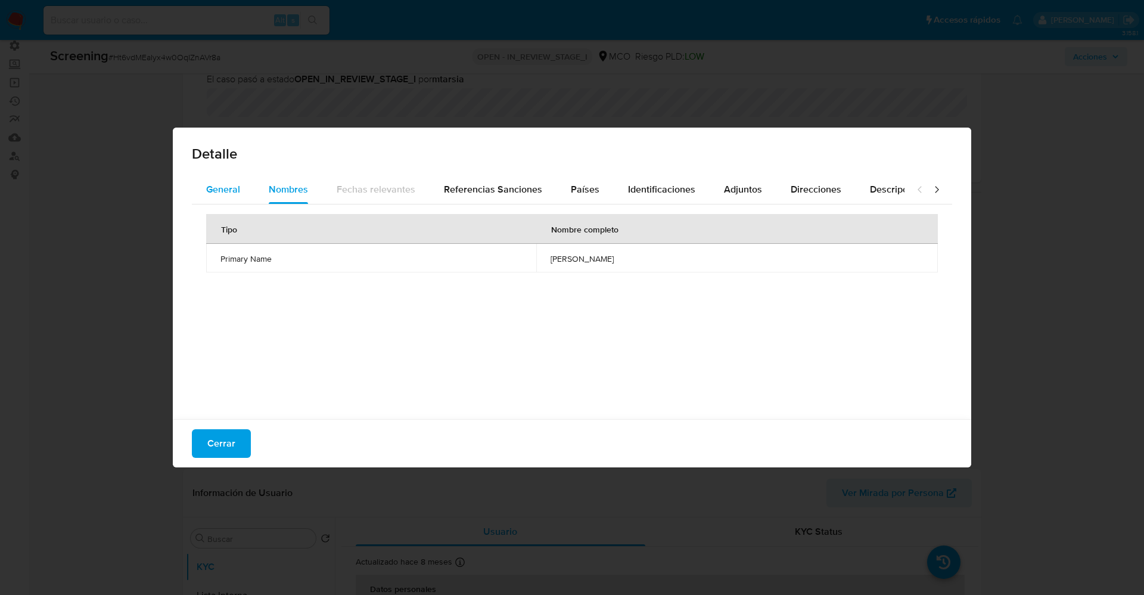
click at [216, 200] on div "General" at bounding box center [223, 189] width 34 height 29
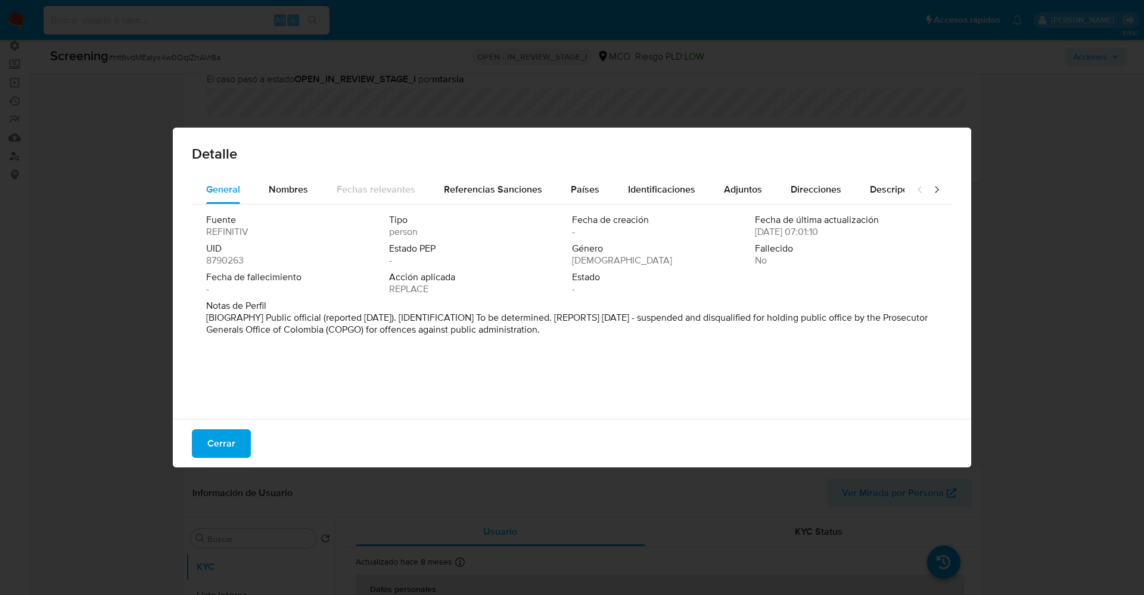
drag, startPoint x: 579, startPoint y: 194, endPoint x: 358, endPoint y: 192, distance: 220.5
click at [579, 193] on span "Países" at bounding box center [585, 189] width 29 height 14
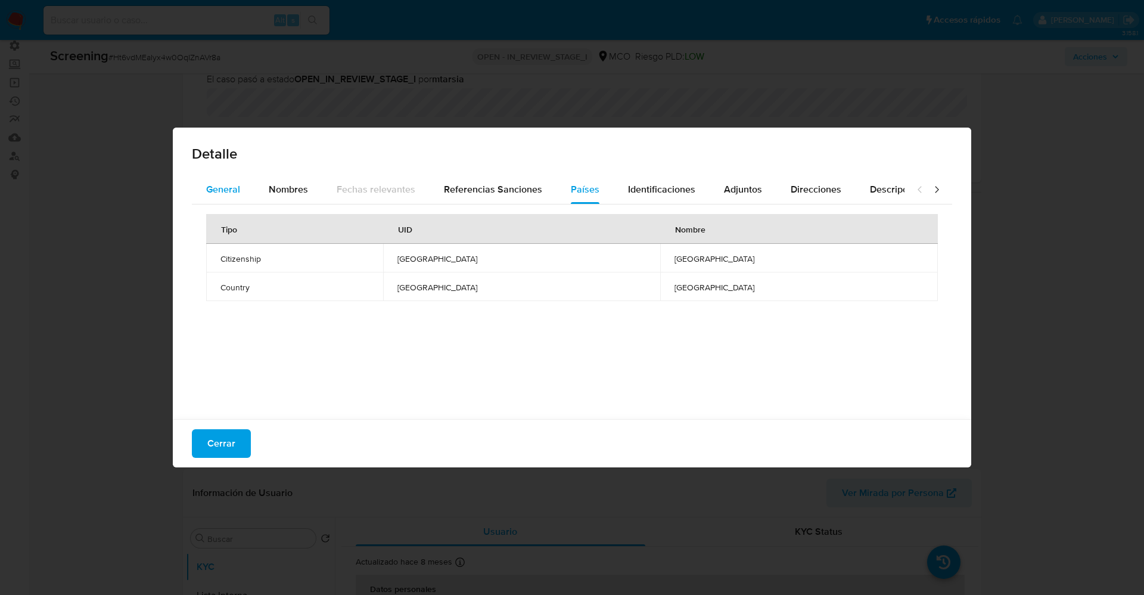
click at [238, 188] on span "General" at bounding box center [223, 189] width 34 height 14
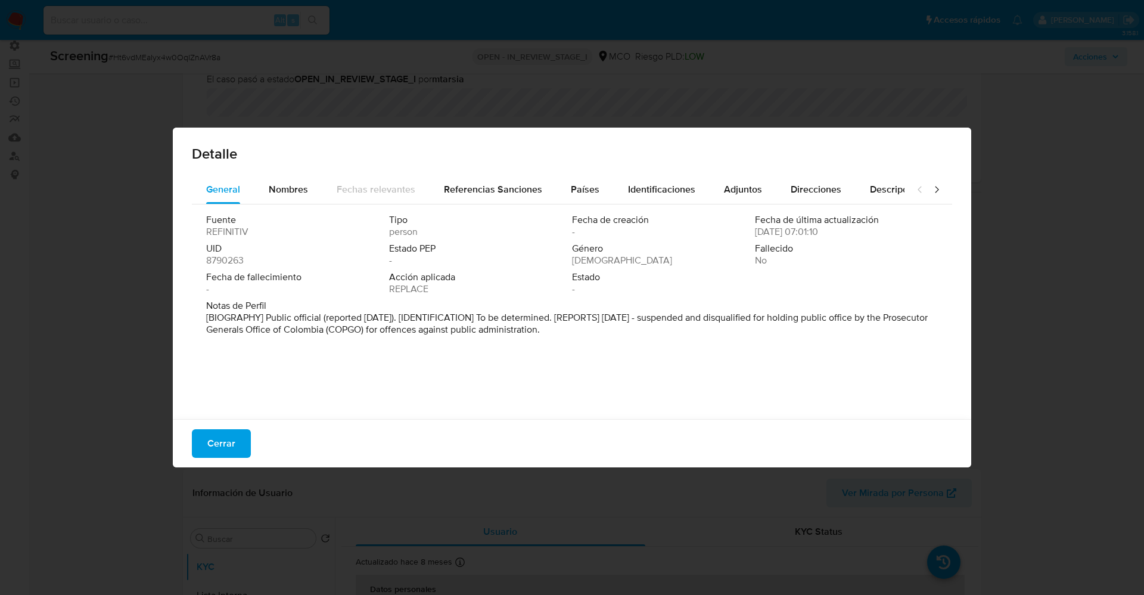
drag, startPoint x: 266, startPoint y: 319, endPoint x: 670, endPoint y: 340, distance: 404.0
click at [670, 340] on div "Notas de Perfil [BIOGRAPHY] Public official (reported Jul 2025). [IDENTIFICATIO…" at bounding box center [572, 320] width 732 height 41
click at [304, 190] on span "Nombres" at bounding box center [288, 189] width 39 height 14
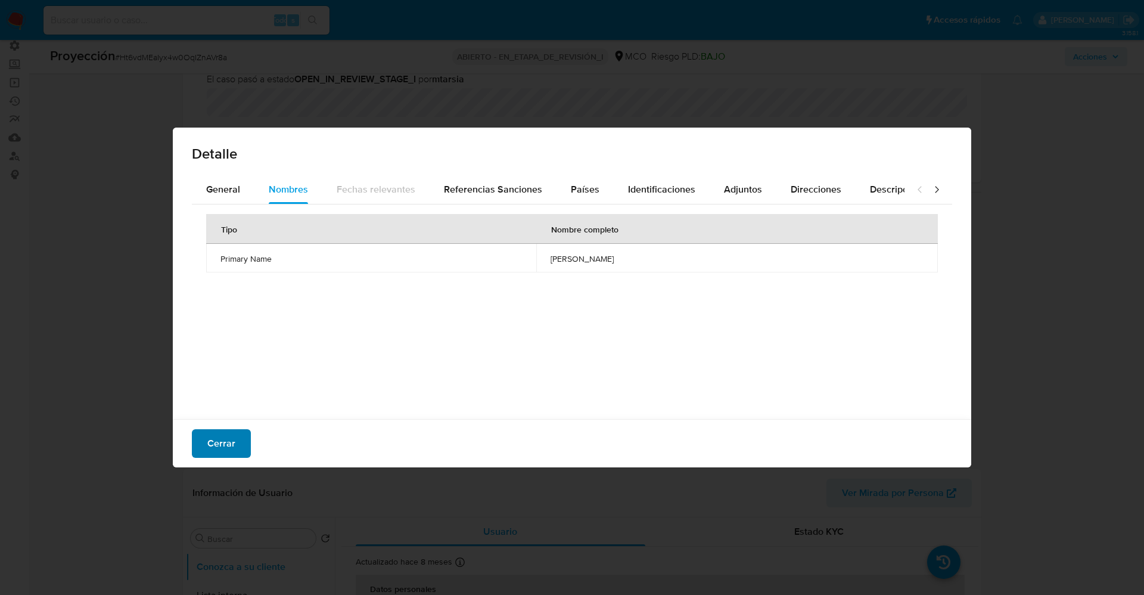
click at [218, 449] on span "Cerrar" at bounding box center [221, 443] width 28 height 26
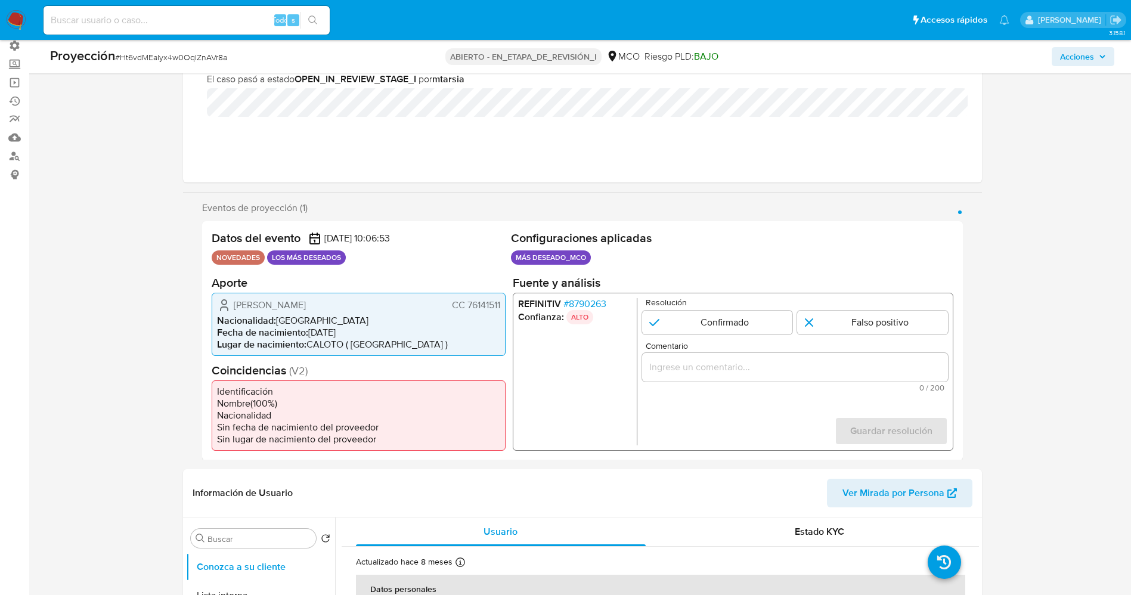
drag, startPoint x: 462, startPoint y: 303, endPoint x: 502, endPoint y: 304, distance: 40.5
click at [505, 303] on div "Hernán Darío Mina Sandoval CC 76141511 Nacionalidad : Colombia Fecha de nacimie…" at bounding box center [359, 323] width 294 height 63
drag, startPoint x: 238, startPoint y: 309, endPoint x: 341, endPoint y: 303, distance: 103.3
click at [364, 309] on div "Hernán Darío Mina Sandoval CC 76141511" at bounding box center [358, 304] width 283 height 14
drag, startPoint x: 462, startPoint y: 309, endPoint x: 504, endPoint y: 311, distance: 42.3
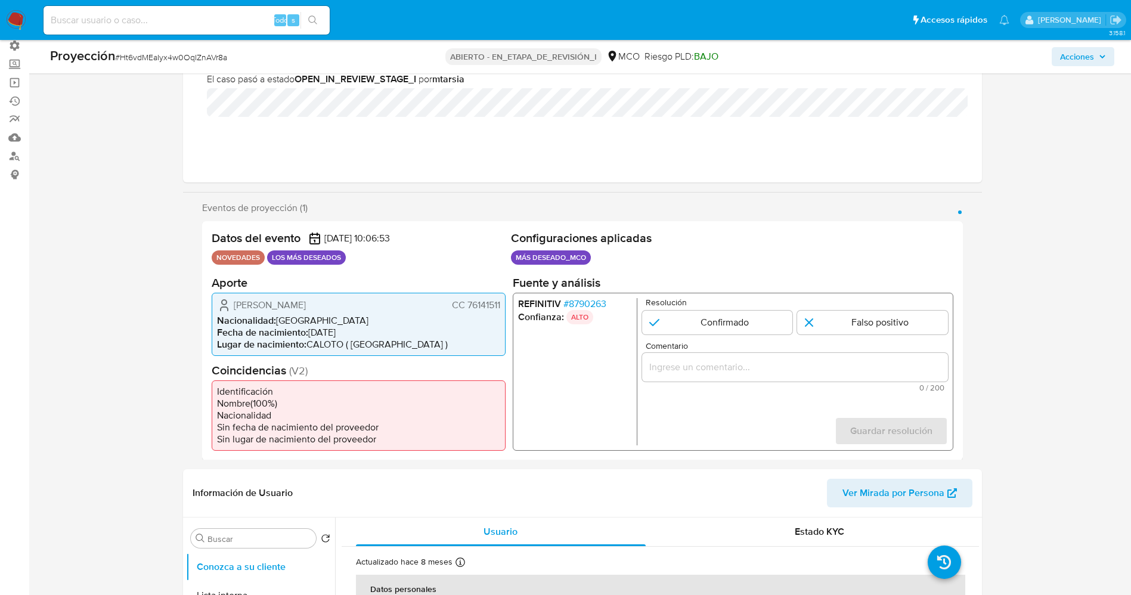
click at [504, 311] on div "Hernán Darío Mina Sandoval CC 76141511 Nacionalidad : Colombia Fecha de nacimie…" at bounding box center [359, 323] width 294 height 63
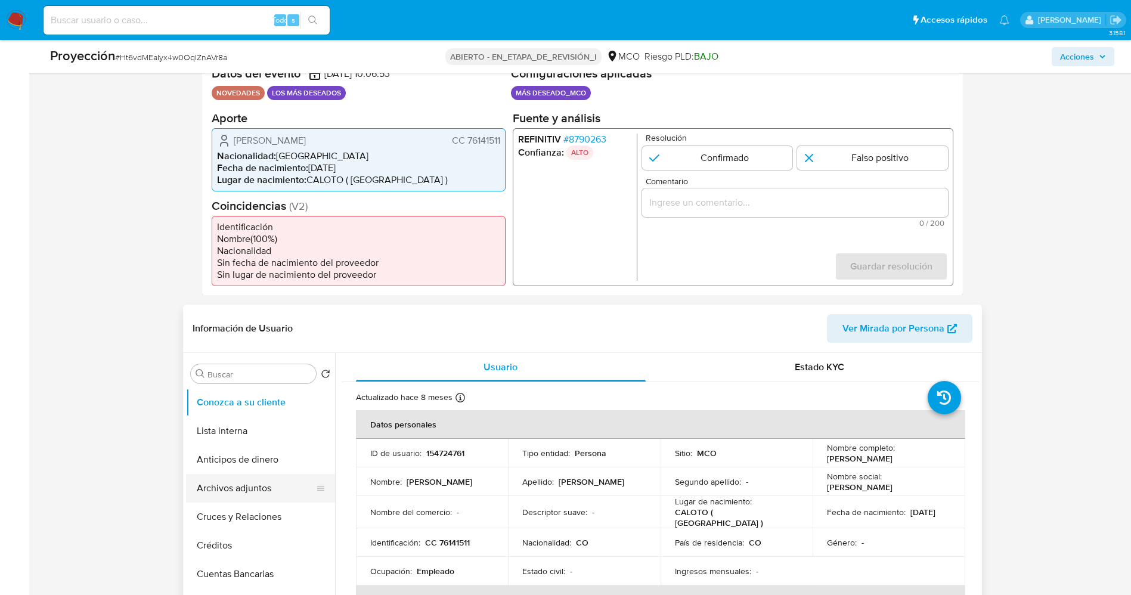
scroll to position [179, 0]
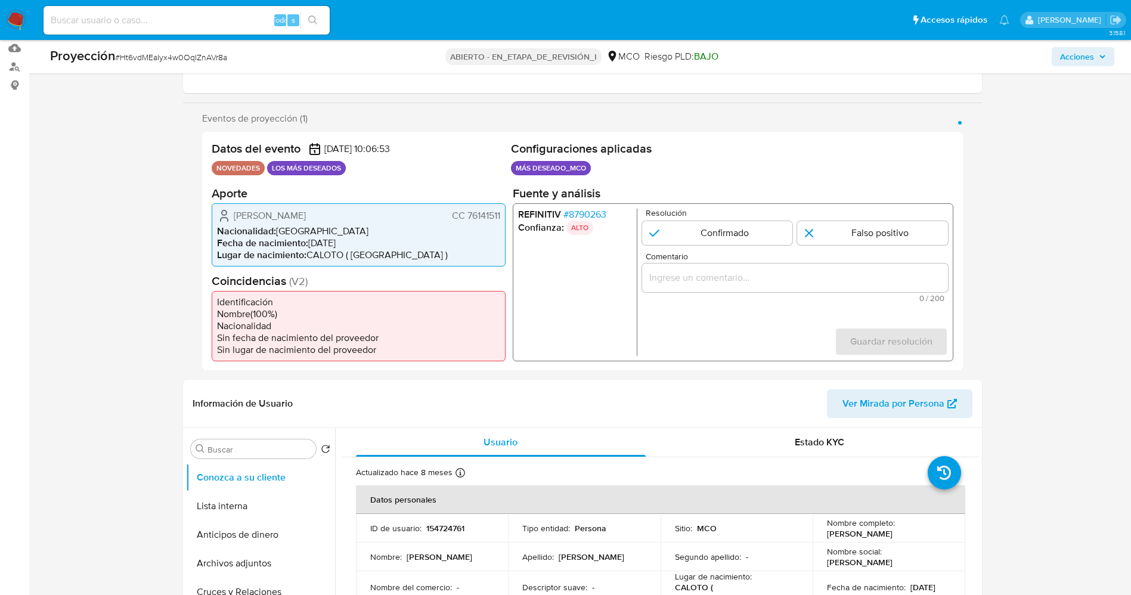
click at [231, 214] on div "Hernán Darío Mina Sandoval CC 76141511" at bounding box center [358, 215] width 283 height 14
drag, startPoint x: 226, startPoint y: 214, endPoint x: 502, endPoint y: 218, distance: 276.6
click at [502, 218] on div "Hernán Darío Mina Sandoval CC 76141511 Nacionalidad : Colombia Fecha de nacimie…" at bounding box center [359, 234] width 294 height 63
click at [756, 229] on input "1 de 1" at bounding box center [716, 233] width 151 height 24
radio input "true"
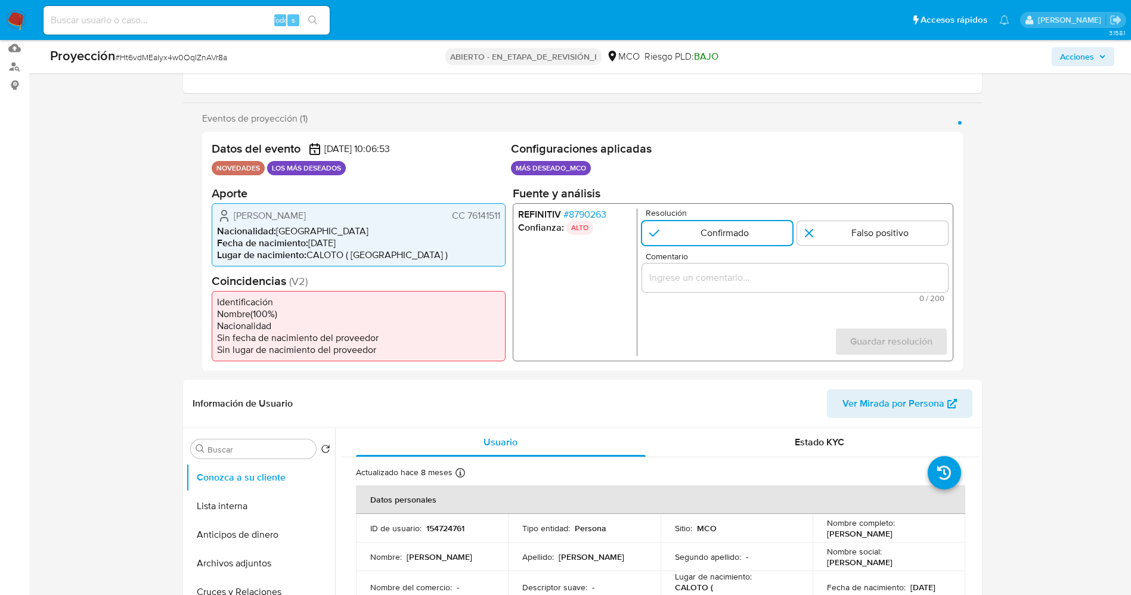
click at [752, 271] on input "Comentario" at bounding box center [794, 276] width 306 height 15
drag, startPoint x: 233, startPoint y: 214, endPoint x: 504, endPoint y: 218, distance: 271.2
click at [504, 218] on div "Hernán Darío Mina Sandoval CC 76141511 Nacionalidad : Colombia Fecha de nacimie…" at bounding box center [359, 234] width 294 height 63
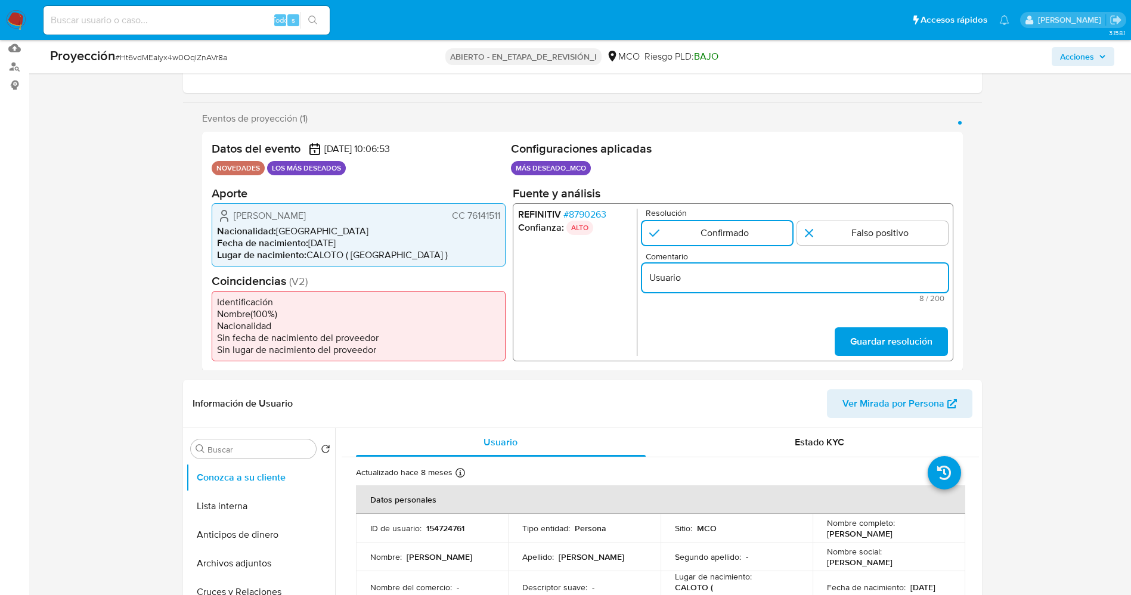
click at [722, 275] on input "Usuario" at bounding box center [794, 276] width 306 height 15
paste input "Hernán Darío Mina Sandoval CC 76141511"
type input "Usuario Hernán Darío Mina Sandoval CC 76141511 no se encuentra en listas de pro…"
click at [895, 225] on input "1 de 1" at bounding box center [872, 233] width 151 height 24
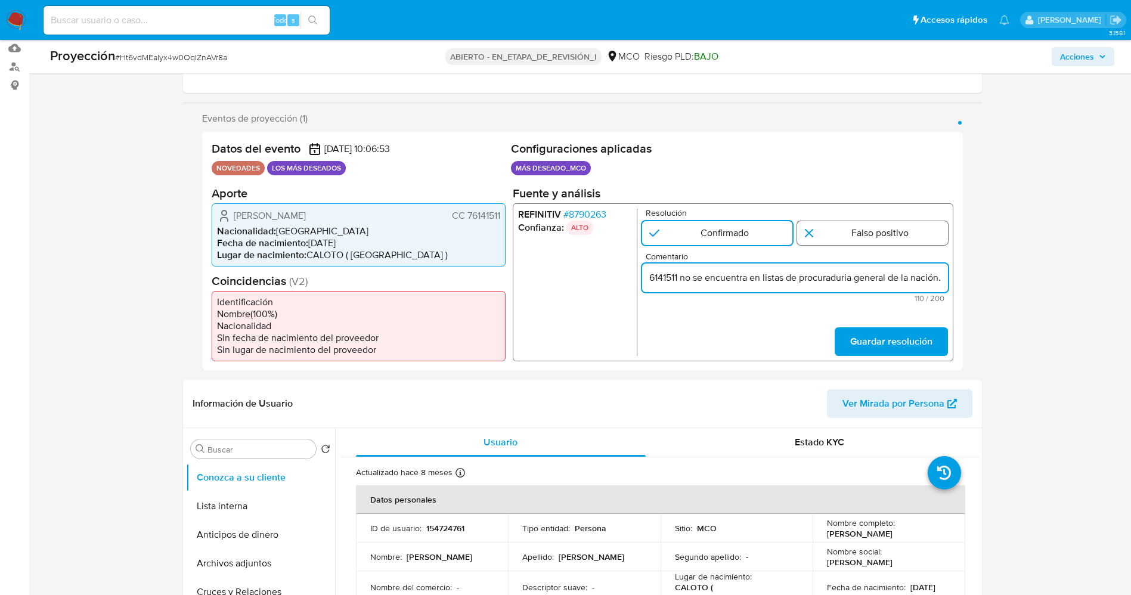
radio input "true"
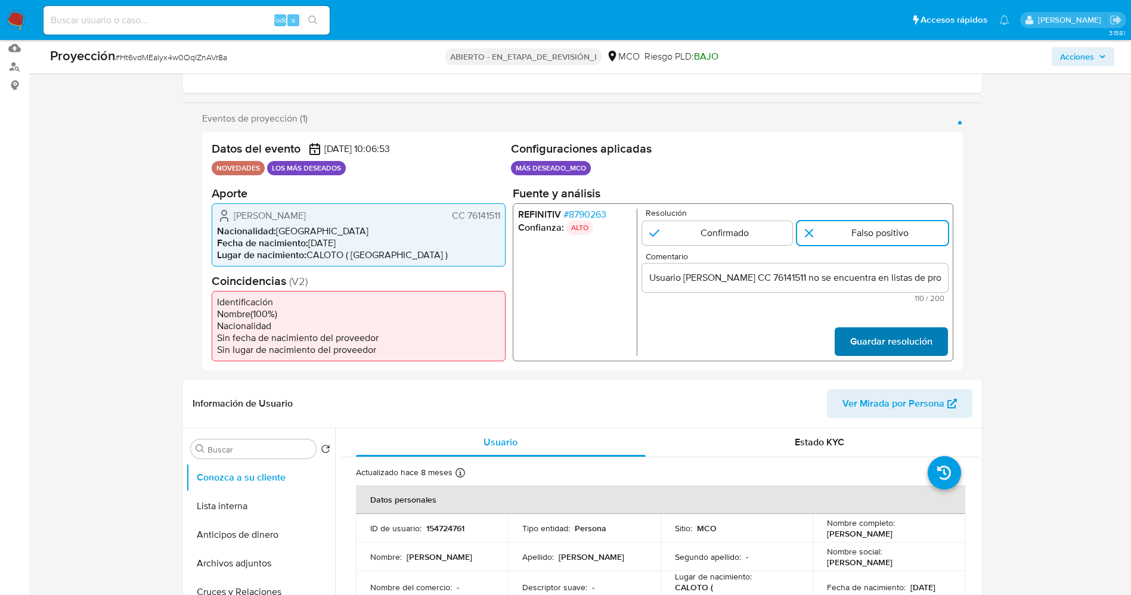
click at [849, 336] on button "Guardar resolución" at bounding box center [890, 341] width 113 height 29
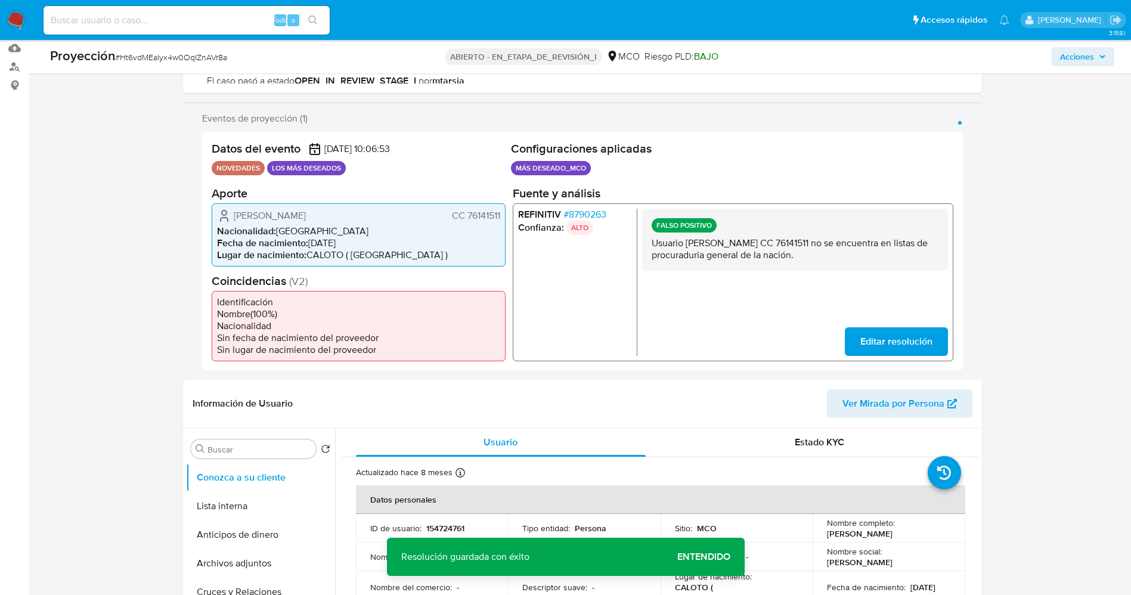
drag, startPoint x: 649, startPoint y: 244, endPoint x: 845, endPoint y: 255, distance: 196.4
click at [874, 257] on div "FALSO POSITIVO Usuario Hernán Darío Mina Sandoval CC 76141511 no se encuentra e…" at bounding box center [794, 239] width 306 height 62
click at [226, 498] on button "Lista interna" at bounding box center [255, 506] width 139 height 29
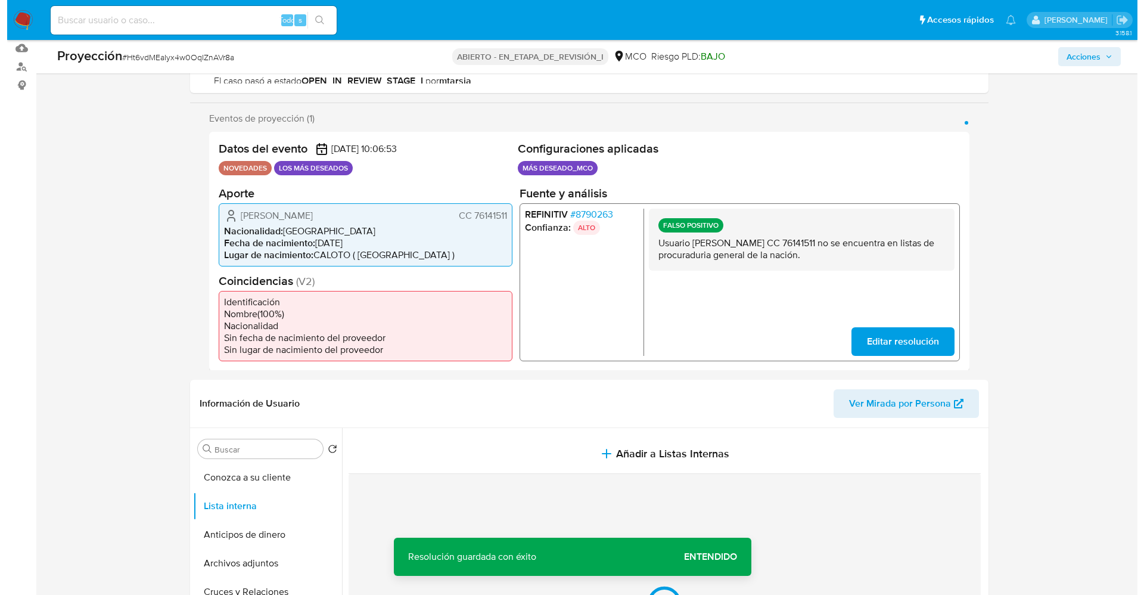
scroll to position [358, 0]
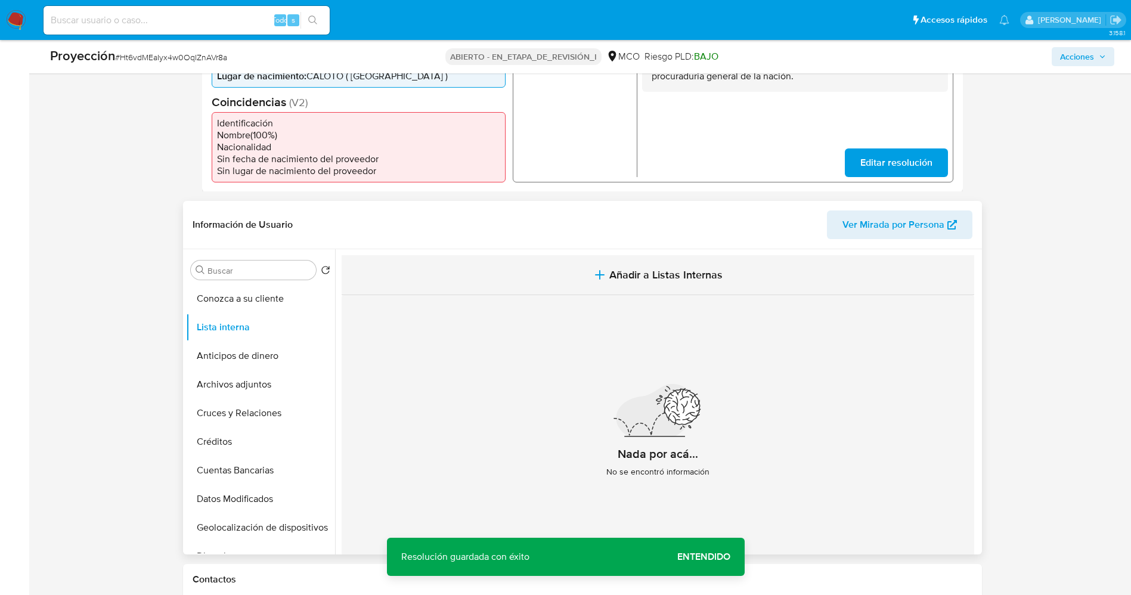
click at [708, 284] on button "Añadir a Listas Internas" at bounding box center [658, 275] width 632 height 40
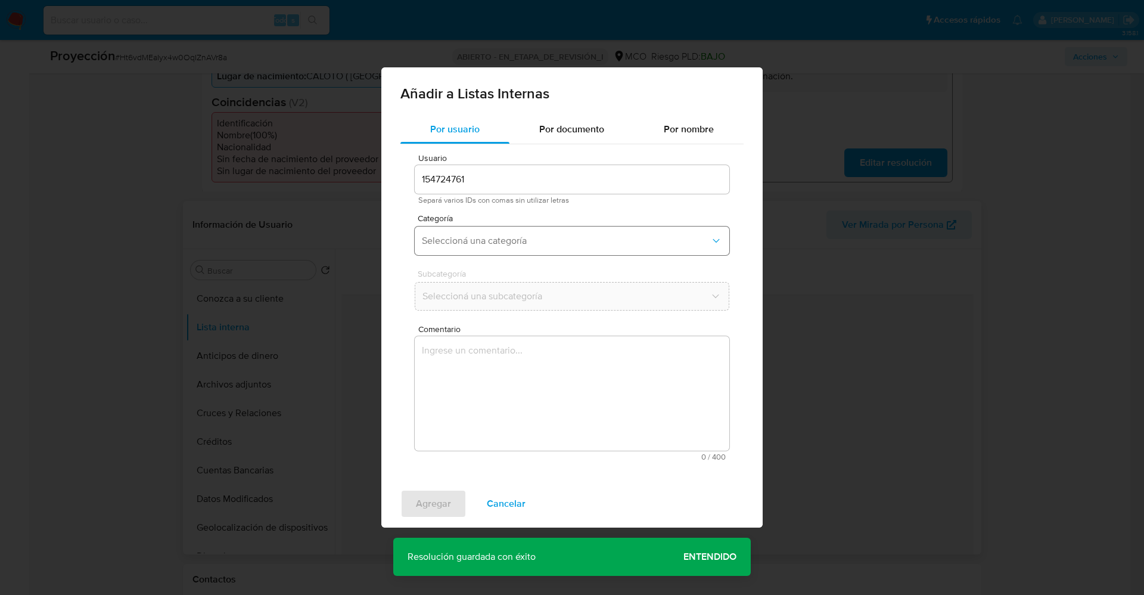
click at [495, 241] on span "Seleccioná una categoría" at bounding box center [566, 241] width 288 height 12
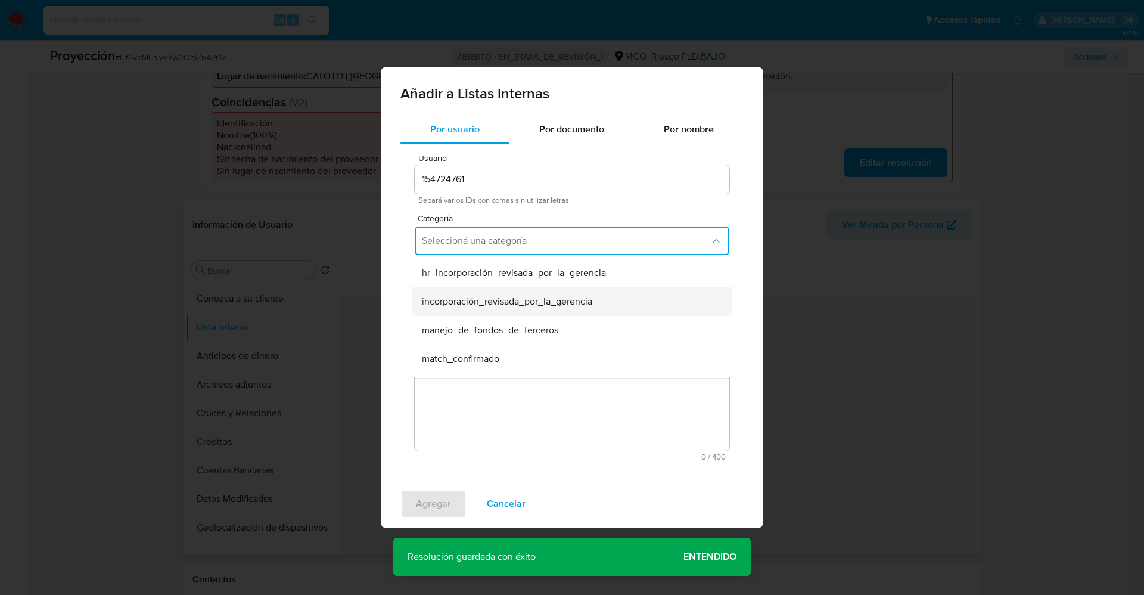
scroll to position [89, 0]
click at [530, 300] on div "match_descartado" at bounding box center [568, 298] width 293 height 29
click at [530, 293] on span "Seleccioná una subcategoría" at bounding box center [566, 296] width 288 height 12
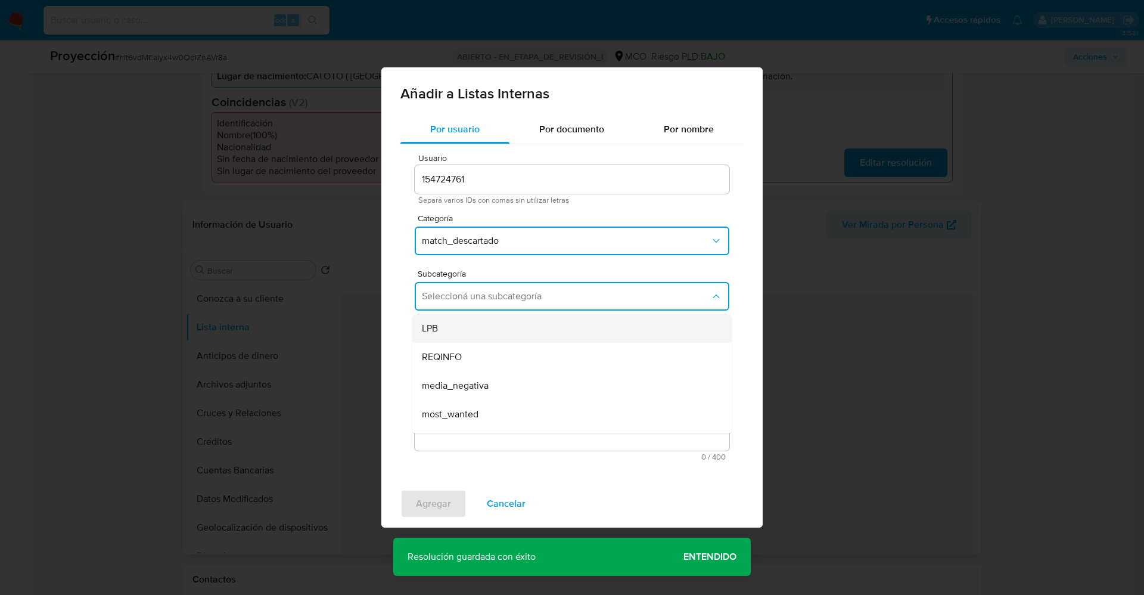
scroll to position [81, 0]
click at [485, 359] on div "pep" at bounding box center [568, 361] width 293 height 29
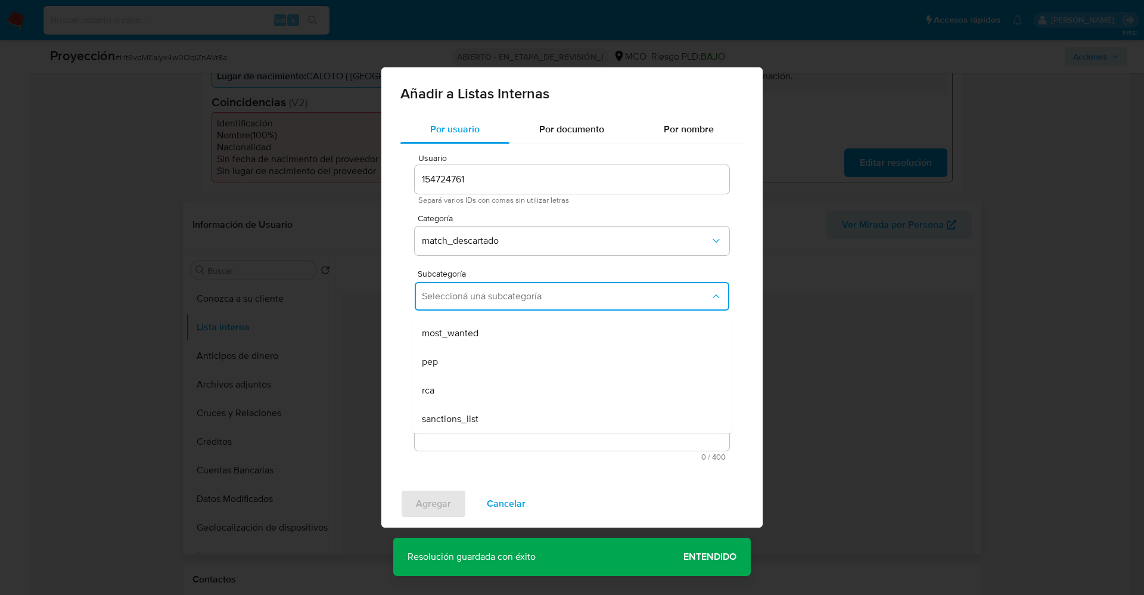
click at [485, 360] on textarea "Comentario" at bounding box center [572, 393] width 315 height 114
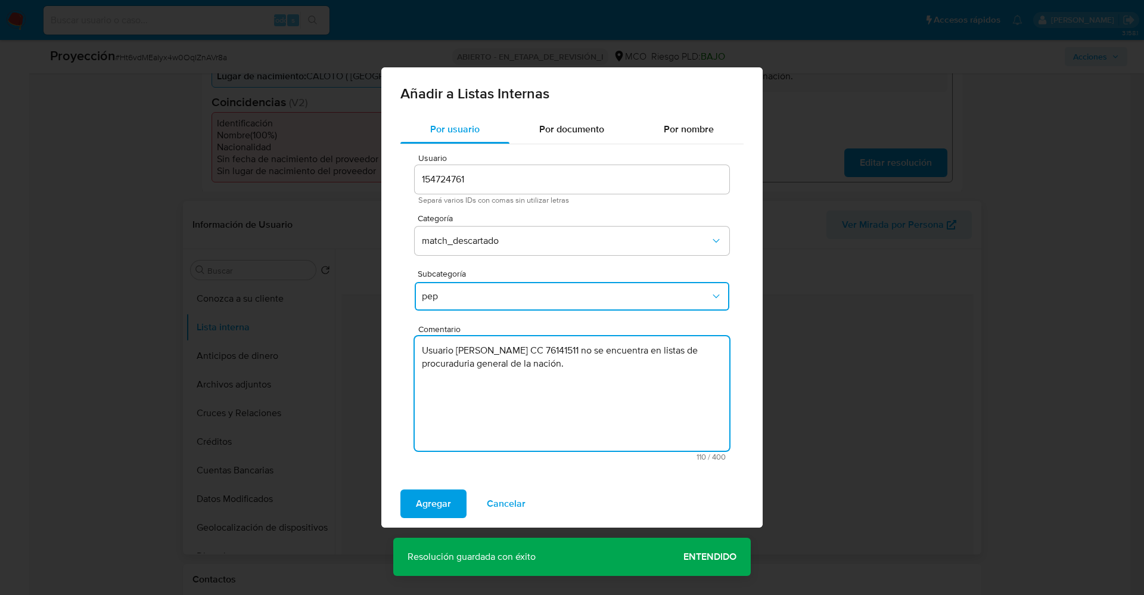
type textarea "Usuario Hernán Darío Mina Sandoval CC 76141511 no se encuentra en listas de pro…"
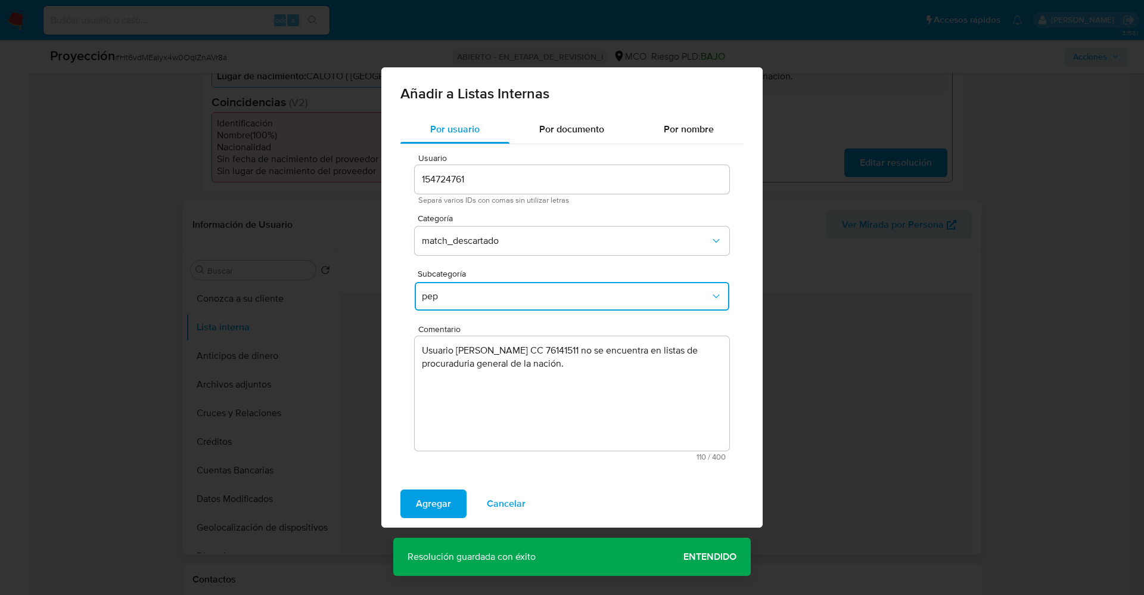
click at [418, 283] on button "pep" at bounding box center [572, 296] width 315 height 29
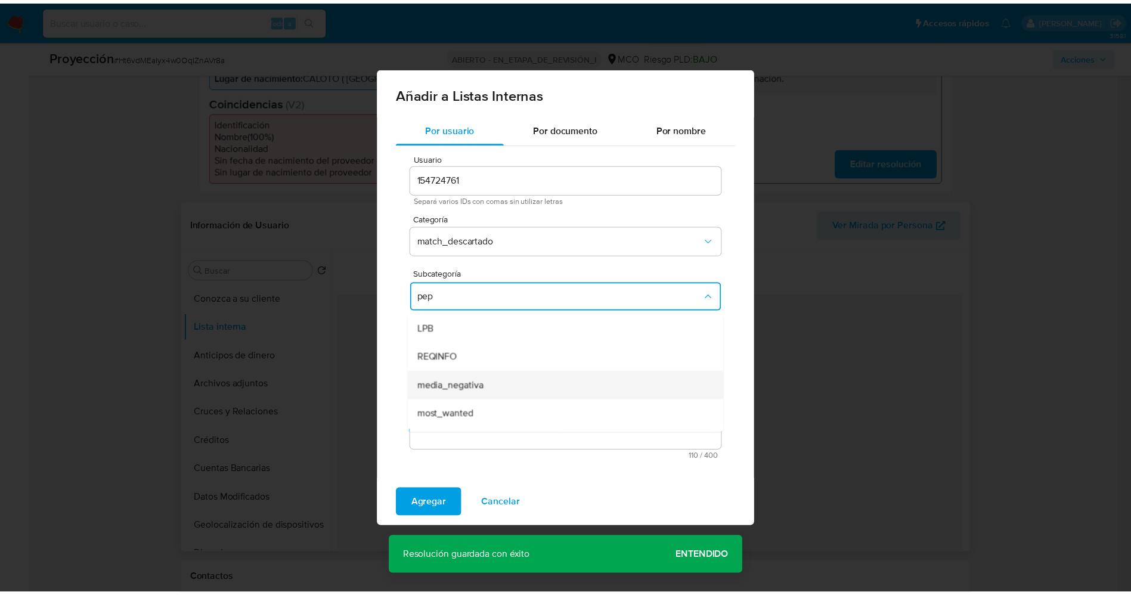
scroll to position [24, 0]
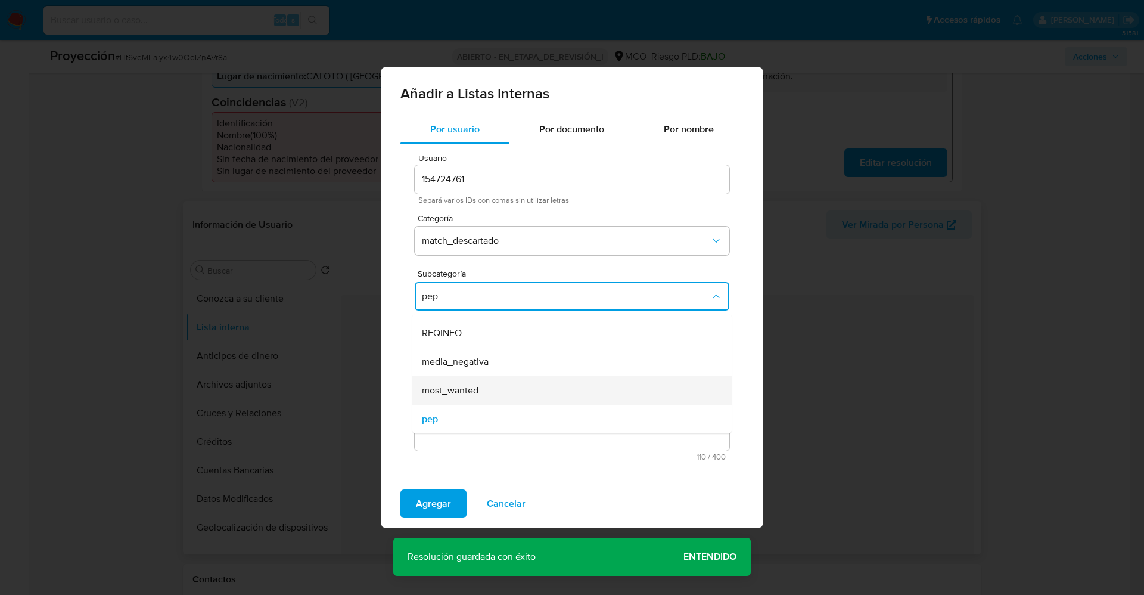
click at [463, 396] on span "most_wanted" at bounding box center [450, 390] width 57 height 12
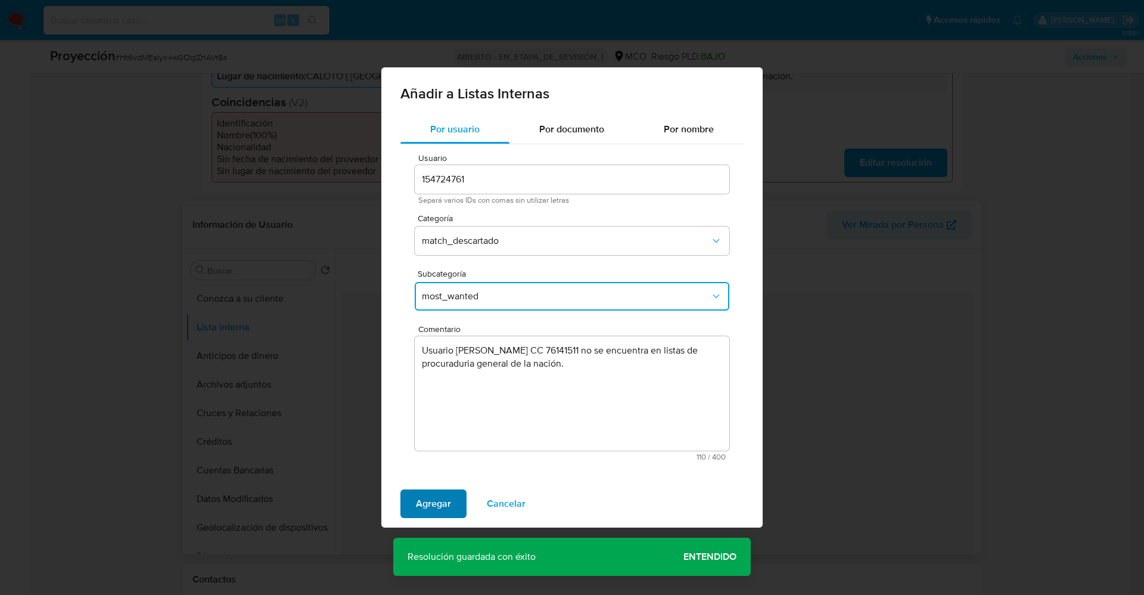
click at [443, 496] on span "Agregar" at bounding box center [433, 504] width 35 height 26
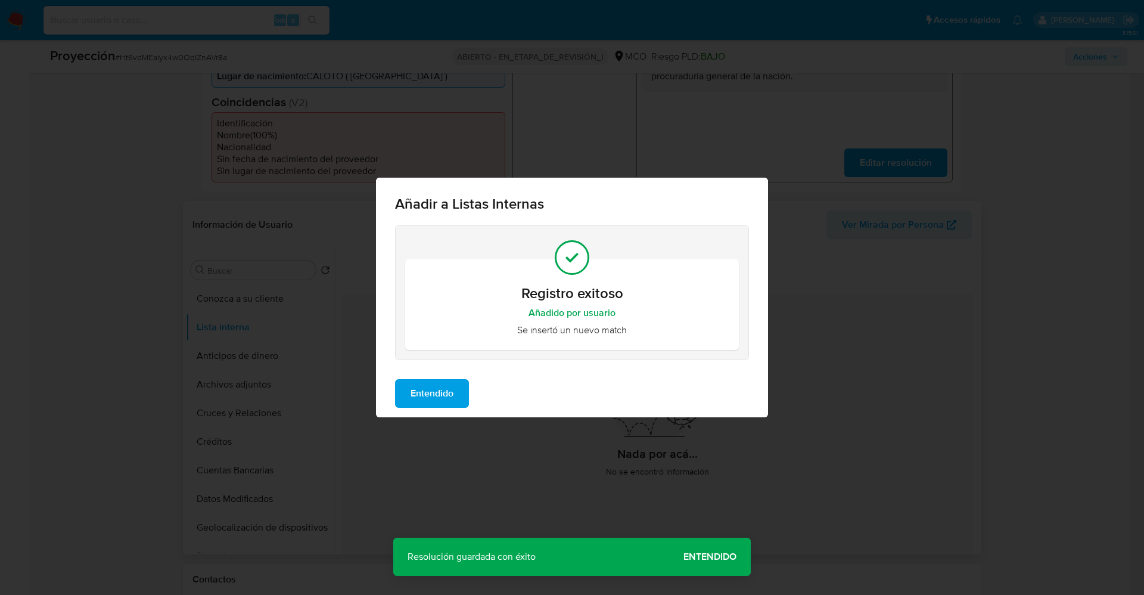
click at [445, 401] on span "Entendido" at bounding box center [432, 393] width 43 height 26
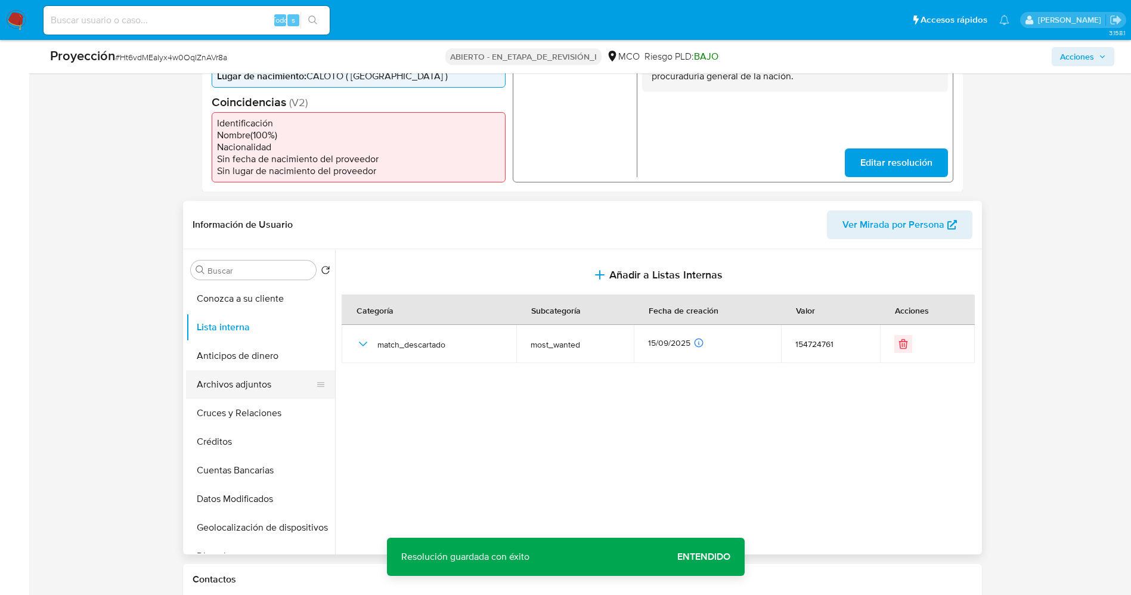
click at [271, 390] on button "Archivos adjuntos" at bounding box center [255, 384] width 139 height 29
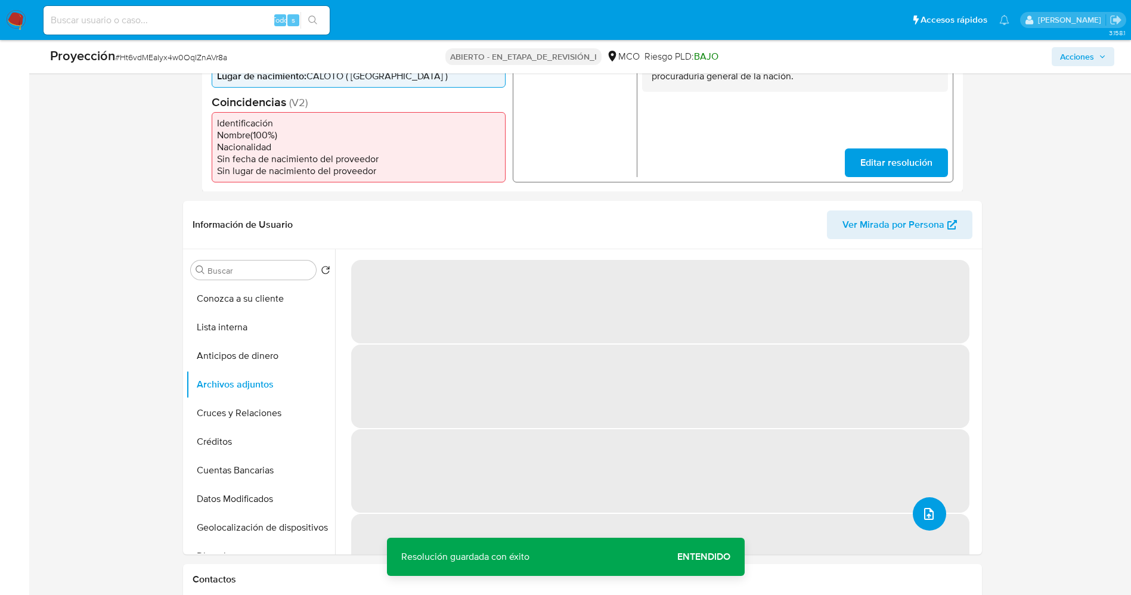
click at [933, 523] on button "subir archivo" at bounding box center [929, 513] width 33 height 33
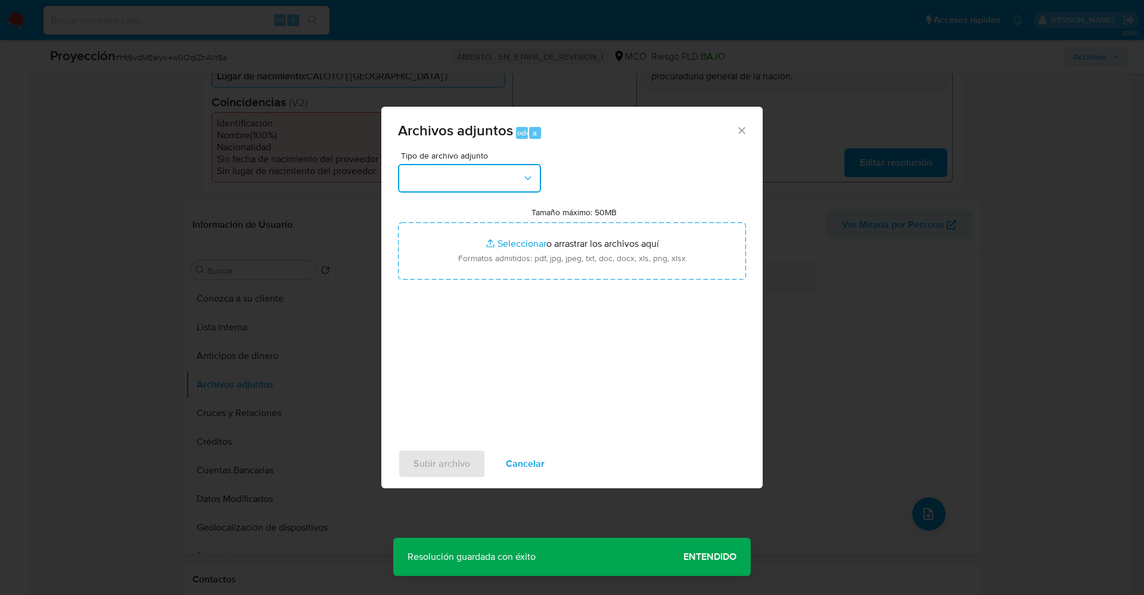
click at [479, 175] on button "button" at bounding box center [469, 178] width 143 height 29
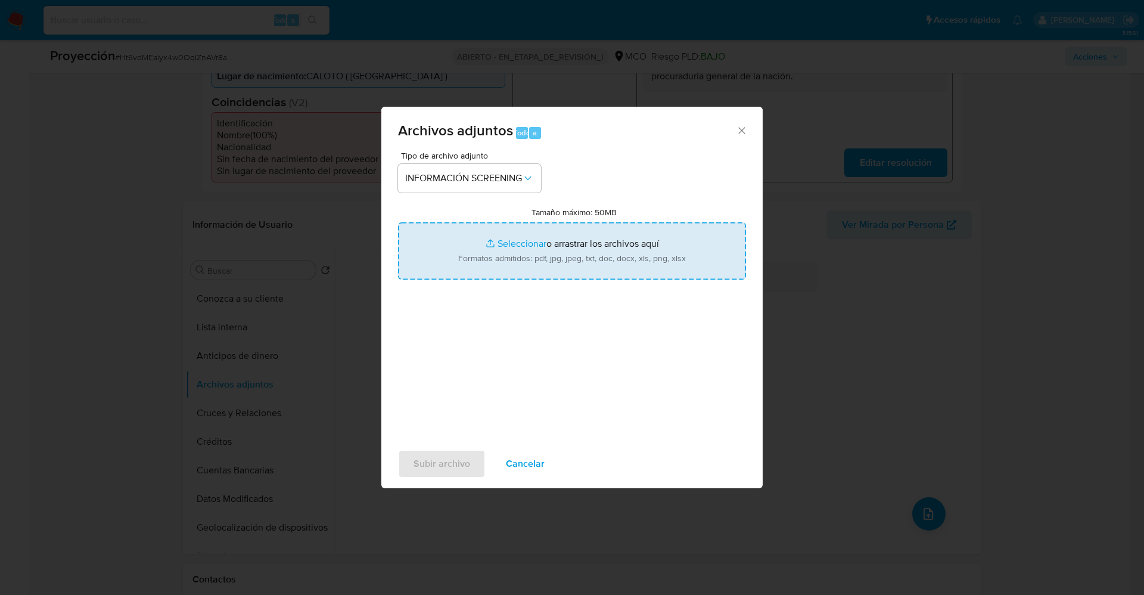
type input "C:\fakepath\_Hernán Darío Mina Sandoval_ lavado de dinero - Buscar con Google.p…"
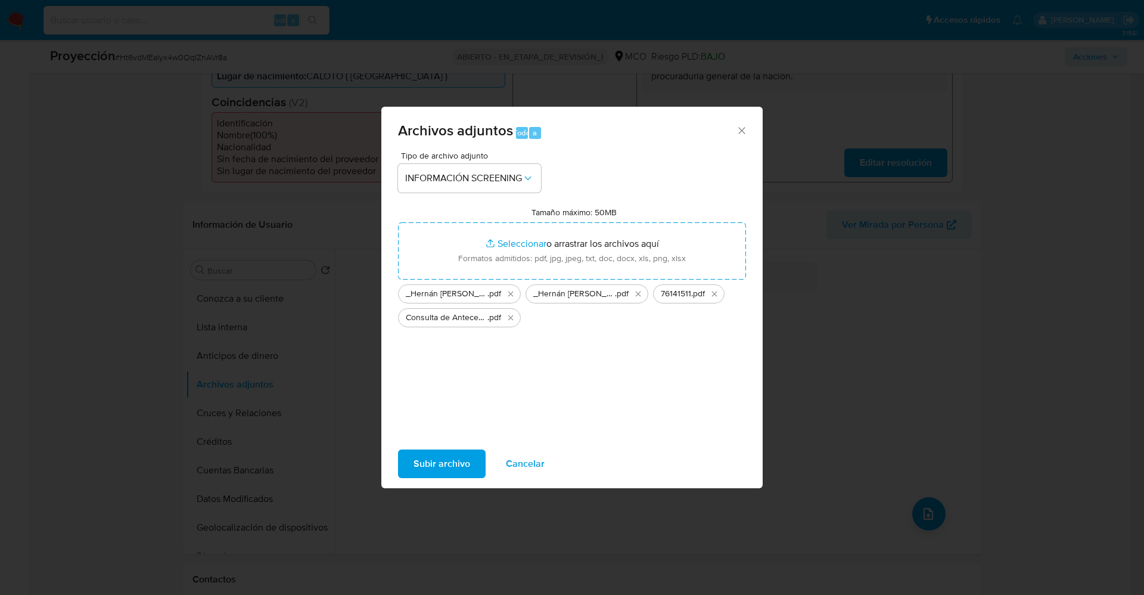
click at [436, 460] on span "Subir archivo" at bounding box center [442, 464] width 57 height 26
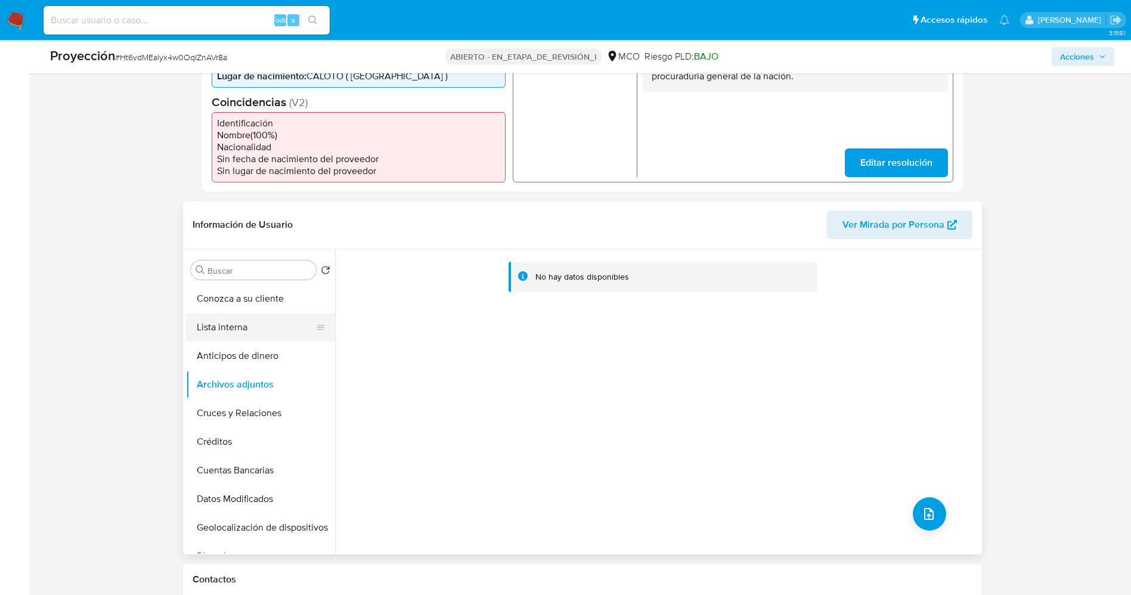
click at [212, 320] on button "Lista interna" at bounding box center [255, 327] width 139 height 29
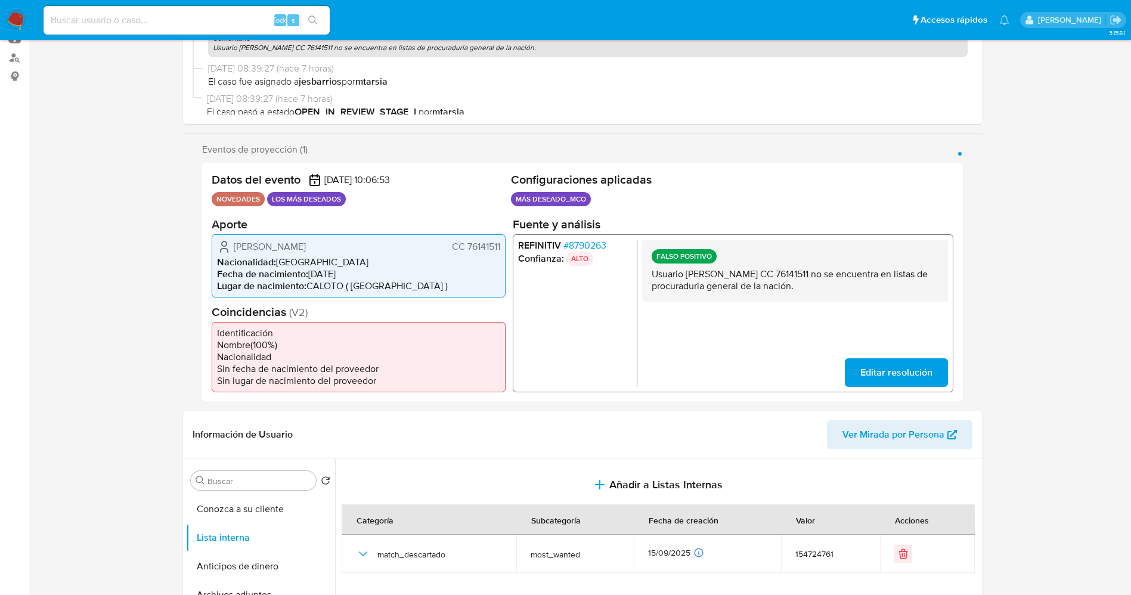
scroll to position [0, 0]
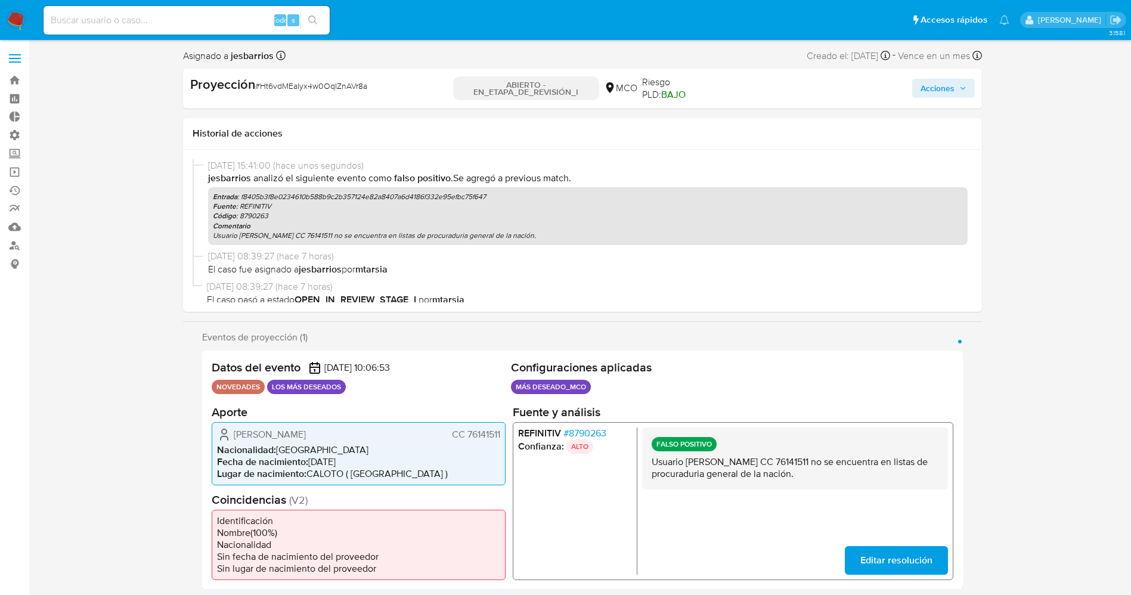
click at [942, 86] on span "Acciones" at bounding box center [937, 88] width 34 height 19
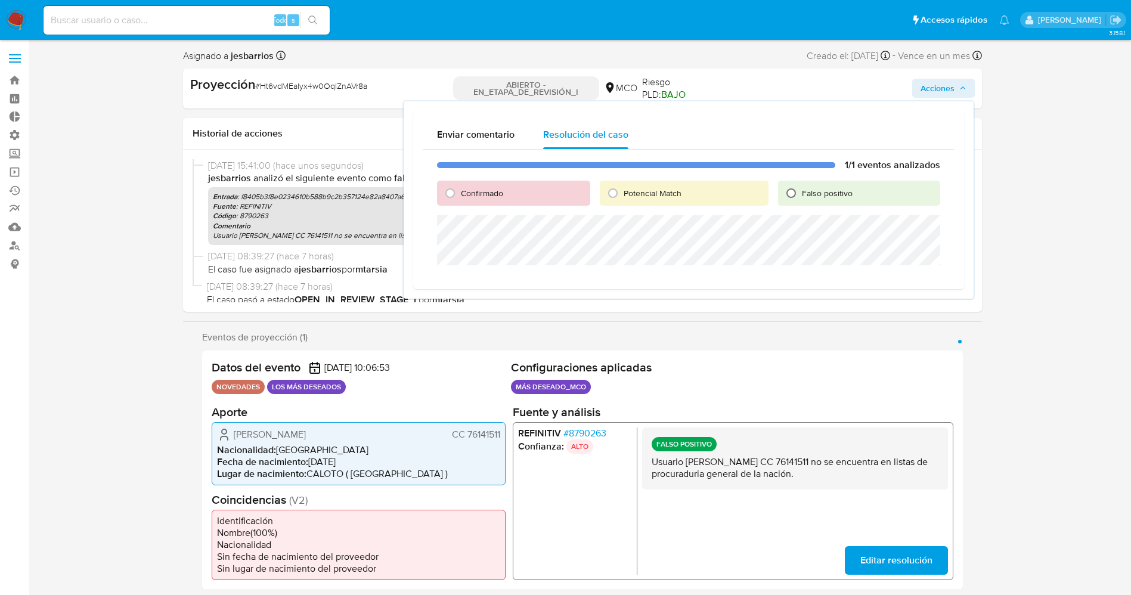
click at [795, 184] on input "Falso positivo" at bounding box center [790, 193] width 19 height 19
radio input "true"
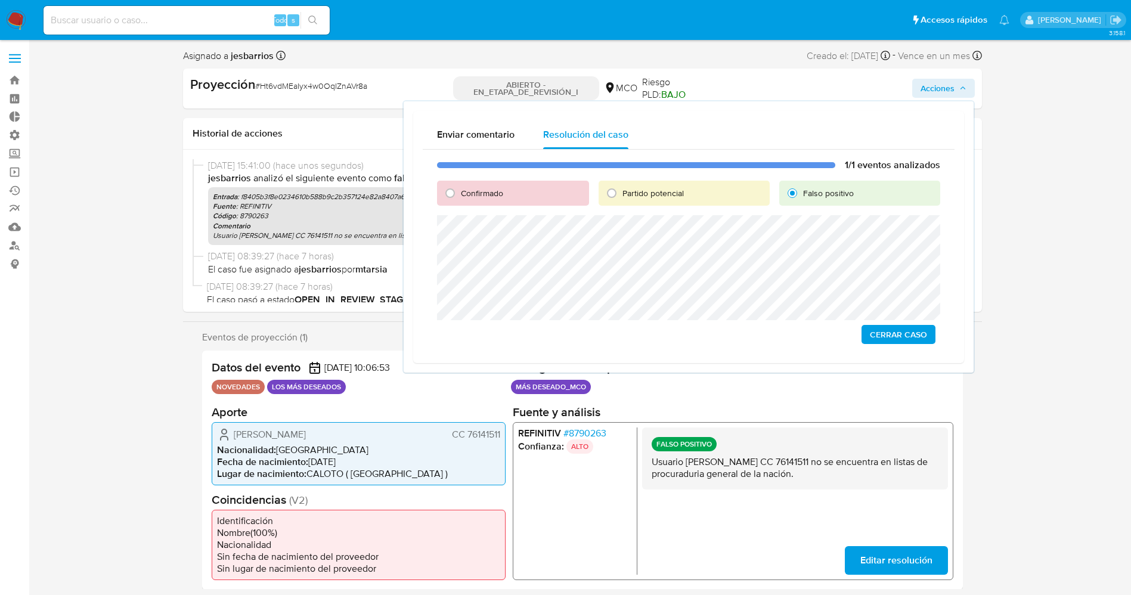
click at [876, 326] on span "Cerrar Caso" at bounding box center [898, 334] width 57 height 17
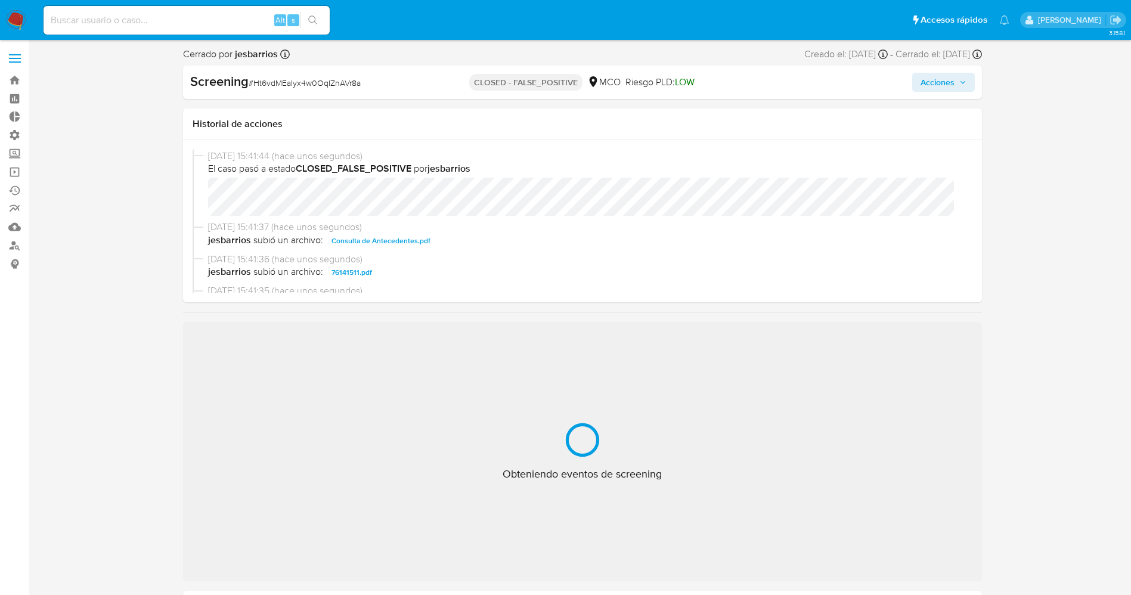
select select "10"
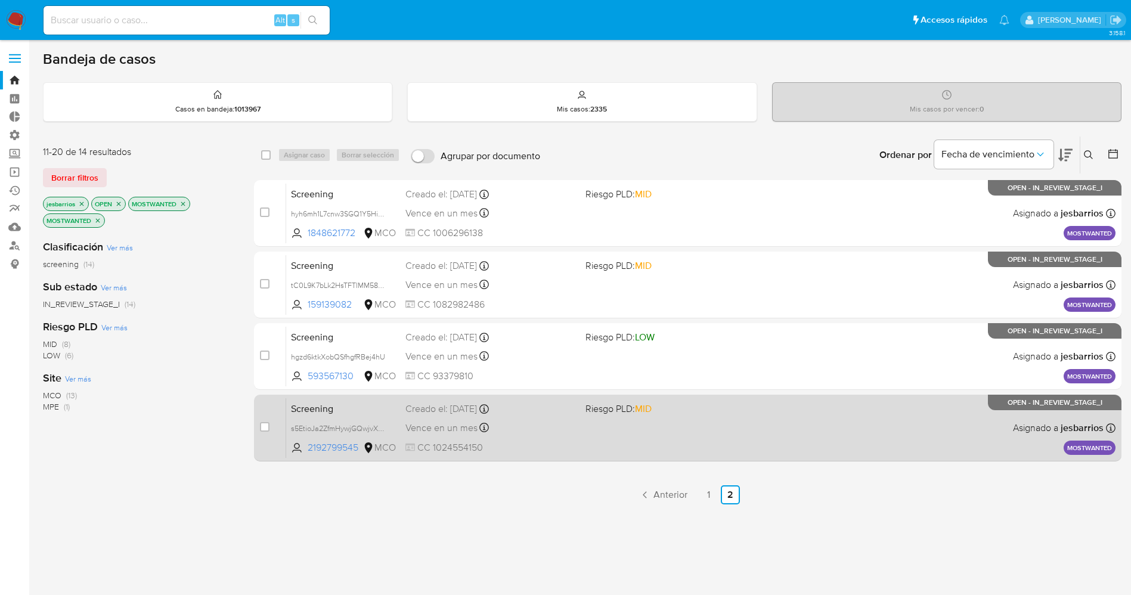
click at [551, 446] on span "CC 1024554150" at bounding box center [490, 447] width 170 height 13
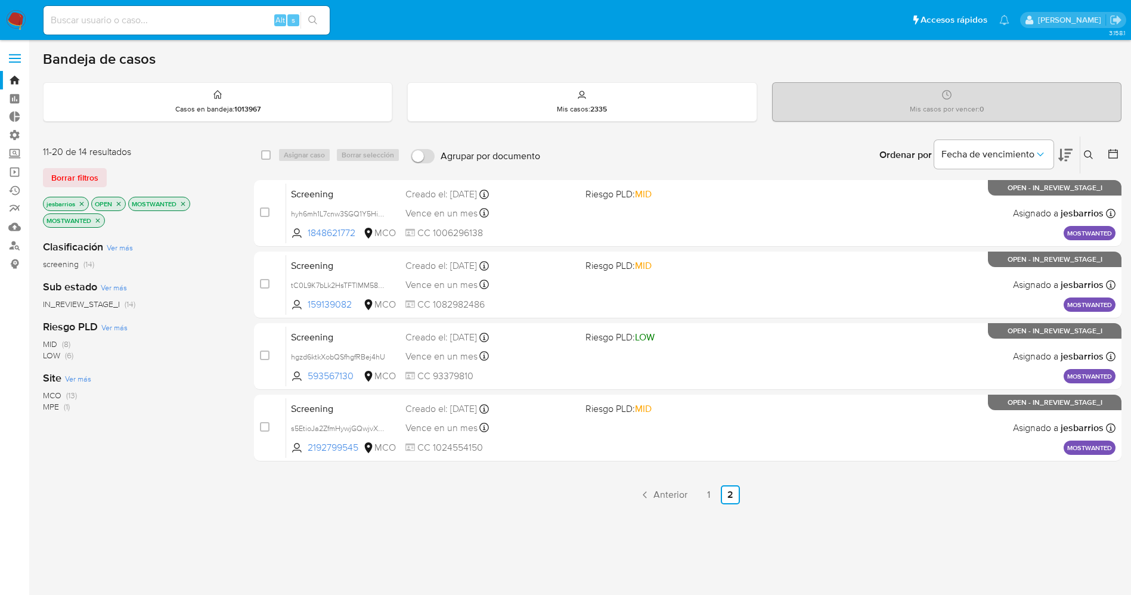
click at [17, 18] on img at bounding box center [16, 20] width 20 height 20
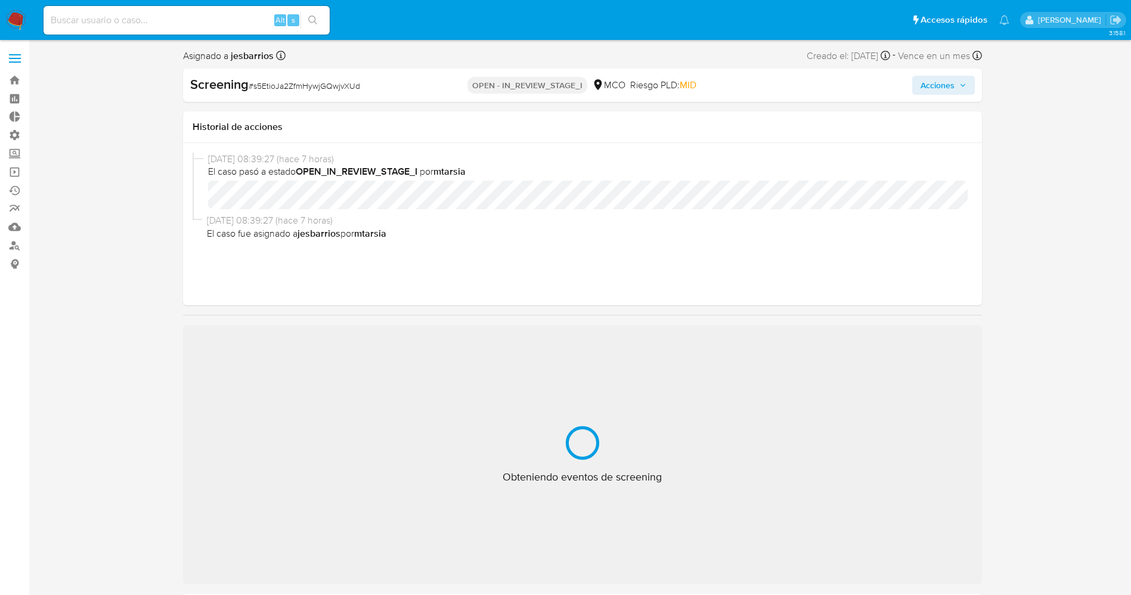
select select "10"
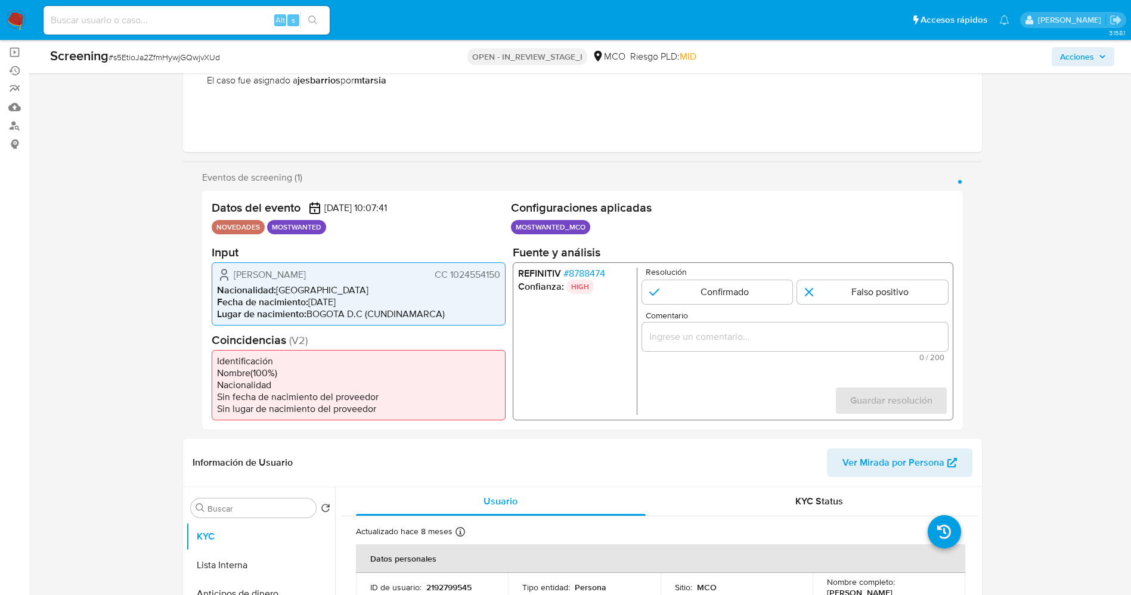
scroll to position [179, 0]
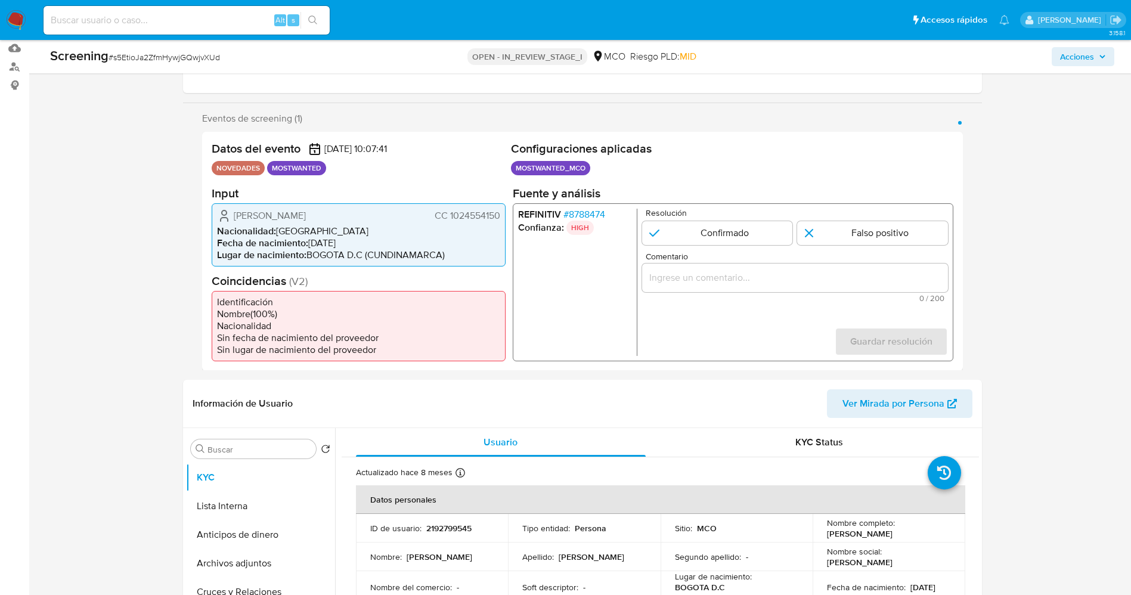
click at [588, 214] on span "# 8788474" at bounding box center [584, 214] width 42 height 12
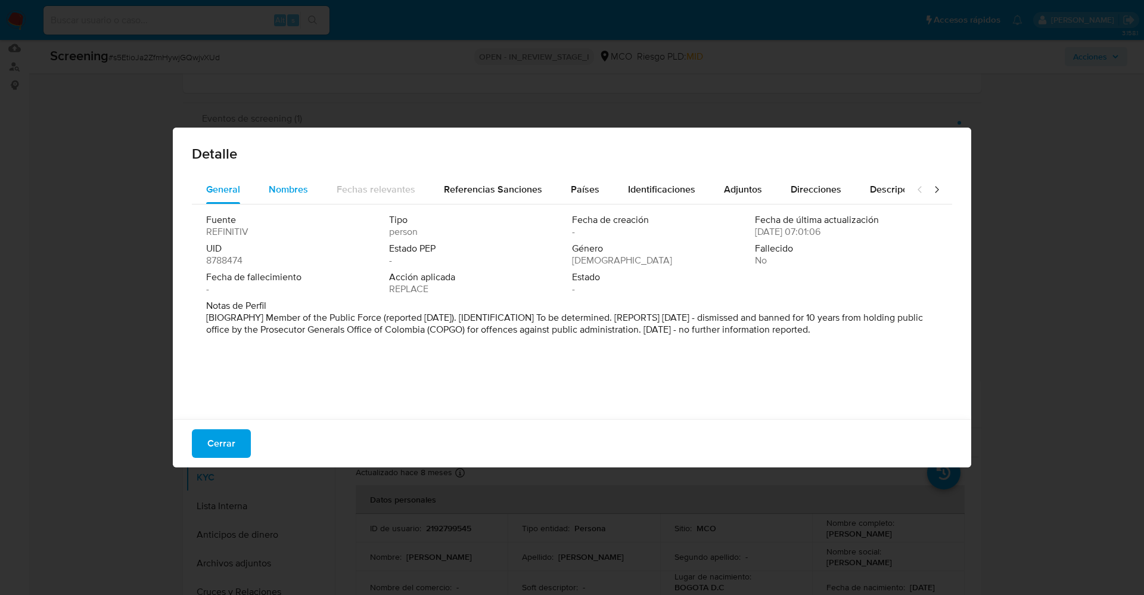
click at [272, 194] on span "Nombres" at bounding box center [288, 189] width 39 height 14
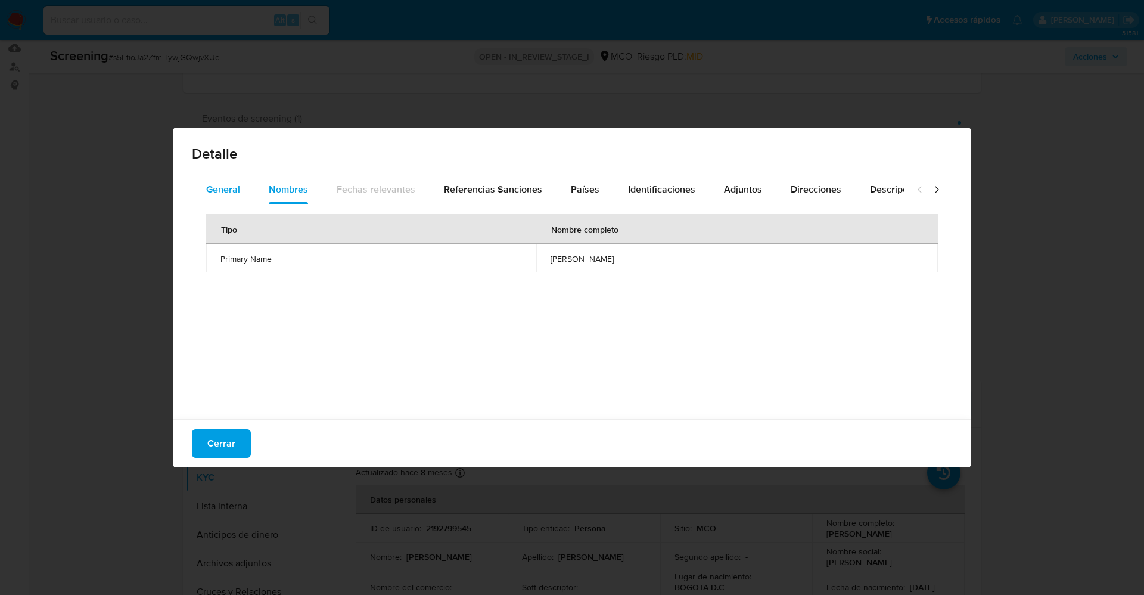
click at [232, 193] on span "General" at bounding box center [223, 189] width 34 height 14
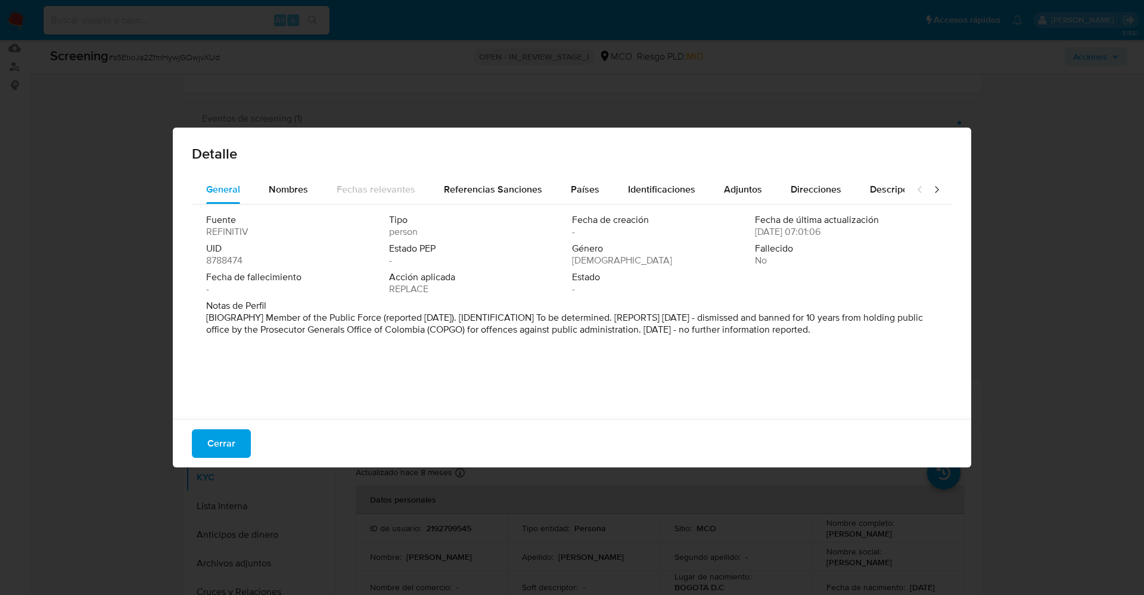
drag, startPoint x: 264, startPoint y: 319, endPoint x: 906, endPoint y: 355, distance: 642.9
click at [906, 355] on div "Fuente REFINITIV Tipo person Fecha de creación - Fecha de última actualización …" at bounding box center [572, 308] width 761 height 209
click at [277, 177] on div "Nombres" at bounding box center [288, 189] width 39 height 29
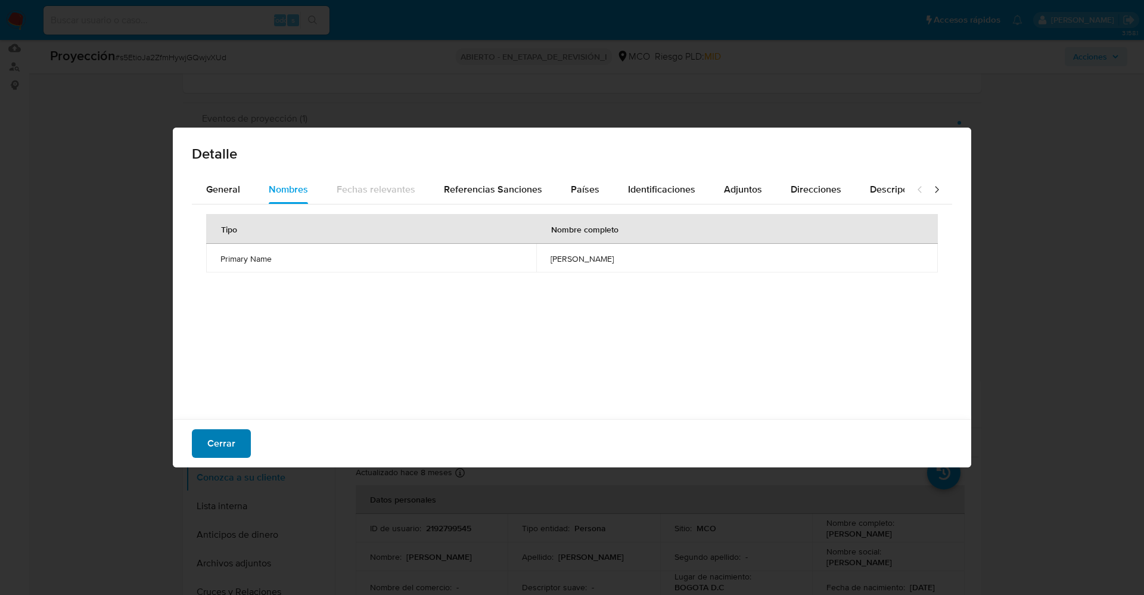
click at [219, 442] on span "Cerrar" at bounding box center [221, 443] width 28 height 26
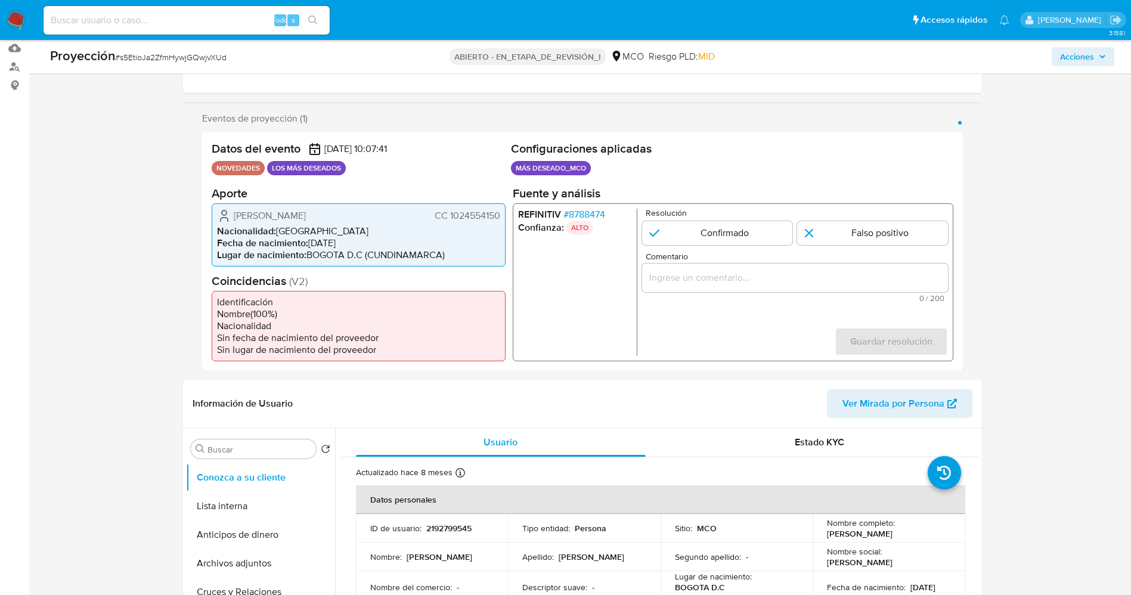
click at [587, 219] on font "8788474" at bounding box center [586, 214] width 36 height 14
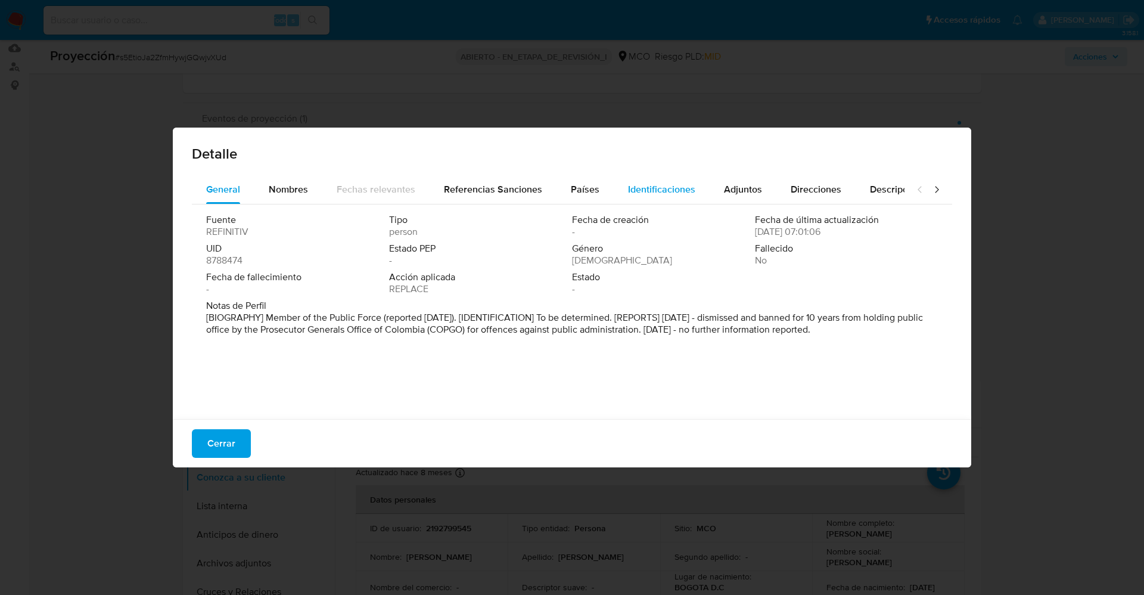
click at [654, 188] on span "Identificaciones" at bounding box center [661, 189] width 67 height 14
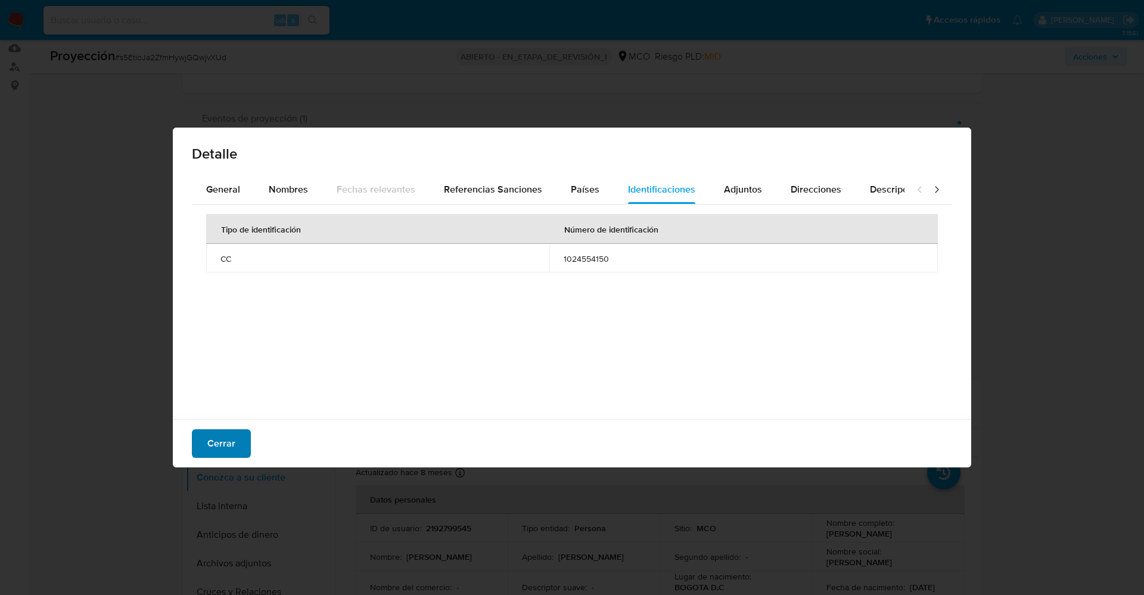
click at [225, 444] on font "Cerrar" at bounding box center [221, 443] width 28 height 29
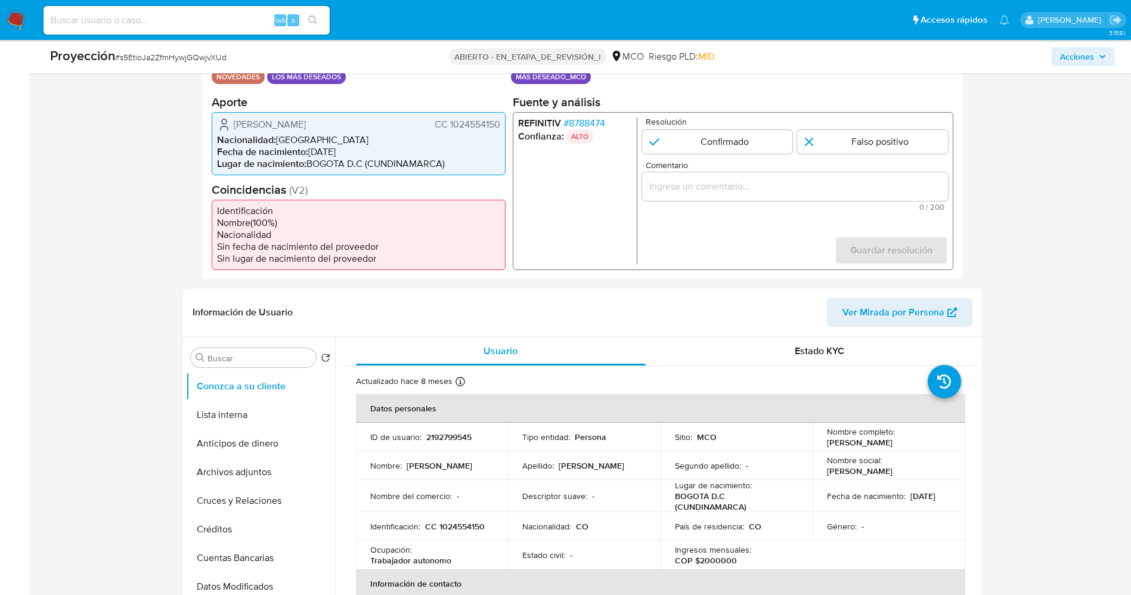
scroll to position [358, 0]
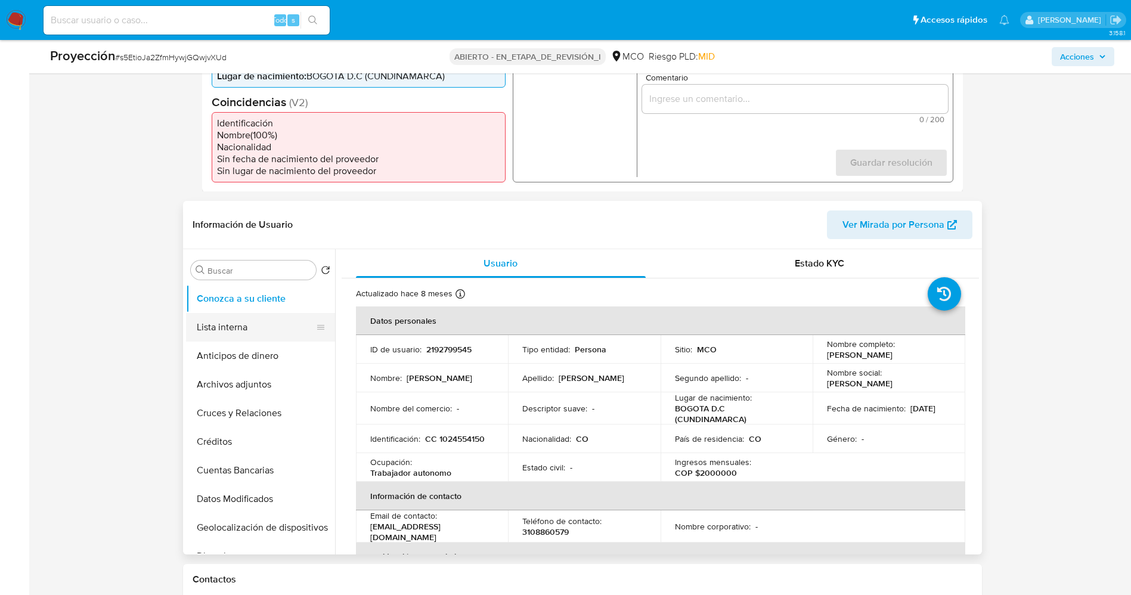
click at [237, 323] on button "Lista interna" at bounding box center [255, 327] width 139 height 29
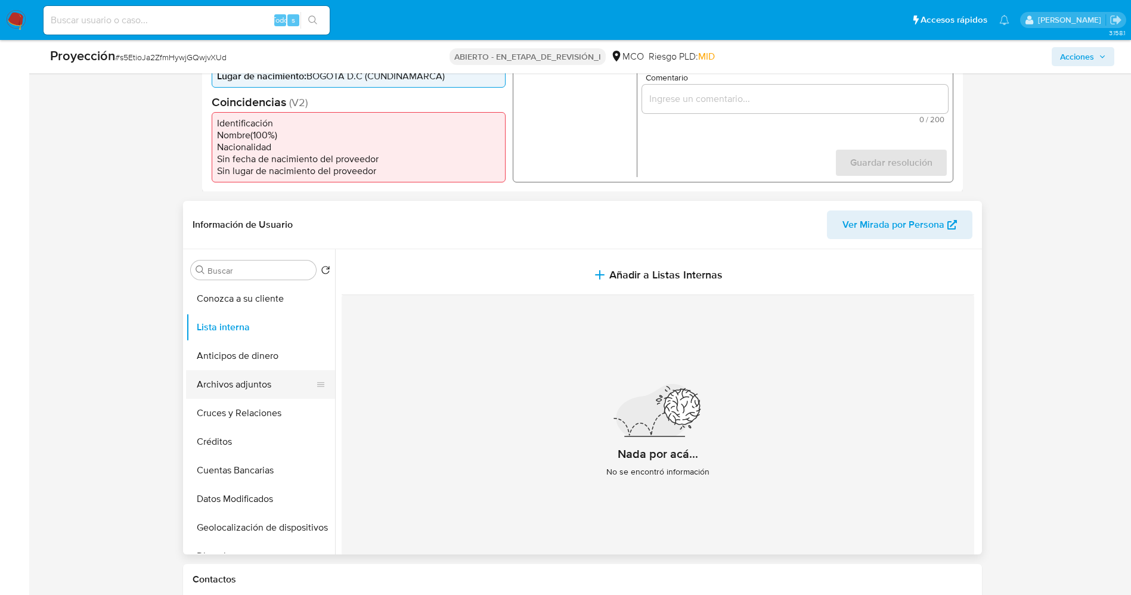
click at [244, 393] on button "Archivos adjuntos" at bounding box center [255, 384] width 139 height 29
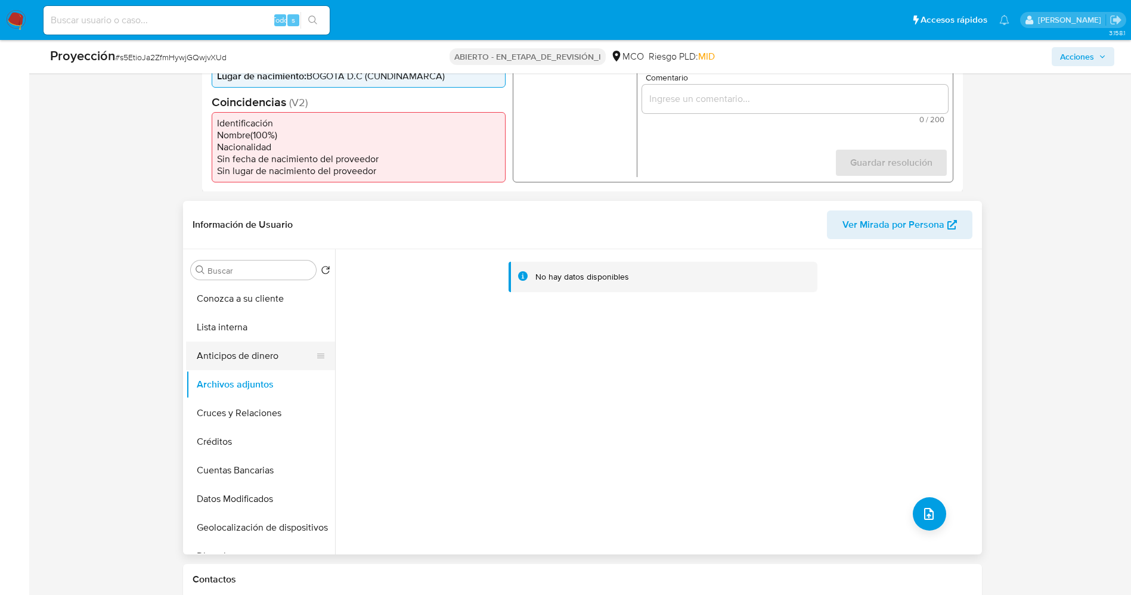
click at [244, 342] on button "Anticipos de dinero" at bounding box center [255, 356] width 139 height 29
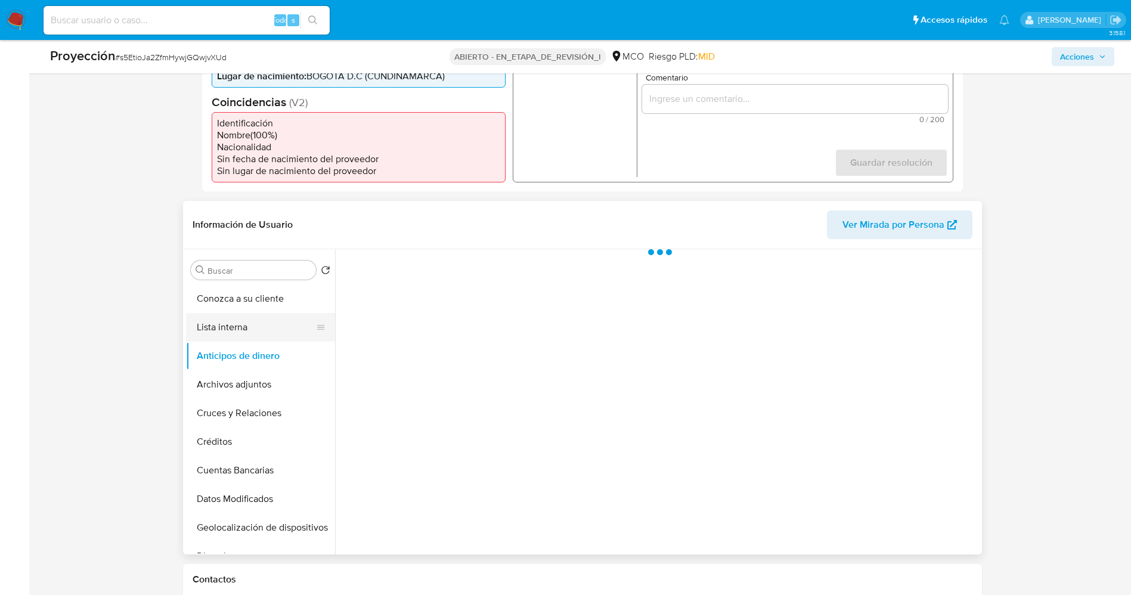
click at [231, 328] on button "Lista interna" at bounding box center [255, 327] width 139 height 29
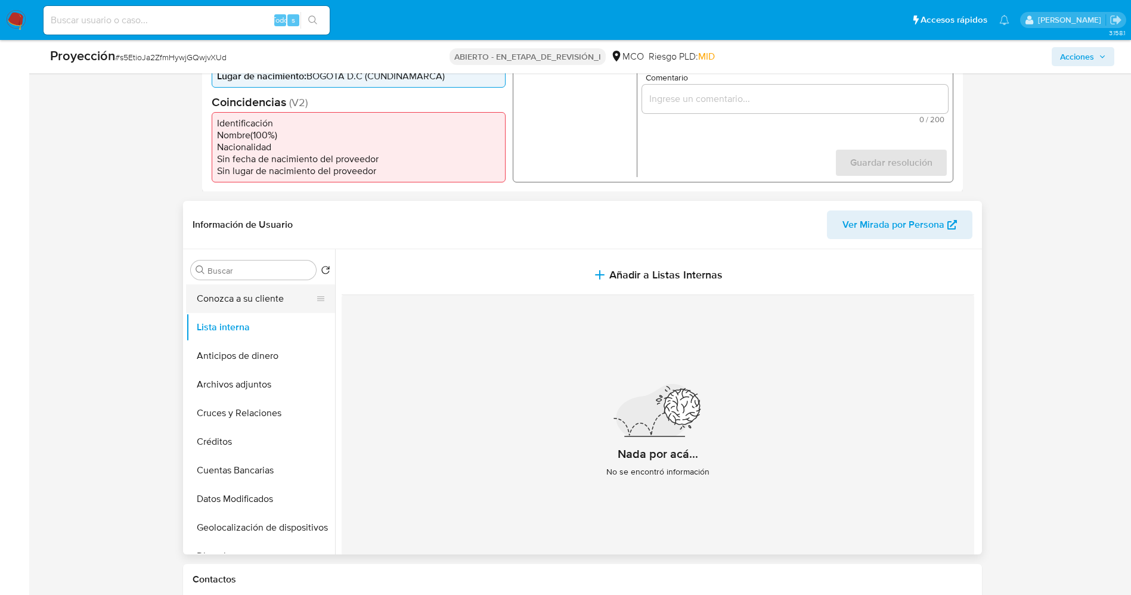
click at [235, 305] on button "Conozca a su cliente" at bounding box center [255, 298] width 139 height 29
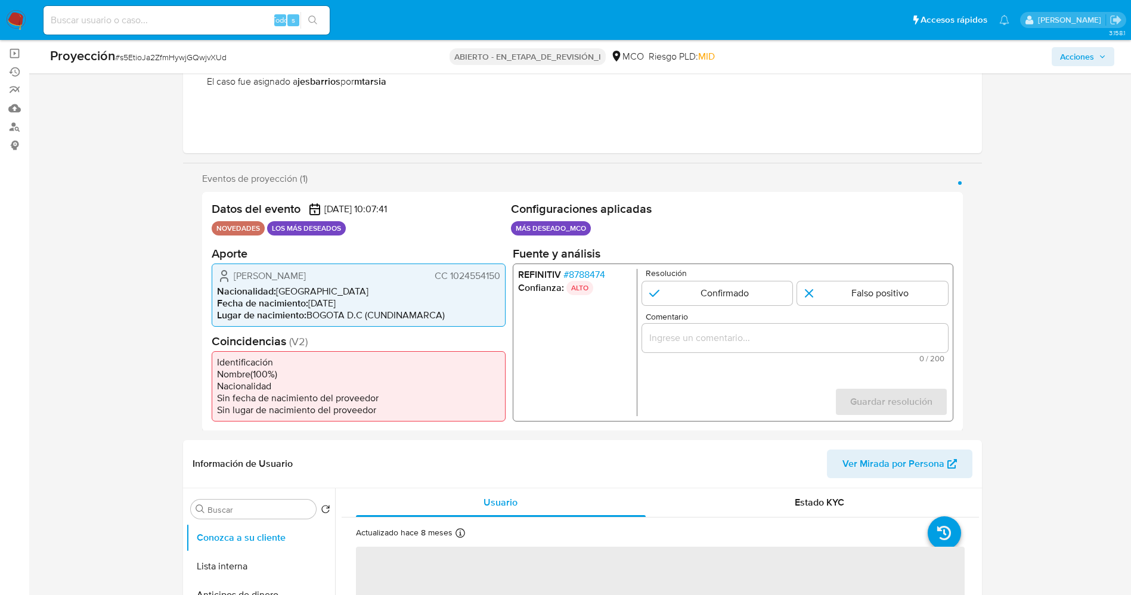
scroll to position [89, 0]
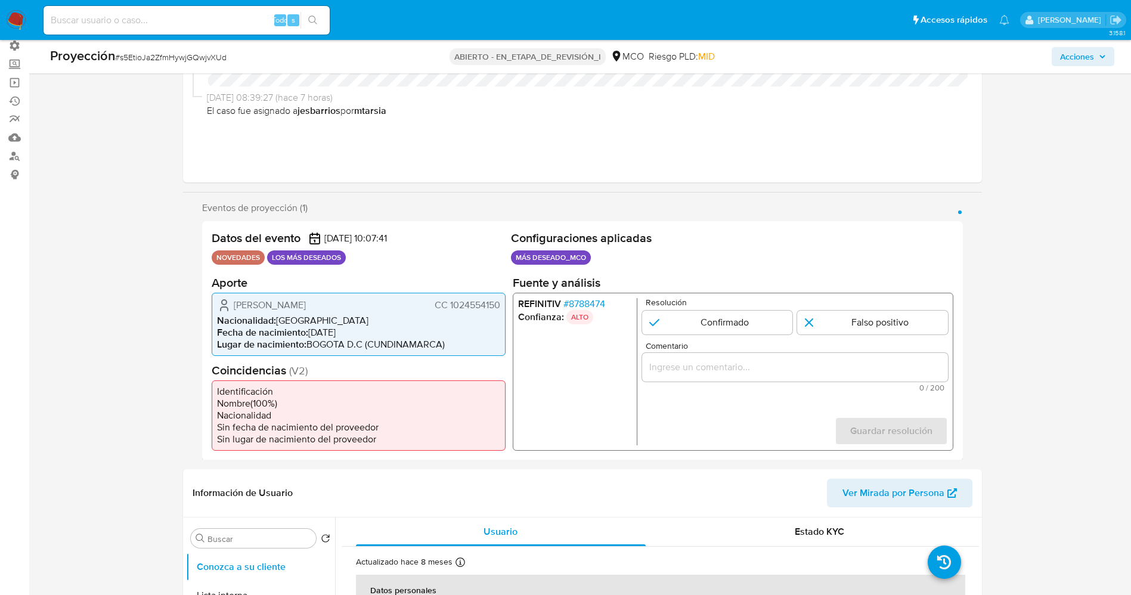
drag, startPoint x: 448, startPoint y: 306, endPoint x: 499, endPoint y: 303, distance: 51.9
click at [499, 303] on font "CC 1024554150" at bounding box center [467, 304] width 66 height 14
click at [592, 302] on font "8788474" at bounding box center [586, 303] width 36 height 14
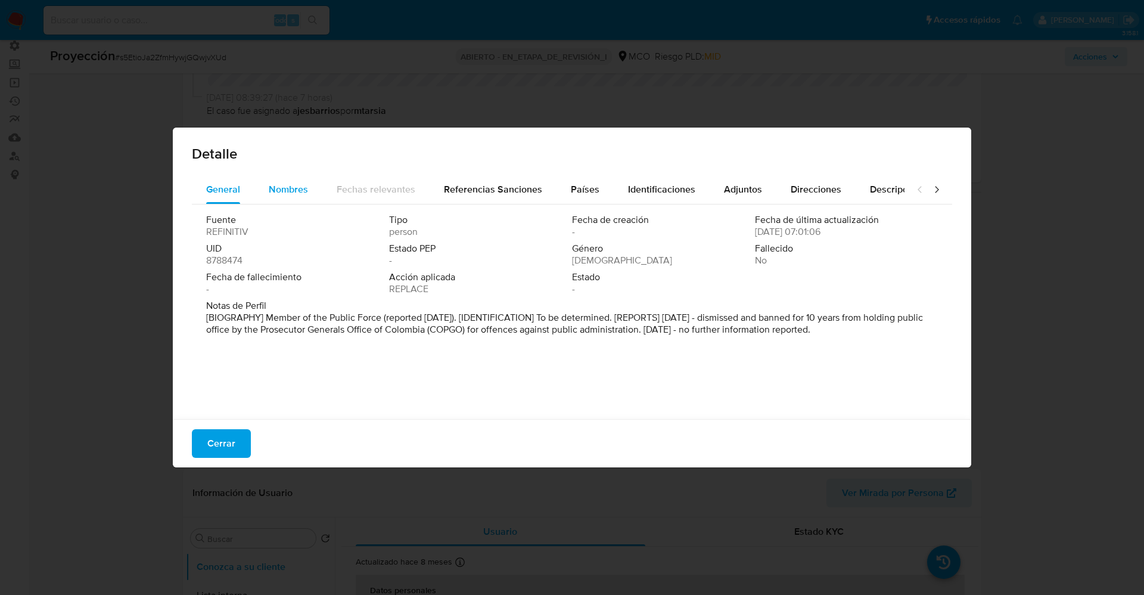
click at [272, 190] on span "Nombres" at bounding box center [288, 189] width 39 height 14
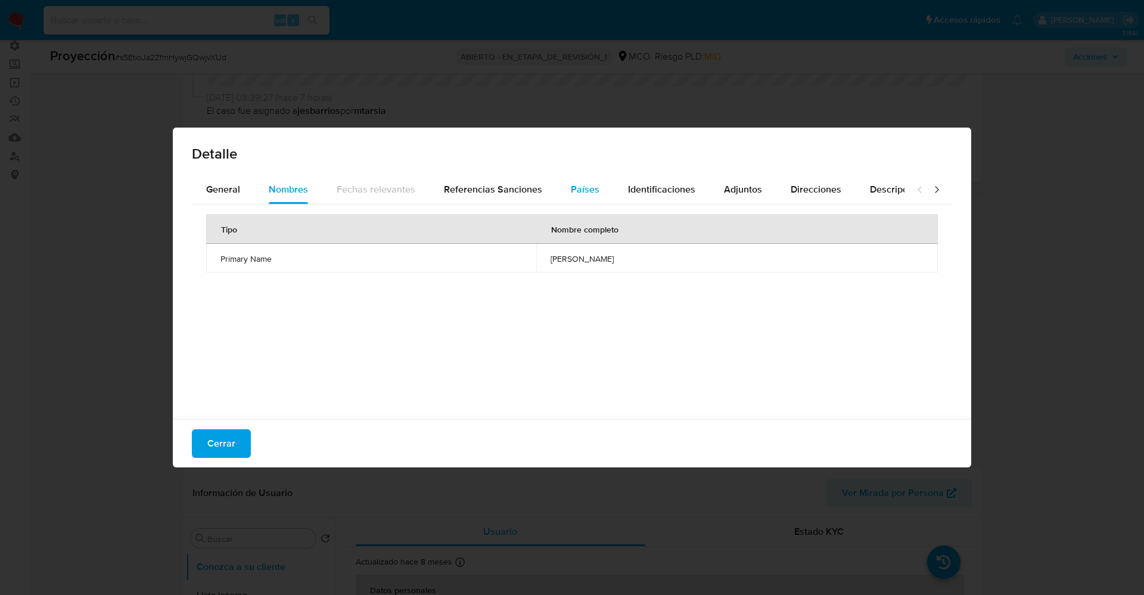
drag, startPoint x: 560, startPoint y: 201, endPoint x: 582, endPoint y: 201, distance: 22.1
click at [563, 201] on button "Países" at bounding box center [585, 189] width 57 height 29
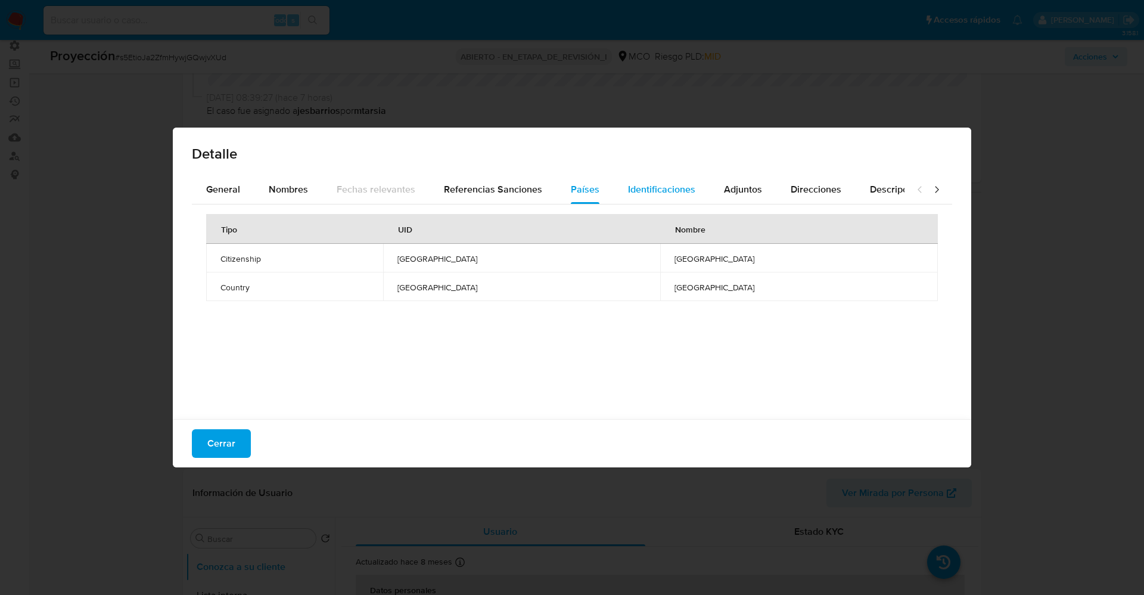
click at [666, 194] on span "Identificaciones" at bounding box center [661, 189] width 67 height 14
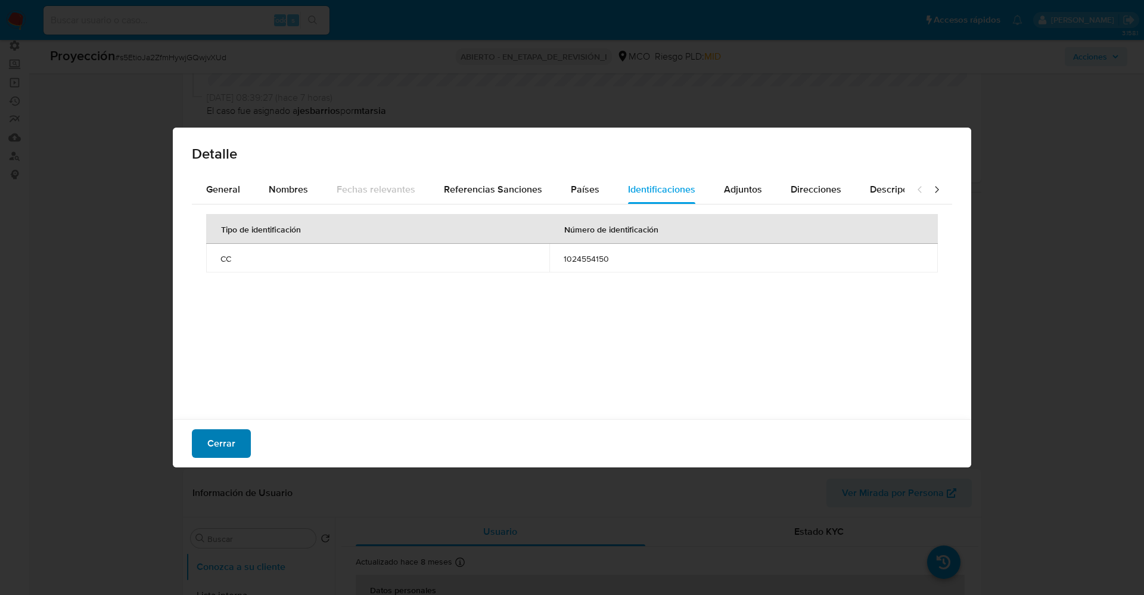
click at [223, 446] on font "Cerrar" at bounding box center [221, 443] width 28 height 29
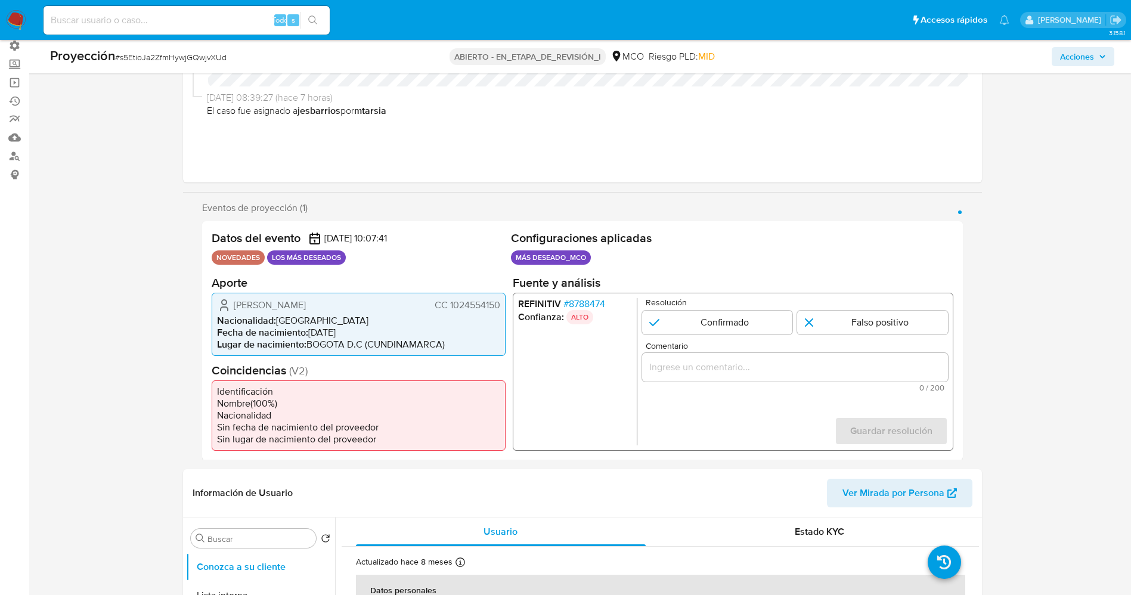
drag, startPoint x: 448, startPoint y: 306, endPoint x: 498, endPoint y: 304, distance: 50.1
click at [498, 304] on font "CC 1024554150" at bounding box center [467, 304] width 66 height 14
click at [240, 310] on span "[PERSON_NAME]" at bounding box center [270, 305] width 72 height 12
drag, startPoint x: 264, startPoint y: 305, endPoint x: 333, endPoint y: 304, distance: 69.1
click at [333, 304] on div "[PERSON_NAME] CC 1024554150" at bounding box center [358, 304] width 283 height 14
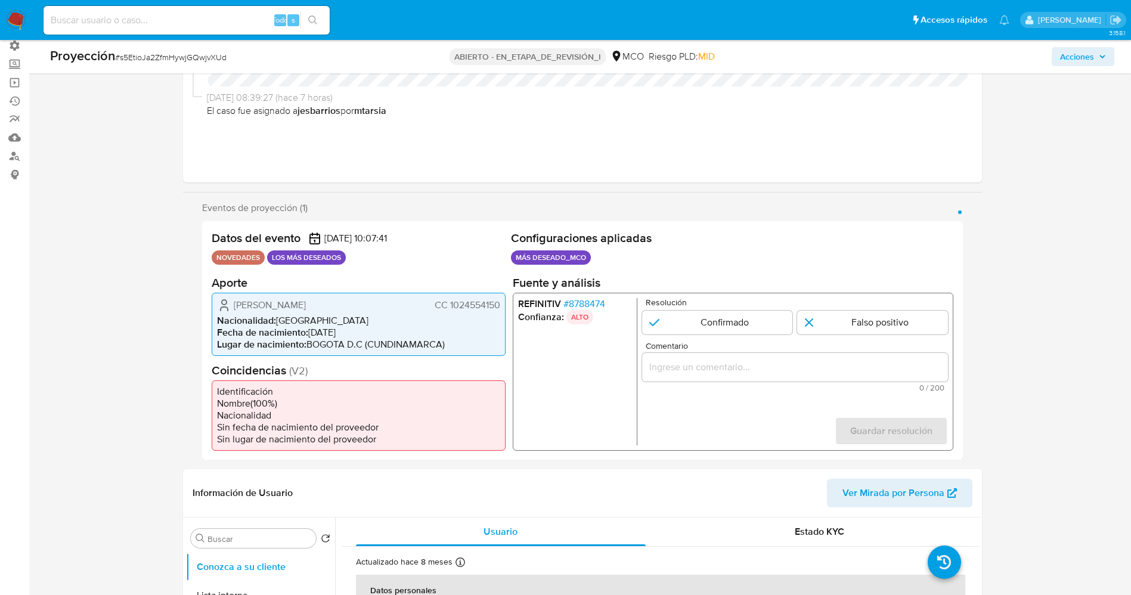
drag, startPoint x: 339, startPoint y: 381, endPoint x: 247, endPoint y: 314, distance: 113.7
click at [334, 377] on section "Coincidencias ( V2 ) Identificación Nombre ( 100 %) Nacionalidad Sin fecha de n…" at bounding box center [359, 406] width 294 height 88
drag, startPoint x: 233, startPoint y: 306, endPoint x: 489, endPoint y: 308, distance: 256.3
click at [501, 309] on div "[PERSON_NAME] CC 1024554150 Nacionalidad : [DEMOGRAPHIC_DATA] Fecha de nacimien…" at bounding box center [359, 323] width 294 height 63
click at [590, 300] on font "8788474" at bounding box center [586, 303] width 36 height 14
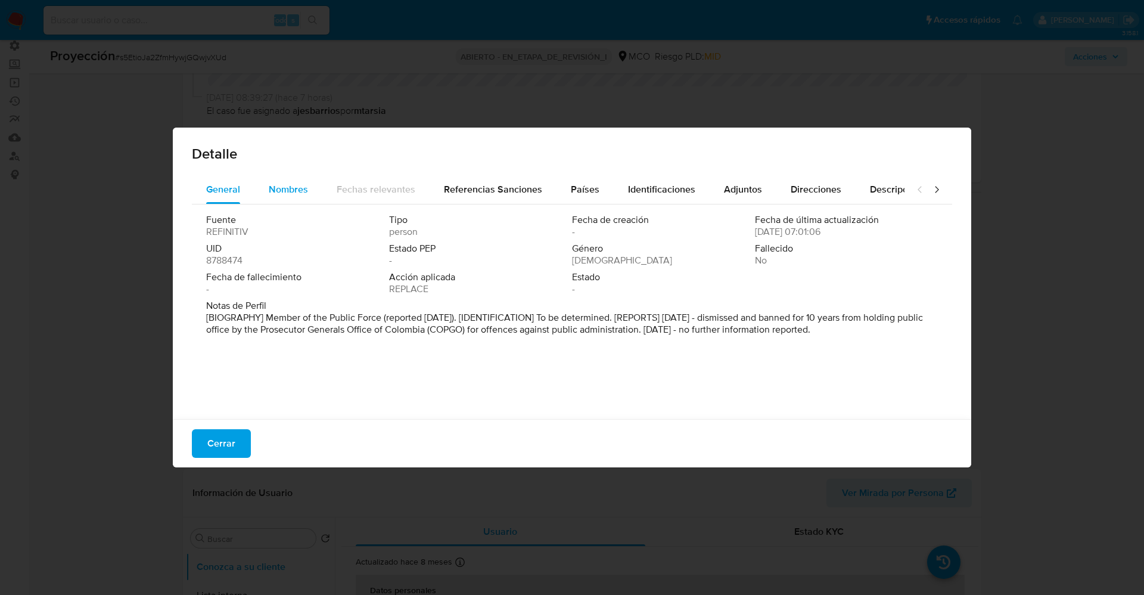
click at [292, 190] on span "Nombres" at bounding box center [288, 189] width 39 height 14
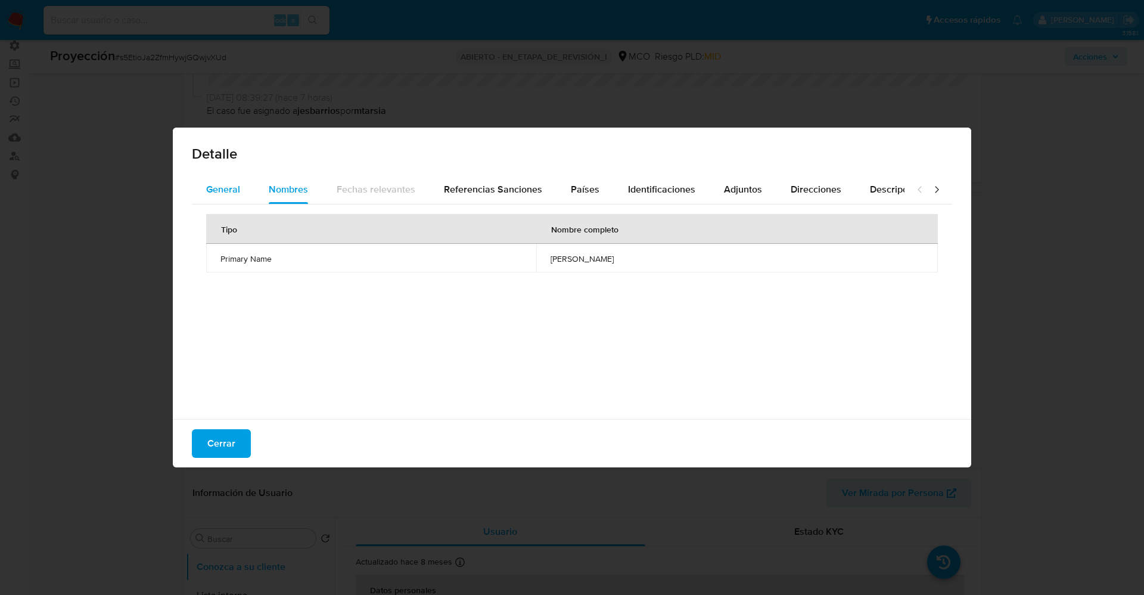
click at [224, 193] on span "General" at bounding box center [223, 189] width 34 height 14
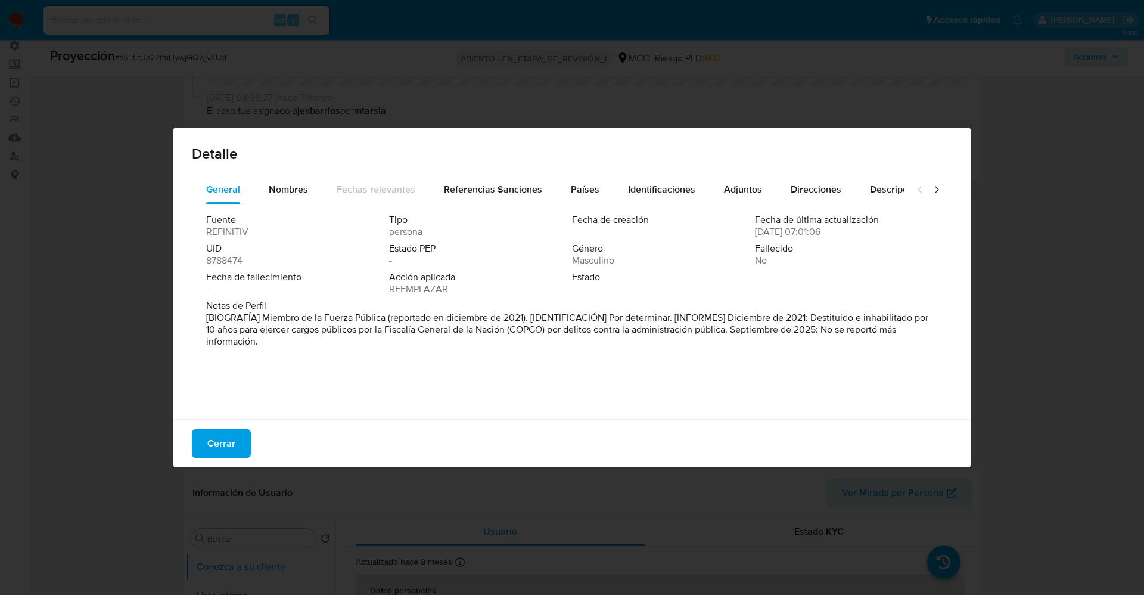
click at [691, 328] on font "[BIOGRAFÍA] Miembro de la Fuerza Pública (reportado en diciembre de 2021). [IDE…" at bounding box center [567, 330] width 722 height 38
drag, startPoint x: 813, startPoint y: 321, endPoint x: 749, endPoint y: 330, distance: 64.3
click at [749, 330] on font "[BIOGRAFÍA] Miembro de la Fuerza Pública (reportado en diciembre de 2021). [IDE…" at bounding box center [567, 330] width 722 height 38
drag, startPoint x: 229, startPoint y: 437, endPoint x: 876, endPoint y: 251, distance: 672.9
click at [236, 436] on button "Cerrar" at bounding box center [221, 443] width 59 height 29
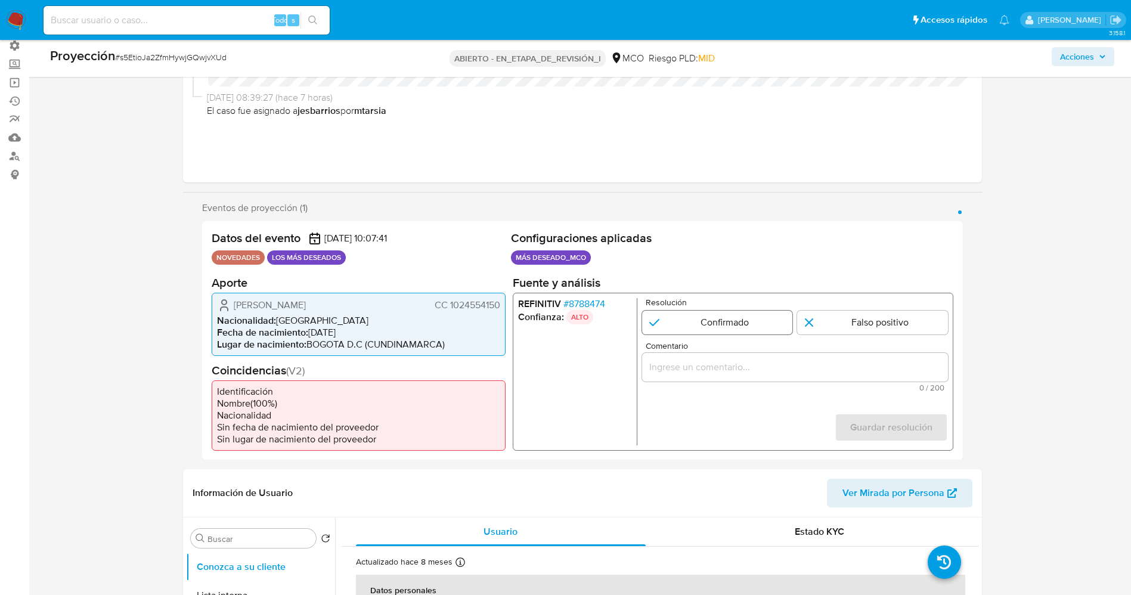
click at [735, 316] on input "1 de 1" at bounding box center [716, 322] width 151 height 24
radio input "true"
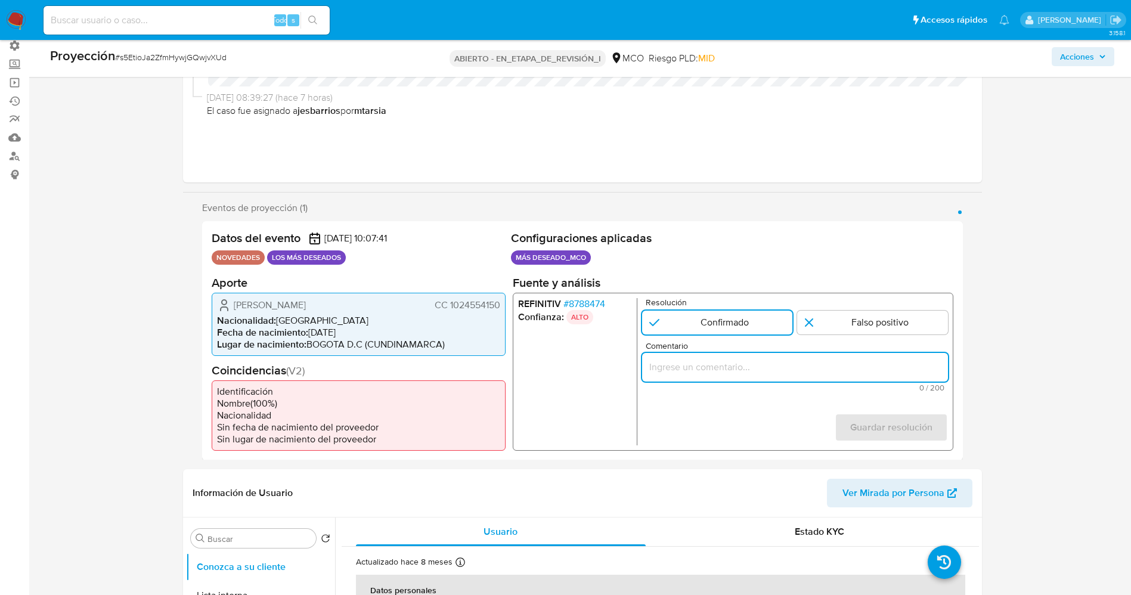
click at [744, 362] on input "Comentario" at bounding box center [794, 366] width 306 height 15
drag, startPoint x: 960, startPoint y: 372, endPoint x: 998, endPoint y: 372, distance: 38.1
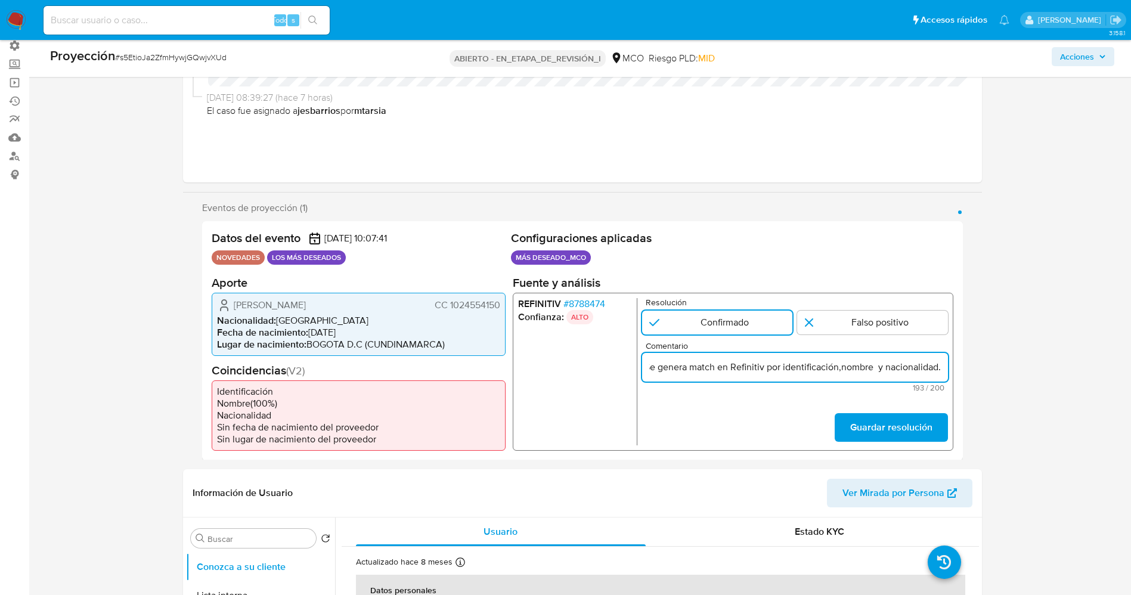
drag, startPoint x: 672, startPoint y: 368, endPoint x: 1069, endPoint y: 377, distance: 397.6
drag, startPoint x: 650, startPoint y: 370, endPoint x: 820, endPoint y: 365, distance: 169.9
click at [820, 365] on input "Alarma generada por regla SCREENING_NOVEDADES MOSTWANTED El titular de la cuent…" at bounding box center [794, 366] width 306 height 15
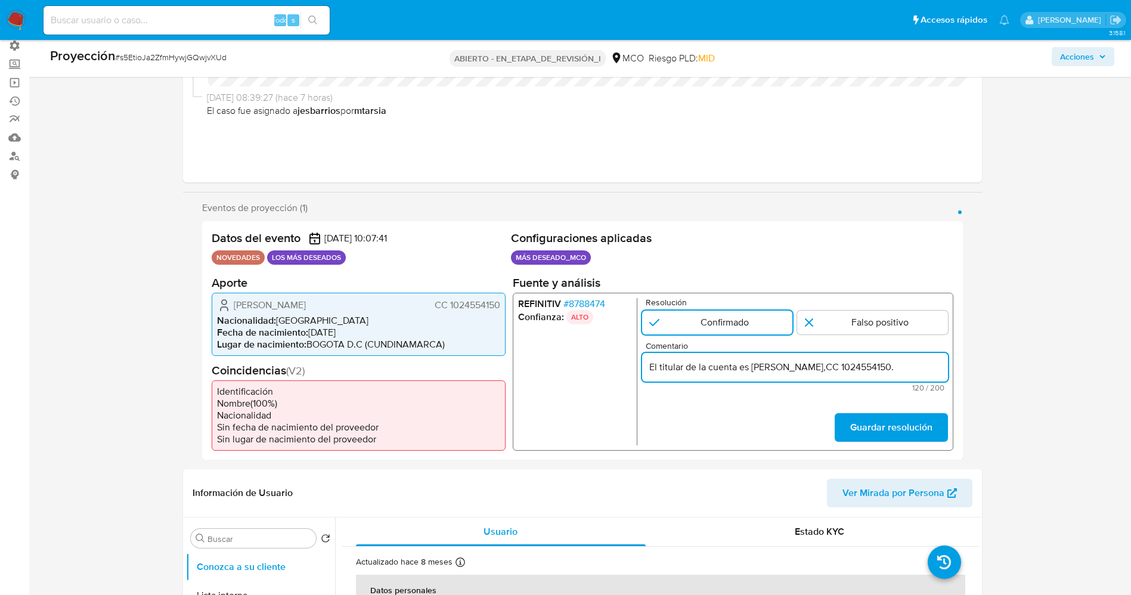
scroll to position [0, 0]
paste input "se observan antecedentes en la Procuraduría General de la Nación"
type input "El titular de la cuenta es [PERSON_NAME],CC [DOMAIN_NAME] observan antecedentes…"
click at [916, 434] on font "Guardar resolución" at bounding box center [890, 427] width 82 height 29
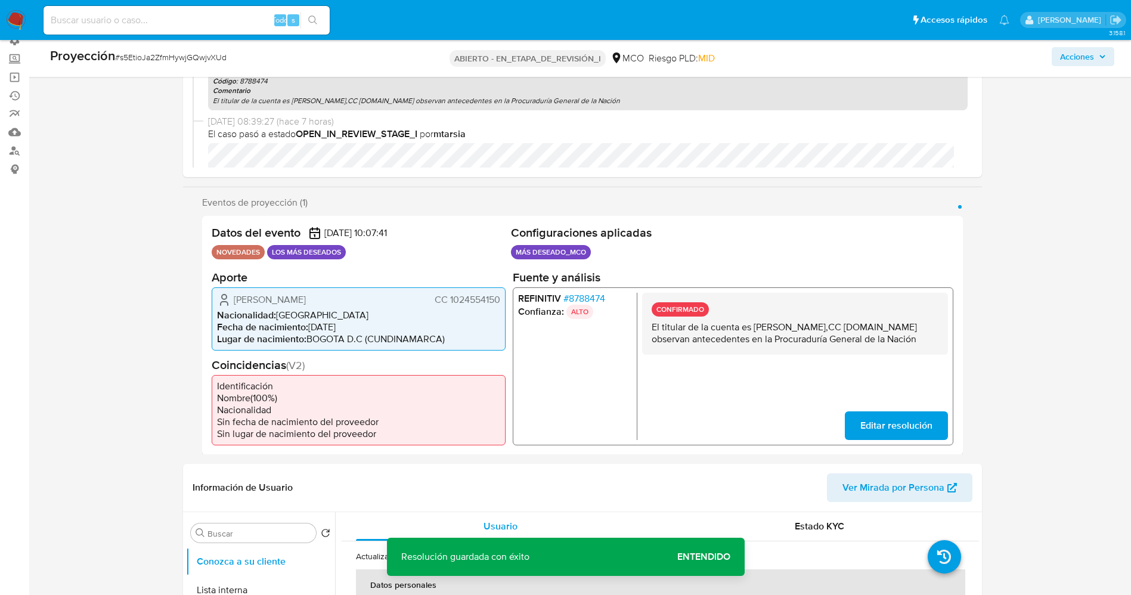
scroll to position [268, 0]
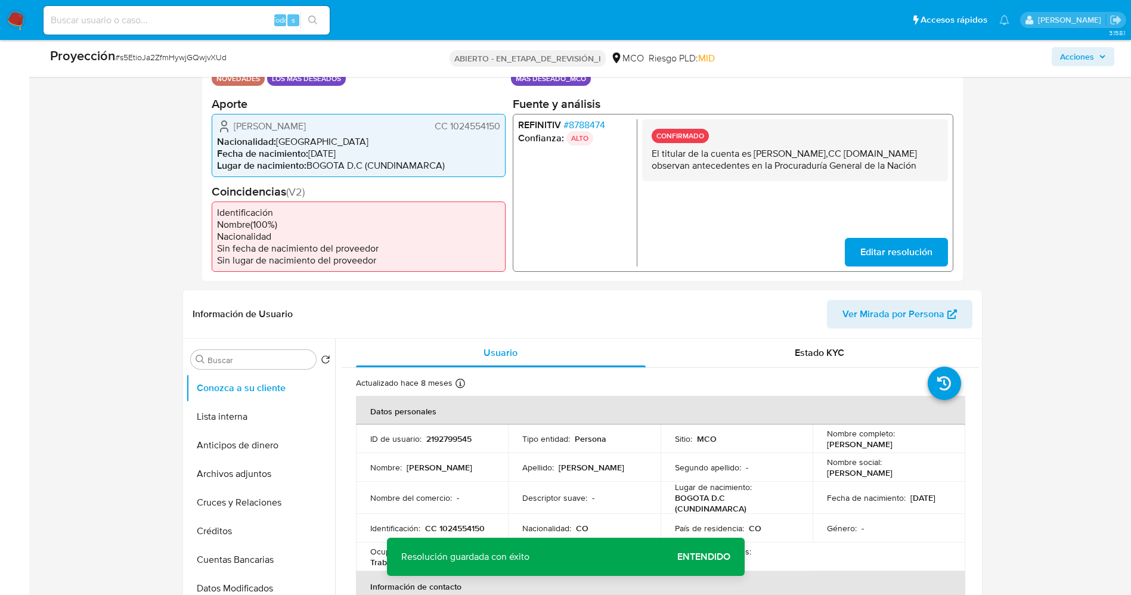
drag, startPoint x: 654, startPoint y: 153, endPoint x: 927, endPoint y: 169, distance: 273.5
click at [927, 169] on p "El titular de la cuenta es [PERSON_NAME],CC [DOMAIN_NAME] observan antecedentes…" at bounding box center [794, 159] width 287 height 24
drag, startPoint x: 870, startPoint y: 160, endPoint x: 728, endPoint y: 163, distance: 142.5
click at [728, 163] on p "El titular de la cuenta es [PERSON_NAME],CC [DOMAIN_NAME] observan antecedentes…" at bounding box center [794, 159] width 287 height 24
click at [651, 159] on p "El titular de la cuenta es [PERSON_NAME],CC [DOMAIN_NAME] observan antecedentes…" at bounding box center [794, 159] width 287 height 24
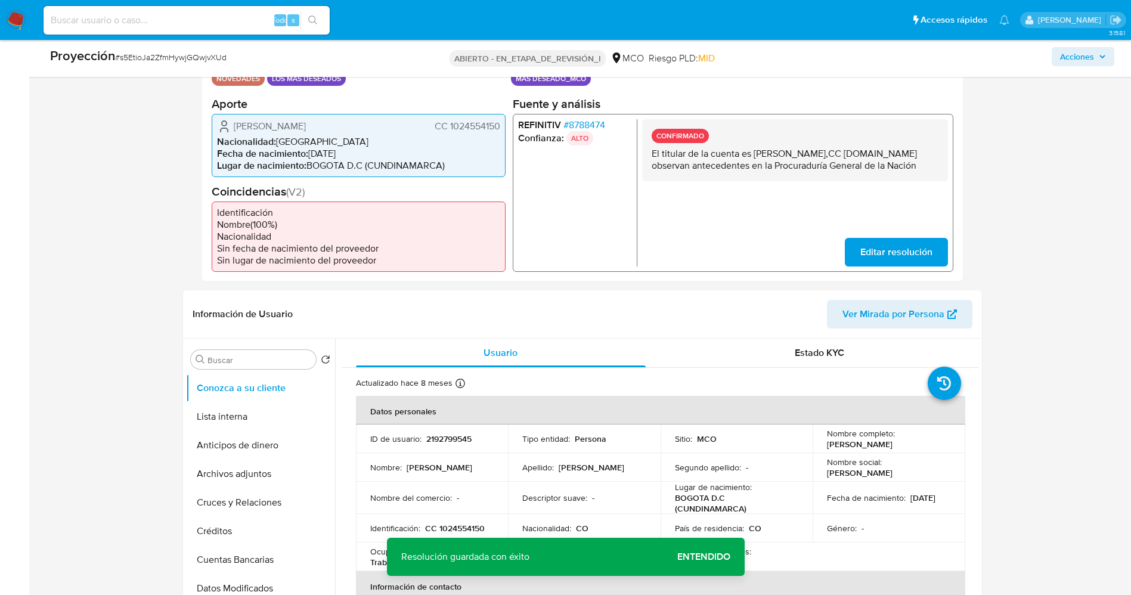
drag, startPoint x: 647, startPoint y: 152, endPoint x: 897, endPoint y: 159, distance: 250.4
click at [938, 163] on div "CONFIRMADO El titular de la cuenta es [PERSON_NAME],CC [DOMAIN_NAME] observan a…" at bounding box center [794, 150] width 306 height 62
click at [250, 420] on button "Lista interna" at bounding box center [255, 416] width 139 height 29
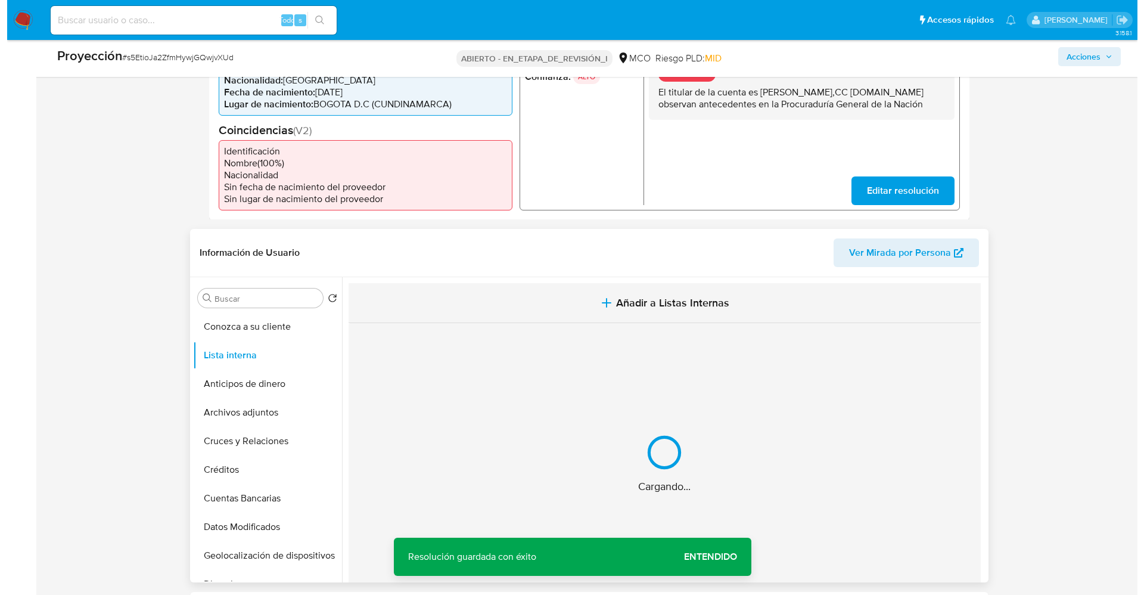
scroll to position [358, 0]
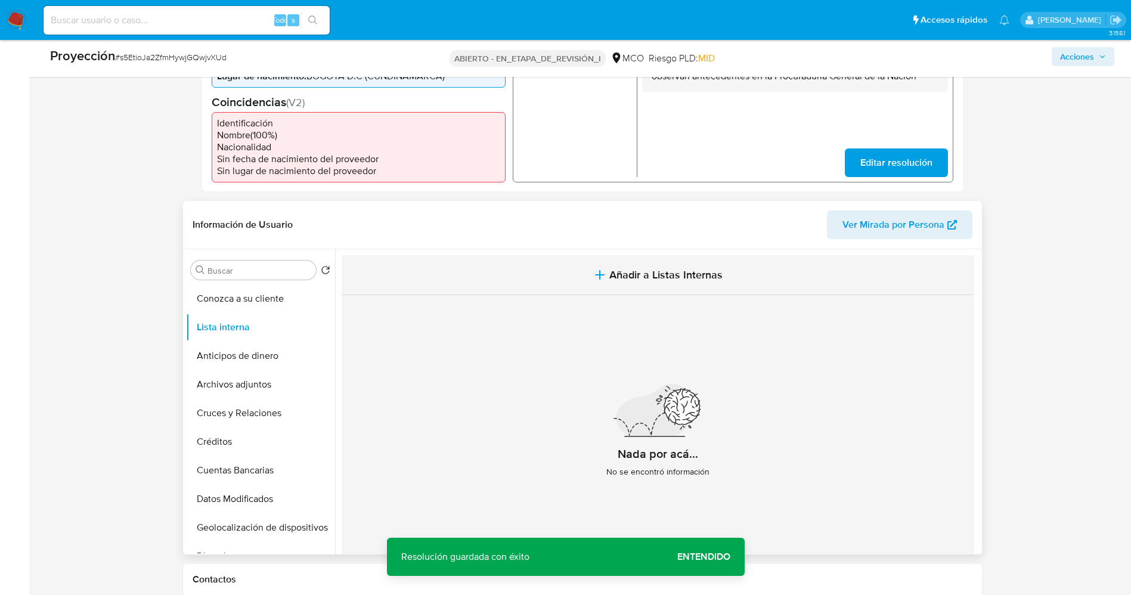
click at [619, 273] on font "Añadir a Listas Internas" at bounding box center [665, 274] width 113 height 15
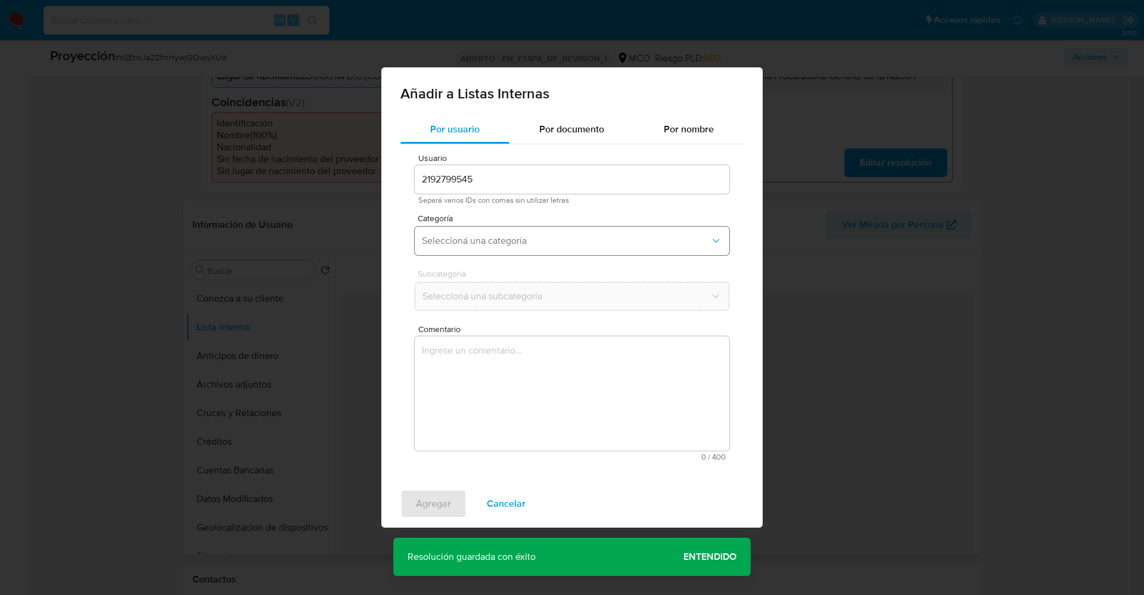
click at [585, 235] on span "Seleccioná una categoría" at bounding box center [566, 241] width 288 height 12
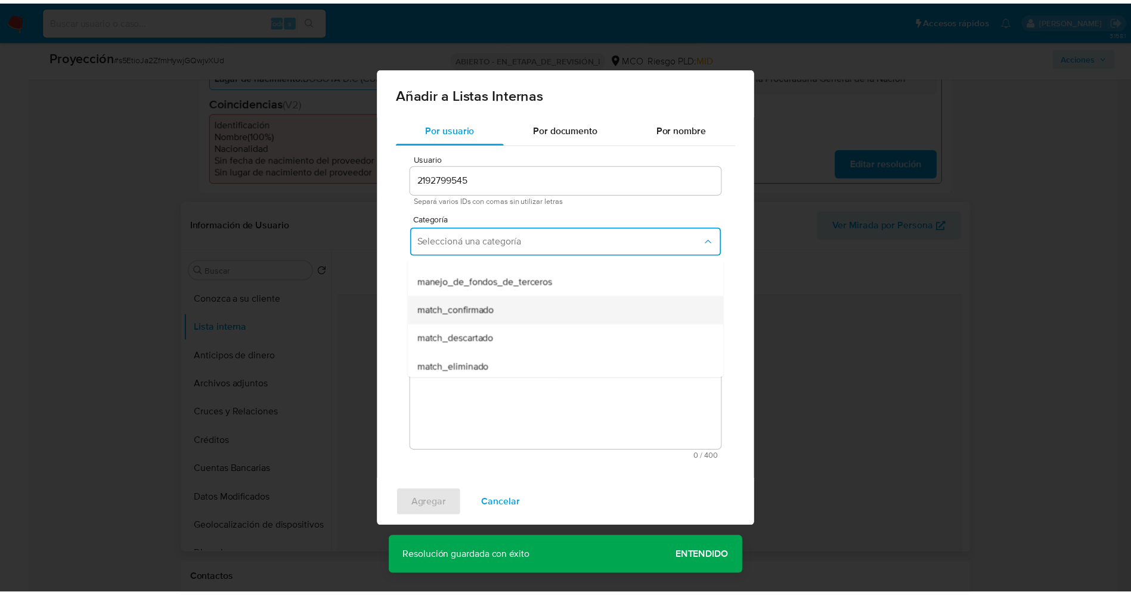
scroll to position [89, 0]
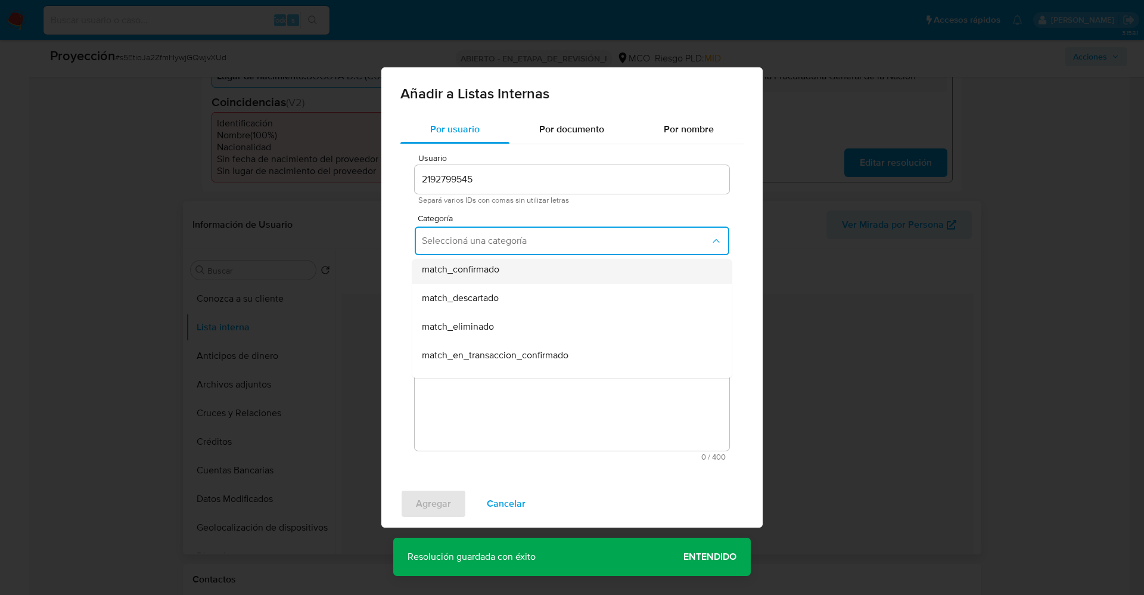
click at [516, 272] on div "match_confirmado" at bounding box center [568, 269] width 293 height 29
click at [515, 296] on span "Seleccioná una subcategoría" at bounding box center [566, 296] width 288 height 12
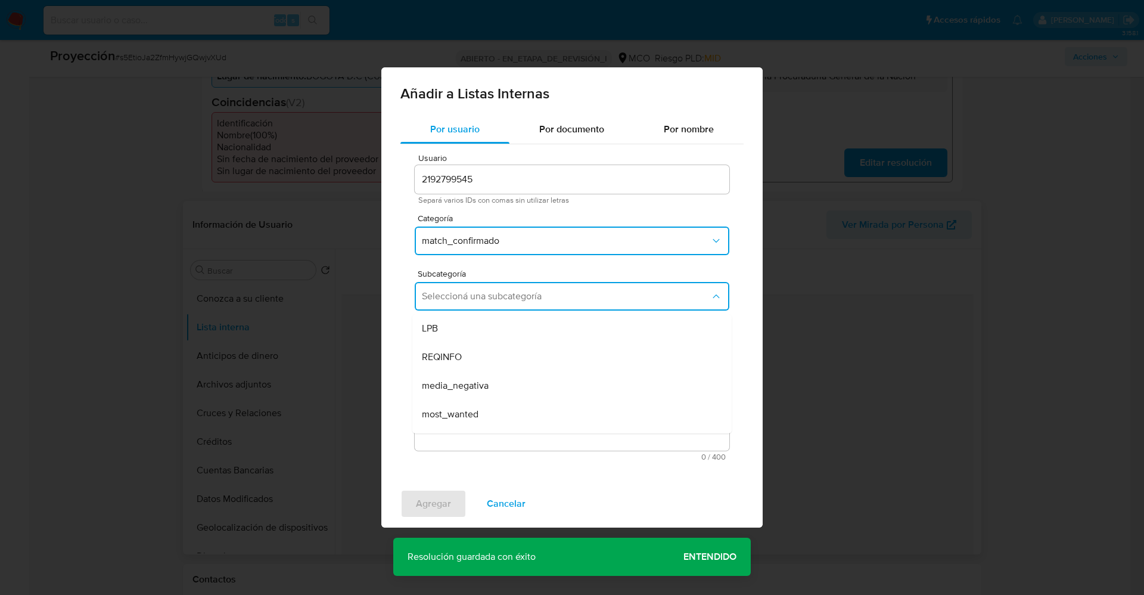
drag, startPoint x: 483, startPoint y: 412, endPoint x: 488, endPoint y: 393, distance: 20.2
click at [482, 413] on div "most_wanted" at bounding box center [568, 414] width 293 height 29
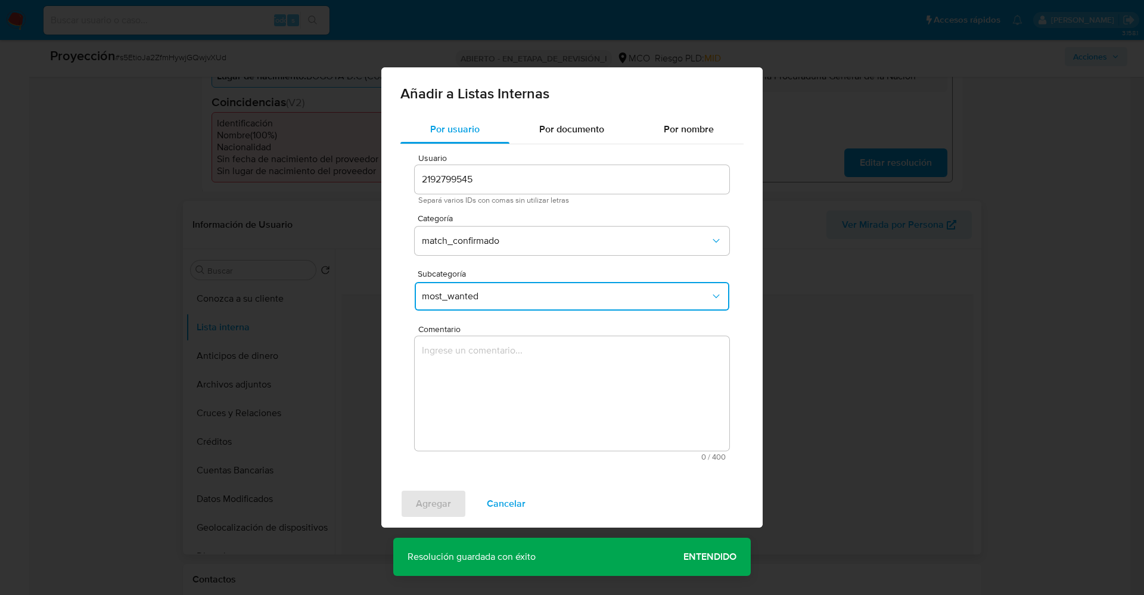
click at [489, 387] on textarea "Comentario" at bounding box center [572, 393] width 315 height 114
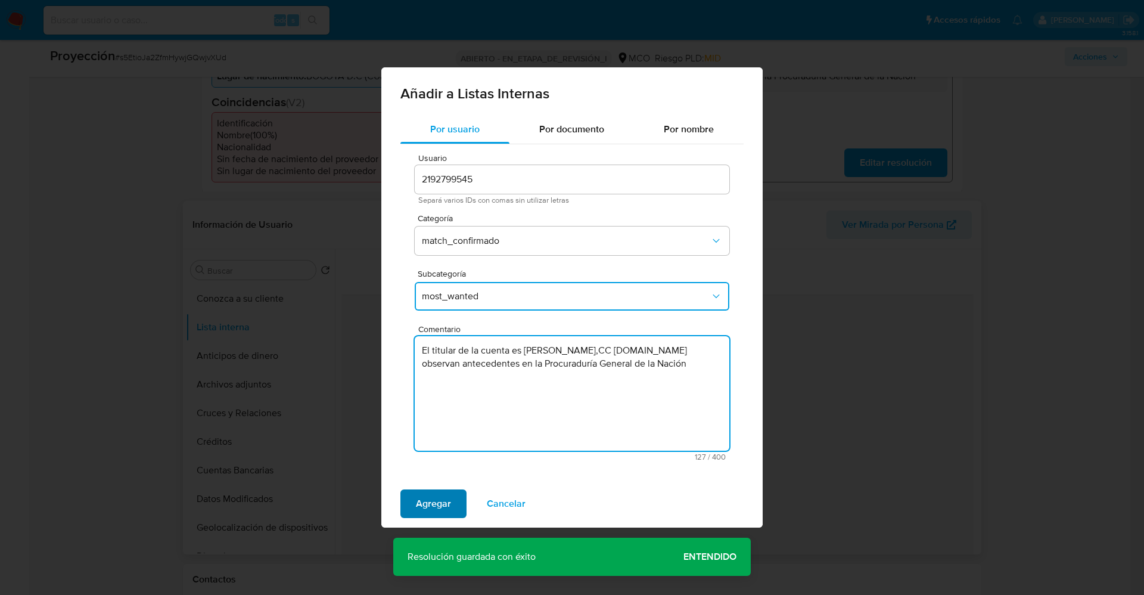
type textarea "El titular de la cuenta es [PERSON_NAME],CC [DOMAIN_NAME] observan antecedentes…"
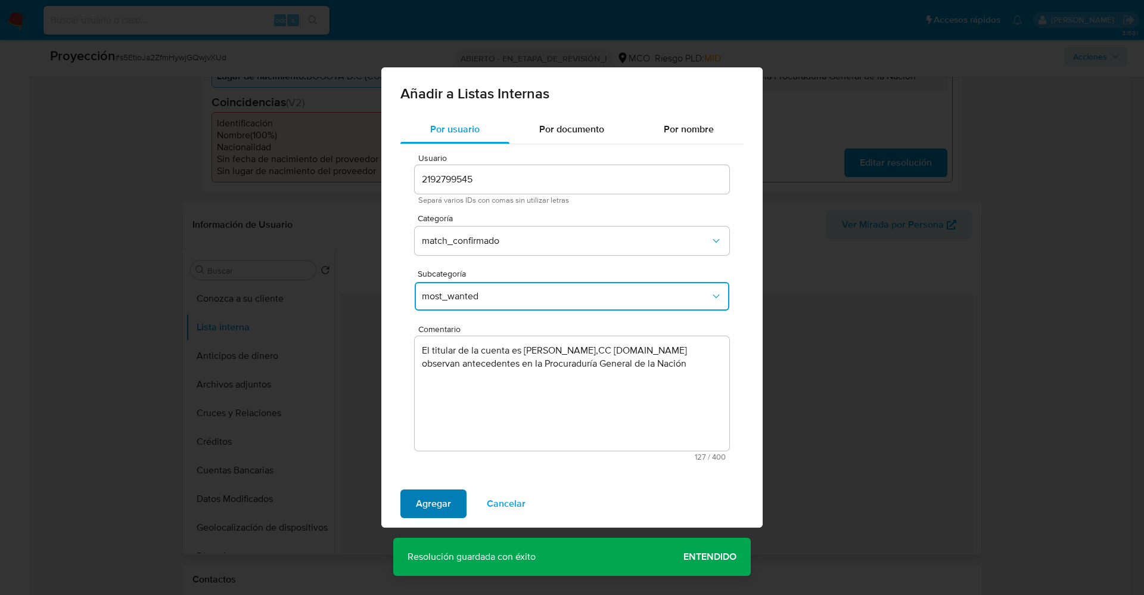
click at [453, 502] on button "Agregar" at bounding box center [434, 503] width 66 height 29
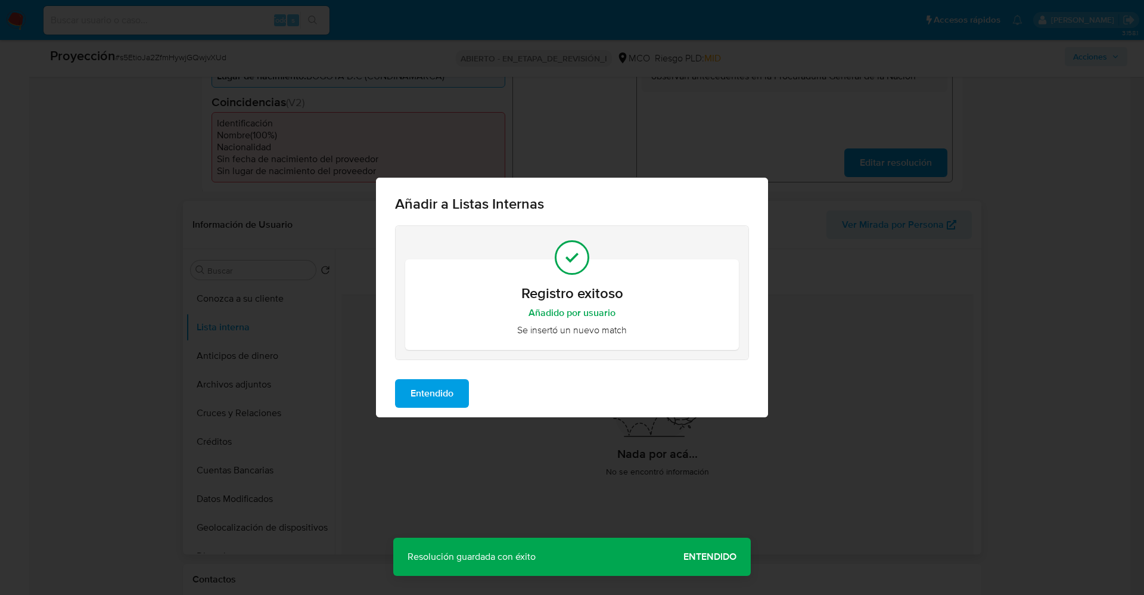
click at [448, 392] on span "Entendido" at bounding box center [432, 393] width 43 height 26
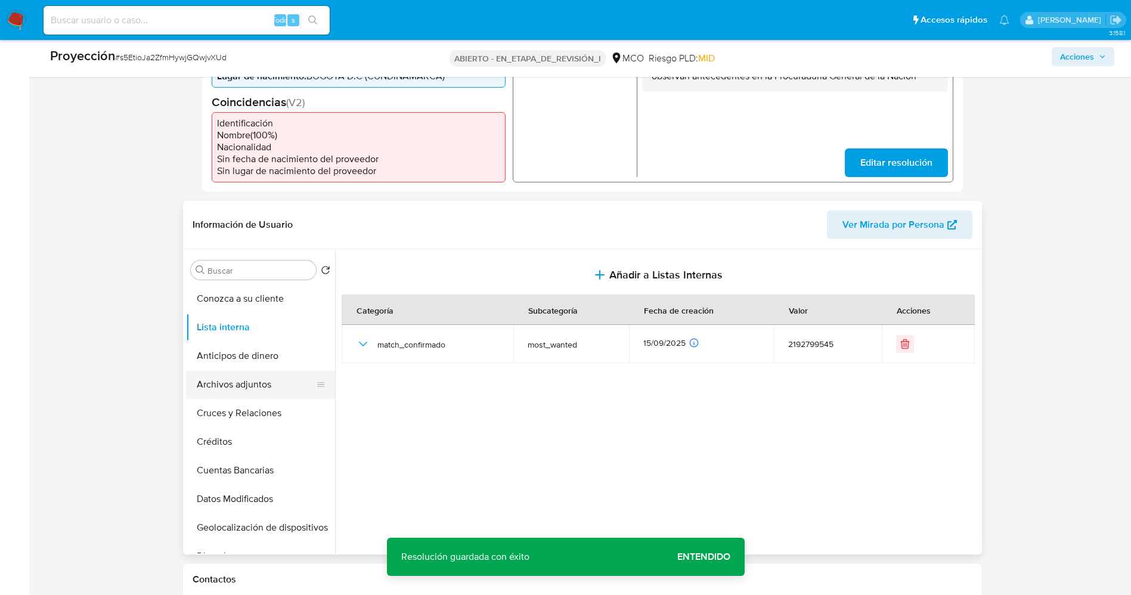
click at [247, 384] on button "Archivos adjuntos" at bounding box center [255, 384] width 139 height 29
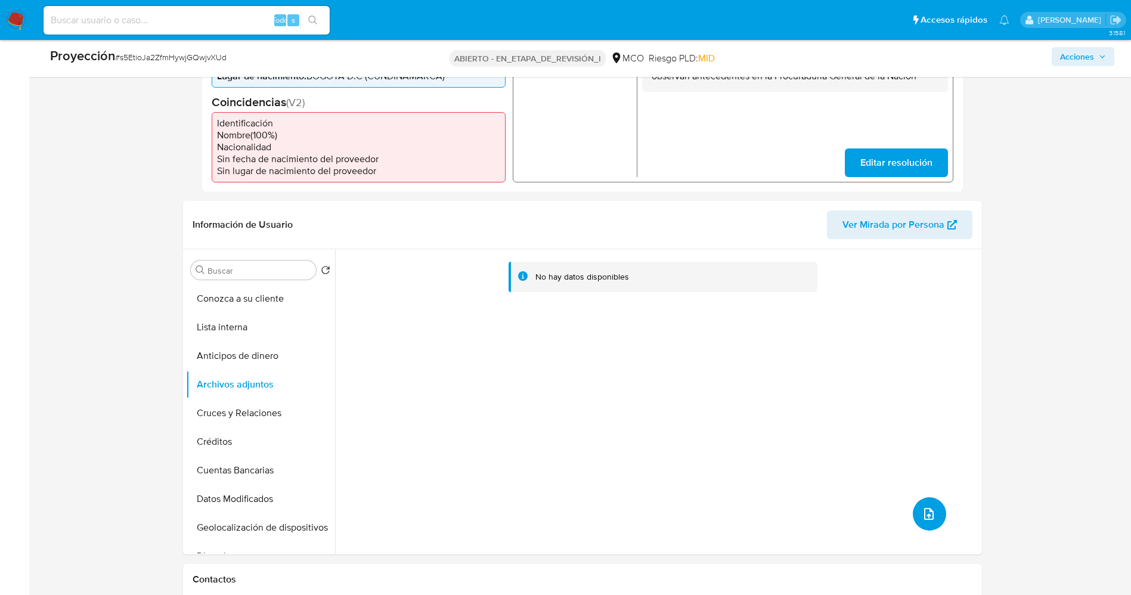
click at [926, 498] on button "subir archivo" at bounding box center [929, 513] width 33 height 33
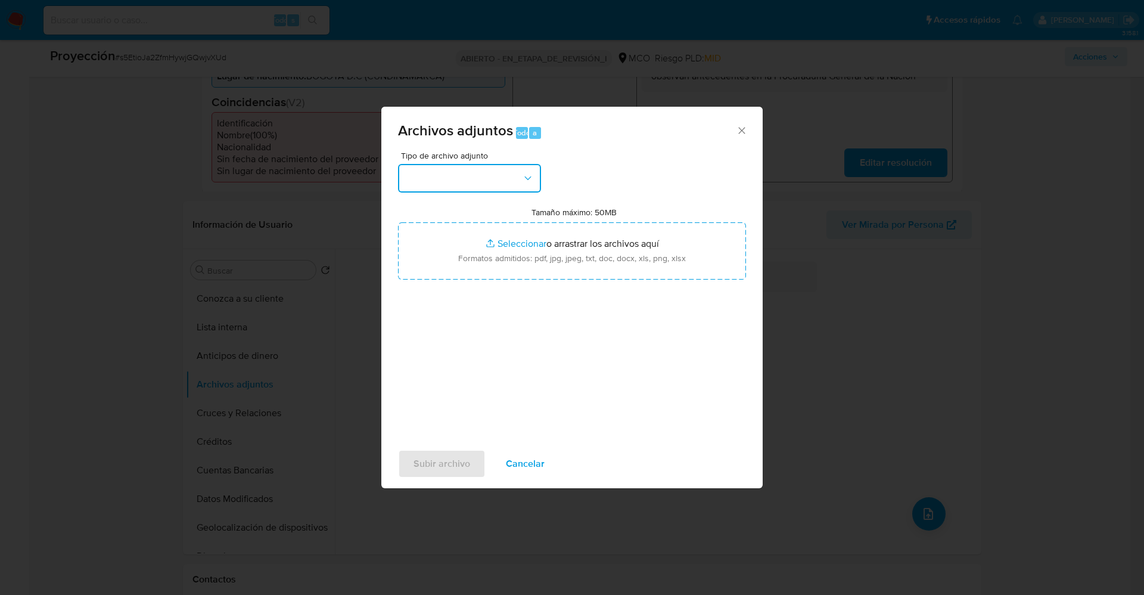
click at [437, 176] on button "button" at bounding box center [469, 178] width 143 height 29
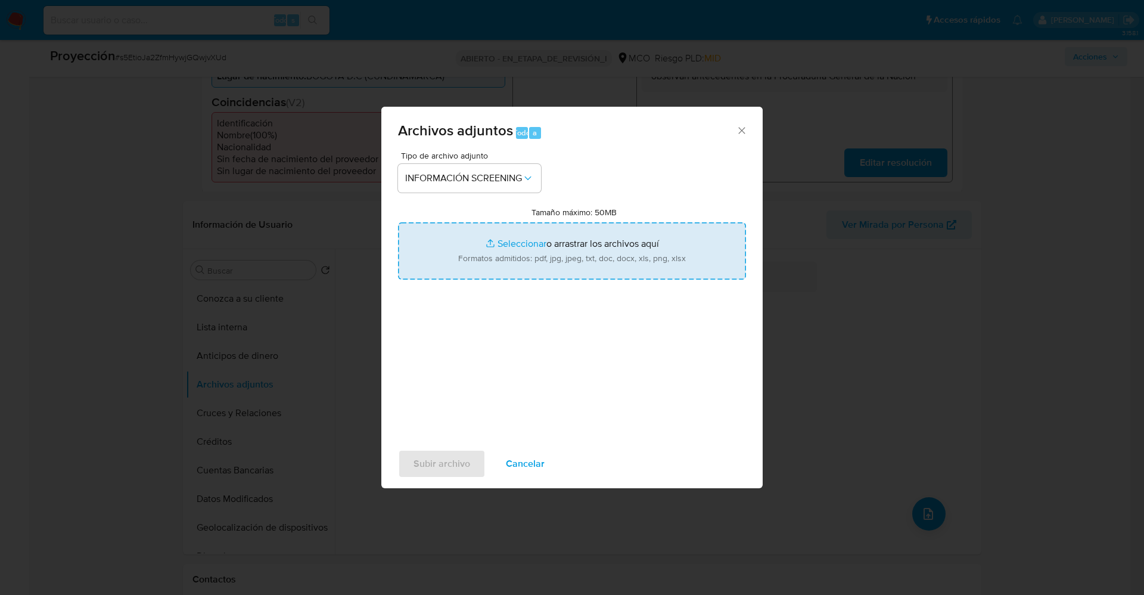
type input "C:\fakepath\_Magdyel [PERSON_NAME] lavado de dinero - Buscar con Google.pdf"
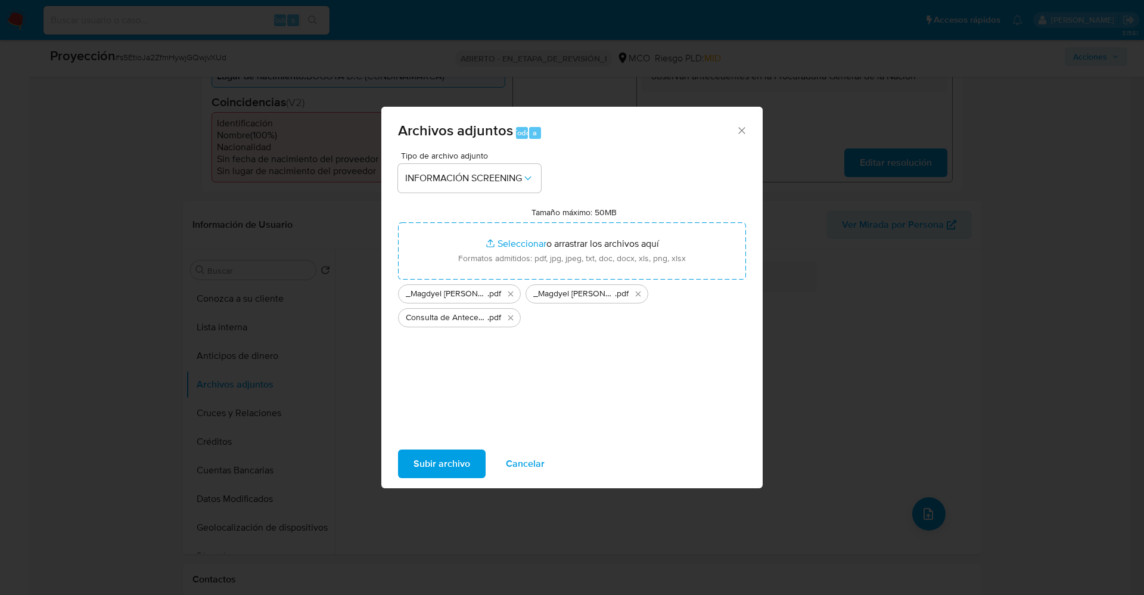
click at [433, 455] on span "Subir archivo" at bounding box center [442, 464] width 57 height 26
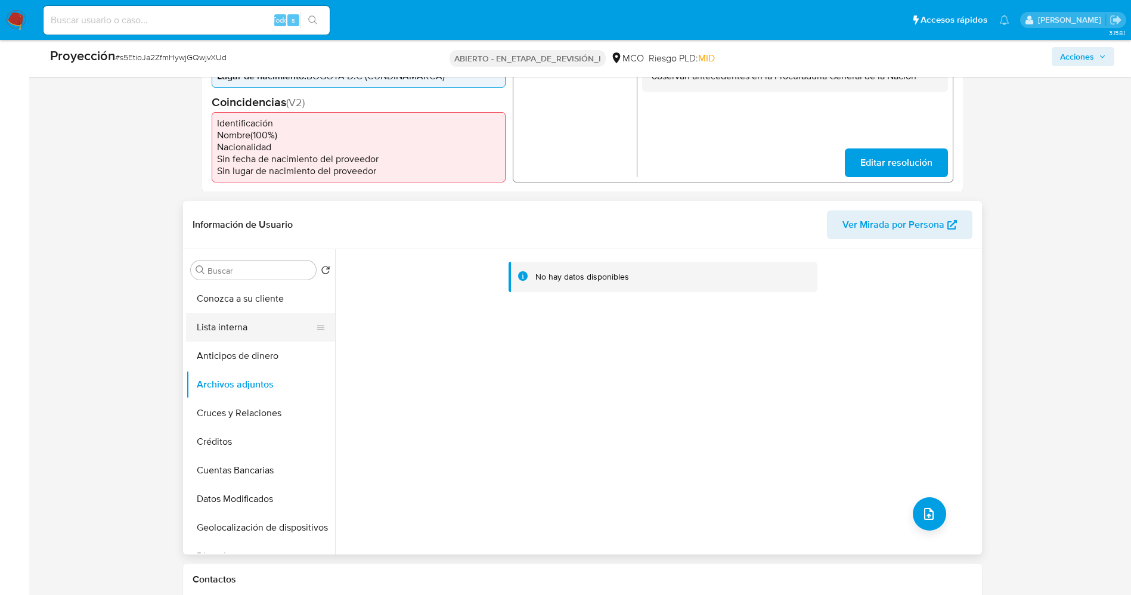
click at [229, 324] on button "Lista interna" at bounding box center [255, 327] width 139 height 29
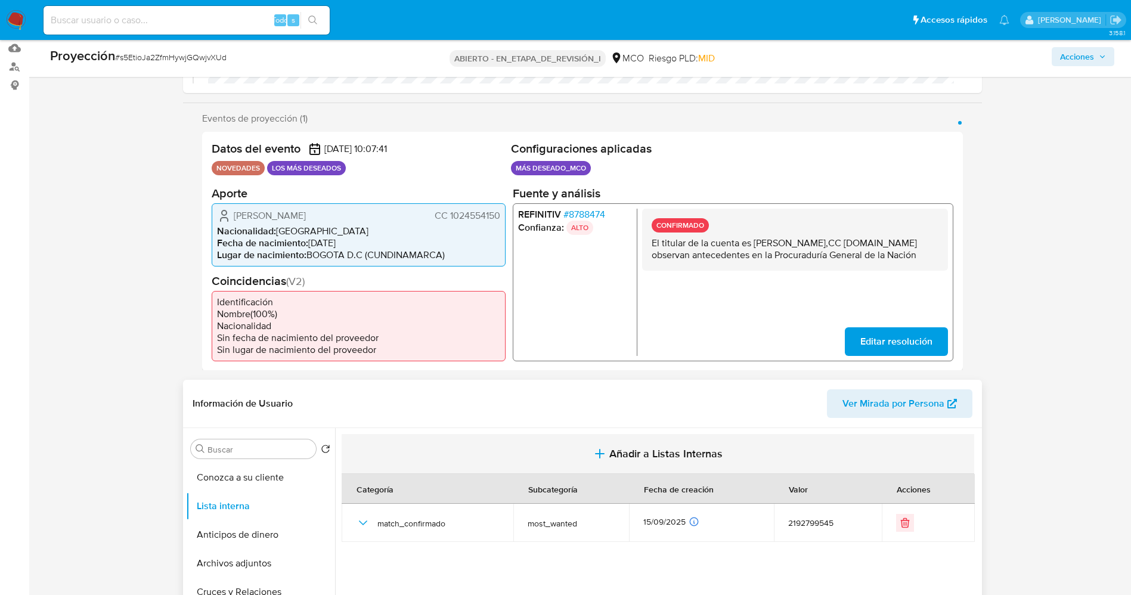
scroll to position [268, 0]
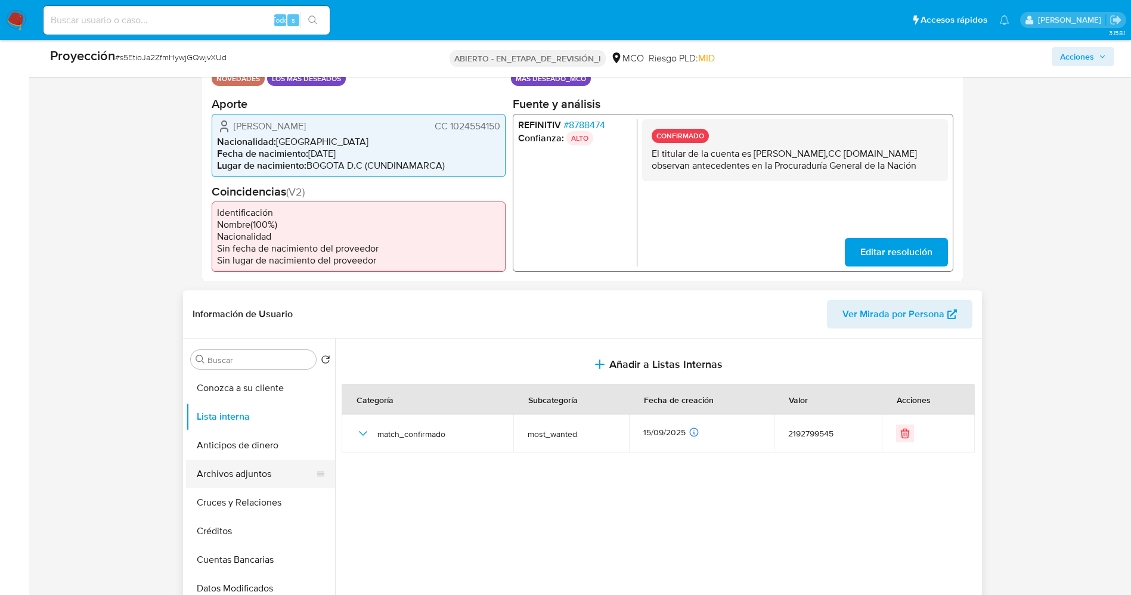
click at [229, 475] on button "Archivos adjuntos" at bounding box center [255, 474] width 139 height 29
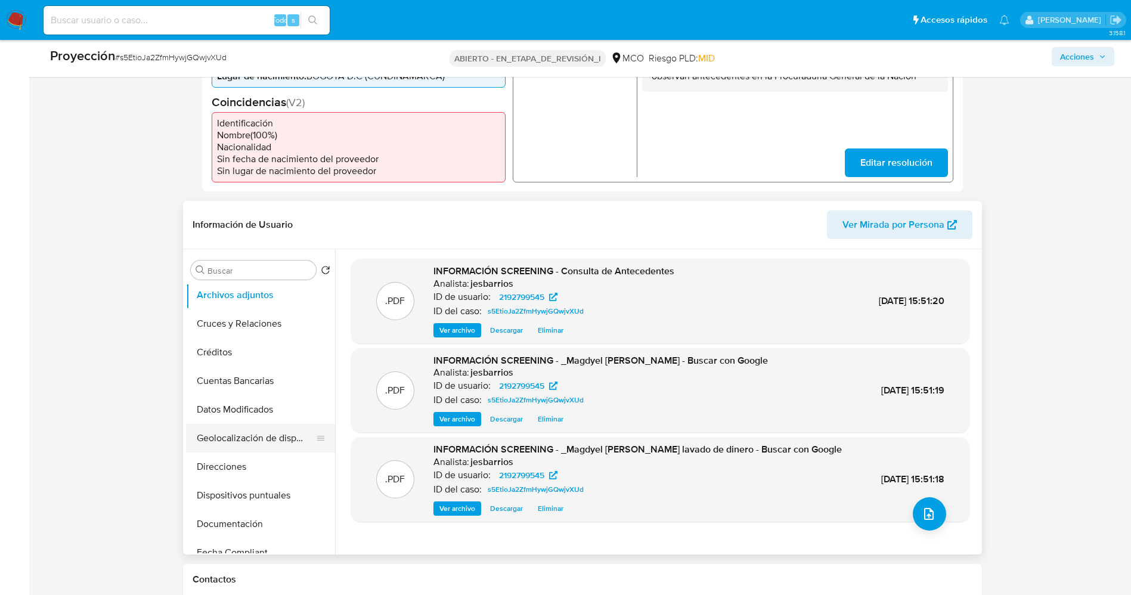
scroll to position [0, 0]
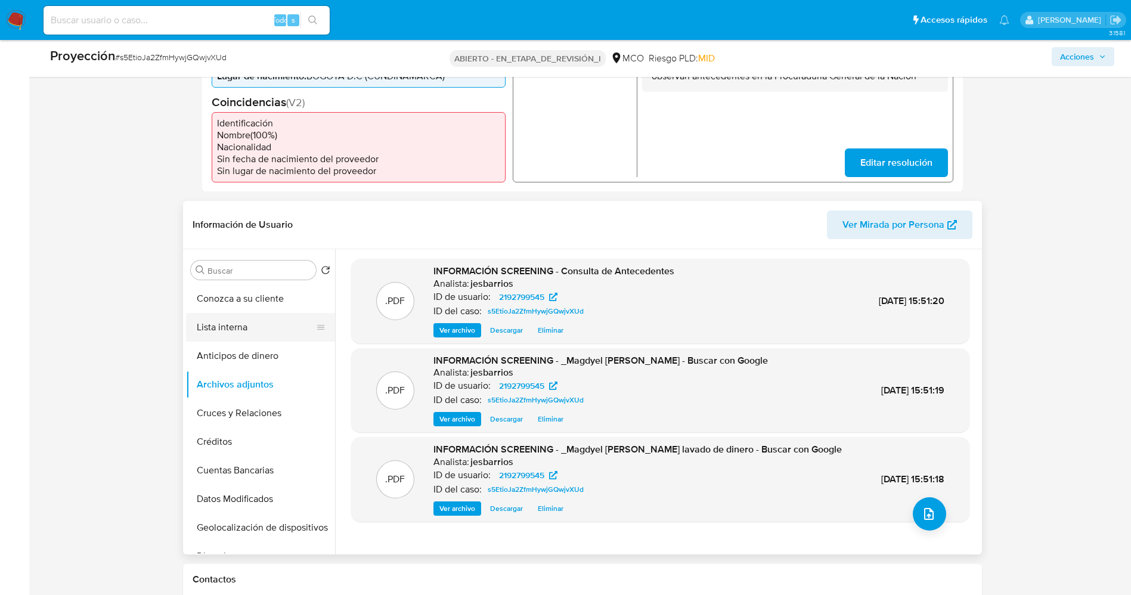
click at [241, 327] on button "Lista interna" at bounding box center [255, 327] width 139 height 29
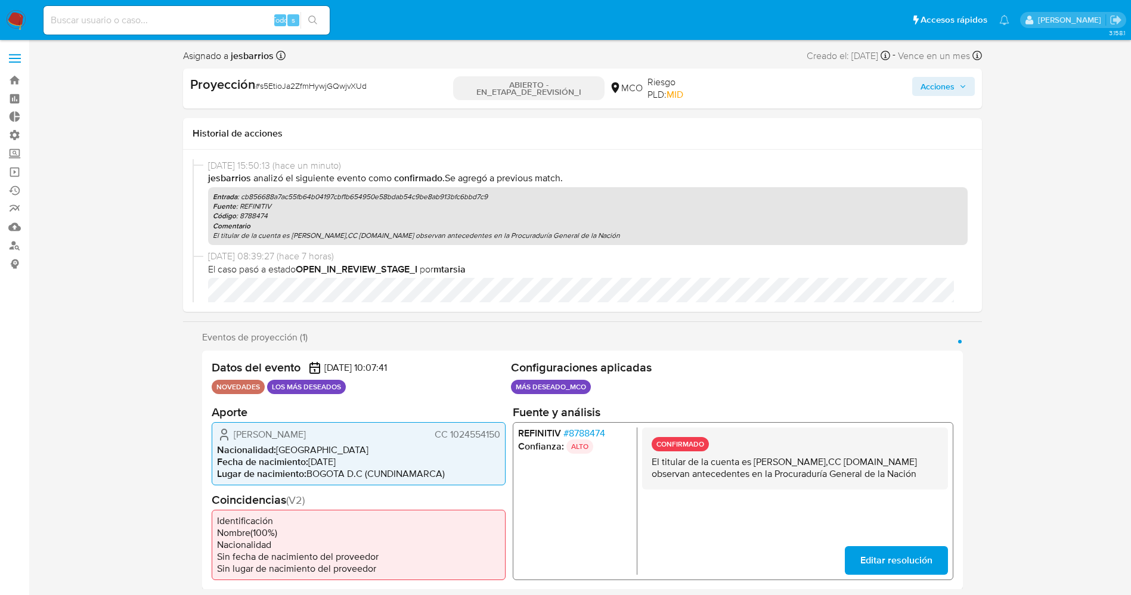
click at [943, 86] on font "Acciones" at bounding box center [937, 86] width 34 height 19
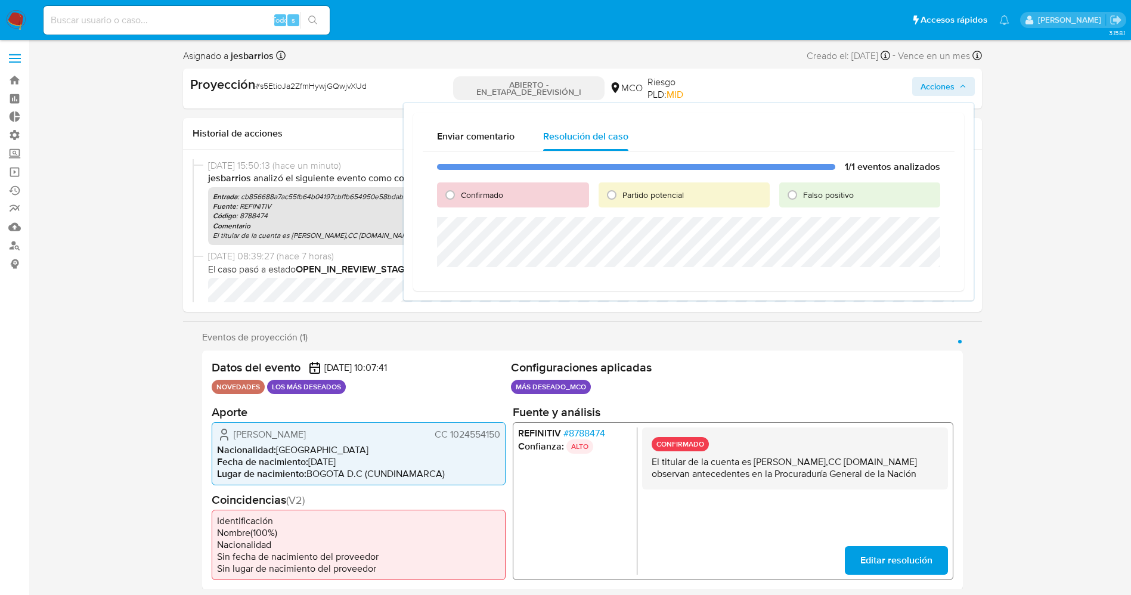
click at [502, 184] on div "Confirmado" at bounding box center [513, 194] width 152 height 25
click at [497, 185] on div "Confirmado" at bounding box center [513, 194] width 152 height 25
click at [483, 194] on font "Confirmado" at bounding box center [482, 195] width 42 height 12
click at [460, 194] on input "Confirmado" at bounding box center [449, 194] width 19 height 19
radio input "true"
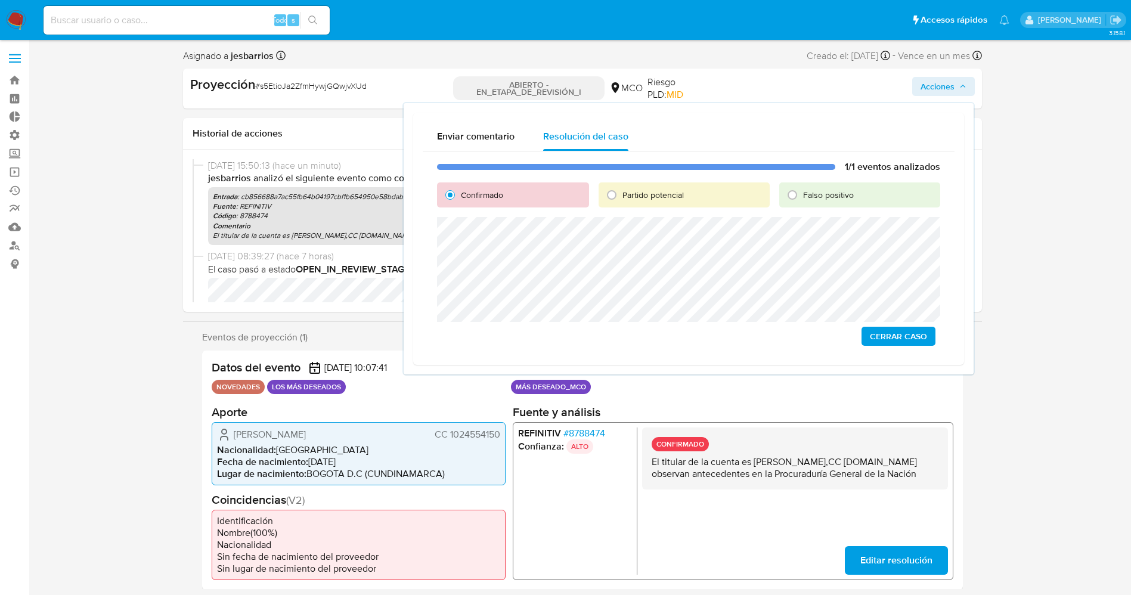
click at [899, 334] on span "Cerrar Caso" at bounding box center [898, 336] width 57 height 17
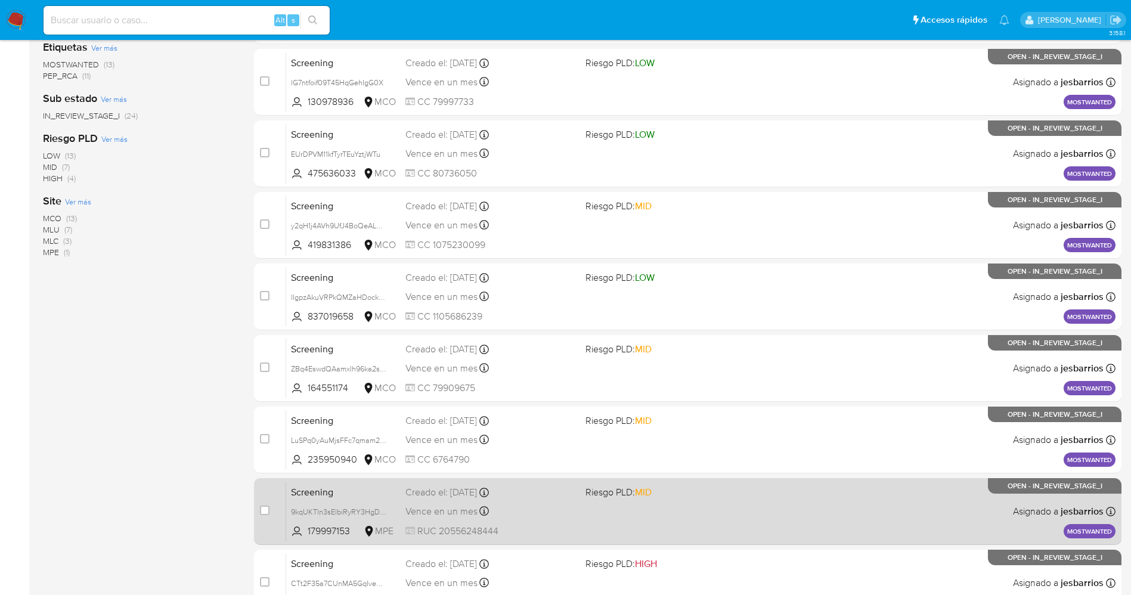
scroll to position [389, 0]
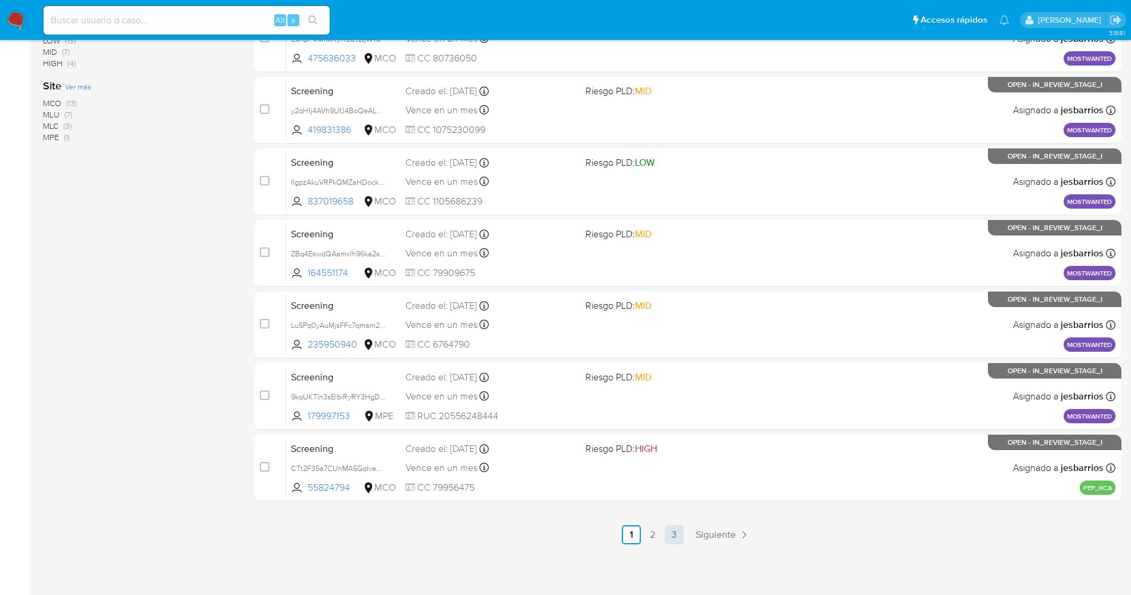
click at [673, 533] on link "3" at bounding box center [674, 534] width 19 height 19
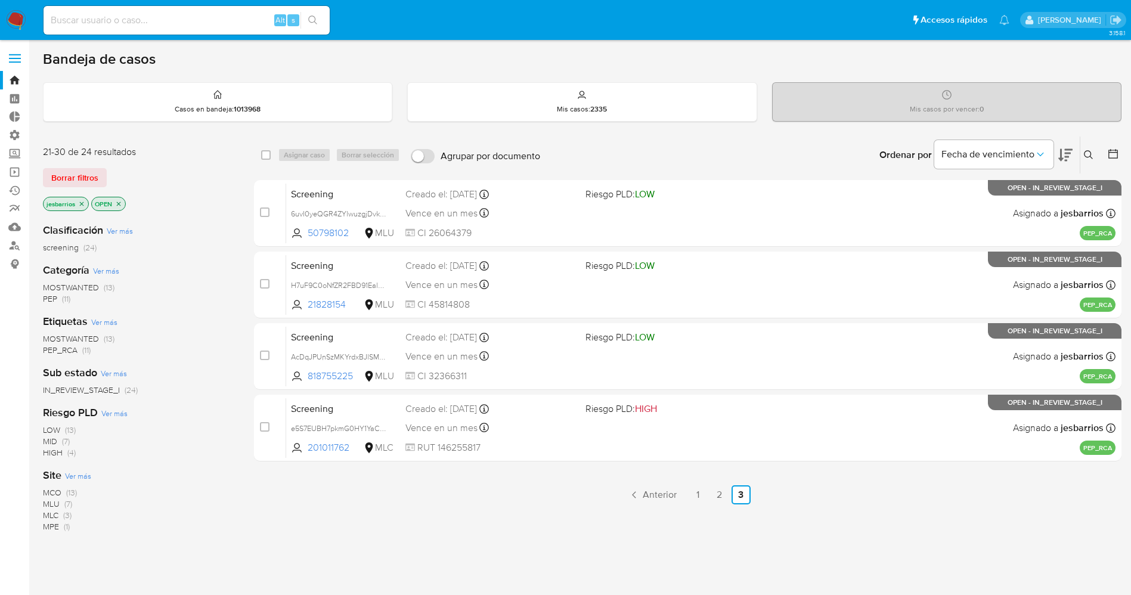
click at [101, 285] on span "MOSTWANTED (13)" at bounding box center [79, 287] width 72 height 11
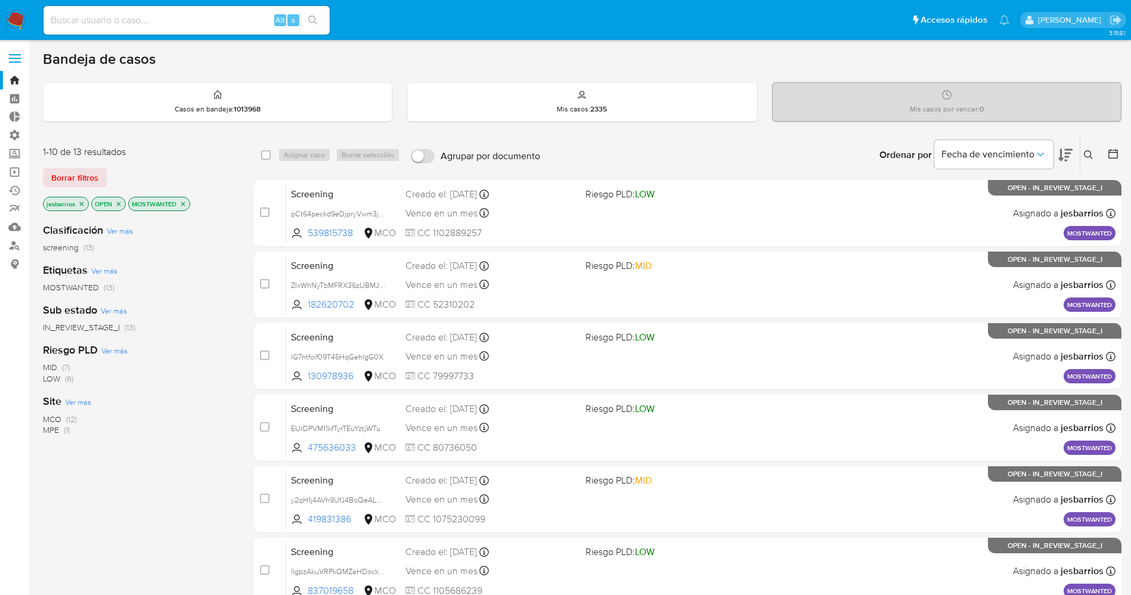
scroll to position [389, 0]
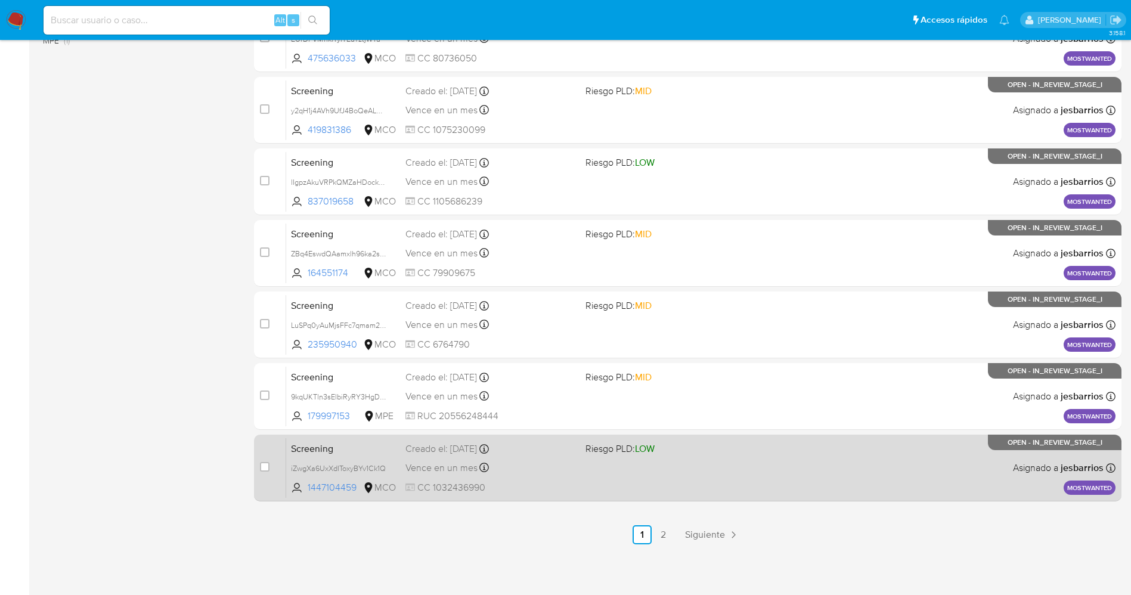
click at [654, 481] on div "Screening iZwgXa6UxXdIToxyBYv1Ck1Q 1447104459 MCO Riesgo PLD: LOW Creado el: [D…" at bounding box center [700, 467] width 829 height 60
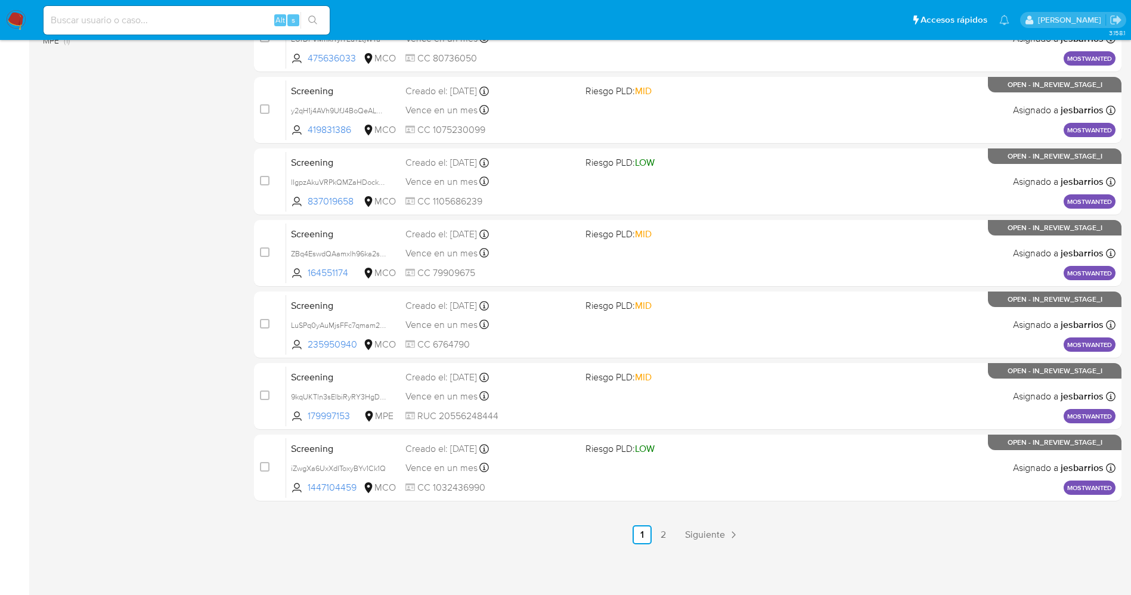
click at [670, 536] on link "2" at bounding box center [663, 534] width 19 height 19
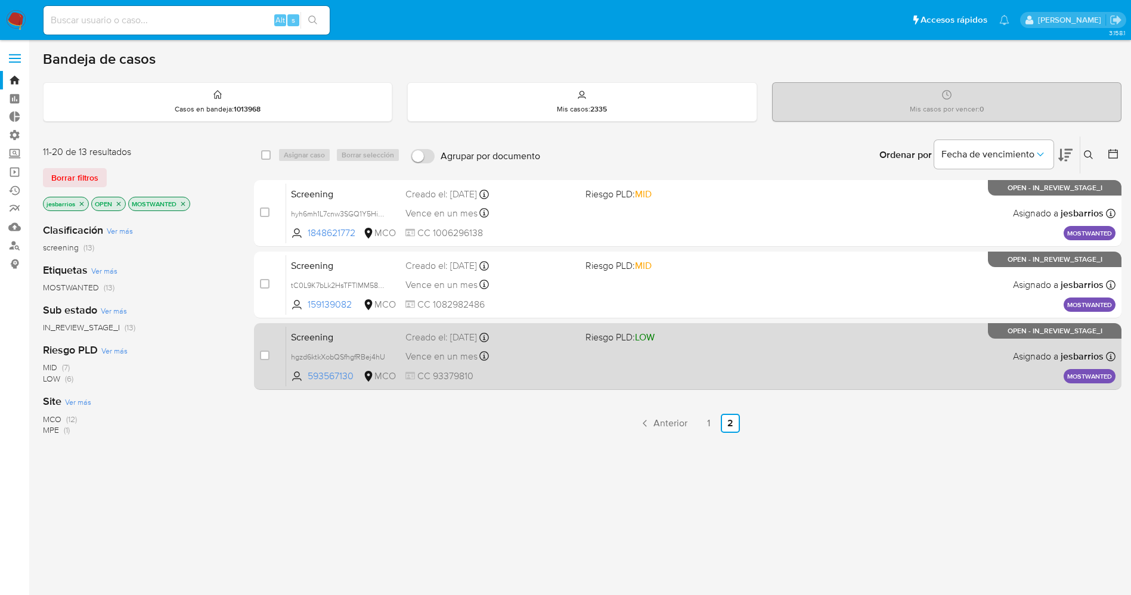
click at [585, 354] on div "Screening hgzd6ktkXobQSfhgfRBej4hU 593567130 MCO Riesgo PLD: LOW Creado el: [DA…" at bounding box center [700, 356] width 829 height 60
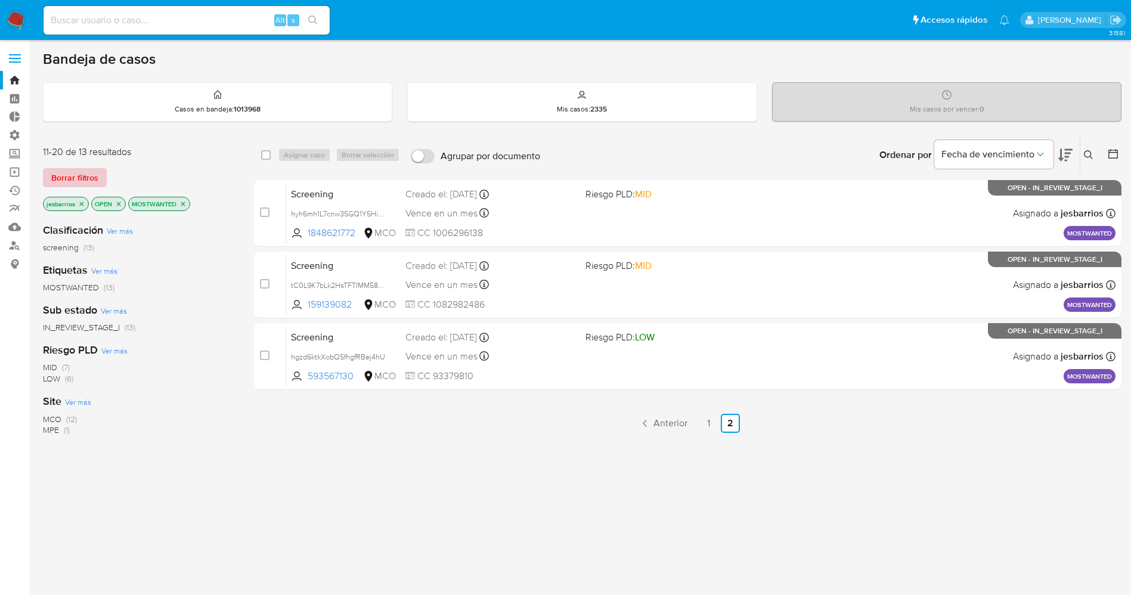
click at [82, 173] on span "Borrar filtros" at bounding box center [74, 177] width 47 height 17
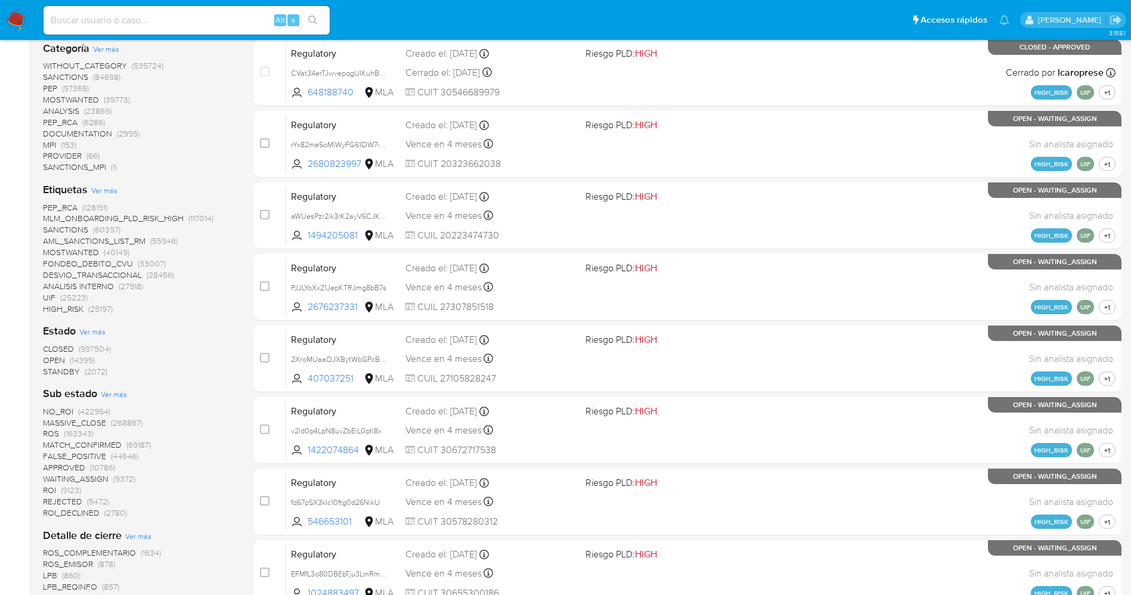
scroll to position [358, 0]
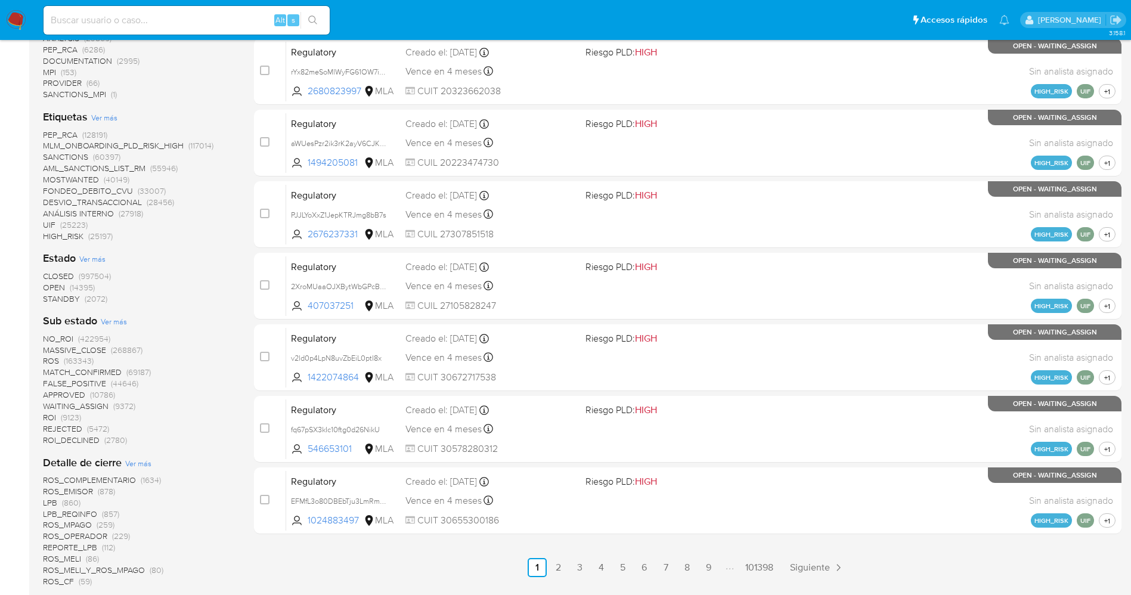
click at [67, 301] on span "STANDBY" at bounding box center [61, 299] width 37 height 12
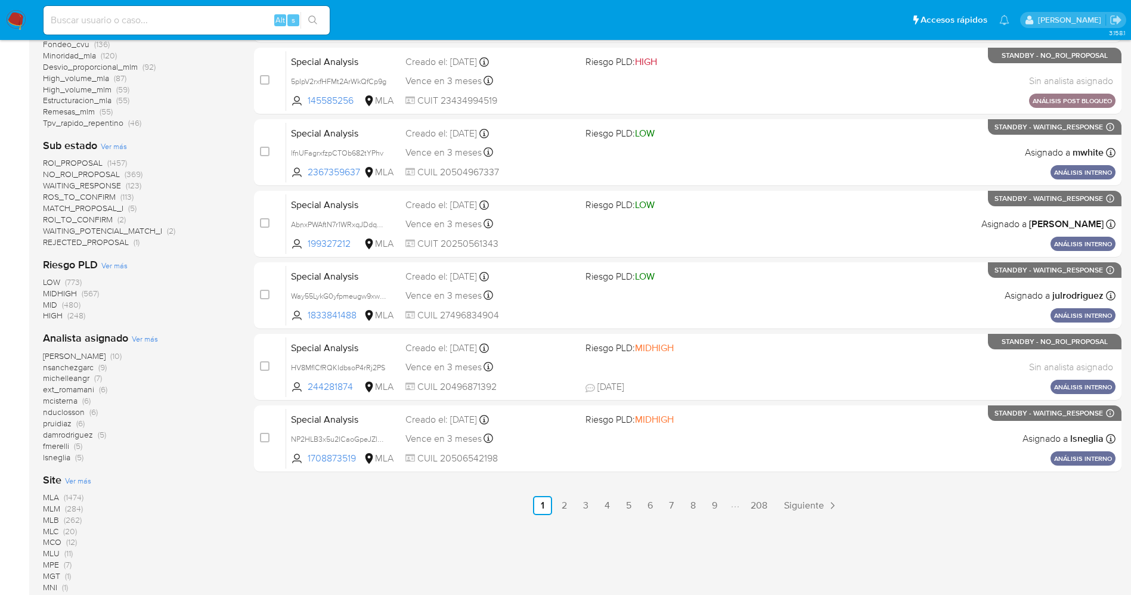
scroll to position [447, 0]
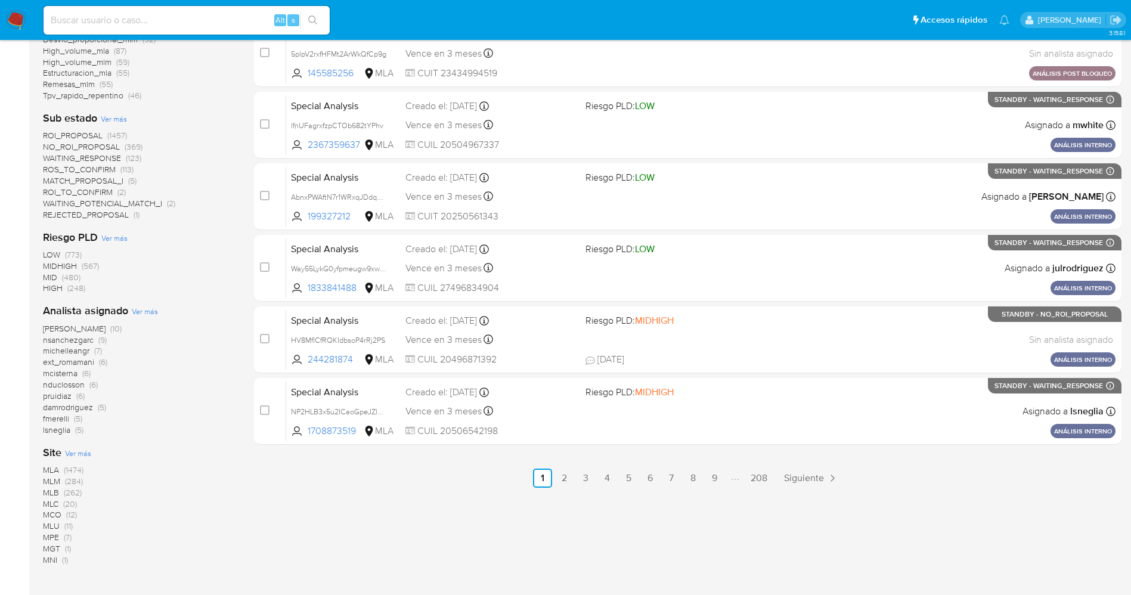
click at [102, 203] on span "WAITING_POTENCIAL_MATCH_I" at bounding box center [102, 203] width 119 height 12
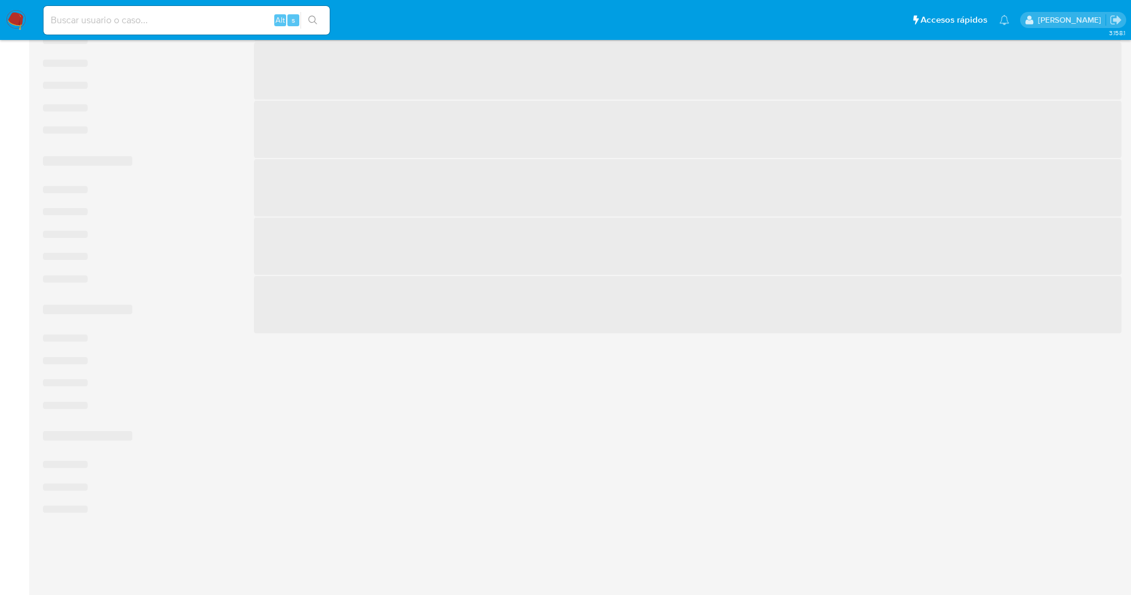
scroll to position [21, 0]
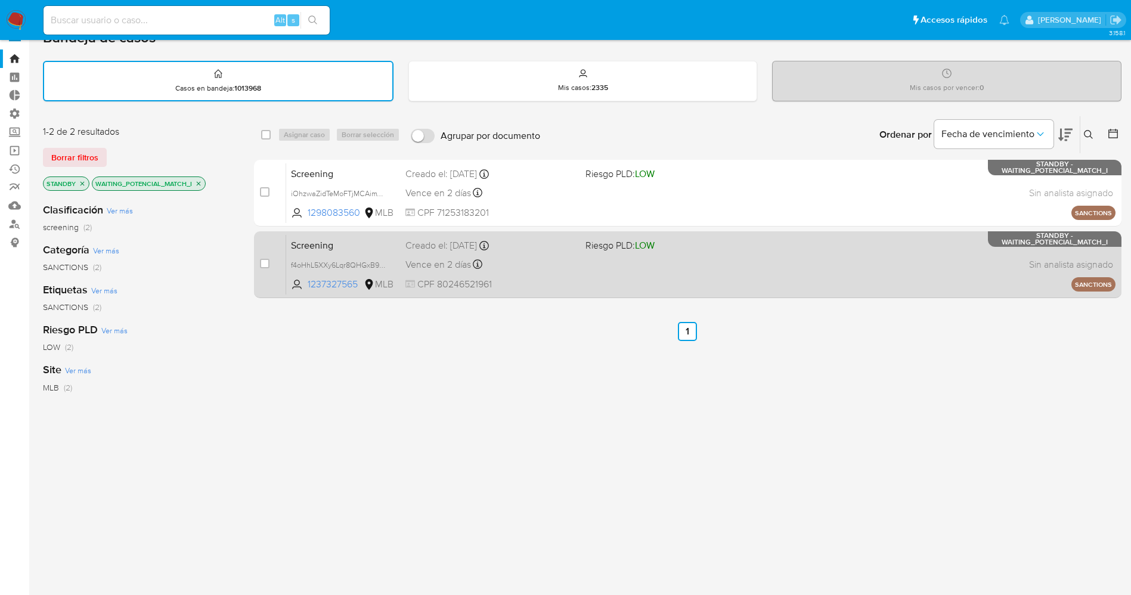
click at [728, 274] on div "Screening f4oHhL5XXy6Lqr8QHGxB9rdL 1237327565 MLB Riesgo PLD: LOW Creado el: 15…" at bounding box center [700, 264] width 829 height 60
click at [265, 259] on input "checkbox" at bounding box center [265, 264] width 10 height 10
checkbox input "true"
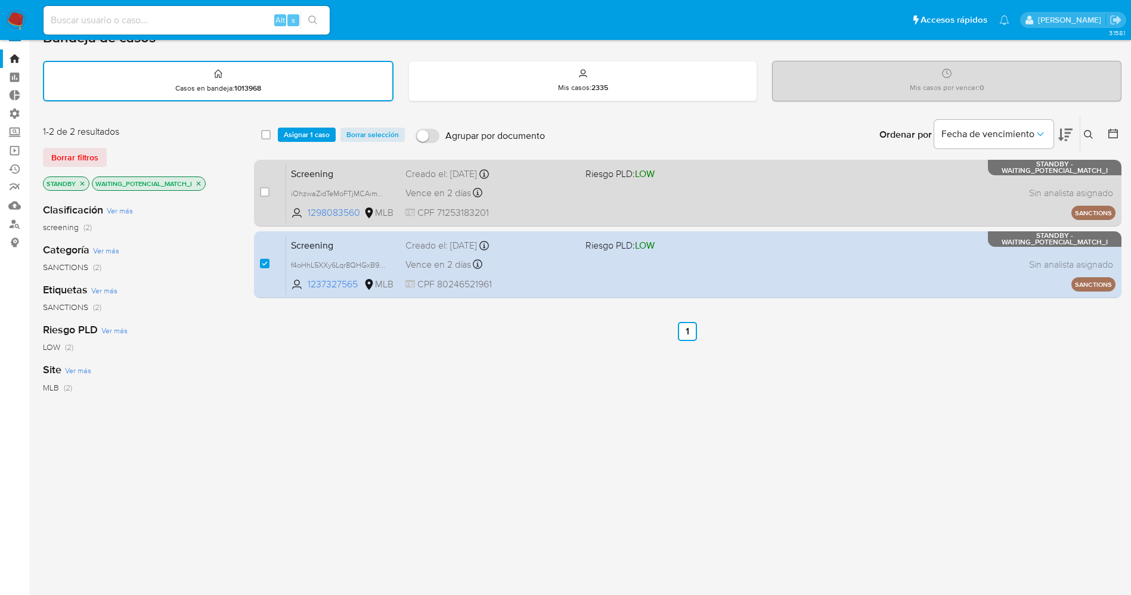
click at [266, 199] on div "case-item-checkbox" at bounding box center [265, 193] width 10 height 14
click at [261, 193] on input "checkbox" at bounding box center [265, 192] width 10 height 10
checkbox input "true"
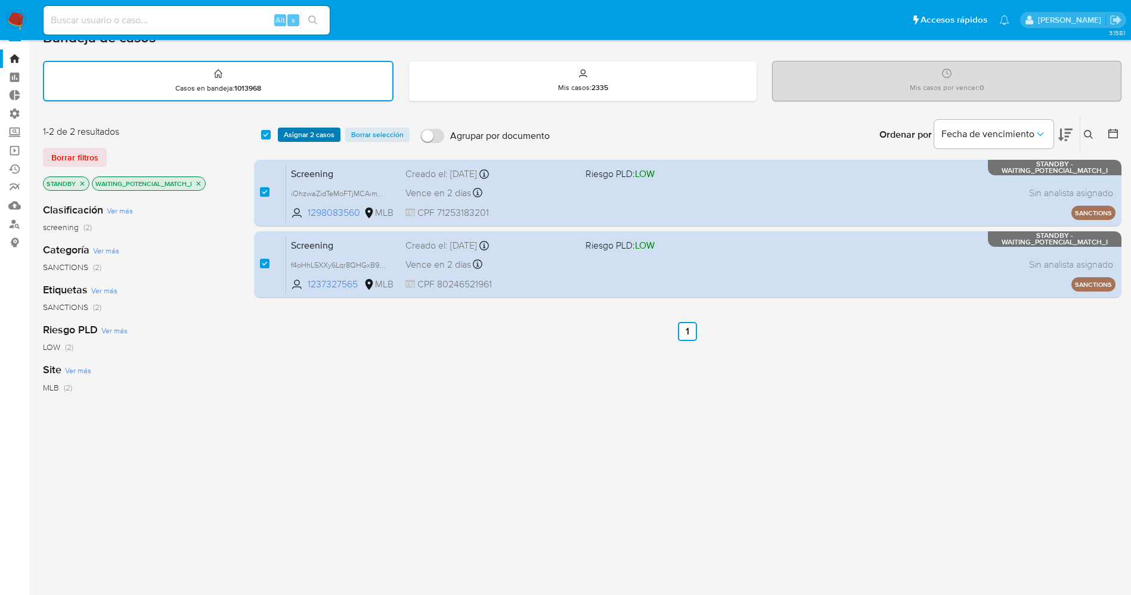
click at [293, 129] on span "Asignar 2 casos" at bounding box center [309, 135] width 51 height 12
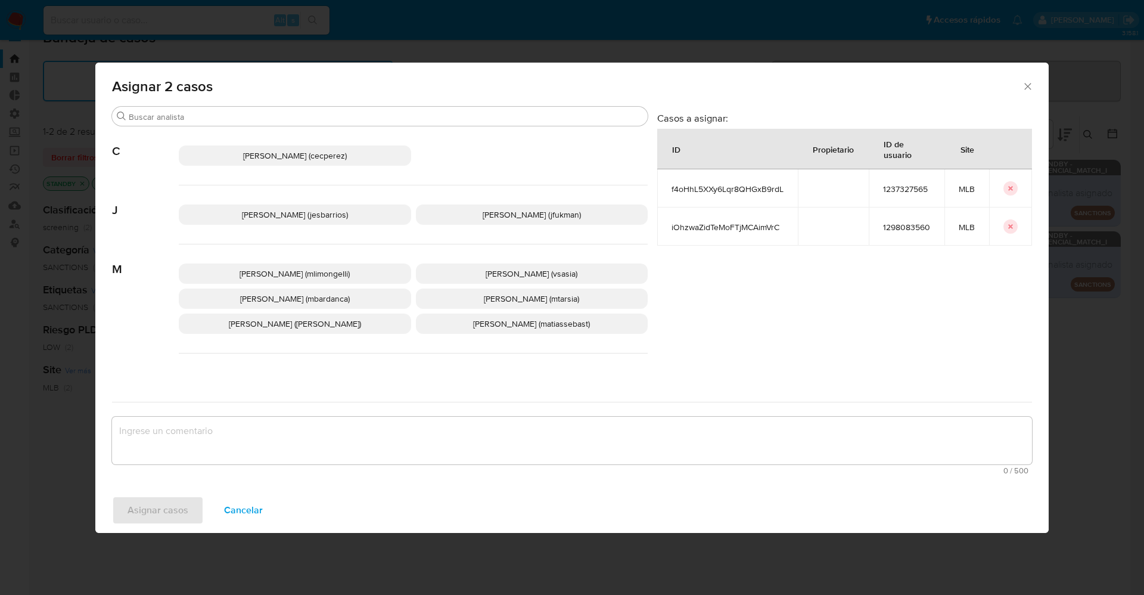
click at [276, 220] on span "Jesica Iris Barrios Leita (jesbarrios)" at bounding box center [295, 215] width 106 height 12
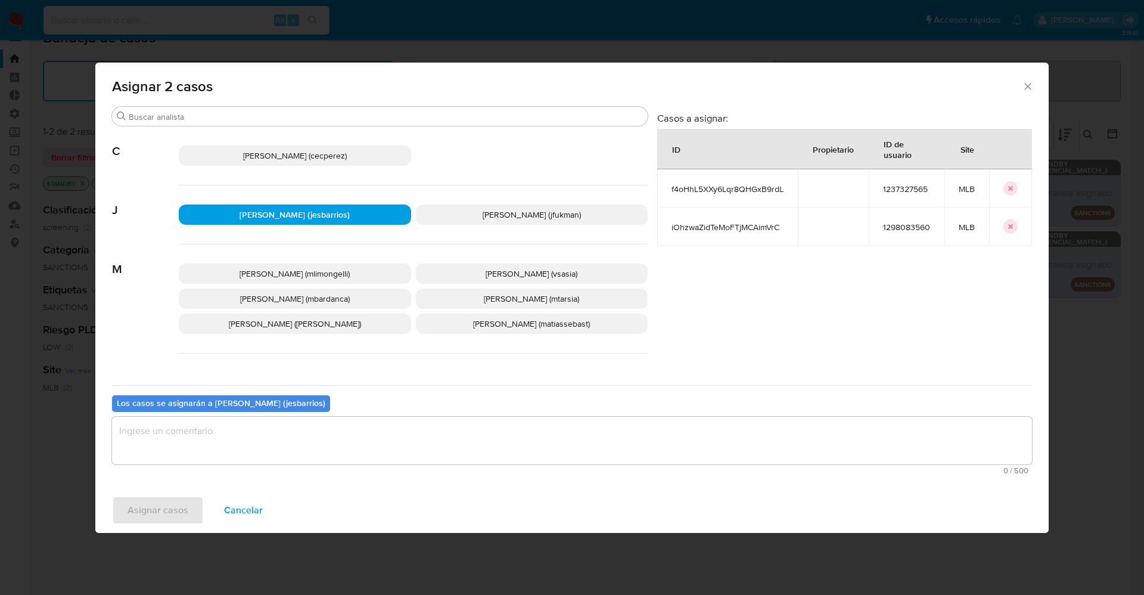
click at [287, 429] on textarea "assign-modal" at bounding box center [572, 441] width 920 height 48
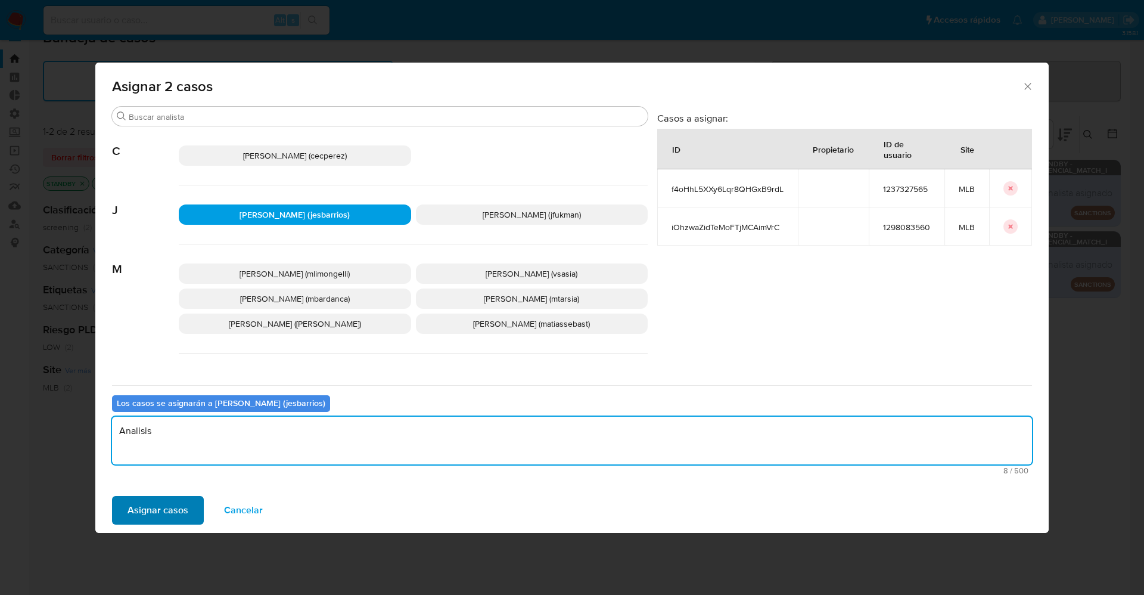
type textarea "Analisis"
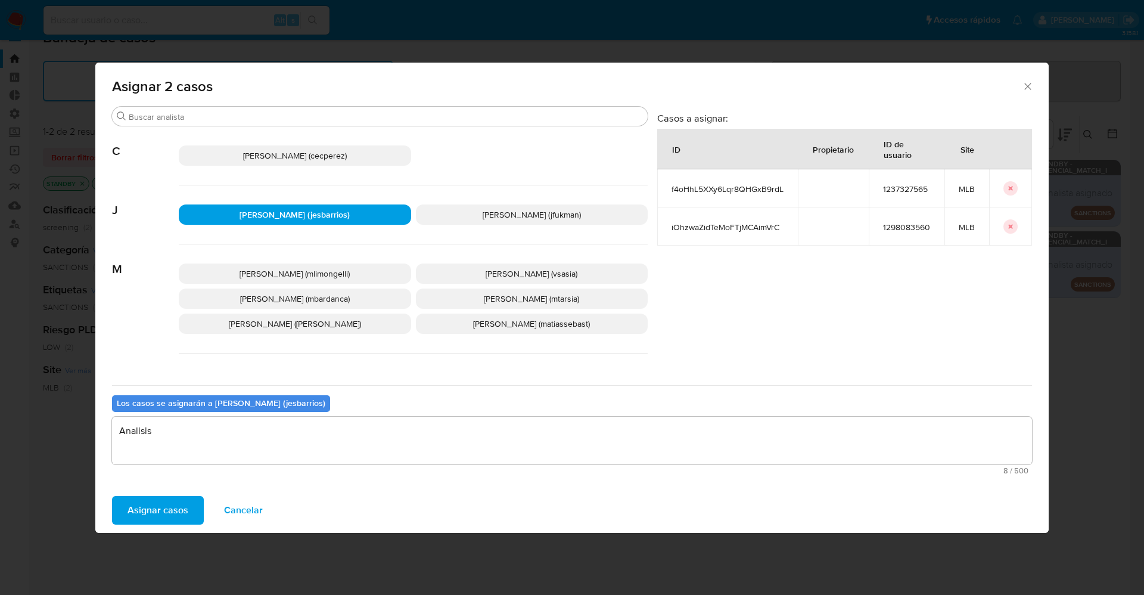
click at [182, 508] on span "Asignar casos" at bounding box center [158, 510] width 61 height 26
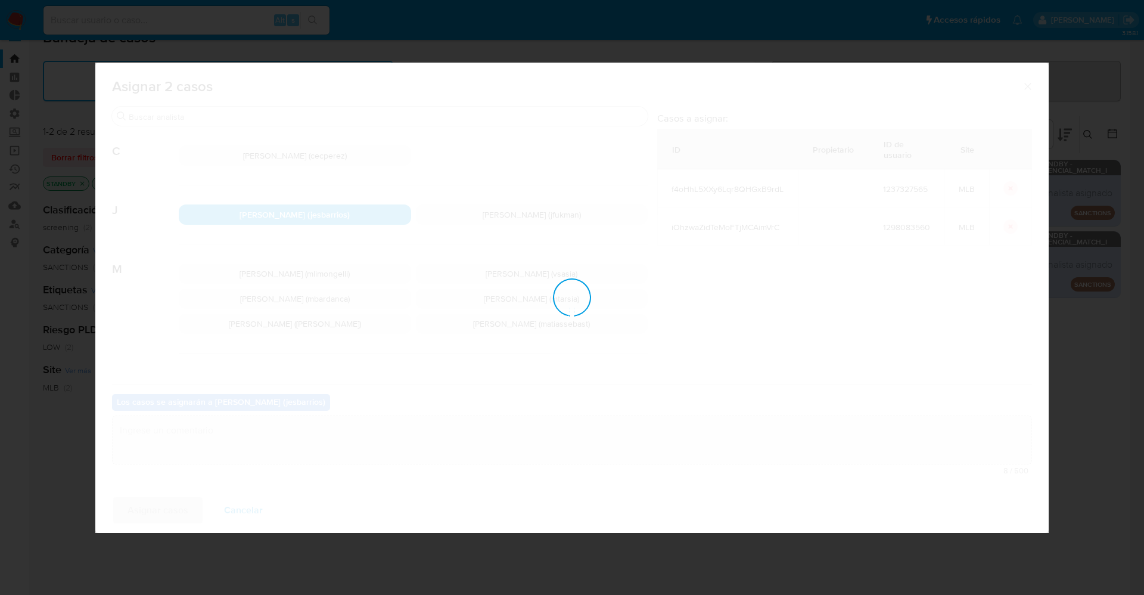
checkbox input "false"
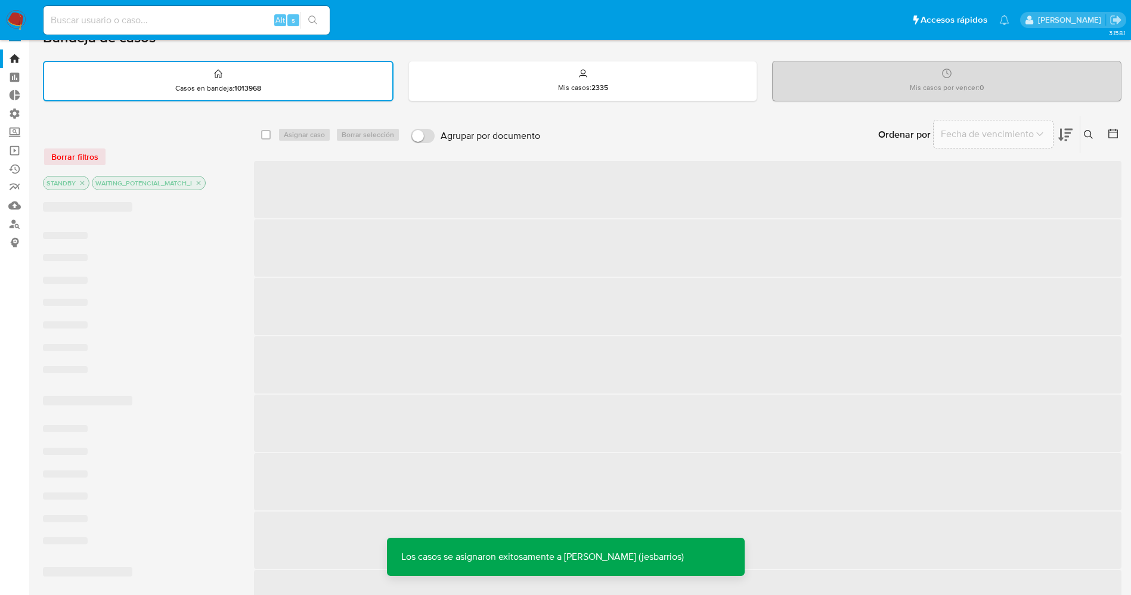
click at [13, 15] on img at bounding box center [16, 20] width 20 height 20
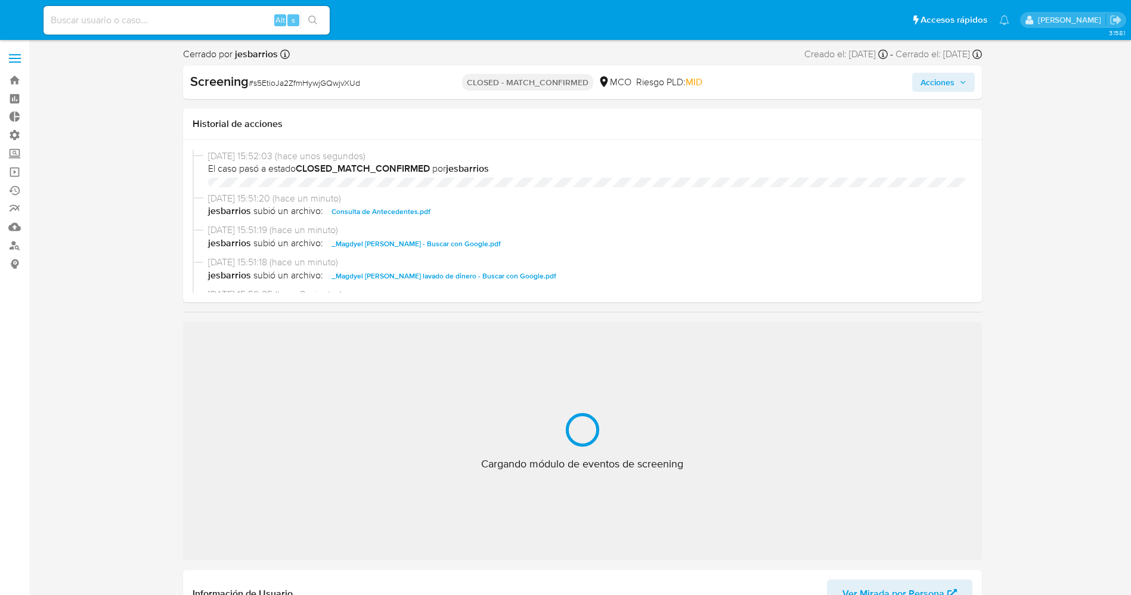
select select "10"
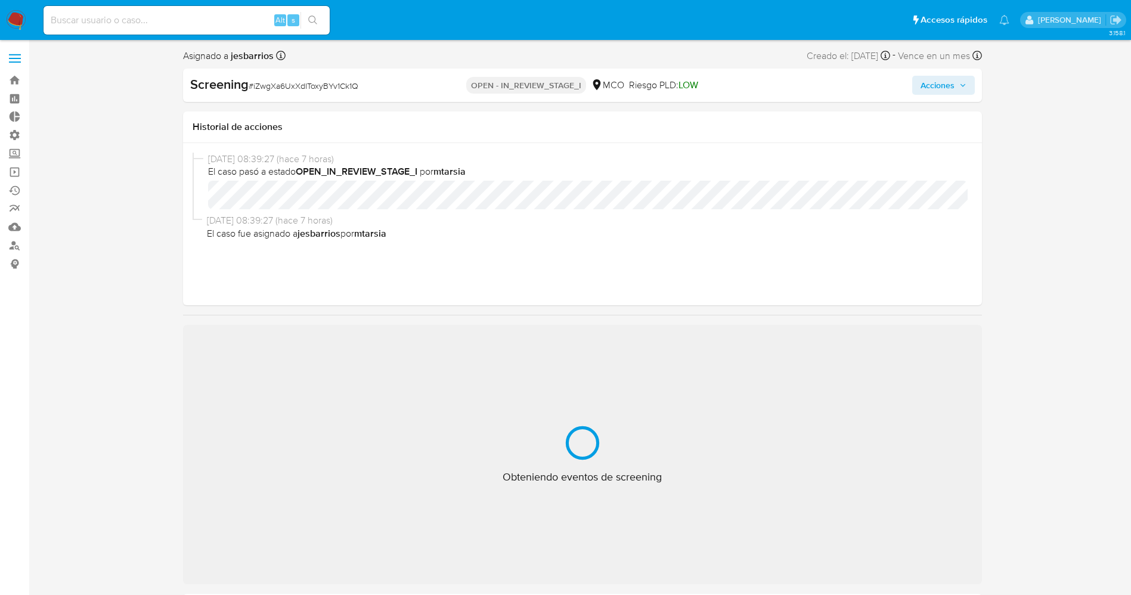
select select "10"
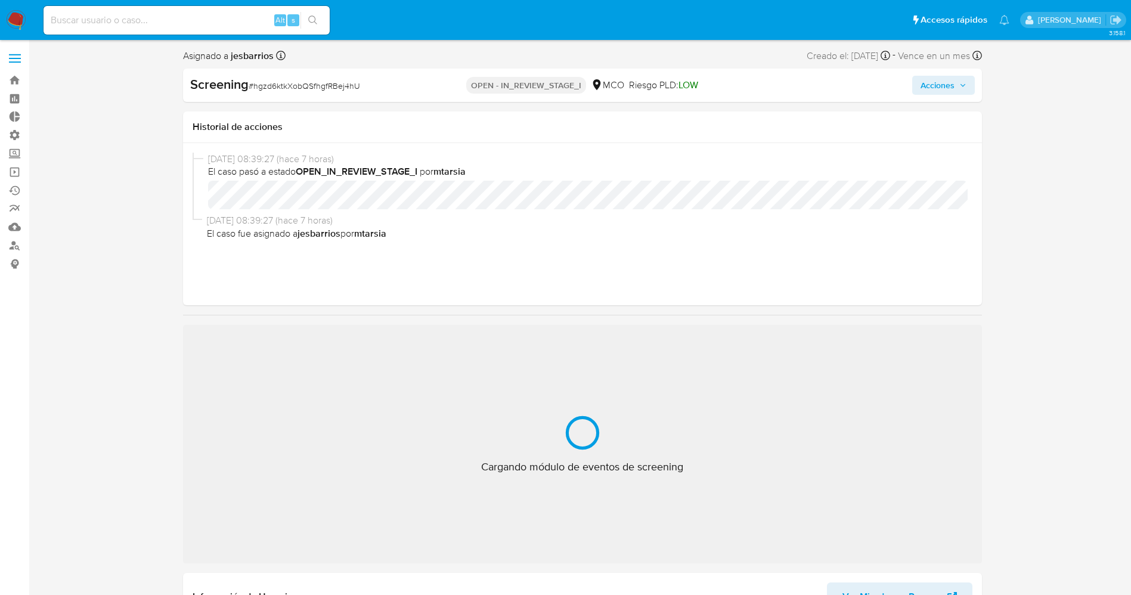
select select "10"
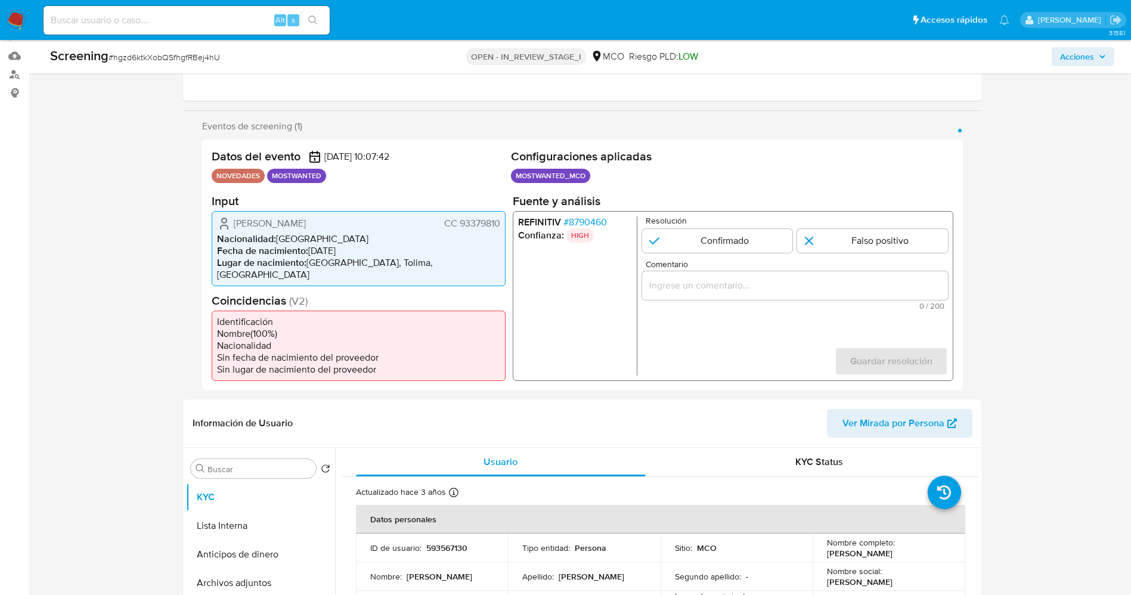
scroll to position [179, 0]
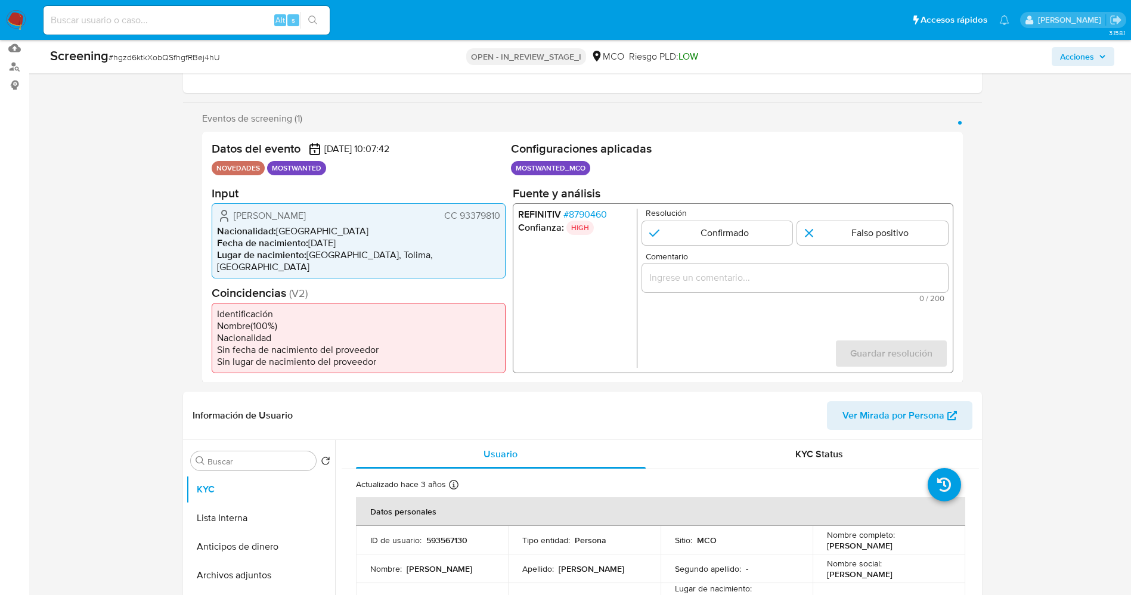
click at [601, 212] on span "# 8790460" at bounding box center [585, 214] width 44 height 12
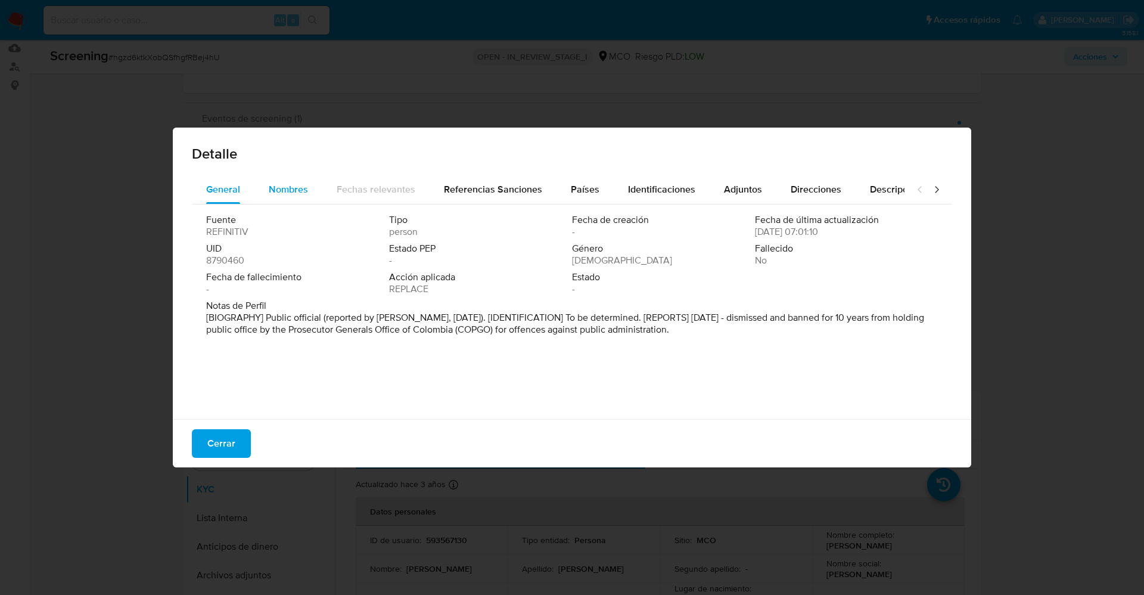
click at [291, 189] on span "Nombres" at bounding box center [288, 189] width 39 height 14
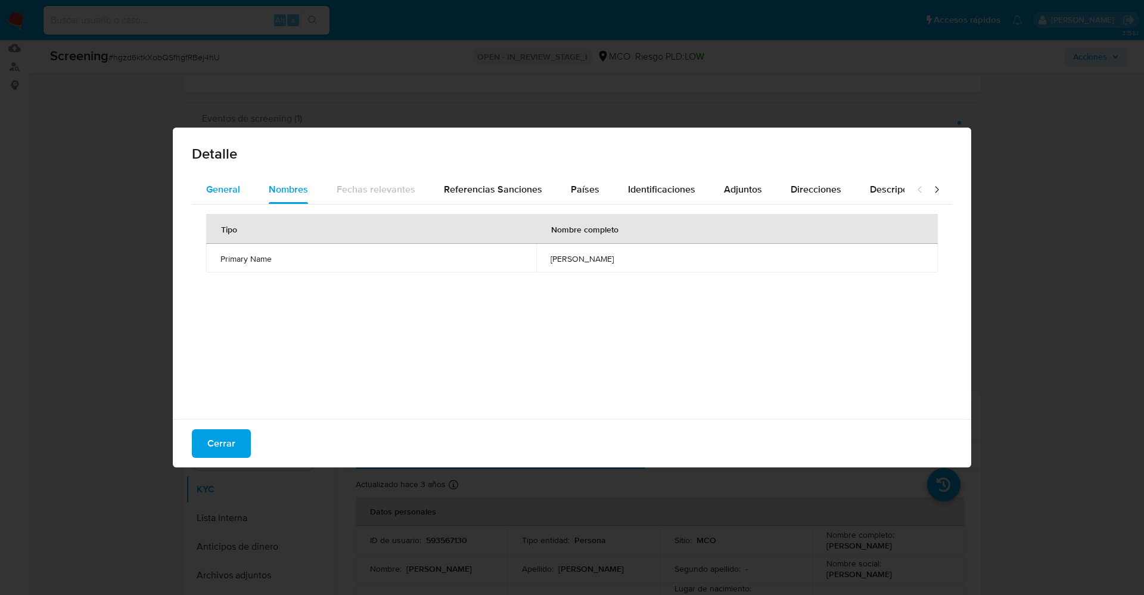
click at [225, 188] on span "General" at bounding box center [223, 189] width 34 height 14
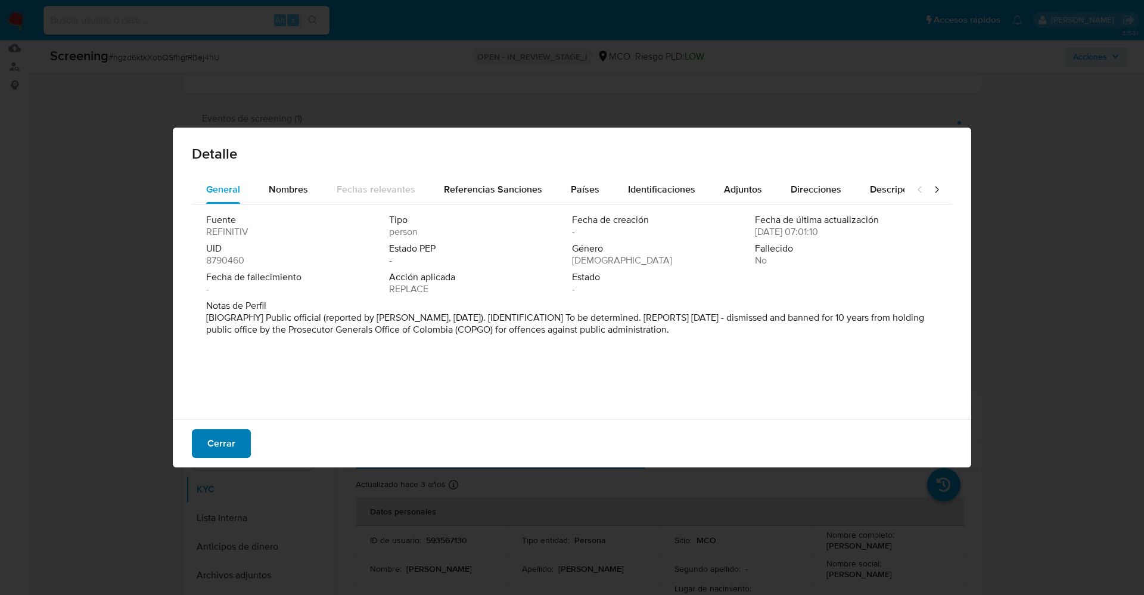
click at [211, 449] on span "Cerrar" at bounding box center [221, 443] width 28 height 26
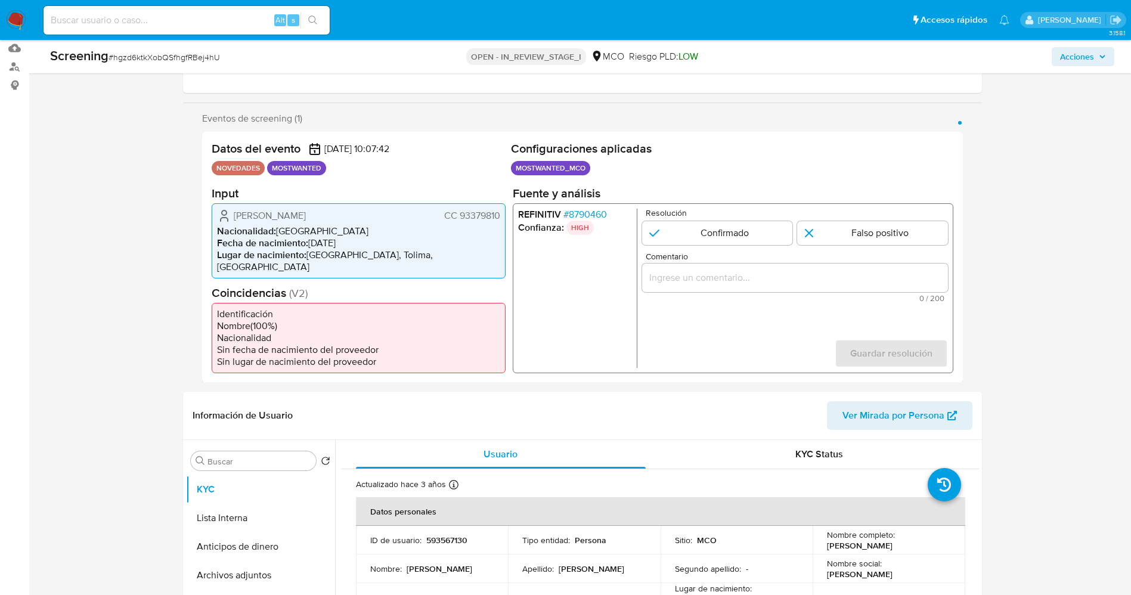
drag, startPoint x: 468, startPoint y: 217, endPoint x: 501, endPoint y: 217, distance: 33.4
click at [501, 217] on div "Jose Vicente Lozano Hormaza CC 93379810 Nacionalidad : Colombia Fecha de nacimi…" at bounding box center [359, 240] width 294 height 75
drag, startPoint x: 228, startPoint y: 216, endPoint x: 326, endPoint y: 216, distance: 97.7
click at [365, 216] on div "Jose Vicente Lozano Hormaza CC 93379810" at bounding box center [358, 215] width 283 height 14
drag, startPoint x: 488, startPoint y: 233, endPoint x: 473, endPoint y: 218, distance: 21.5
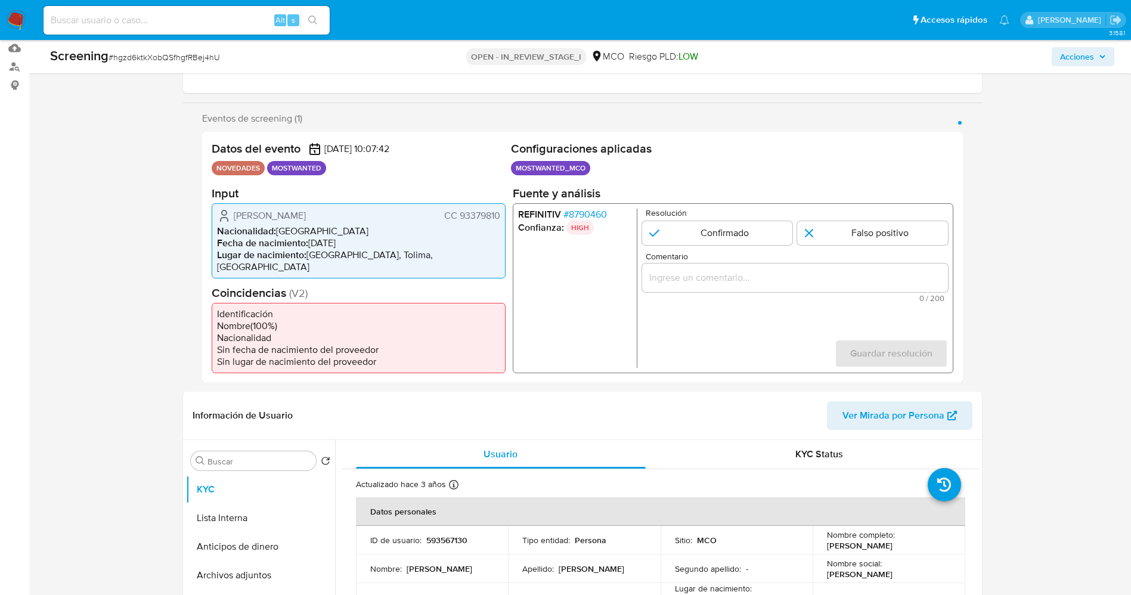
click at [485, 234] on li "Nacionalidad : Colombia" at bounding box center [358, 231] width 283 height 12
drag, startPoint x: 458, startPoint y: 214, endPoint x: 494, endPoint y: 217, distance: 35.9
click at [498, 217] on span "CC 93379810" at bounding box center [471, 215] width 56 height 12
drag, startPoint x: 233, startPoint y: 218, endPoint x: 362, endPoint y: 215, distance: 128.8
click at [369, 217] on div "Jose Vicente Lozano Hormaza CC 93379810" at bounding box center [358, 215] width 283 height 14
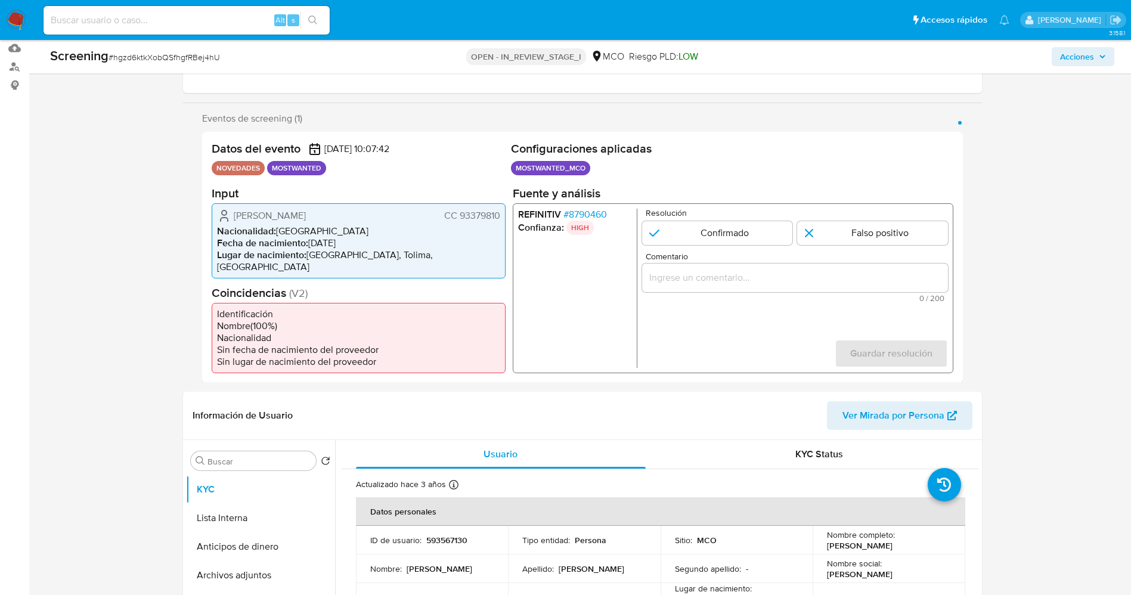
click at [251, 221] on span "[PERSON_NAME]" at bounding box center [270, 215] width 72 height 12
drag, startPoint x: 240, startPoint y: 215, endPoint x: 504, endPoint y: 215, distance: 264.0
click at [504, 215] on div "Jose Vicente Lozano Hormaza CC 93379810 Nacionalidad : Colombia Fecha de nacimi…" at bounding box center [359, 240] width 294 height 75
click at [595, 218] on span "# 8790460" at bounding box center [585, 214] width 44 height 12
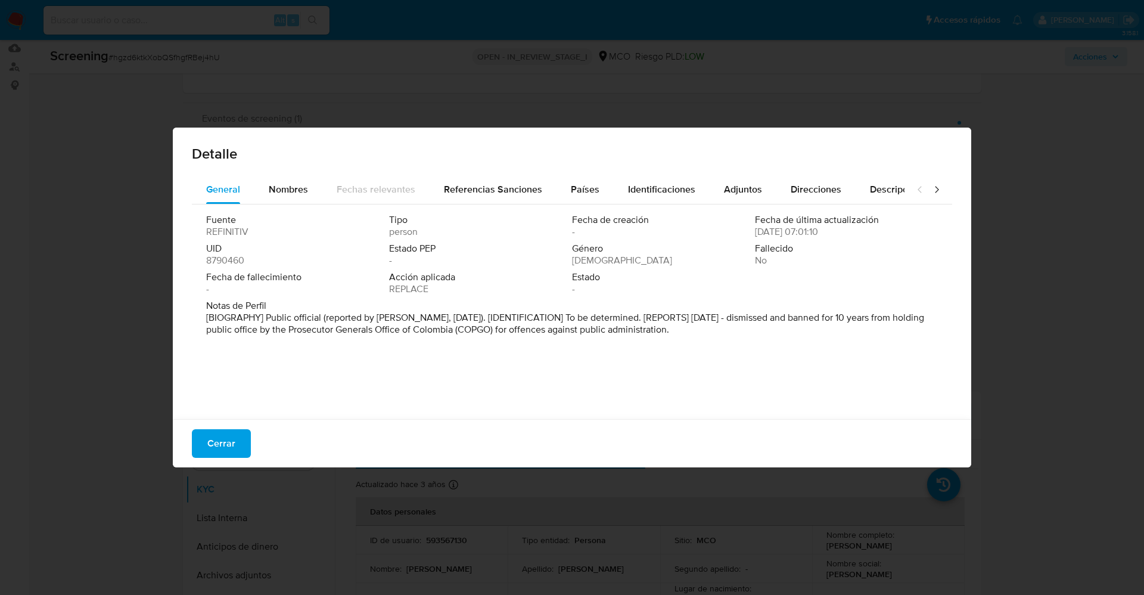
drag, startPoint x: 313, startPoint y: 312, endPoint x: 711, endPoint y: 312, distance: 398.1
click at [753, 338] on div "Notas de Perfil [BIOGRAPHY] Public official (reported by COPGO, Sep 2020). [IDE…" at bounding box center [572, 320] width 732 height 41
drag, startPoint x: 802, startPoint y: 319, endPoint x: 757, endPoint y: 337, distance: 48.7
click at [830, 342] on div "Fuente REFINITIV Tipo persona Fecha de creación - Fecha de última actualización…" at bounding box center [572, 308] width 761 height 209
click at [231, 451] on span "Cerrar" at bounding box center [221, 443] width 28 height 26
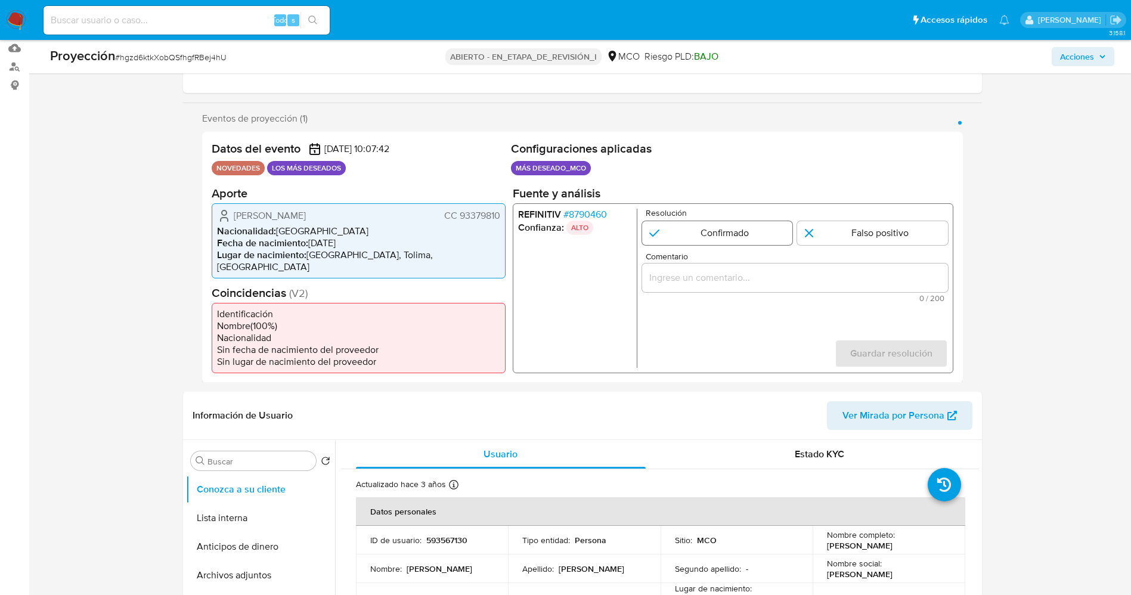
click at [761, 229] on input "1 de 1" at bounding box center [716, 233] width 151 height 24
radio input "true"
click at [754, 268] on div "1 de 1" at bounding box center [794, 277] width 306 height 29
click at [754, 278] on input "Comentario" at bounding box center [794, 276] width 306 height 15
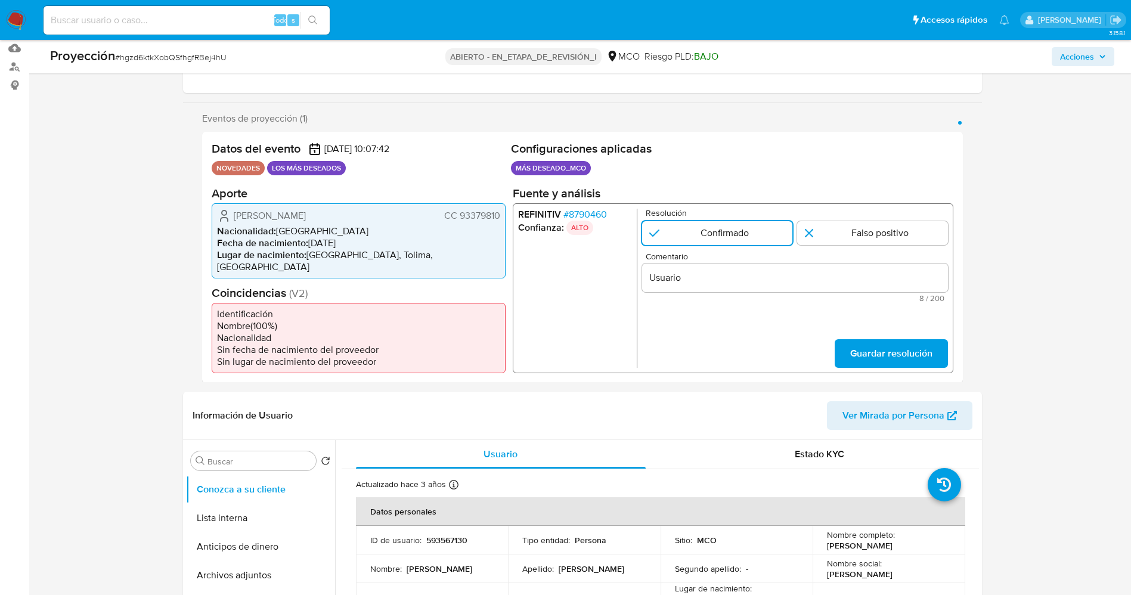
drag, startPoint x: 224, startPoint y: 213, endPoint x: 510, endPoint y: 206, distance: 286.2
click at [510, 206] on div "Datos del evento 14/09/2025 10:07:42 NOVEDADES LOS MÁS DESEADOS Configuraciones…" at bounding box center [582, 257] width 761 height 251
click at [474, 210] on font "CC 93379810" at bounding box center [471, 215] width 56 height 14
click at [317, 206] on div "José Vicente Lozano Hormaza CC 93379810 Nacionalidad : Colombia Fecha de nacimi…" at bounding box center [359, 240] width 294 height 75
drag, startPoint x: 225, startPoint y: 209, endPoint x: 485, endPoint y: 215, distance: 259.9
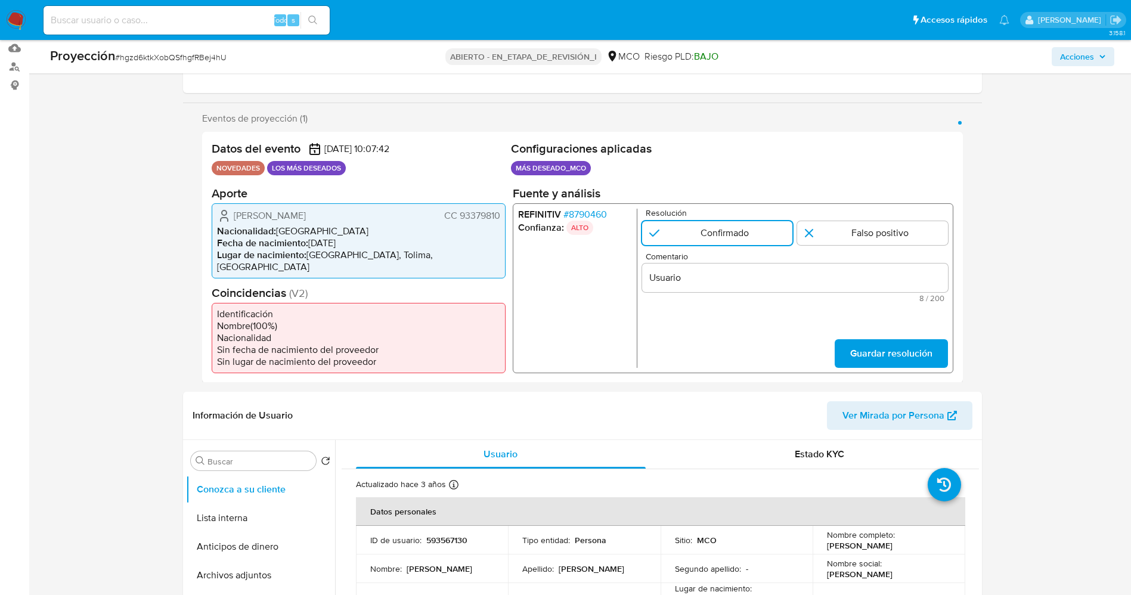
click at [504, 215] on div "José Vicente Lozano Hormaza CC 93379810 Nacionalidad : Colombia Fecha de nacimi…" at bounding box center [359, 240] width 294 height 75
click at [726, 282] on input "Usuario" at bounding box center [794, 276] width 306 height 15
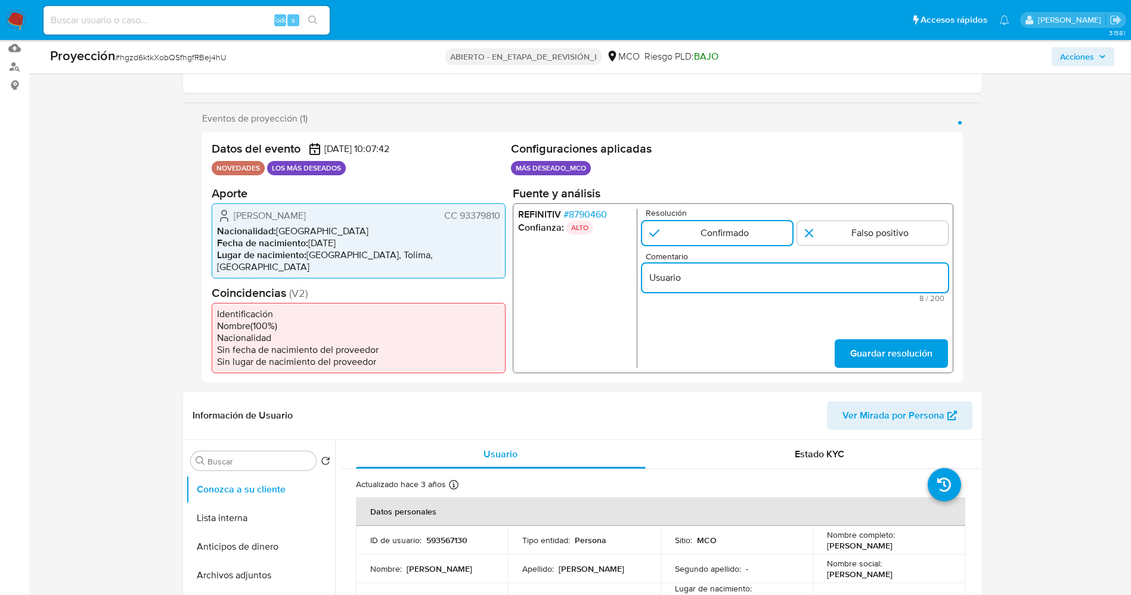
paste input "José Vicente Lozano Hormaza CC 93379810"
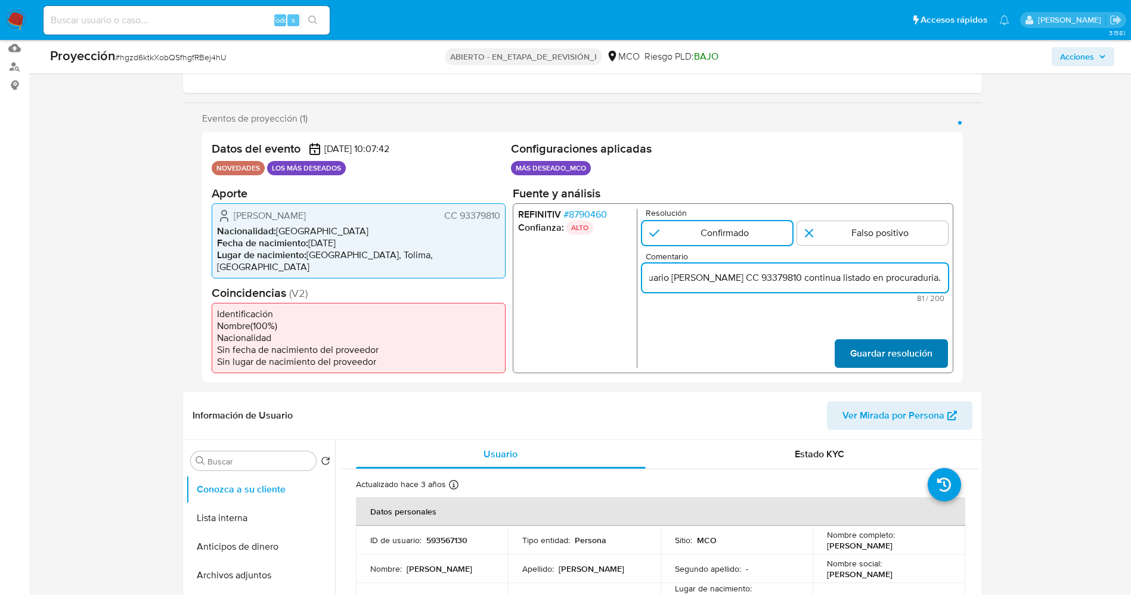
type input "Usuario [PERSON_NAME] CC 93379810 continua listado en procuraduria."
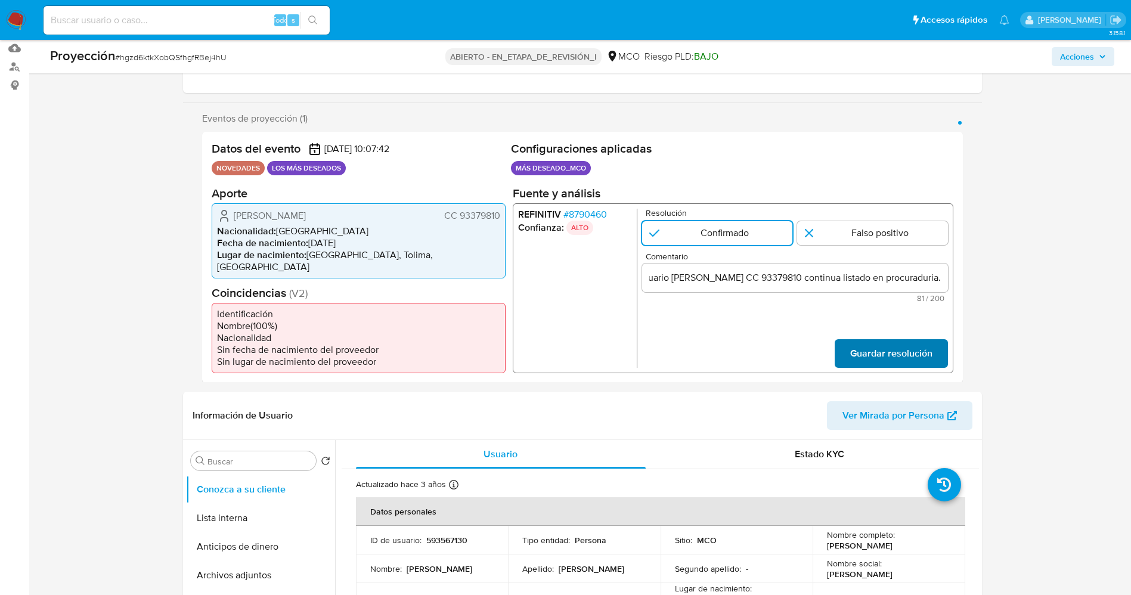
click at [933, 339] on button "Guardar resolución" at bounding box center [890, 353] width 113 height 29
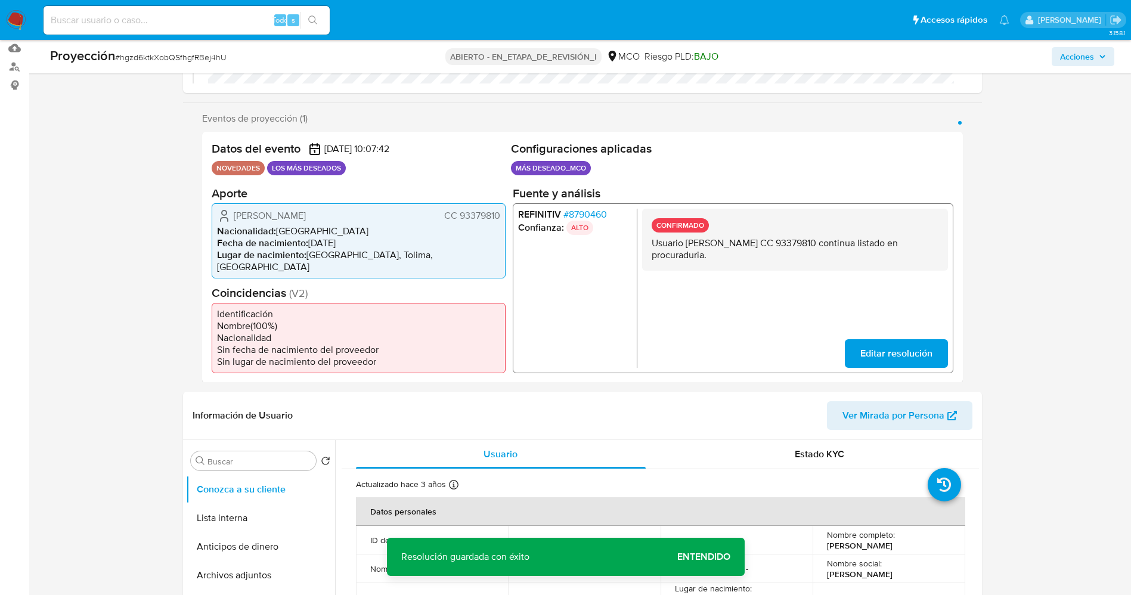
drag, startPoint x: 646, startPoint y: 247, endPoint x: 774, endPoint y: 256, distance: 128.5
click at [774, 256] on div "CONFIRMADO Usuario José Vicente Lozano Hormaza CC 93379810 continua listado en …" at bounding box center [794, 239] width 306 height 62
click at [247, 504] on button "Lista interna" at bounding box center [255, 518] width 139 height 29
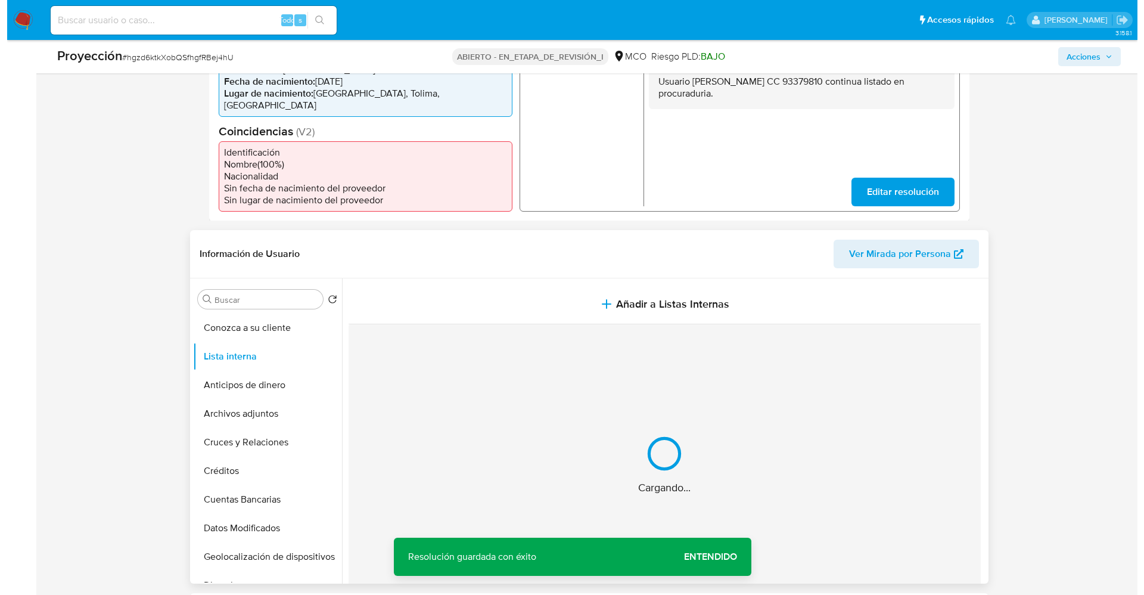
scroll to position [358, 0]
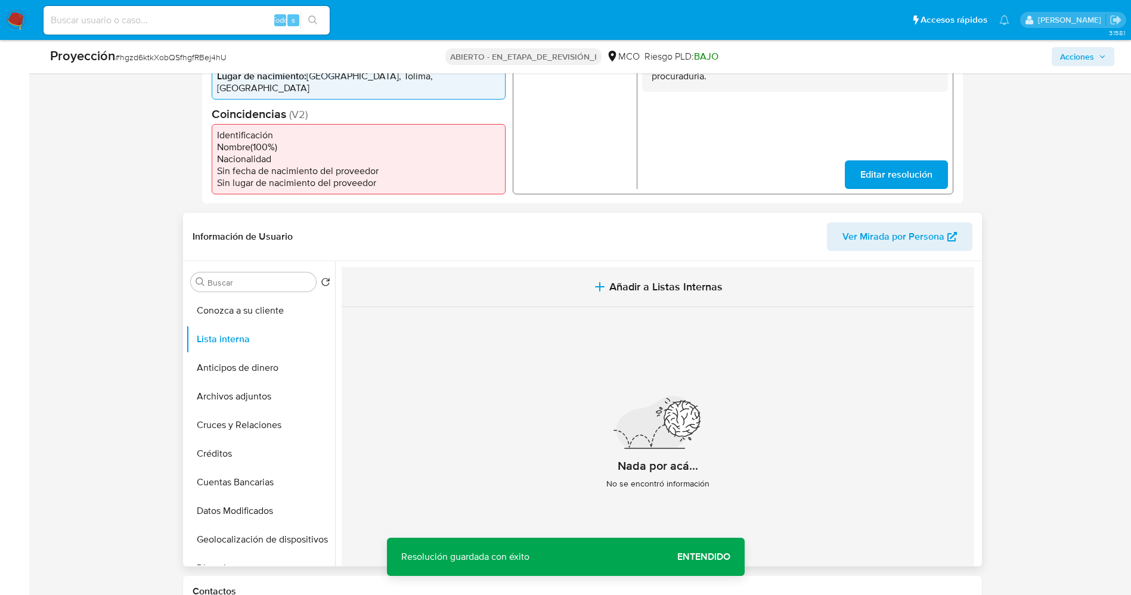
click at [656, 280] on span "Añadir a Listas Internas" at bounding box center [665, 286] width 113 height 13
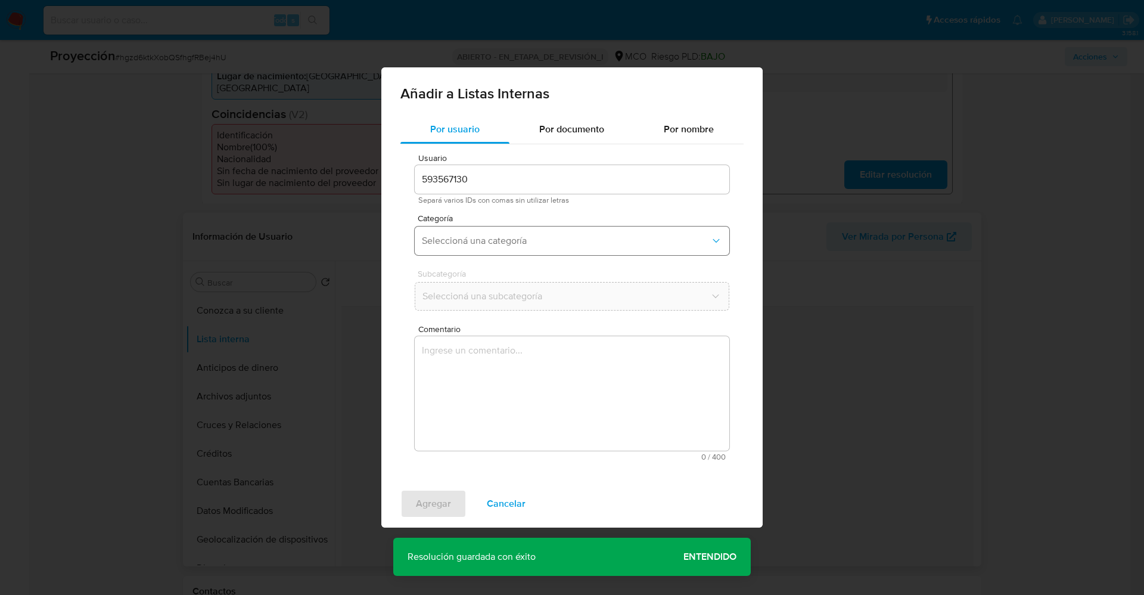
click at [492, 229] on button "Seleccioná una categoría" at bounding box center [572, 240] width 315 height 29
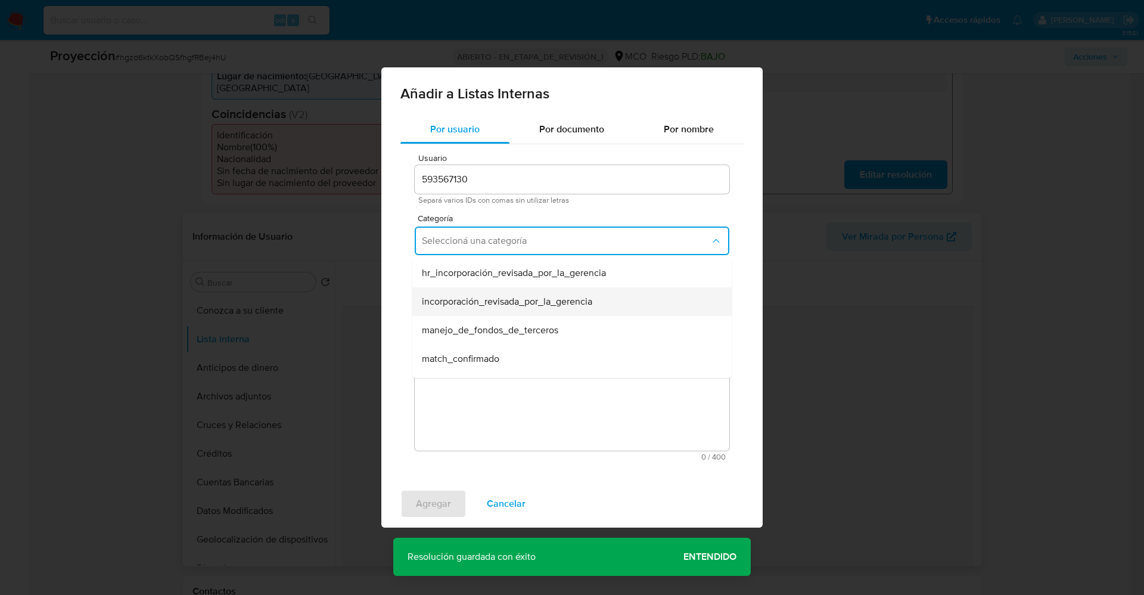
scroll to position [89, 0]
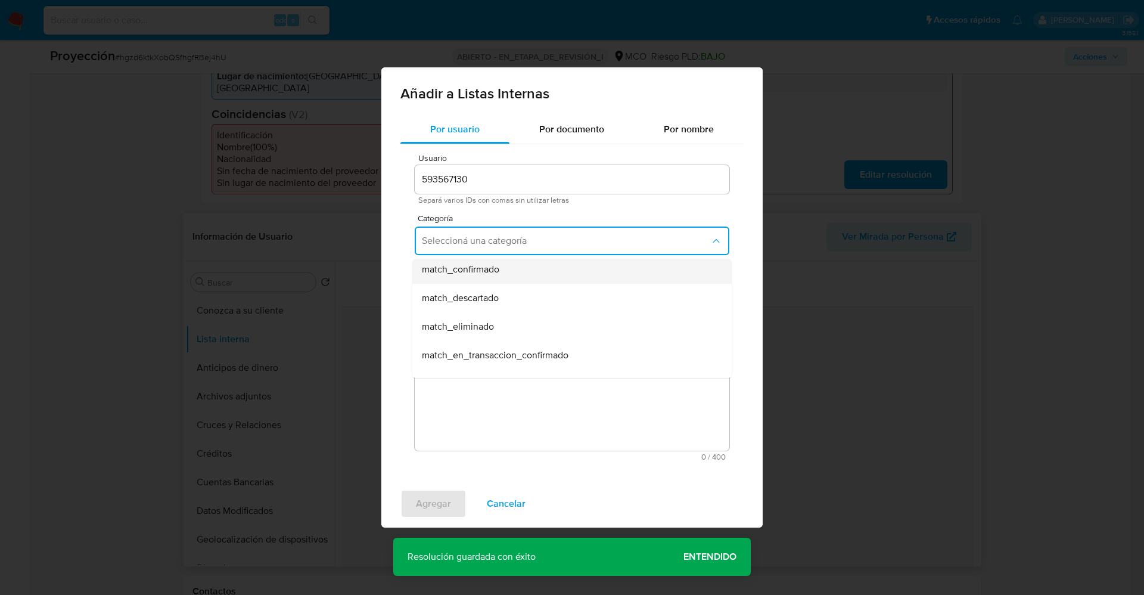
click at [494, 272] on span "match_confirmado" at bounding box center [460, 269] width 77 height 12
click at [505, 298] on span "Seleccioná una subcategoría" at bounding box center [566, 296] width 288 height 12
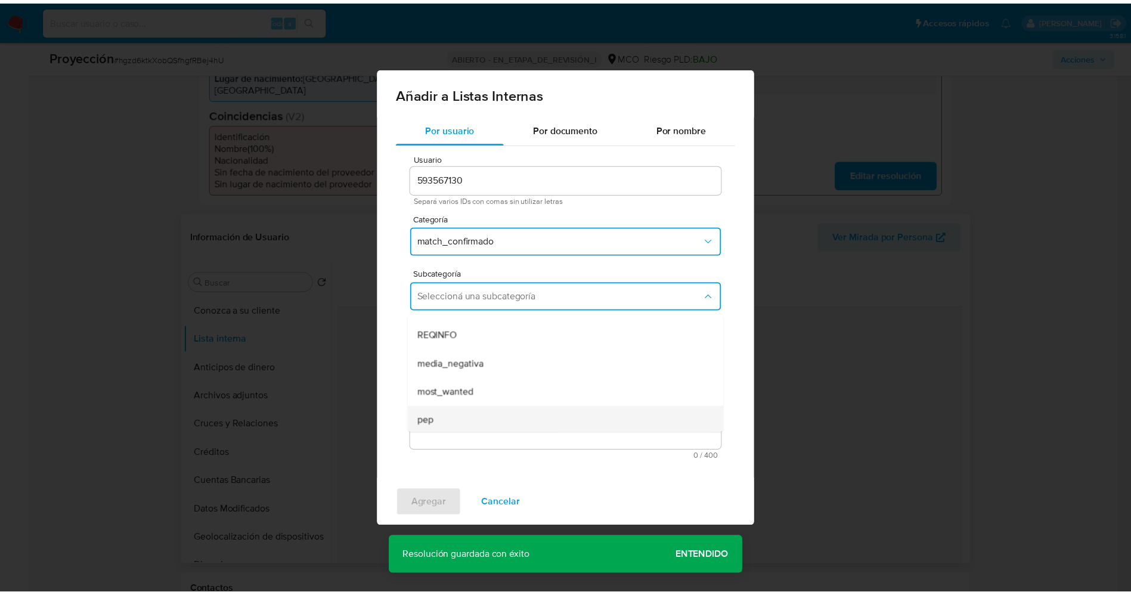
scroll to position [81, 0]
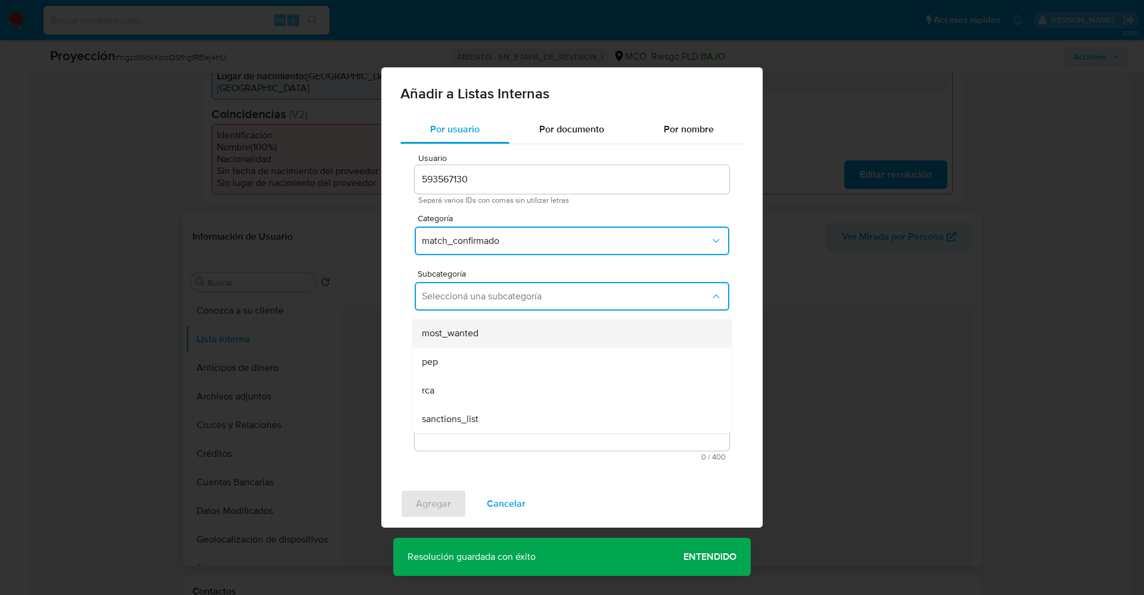
click at [486, 339] on div "most_wanted" at bounding box center [568, 333] width 293 height 29
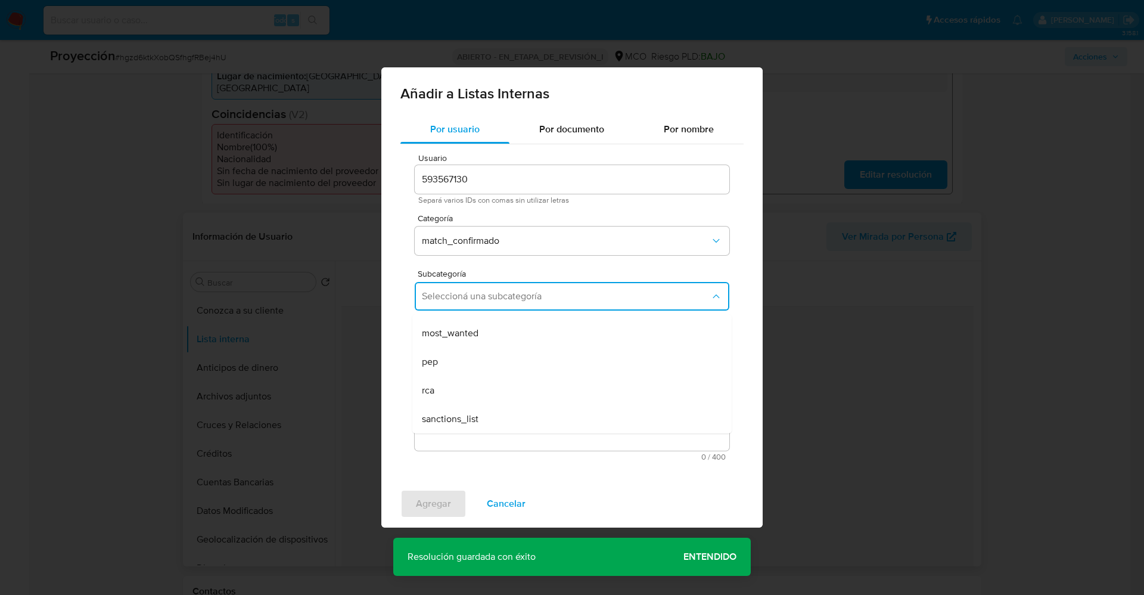
click at [486, 370] on textarea "Comentario" at bounding box center [572, 393] width 315 height 114
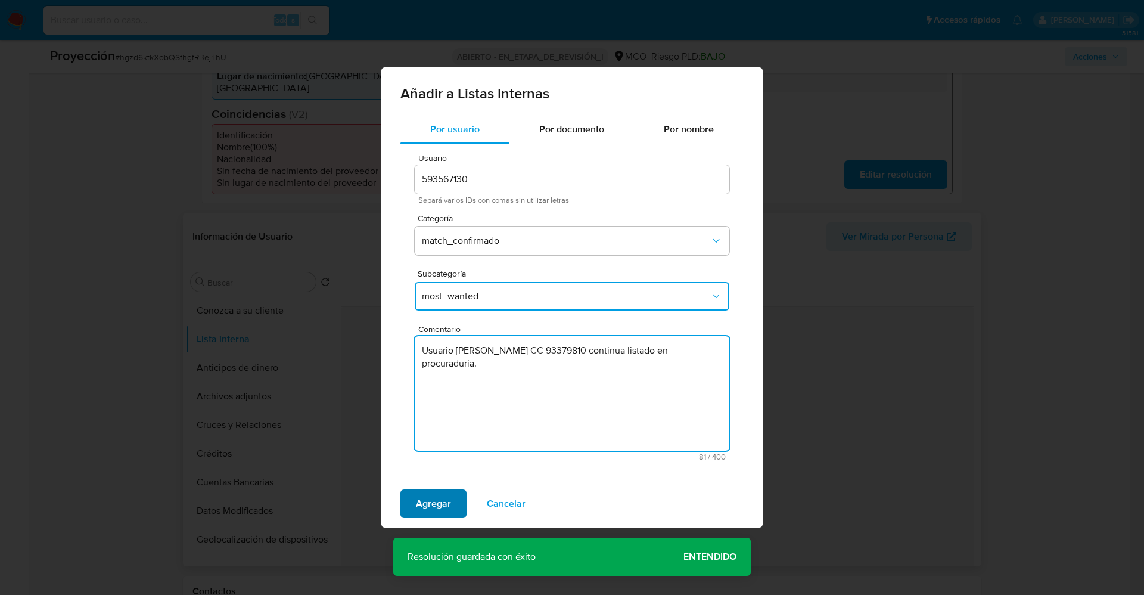
type textarea "Usuario [PERSON_NAME] CC 93379810 continua listado en procuraduria."
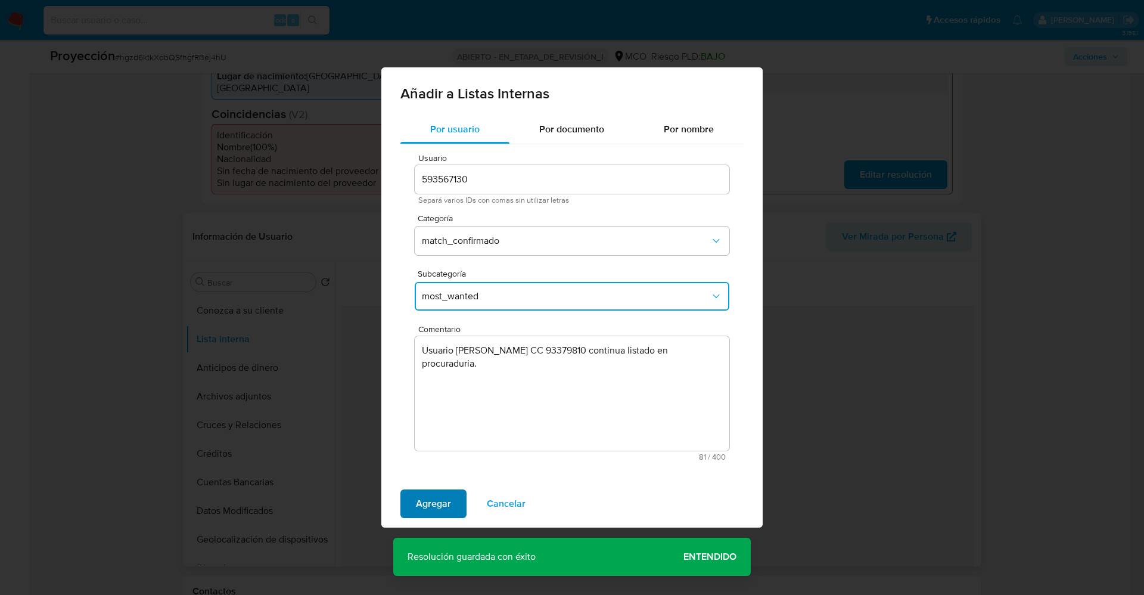
click at [429, 506] on span "Agregar" at bounding box center [433, 504] width 35 height 26
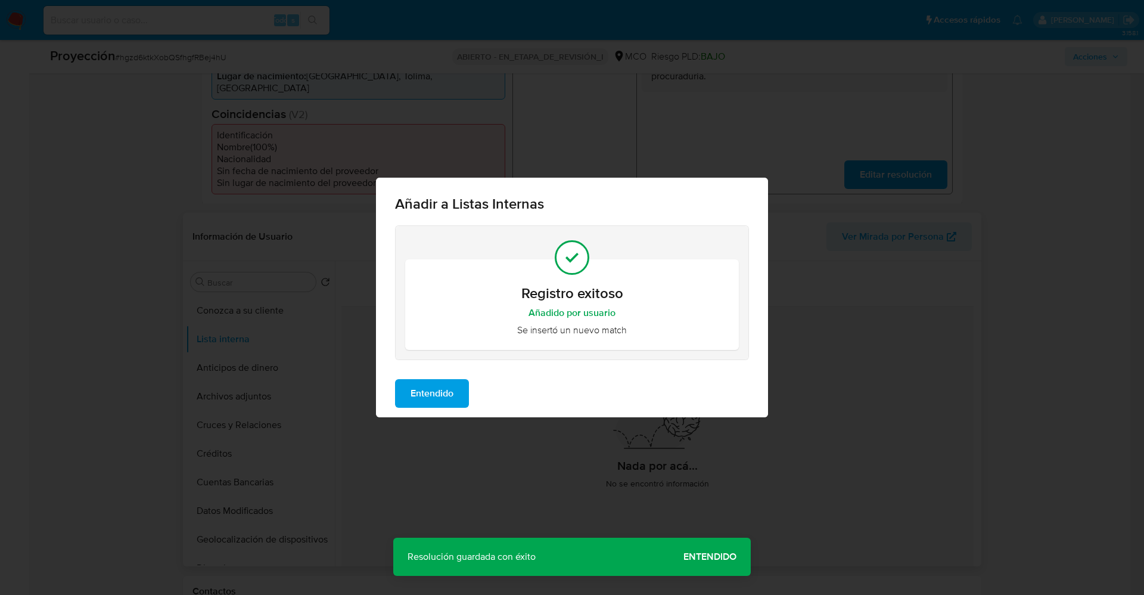
click at [423, 388] on span "Entendido" at bounding box center [432, 393] width 43 height 26
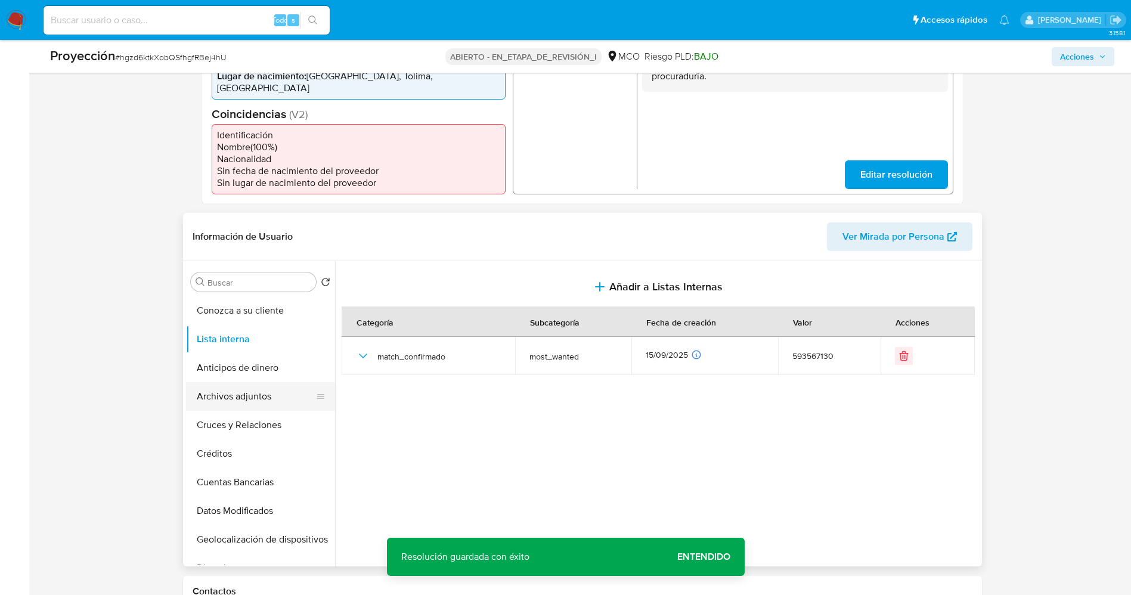
click at [252, 389] on button "Archivos adjuntos" at bounding box center [255, 396] width 139 height 29
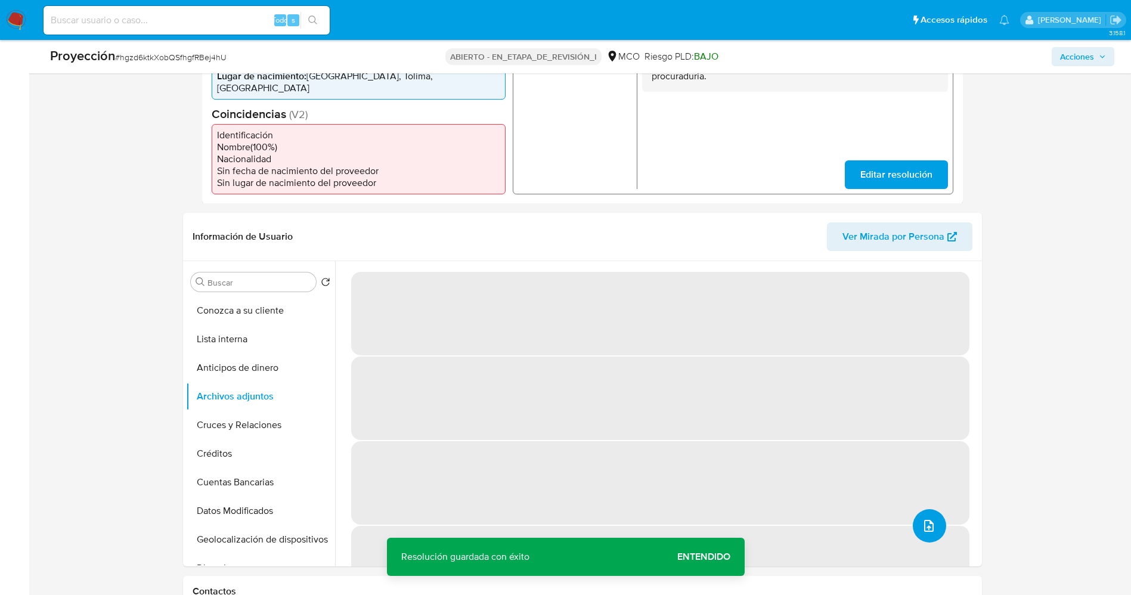
click at [921, 519] on icon "subir archivo" at bounding box center [928, 526] width 14 height 14
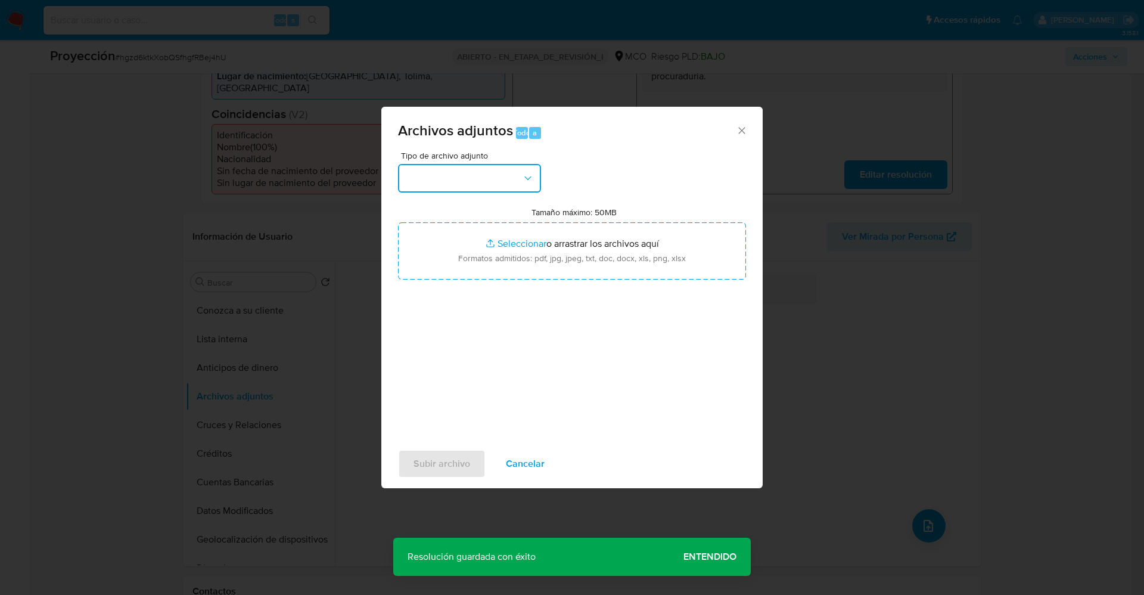
click at [482, 184] on button "button" at bounding box center [469, 178] width 143 height 29
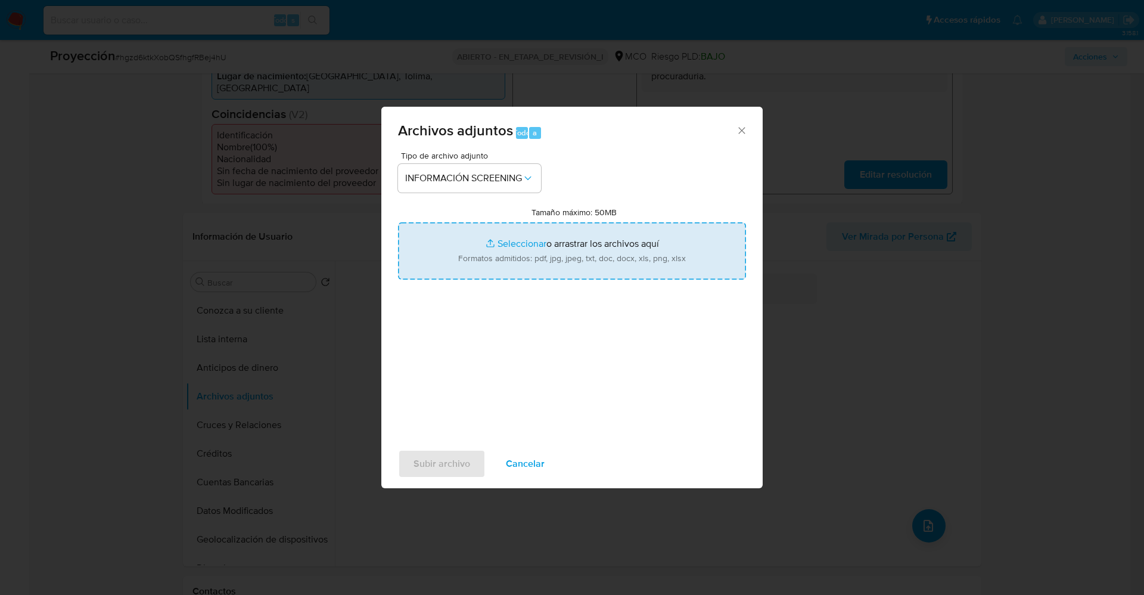
type input "C:\fakepath\_Jose Vicente Lozano Hormaza_ lavado de dinero - Buscar con Google.…"
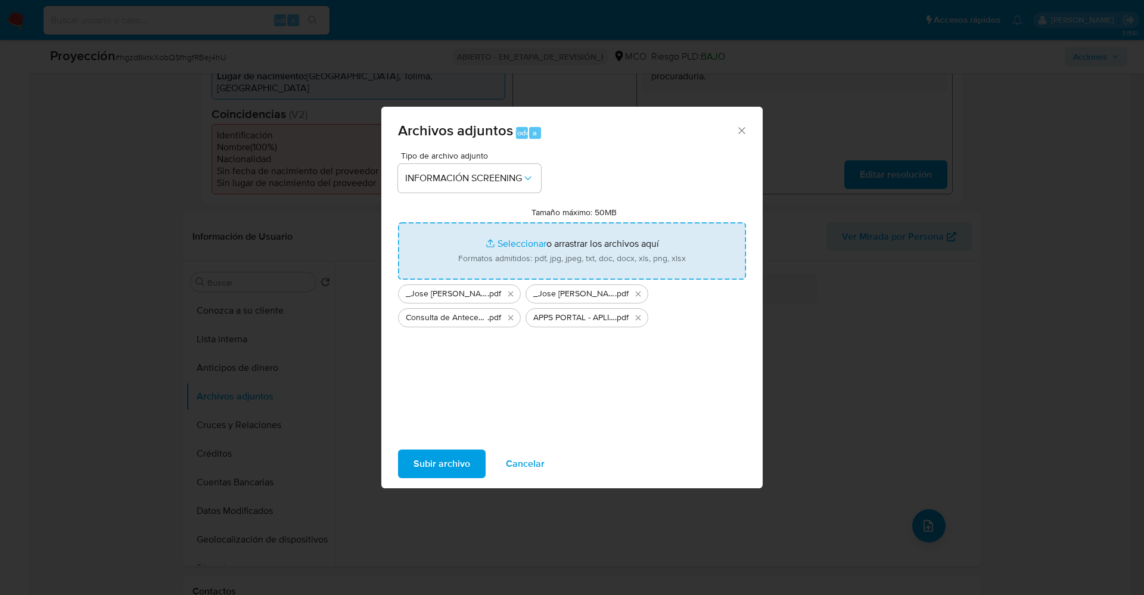
click at [442, 455] on span "Subir archivo" at bounding box center [442, 464] width 57 height 26
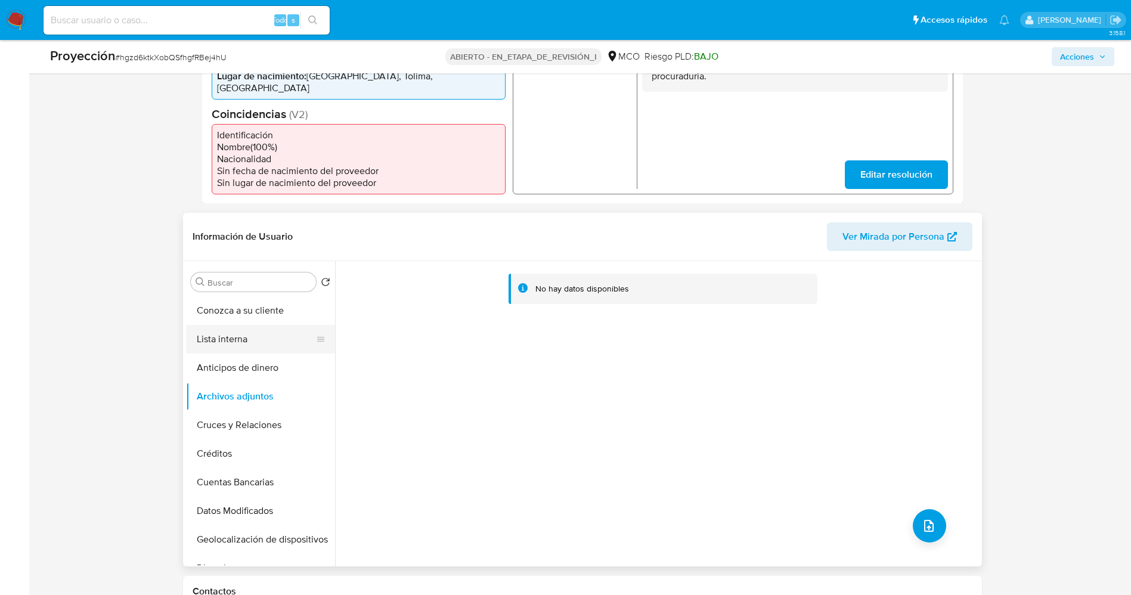
click at [210, 328] on button "Lista interna" at bounding box center [255, 339] width 139 height 29
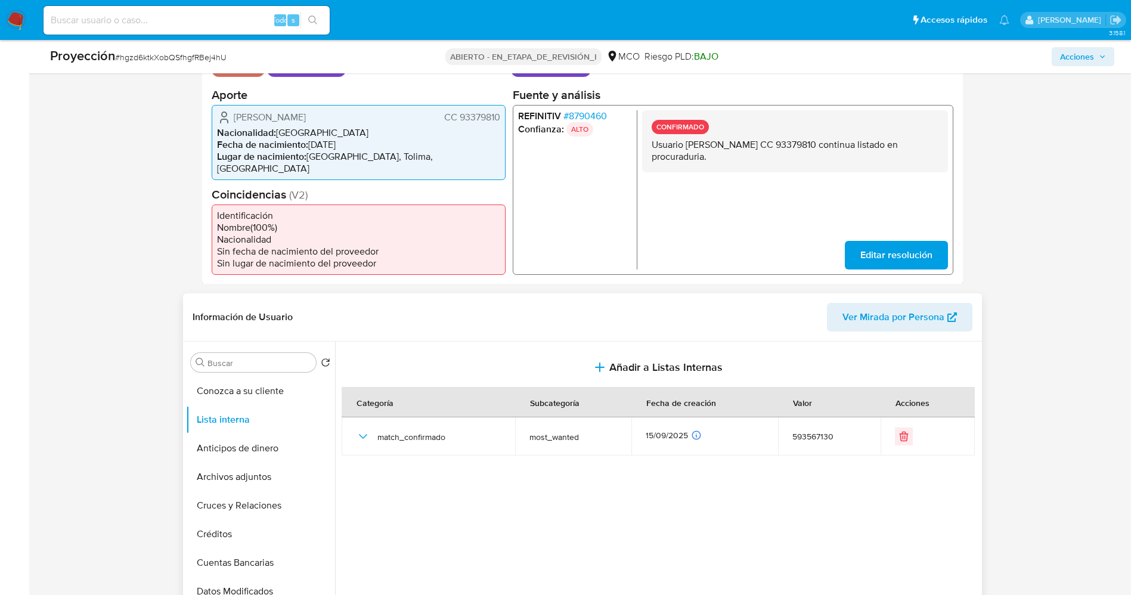
scroll to position [89, 0]
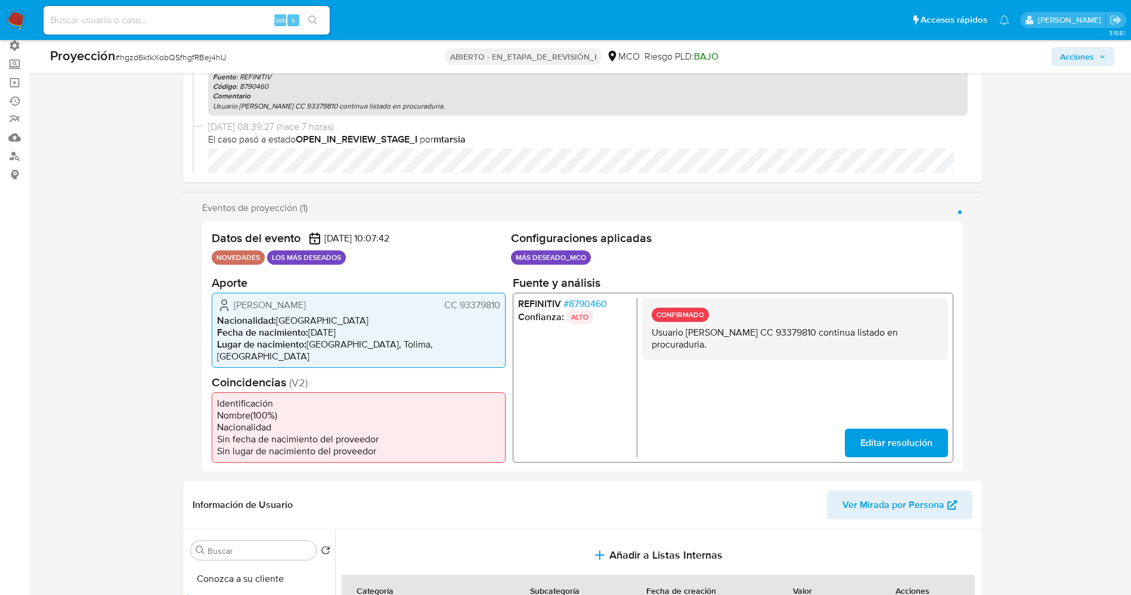
click at [1080, 52] on span "Acciones" at bounding box center [1077, 56] width 34 height 19
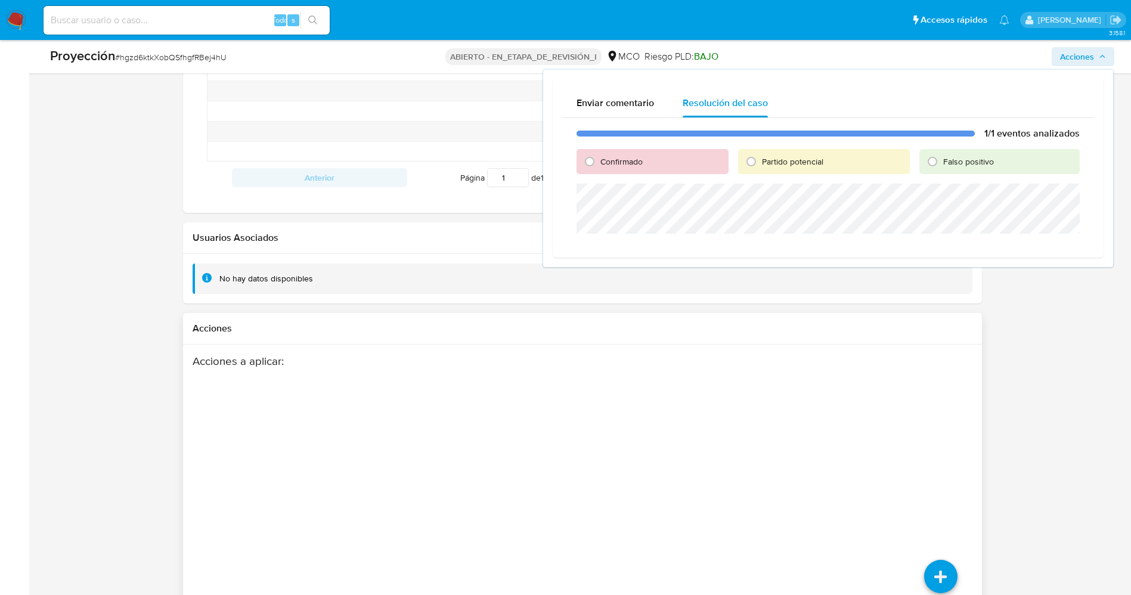
scroll to position [1609, 0]
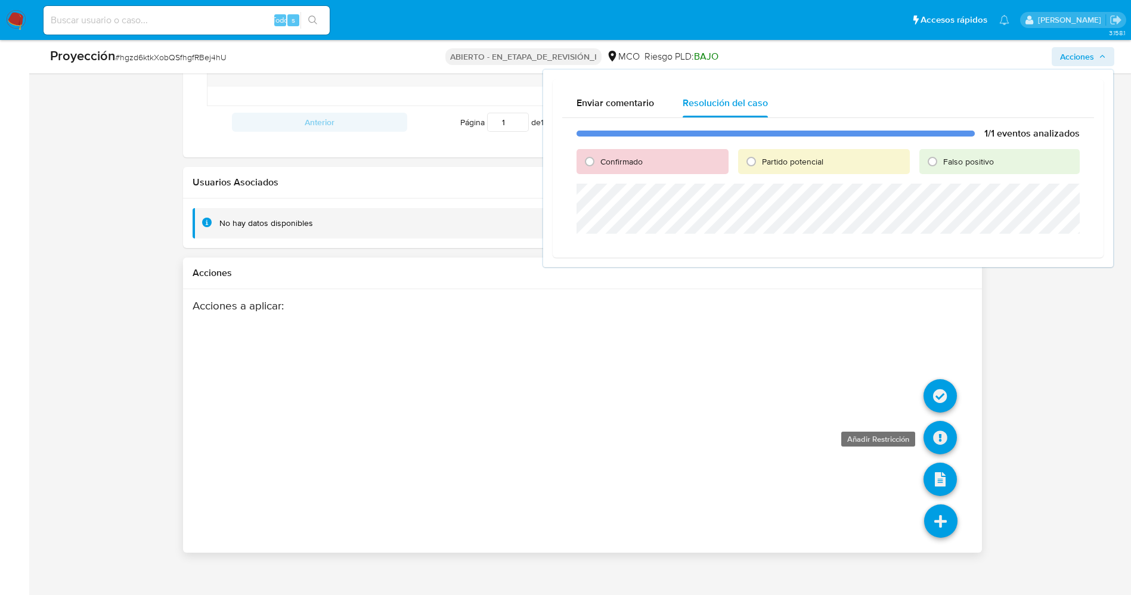
click at [941, 421] on icon at bounding box center [939, 437] width 33 height 33
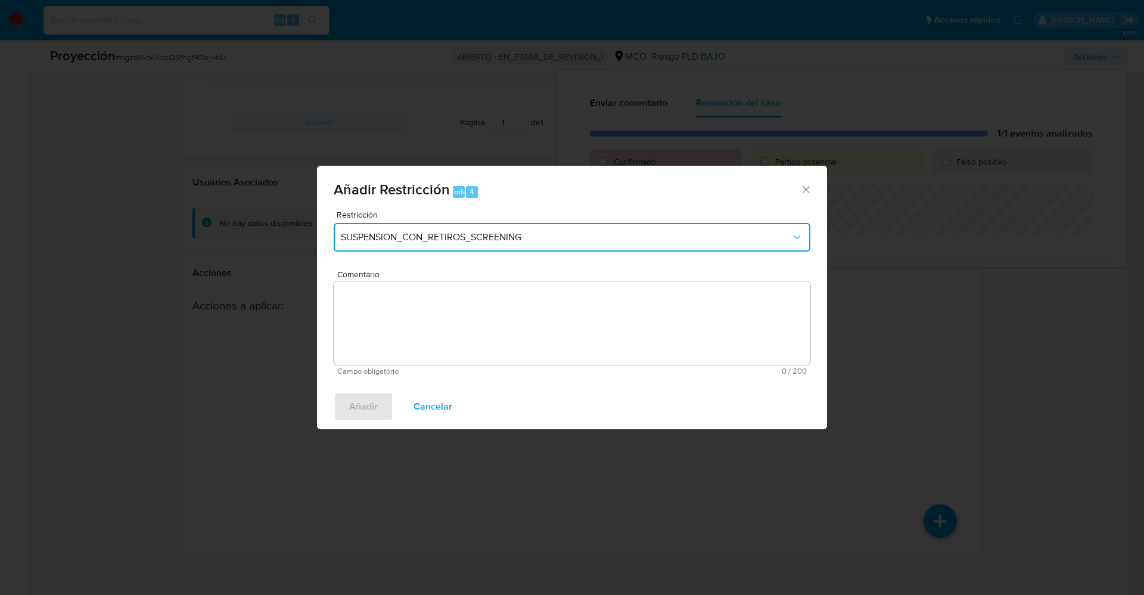
click at [437, 238] on span "SUSPENSION_CON_RETIROS_SCREENING" at bounding box center [566, 237] width 451 height 12
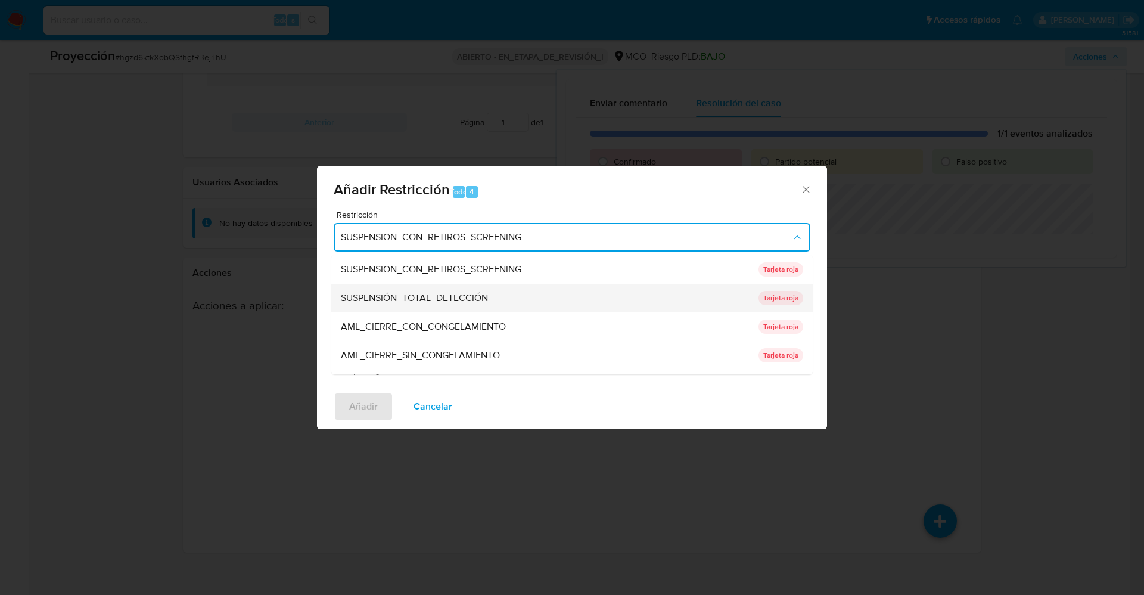
click at [441, 291] on font "SUSPENSIÓN_TOTAL_DETECCIÓN" at bounding box center [414, 298] width 147 height 14
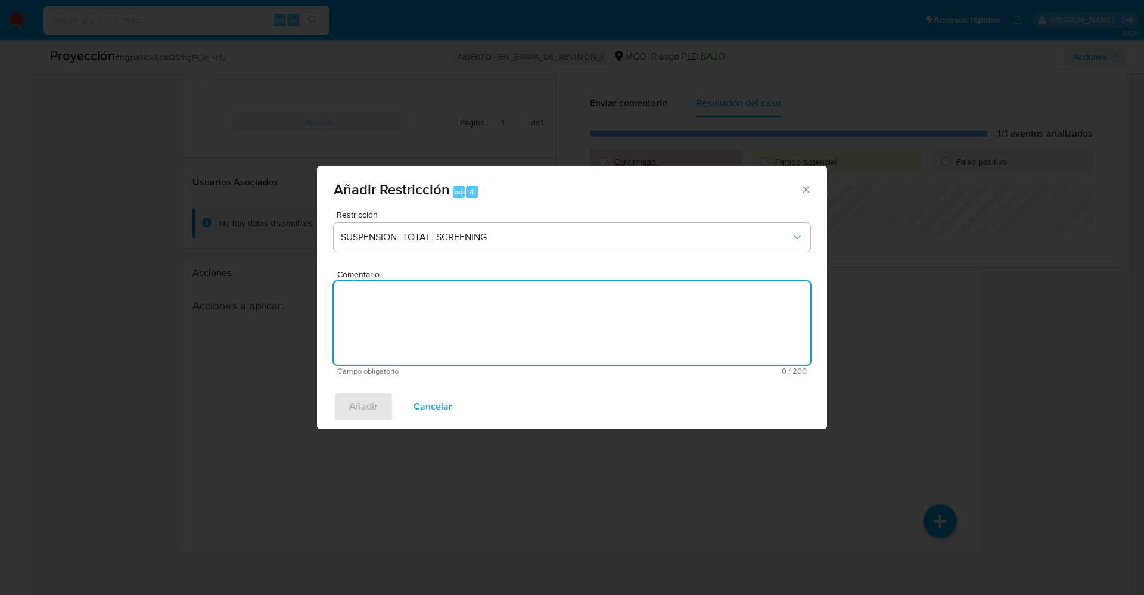
click at [448, 323] on textarea "Comentario" at bounding box center [572, 322] width 477 height 83
type textarea "x"
click at [354, 420] on span "Añadir" at bounding box center [363, 406] width 29 height 26
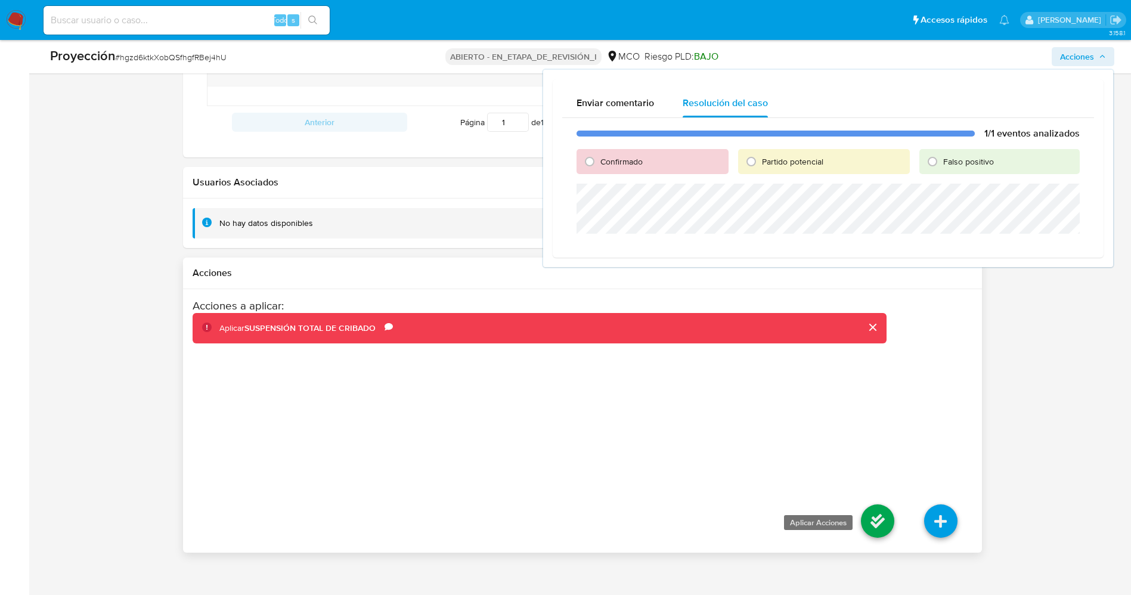
click at [882, 511] on icon at bounding box center [877, 520] width 33 height 33
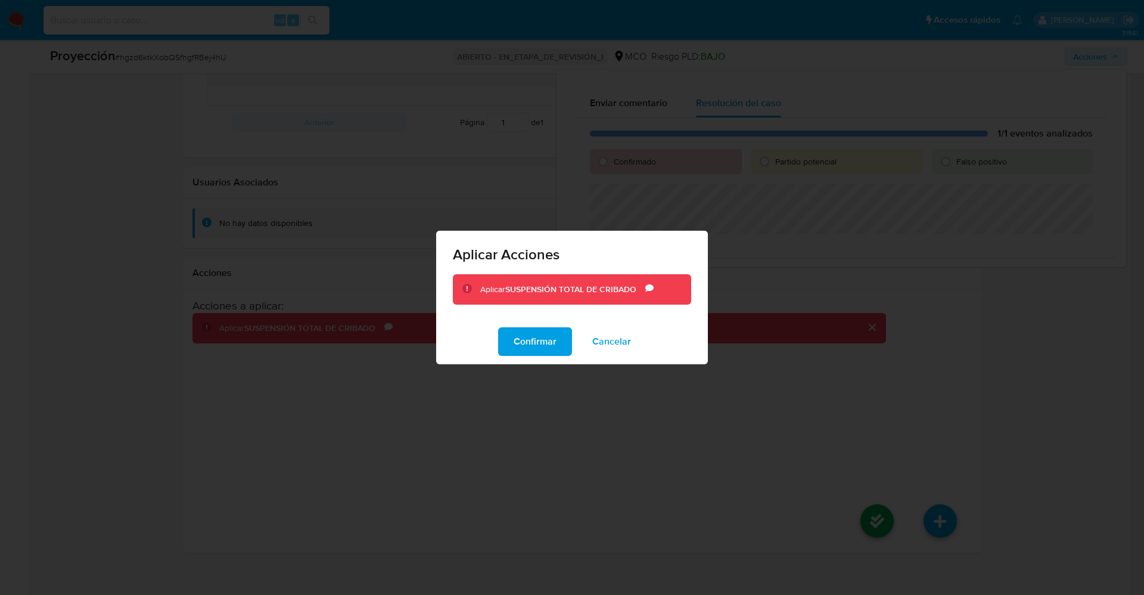
click at [539, 356] on div "Confirmar Cancelar" at bounding box center [572, 341] width 272 height 45
click at [539, 349] on font "Confirmar" at bounding box center [535, 341] width 43 height 29
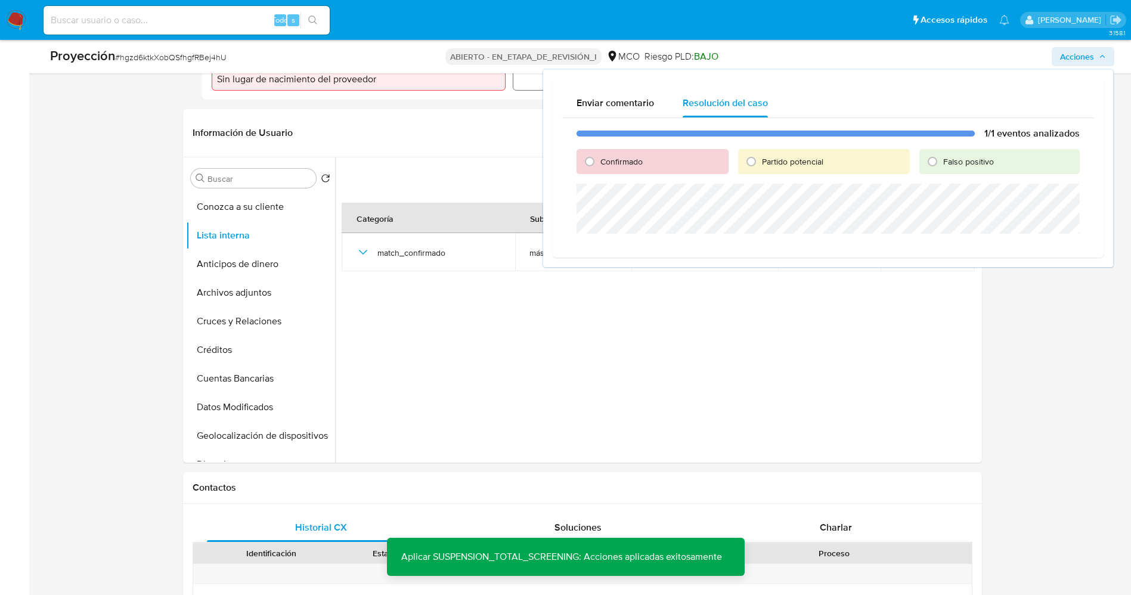
scroll to position [357, 0]
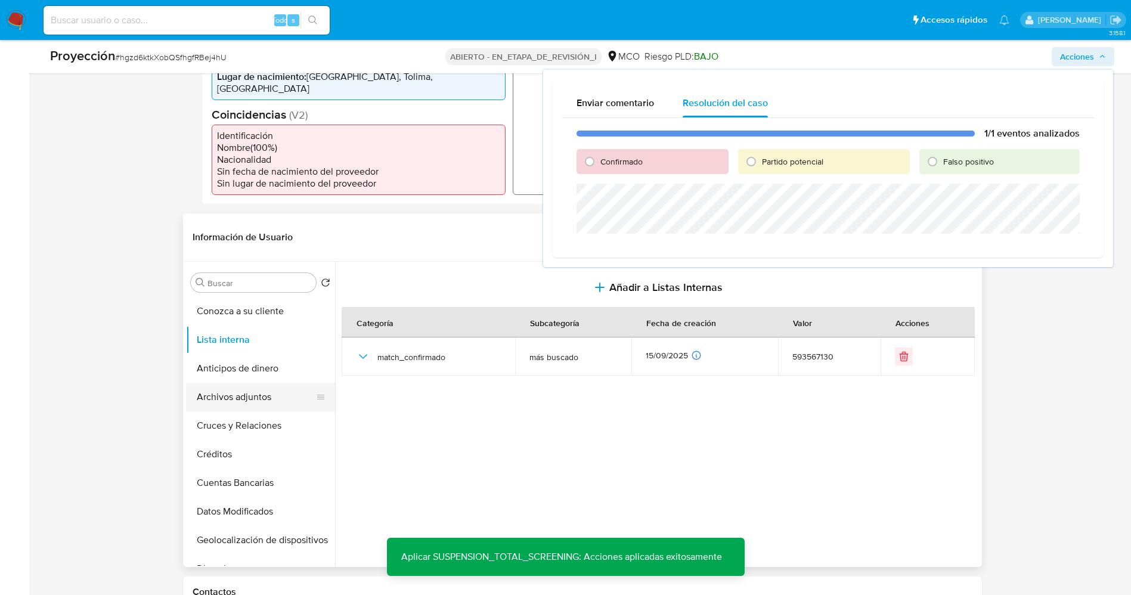
click at [239, 383] on button "Archivos adjuntos" at bounding box center [255, 397] width 139 height 29
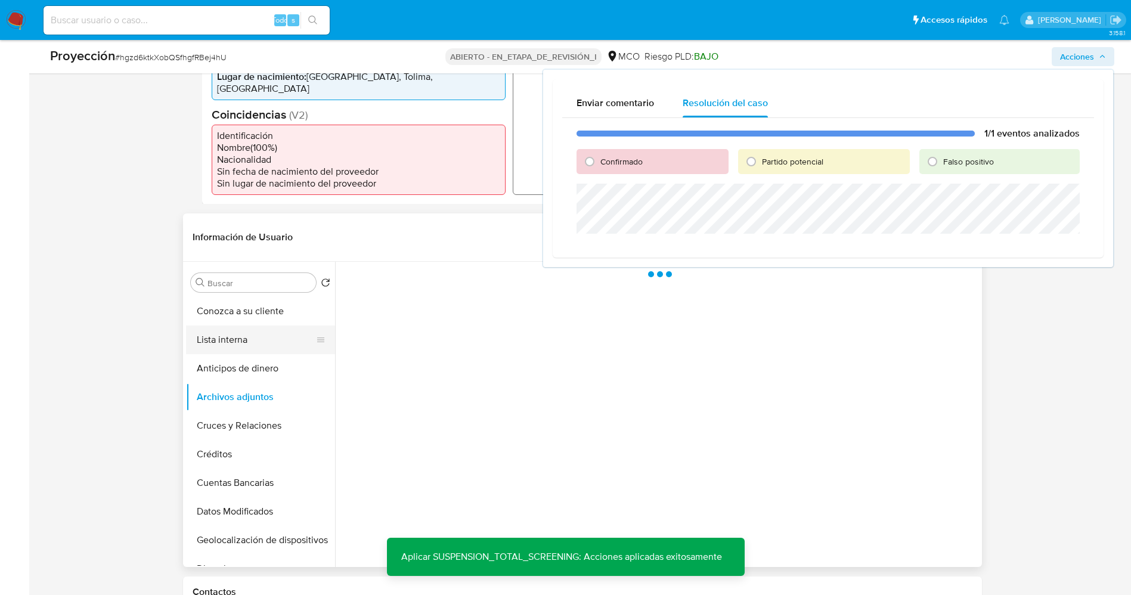
click at [250, 335] on button "Lista interna" at bounding box center [255, 339] width 139 height 29
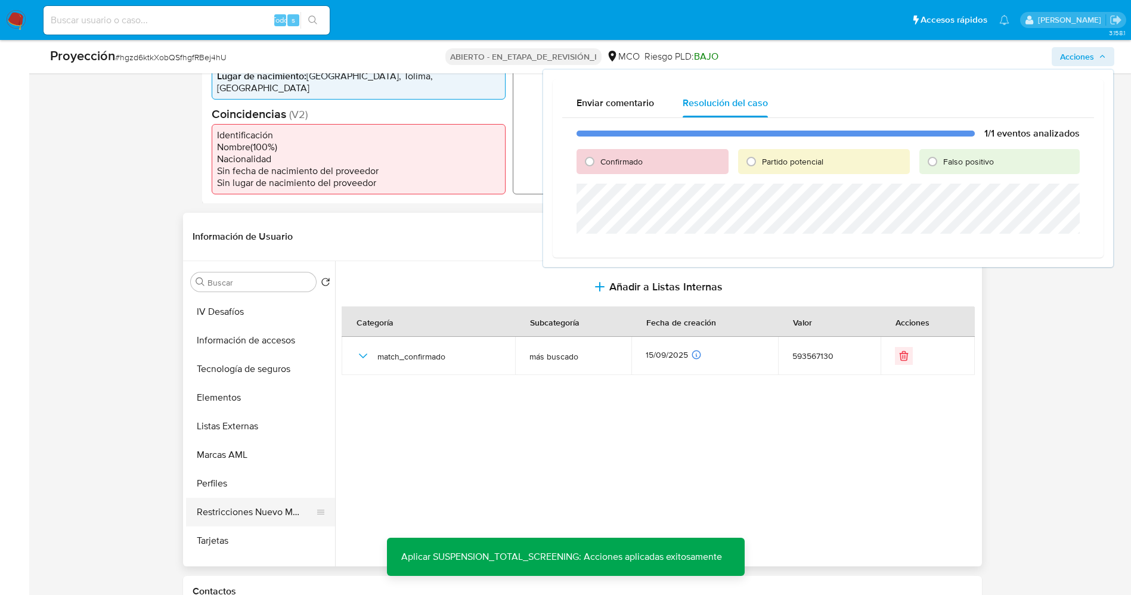
scroll to position [504, 0]
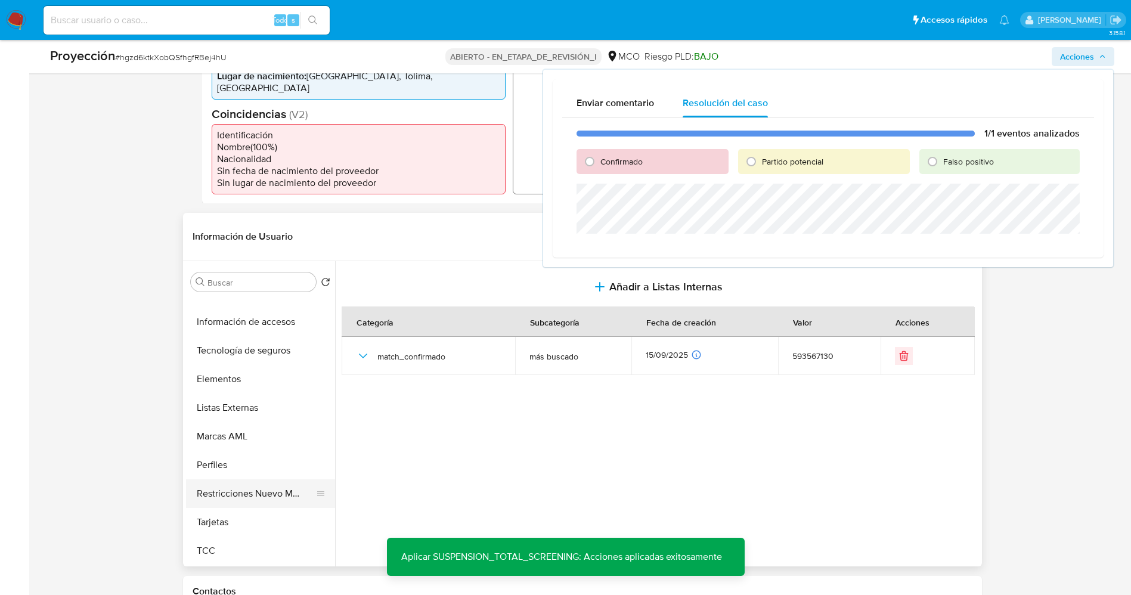
click at [237, 486] on button "Restricciones Nuevo Mundo" at bounding box center [255, 493] width 139 height 29
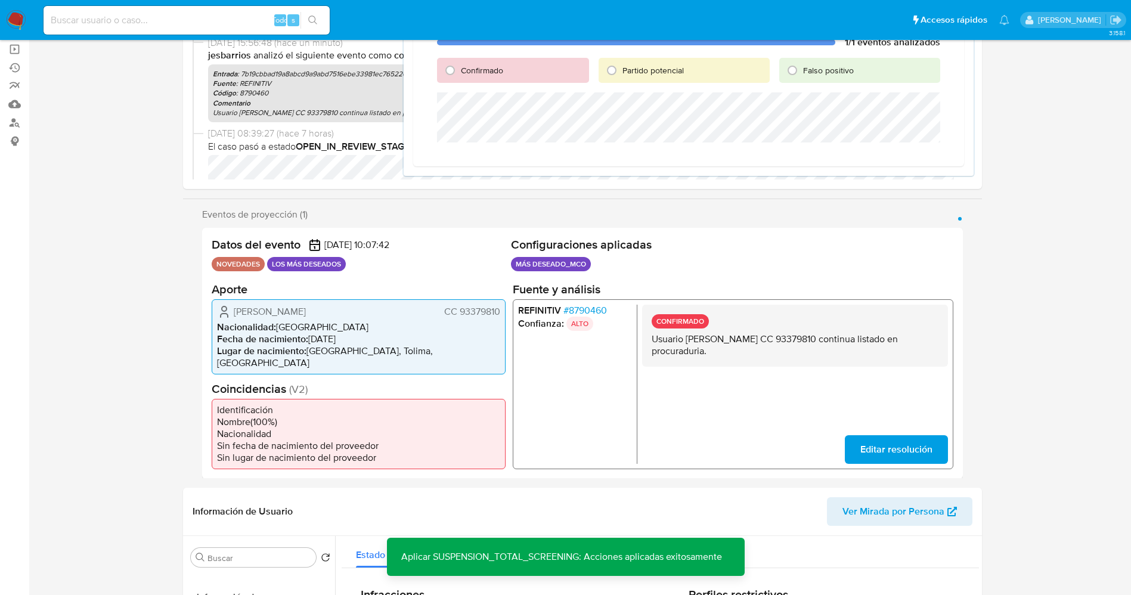
scroll to position [0, 0]
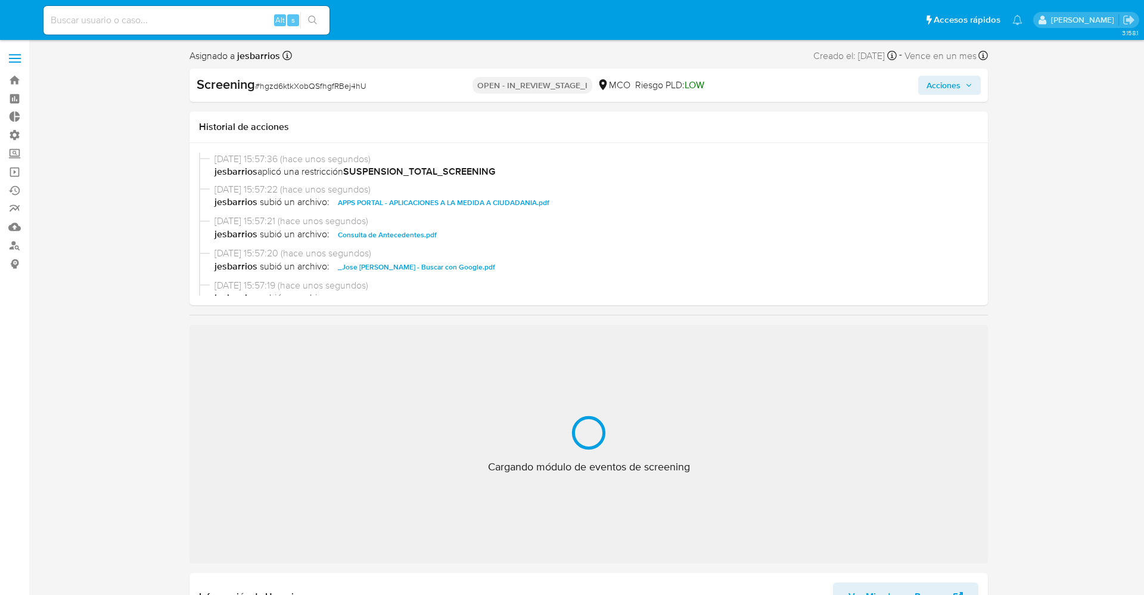
select select "10"
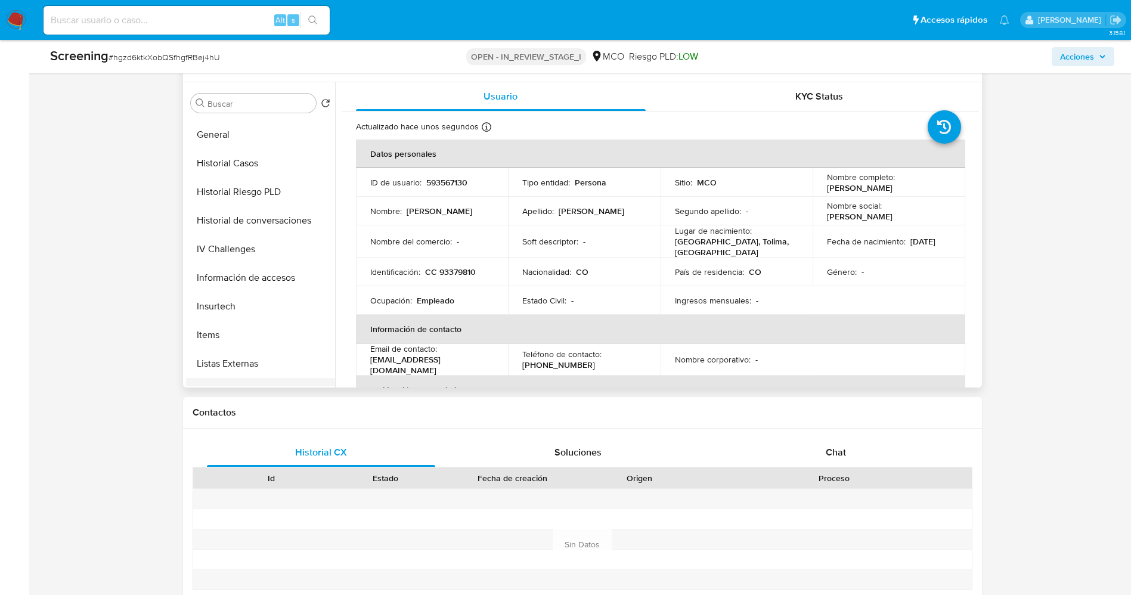
scroll to position [447, 0]
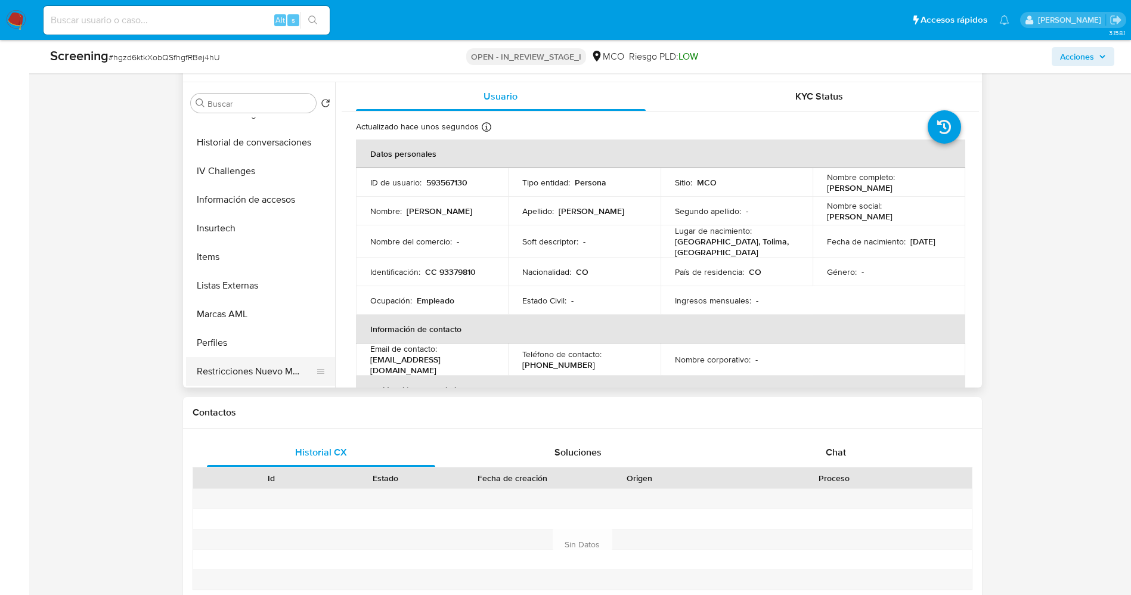
click at [241, 360] on button "Restricciones Nuevo Mundo" at bounding box center [255, 371] width 139 height 29
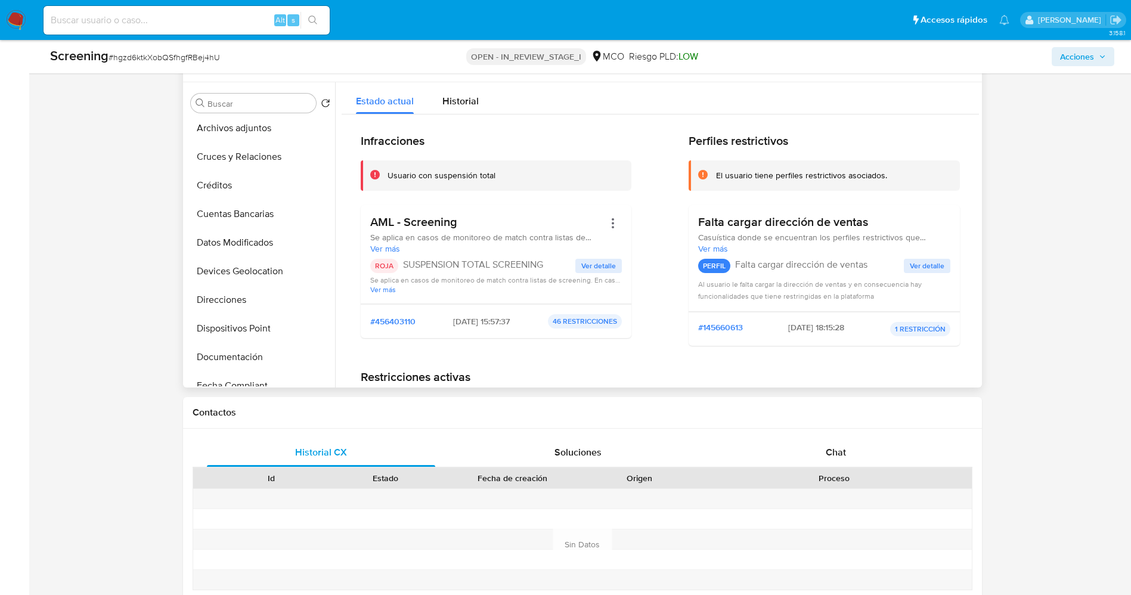
scroll to position [0, 0]
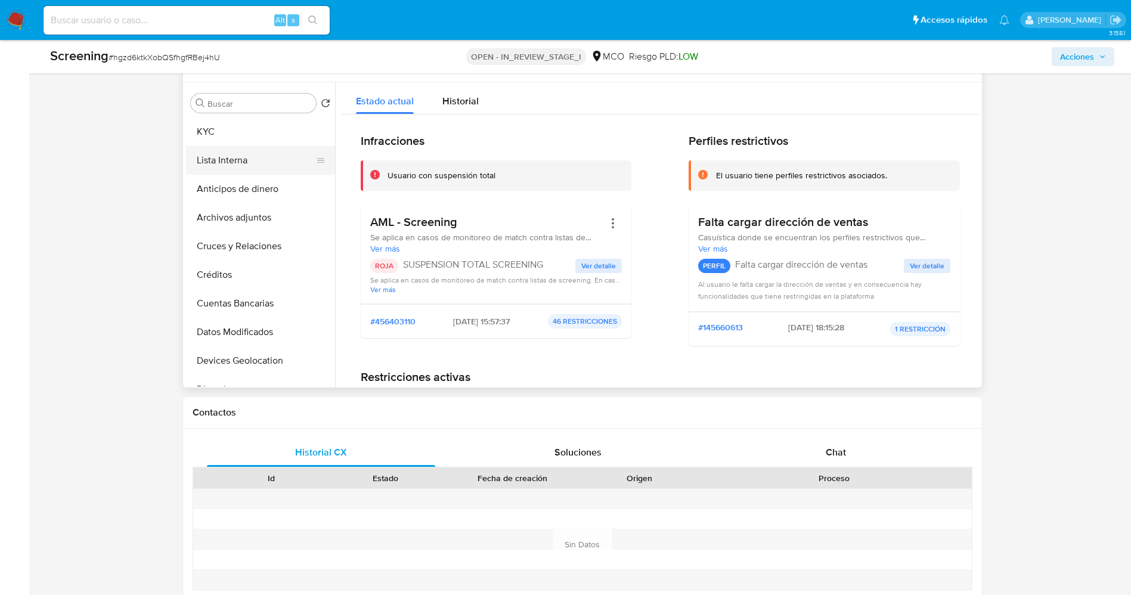
click at [229, 146] on button "Lista Interna" at bounding box center [255, 160] width 139 height 29
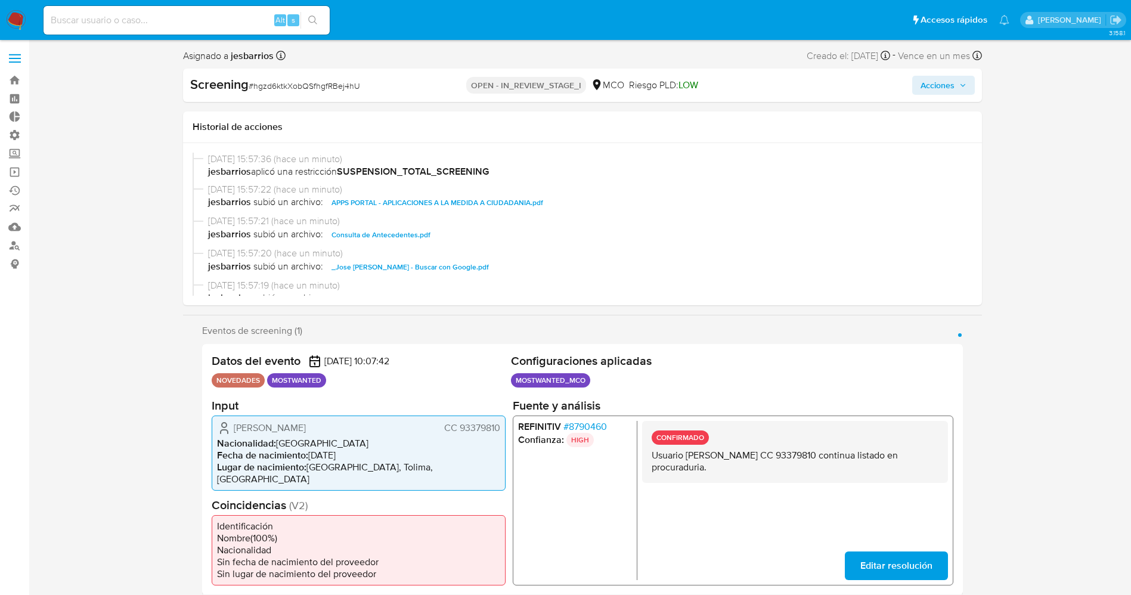
click at [959, 85] on icon "button" at bounding box center [962, 85] width 7 height 7
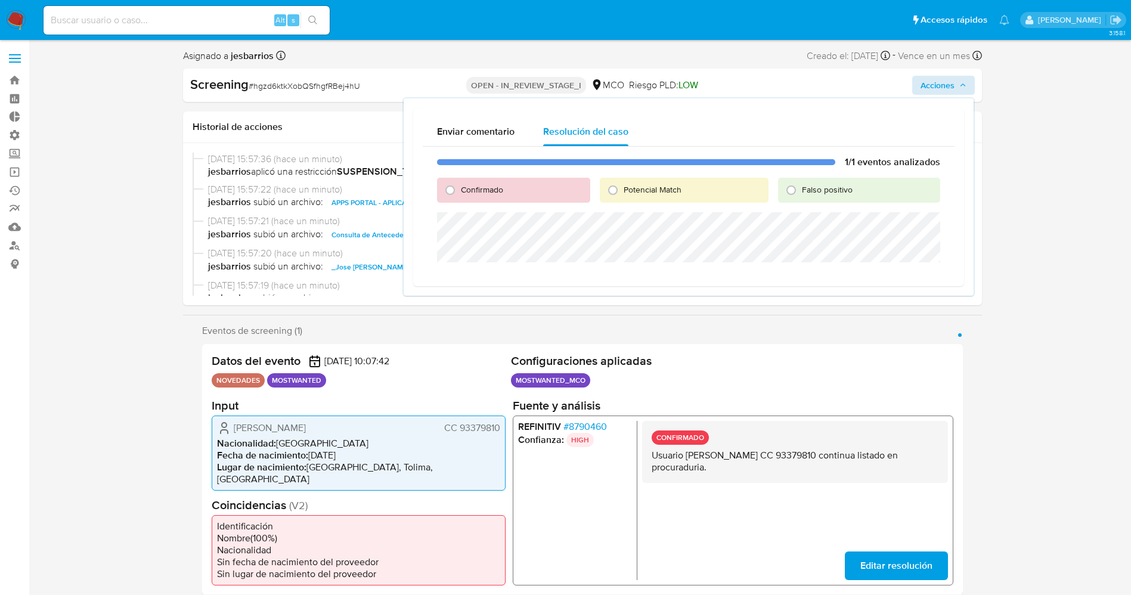
click at [663, 188] on span "Potencial Match" at bounding box center [652, 190] width 58 height 12
click at [622, 188] on input "Potencial Match" at bounding box center [612, 190] width 19 height 19
radio input "true"
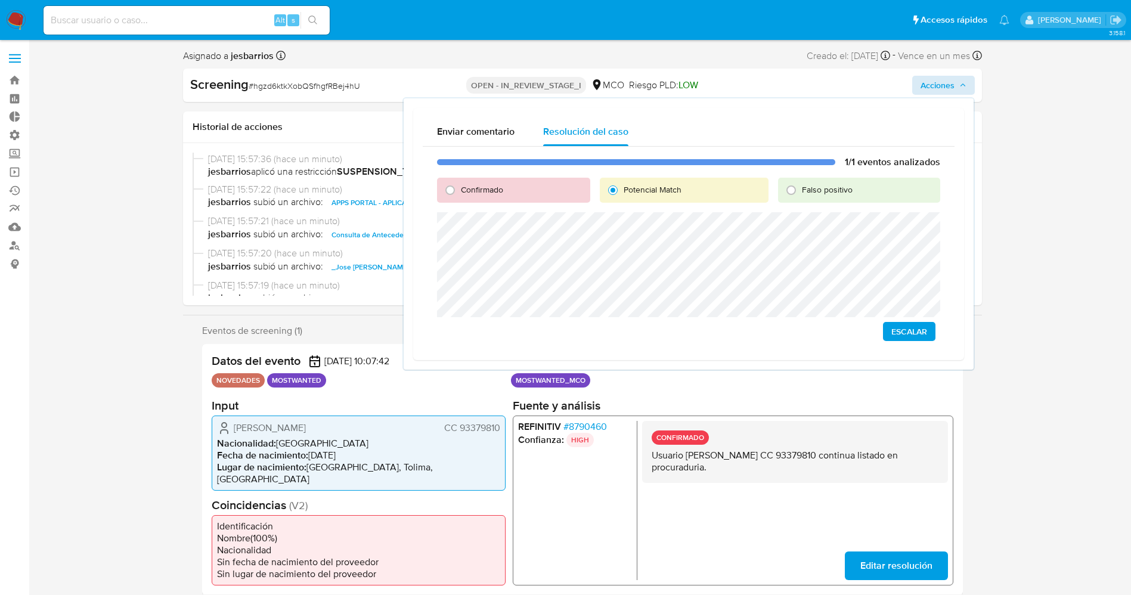
click at [904, 331] on span "Escalar" at bounding box center [909, 331] width 36 height 17
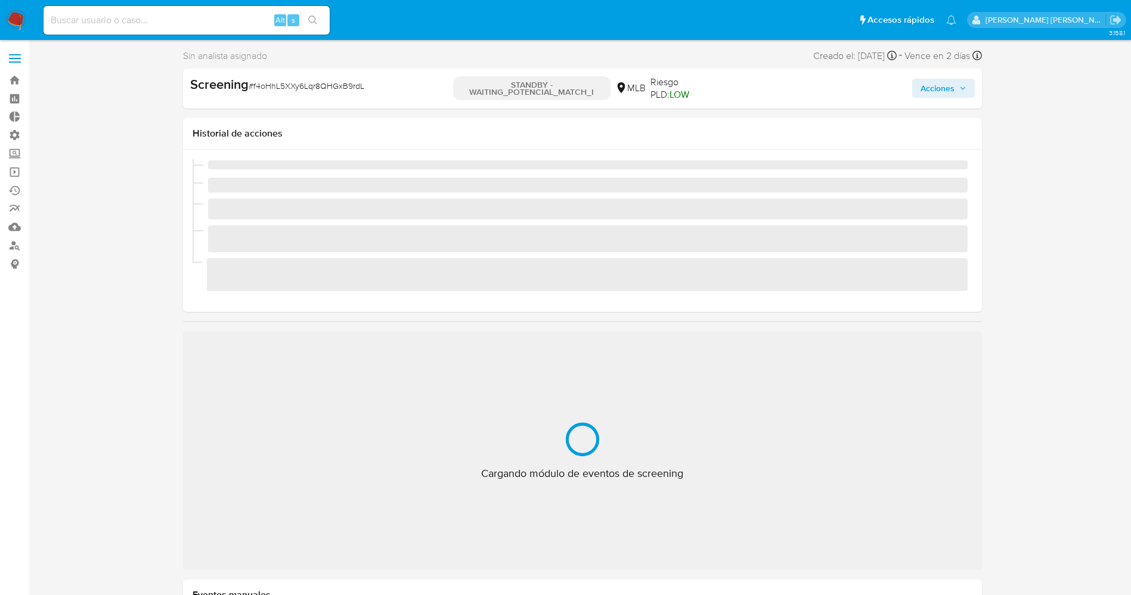
select select "10"
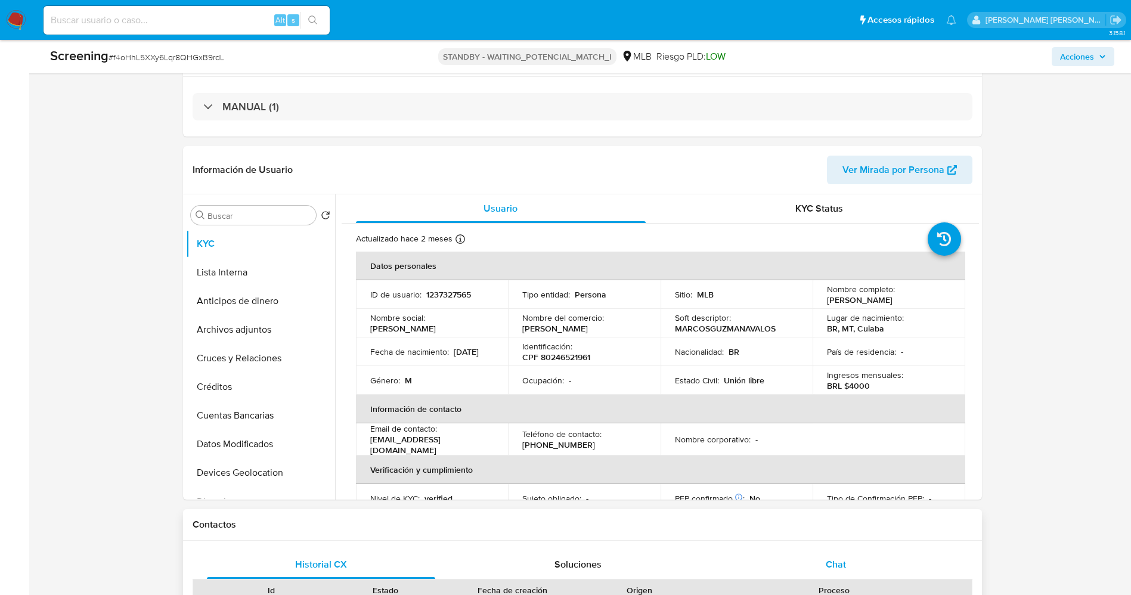
scroll to position [447, 0]
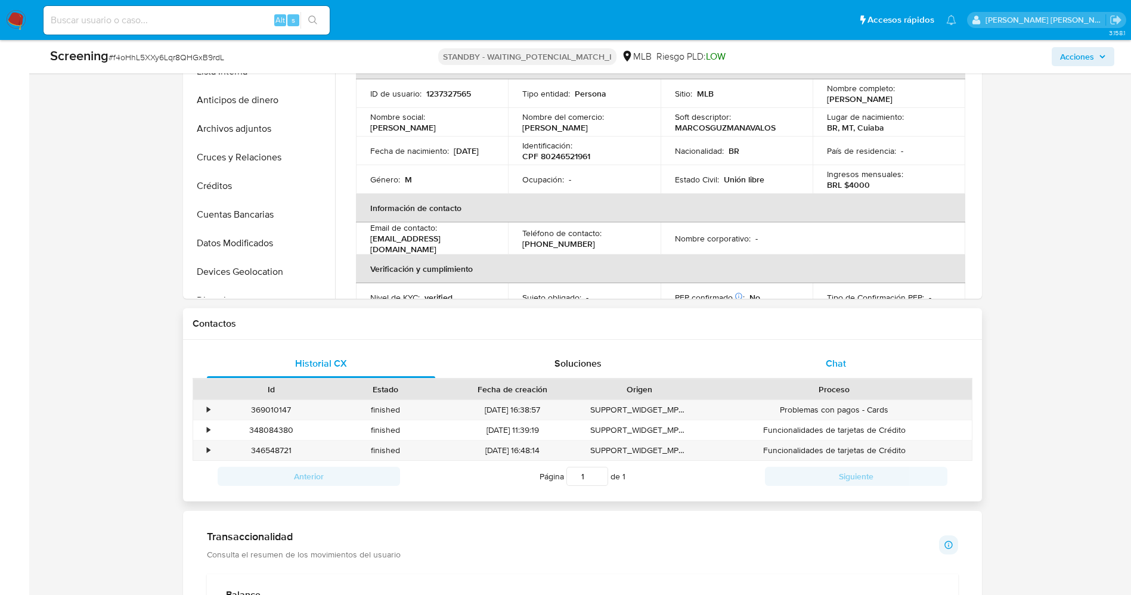
click at [852, 359] on div "Chat" at bounding box center [835, 363] width 229 height 29
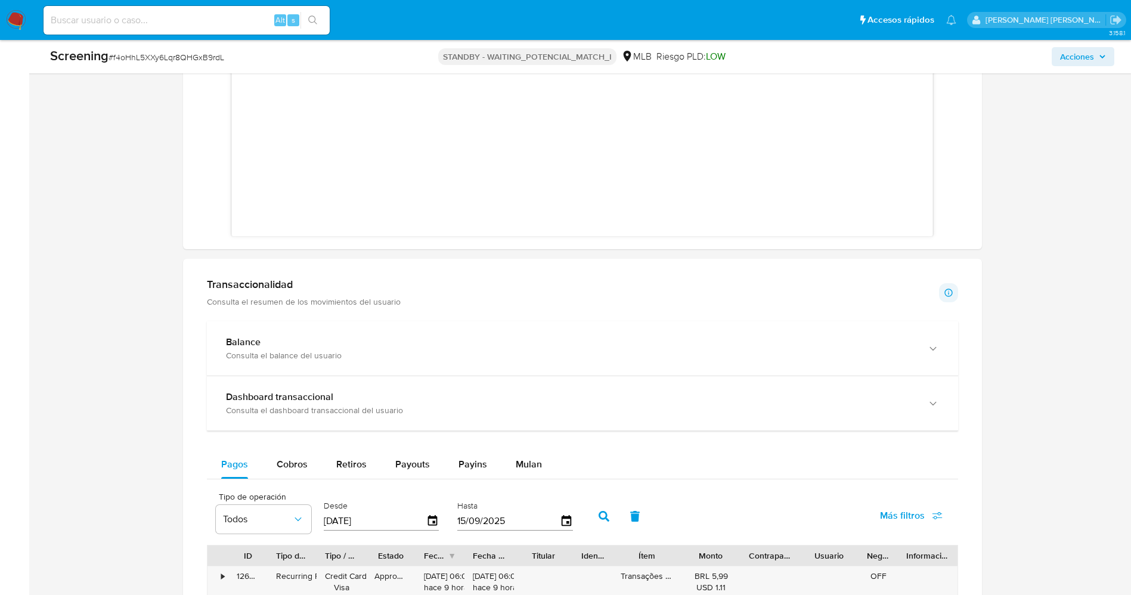
scroll to position [1073, 0]
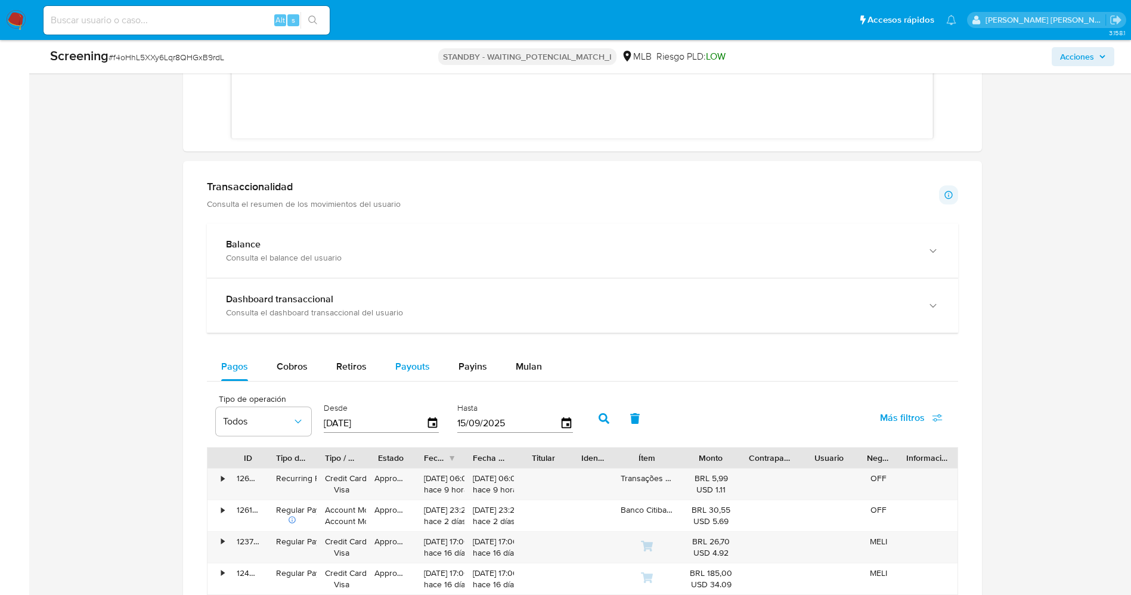
click at [403, 370] on span "Payouts" at bounding box center [412, 366] width 35 height 14
select select "10"
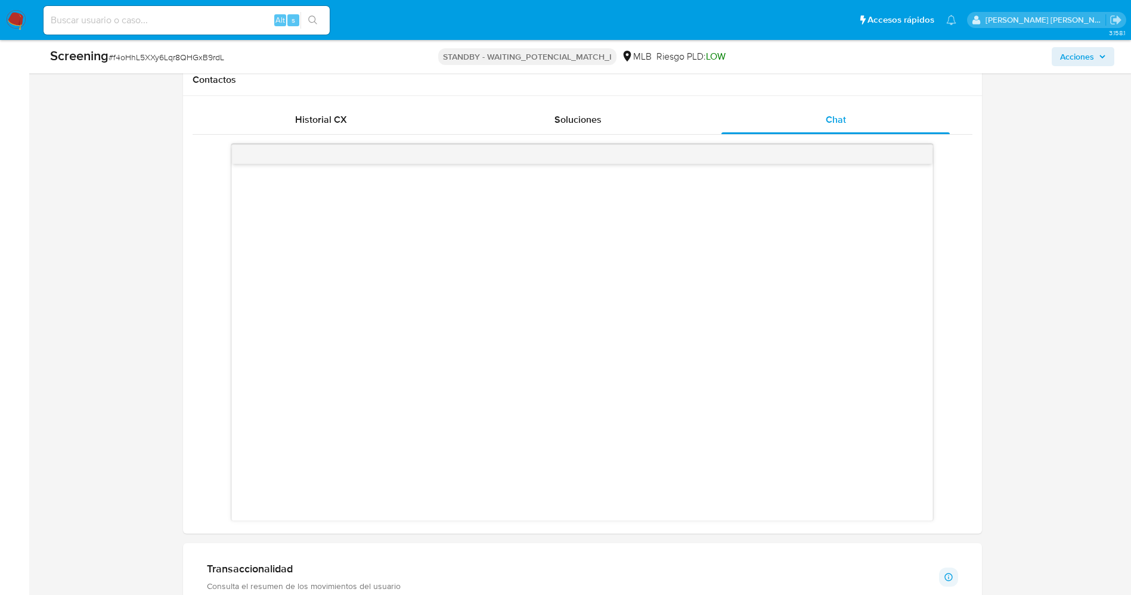
scroll to position [536, 0]
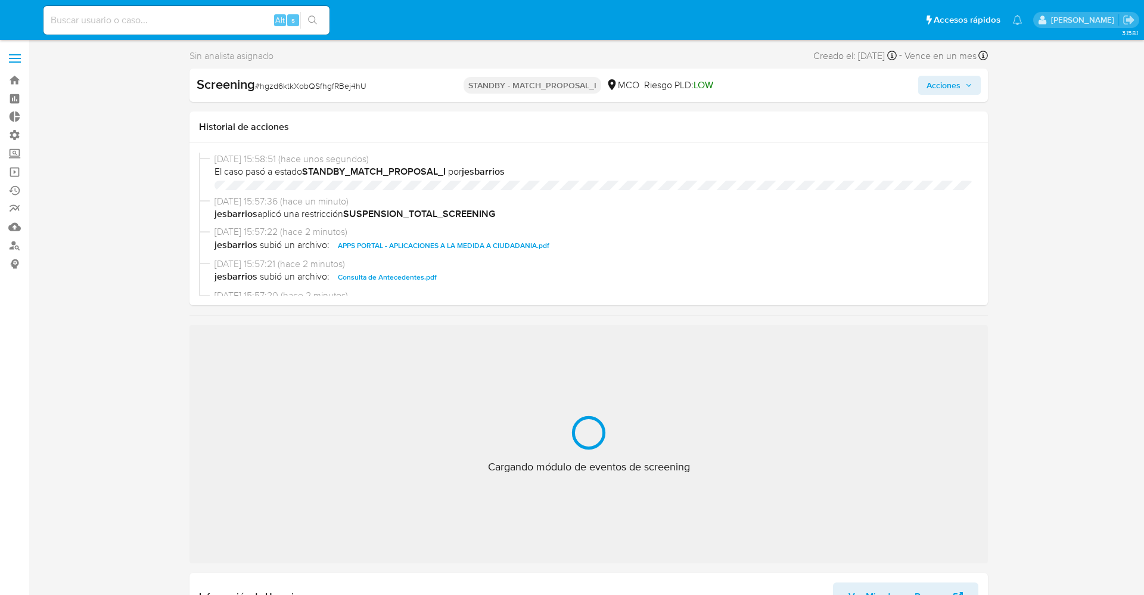
select select "10"
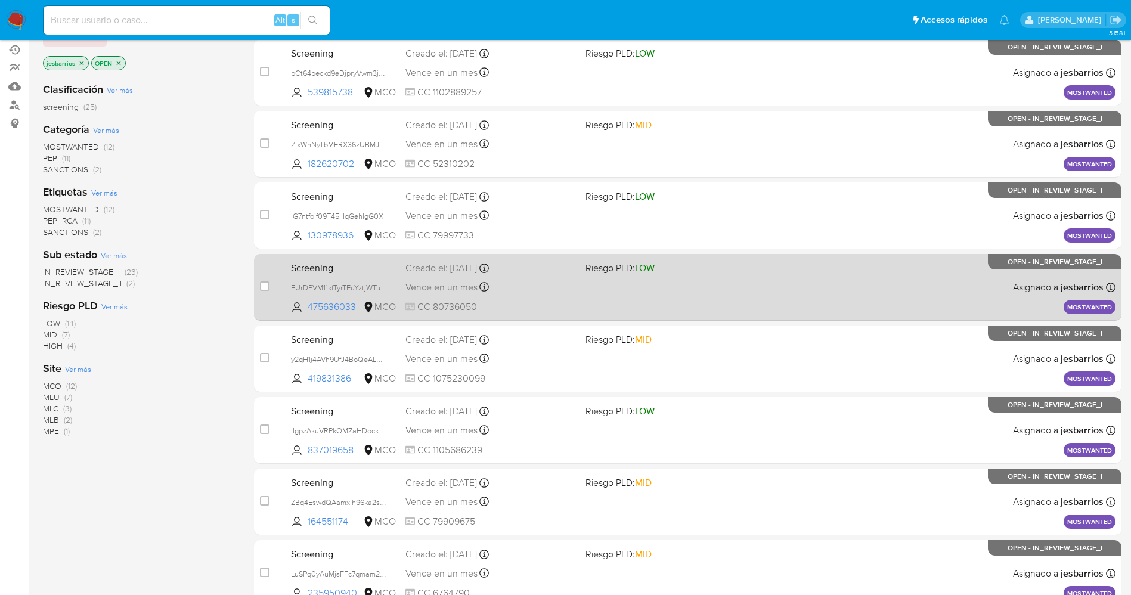
scroll to position [389, 0]
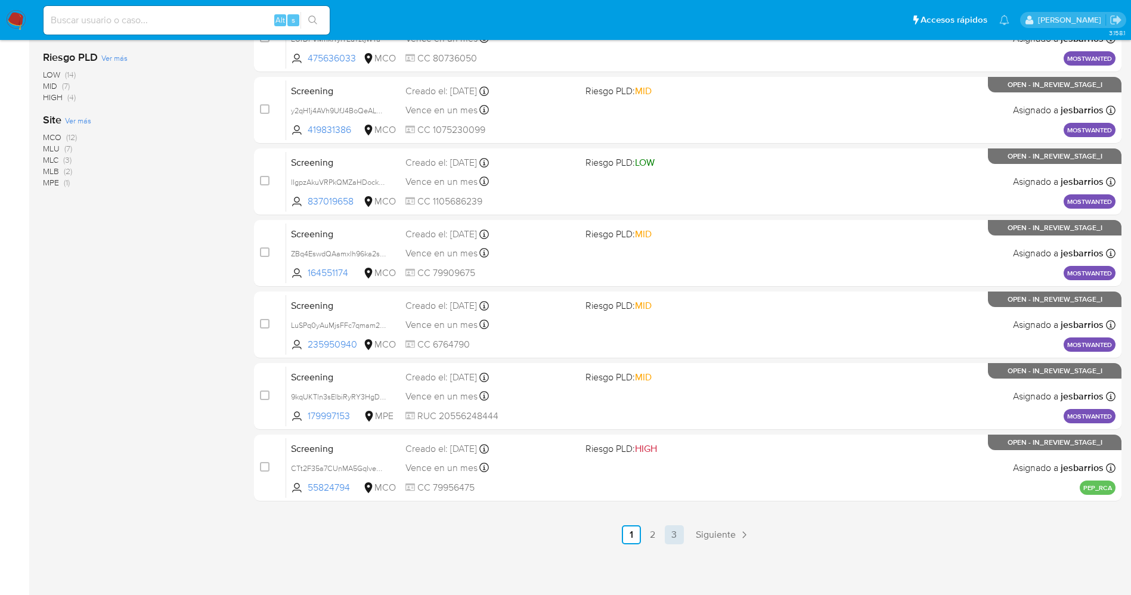
click at [673, 536] on link "3" at bounding box center [674, 534] width 19 height 19
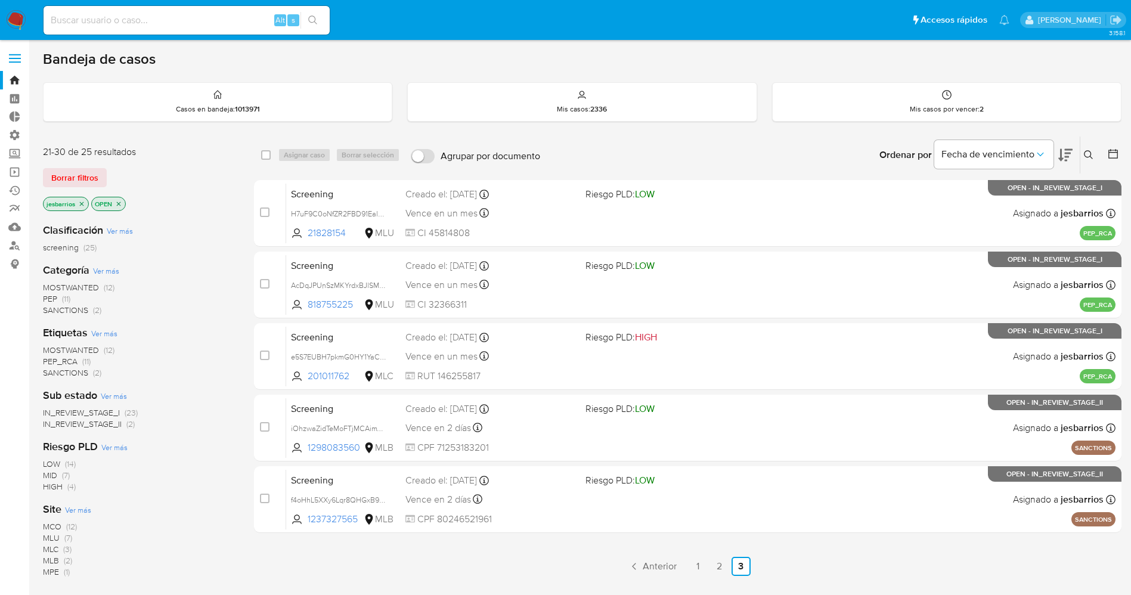
click at [82, 312] on span "SANCTIONS" at bounding box center [65, 310] width 45 height 12
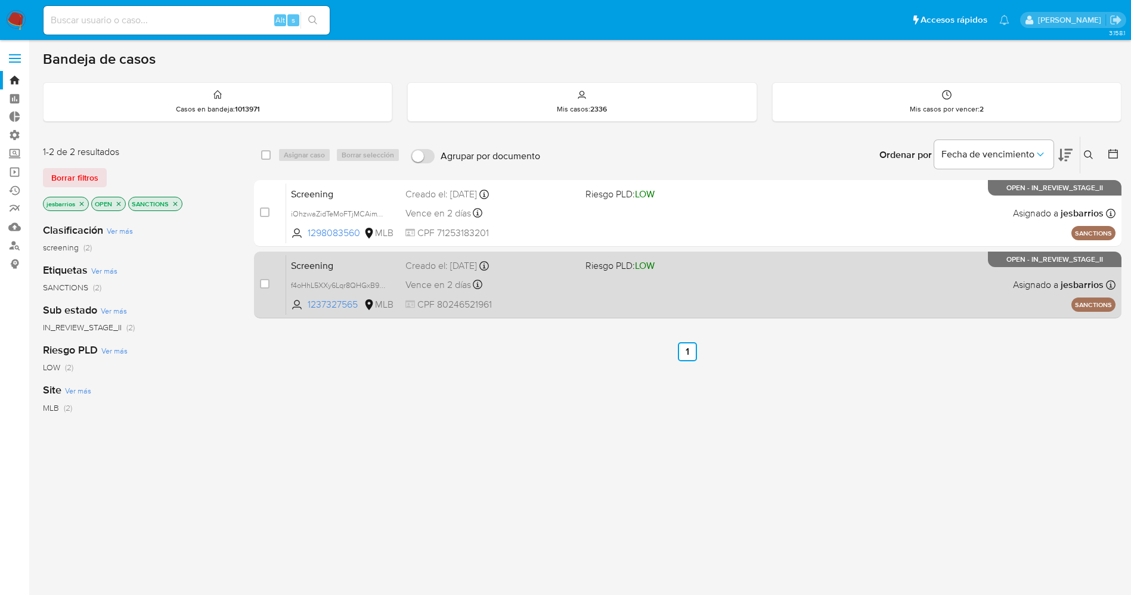
click at [603, 286] on div "Screening f4oHhL5XXy6Lqr8QHGxB9rdL 1237327565 MLB Riesgo PLD: LOW Creado el: 15…" at bounding box center [700, 284] width 829 height 60
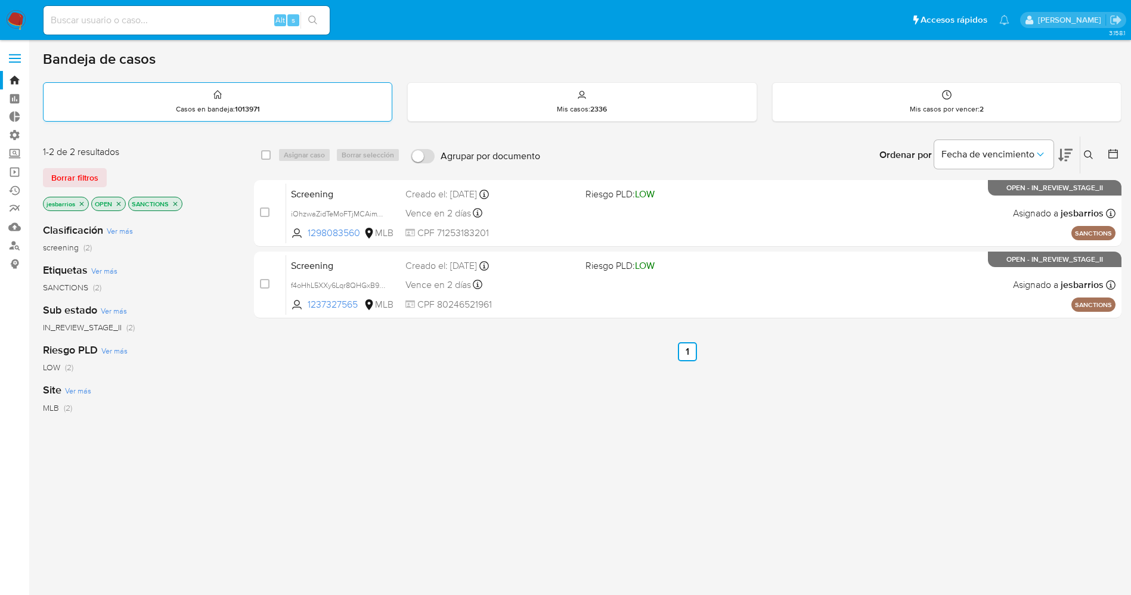
drag, startPoint x: 83, startPoint y: 173, endPoint x: 334, endPoint y: 108, distance: 259.2
click at [82, 173] on span "Borrar filtros" at bounding box center [74, 177] width 47 height 17
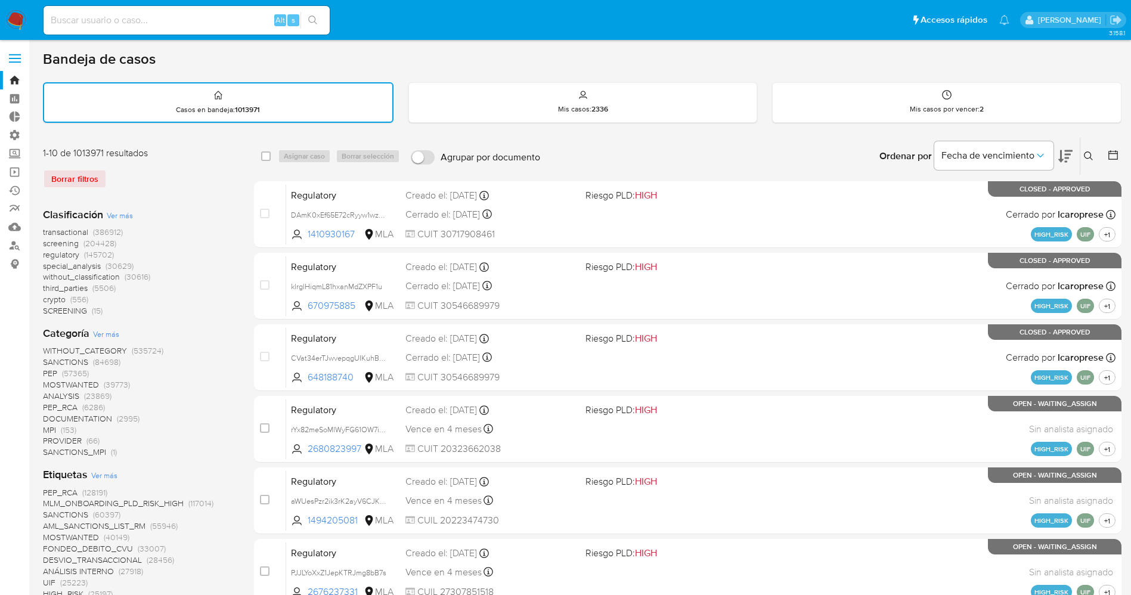
click at [1081, 153] on button at bounding box center [1090, 156] width 20 height 14
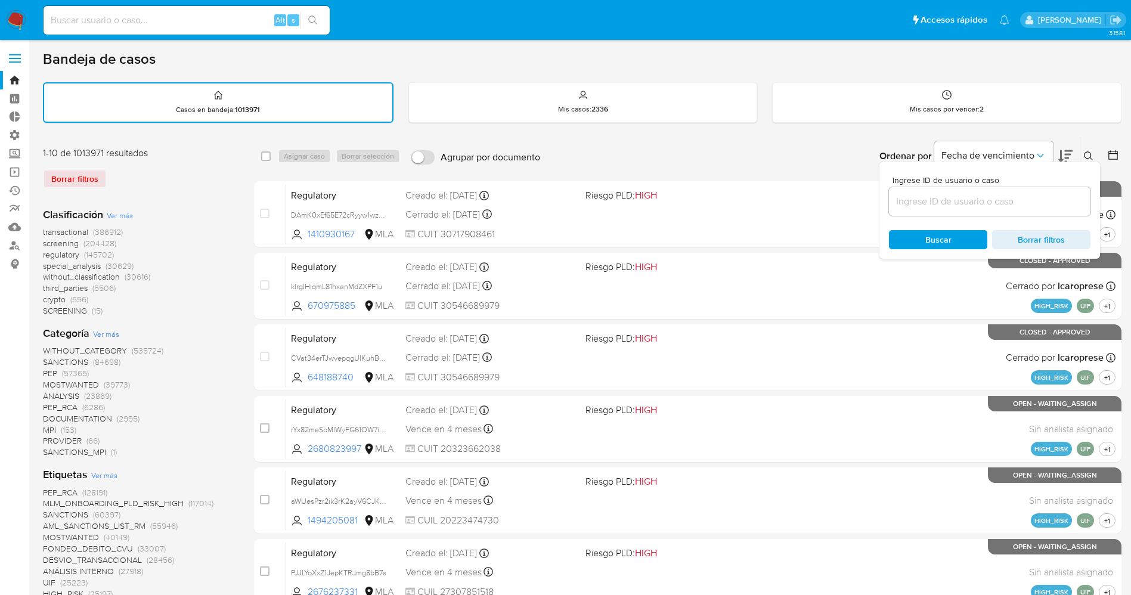
click at [1087, 153] on icon at bounding box center [1089, 156] width 10 height 10
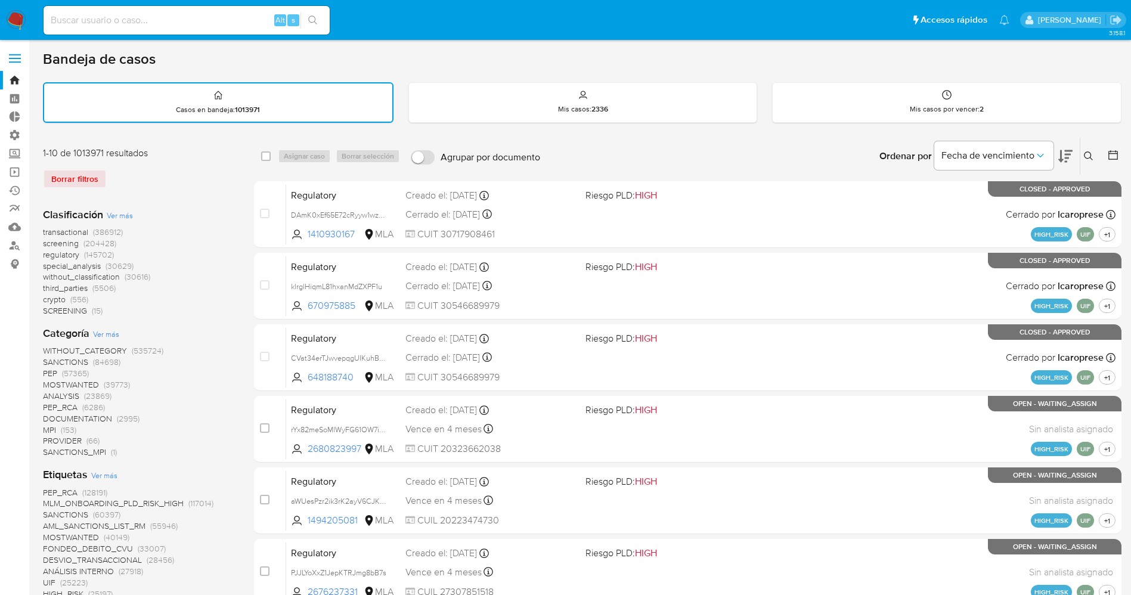
click at [1088, 158] on icon at bounding box center [1088, 155] width 9 height 9
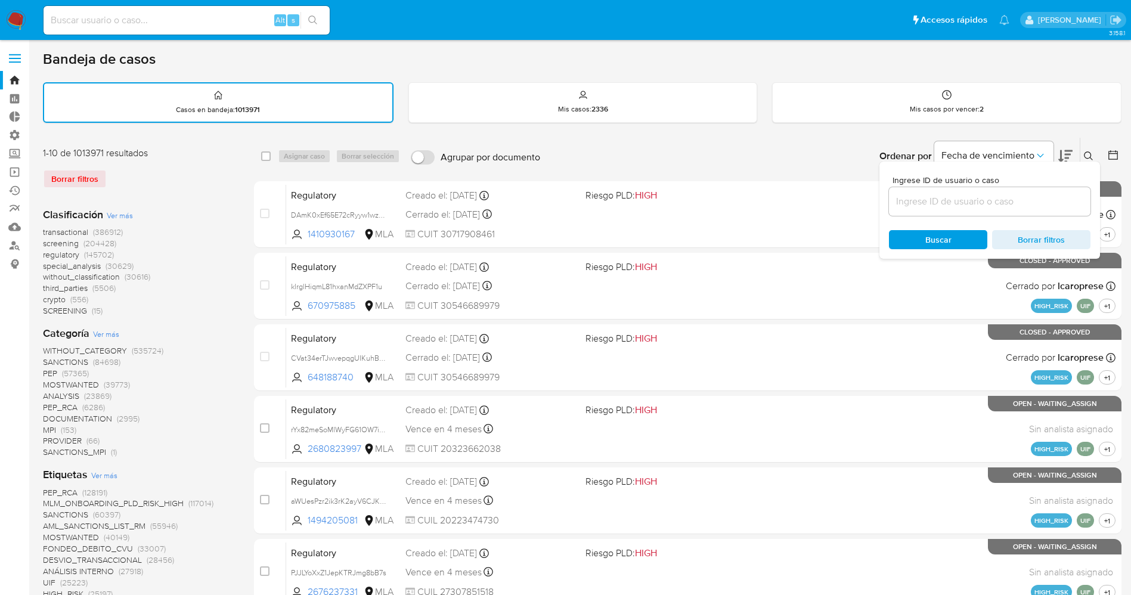
click at [1051, 204] on input at bounding box center [989, 201] width 201 height 15
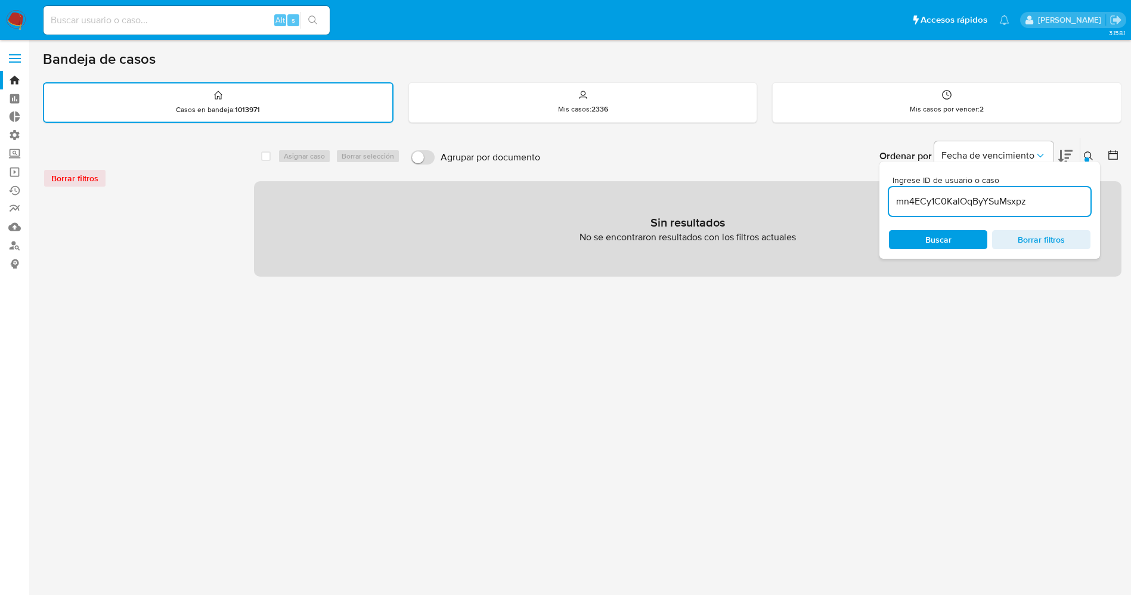
click at [1048, 203] on input "mn4ECy1C0KaIOqByYSuMsxpz" at bounding box center [989, 201] width 201 height 15
click at [901, 200] on input "mn4ECy1C0KaIOqByYSuMsxpz" at bounding box center [989, 201] width 201 height 15
type input "mn4ECy1C0KaIOqByYSuMsxpz"
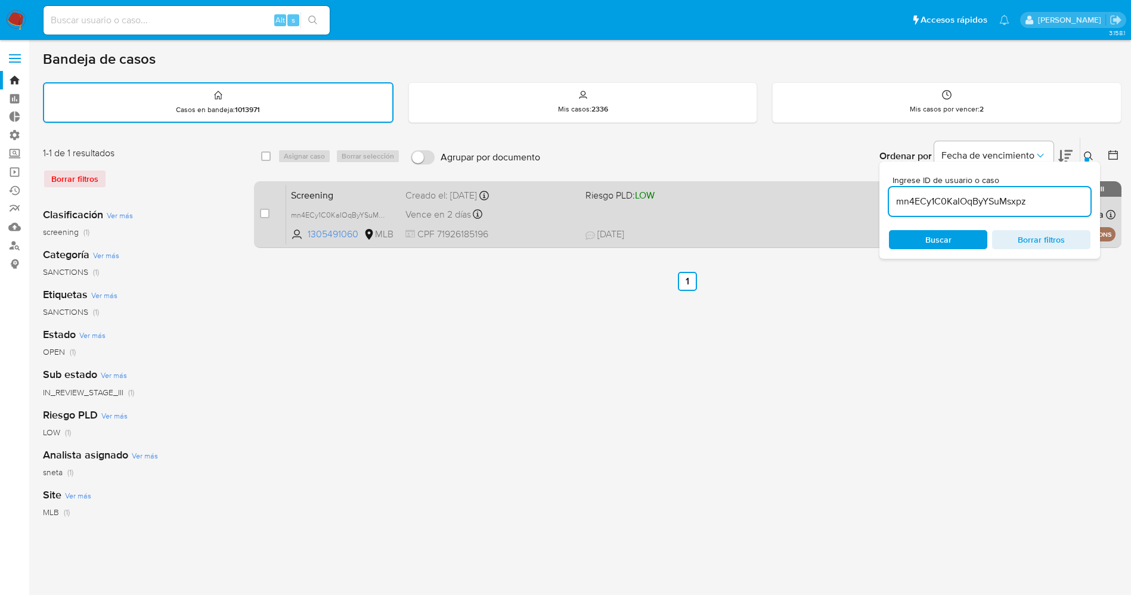
click at [726, 210] on div "Screening mn4ECy1C0KaIOqByYSuMsxpz 1305491060 MLB Riesgo PLD: LOW Creado el: 12…" at bounding box center [700, 214] width 829 height 60
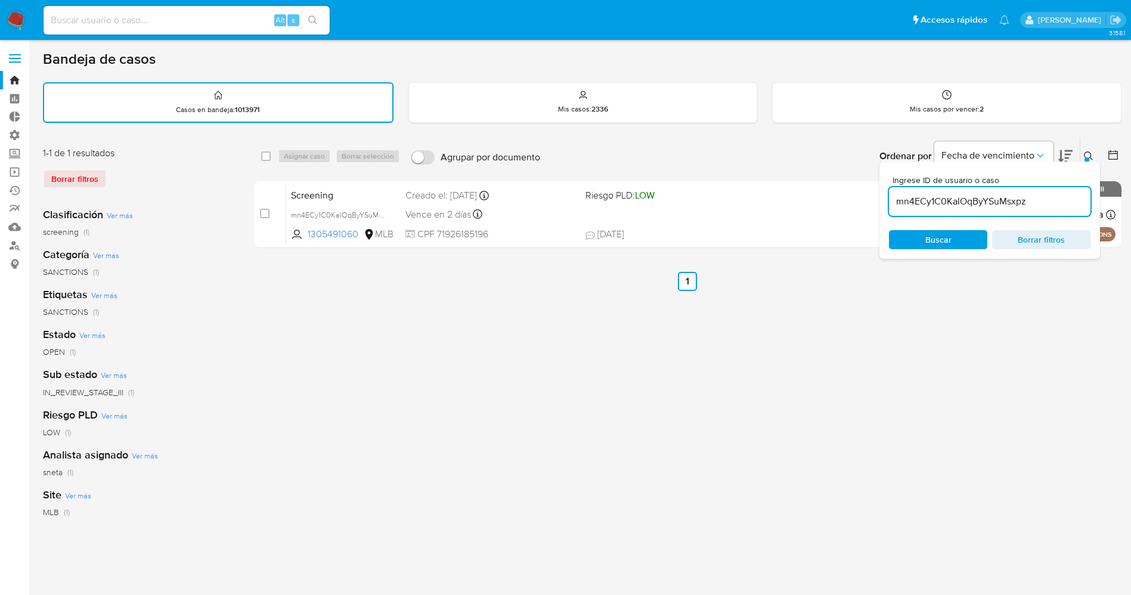
click at [15, 18] on img at bounding box center [16, 20] width 20 height 20
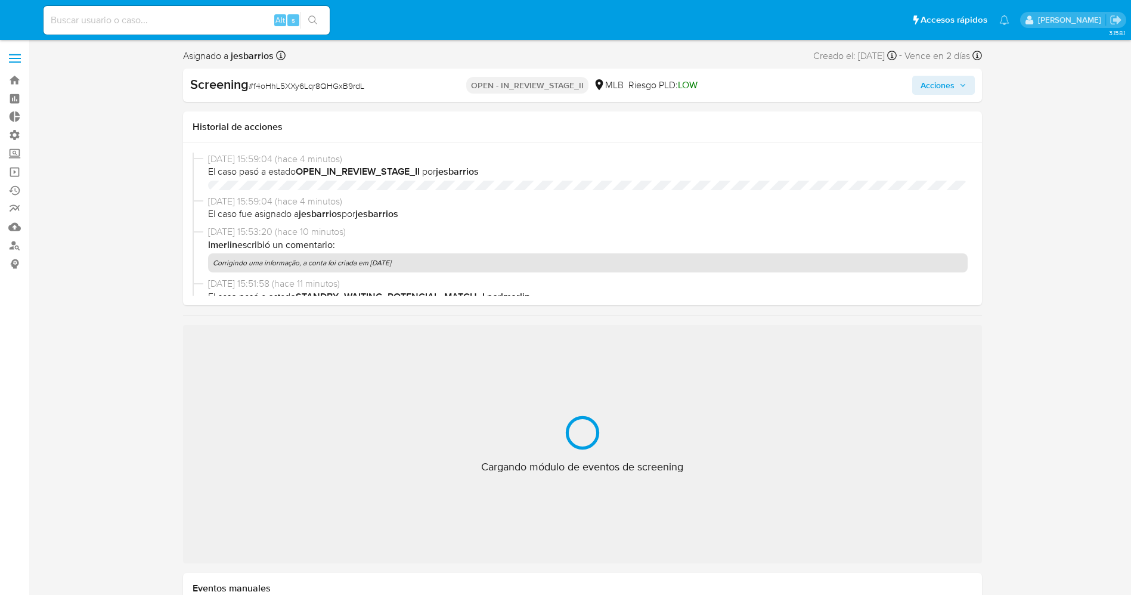
select select "10"
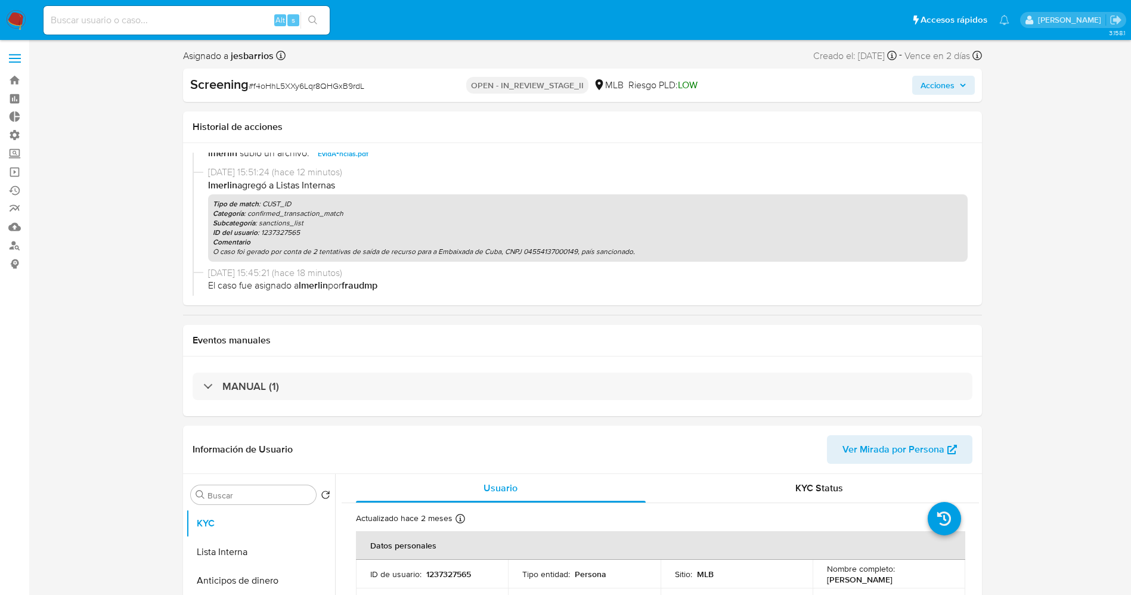
scroll to position [268, 0]
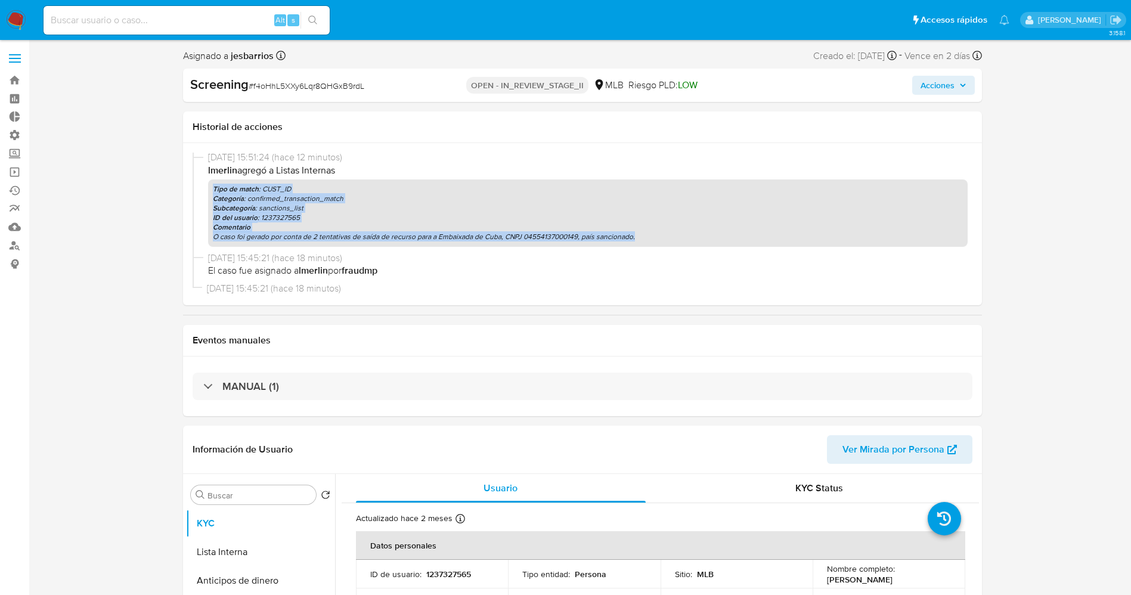
drag, startPoint x: 210, startPoint y: 193, endPoint x: 660, endPoint y: 235, distance: 452.0
click at [660, 235] on div "Tipo de match : CUST_ID Categoría : confirmed_transaction_match Subcategoría : …" at bounding box center [587, 212] width 759 height 67
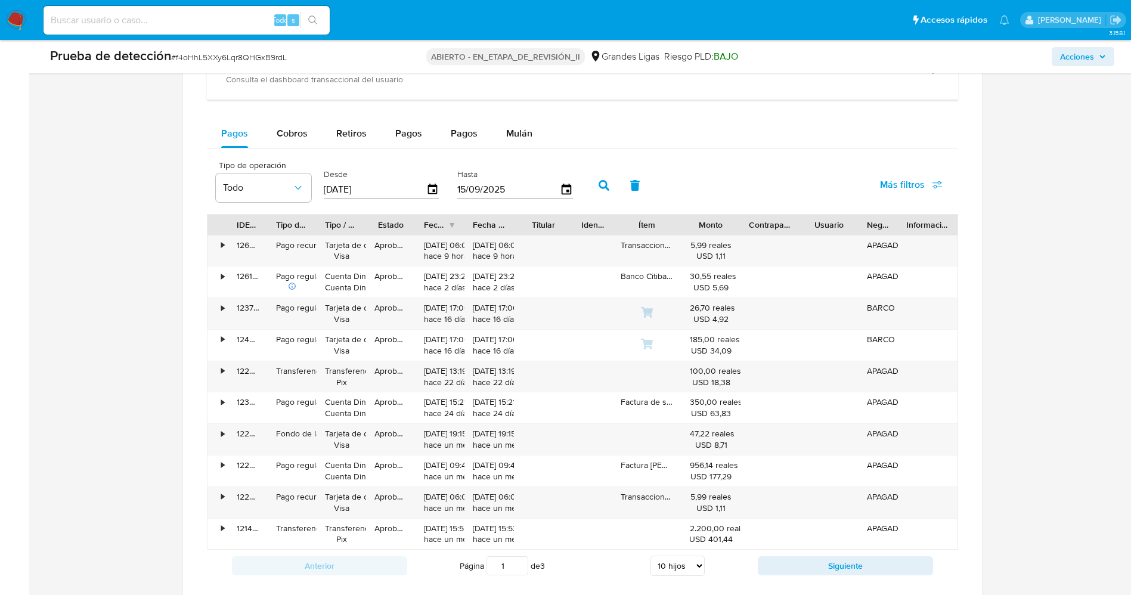
scroll to position [1073, 0]
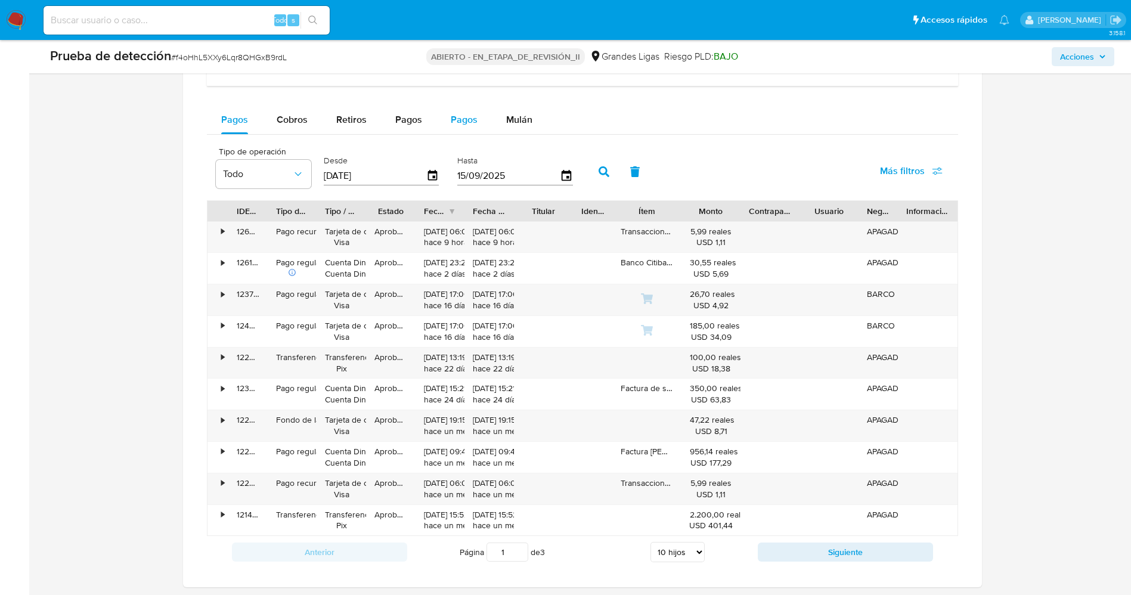
click at [456, 119] on font "Pagos" at bounding box center [464, 120] width 27 height 14
select select "10"
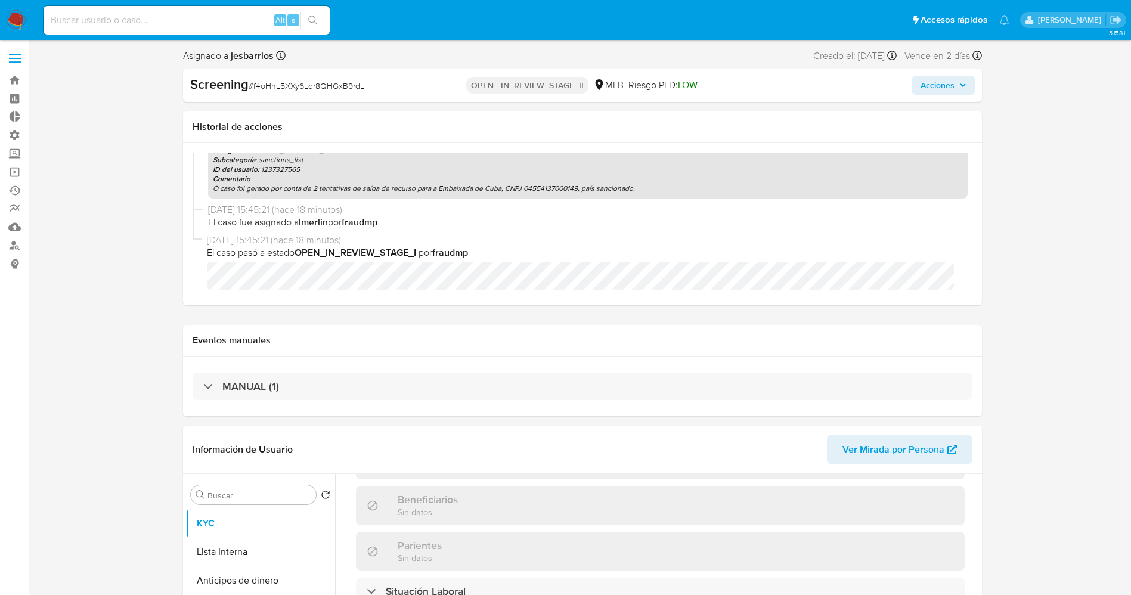
scroll to position [541, 0]
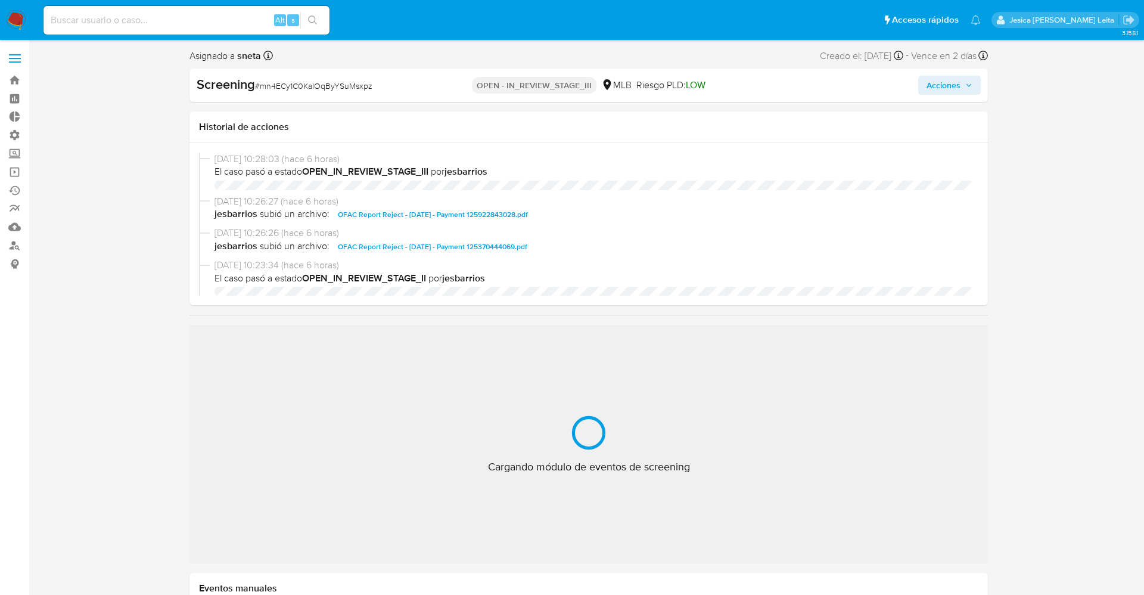
select select "10"
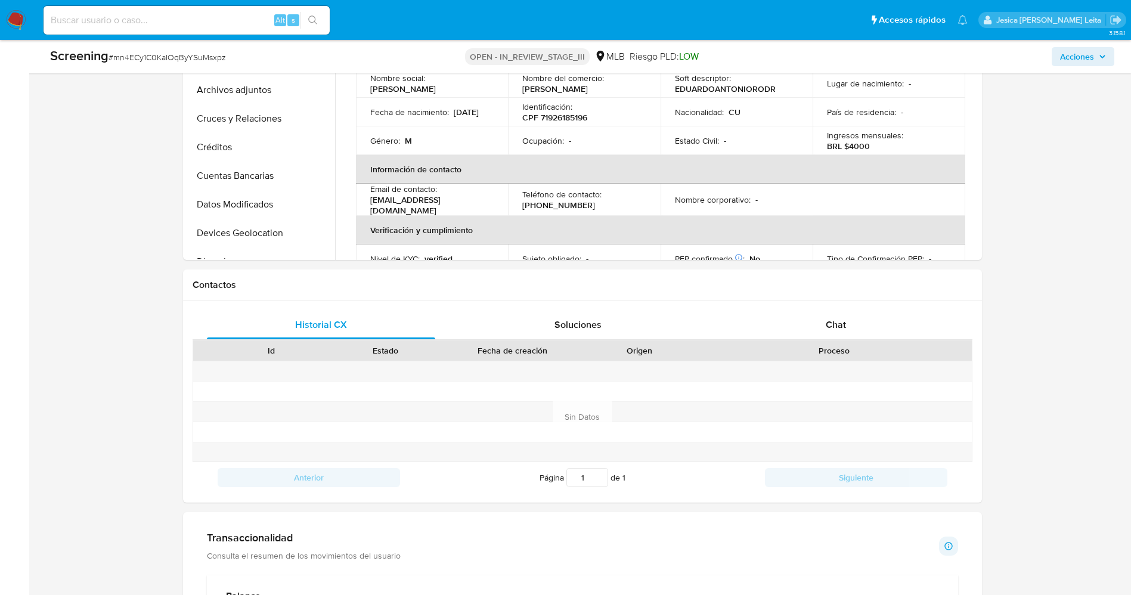
scroll to position [626, 0]
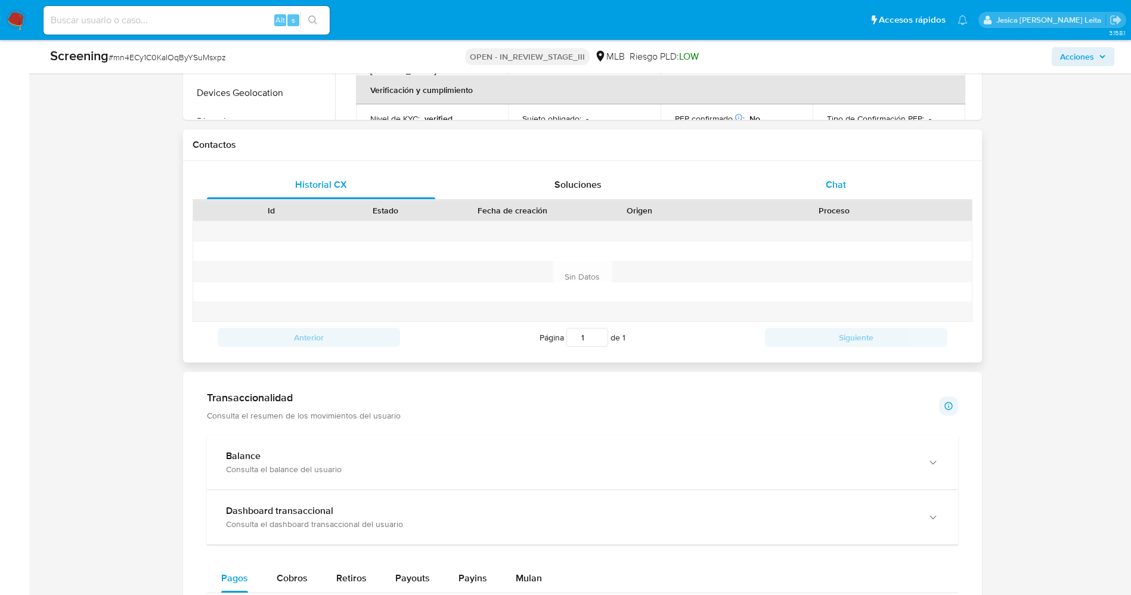
click at [851, 198] on div "Chat" at bounding box center [835, 184] width 229 height 29
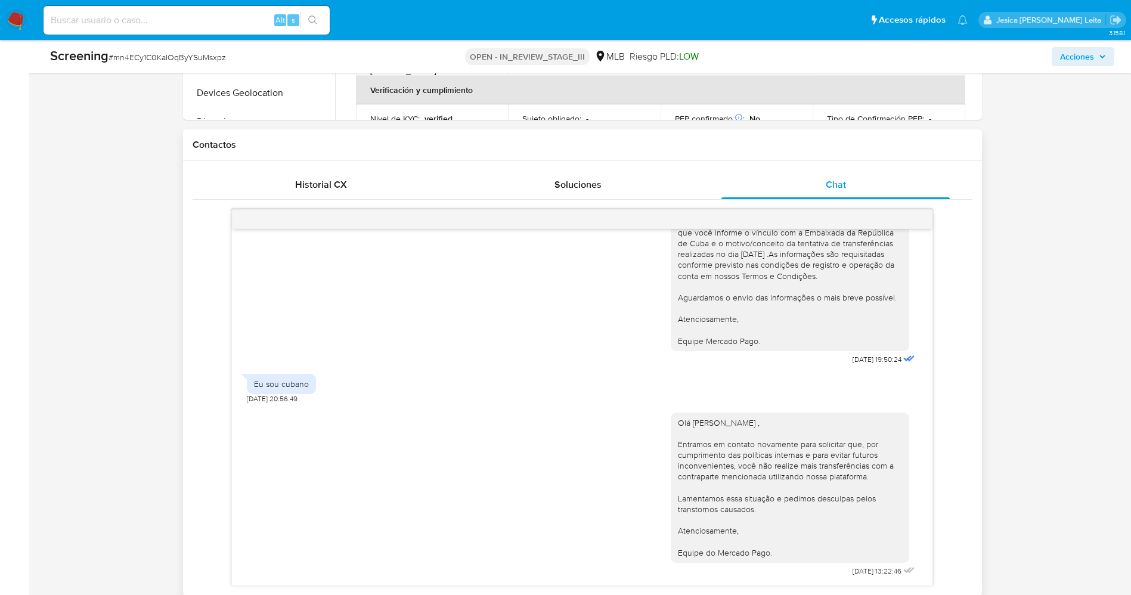
scroll to position [197, 0]
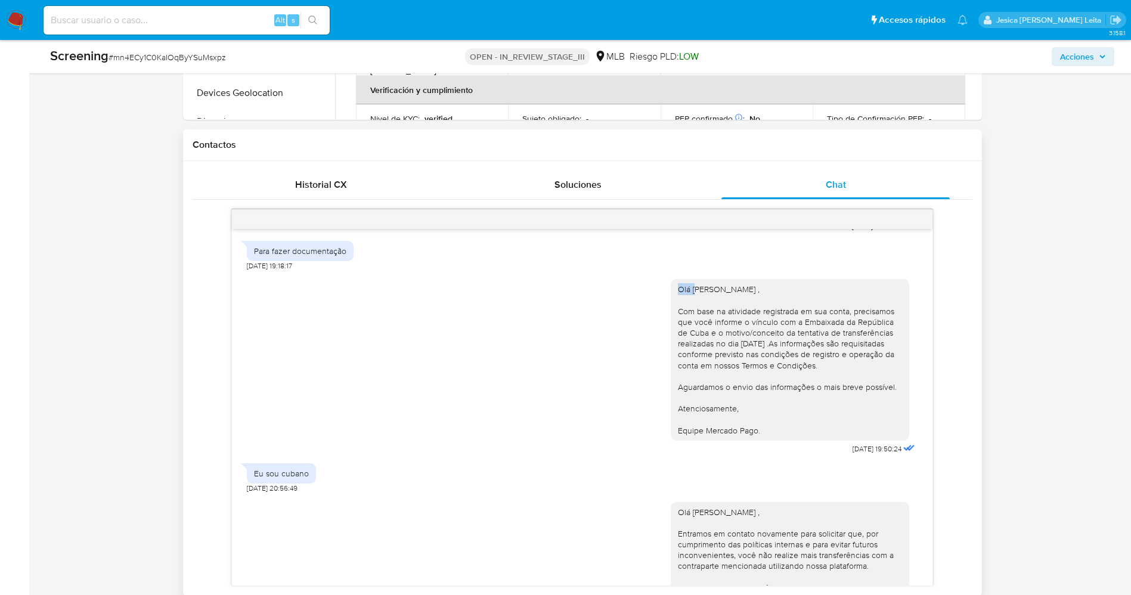
drag, startPoint x: 660, startPoint y: 287, endPoint x: 684, endPoint y: 291, distance: 23.5
click at [684, 291] on div "Olá [PERSON_NAME] , Com base na atividade registrada em sua conta, precisamos q…" at bounding box center [790, 360] width 238 height 162
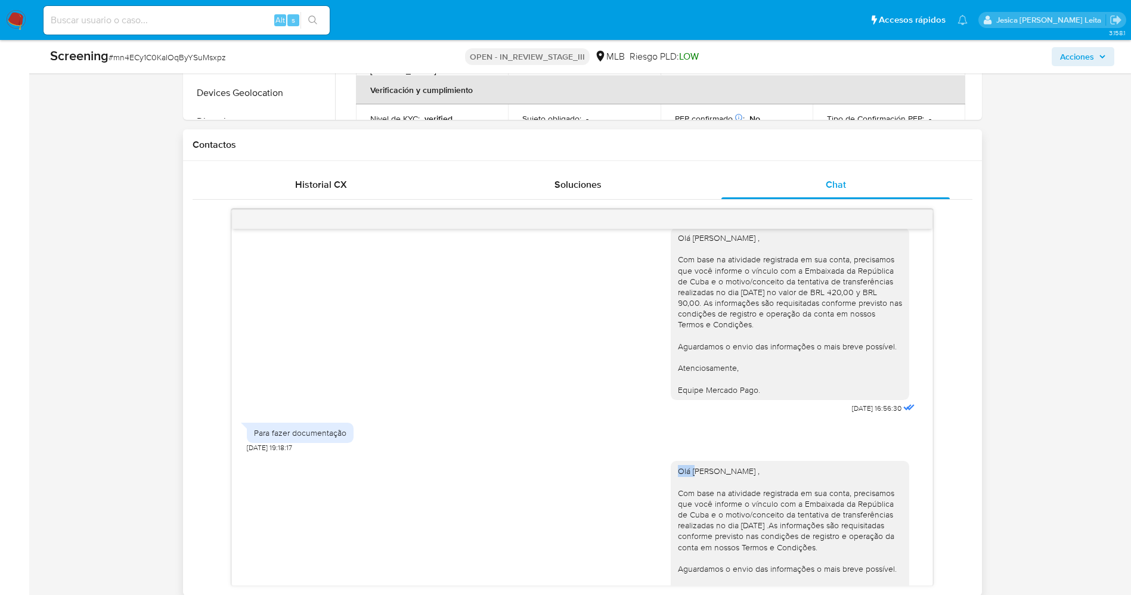
scroll to position [0, 0]
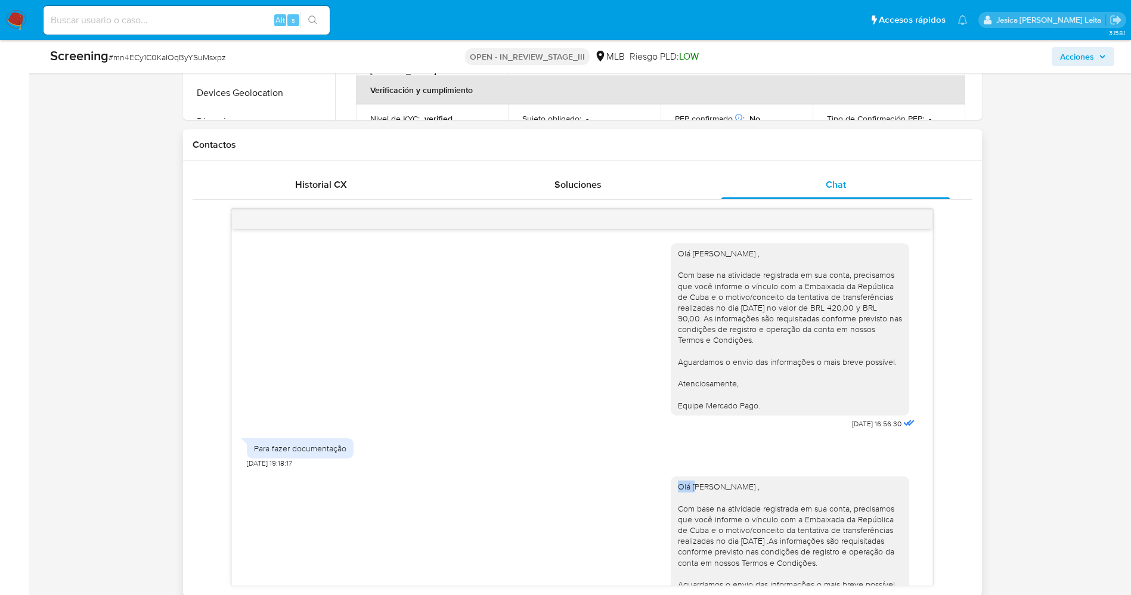
drag, startPoint x: 664, startPoint y: 251, endPoint x: 747, endPoint y: 302, distance: 97.9
click at [774, 415] on div "Olá [PERSON_NAME] , Com base na atividade registrada em sua conta, precisamos q…" at bounding box center [790, 329] width 238 height 172
copy div "Olá [PERSON_NAME] , Com base na atividade registrada em sua conta, precisamos q…"
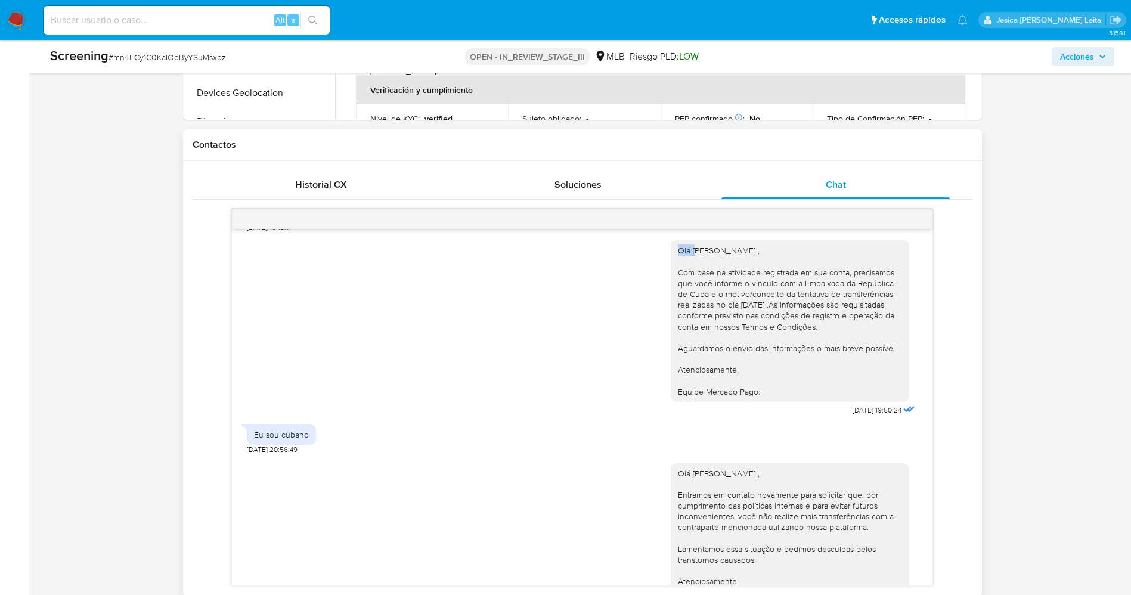
scroll to position [287, 0]
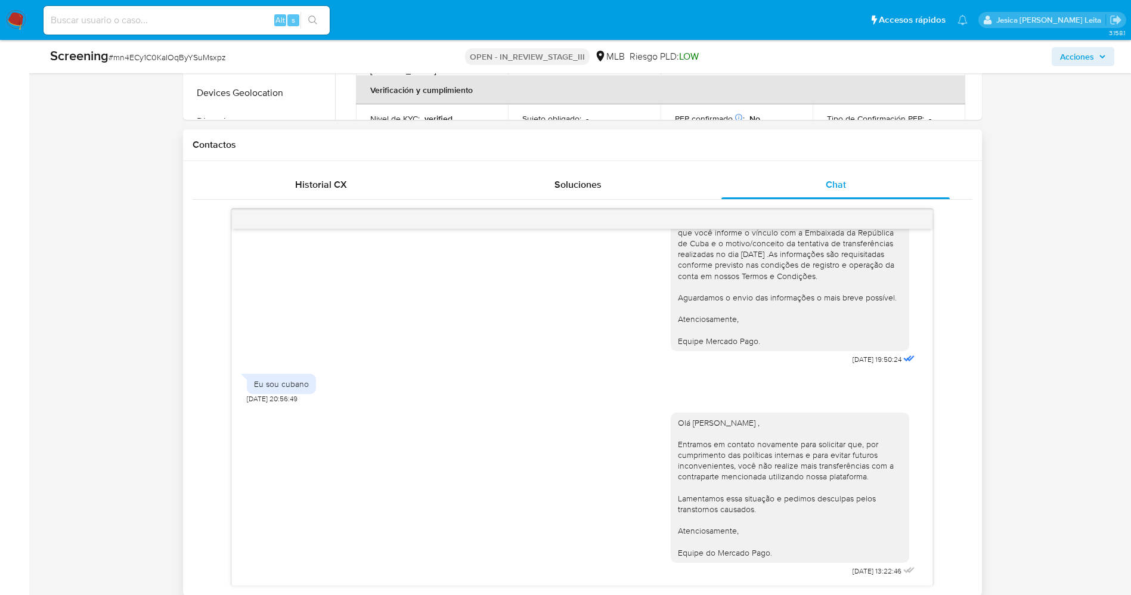
drag, startPoint x: 666, startPoint y: 423, endPoint x: 792, endPoint y: 559, distance: 185.6
click at [792, 559] on div "Olá [PERSON_NAME] , Entramos em contato novamente para solicitar que, por cumpr…" at bounding box center [790, 487] width 238 height 150
copy div "Olá [PERSON_NAME] , Entramos em contato novamente para solicitar que, por cumpr…"
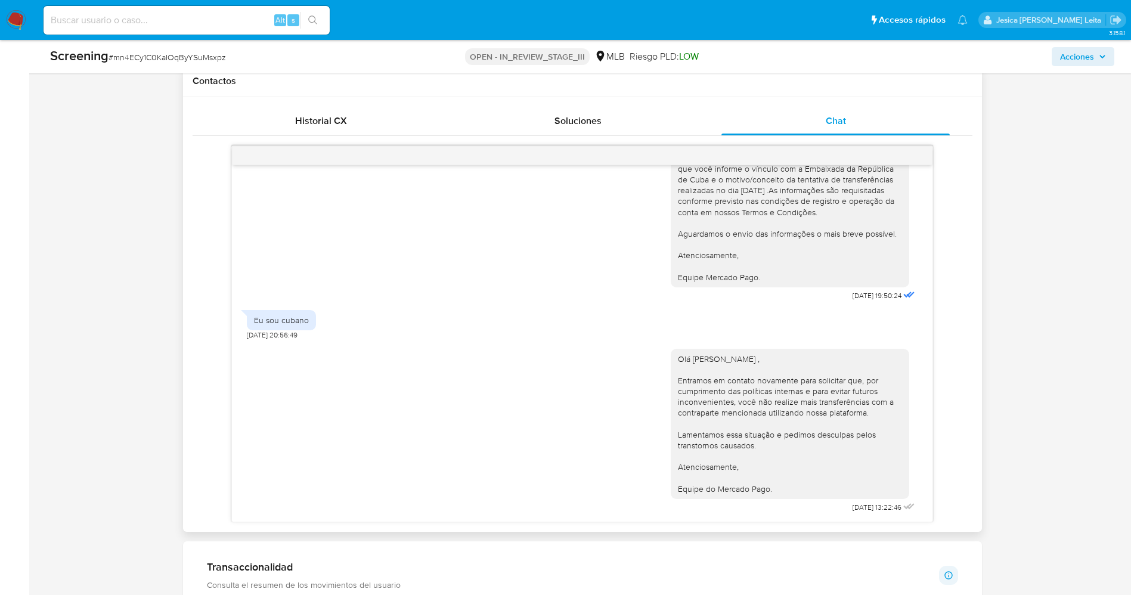
scroll to position [894, 0]
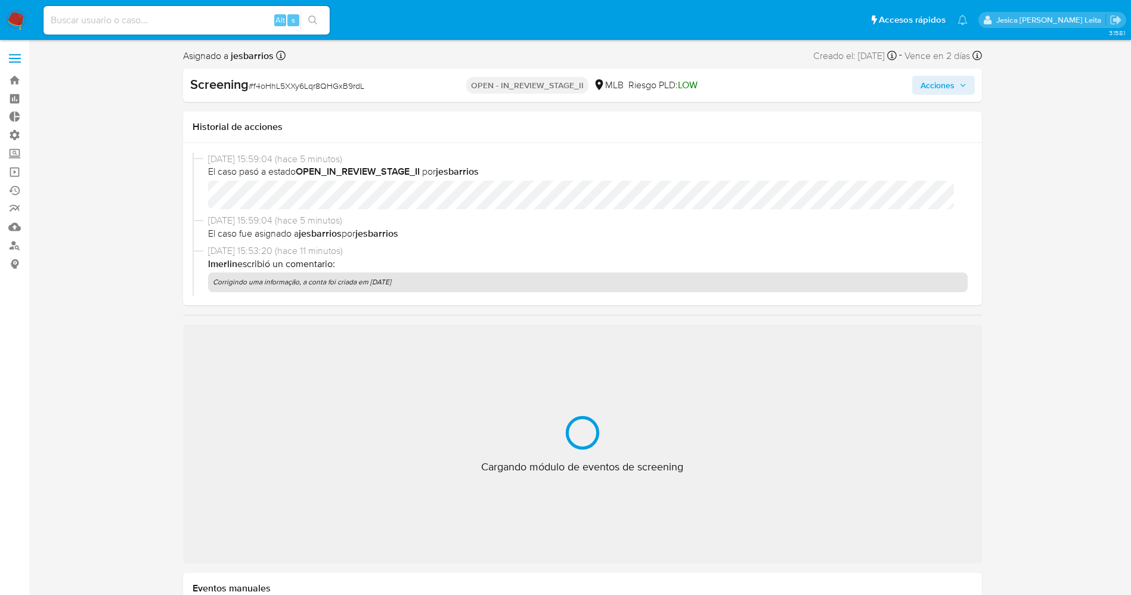
select select "10"
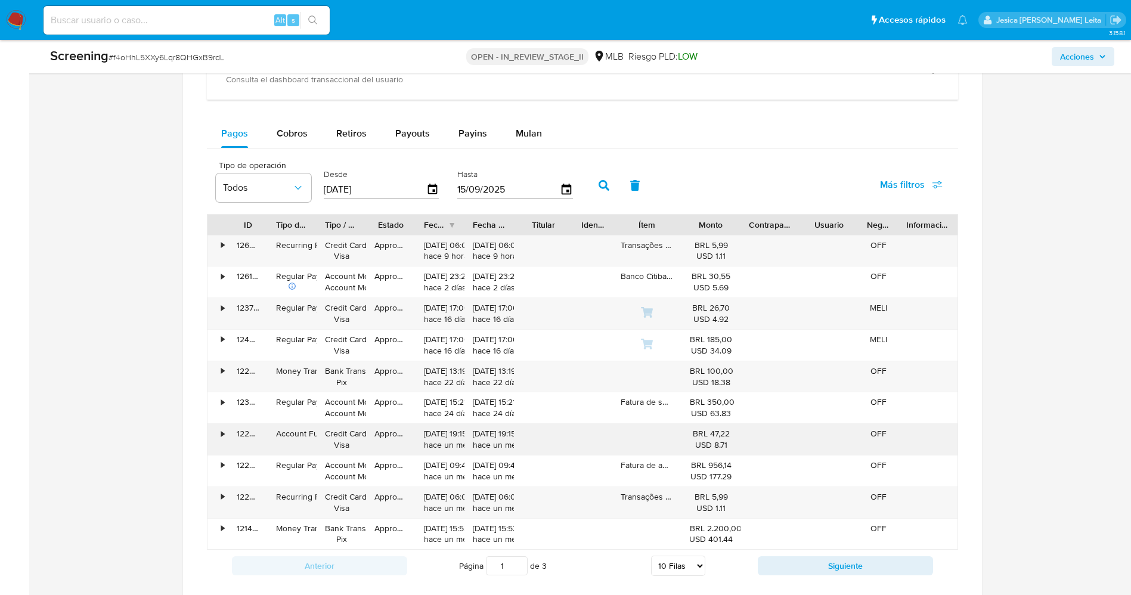
scroll to position [983, 0]
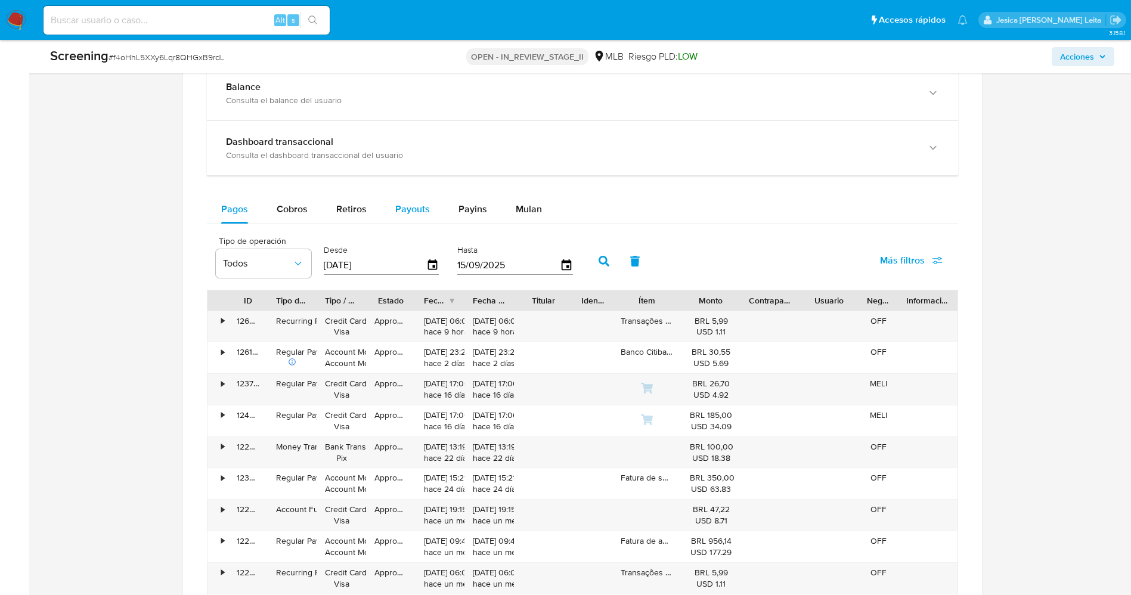
click at [420, 211] on span "Payouts" at bounding box center [412, 209] width 35 height 14
select select "10"
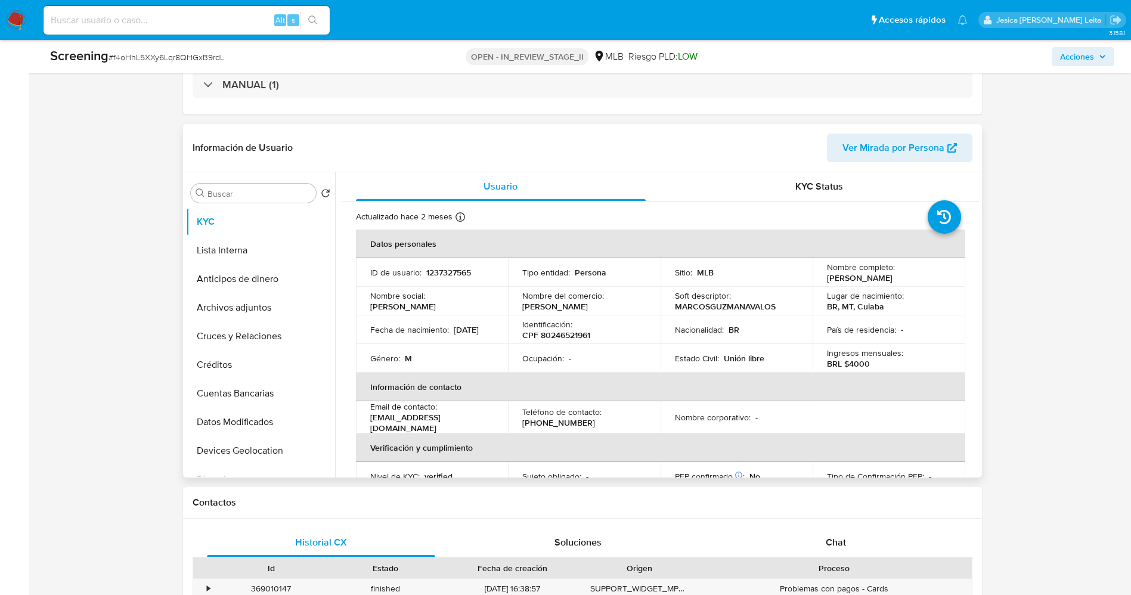
scroll to position [179, 0]
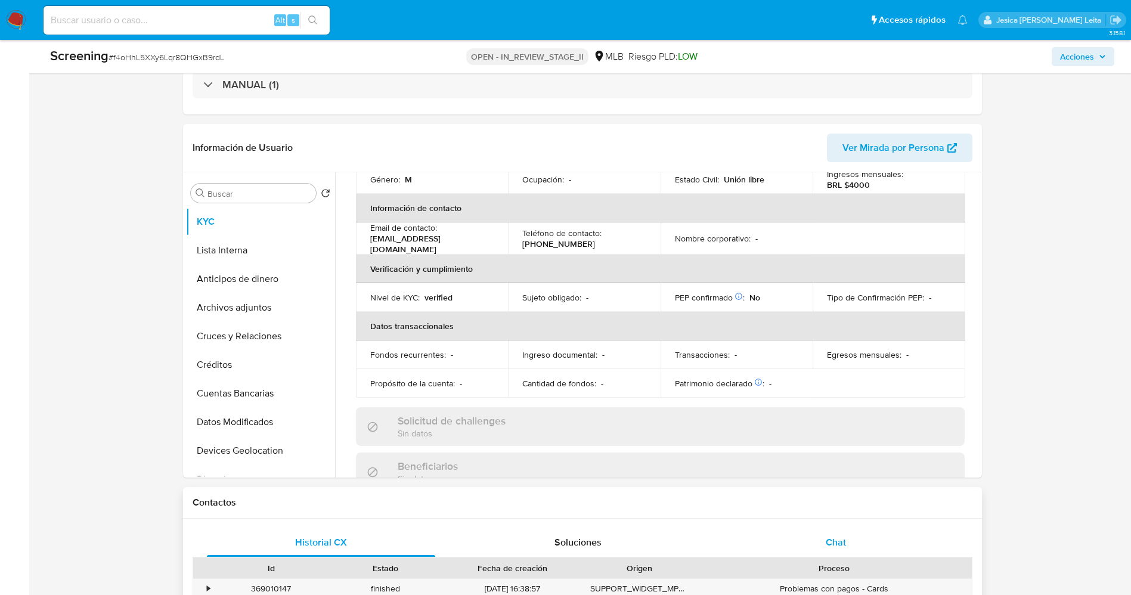
click at [850, 549] on div "Chat" at bounding box center [835, 542] width 229 height 29
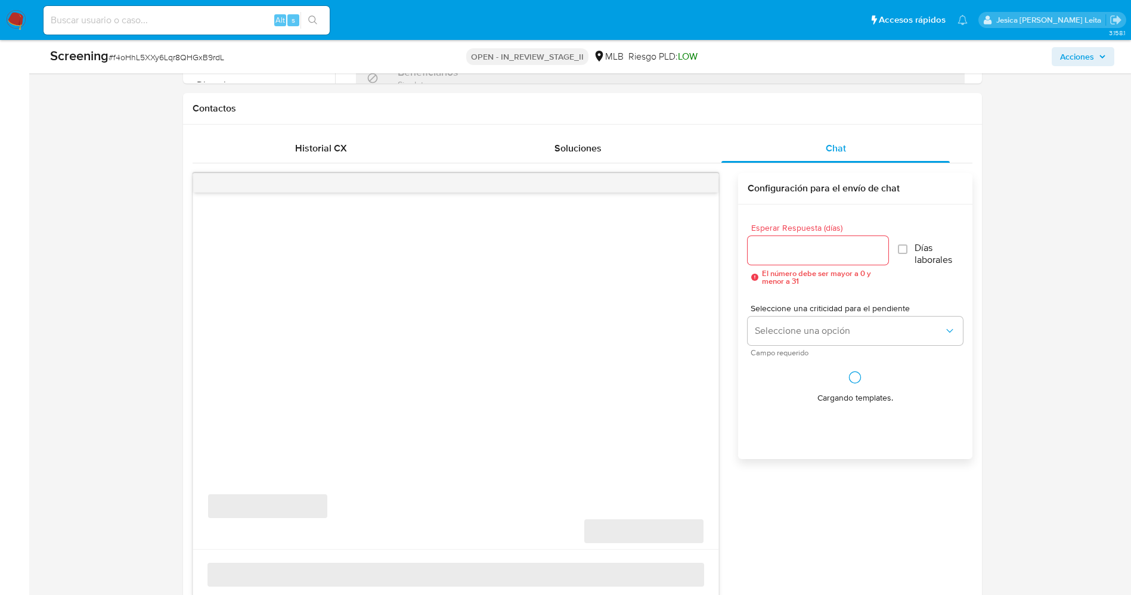
scroll to position [715, 0]
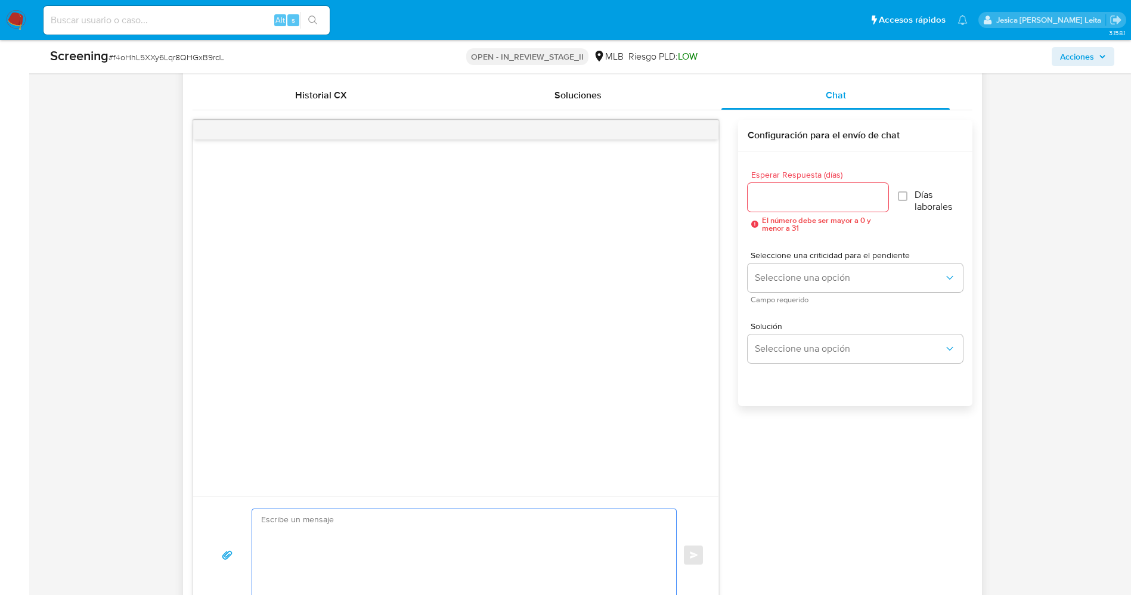
click at [398, 524] on textarea at bounding box center [461, 555] width 401 height 92
paste textarea "Olá Eduardo Antonio Rodriguez Nazco , Com base na atividade registrada em sua c…"
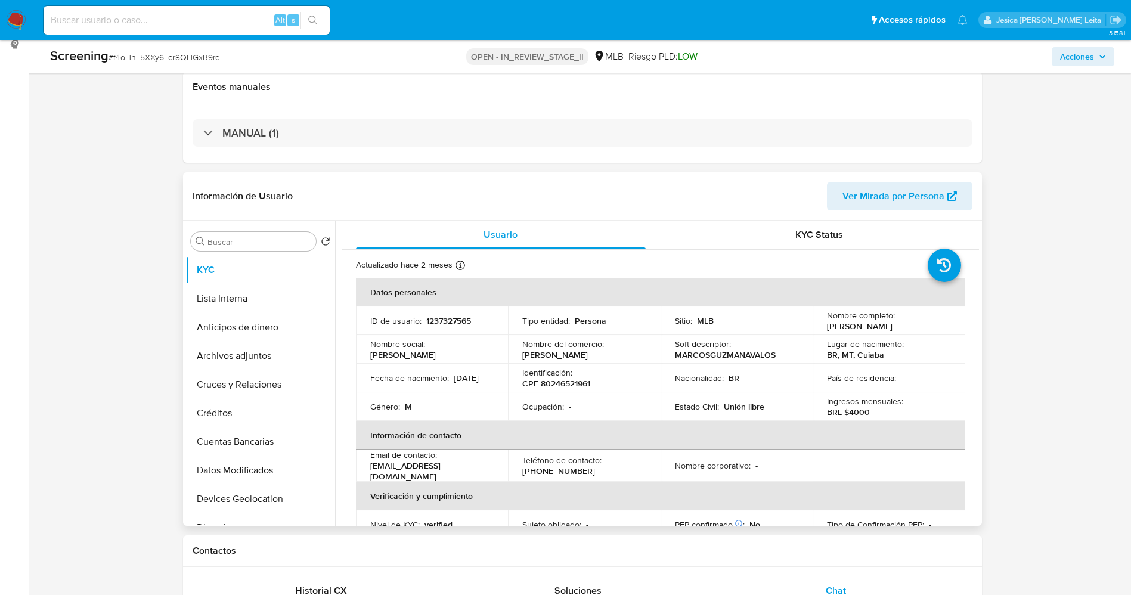
scroll to position [212, 0]
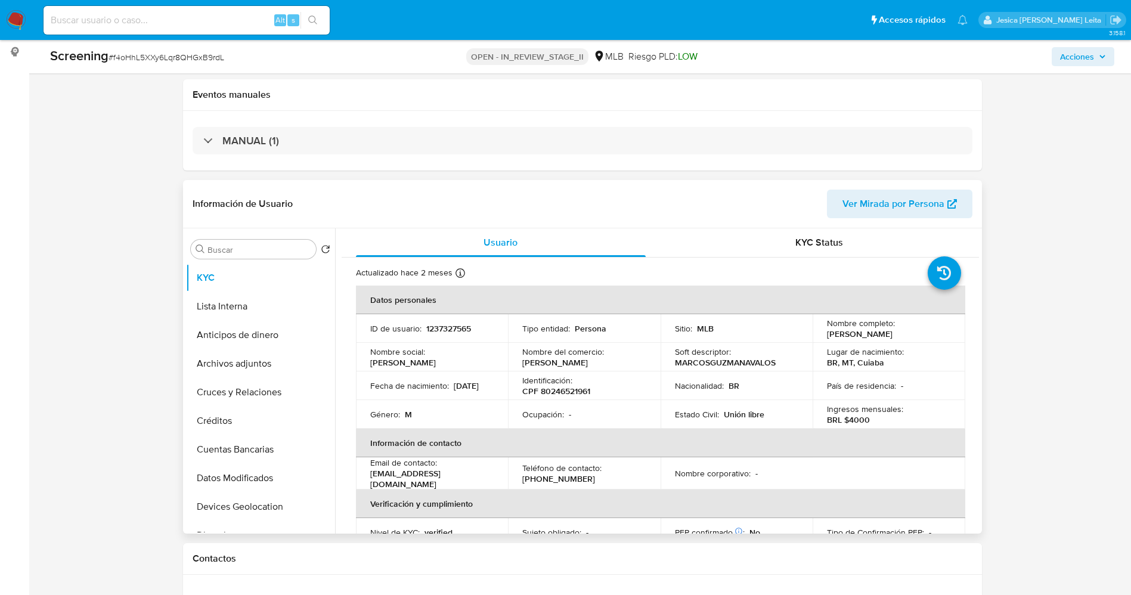
drag, startPoint x: 825, startPoint y: 333, endPoint x: 924, endPoint y: 333, distance: 98.9
click at [924, 333] on div "Nombre completo : Marcos Guzman Avalos" at bounding box center [889, 328] width 124 height 21
copy p "Marcos Guzman Avalos"
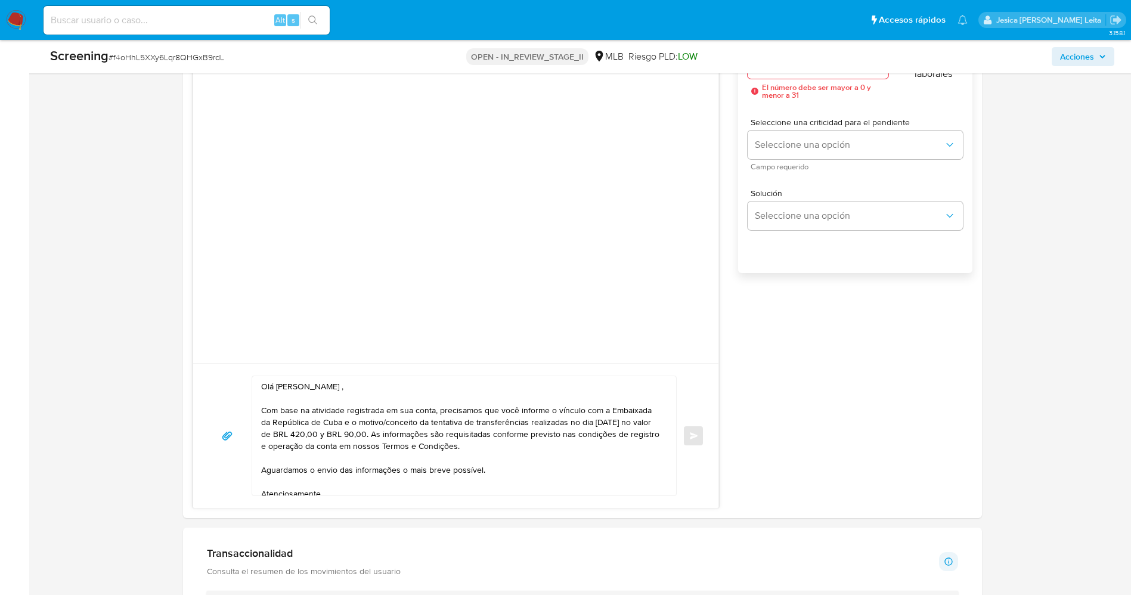
scroll to position [1017, 0]
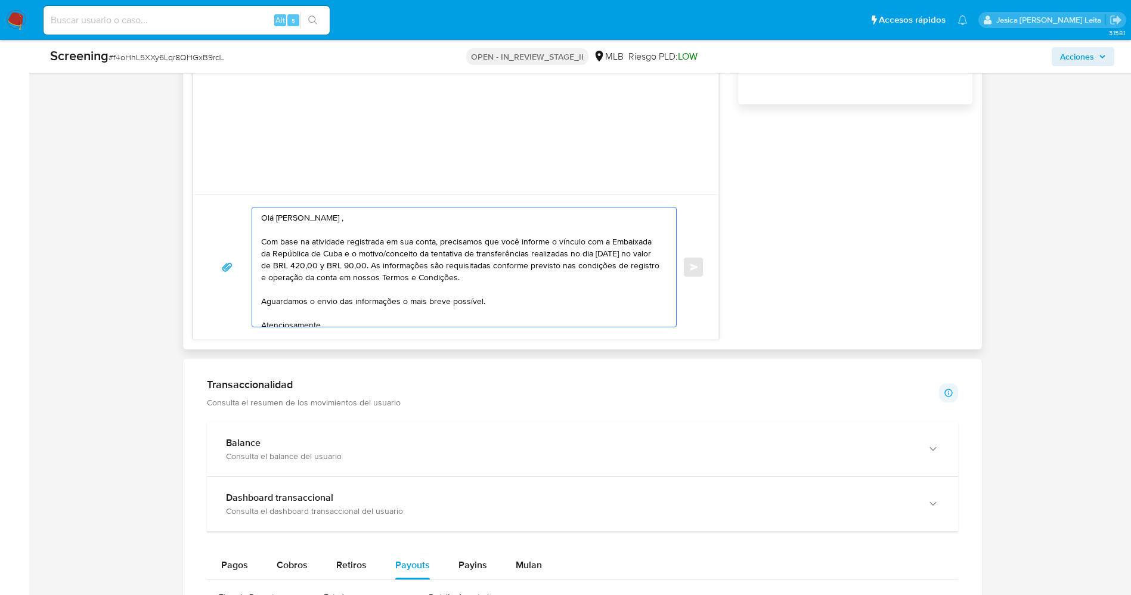
drag, startPoint x: 276, startPoint y: 221, endPoint x: 399, endPoint y: 213, distance: 123.6
click at [399, 213] on textarea "Olá Eduardo Antonio Rodriguez Nazco , Com base na atividade registrada em sua c…" at bounding box center [461, 266] width 401 height 119
paste textarea "Marcos Guzman Avalos"
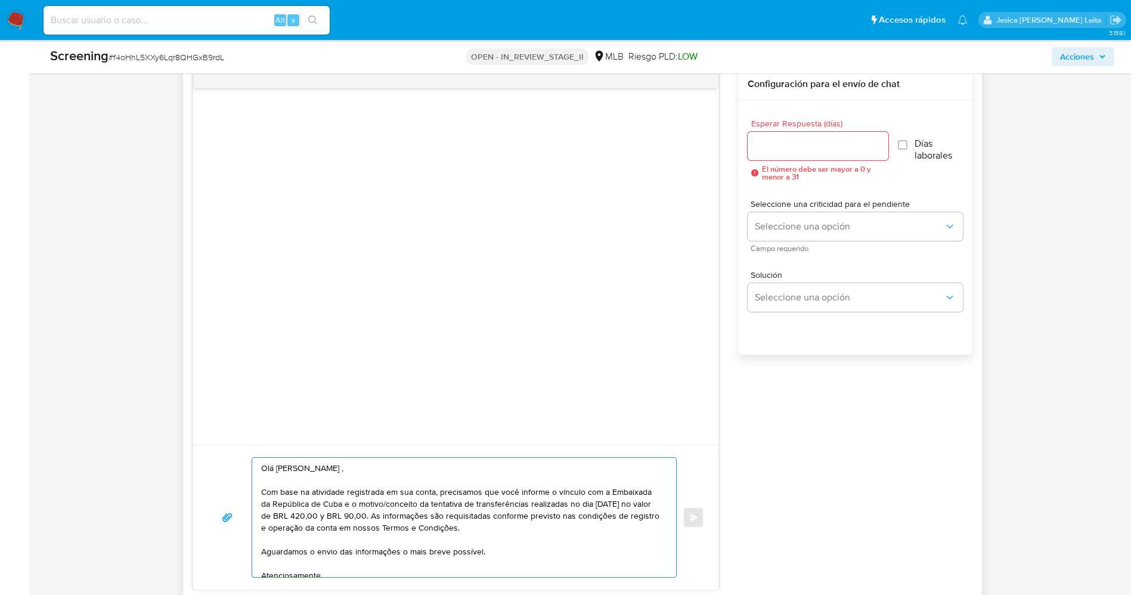
scroll to position [831, 0]
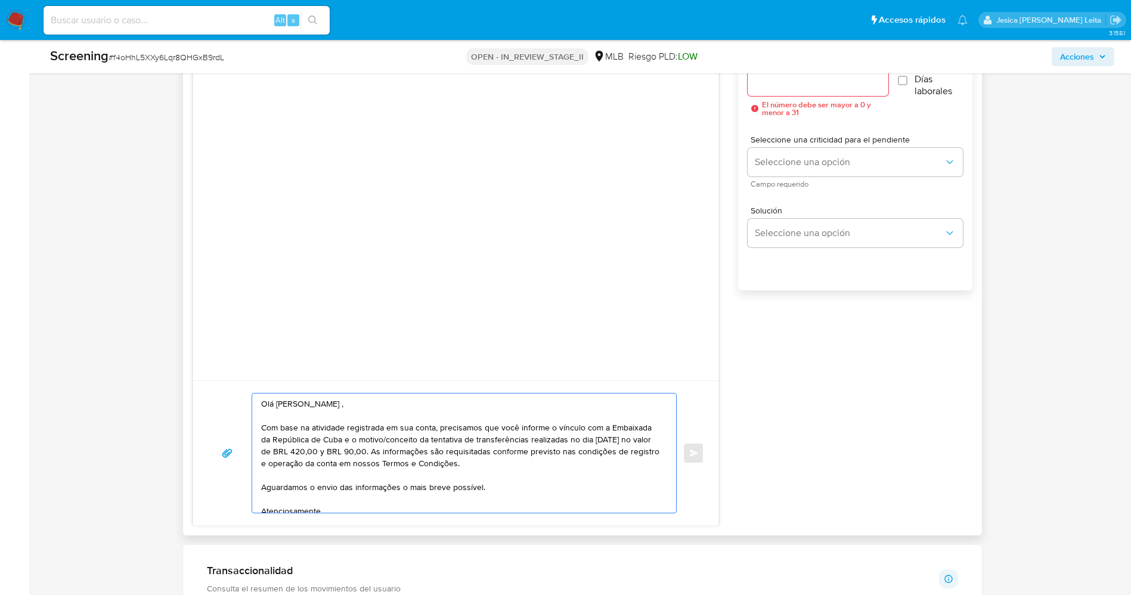
click at [379, 451] on textarea "Olá Marcos Guzman Avalos , Com base na atividade registrada em sua conta, preci…" at bounding box center [461, 452] width 401 height 119
drag, startPoint x: 393, startPoint y: 454, endPoint x: 438, endPoint y: 455, distance: 44.7
click at [438, 455] on textarea "Olá Marcos Guzman Avalos , Com base na atividade registrada em sua conta, preci…" at bounding box center [461, 452] width 401 height 119
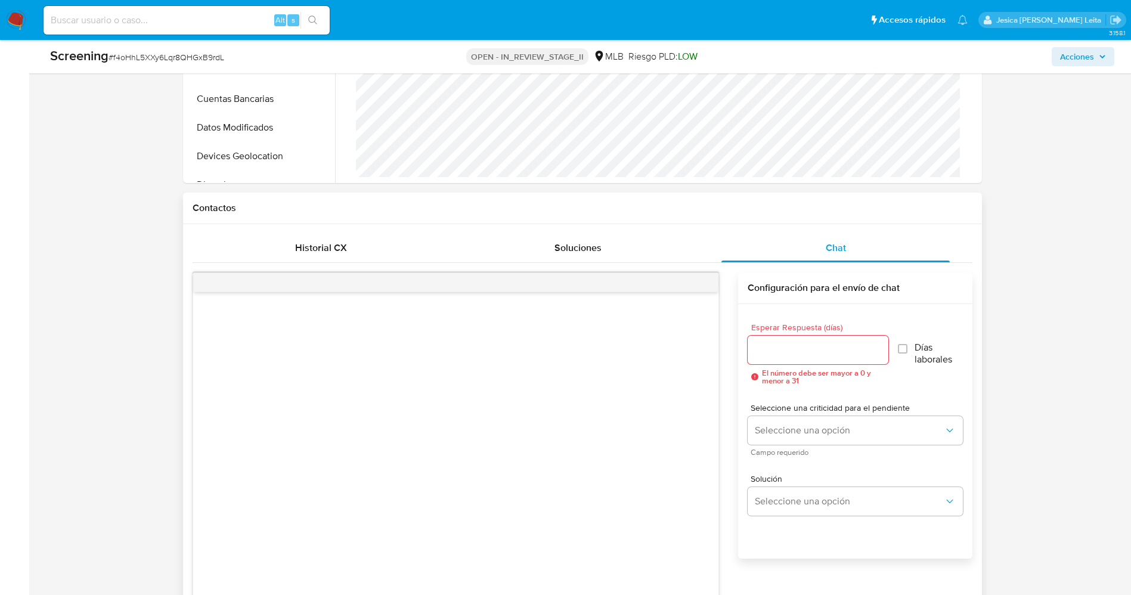
type textarea "Olá Marcos Guzman Avalos , Com base na atividade registrada em sua conta, preci…"
click at [848, 347] on input "Esperar Respuesta (días)" at bounding box center [817, 349] width 141 height 15
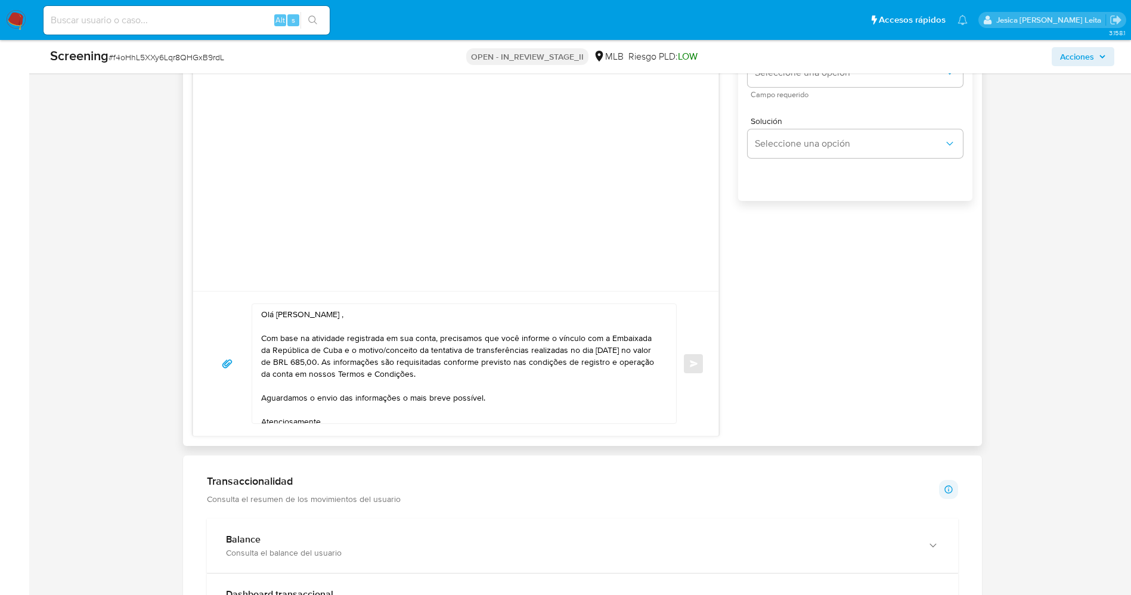
scroll to position [741, 0]
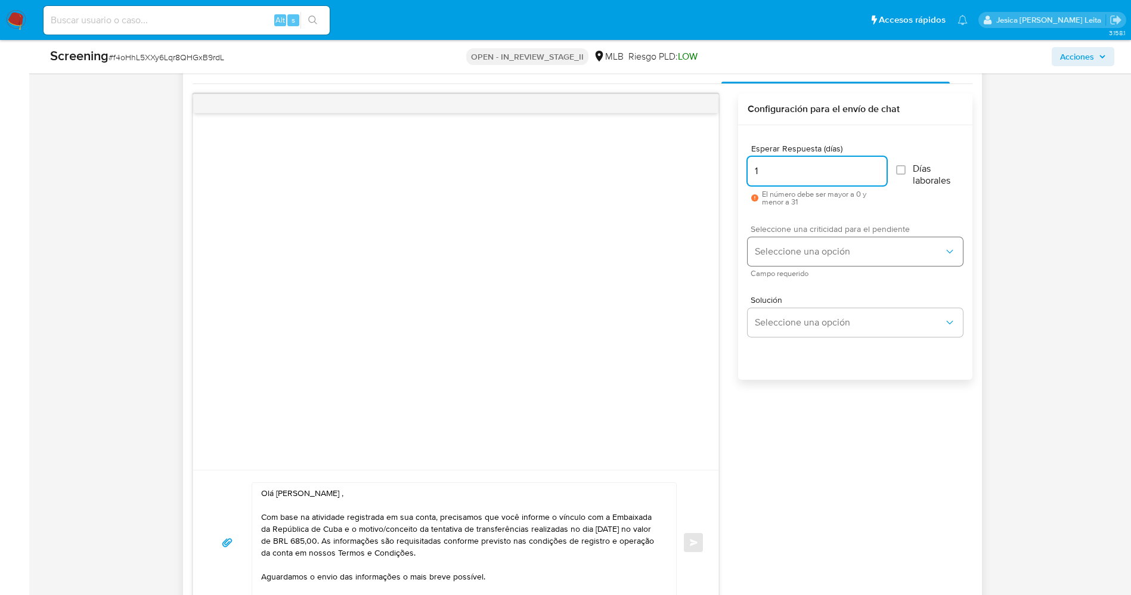
type input "1"
click at [792, 255] on span "Seleccione una opción" at bounding box center [849, 252] width 188 height 12
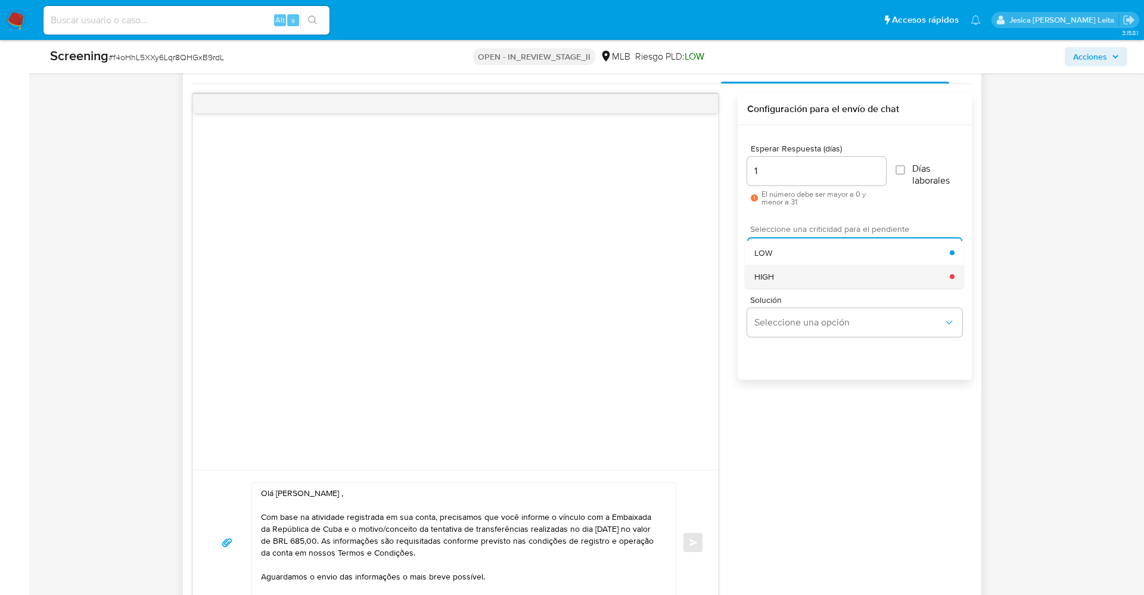
click at [804, 272] on div "HIGH" at bounding box center [852, 277] width 195 height 24
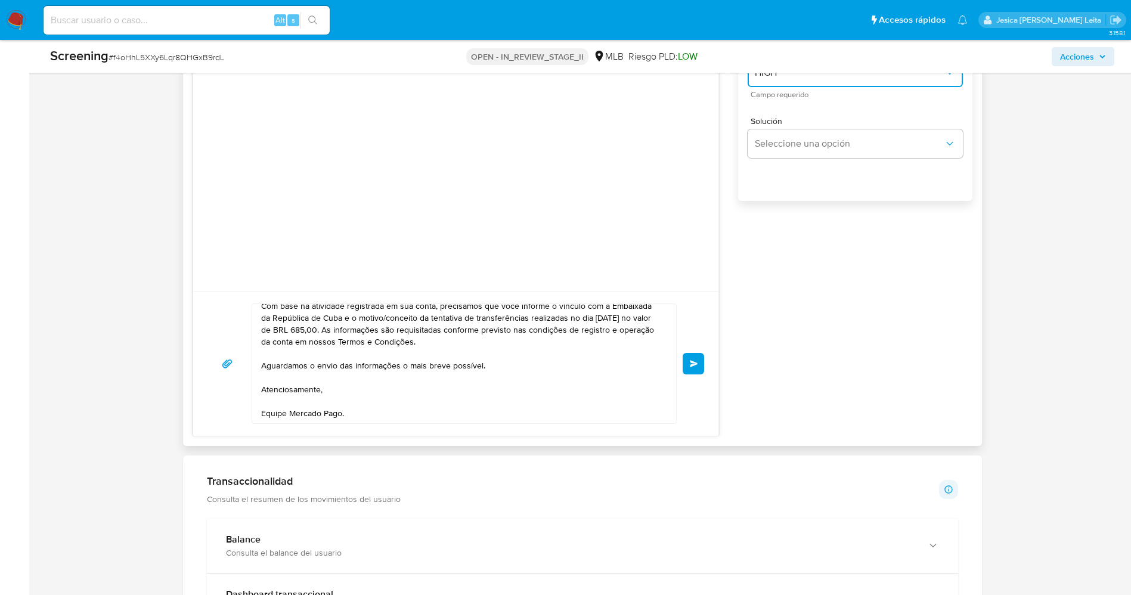
scroll to position [0, 0]
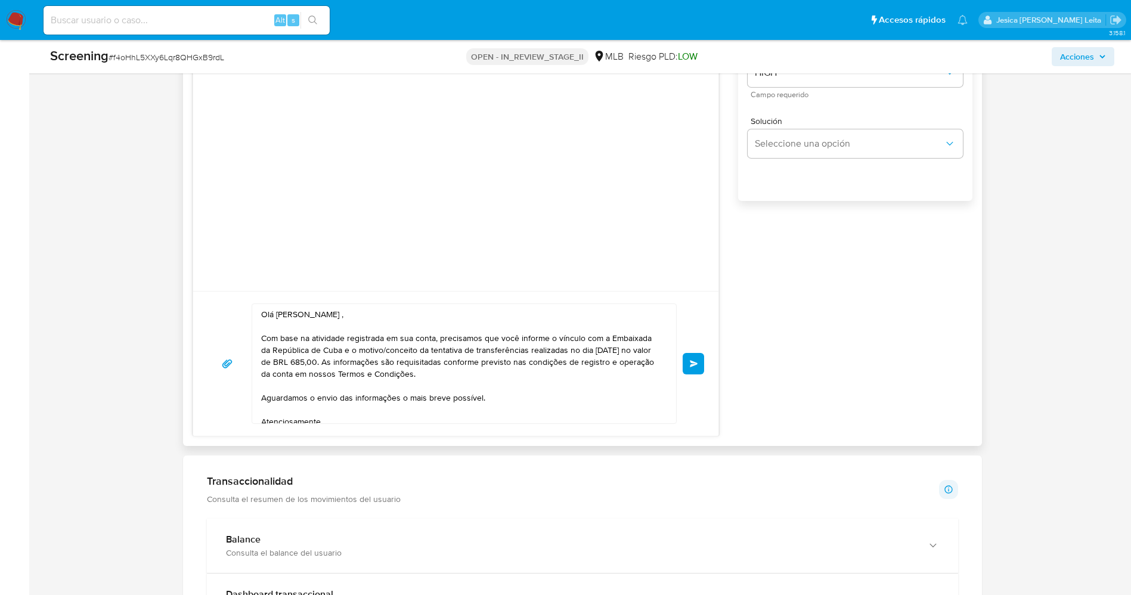
click at [691, 367] on button "Enviar" at bounding box center [692, 363] width 21 height 21
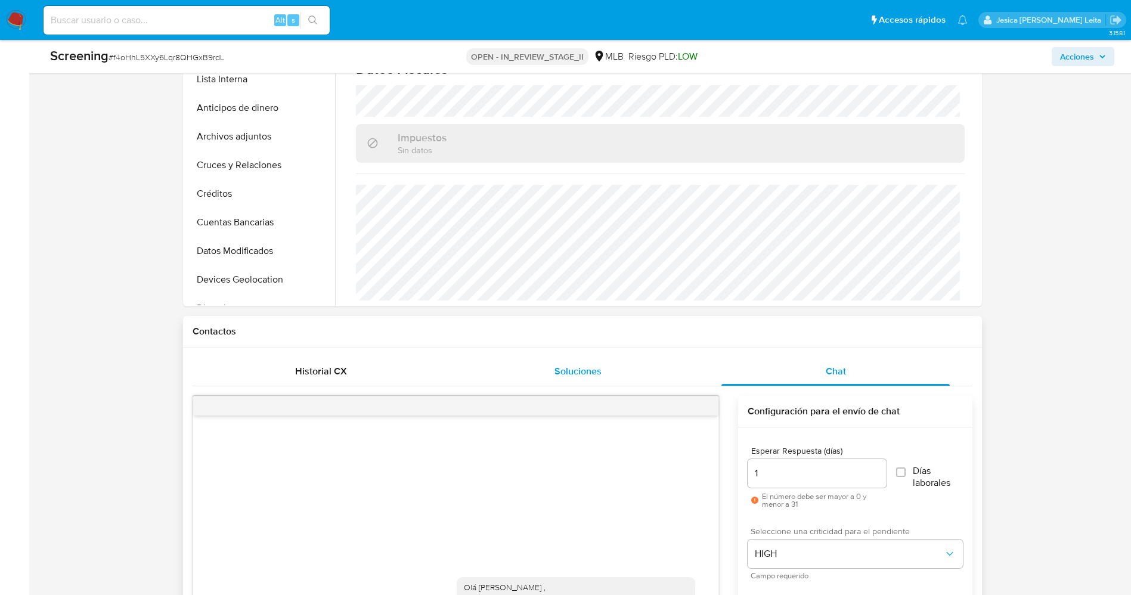
scroll to position [447, 0]
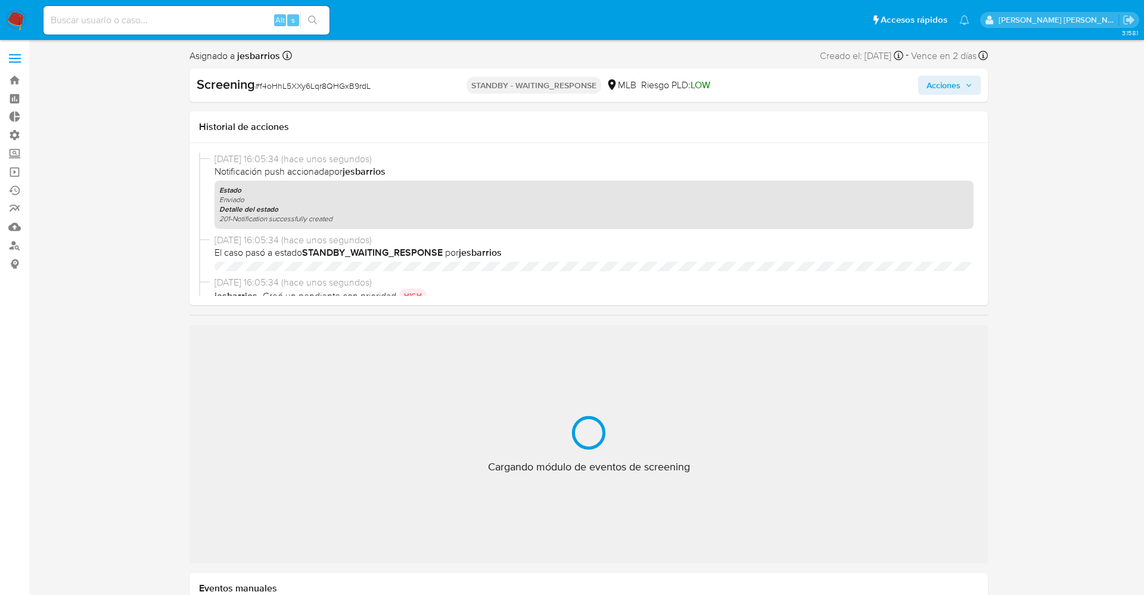
select select "10"
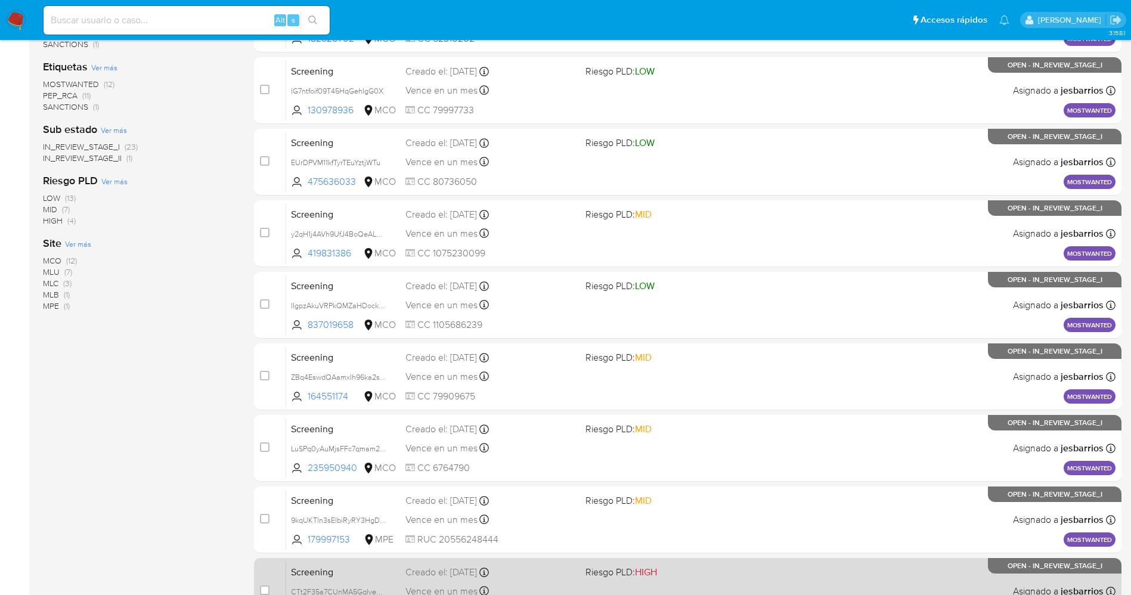
scroll to position [389, 0]
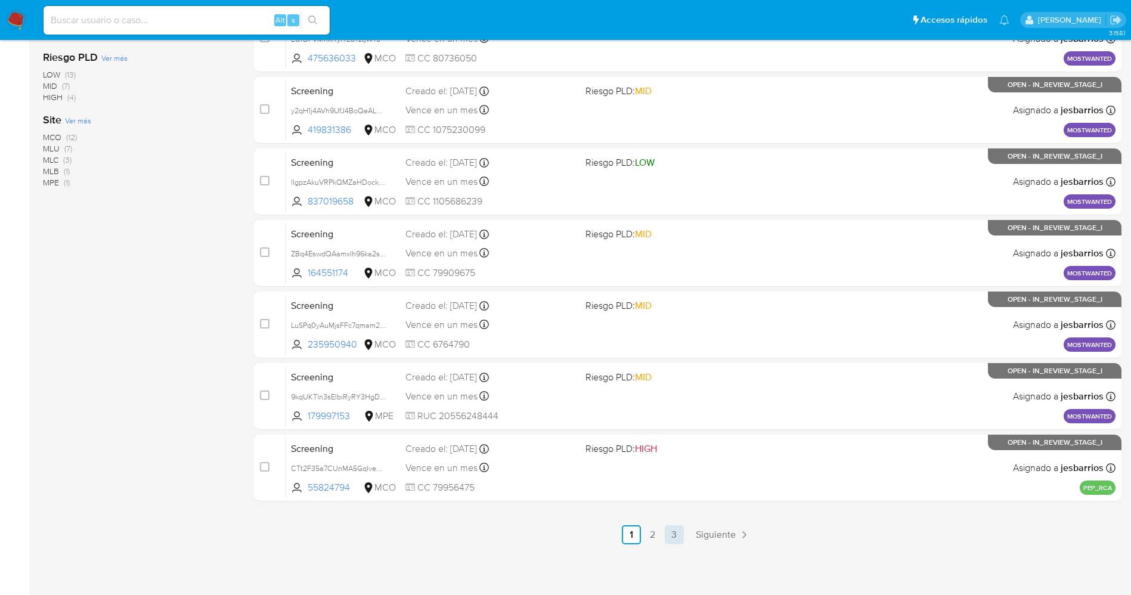
click at [666, 533] on link "3" at bounding box center [674, 534] width 19 height 19
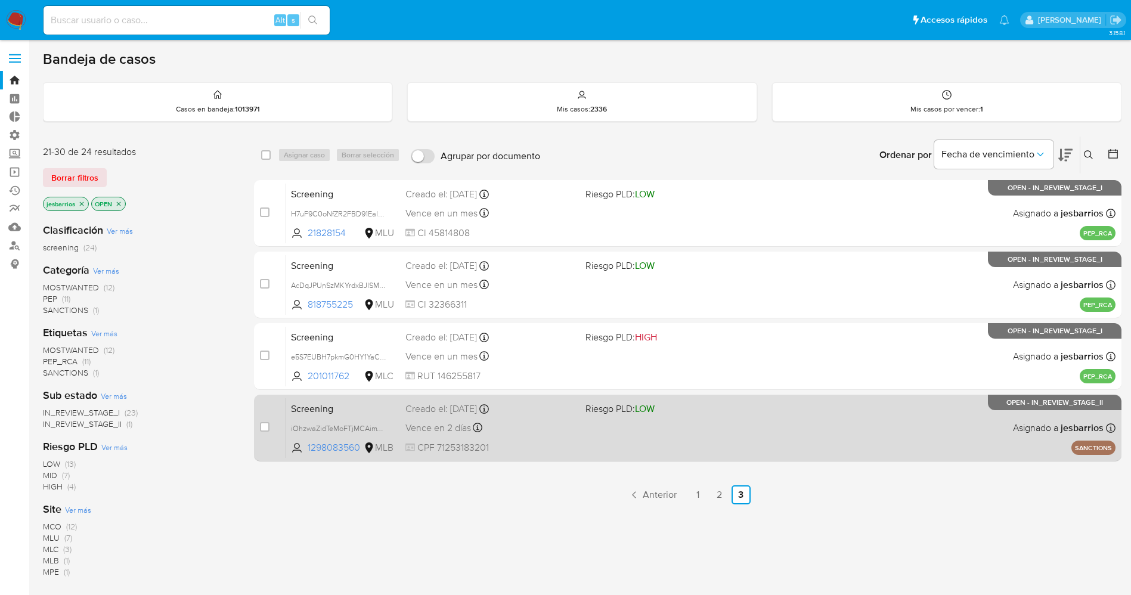
click at [602, 454] on div "Screening iOhzwaZidTeMoFTjMCAimVrC 1298083560 MLB Riesgo PLD: LOW Creado el: 15…" at bounding box center [700, 428] width 829 height 60
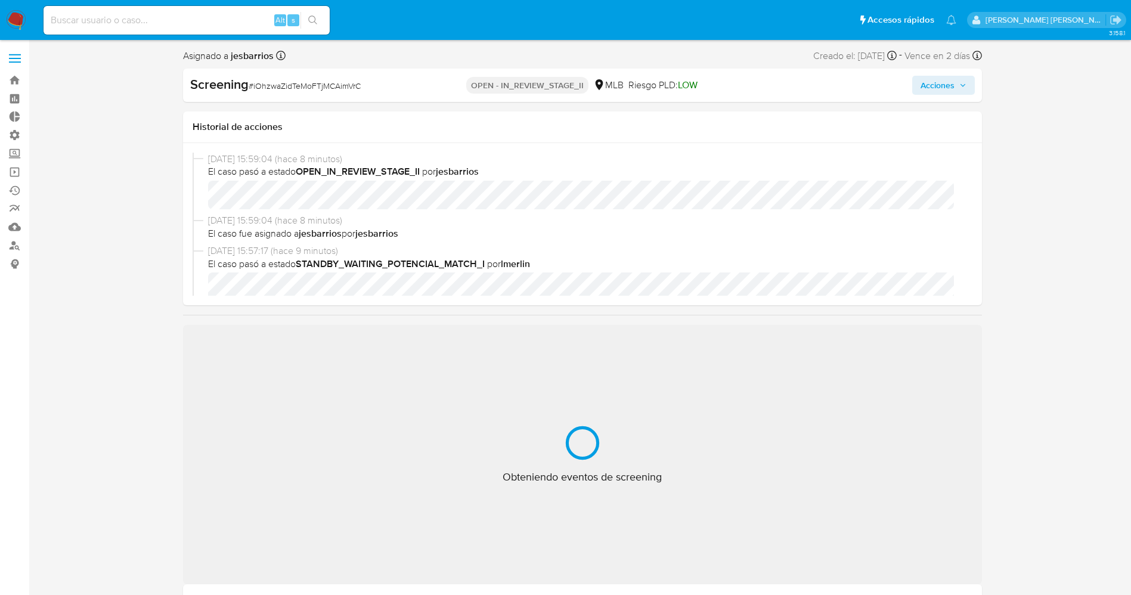
select select "10"
